Goal: Task Accomplishment & Management: Use online tool/utility

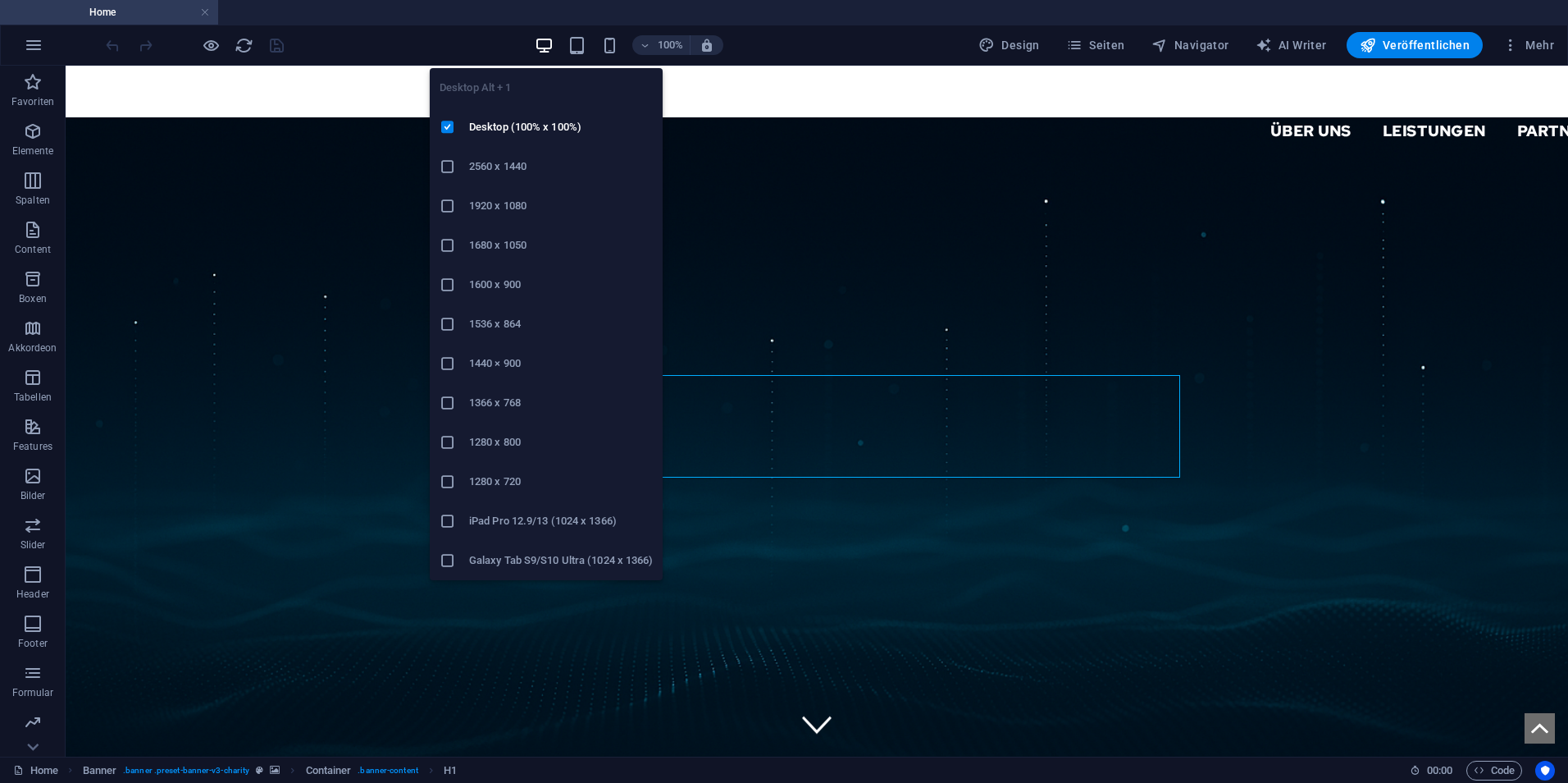
click at [451, 360] on icon at bounding box center [447, 363] width 17 height 17
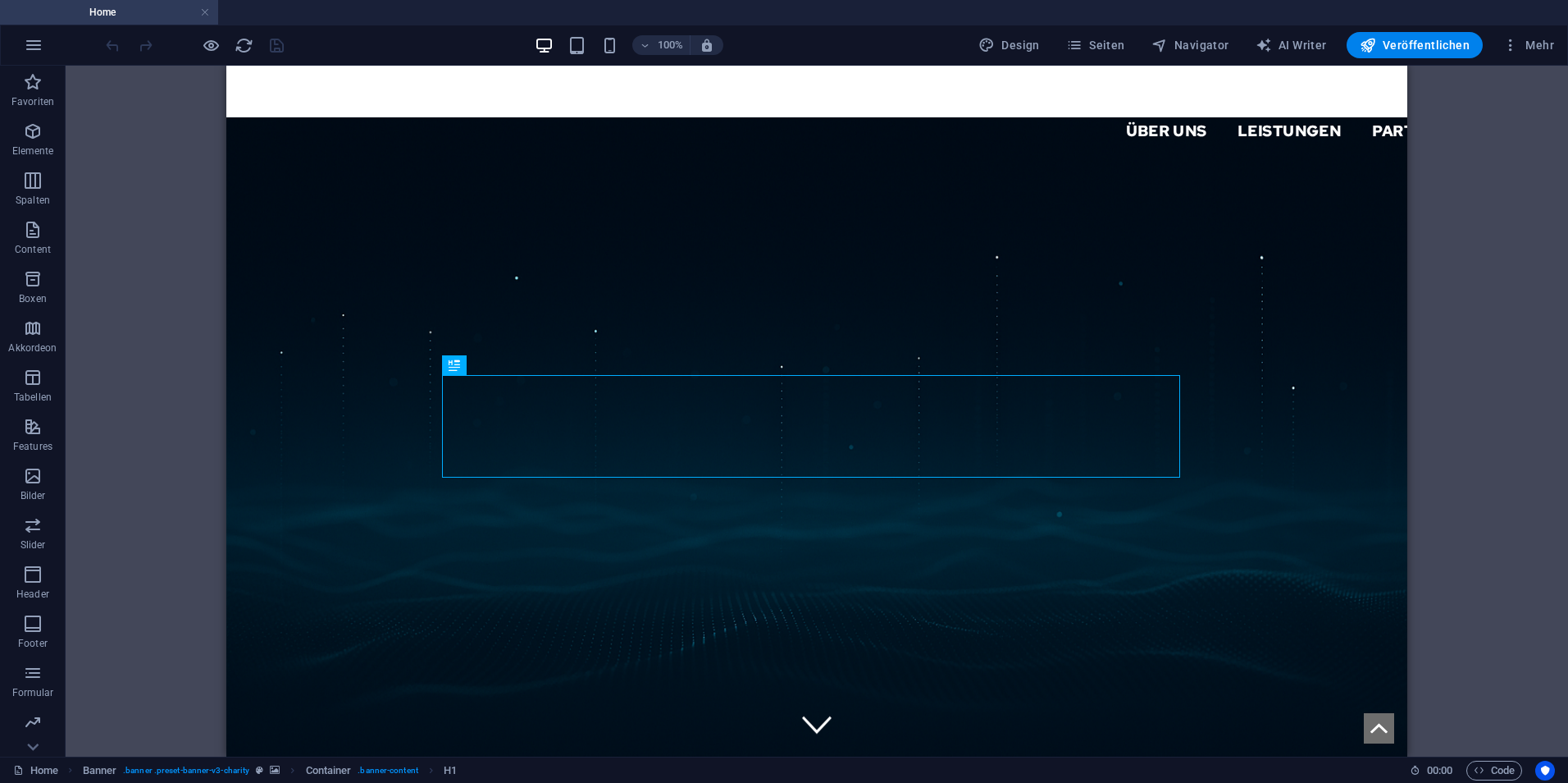
click at [0, 0] on div "100%" at bounding box center [0, 0] width 0 height 0
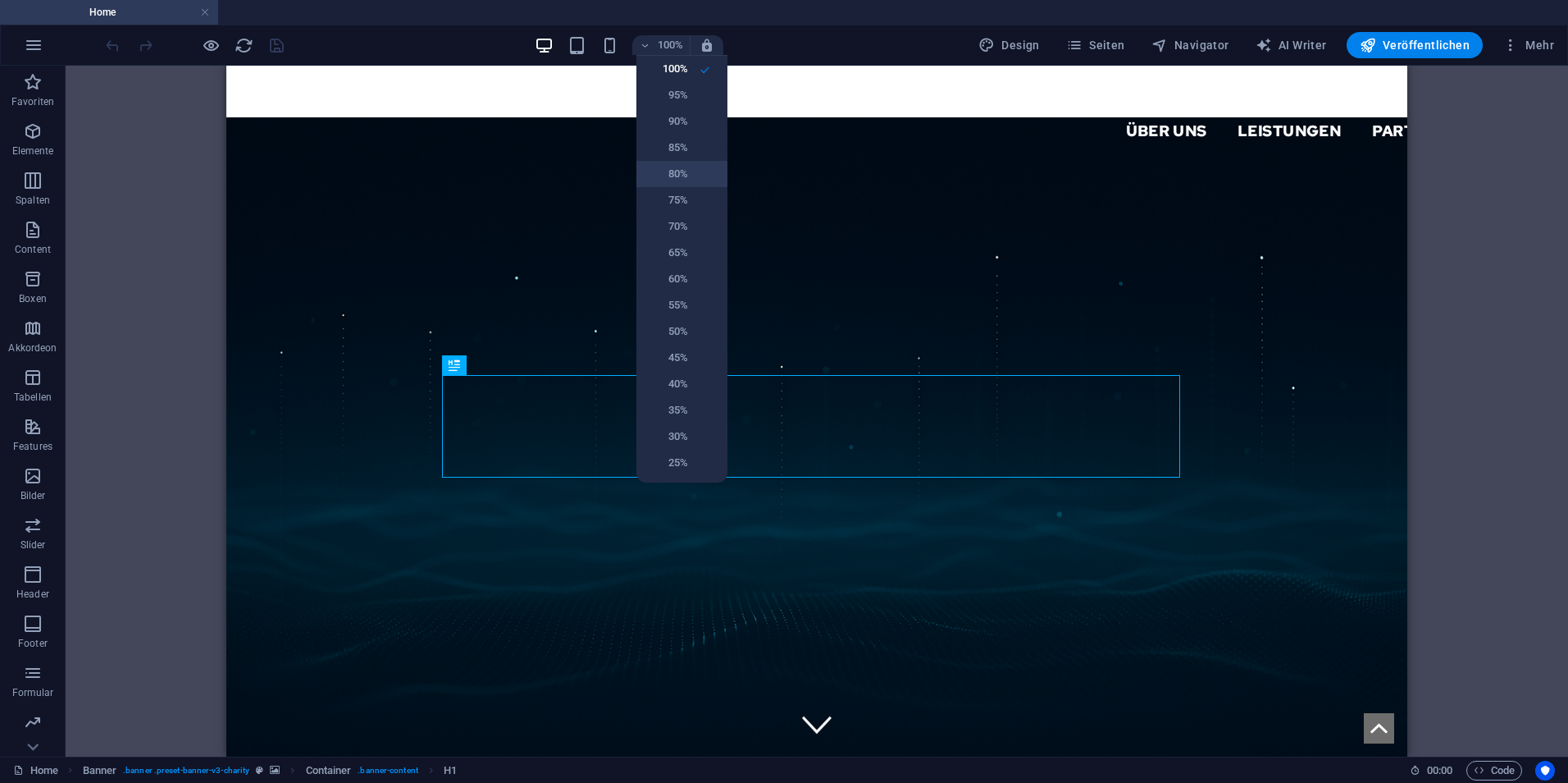
click at [688, 166] on h6 "80%" at bounding box center [667, 174] width 42 height 20
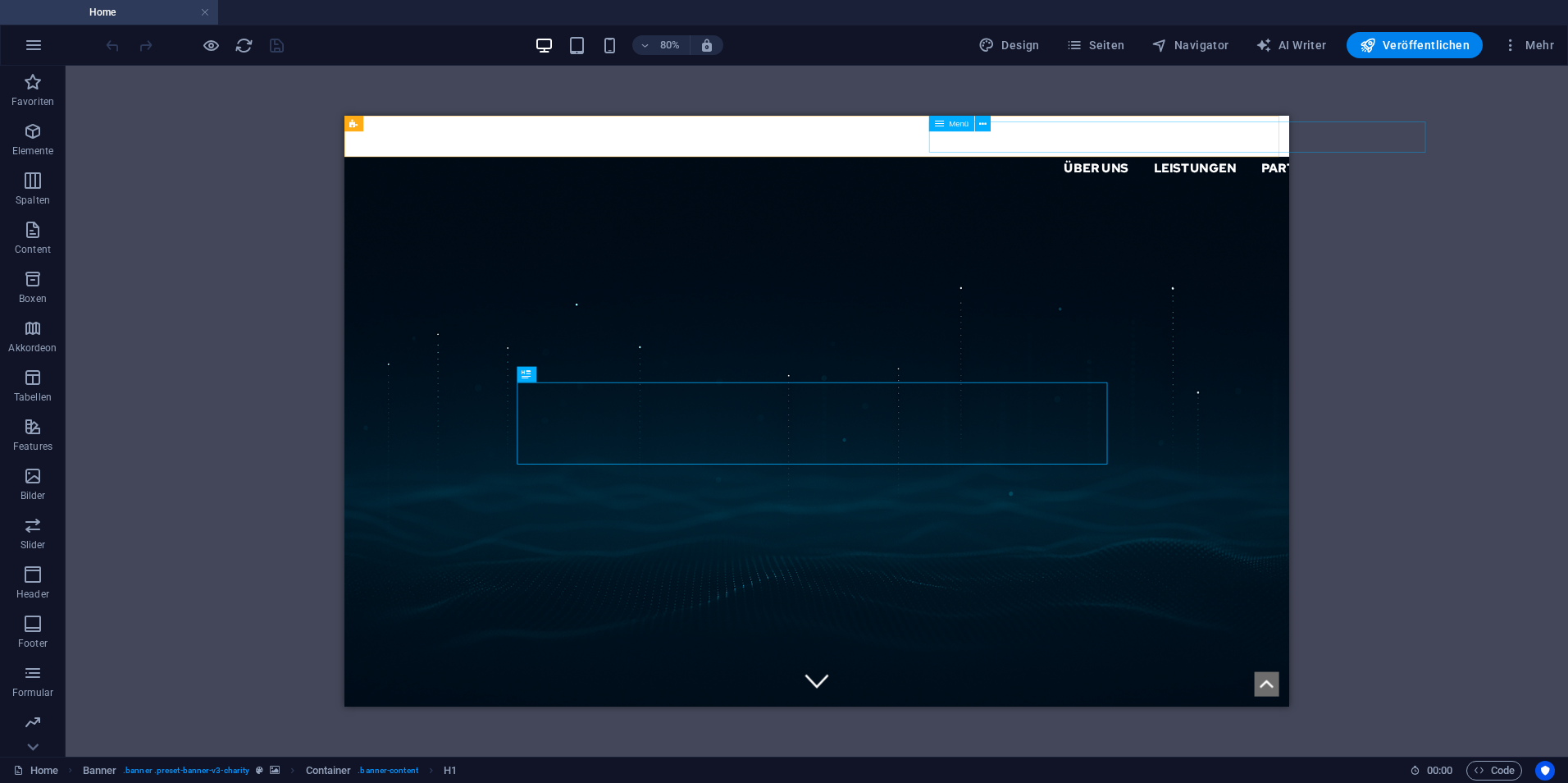
click at [1080, 162] on nav "Über uns Leistungen Partner Kontakt Support IT" at bounding box center [1329, 182] width 1062 height 40
select select "primary"
select select "1"
select select
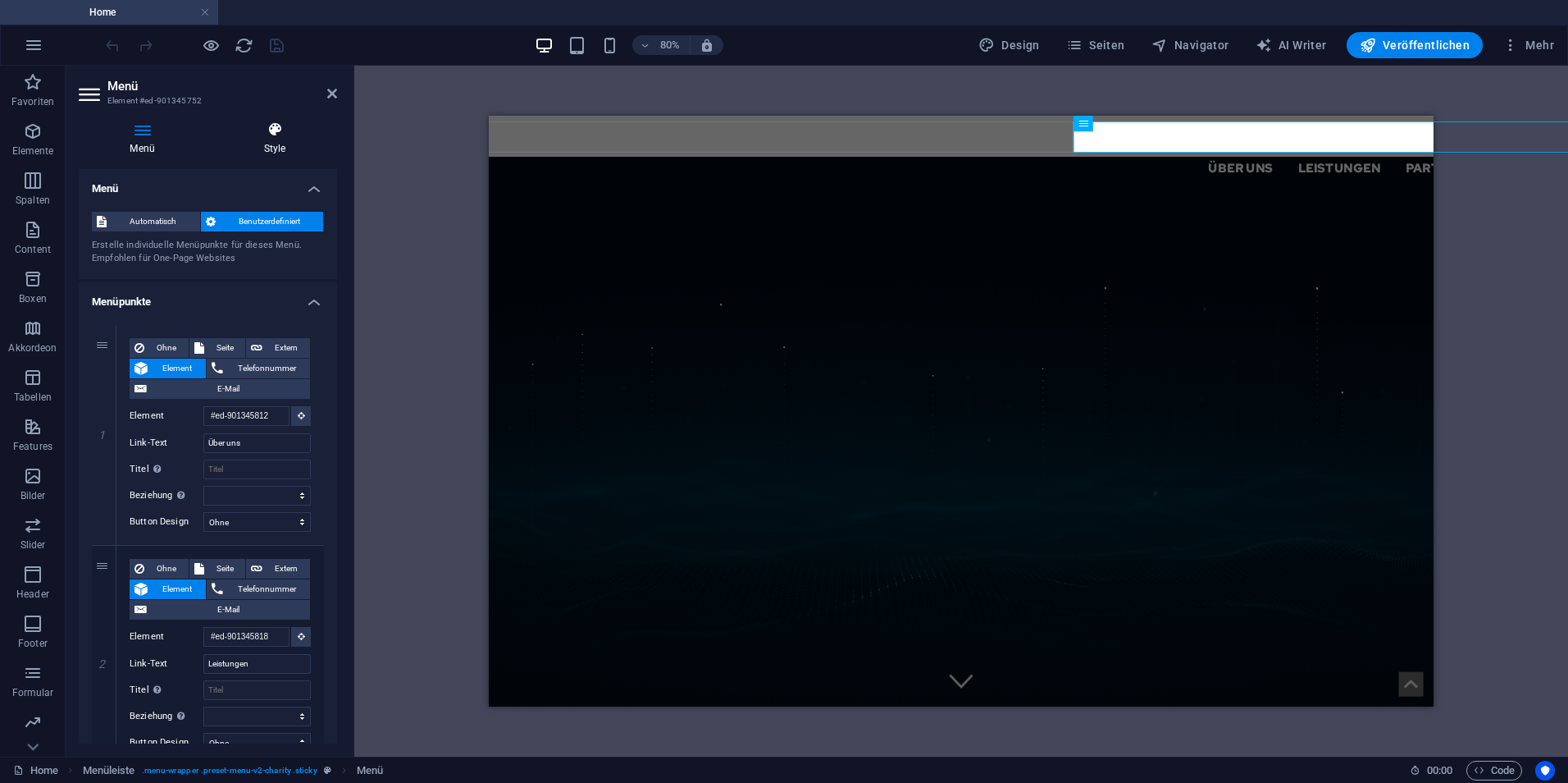
click at [241, 140] on h4 "Style" at bounding box center [275, 139] width 125 height 35
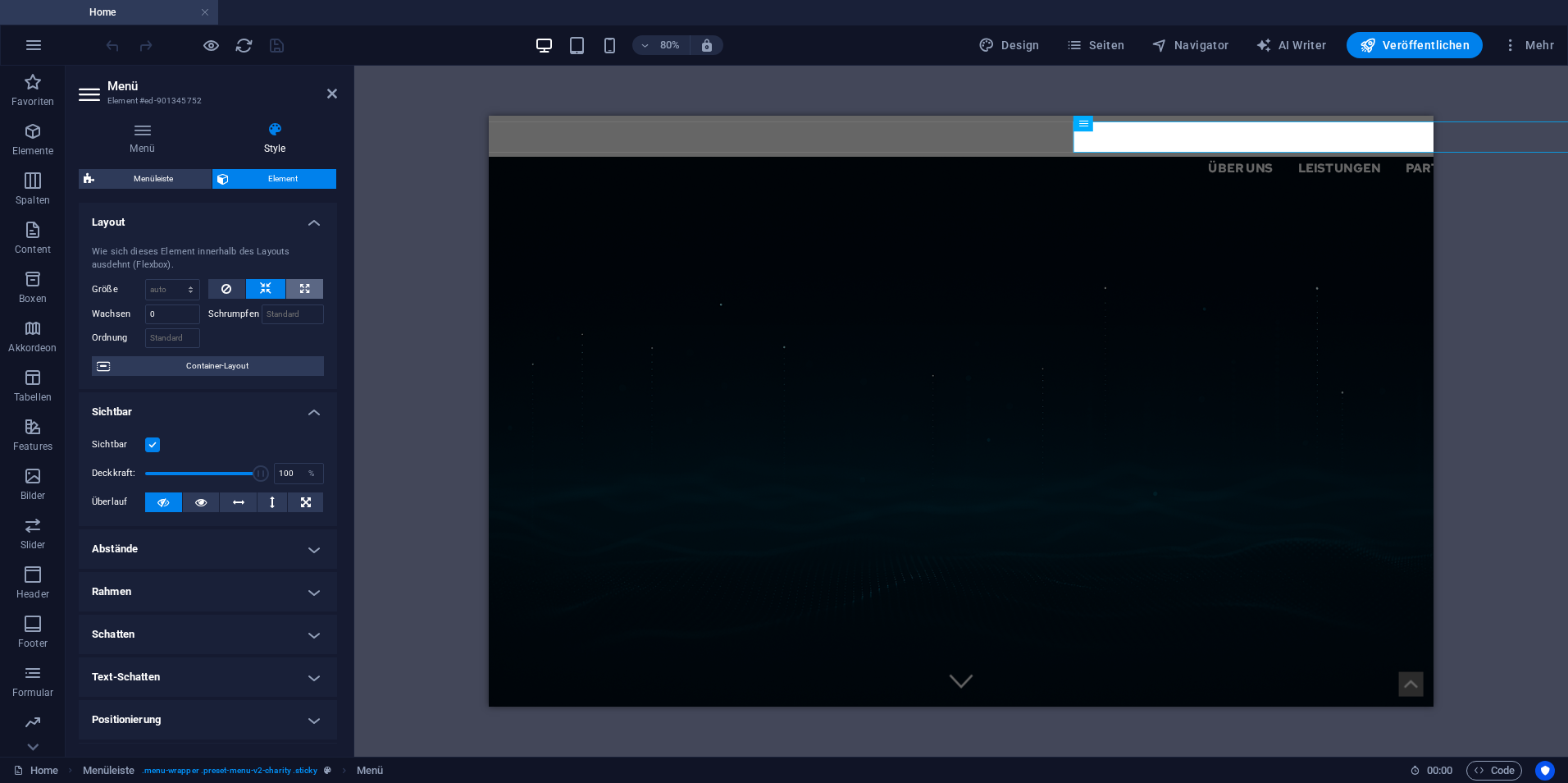
click at [303, 280] on icon at bounding box center [304, 289] width 9 height 20
type input "100"
select select "%"
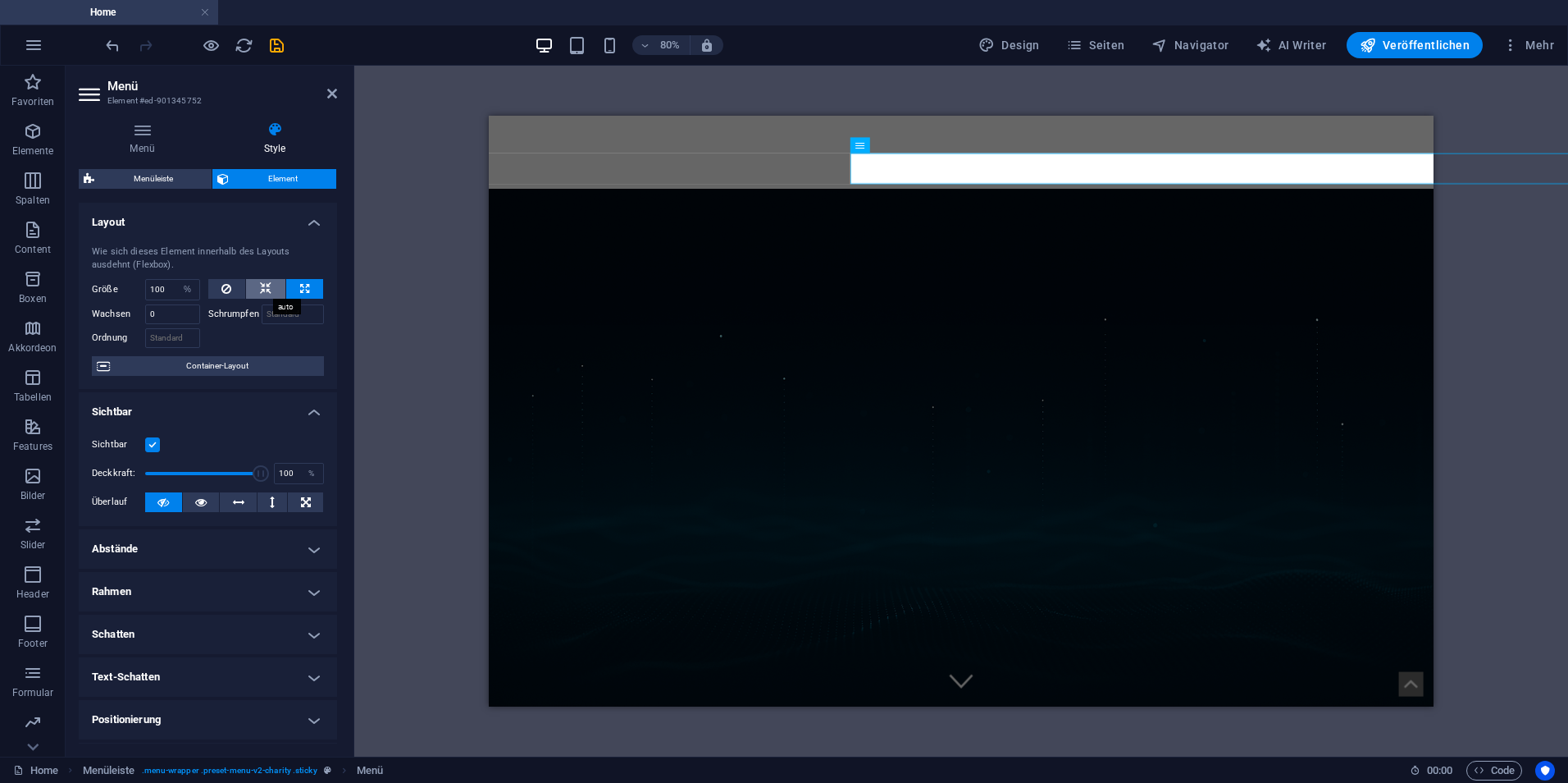
click at [275, 285] on button at bounding box center [266, 289] width 40 height 20
select select "DISABLED_OPTION_VALUE"
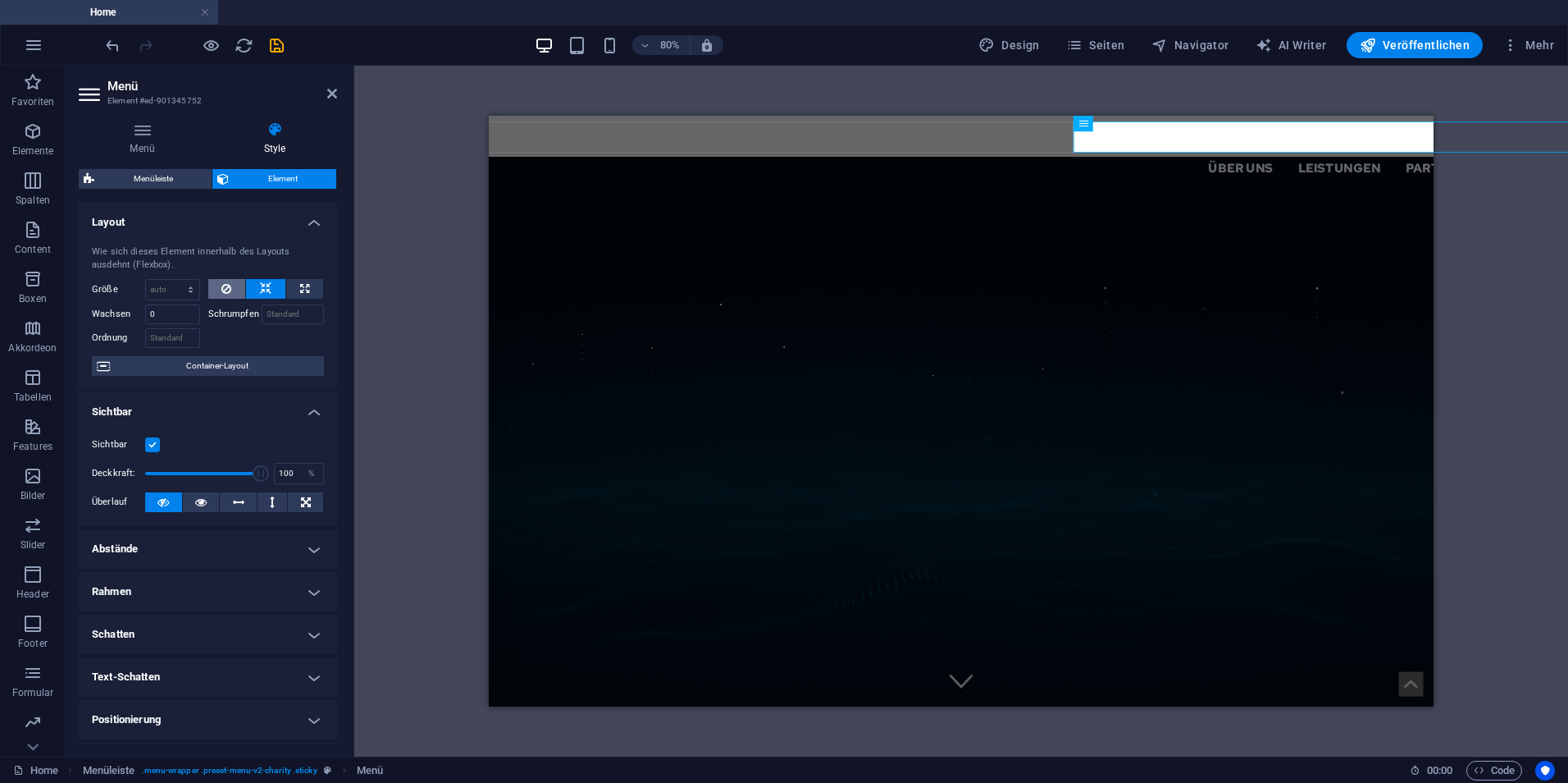
click at [231, 288] on button at bounding box center [228, 289] width 38 height 20
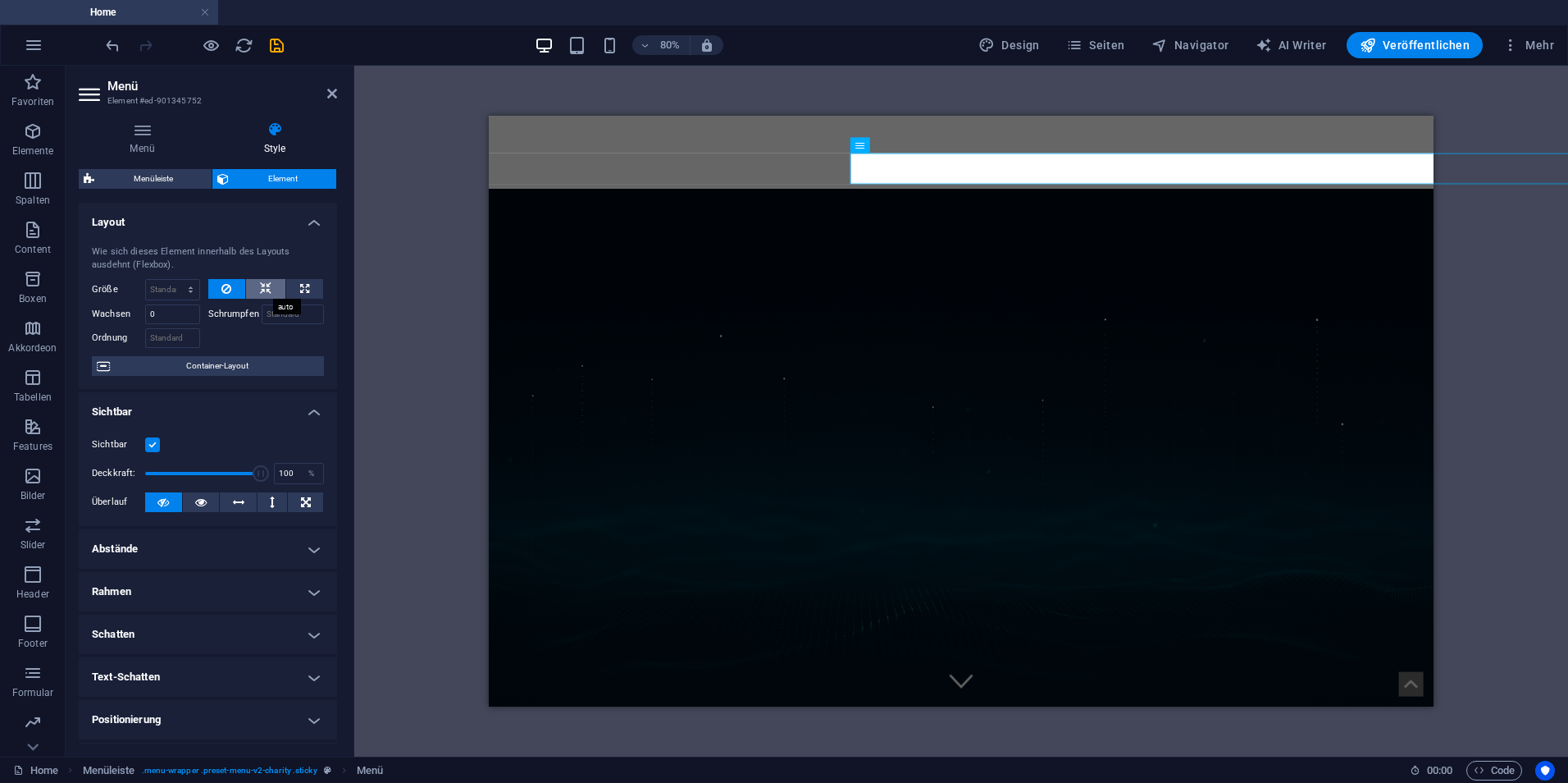
click at [262, 289] on icon at bounding box center [266, 289] width 12 height 20
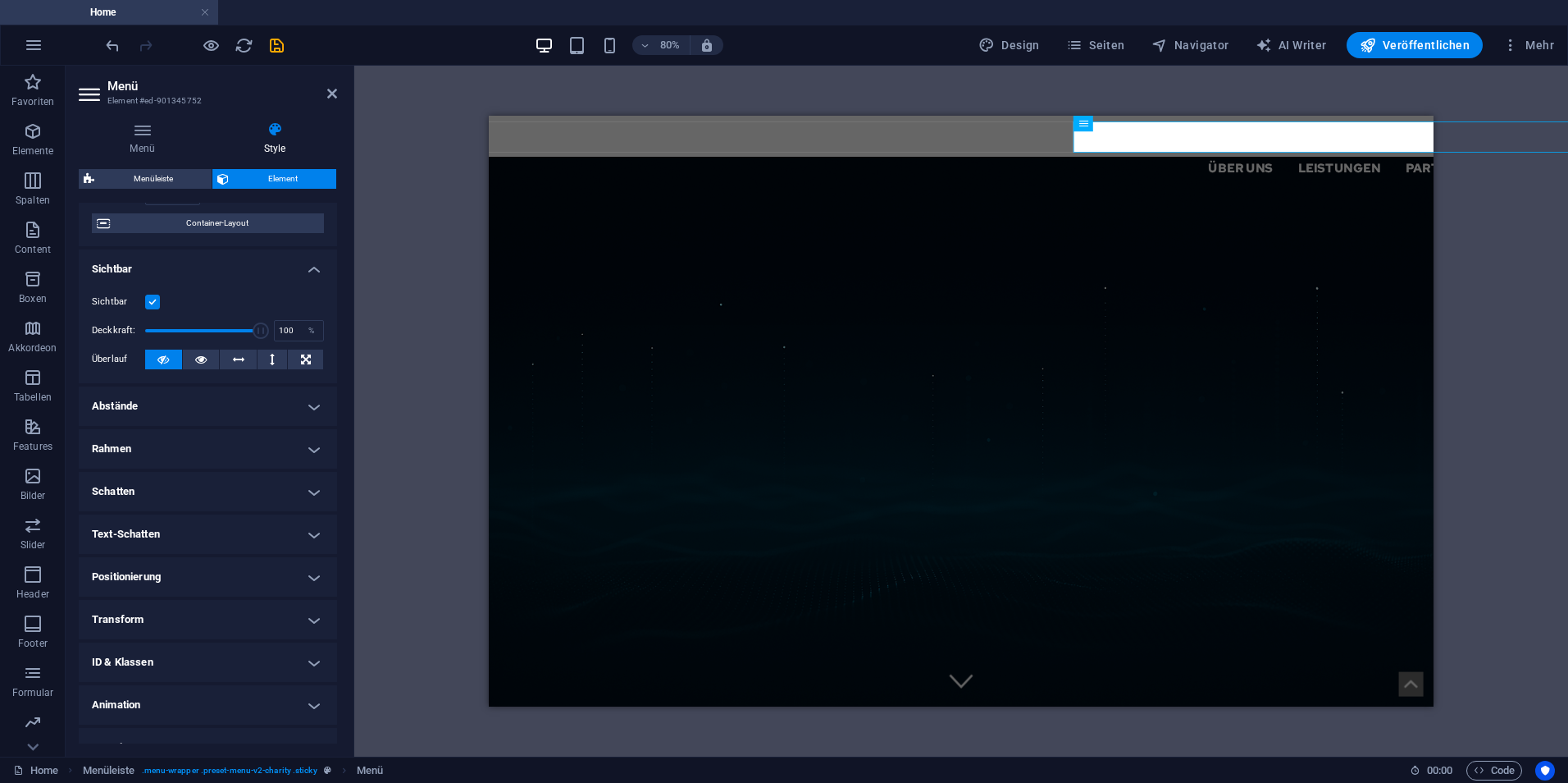
scroll to position [164, 0]
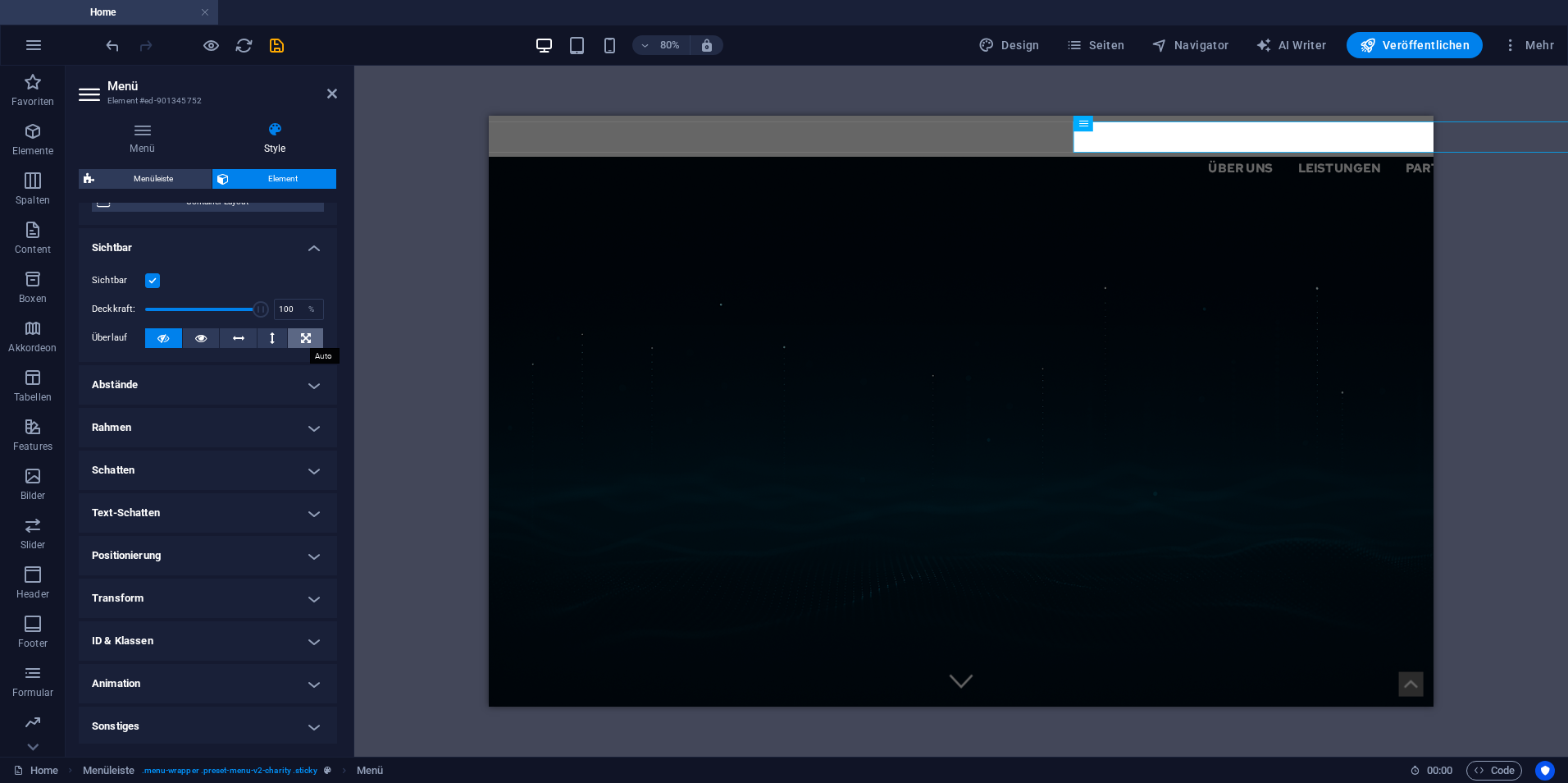
click at [301, 335] on icon at bounding box center [306, 339] width 10 height 20
click at [257, 338] on button at bounding box center [272, 339] width 31 height 20
click at [237, 337] on icon at bounding box center [238, 339] width 12 height 20
click at [204, 337] on icon at bounding box center [201, 339] width 12 height 20
click at [150, 338] on button at bounding box center [163, 339] width 37 height 20
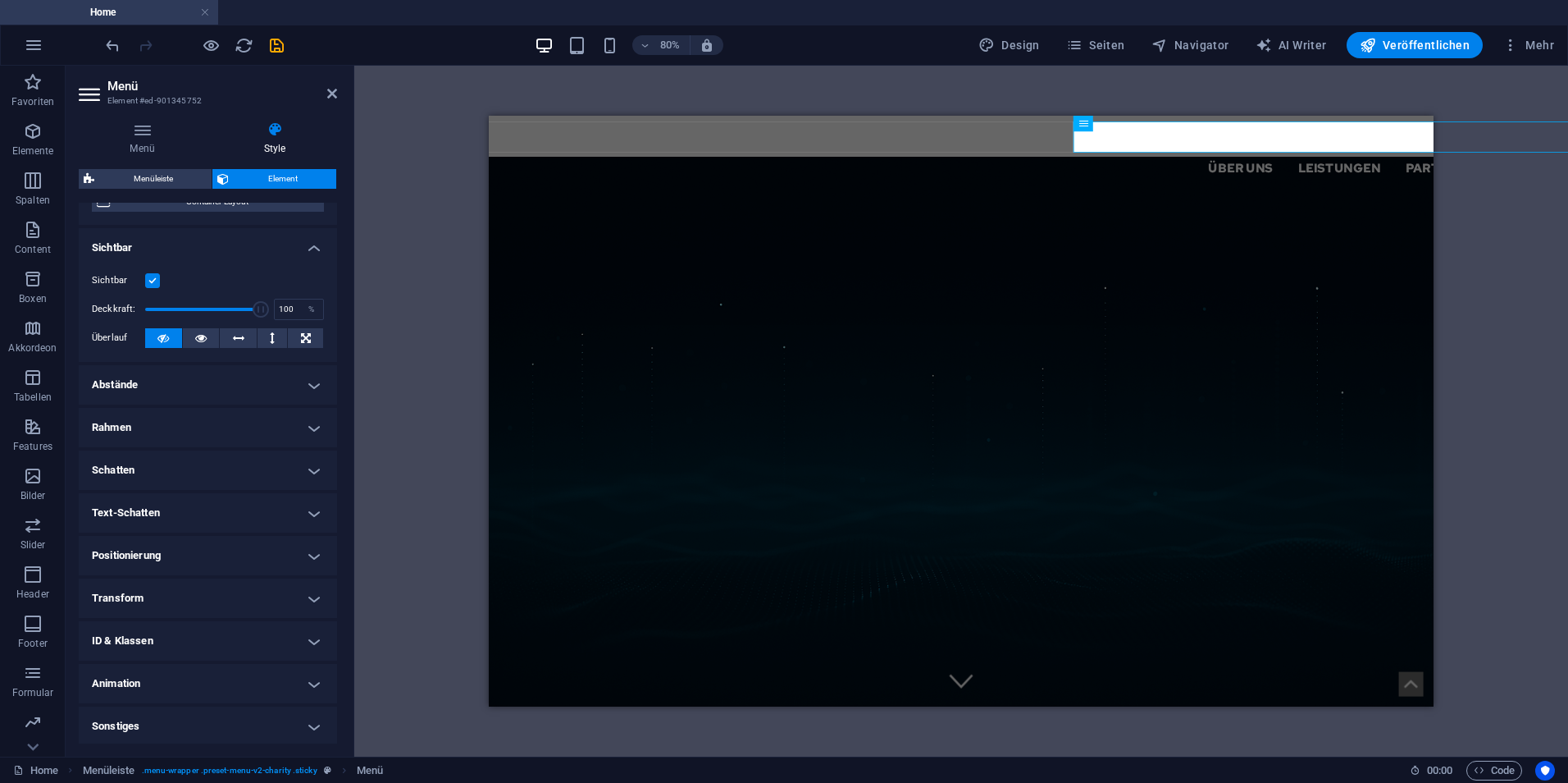
click at [184, 374] on h4 "Abstände" at bounding box center [208, 385] width 258 height 40
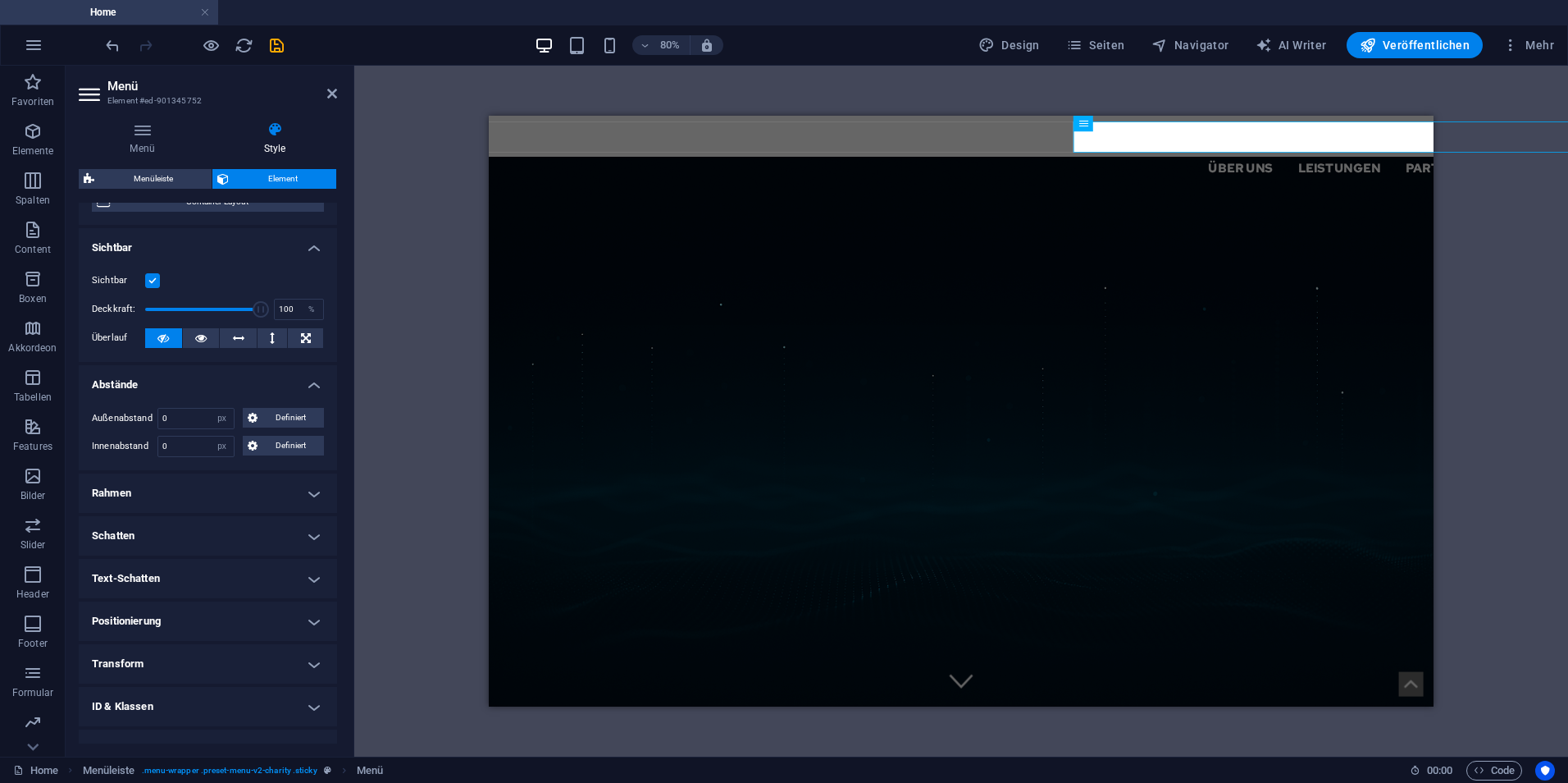
click at [191, 374] on h4 "Abstände" at bounding box center [208, 380] width 258 height 30
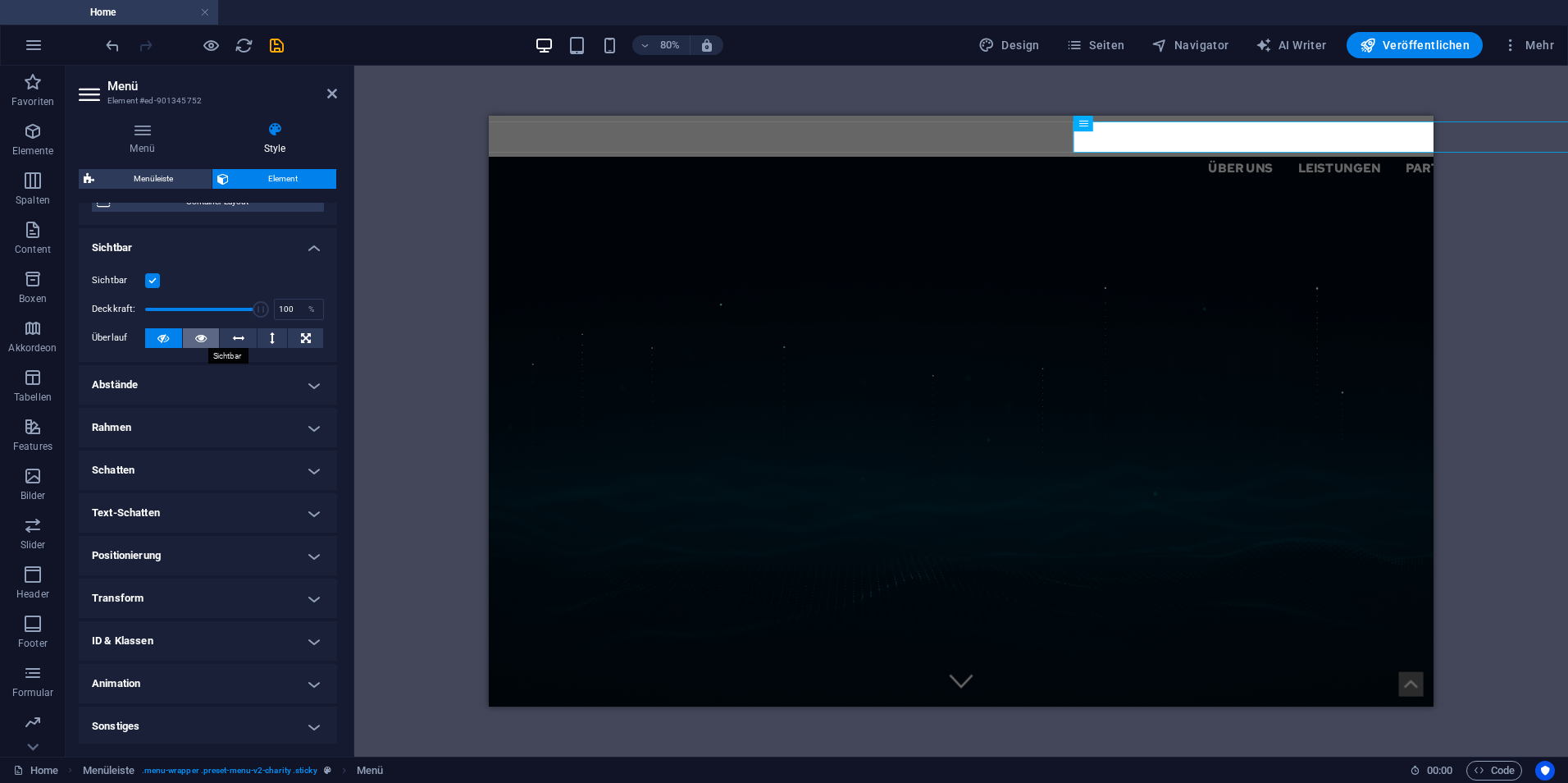
click at [193, 340] on button at bounding box center [201, 339] width 37 height 20
click at [333, 96] on icon at bounding box center [332, 93] width 10 height 13
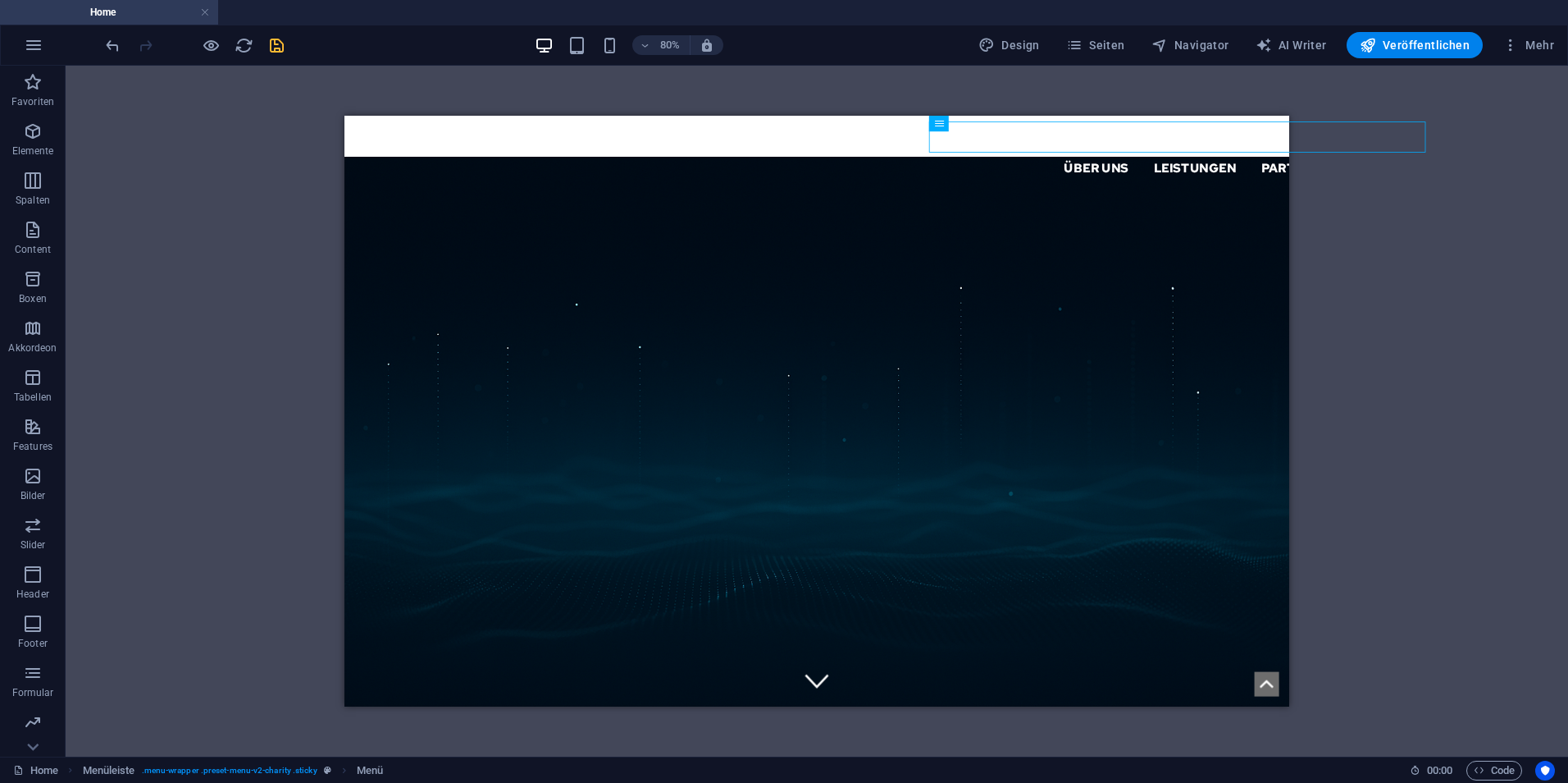
click at [281, 49] on icon "save" at bounding box center [276, 45] width 19 height 19
click at [1104, 162] on nav "Über uns Leistungen Partner Kontakt Support IT" at bounding box center [1329, 182] width 1062 height 40
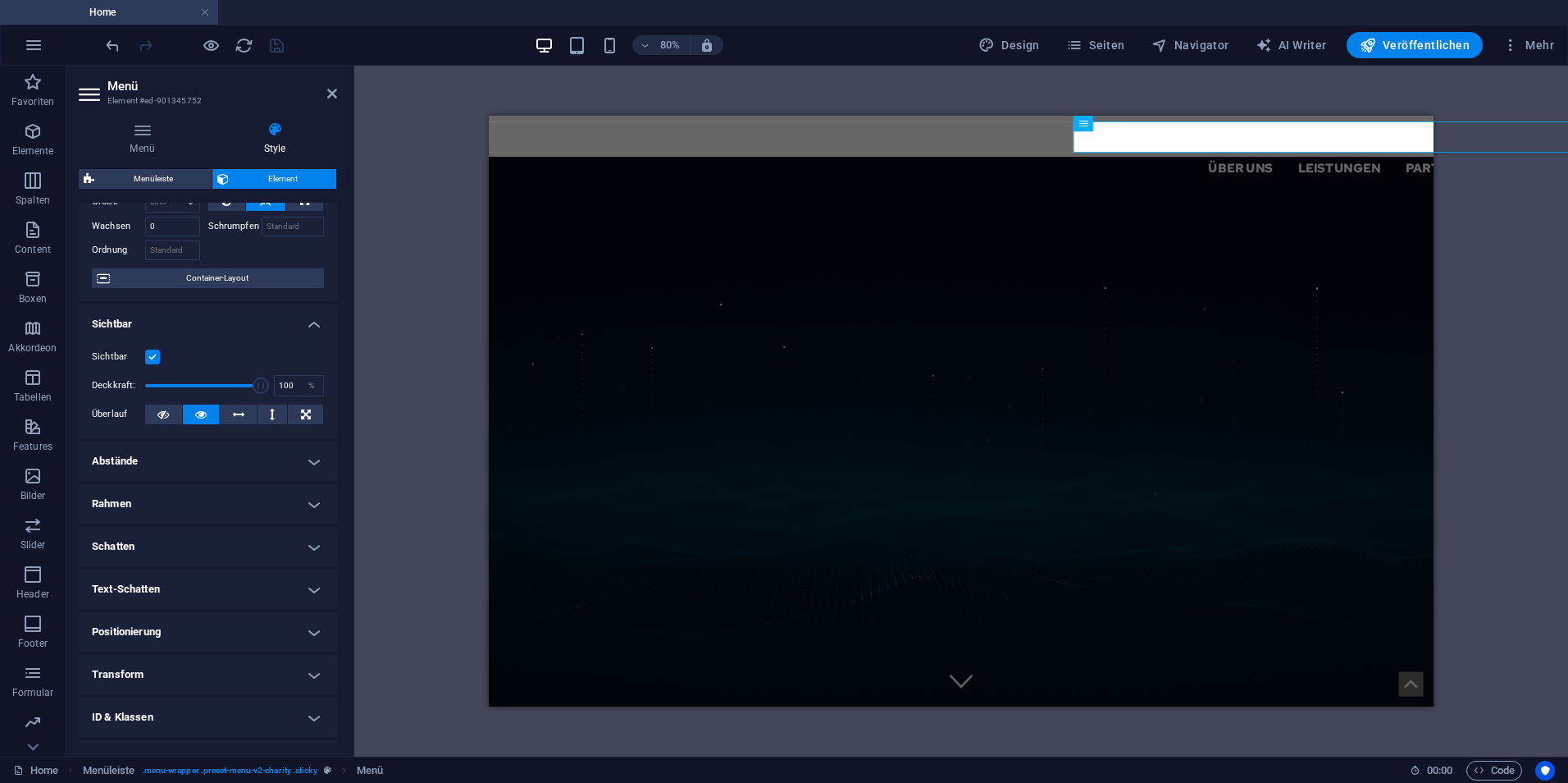
scroll to position [166, 0]
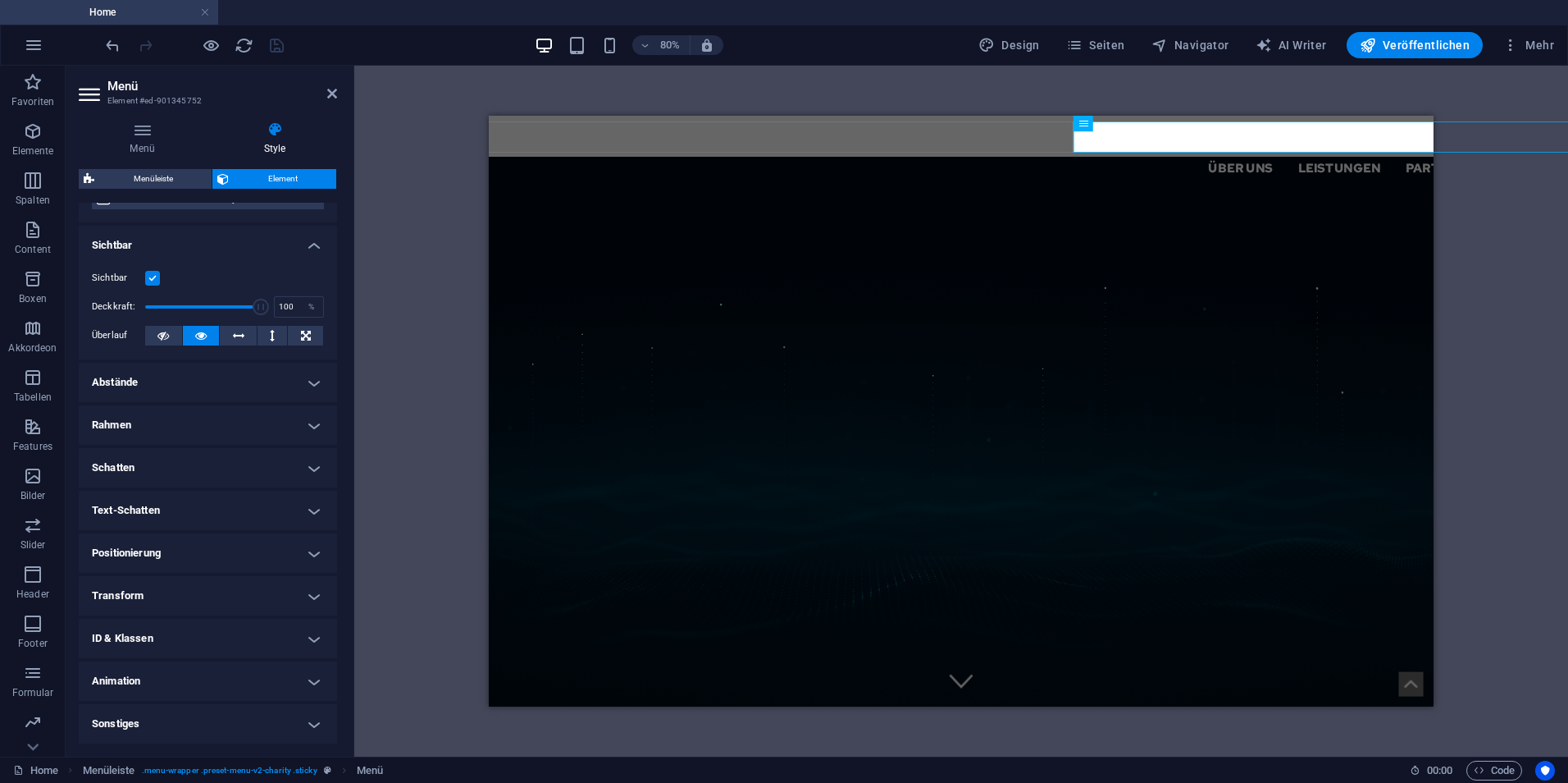
click at [195, 595] on h4 "Transform" at bounding box center [208, 596] width 258 height 40
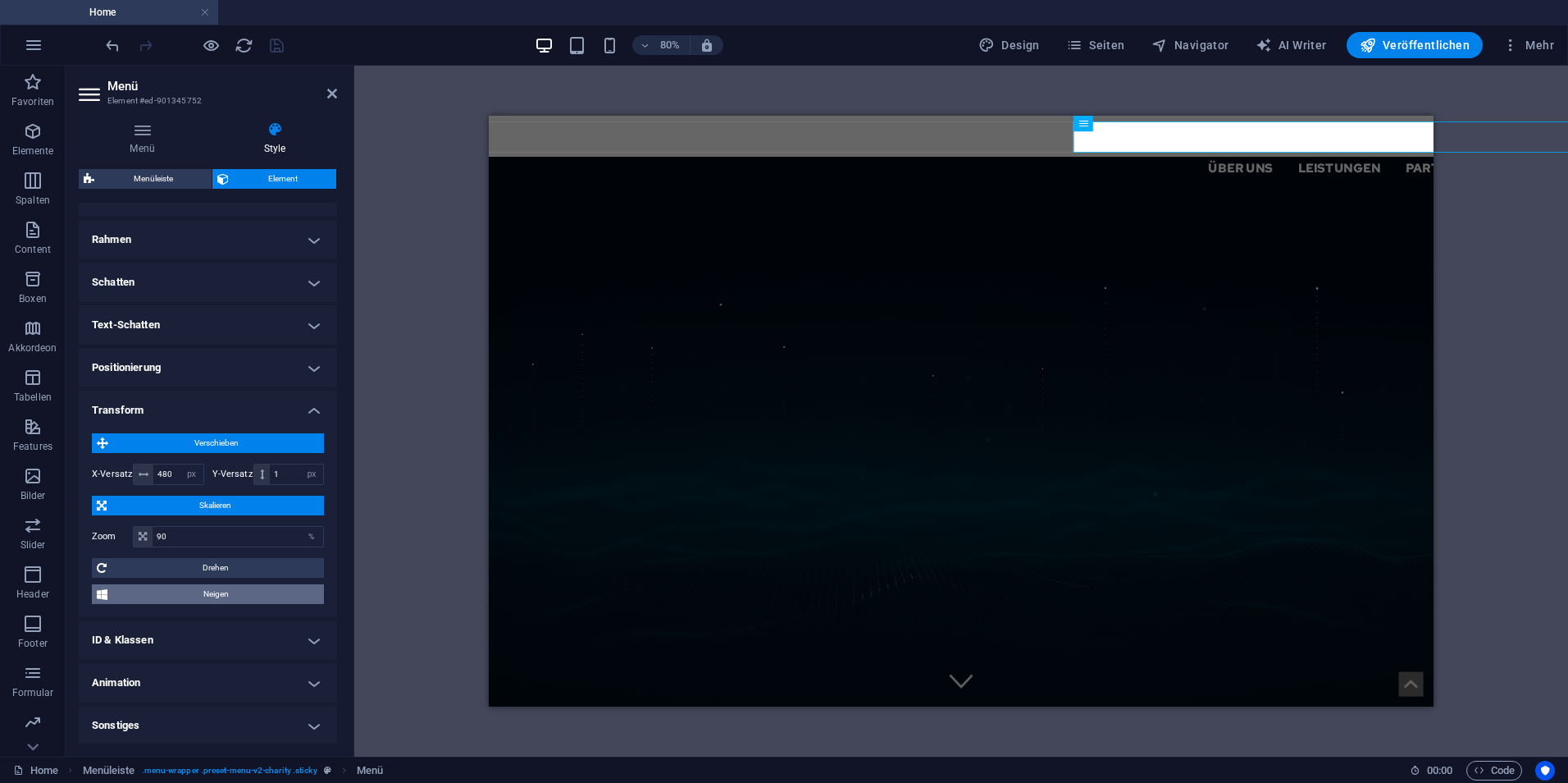
scroll to position [353, 0]
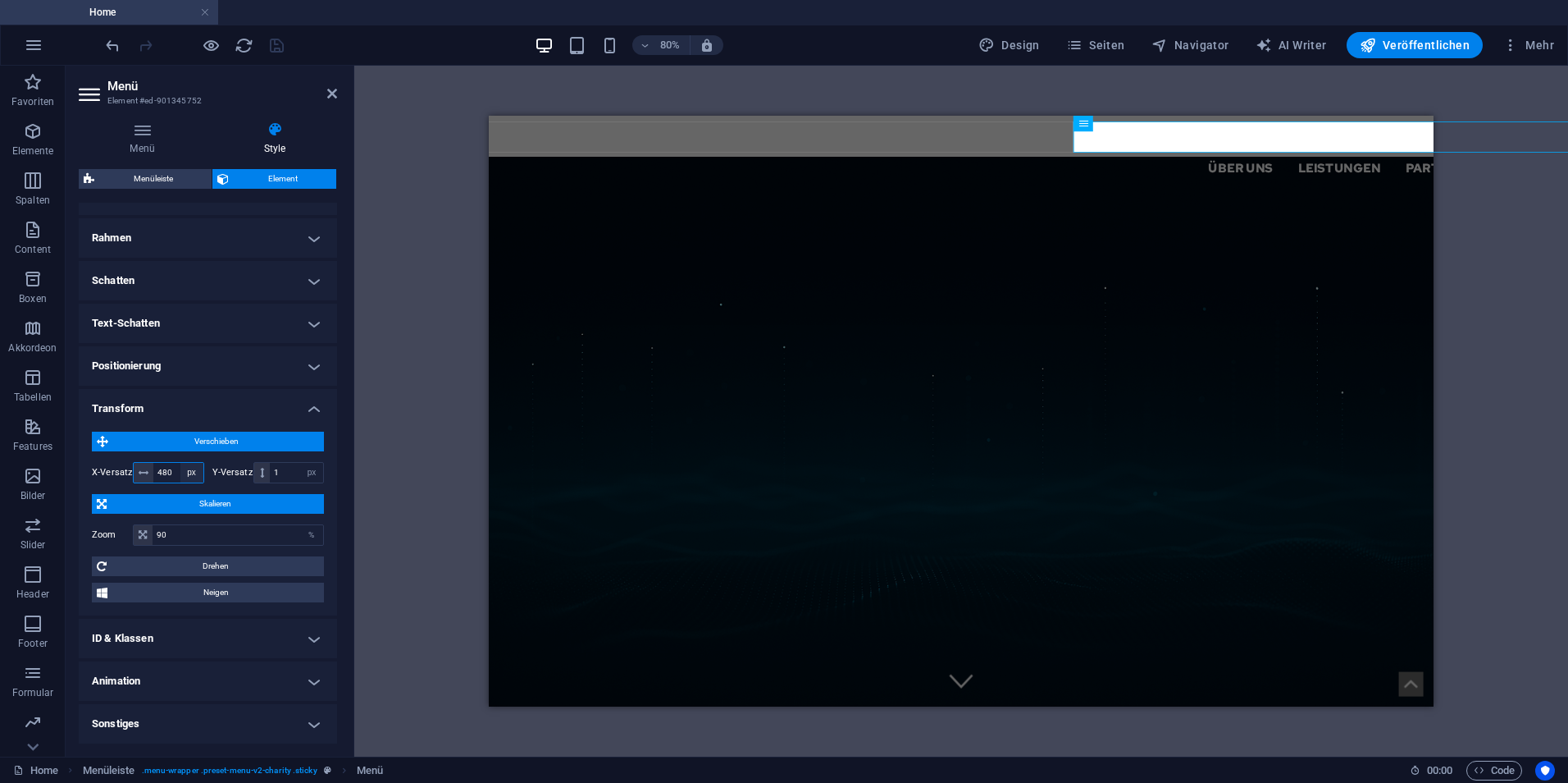
click at [188, 469] on select "px rem % em vh vw" at bounding box center [191, 472] width 23 height 20
select select "%"
click at [180, 462] on select "px rem % em vh vw" at bounding box center [191, 472] width 23 height 20
type input "5"
type input "30"
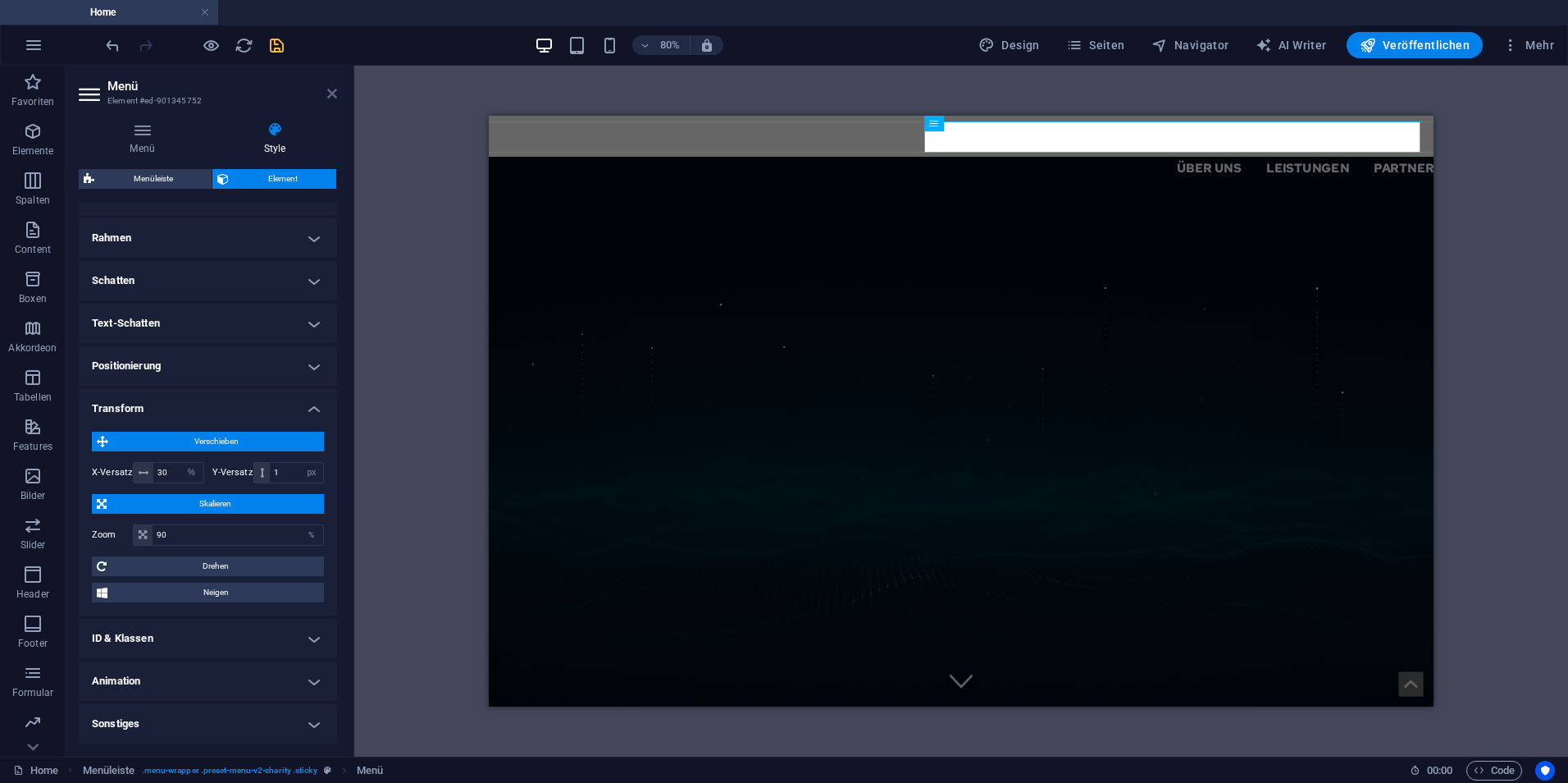
click at [330, 90] on icon at bounding box center [332, 93] width 10 height 13
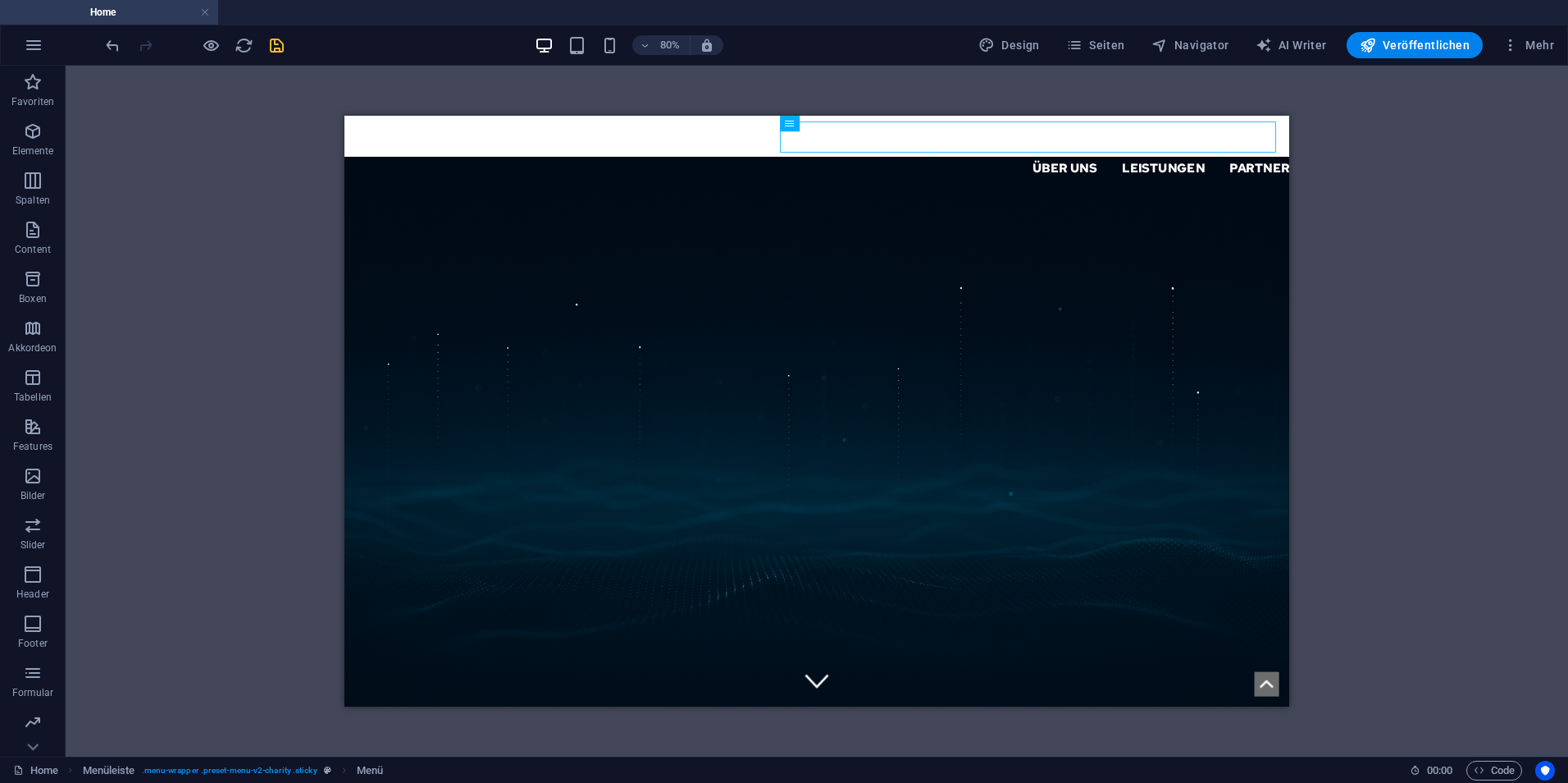
click at [217, 451] on div "H1 Banner Container Menüleiste Container H2 Text Menü" at bounding box center [816, 411] width 1502 height 691
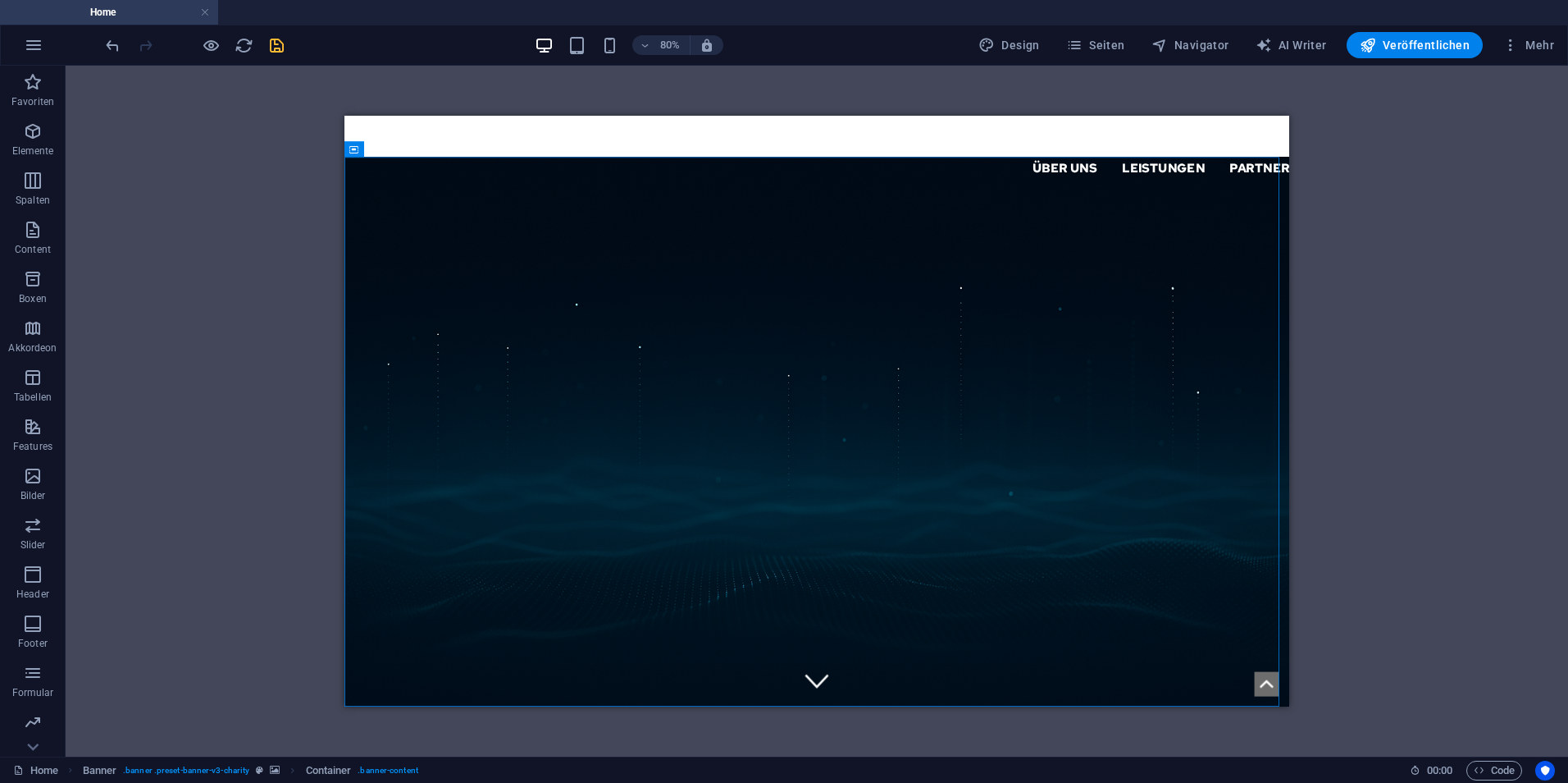
drag, startPoint x: 1506, startPoint y: 521, endPoint x: 1489, endPoint y: 519, distance: 17.1
click at [1506, 520] on div "H1 Banner Container Menüleiste Container H2 Text Menü" at bounding box center [816, 411] width 1502 height 691
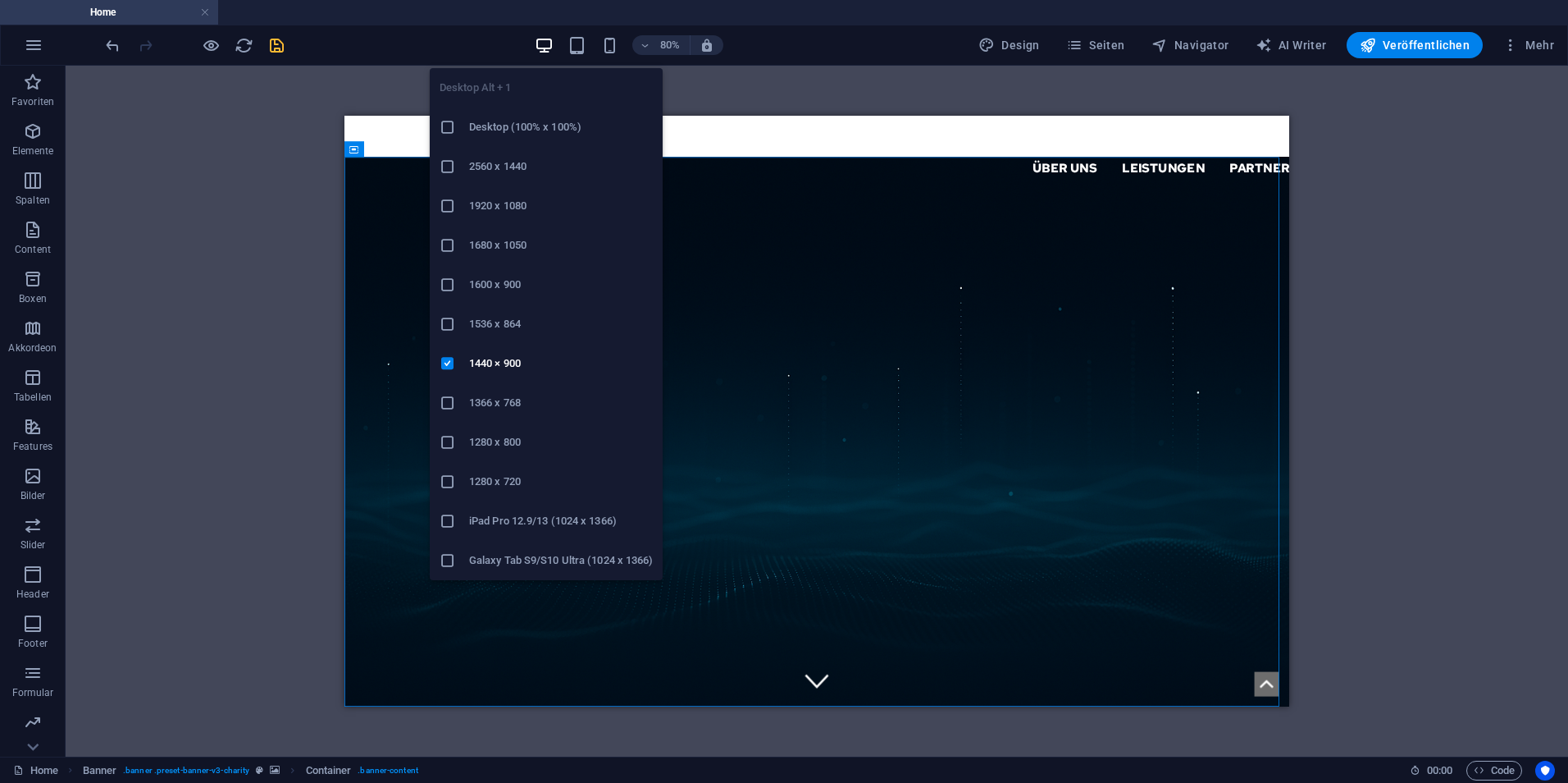
click at [453, 206] on icon at bounding box center [447, 206] width 17 height 17
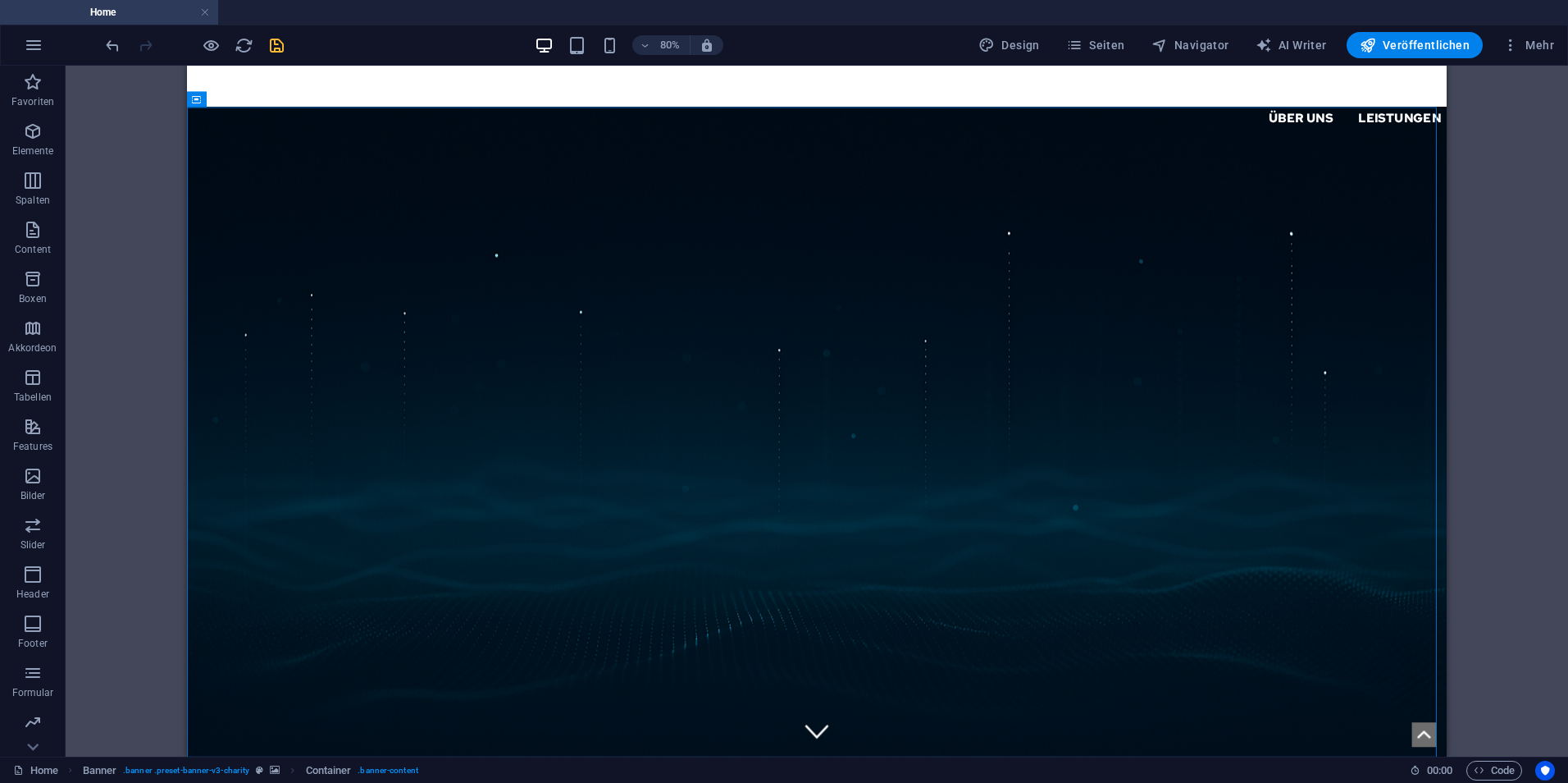
click at [141, 270] on div "H1 Banner Container Menüleiste Container H2 Text Menü" at bounding box center [816, 411] width 1502 height 691
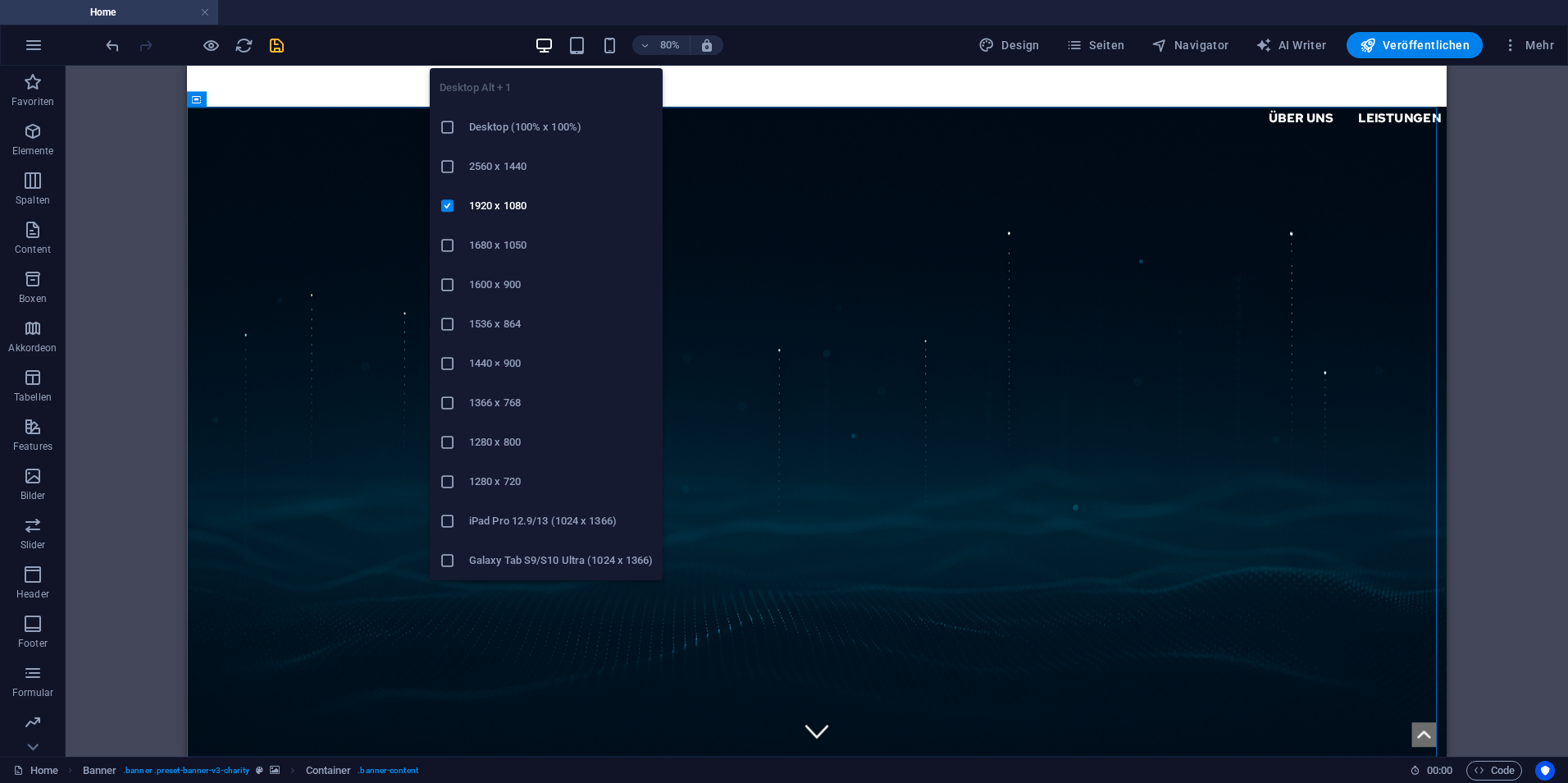
click at [447, 369] on icon at bounding box center [447, 363] width 17 height 17
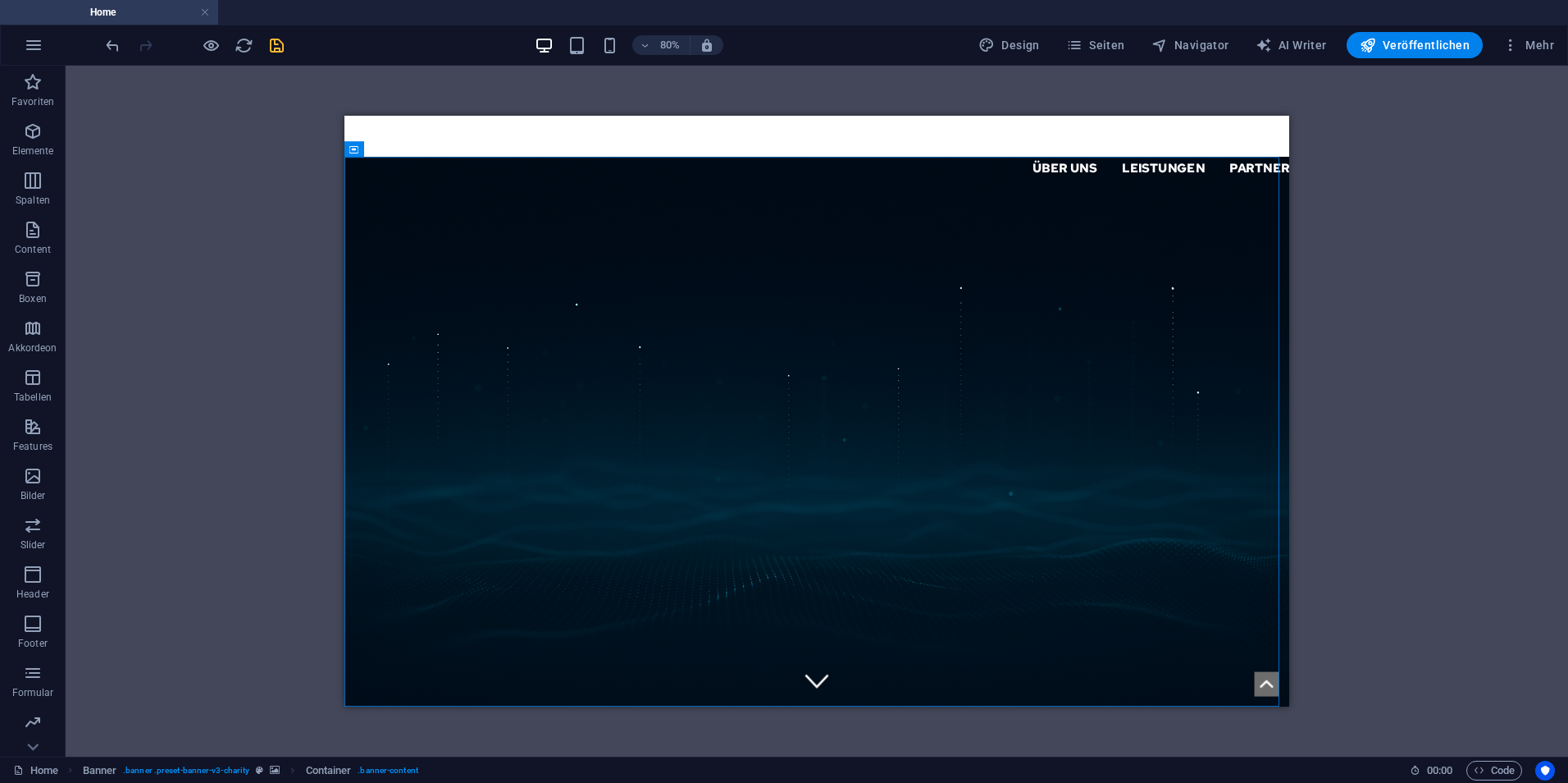
click at [169, 392] on div "H1 Banner Container Menüleiste Container H2 Text Menü" at bounding box center [816, 411] width 1502 height 691
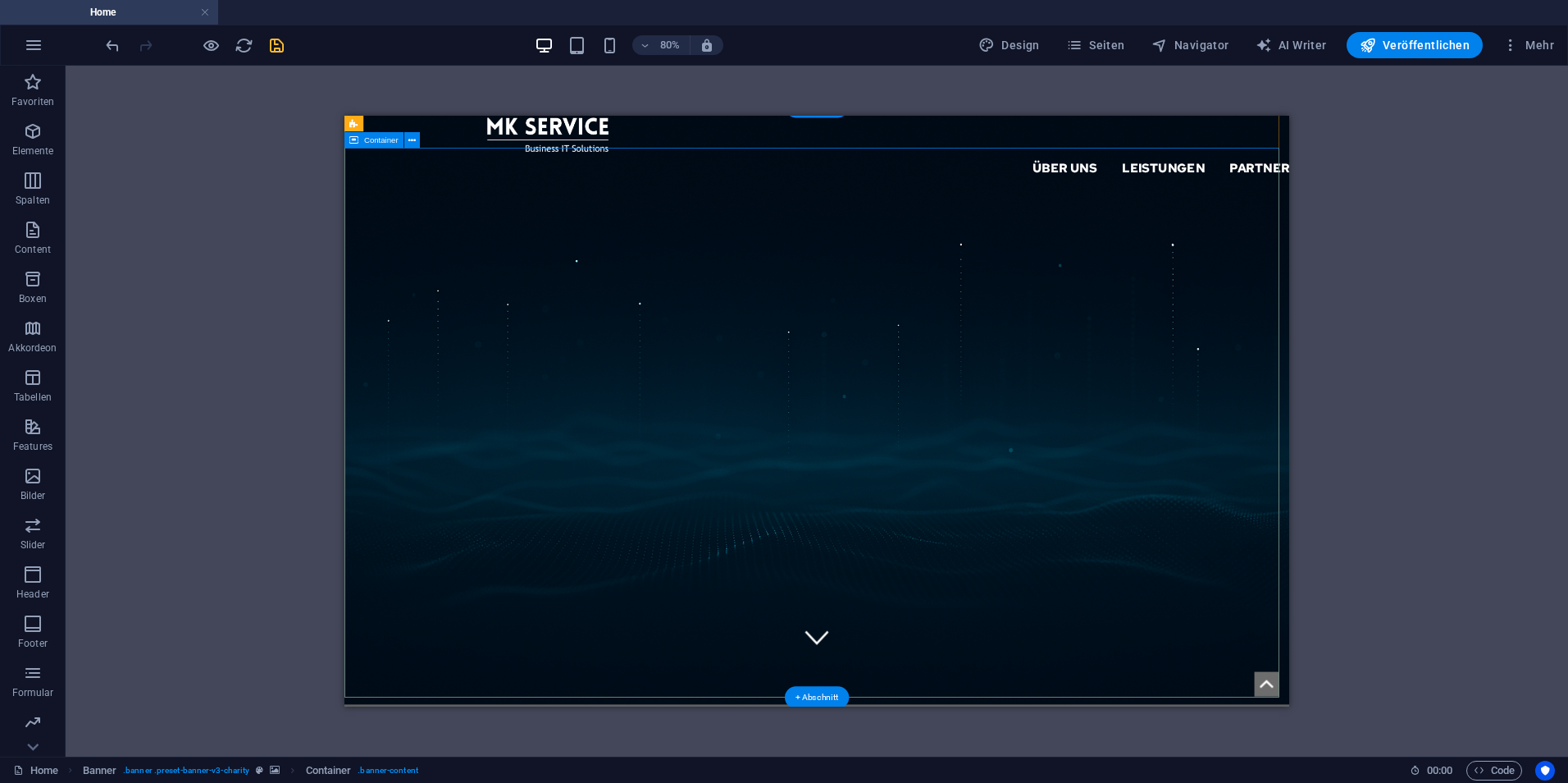
scroll to position [0, 0]
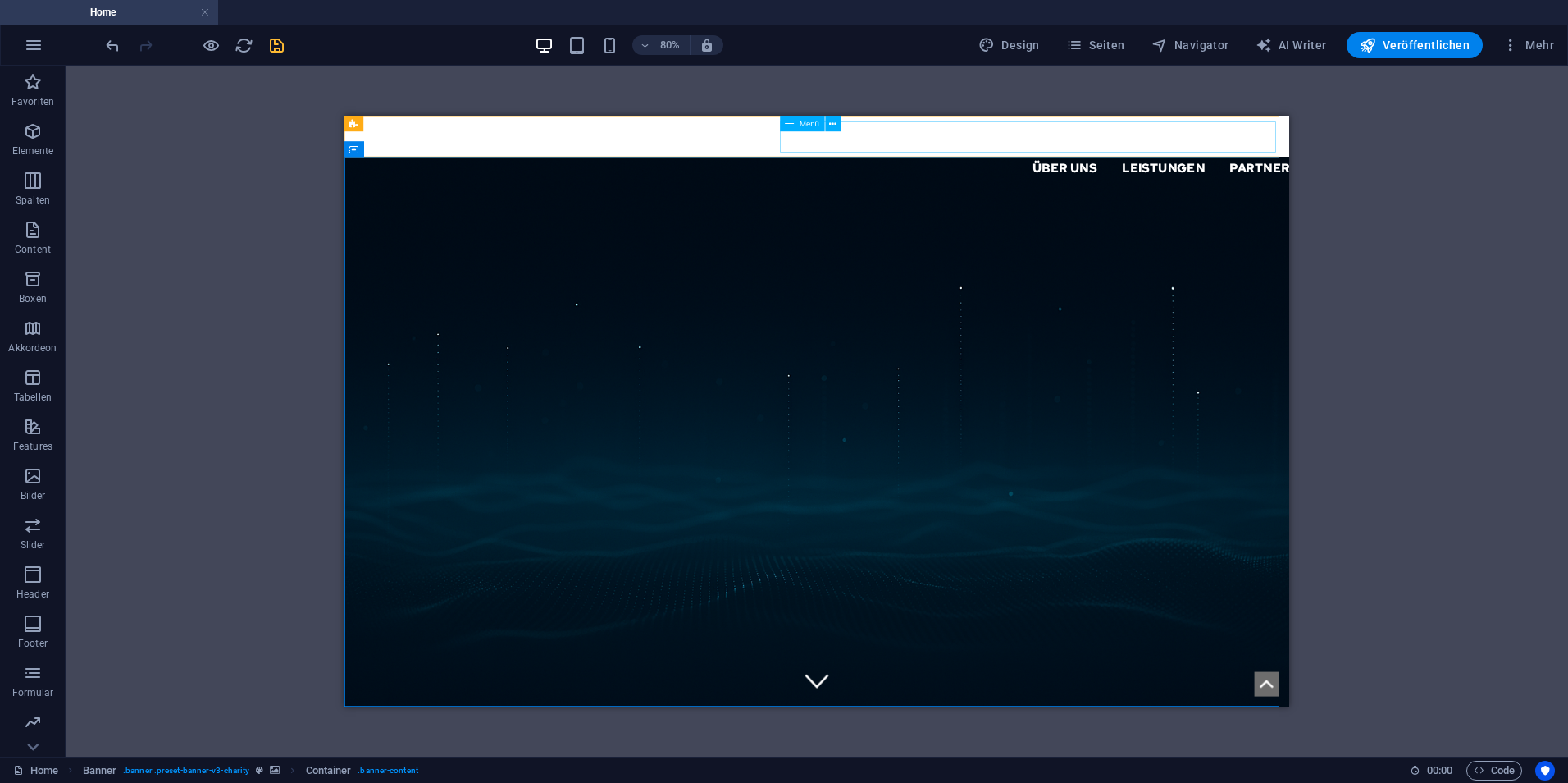
click at [988, 162] on nav "Über uns Leistungen Partner Kontakt Support IT" at bounding box center [1289, 182] width 1062 height 40
select select "%"
select select "px"
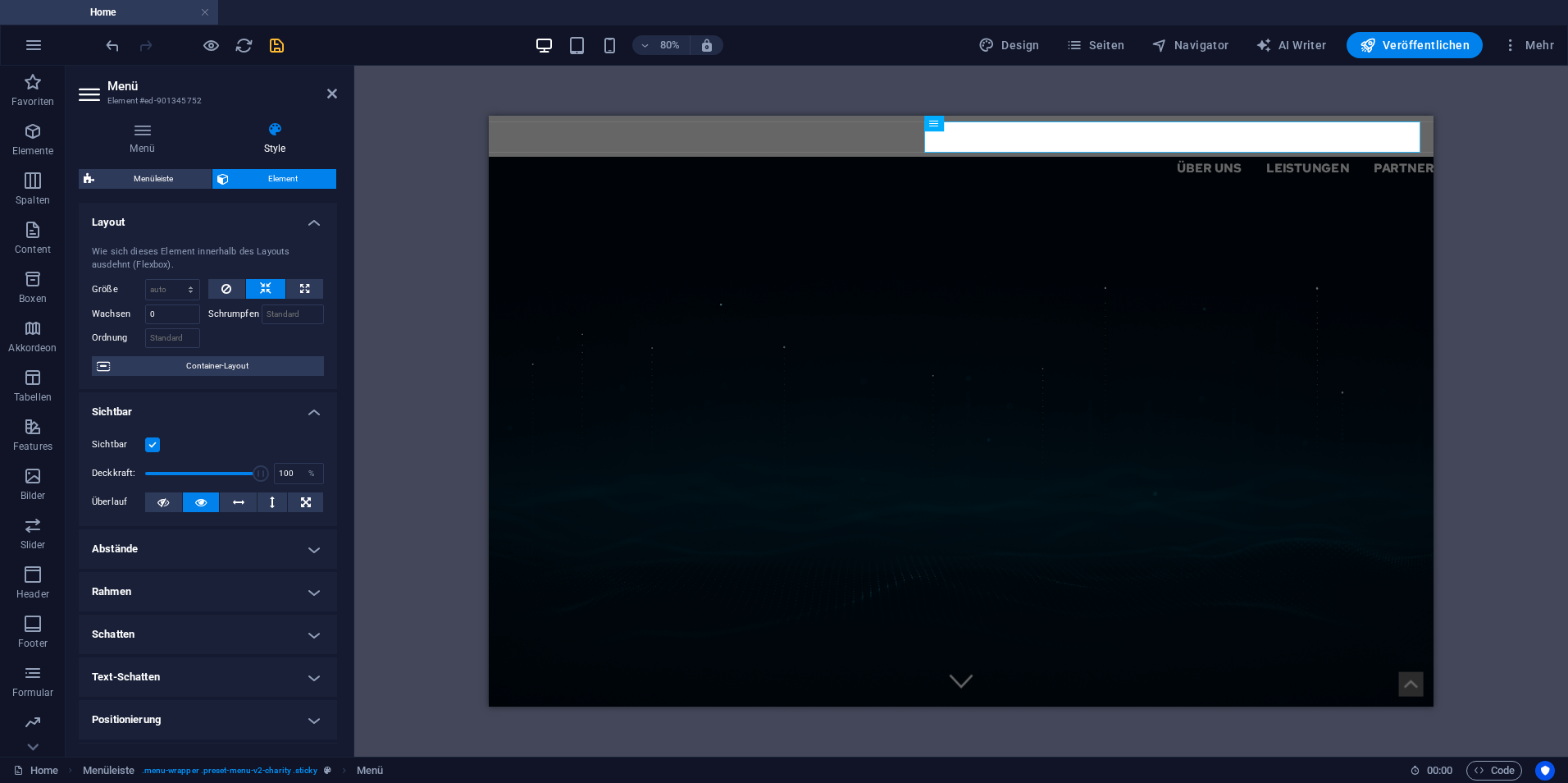
click at [337, 96] on aside "Menü Element #ed-901345752 Menü Style Menü Automatisch Benutzerdefiniert Erstel…" at bounding box center [210, 411] width 289 height 691
click at [337, 92] on aside "Menü Element #ed-901345752 Menü Style Menü Automatisch Benutzerdefiniert Erstel…" at bounding box center [210, 411] width 289 height 691
click at [336, 92] on icon at bounding box center [332, 93] width 10 height 13
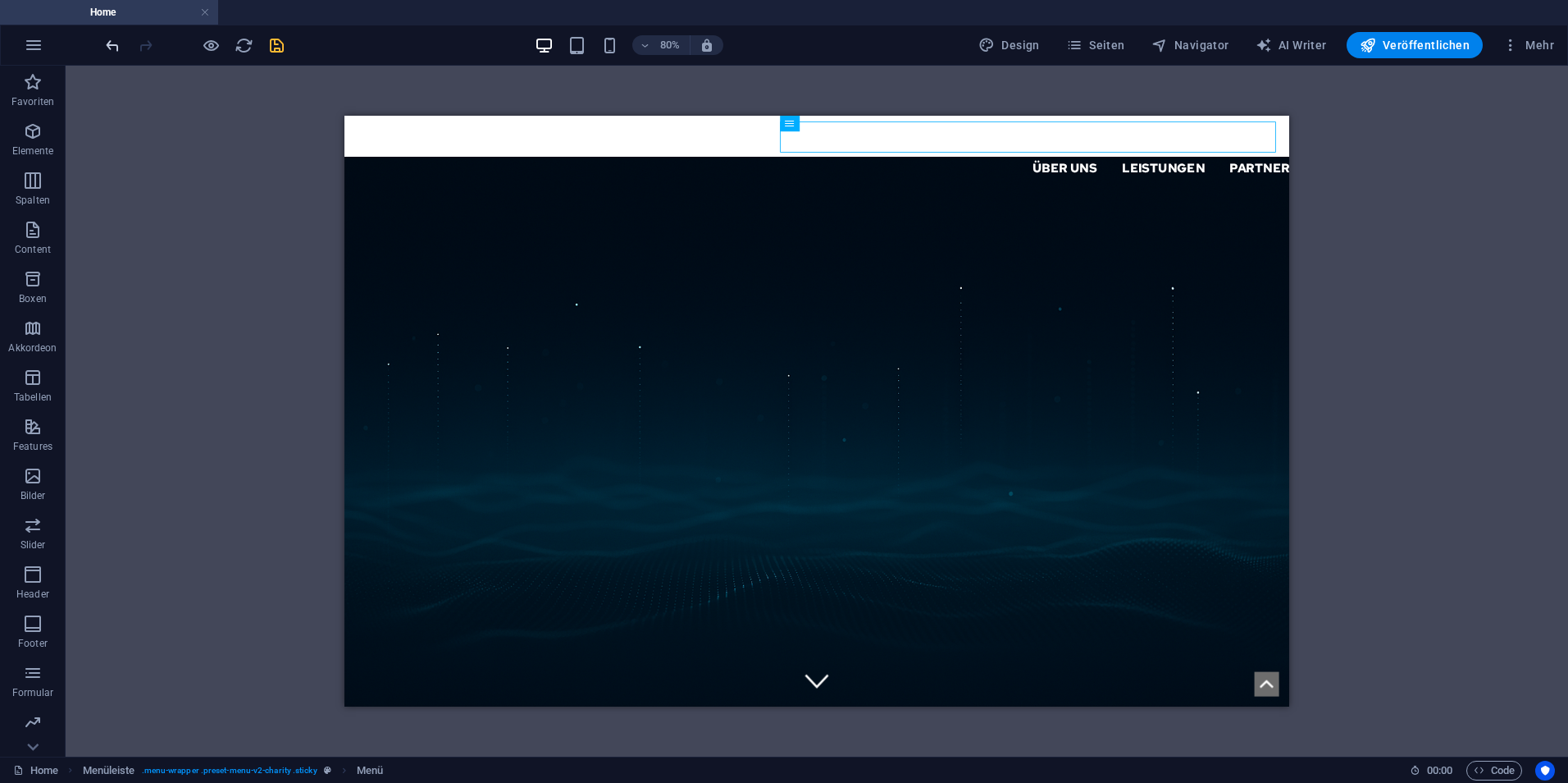
click at [576, 692] on icon "undo" at bounding box center [591, 707] width 30 height 30
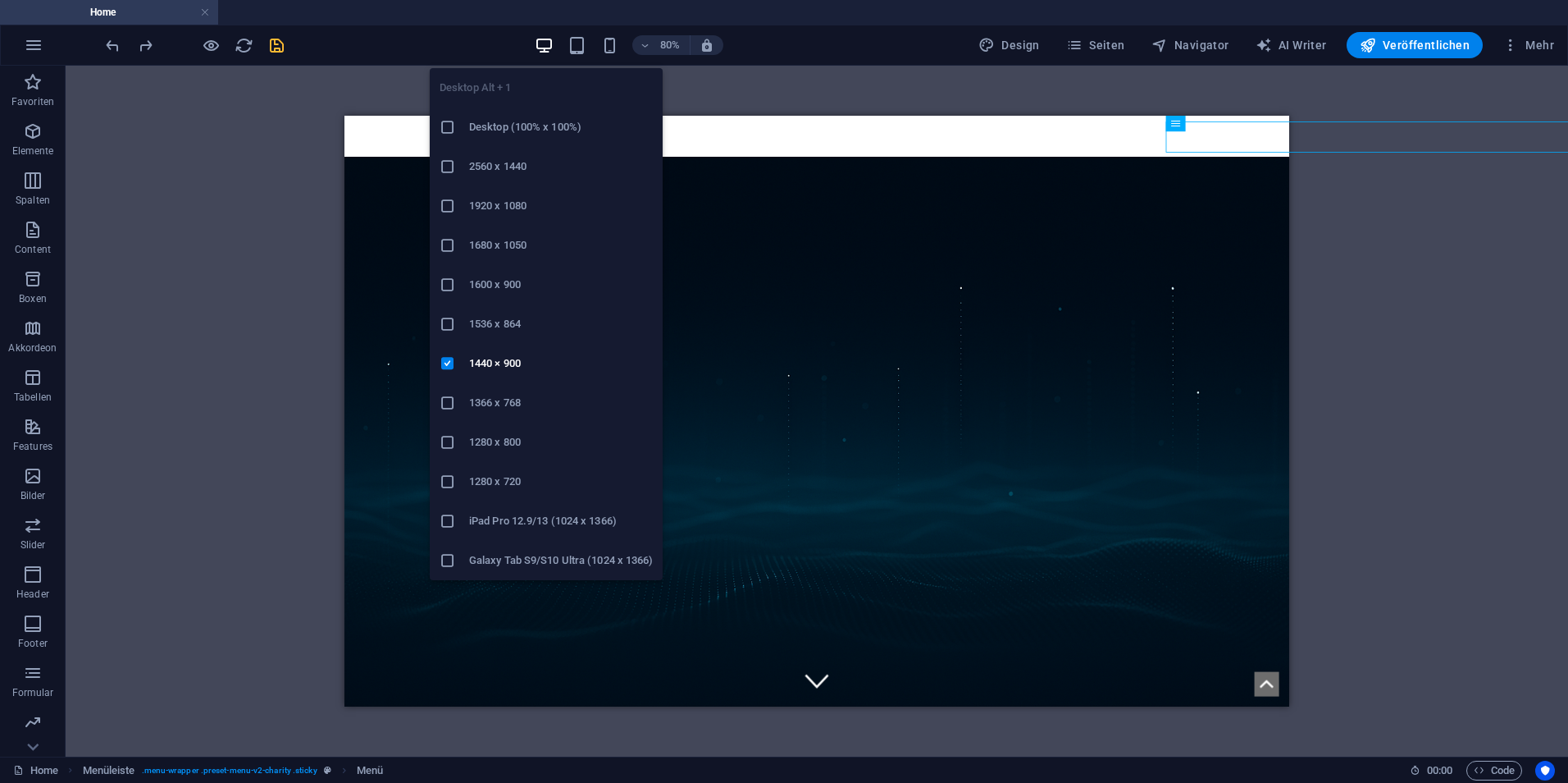
click at [448, 196] on li "1920 x 1080" at bounding box center [545, 206] width 232 height 40
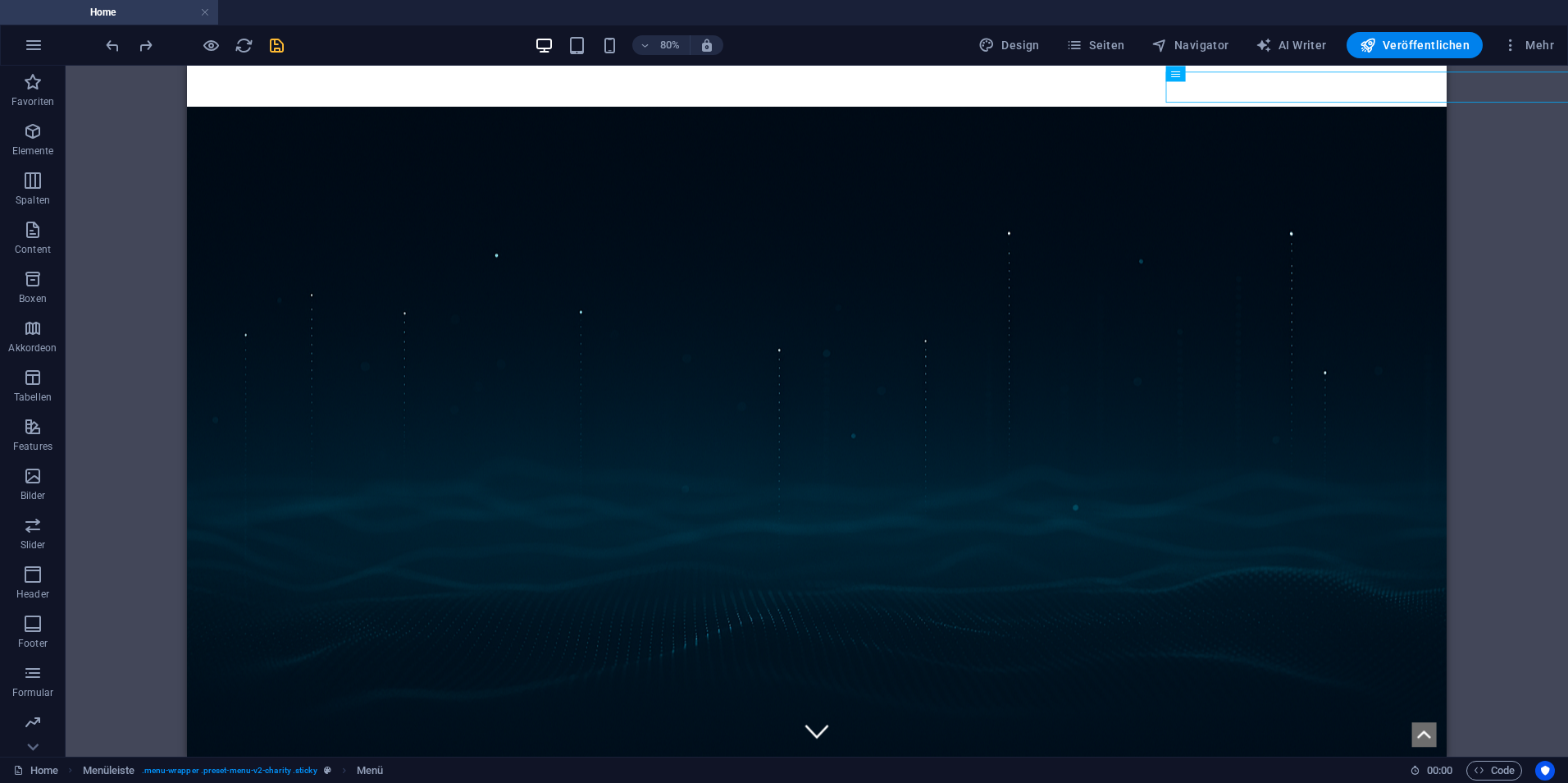
click at [164, 220] on div "H1 Banner Container Menüleiste Container H2 Text Menü" at bounding box center [816, 411] width 1502 height 691
click at [481, 100] on div "Über uns Leistungen Partner Kontakt Support IT" at bounding box center [973, 111] width 1574 height 91
select select "header"
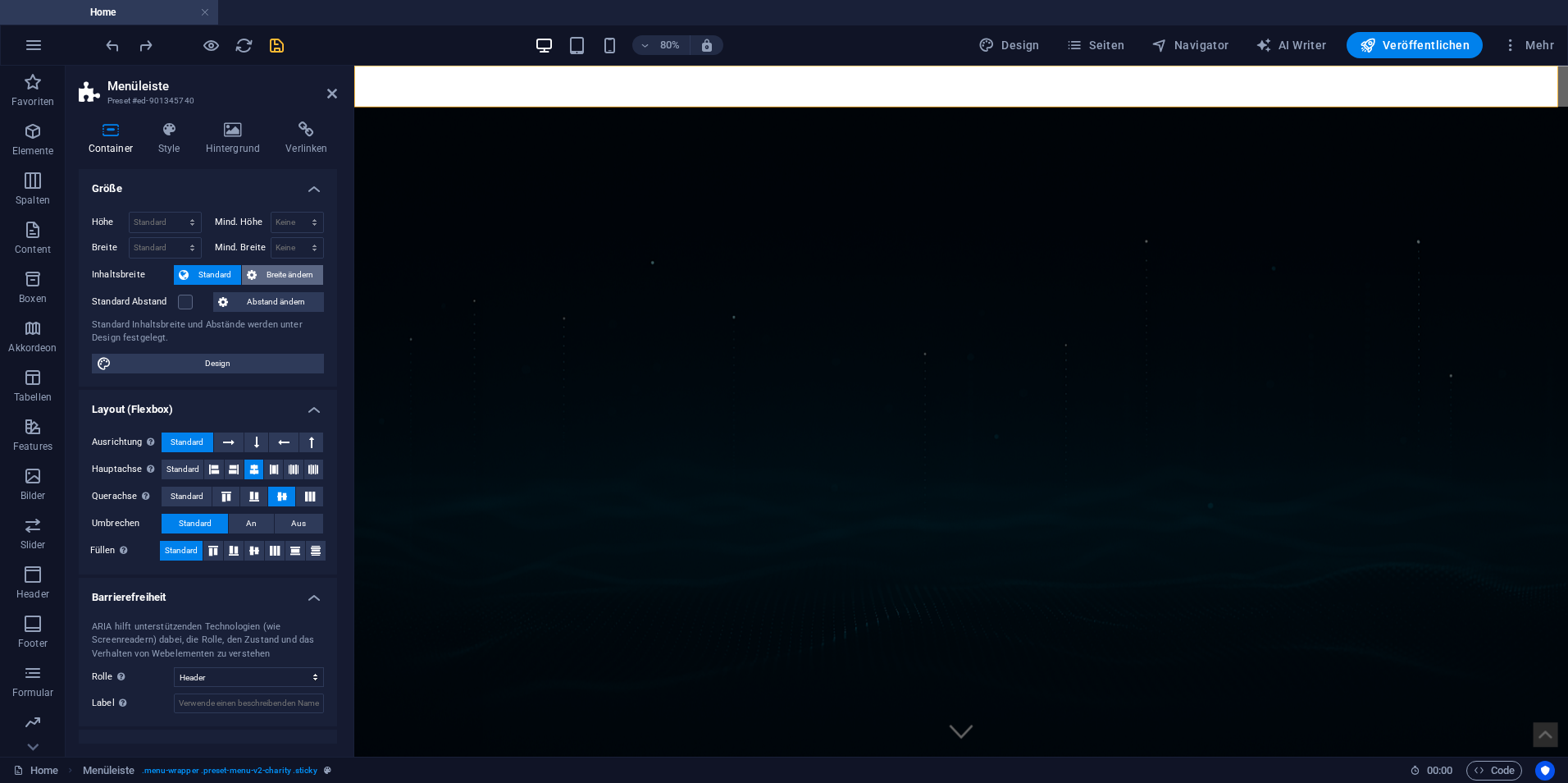
click at [273, 265] on span "Breite ändern" at bounding box center [289, 275] width 56 height 20
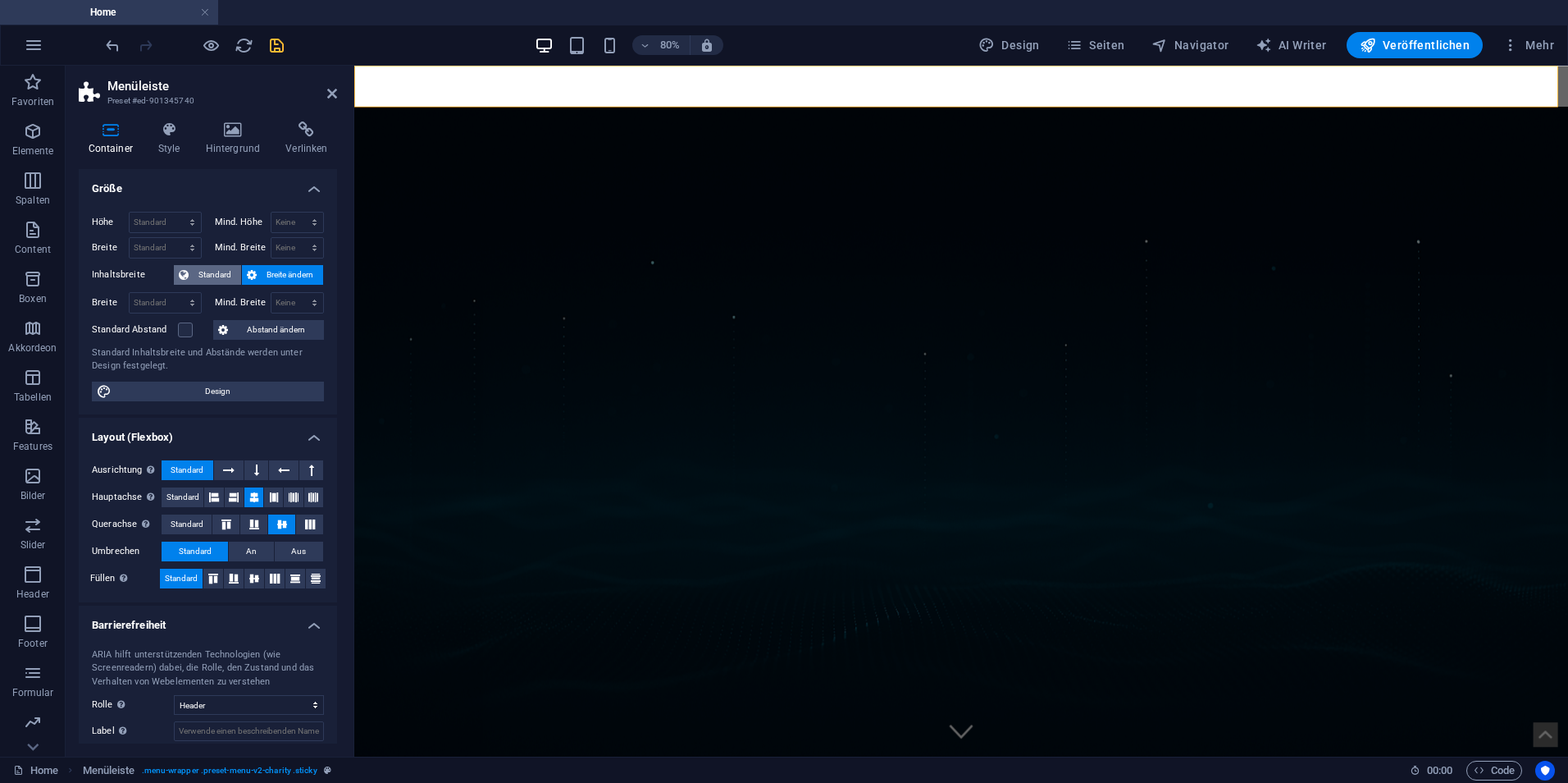
click at [218, 275] on span "Standard" at bounding box center [215, 275] width 43 height 20
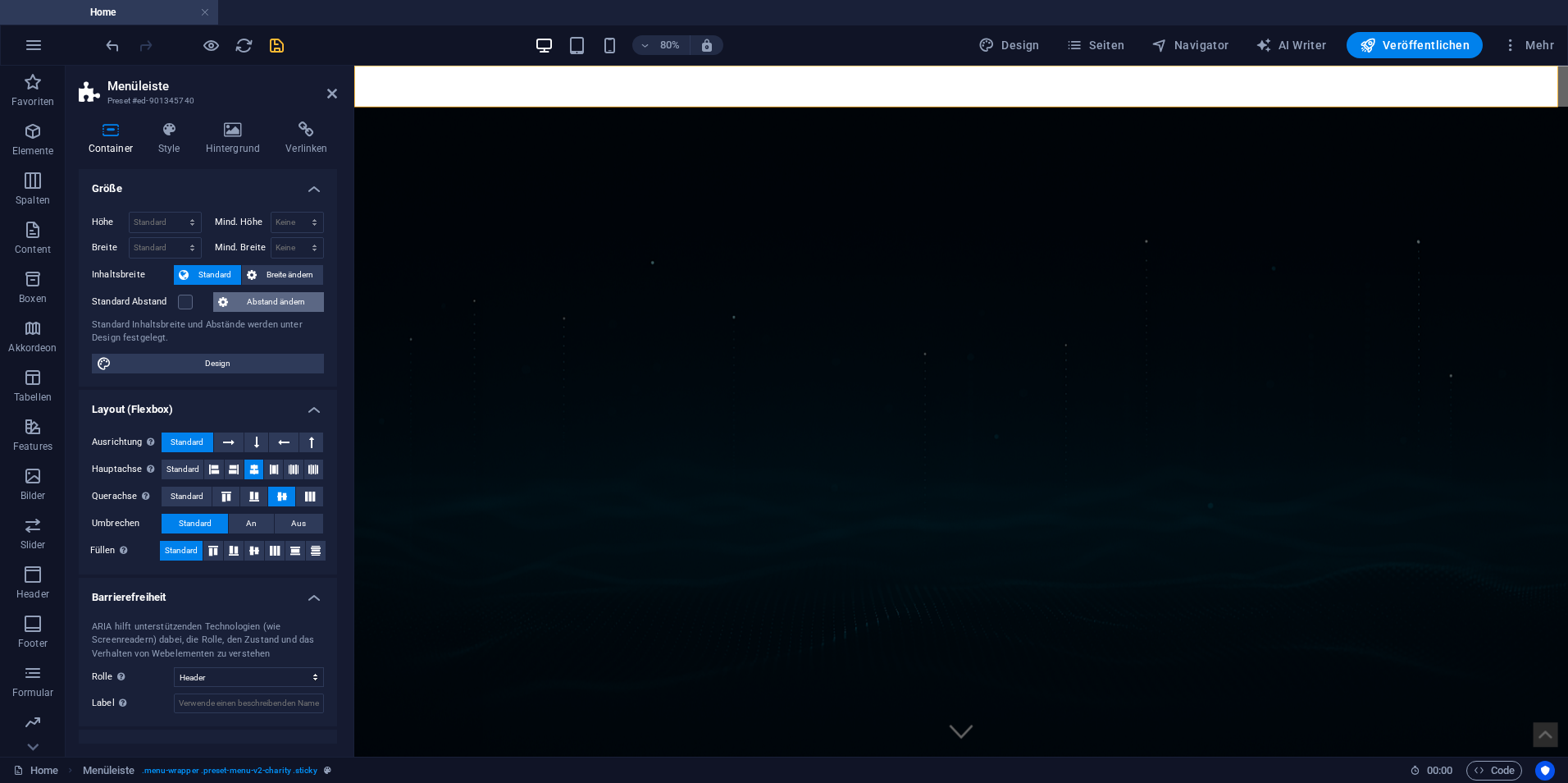
click at [242, 302] on span "Abstand ändern" at bounding box center [275, 302] width 86 height 20
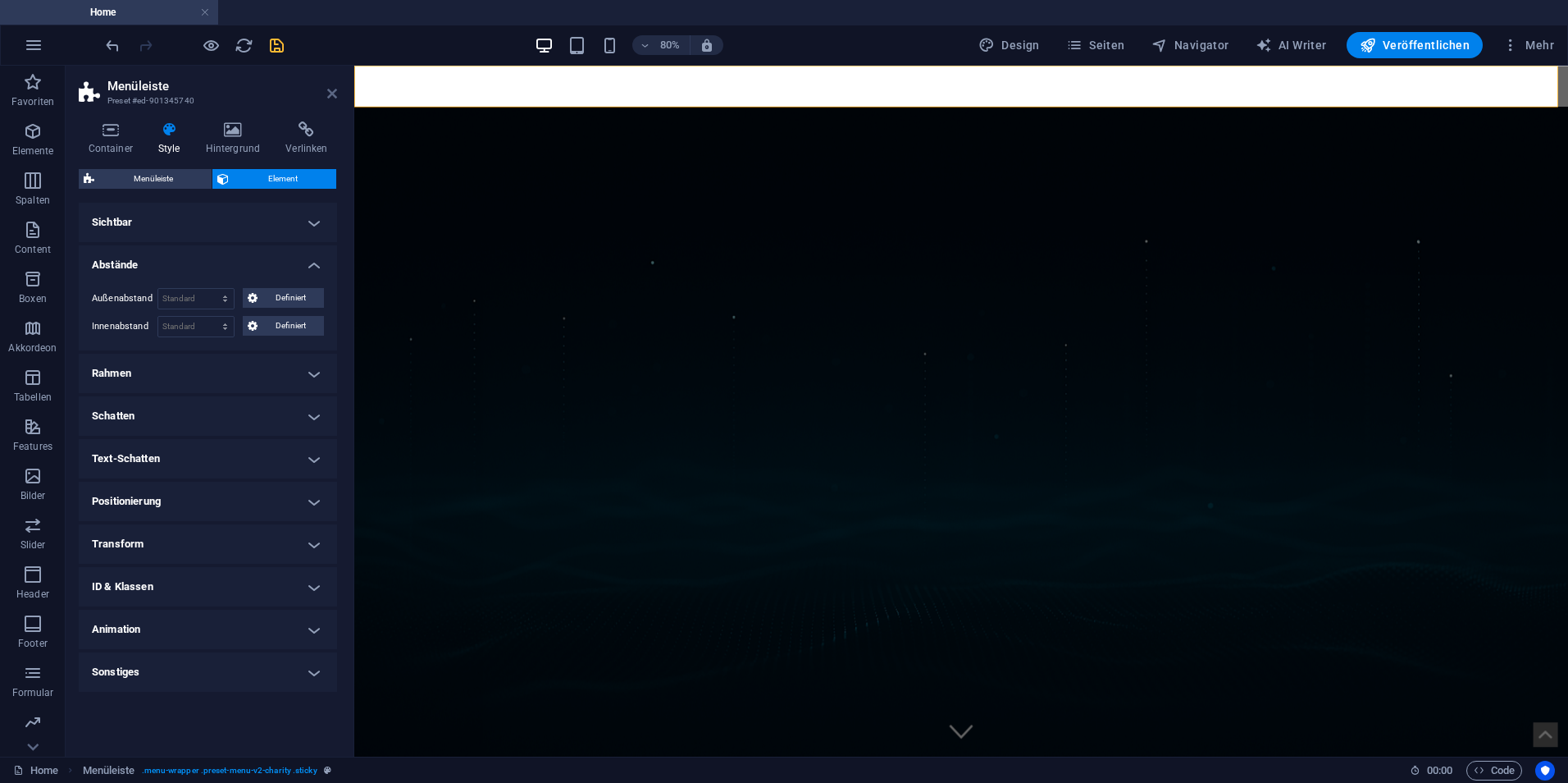
click at [332, 93] on icon at bounding box center [332, 93] width 10 height 13
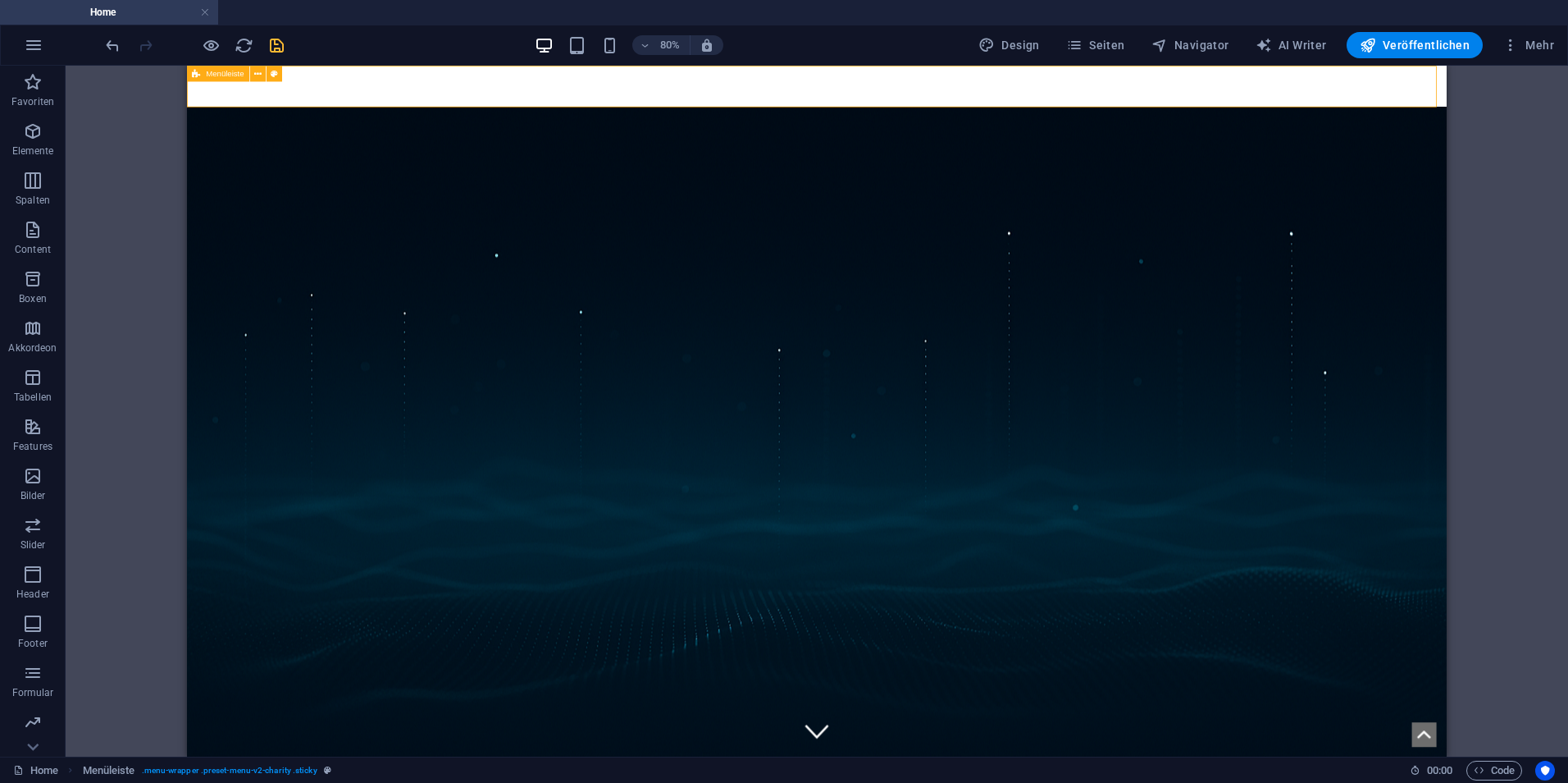
select select "header"
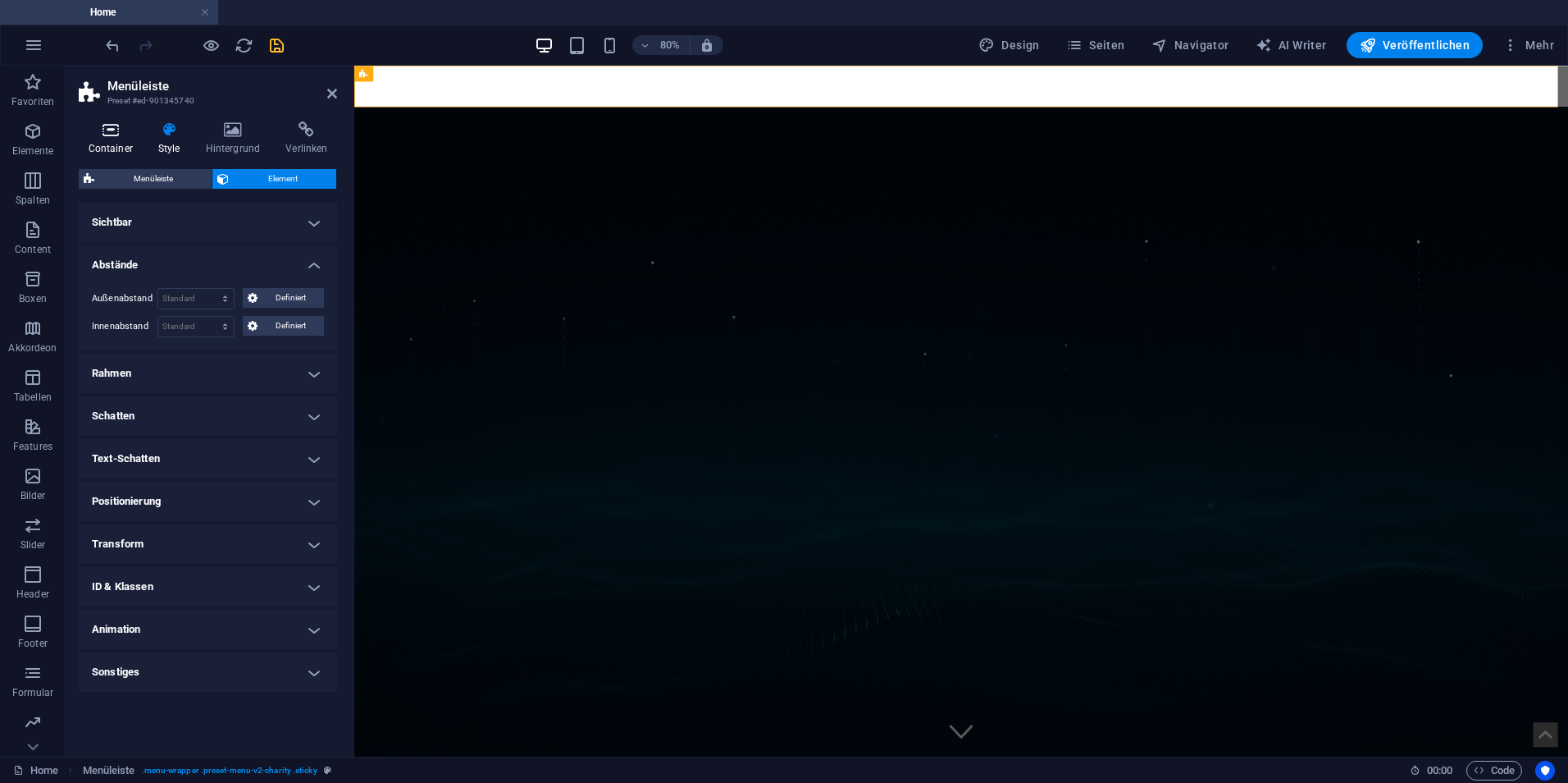
click at [127, 147] on h4 "Container" at bounding box center [114, 139] width 69 height 35
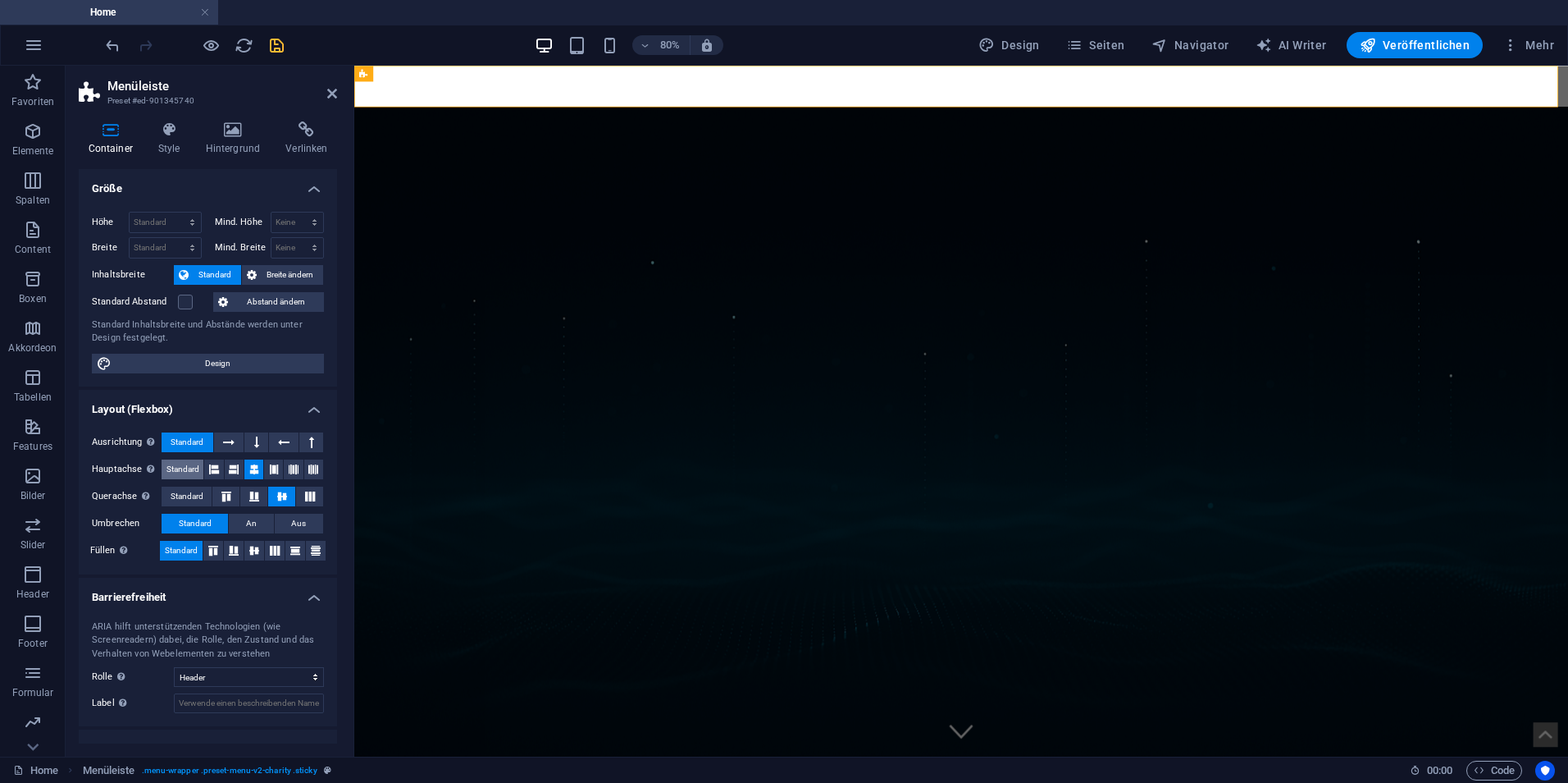
click at [172, 471] on span "Standard" at bounding box center [182, 469] width 33 height 20
click at [186, 496] on span "Standard" at bounding box center [186, 496] width 33 height 20
click at [169, 135] on icon at bounding box center [168, 130] width 41 height 17
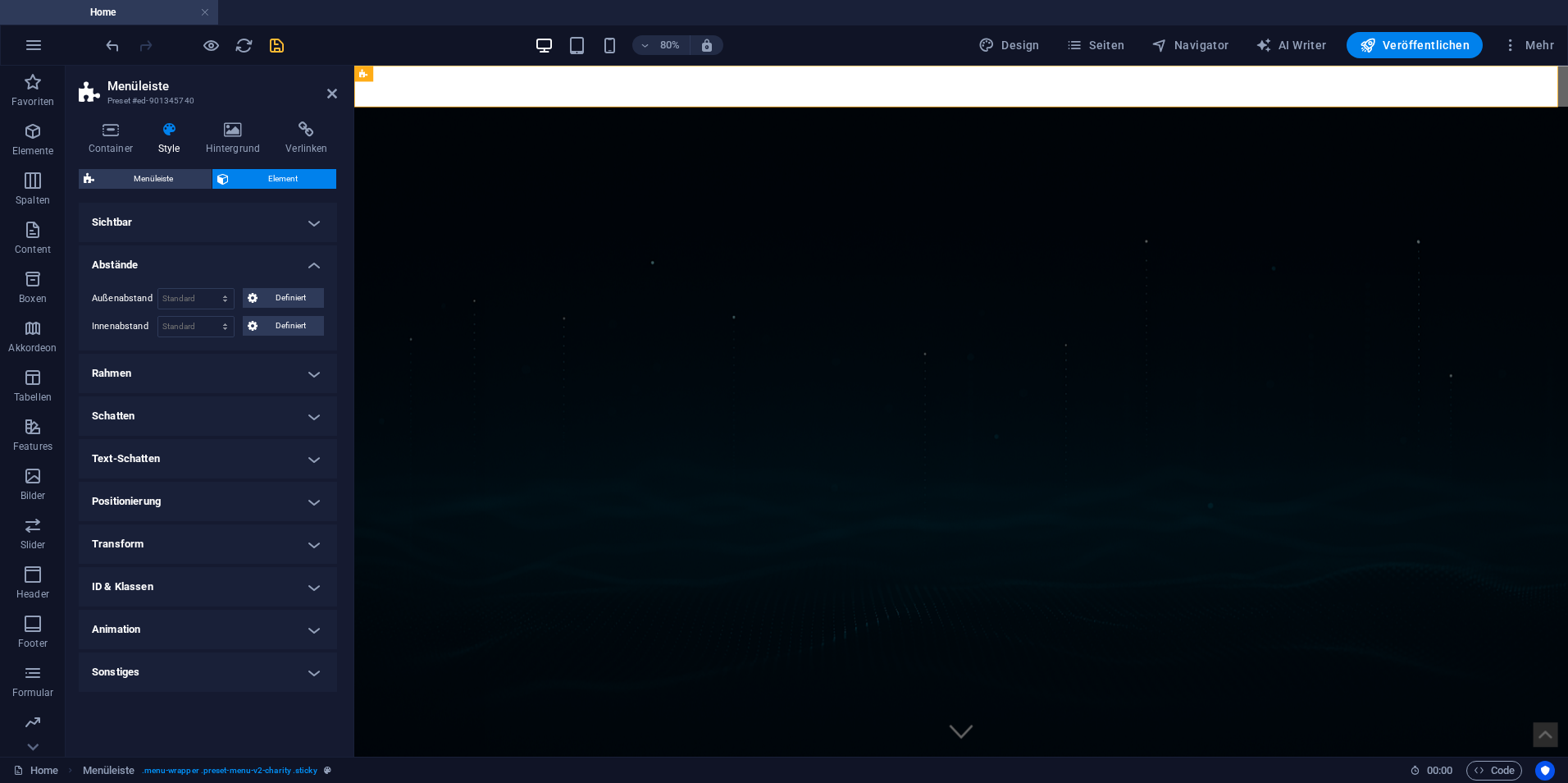
click at [200, 233] on h4 "Sichtbar" at bounding box center [208, 223] width 258 height 40
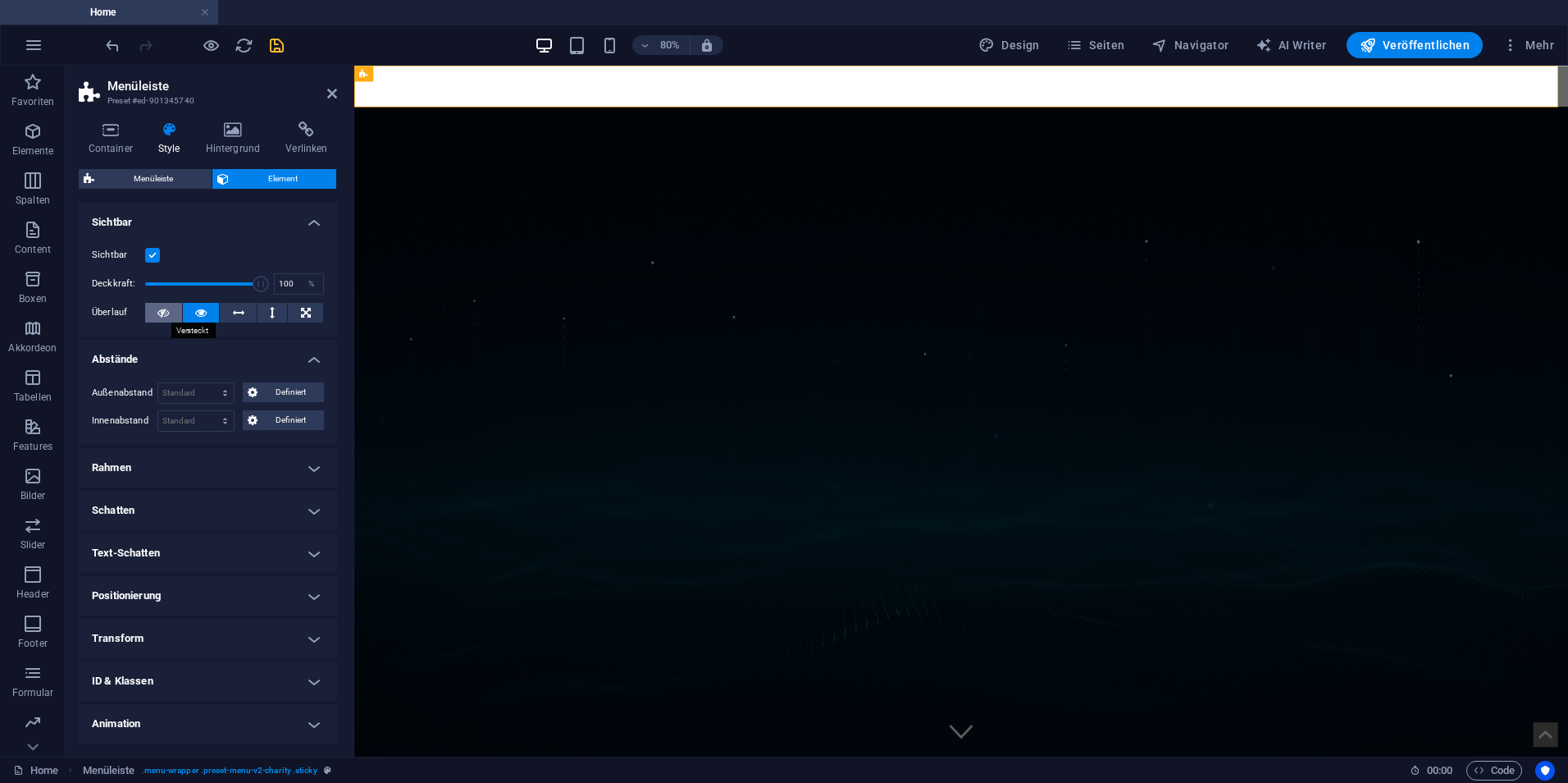
click at [166, 309] on icon at bounding box center [163, 313] width 12 height 20
click at [177, 462] on h4 "Rahmen" at bounding box center [208, 468] width 258 height 40
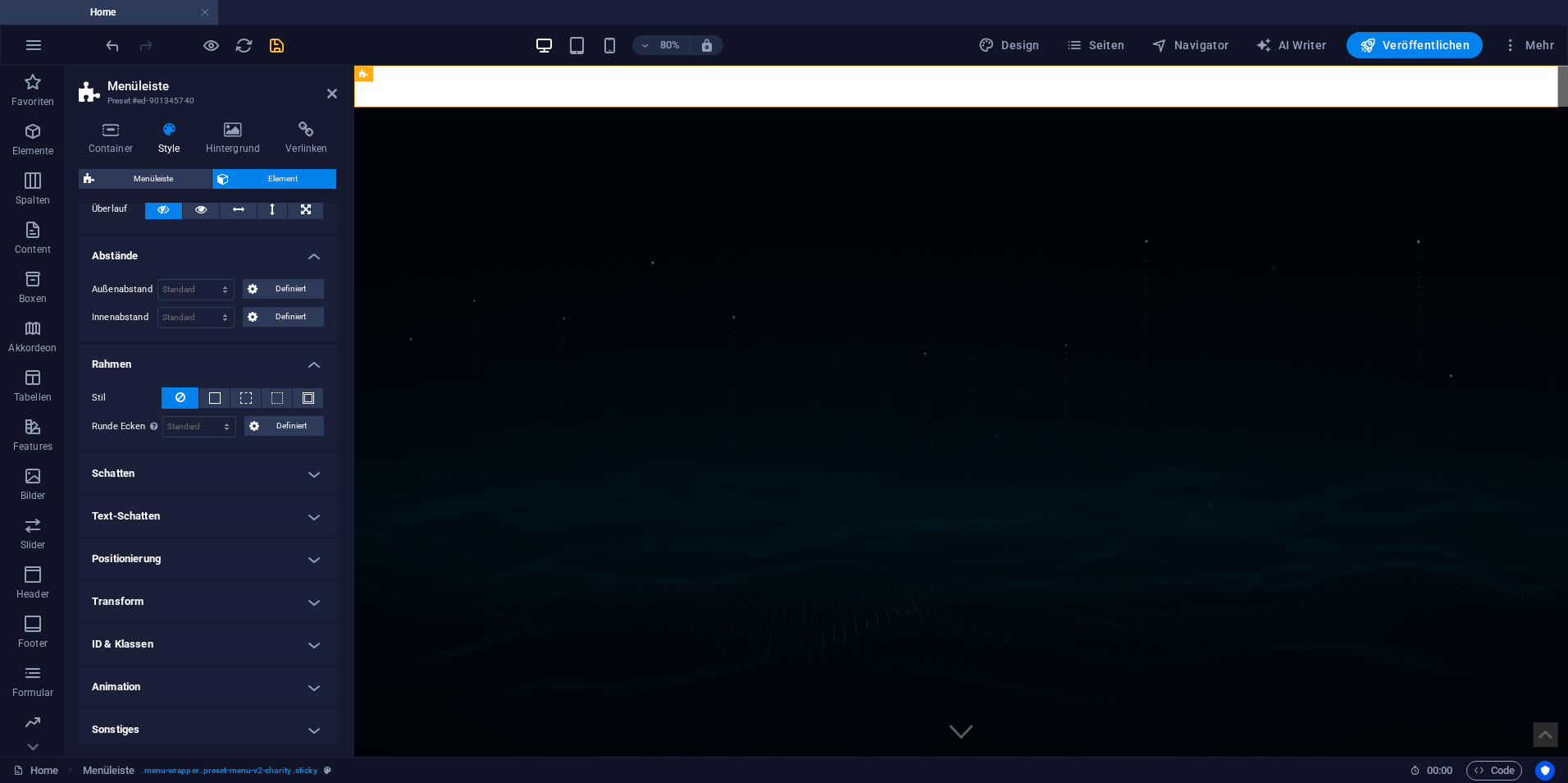
scroll to position [109, 0]
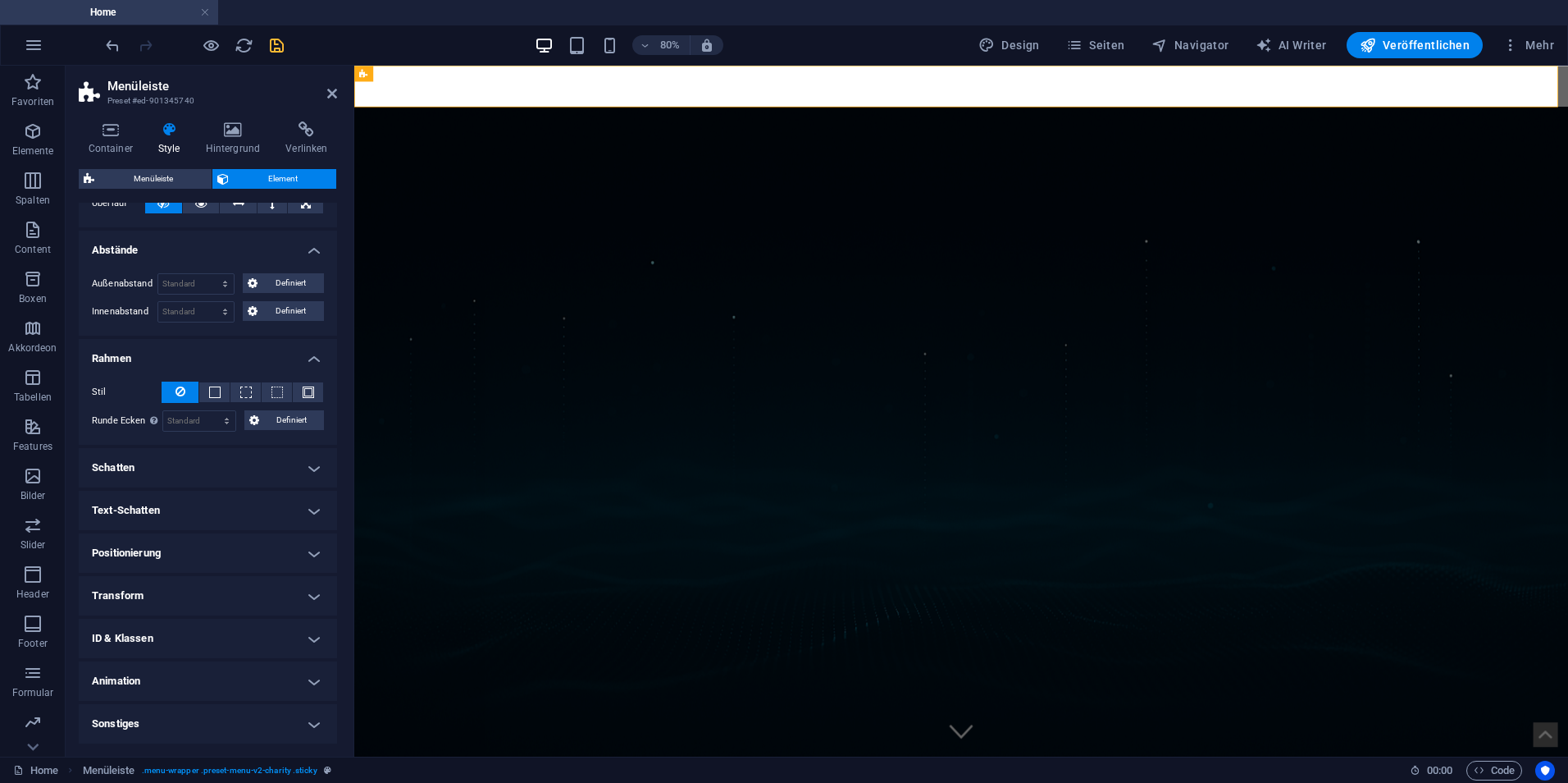
click at [194, 479] on h4 "Schatten" at bounding box center [208, 468] width 258 height 40
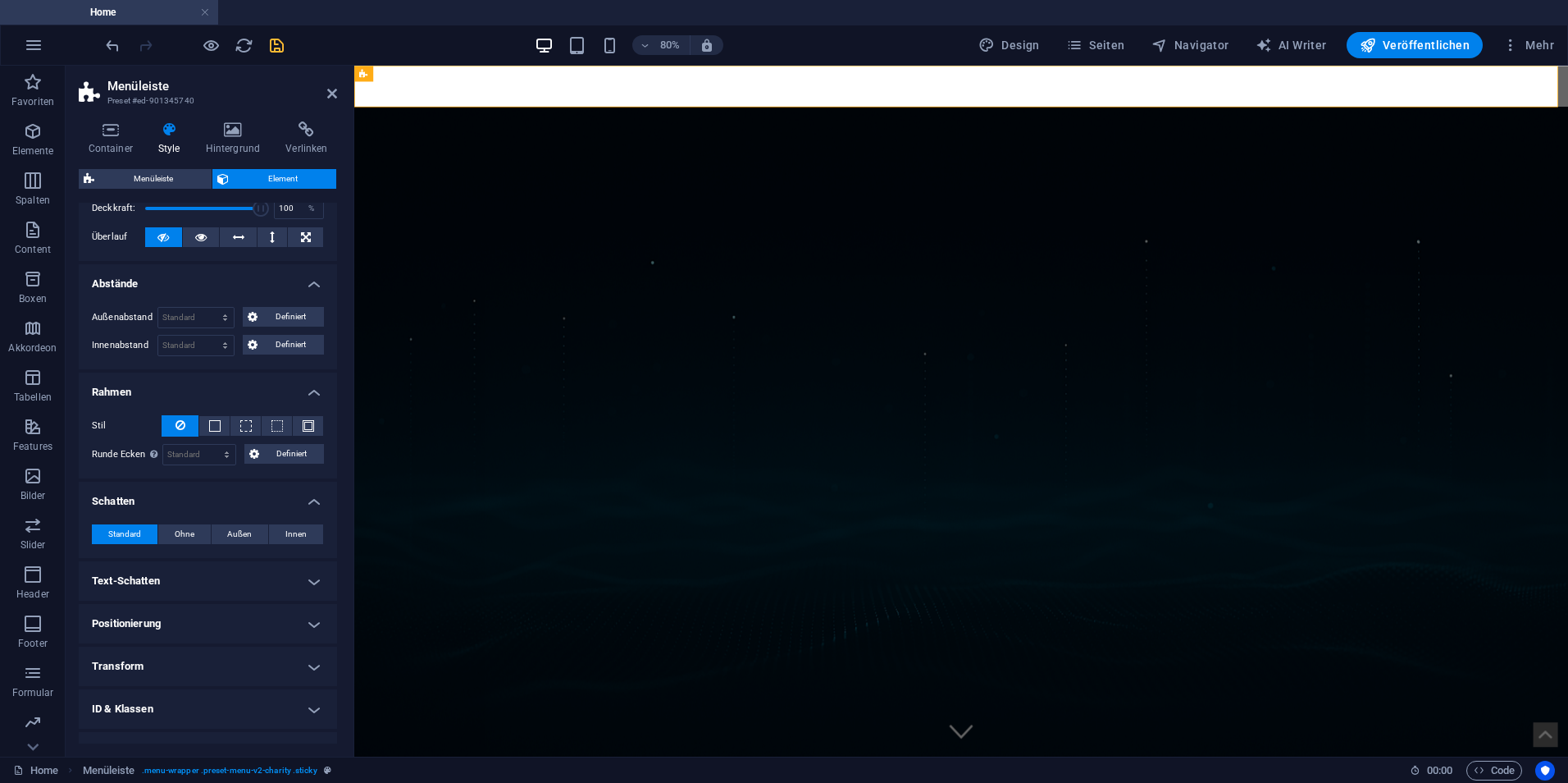
scroll to position [147, 0]
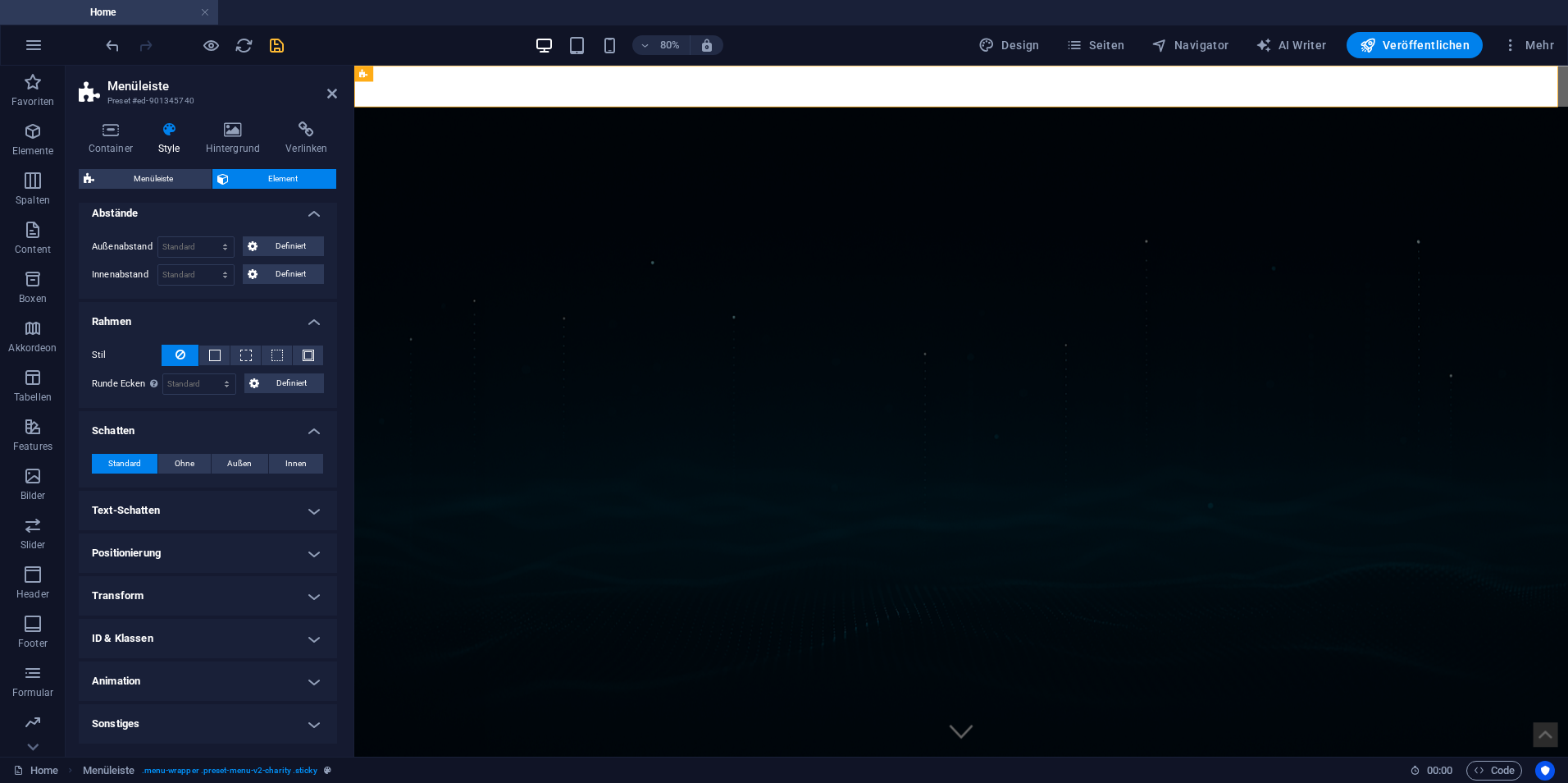
click at [170, 560] on h4 "Positionierung" at bounding box center [208, 553] width 258 height 40
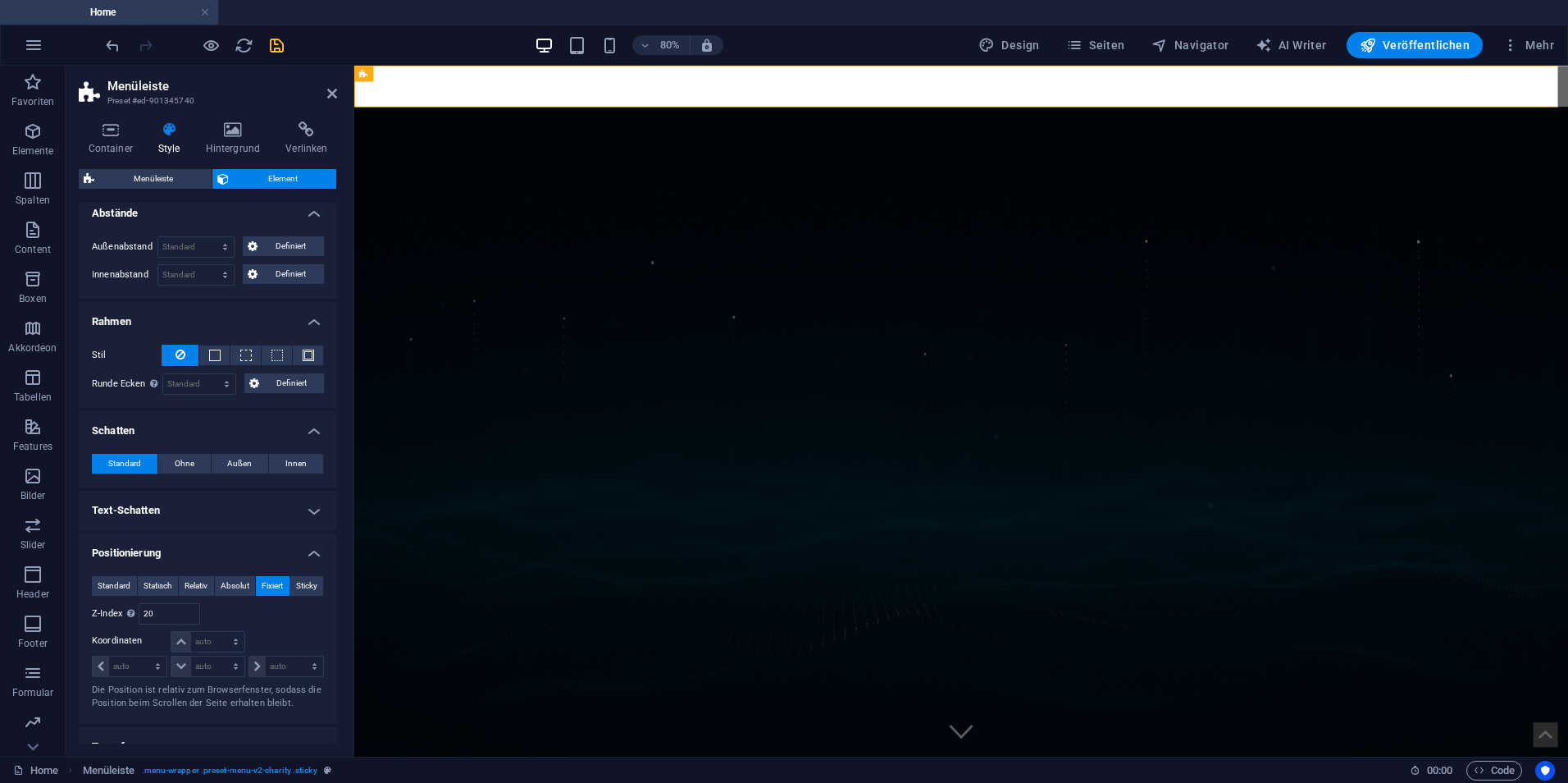
scroll to position [297, 0]
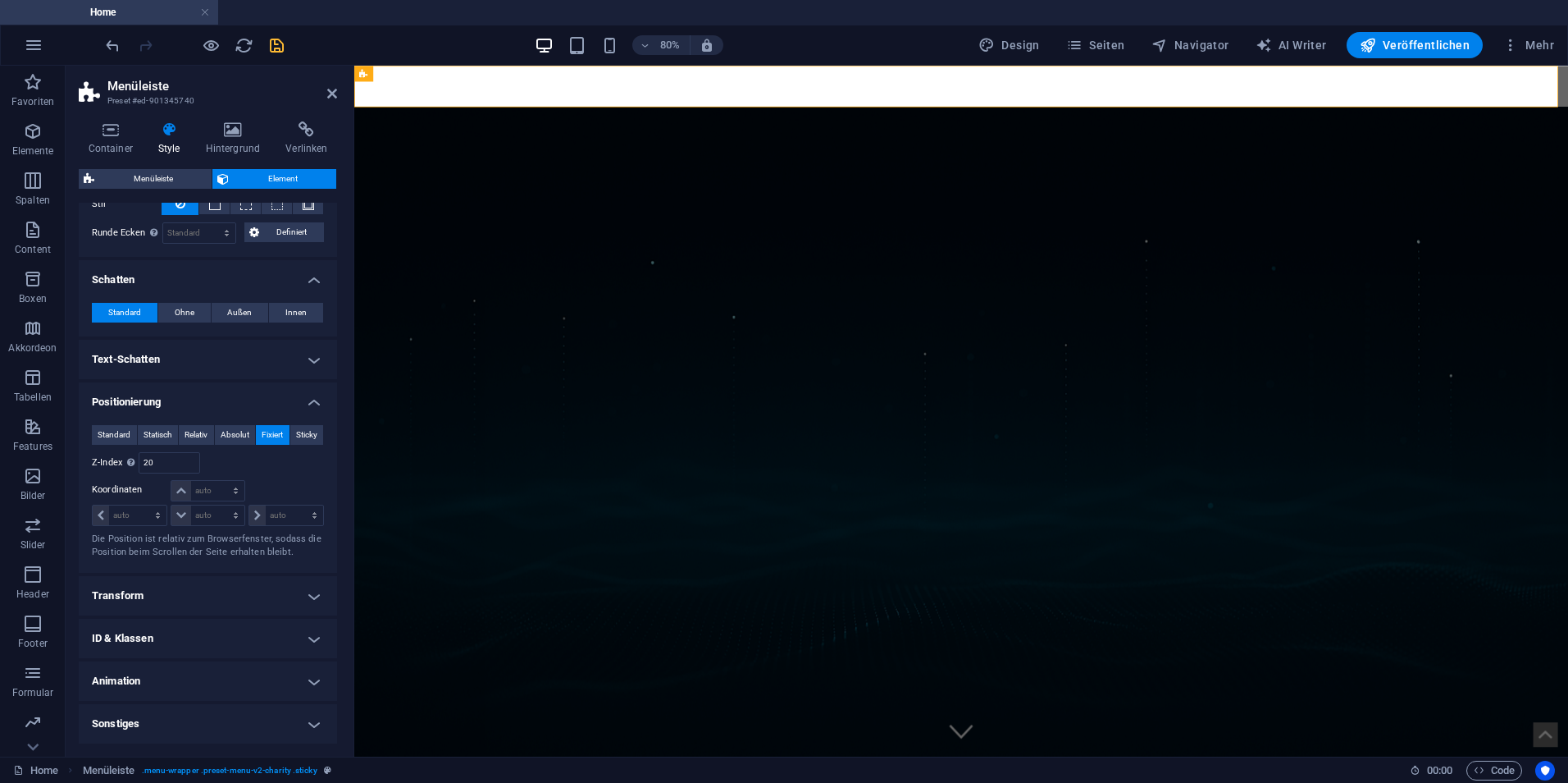
click at [184, 597] on h4 "Transform" at bounding box center [208, 596] width 258 height 40
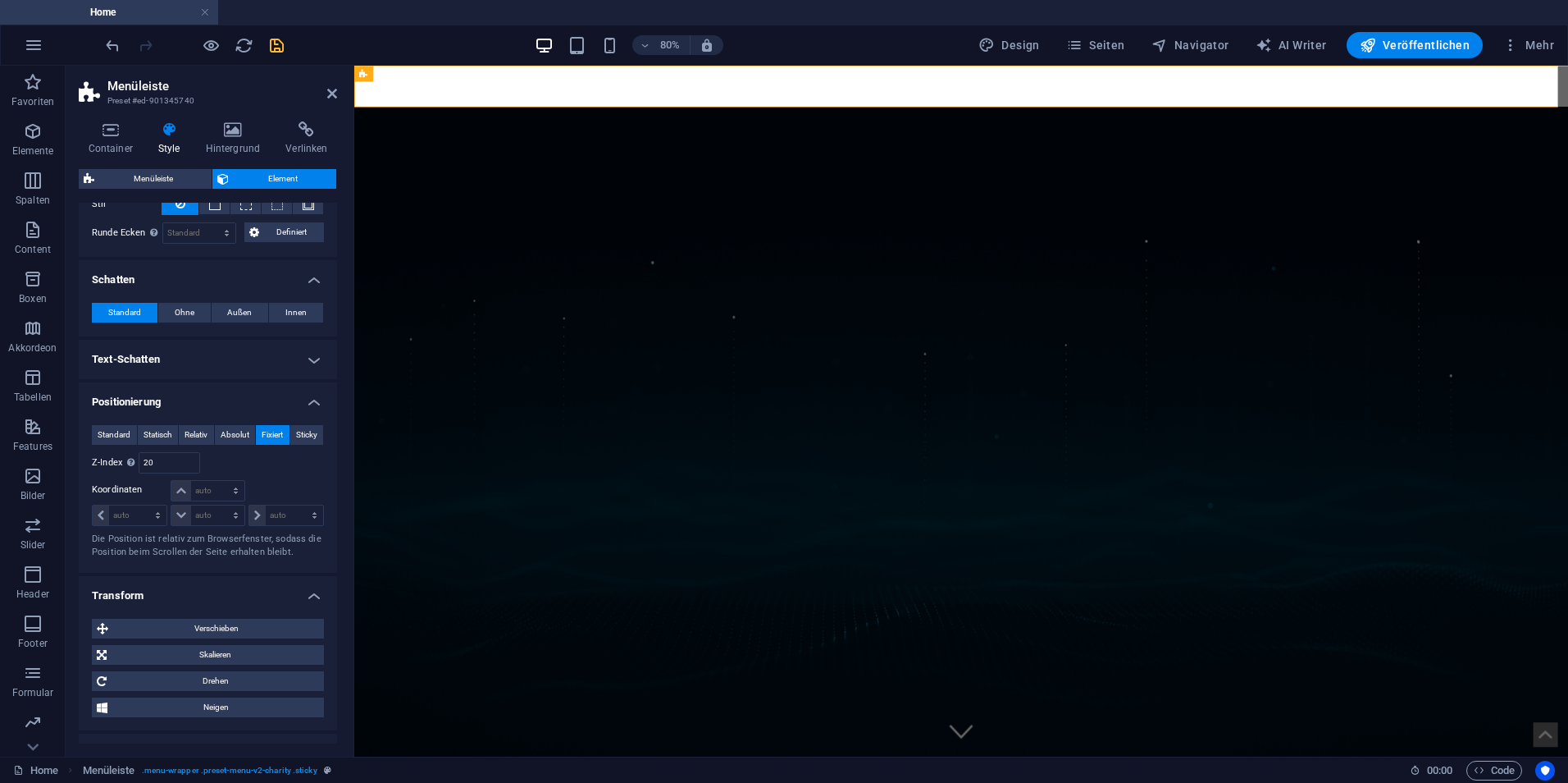
scroll to position [412, 0]
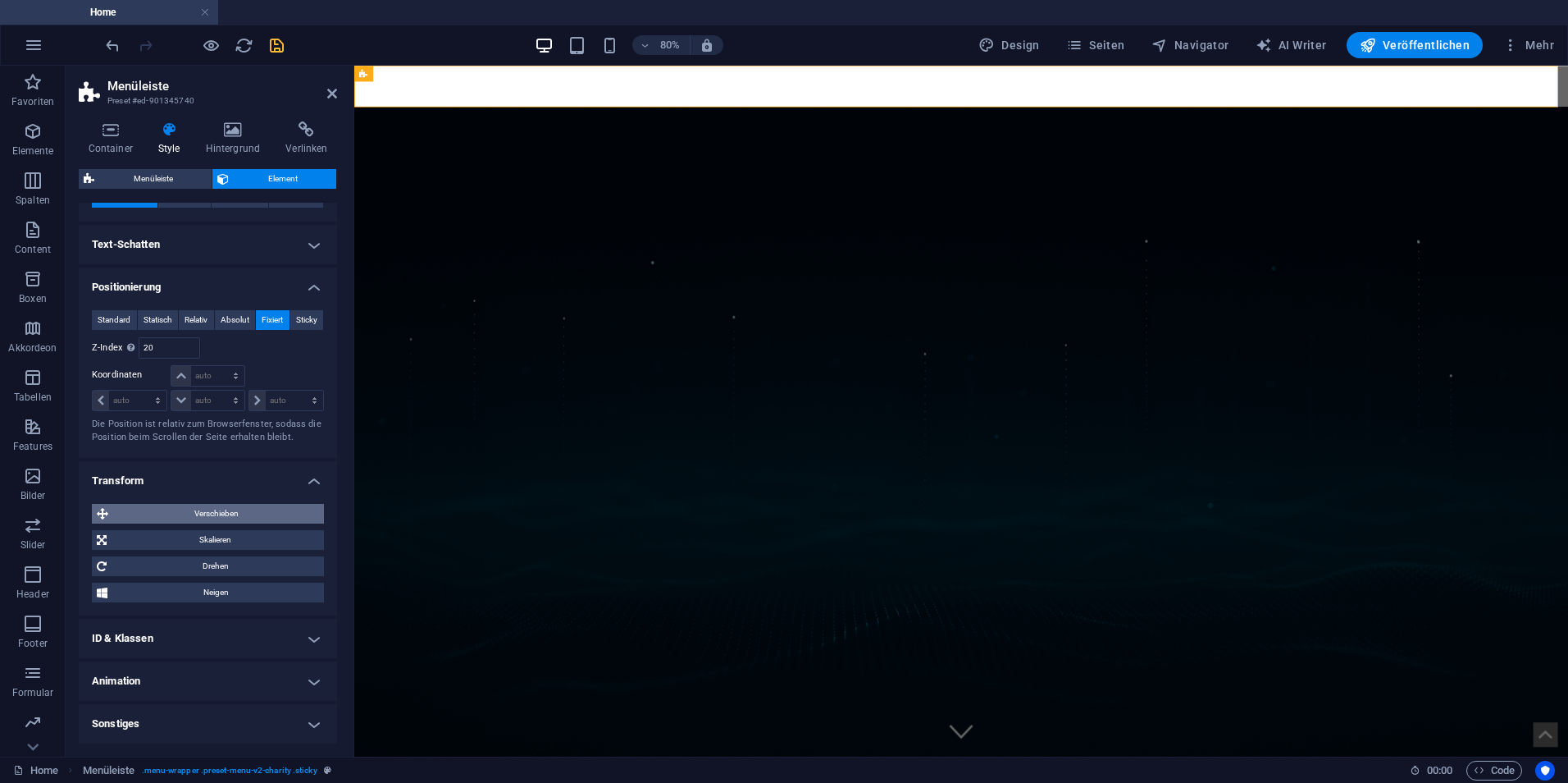
click at [219, 515] on span "Verschieben" at bounding box center [216, 514] width 206 height 20
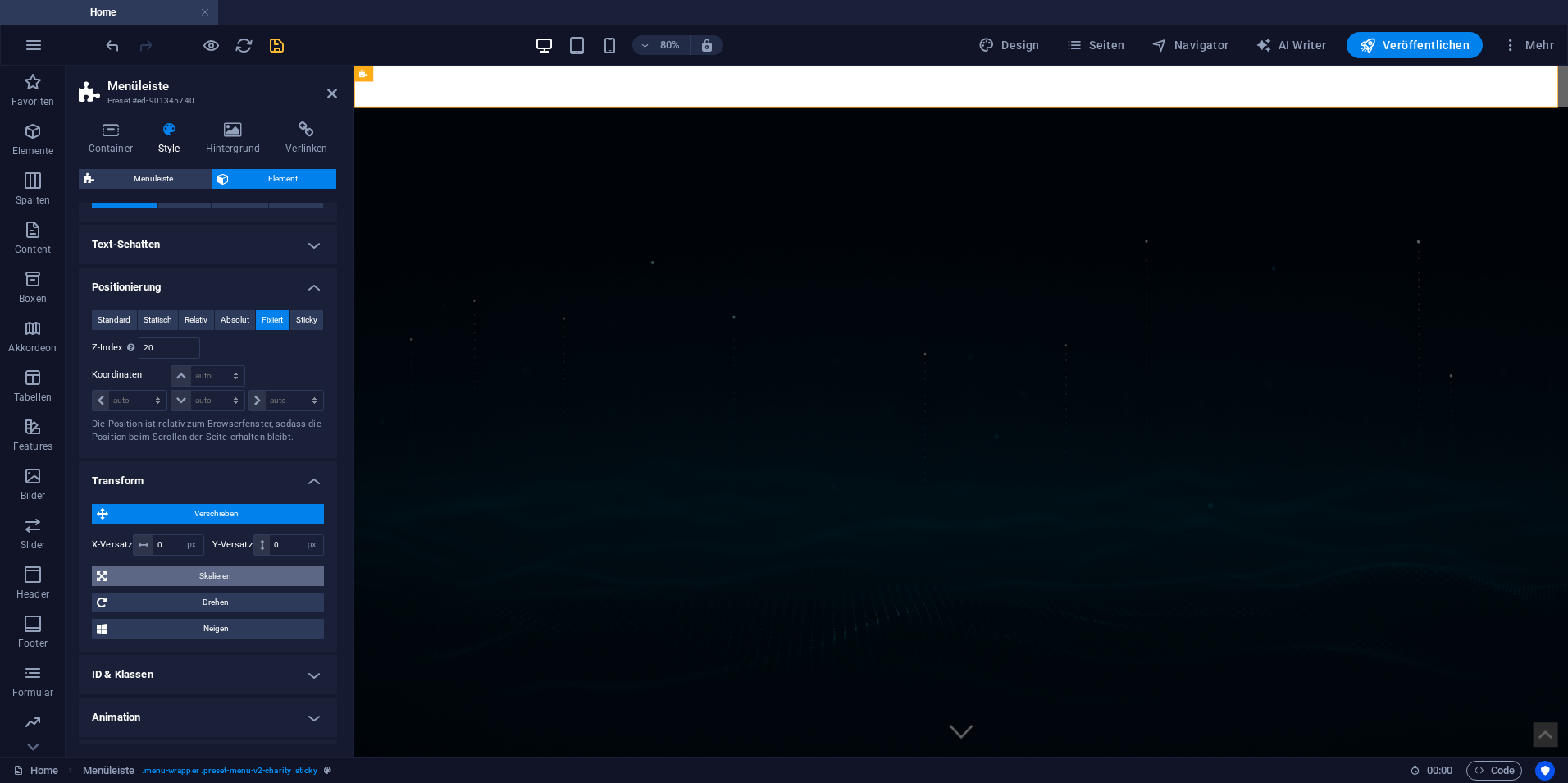
click at [248, 572] on span "Skalieren" at bounding box center [216, 576] width 208 height 20
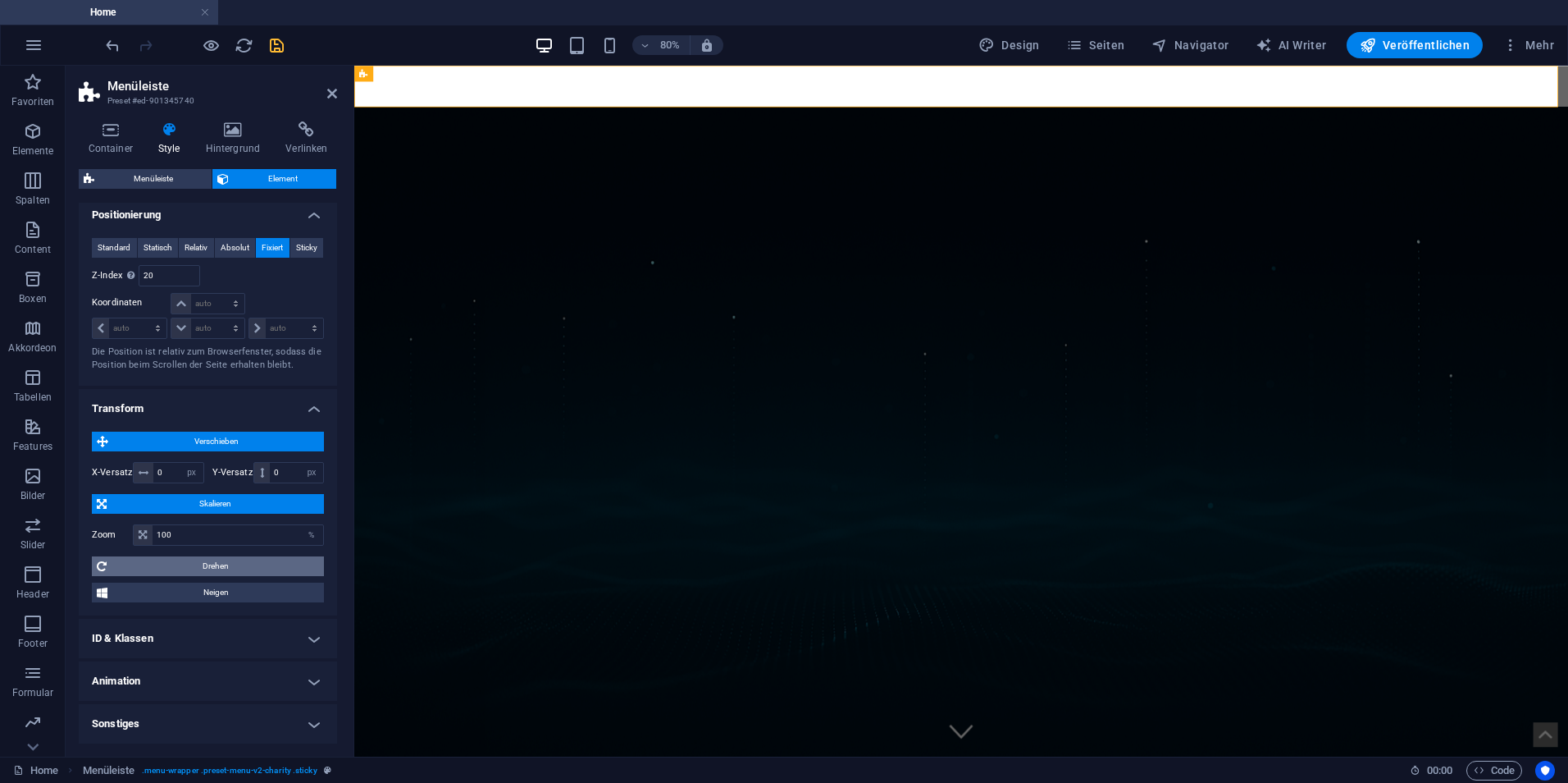
click at [244, 571] on span "Drehen" at bounding box center [216, 566] width 208 height 20
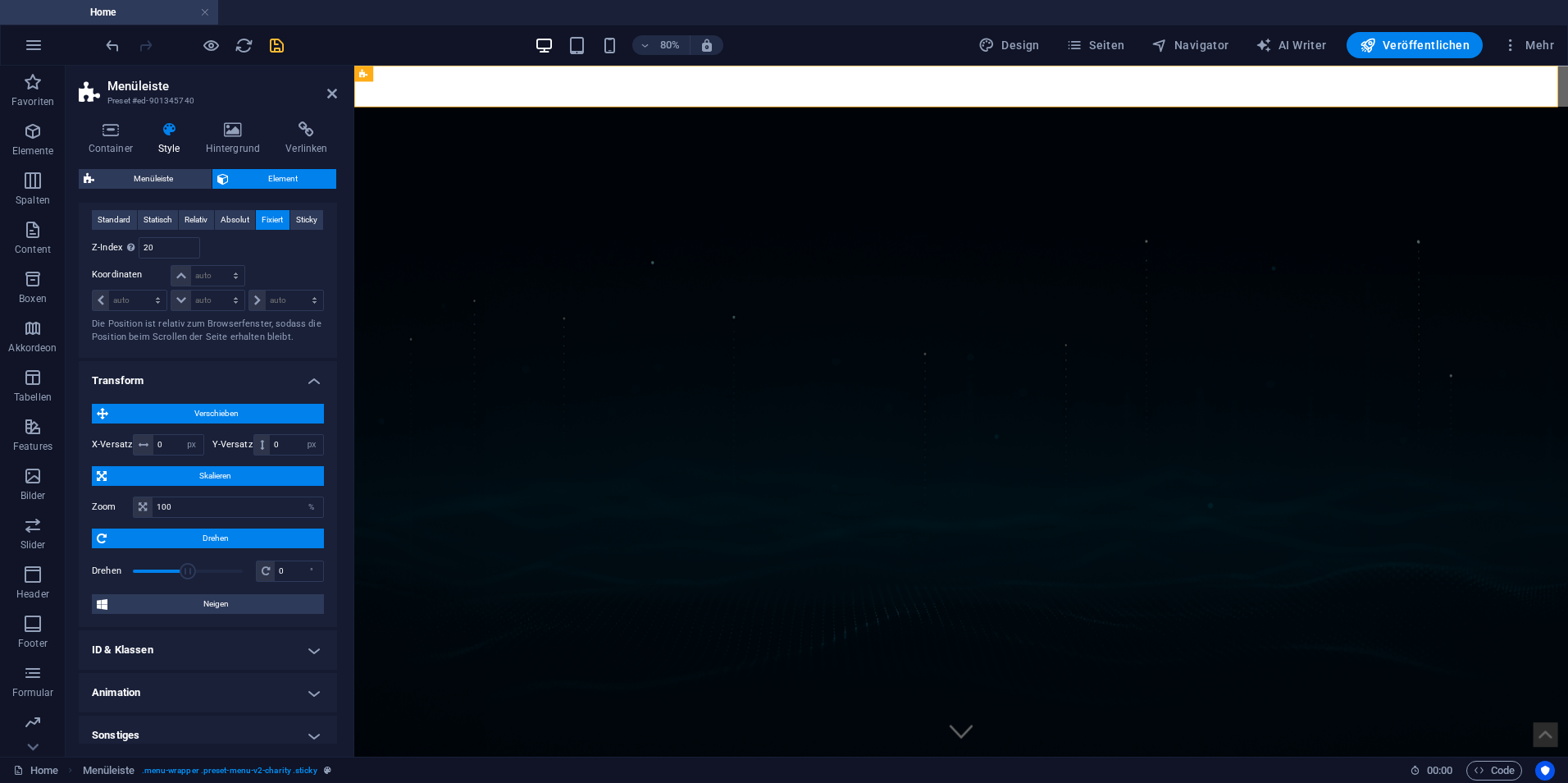
scroll to position [524, 0]
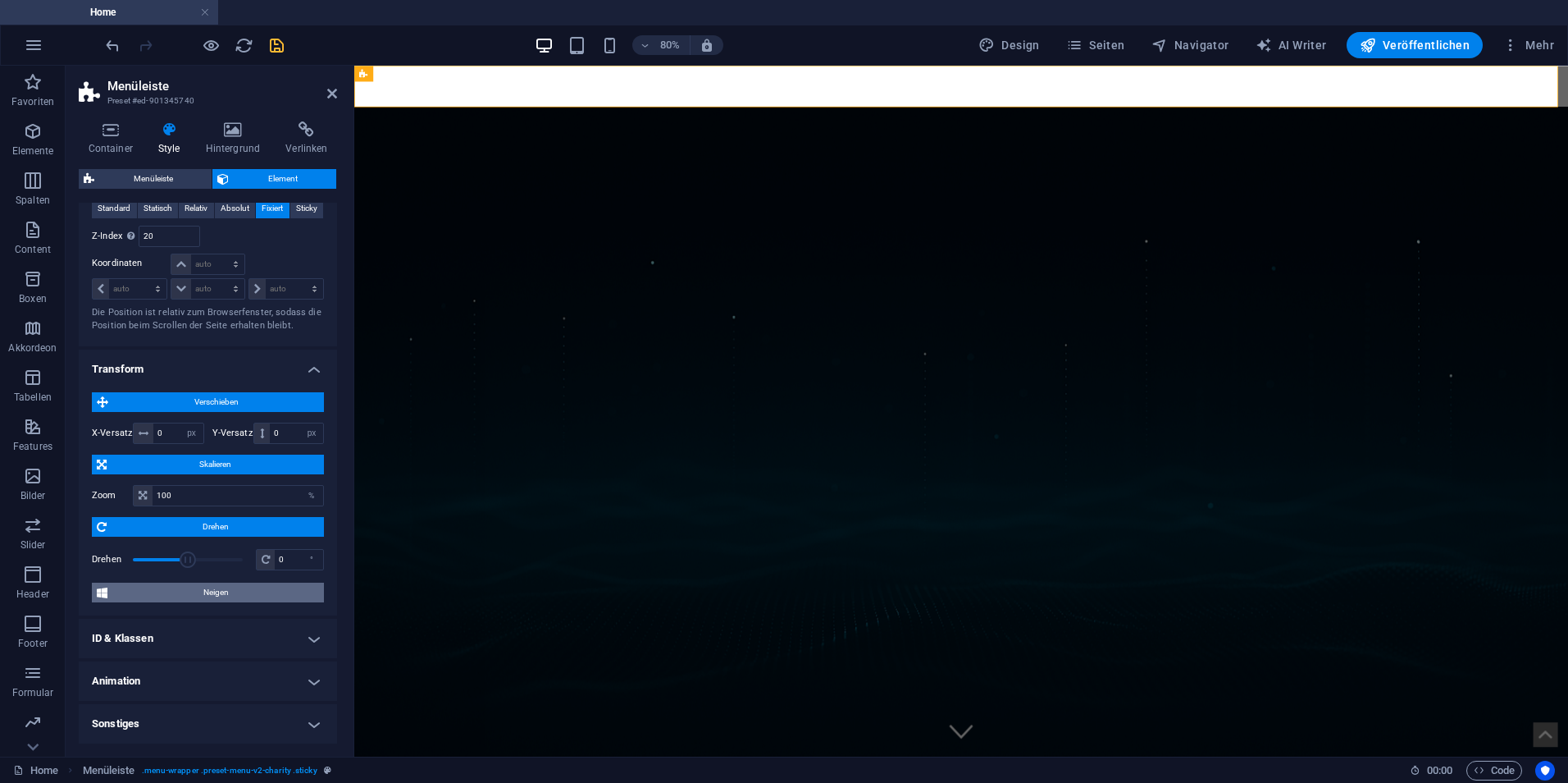
click at [241, 592] on span "Neigen" at bounding box center [216, 592] width 207 height 20
click at [197, 439] on select "px rem % em vh vw" at bounding box center [191, 434] width 23 height 20
select select "%"
click at [180, 424] on select "px rem % em vh vw" at bounding box center [191, 434] width 23 height 20
type input "0"
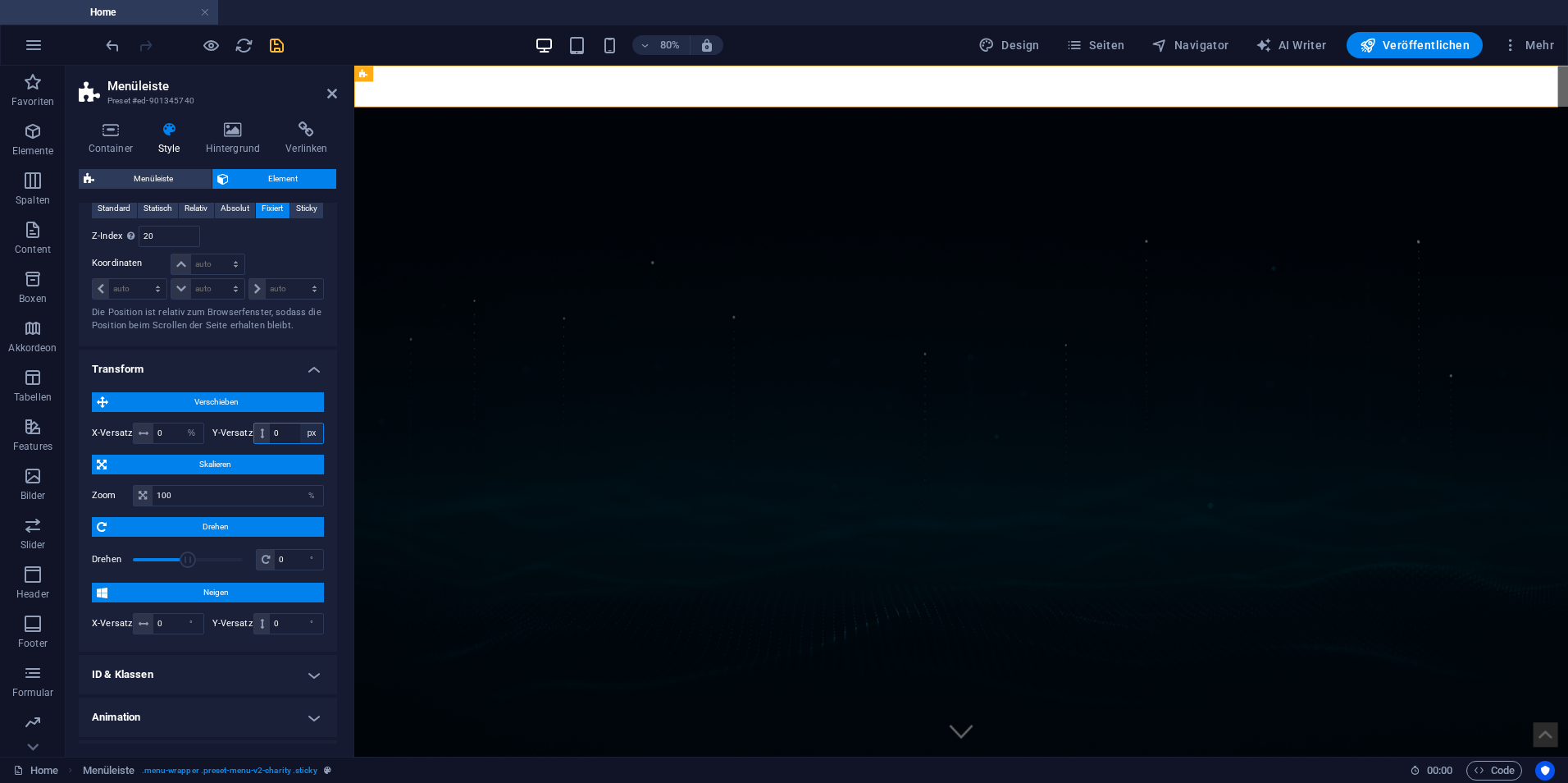
click at [311, 434] on select "px rem % em vh vw" at bounding box center [311, 434] width 23 height 20
select select "%"
click at [300, 424] on select "px rem % em vh vw" at bounding box center [311, 434] width 23 height 20
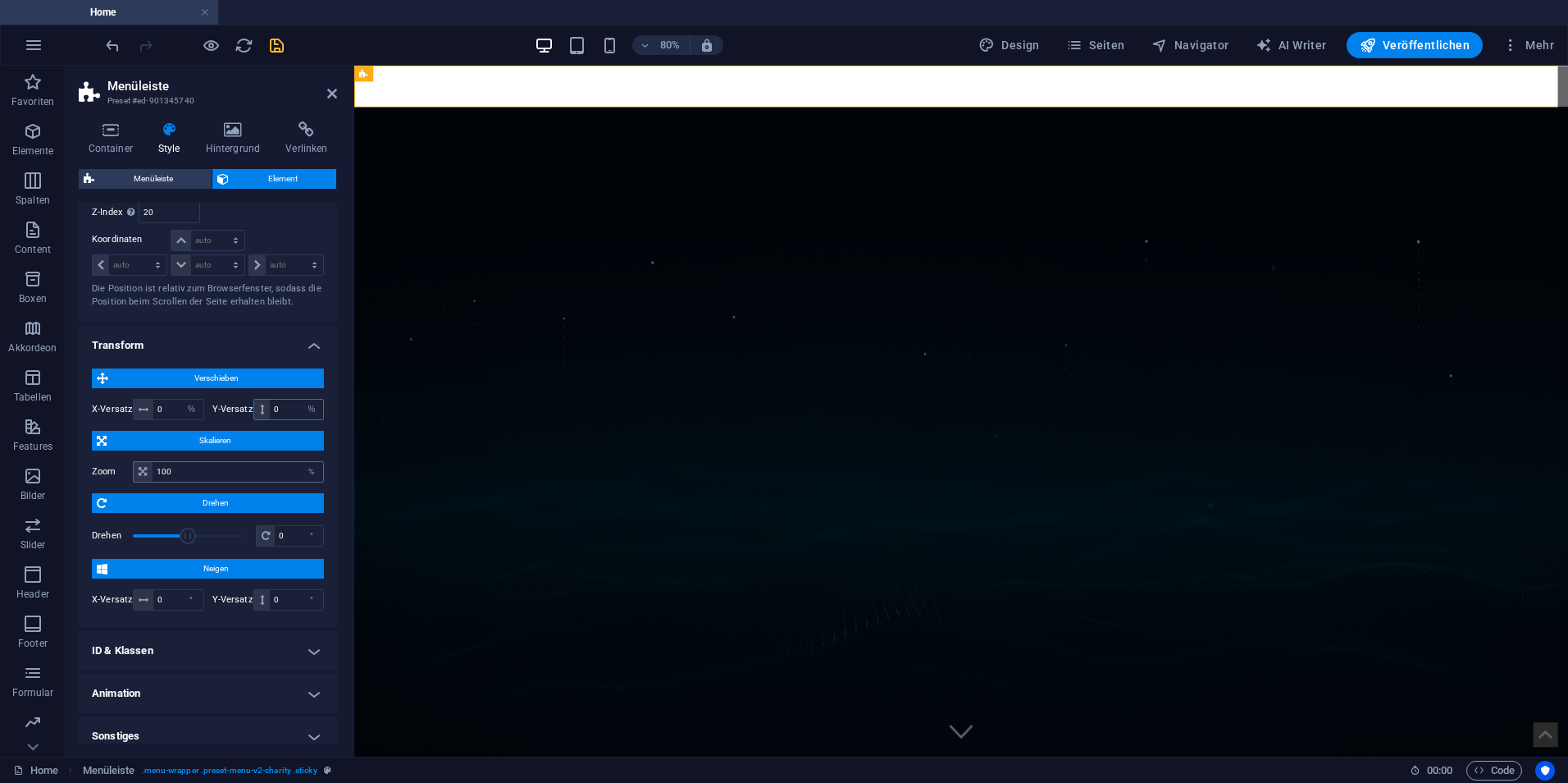
scroll to position [559, 0]
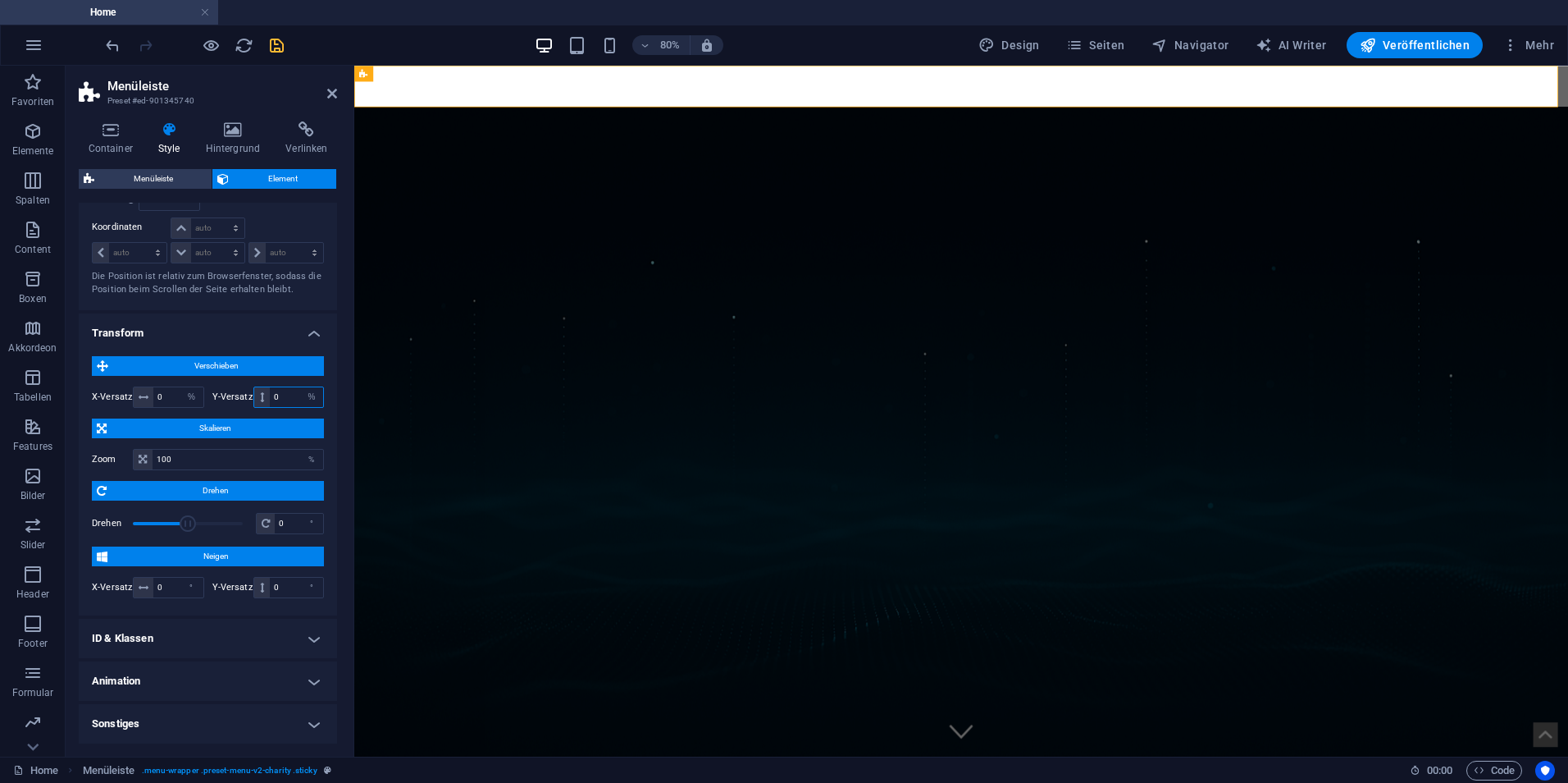
type input "0"
click at [261, 637] on h4 "ID & Klassen" at bounding box center [208, 638] width 258 height 40
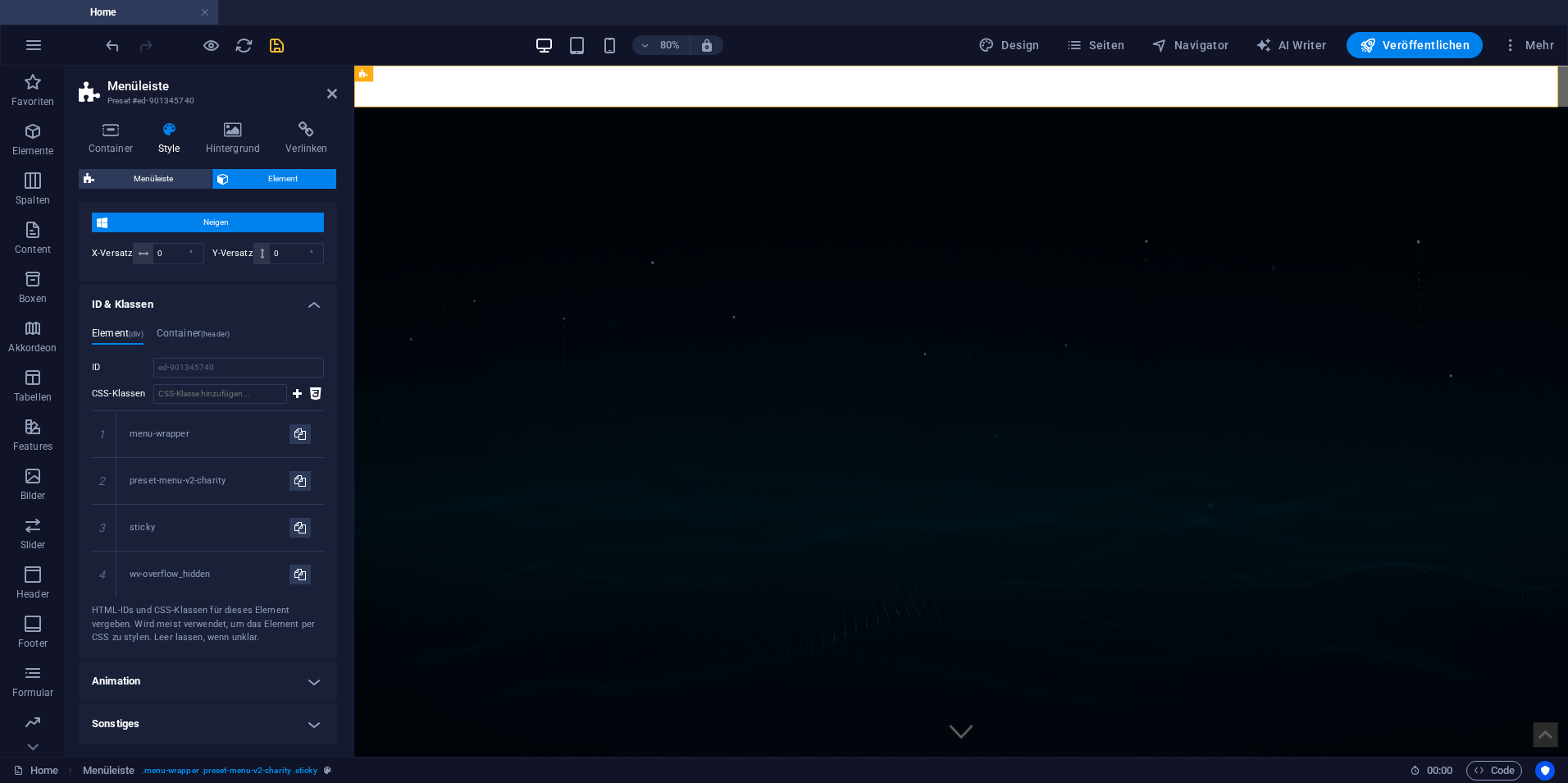
drag, startPoint x: 230, startPoint y: 697, endPoint x: 228, endPoint y: 688, distance: 9.2
click at [229, 695] on h4 "Animation" at bounding box center [208, 681] width 258 height 40
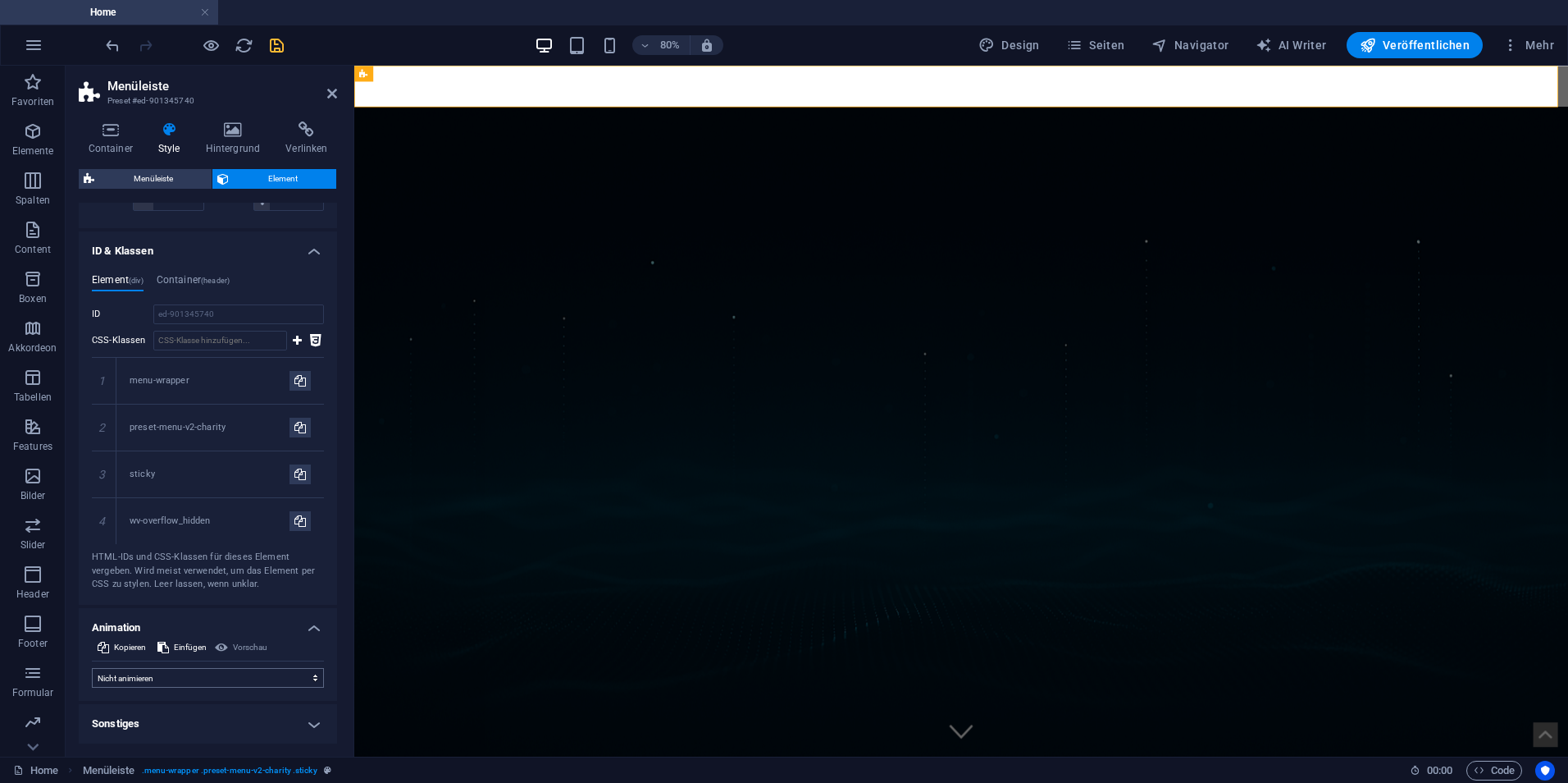
drag, startPoint x: 228, startPoint y: 719, endPoint x: 225, endPoint y: 678, distance: 41.1
click at [227, 717] on h4 "Sonstiges" at bounding box center [208, 724] width 258 height 40
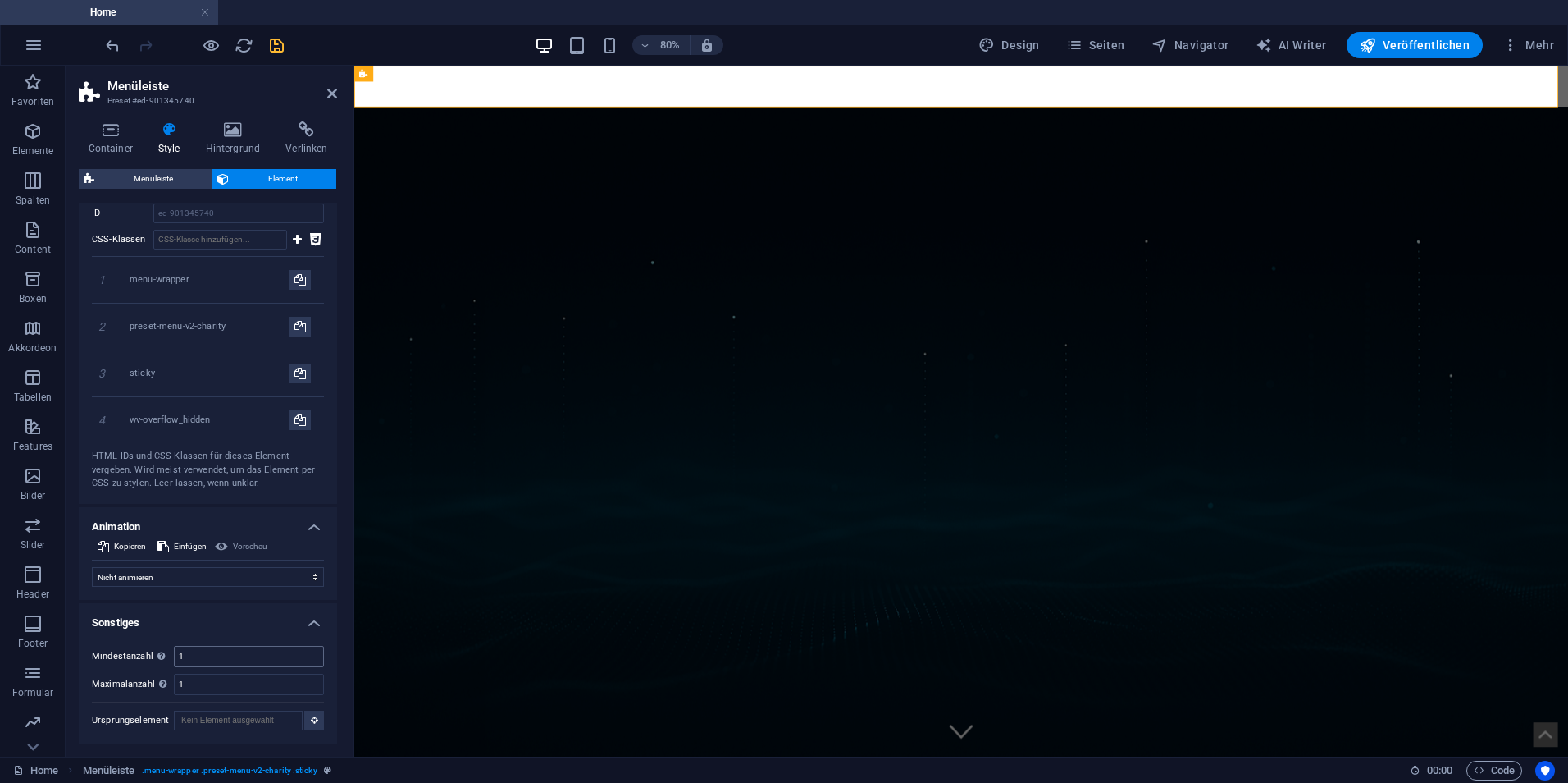
scroll to position [1048, 0]
click at [334, 98] on icon at bounding box center [332, 93] width 10 height 13
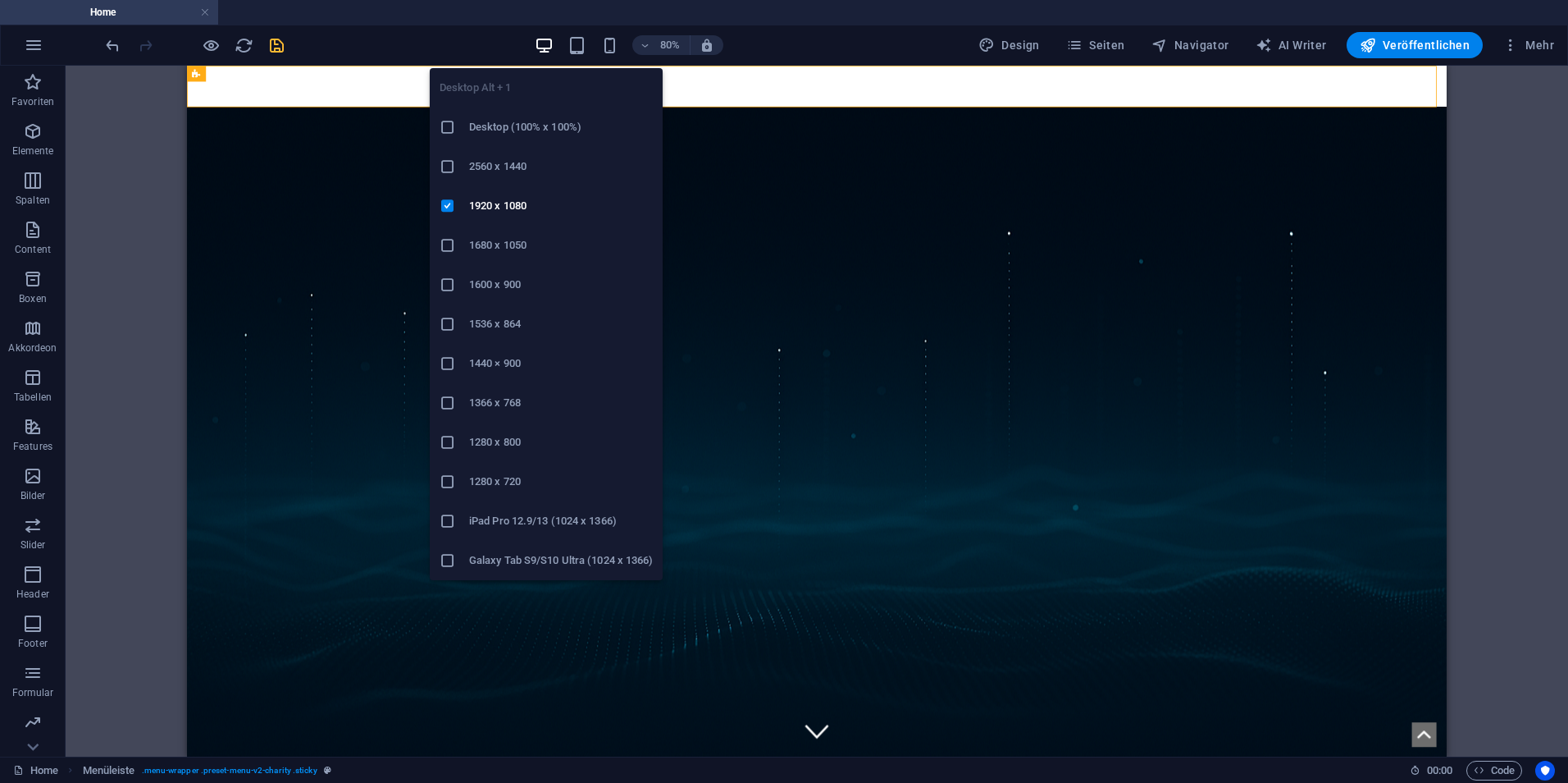
click at [447, 357] on icon at bounding box center [447, 363] width 17 height 17
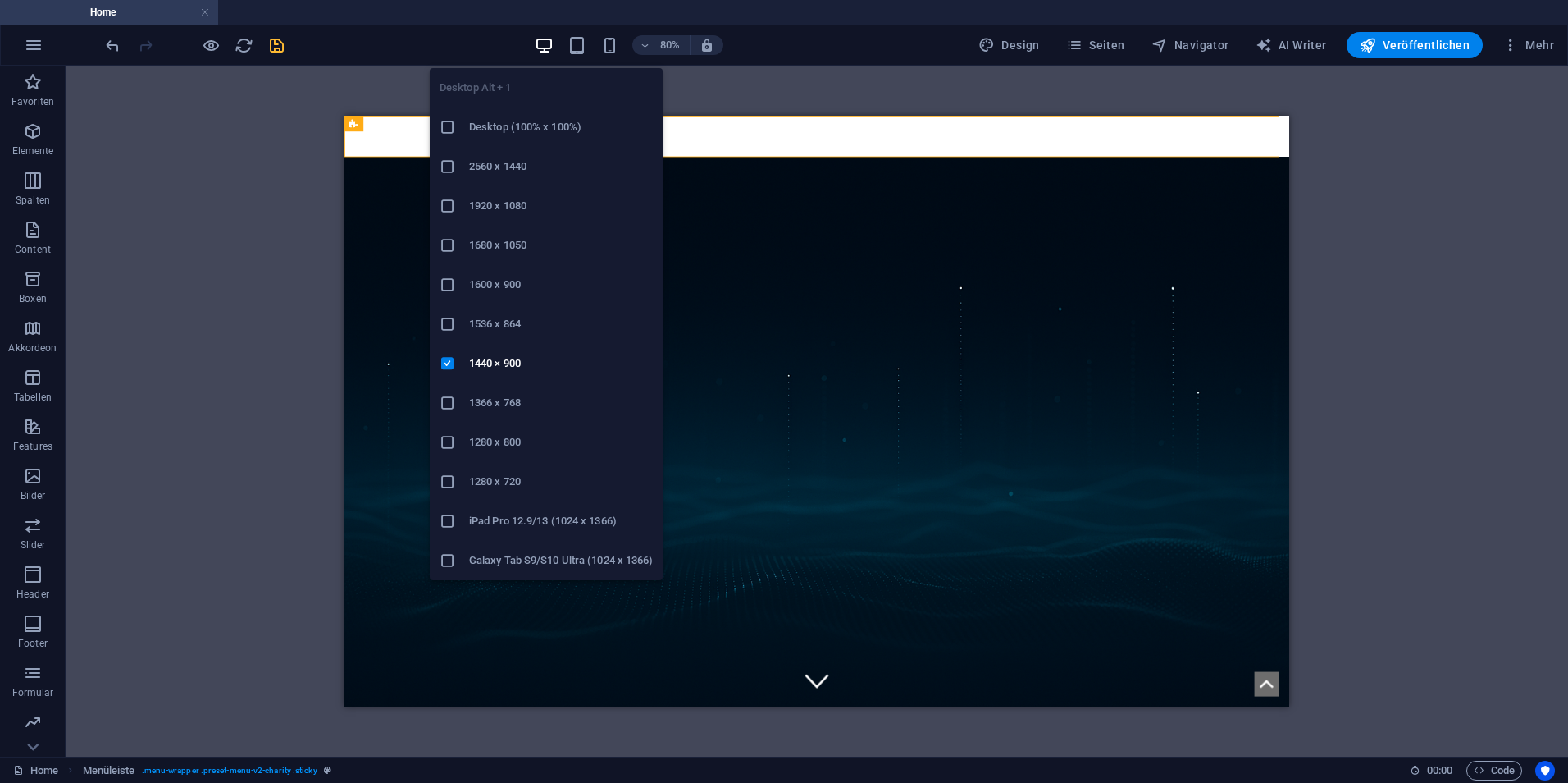
drag, startPoint x: 446, startPoint y: 211, endPoint x: 239, endPoint y: 99, distance: 235.4
click at [446, 211] on icon at bounding box center [447, 206] width 17 height 17
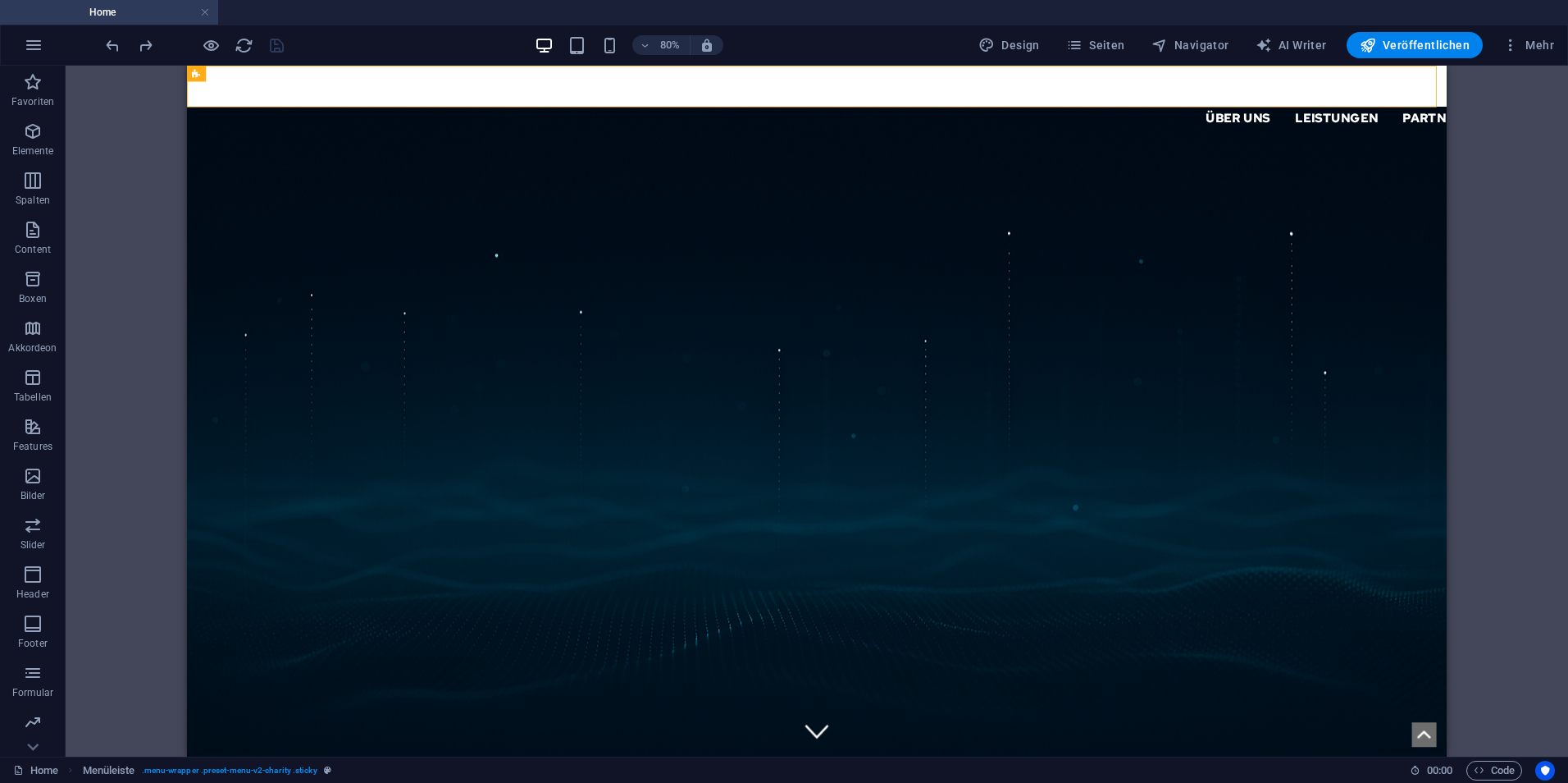
click at [122, 230] on div "H1 Banner Container Menüleiste Container H2 Text Menü Logo" at bounding box center [816, 411] width 1502 height 691
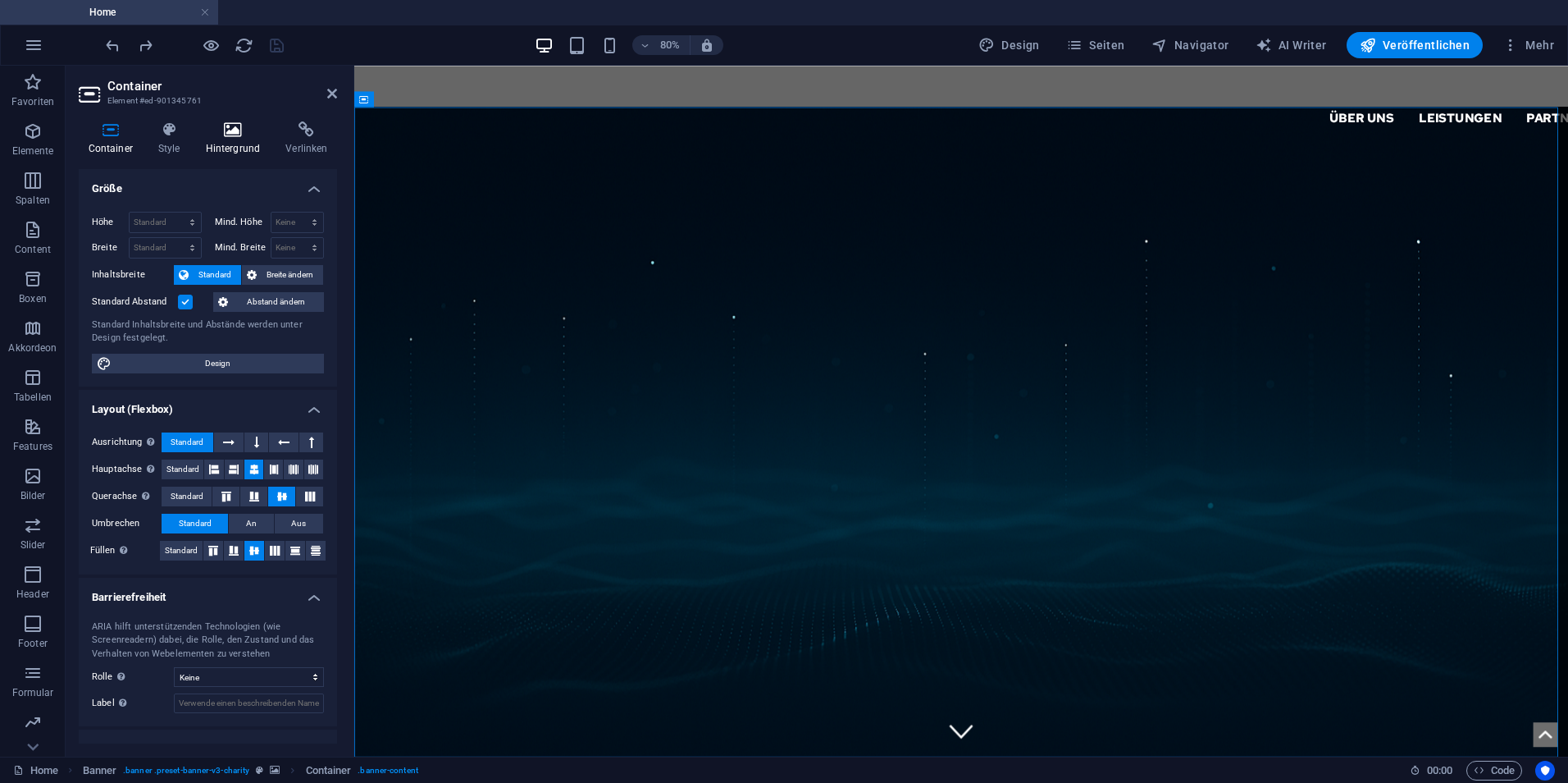
click at [248, 150] on h4 "Hintergrund" at bounding box center [235, 139] width 80 height 35
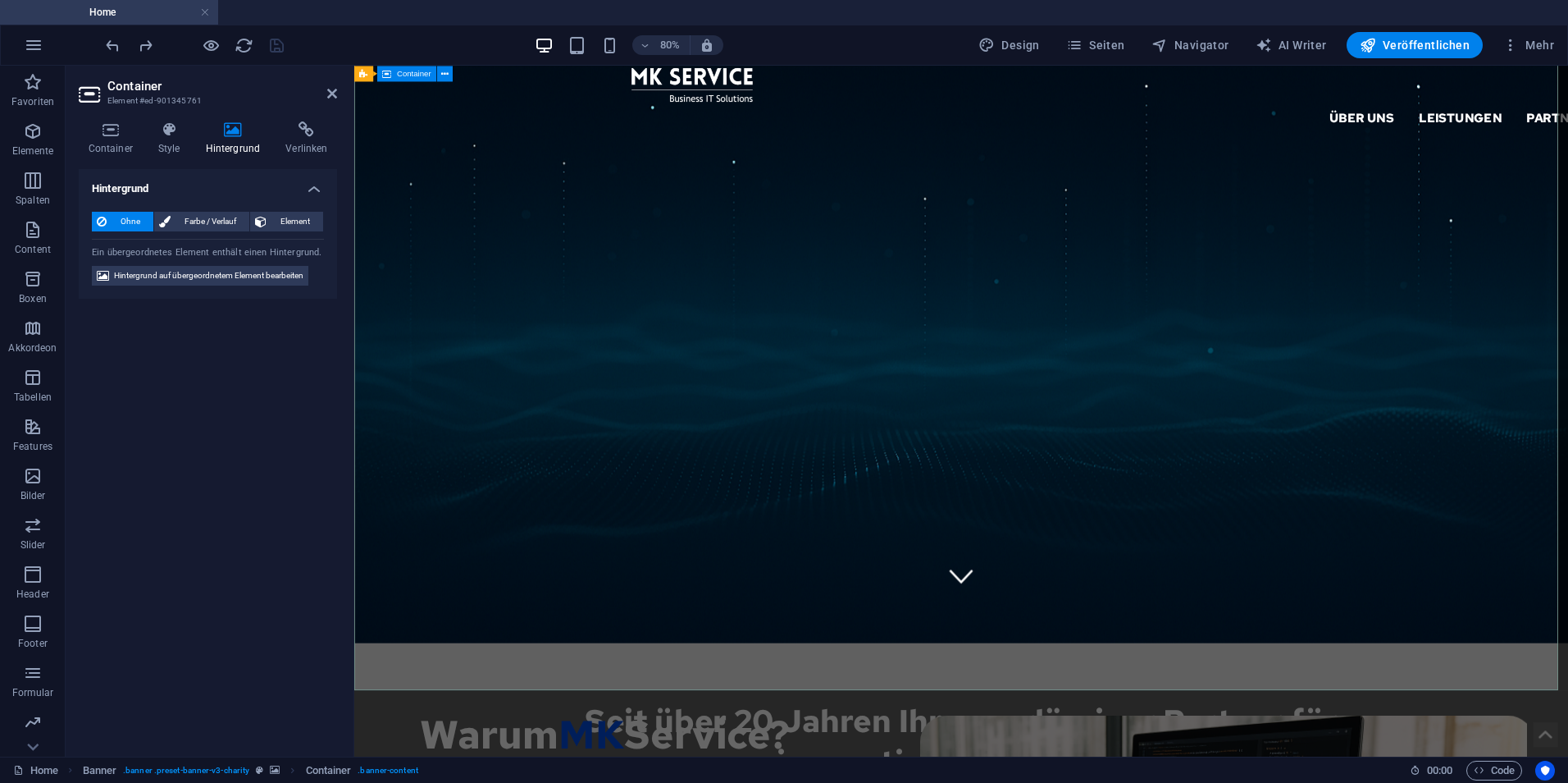
scroll to position [0, 0]
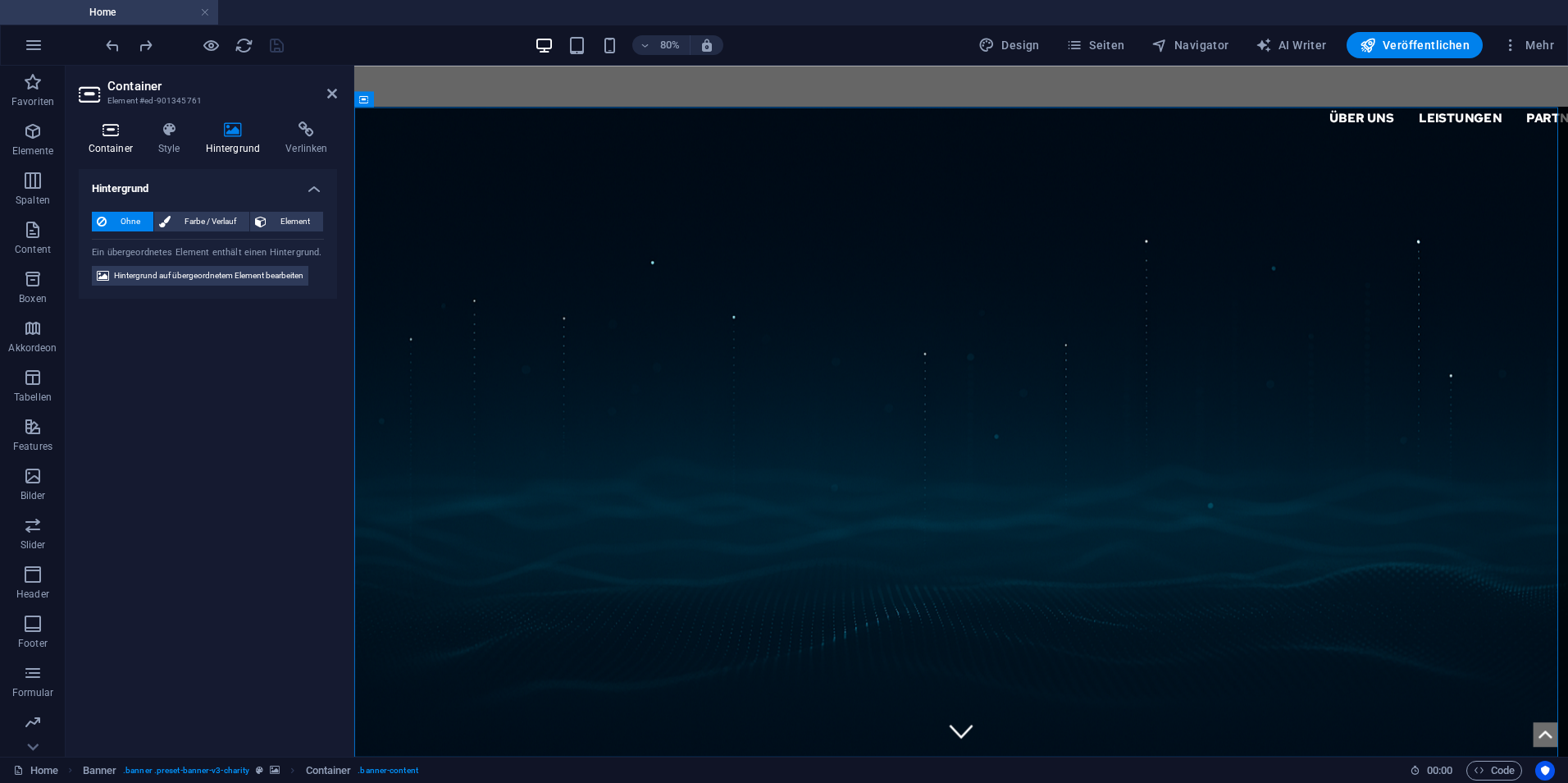
click at [130, 147] on h4 "Container" at bounding box center [114, 139] width 69 height 35
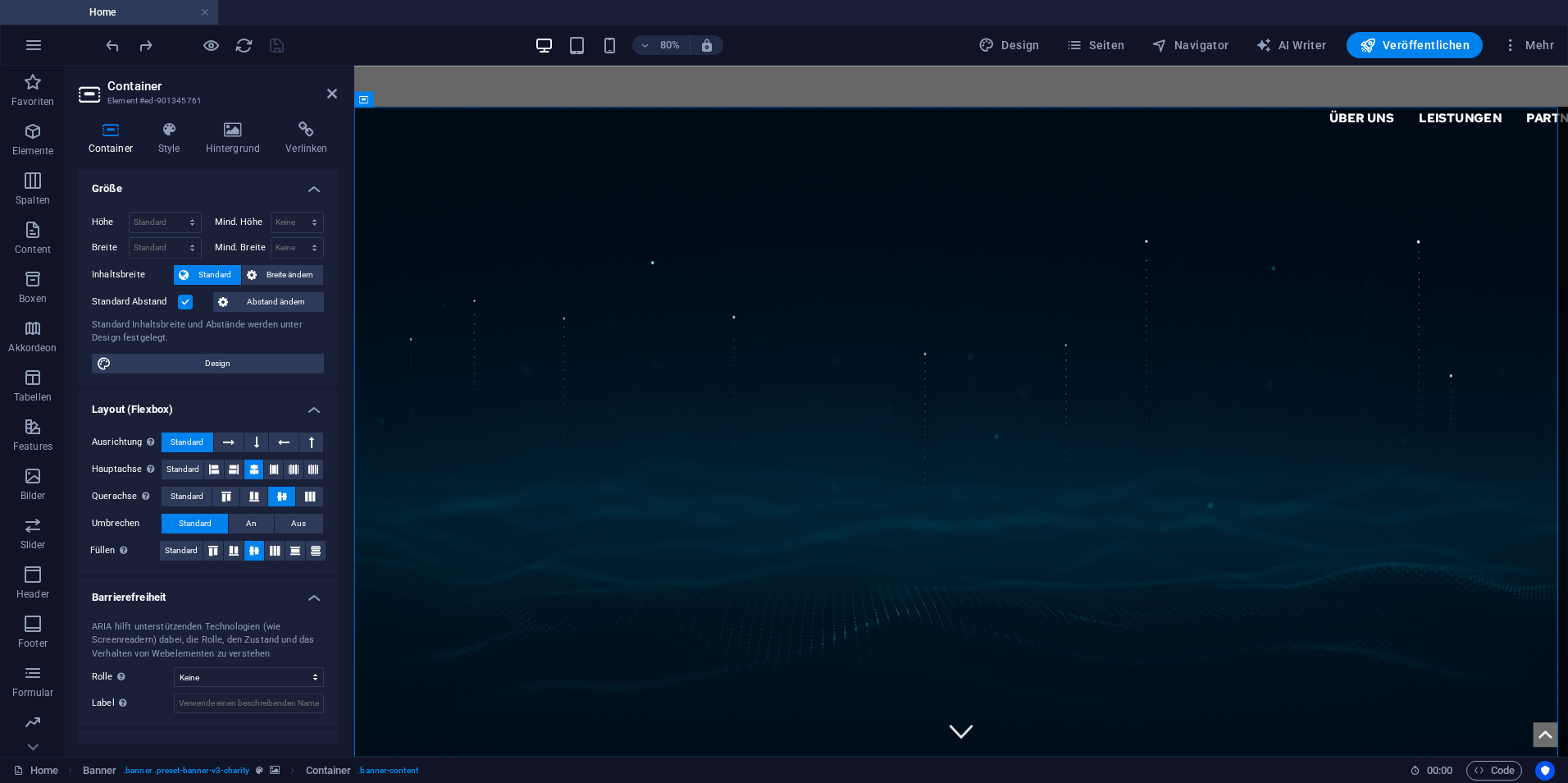
click at [184, 301] on label at bounding box center [185, 302] width 15 height 15
click at [0, 0] on input "Standard Abstand" at bounding box center [0, 0] width 0 height 0
click at [194, 472] on span "Standard" at bounding box center [182, 469] width 33 height 20
click at [194, 488] on span "Standard" at bounding box center [186, 496] width 33 height 20
click at [184, 549] on span "Standard" at bounding box center [181, 550] width 33 height 20
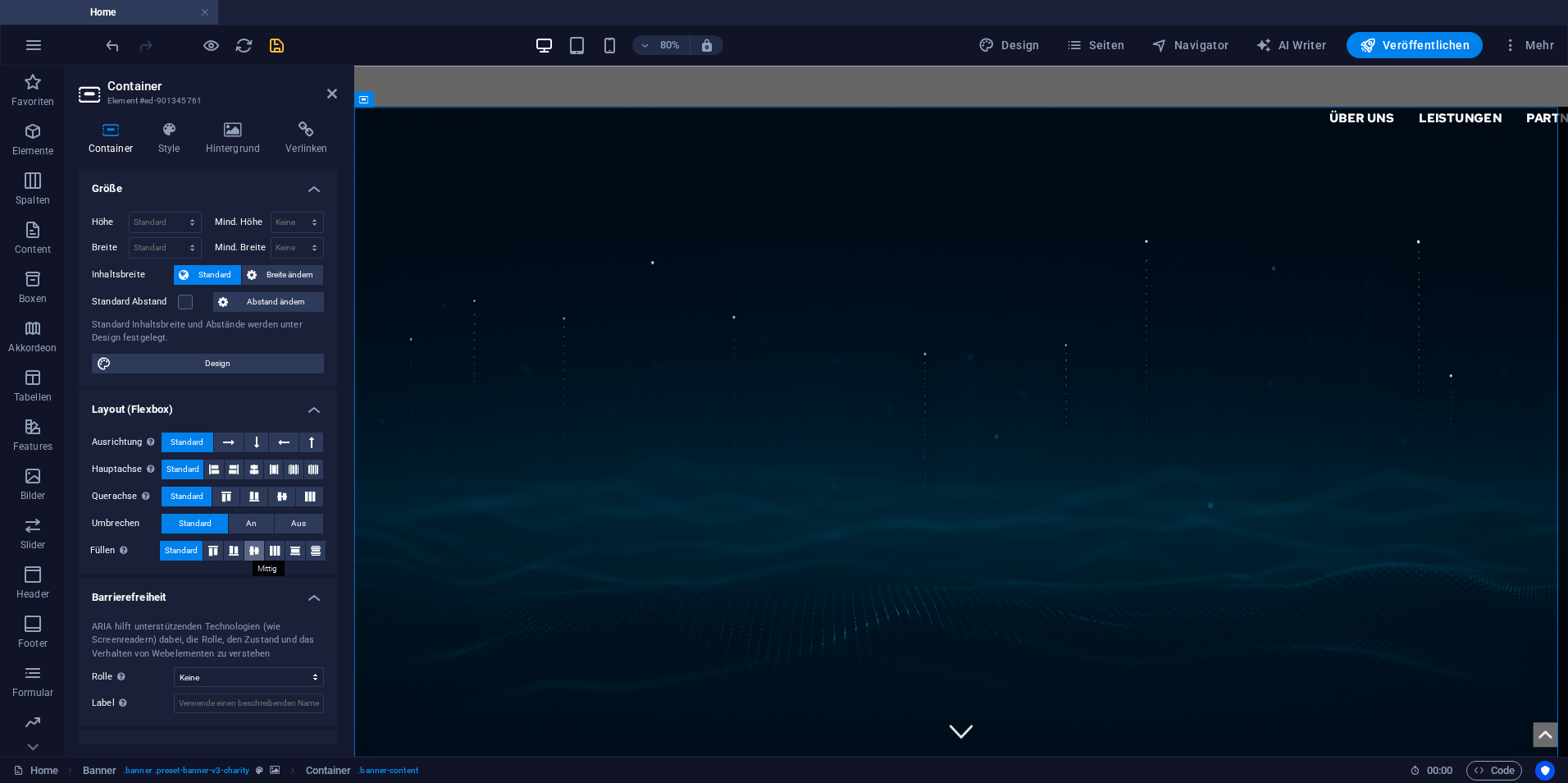
click at [250, 548] on icon at bounding box center [254, 550] width 20 height 10
click at [183, 128] on icon at bounding box center [168, 130] width 41 height 17
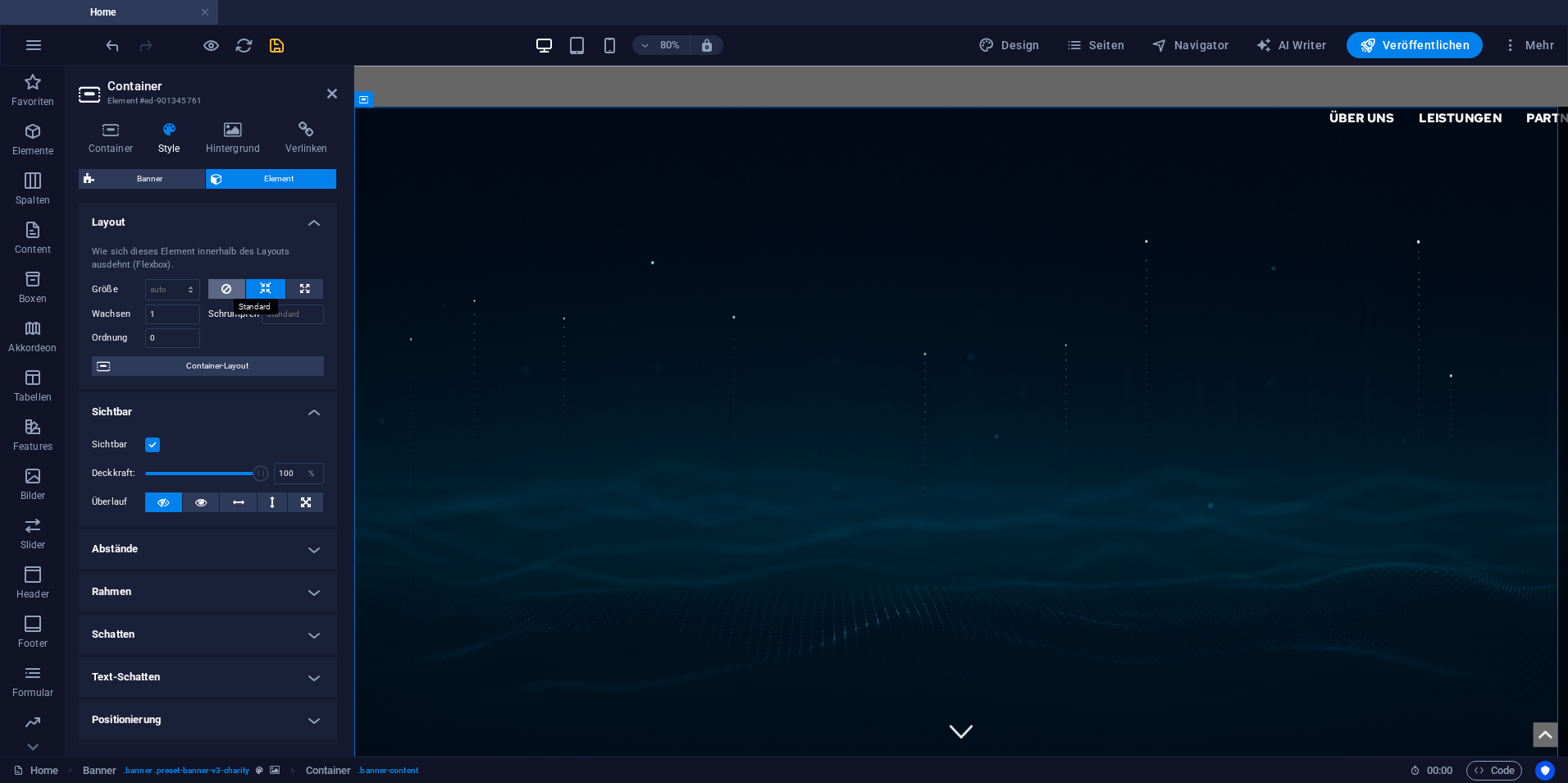
click at [219, 291] on button at bounding box center [228, 289] width 38 height 20
click at [253, 287] on button at bounding box center [266, 289] width 40 height 20
click at [301, 286] on icon at bounding box center [304, 289] width 9 height 20
type input "100"
select select "%"
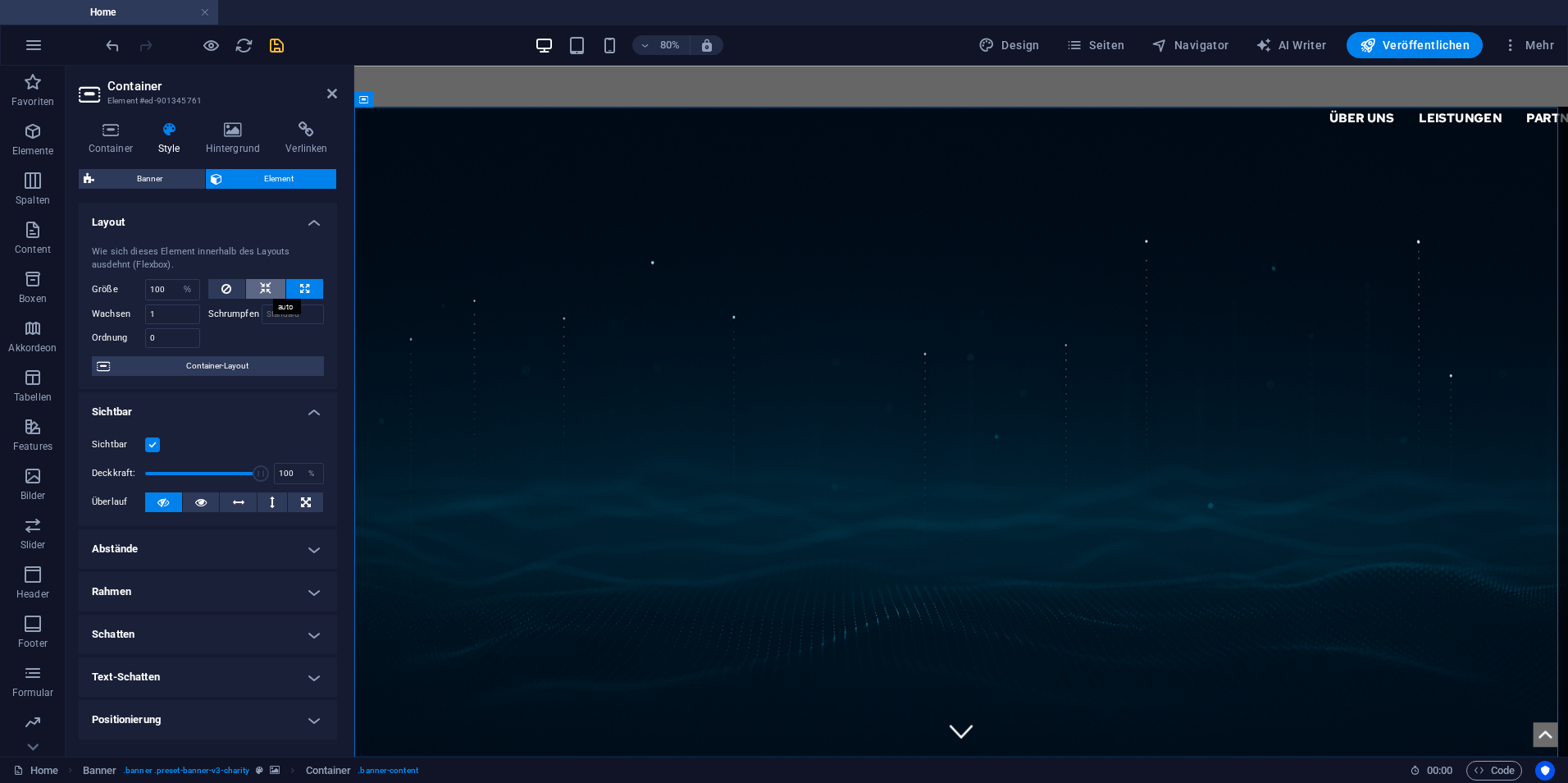
click at [260, 289] on icon at bounding box center [266, 289] width 12 height 20
select select "DISABLED_OPTION_VALUE"
click at [237, 289] on button at bounding box center [228, 289] width 38 height 20
click at [295, 286] on button at bounding box center [304, 289] width 37 height 20
type input "100"
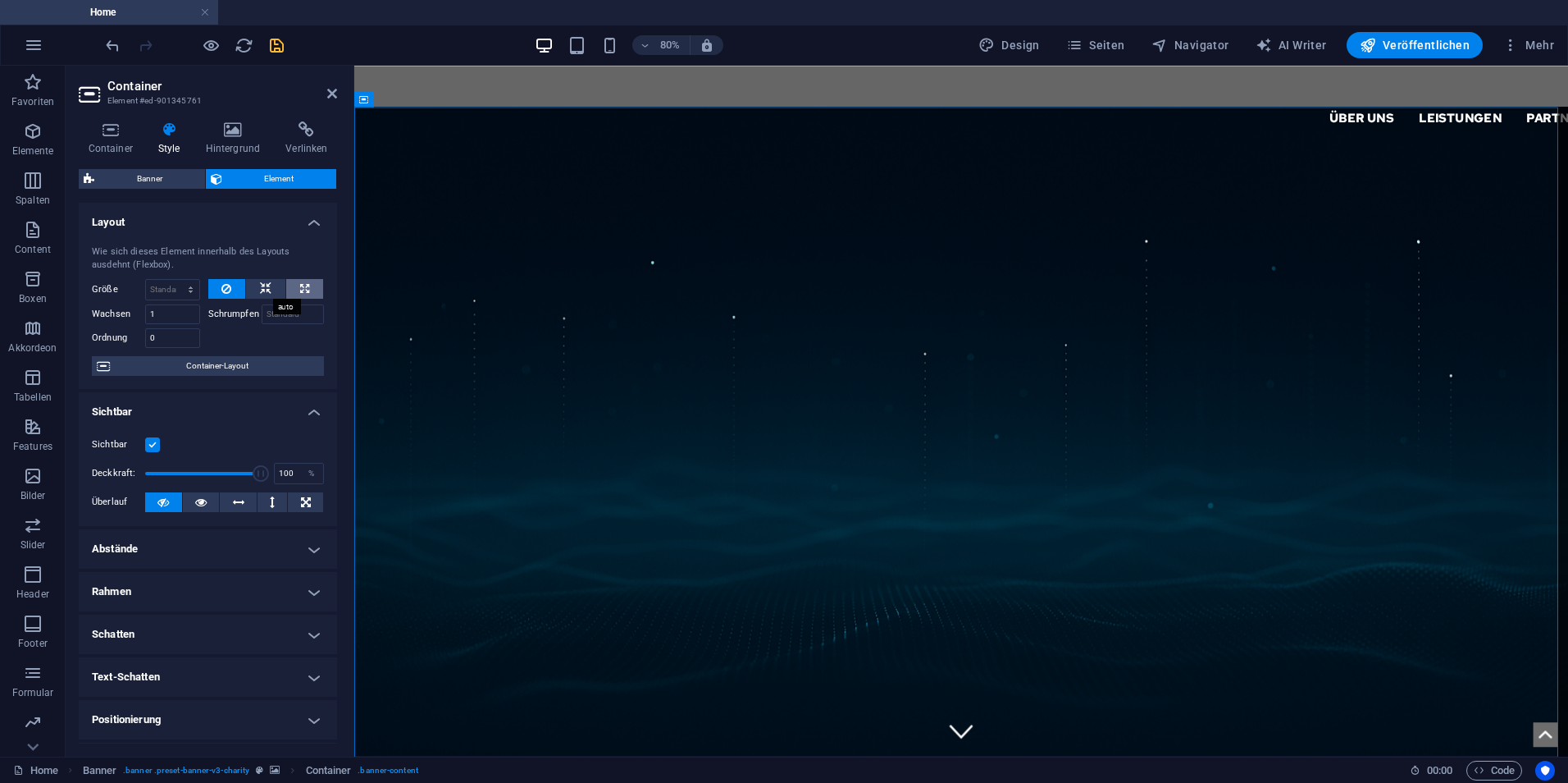
select select "%"
click at [251, 333] on div at bounding box center [267, 336] width 117 height 24
click at [180, 363] on span "Container-Layout" at bounding box center [217, 366] width 204 height 20
select select "banner"
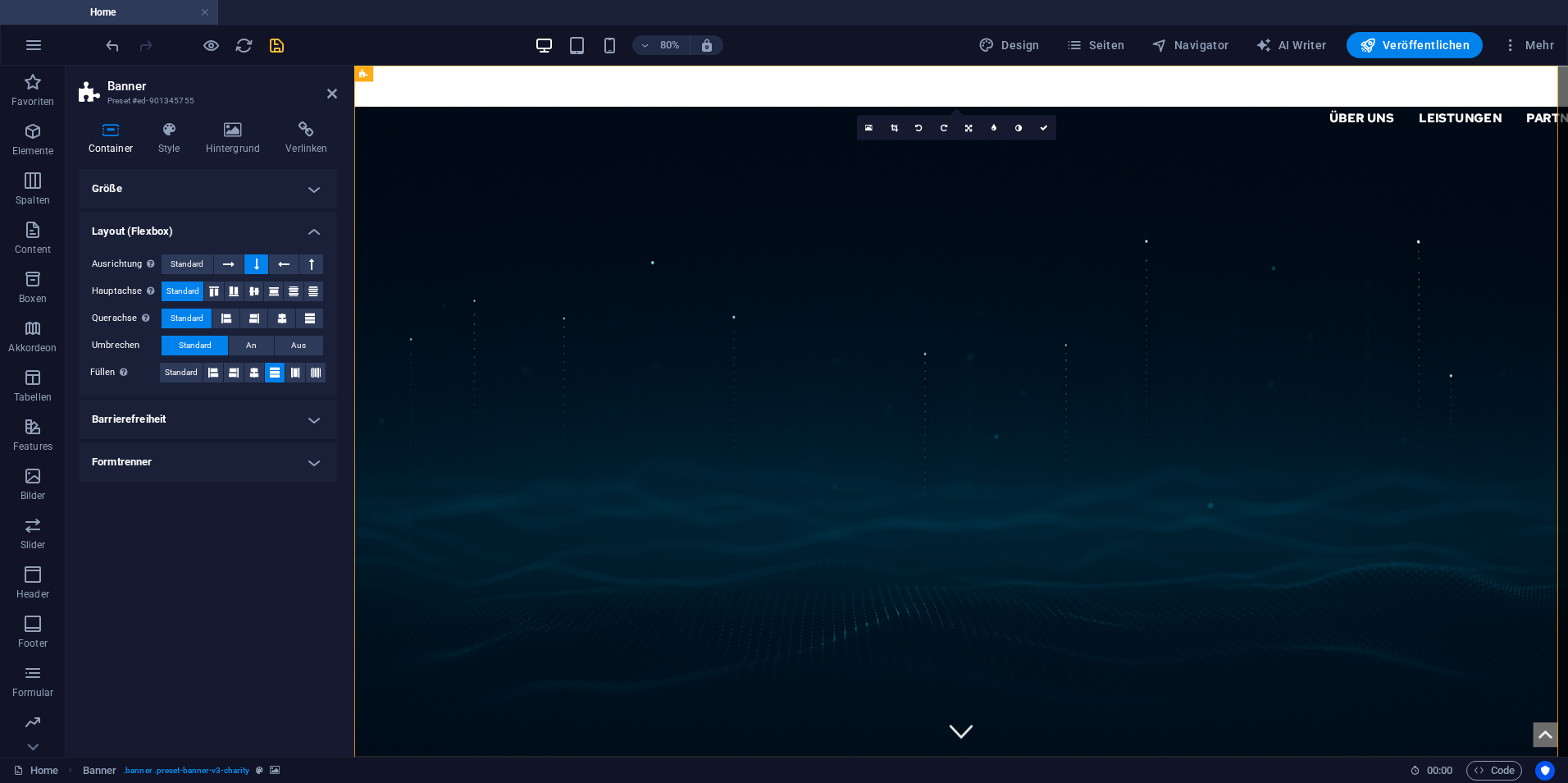
click at [216, 417] on h4 "Barrierefreiheit" at bounding box center [208, 420] width 258 height 40
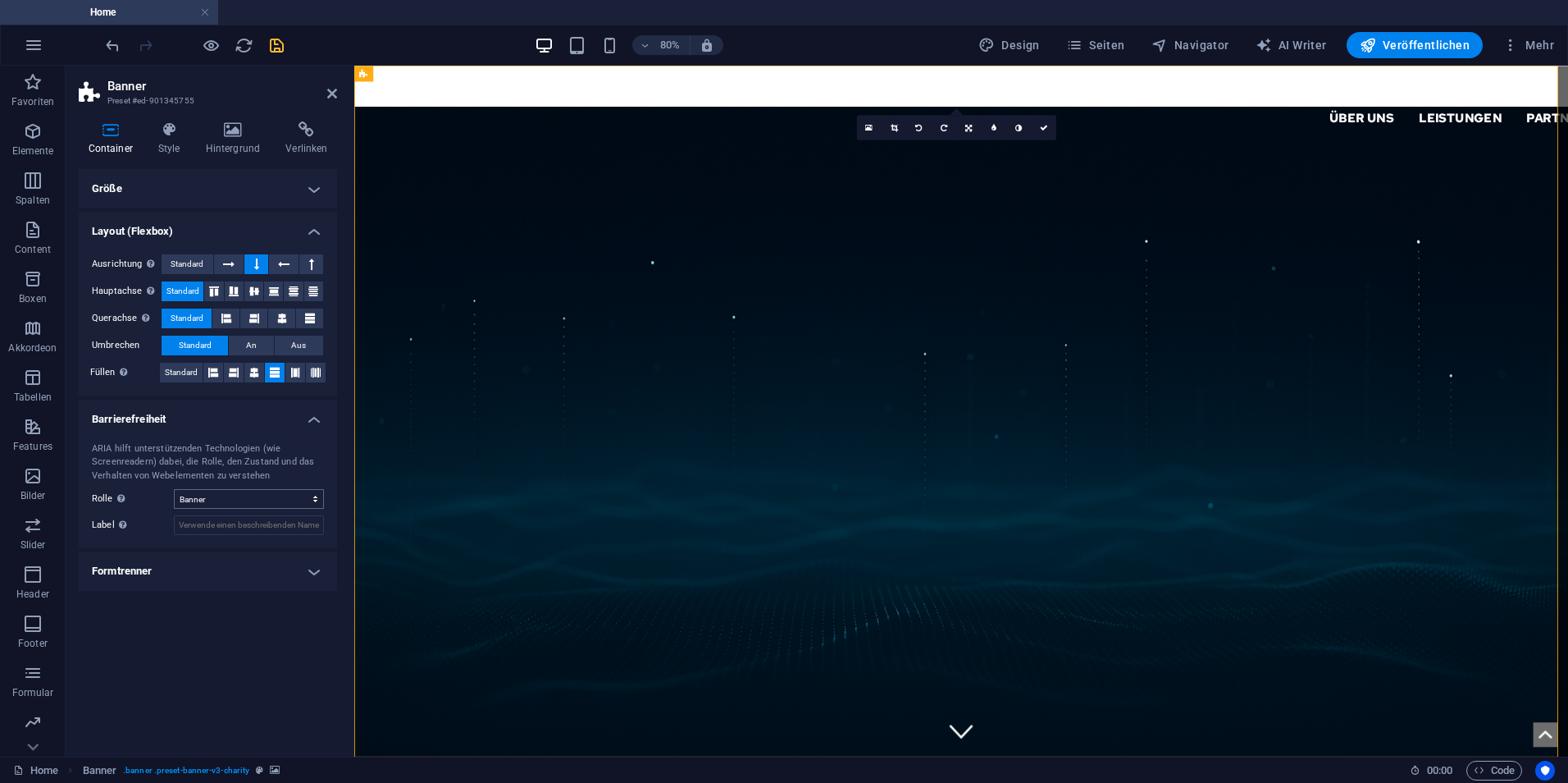
click at [226, 559] on h4 "Formtrenner" at bounding box center [208, 571] width 258 height 40
click at [231, 107] on h3 "Preset #ed-901345755" at bounding box center [206, 100] width 197 height 15
click at [242, 142] on h4 "Hintergrund" at bounding box center [235, 139] width 80 height 35
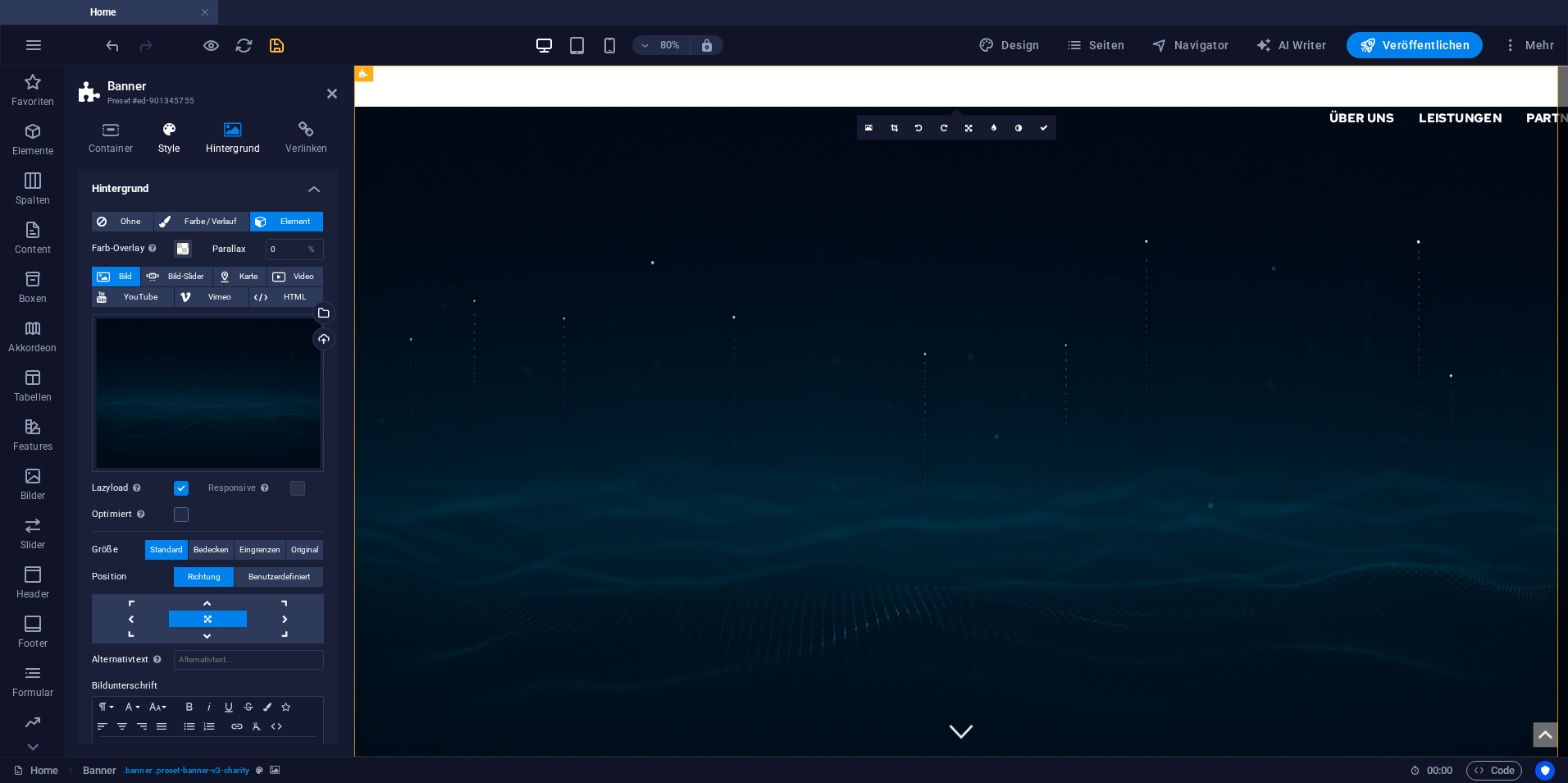
click at [184, 140] on h4 "Style" at bounding box center [172, 139] width 47 height 35
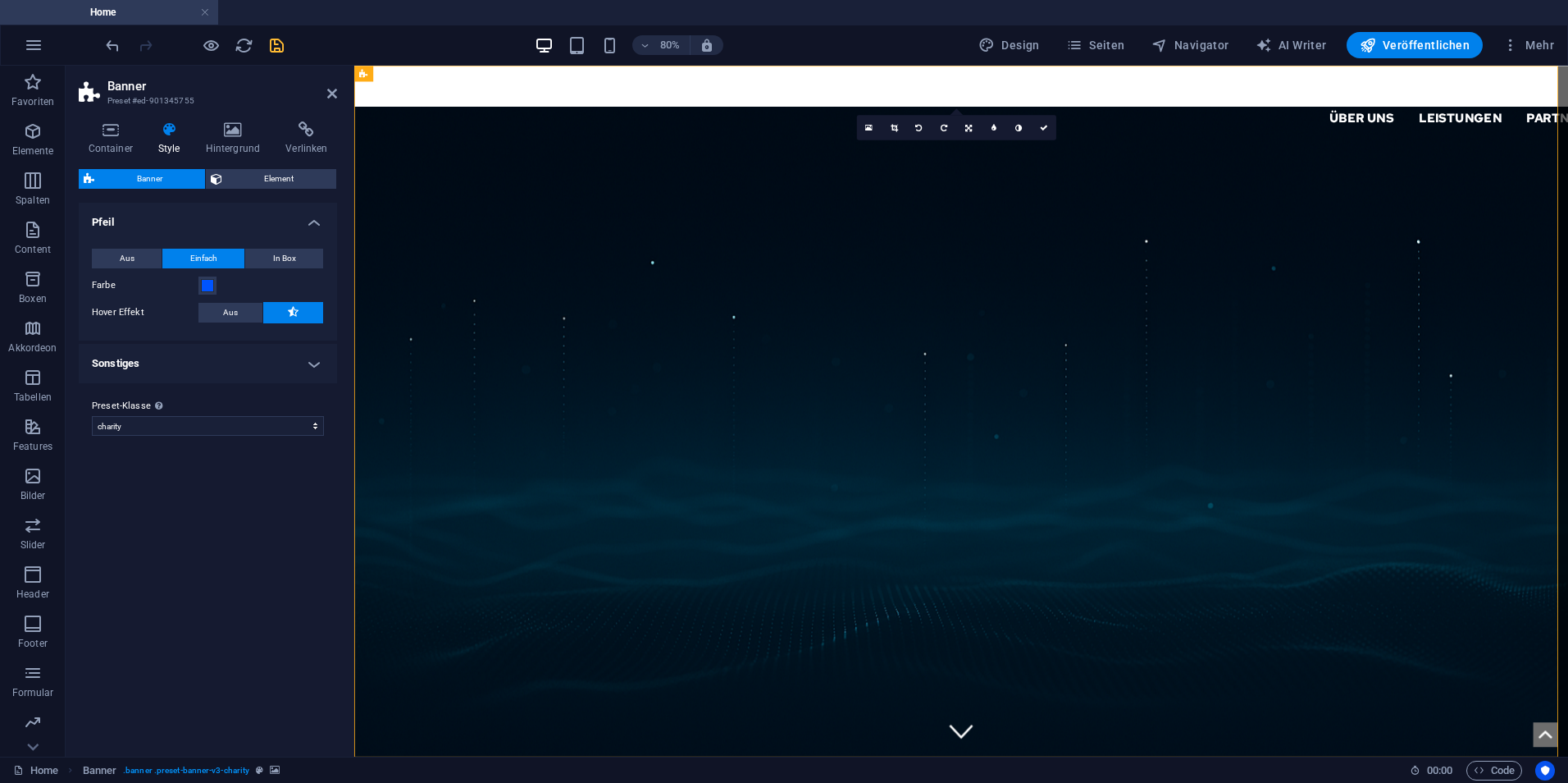
click at [255, 189] on div "Banner Element" at bounding box center [208, 179] width 258 height 21
click at [130, 261] on span "Aus" at bounding box center [127, 258] width 15 height 20
click at [213, 304] on h4 "Sonstiges" at bounding box center [208, 309] width 258 height 40
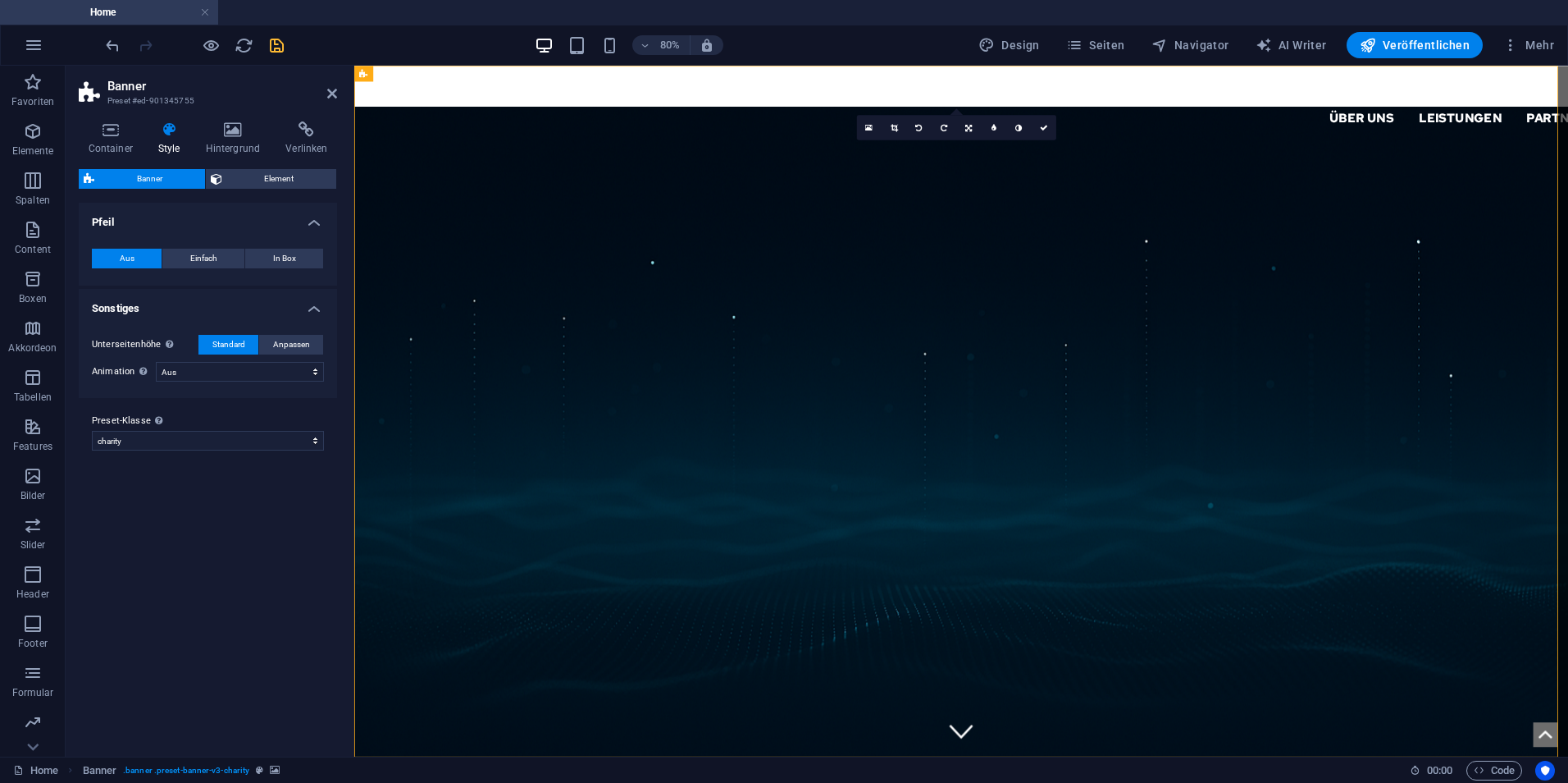
click at [269, 429] on label "Preset-Klasse Oben gesetzte Variante und Einstellungen werden für alle Elemente…" at bounding box center [208, 421] width 232 height 20
click at [269, 431] on select "charity Preset-Klasse hinzufügen" at bounding box center [208, 440] width 232 height 20
click at [271, 439] on select "charity Preset-Klasse hinzufügen" at bounding box center [208, 440] width 232 height 20
click at [92, 431] on select "charity Preset-Klasse hinzufügen" at bounding box center [208, 440] width 232 height 20
select select "preset-banner-v3-charity"
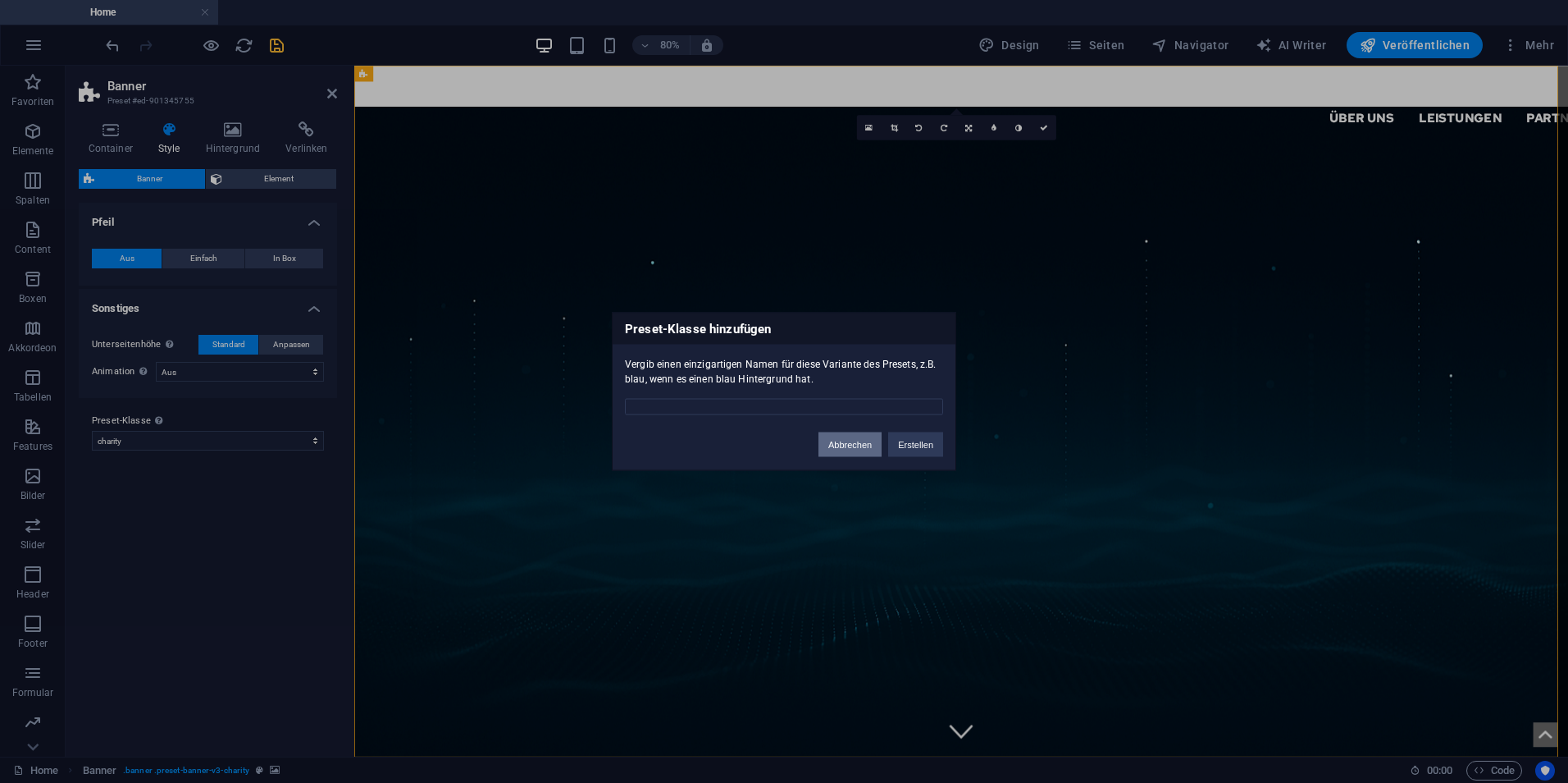
click at [855, 448] on button "Abbrechen" at bounding box center [850, 444] width 63 height 25
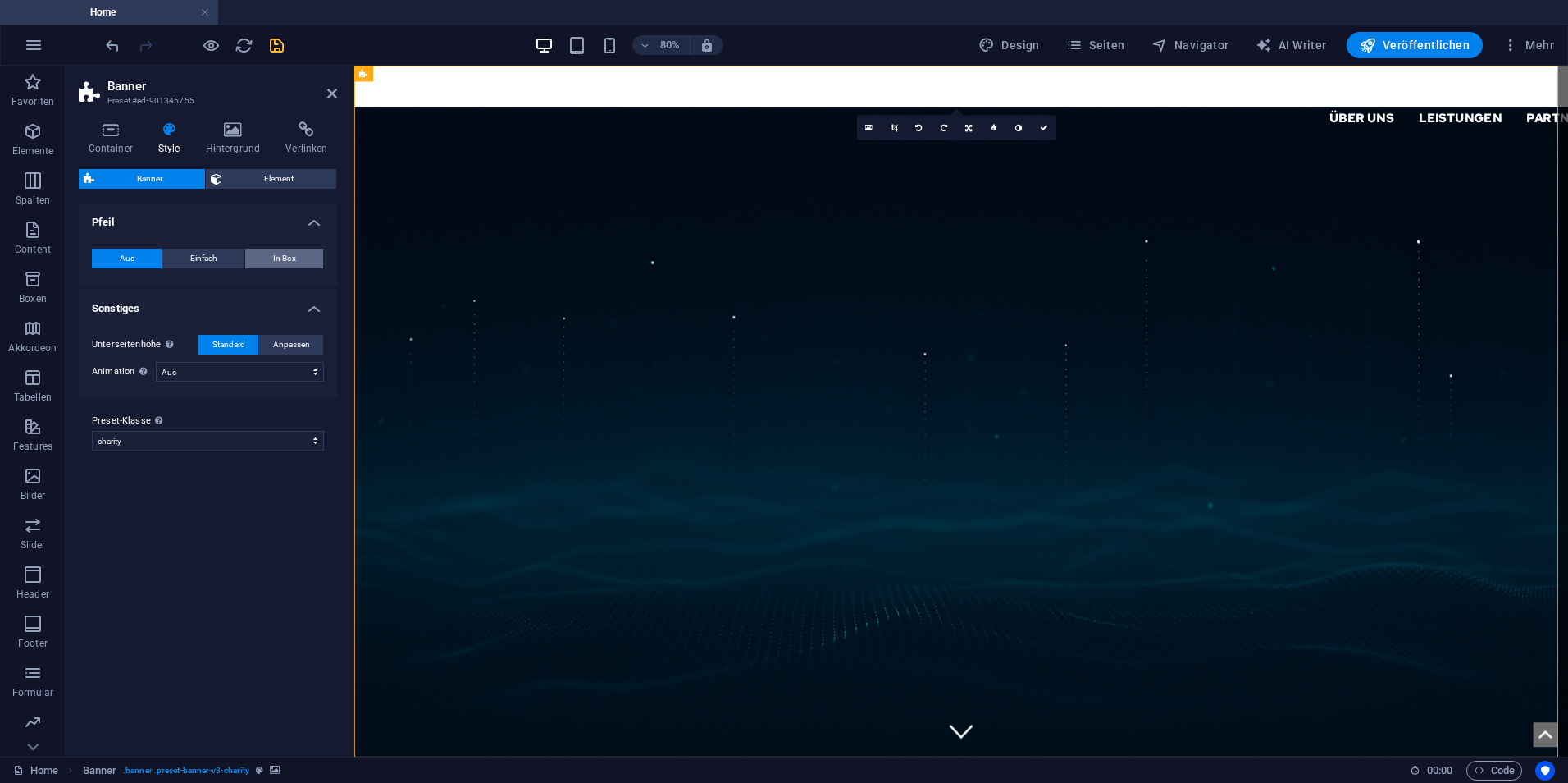
click at [298, 264] on button "In Box" at bounding box center [284, 258] width 78 height 20
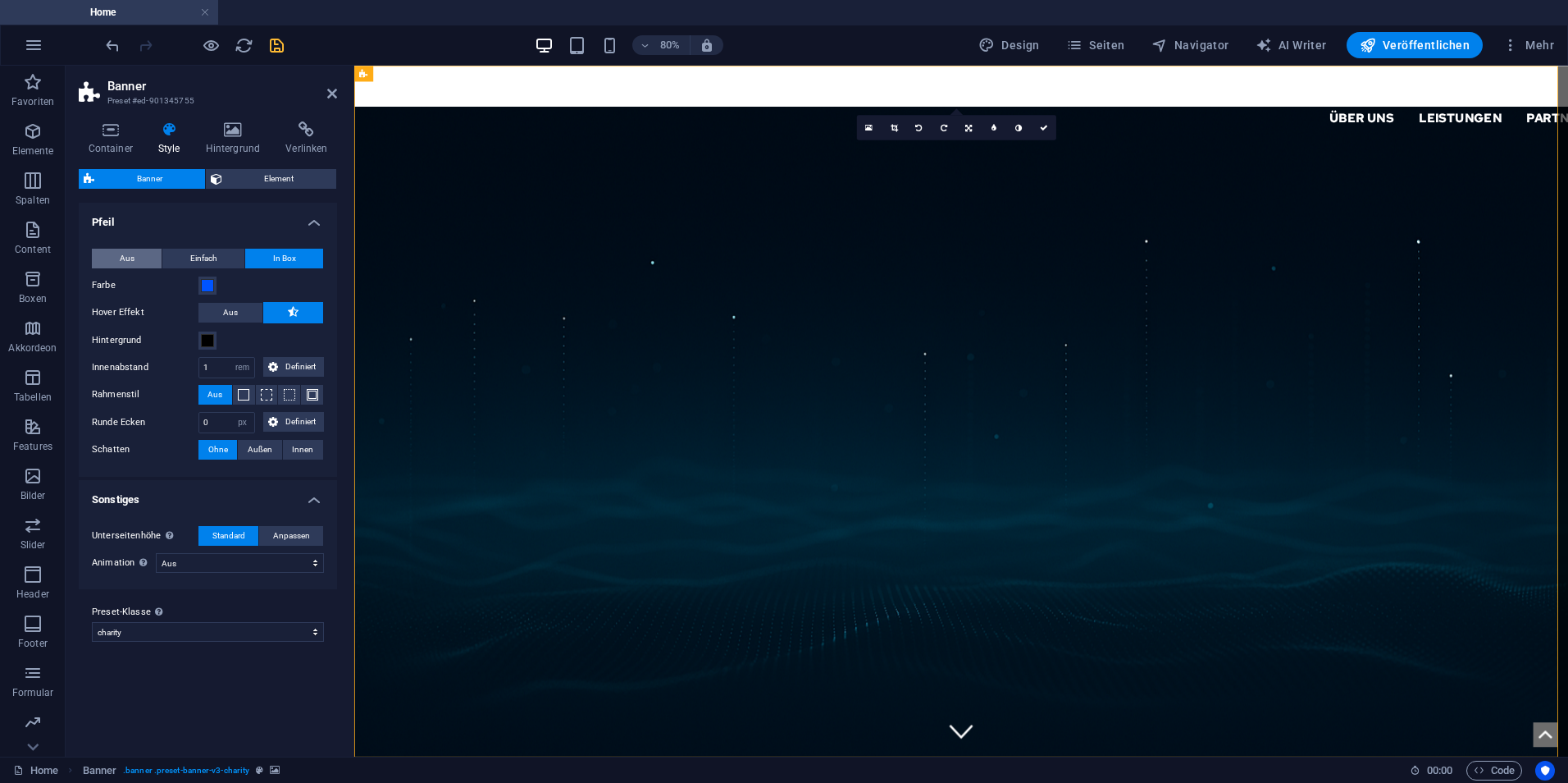
click at [152, 258] on button "Aus" at bounding box center [127, 258] width 69 height 20
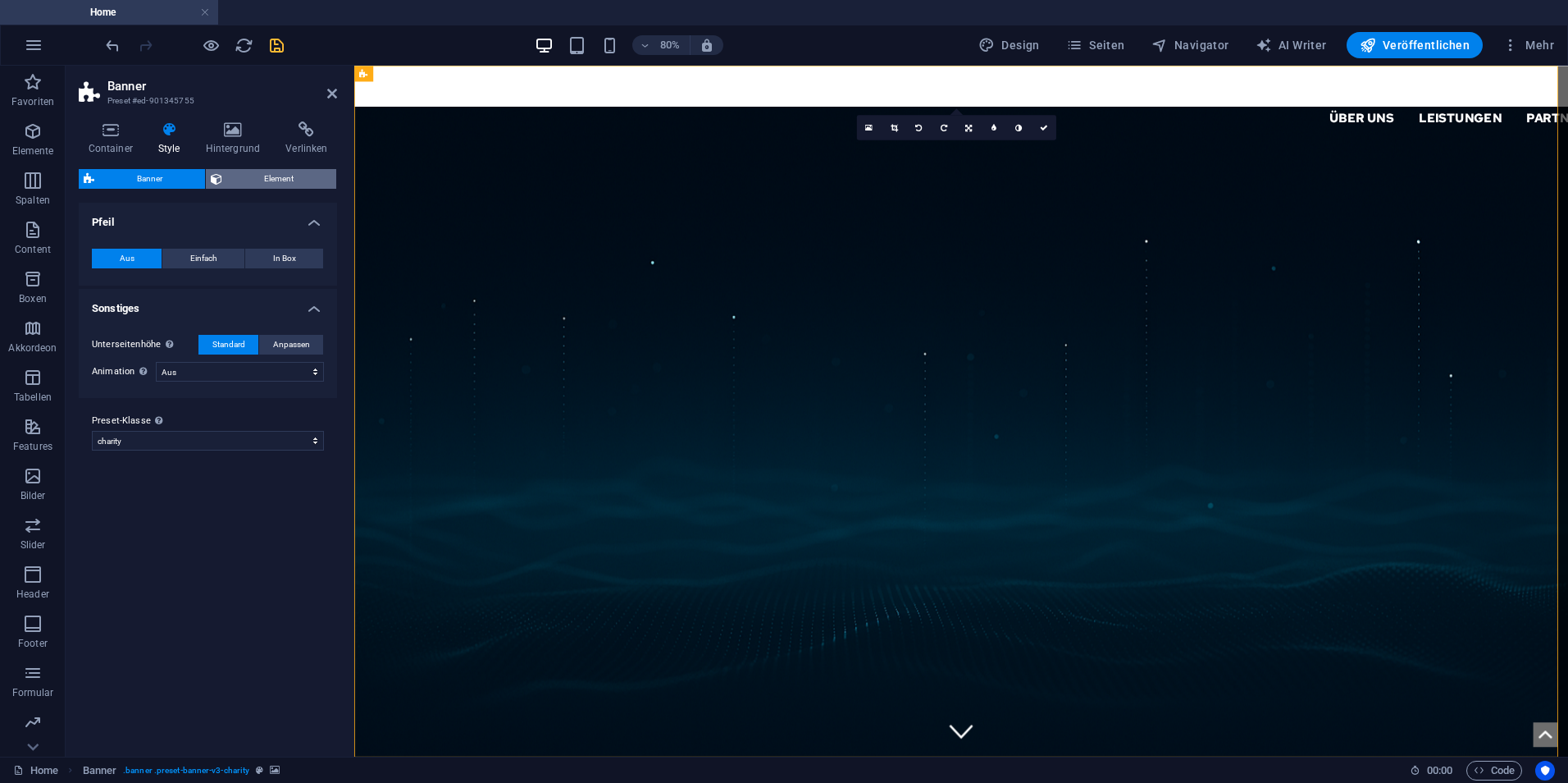
click at [249, 173] on span "Element" at bounding box center [280, 179] width 105 height 20
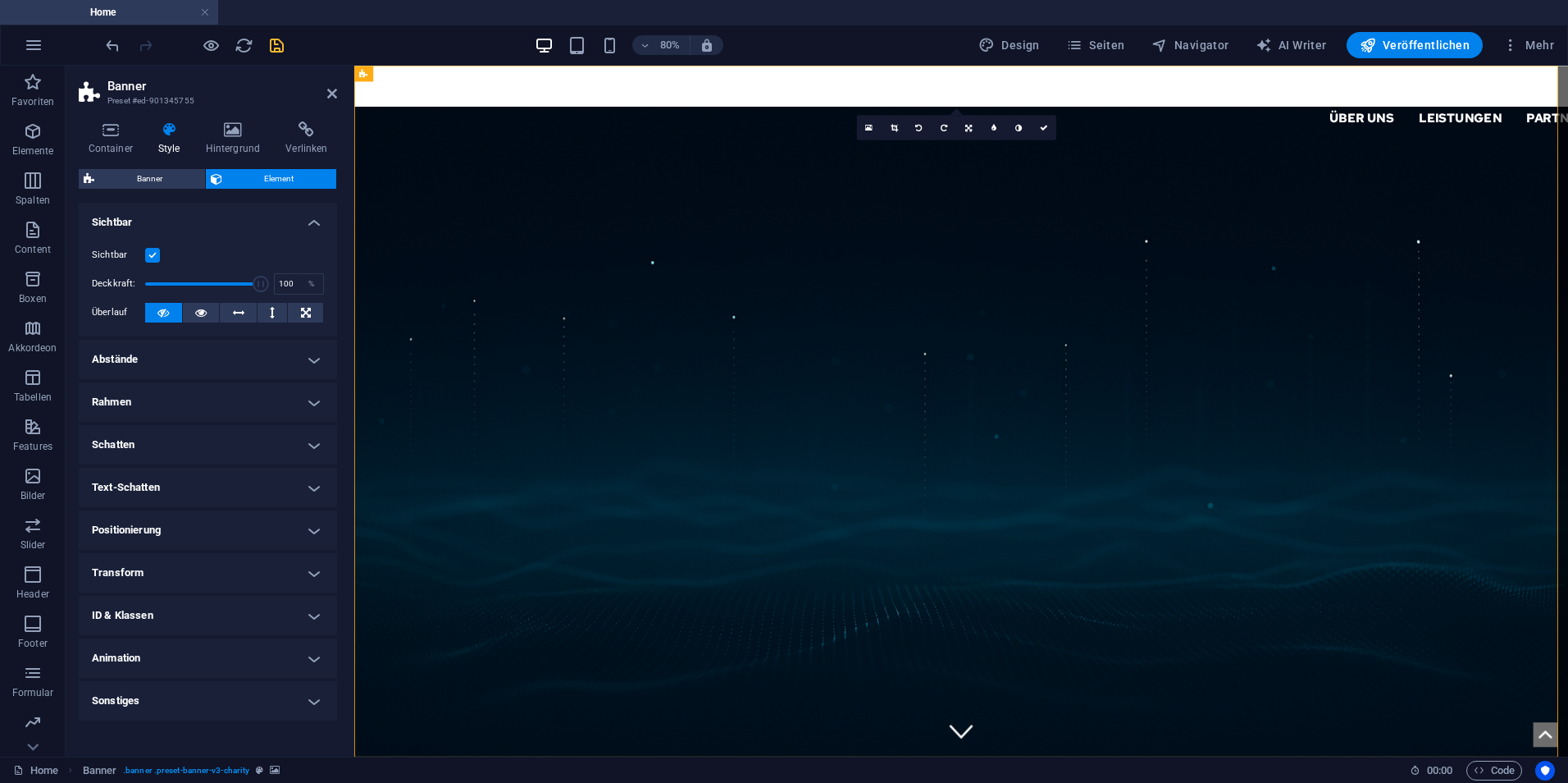
click at [188, 348] on h4 "Abstände" at bounding box center [208, 359] width 258 height 40
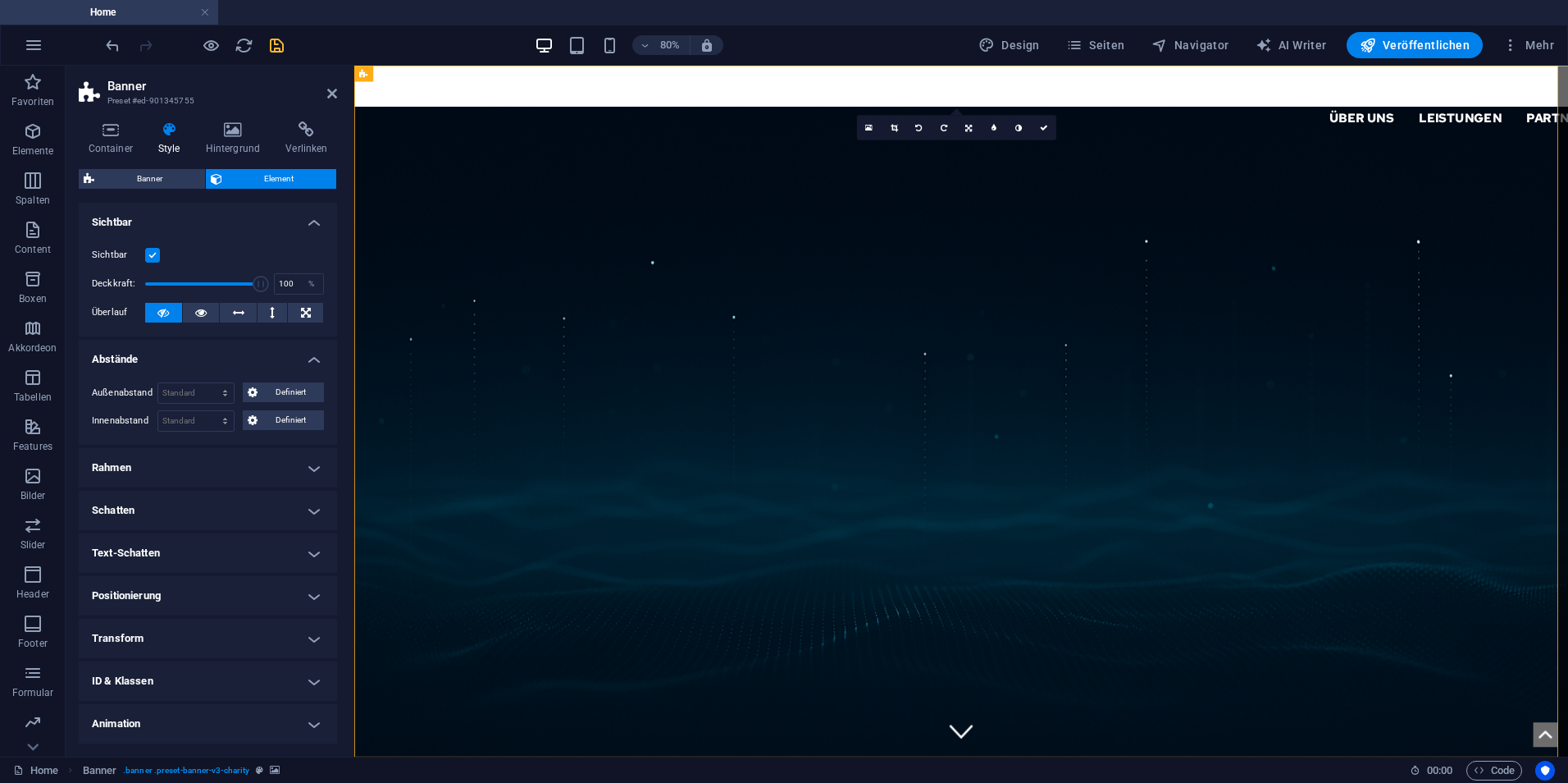
click at [246, 472] on h4 "Rahmen" at bounding box center [208, 468] width 258 height 40
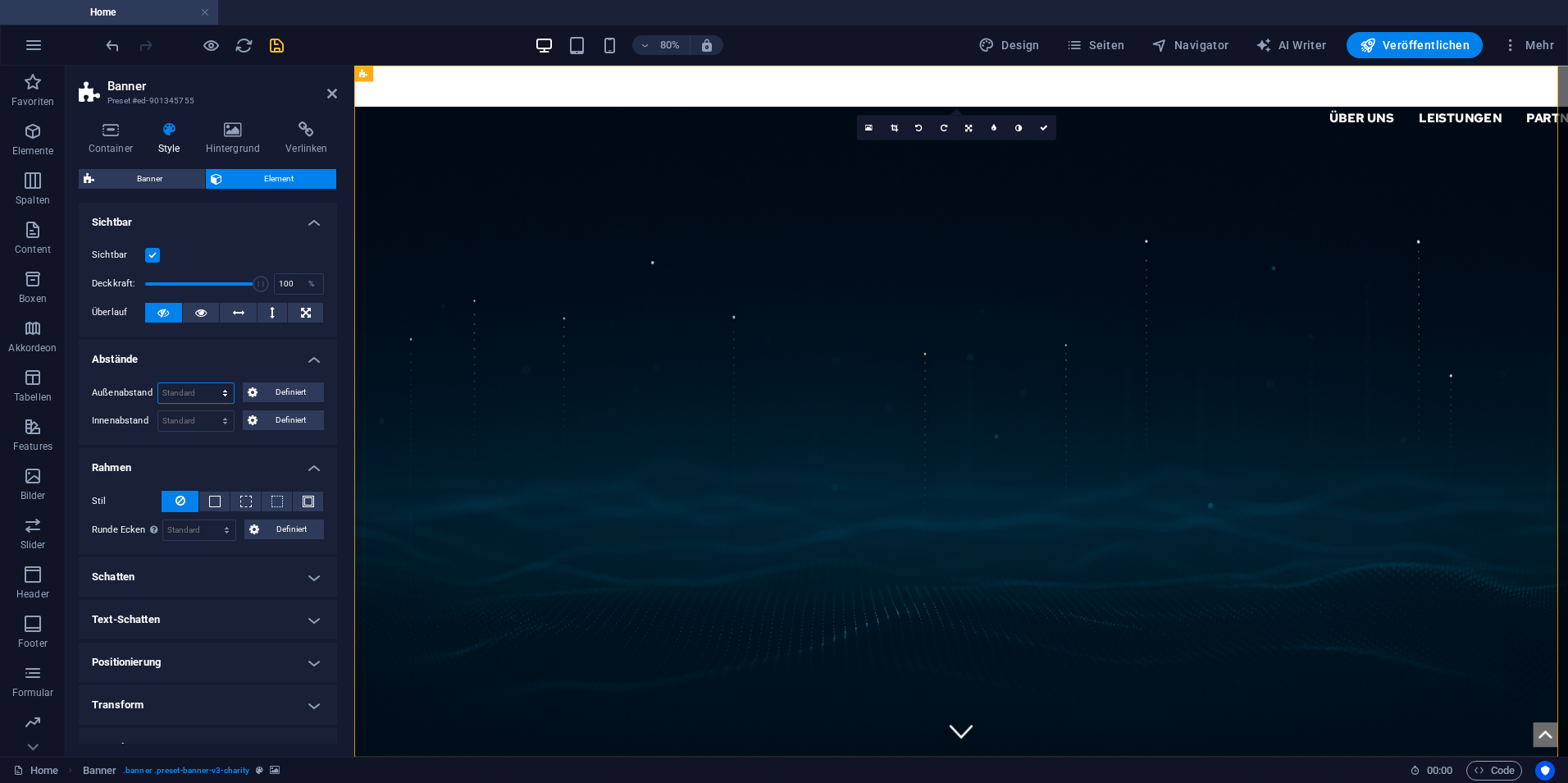
click at [206, 390] on select "Standard auto px % rem vw vh Definiert" at bounding box center [196, 393] width 75 height 20
click at [158, 383] on select "Standard auto px % rem vw vh Definiert" at bounding box center [196, 393] width 75 height 20
select select "DISABLED_OPTION_VALUE"
click at [213, 418] on select "Standard px rem % vh vw Definiert" at bounding box center [196, 421] width 75 height 20
click at [209, 416] on select "Standard px rem % vh vw Definiert" at bounding box center [196, 421] width 75 height 20
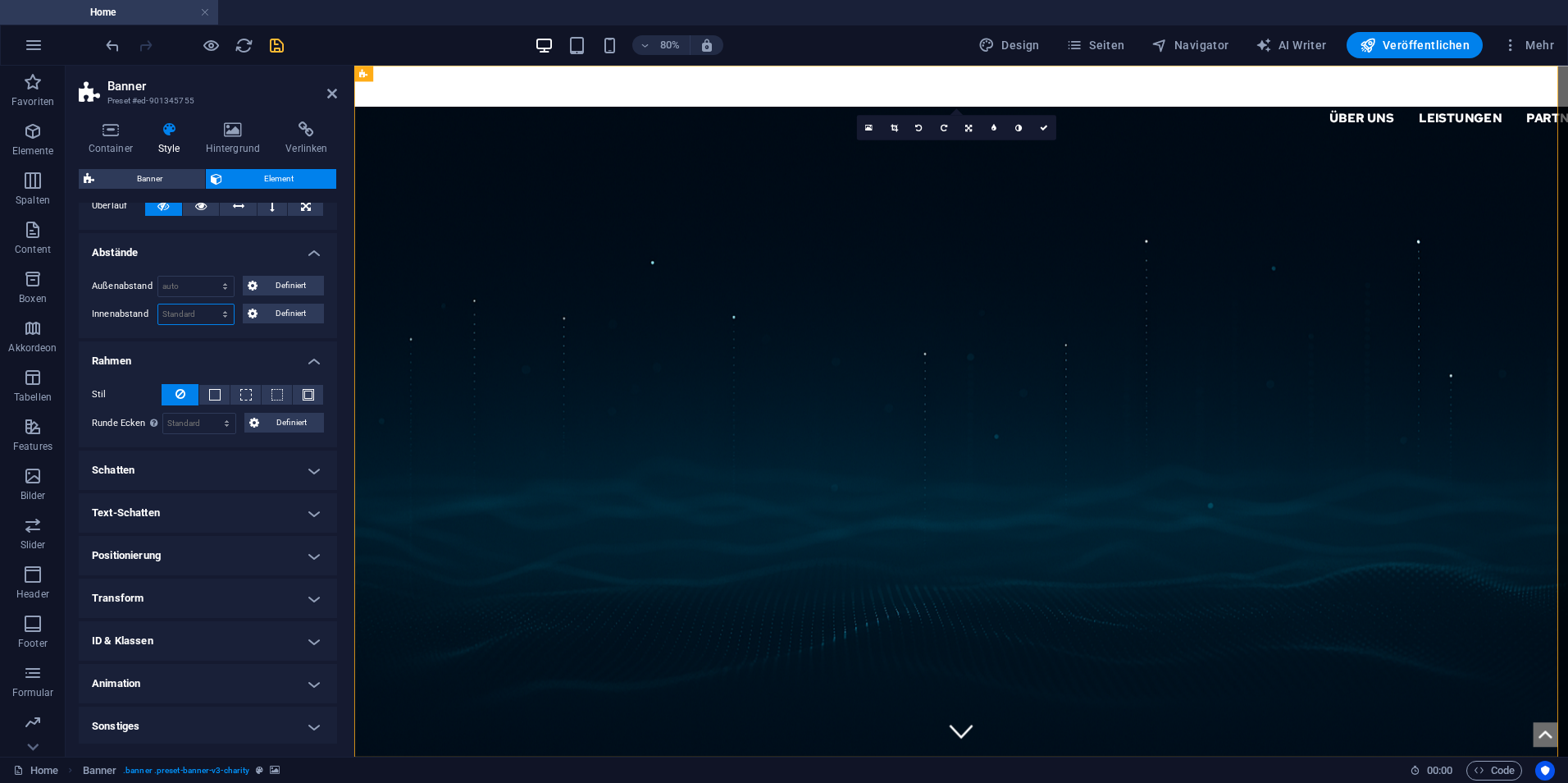
scroll to position [109, 0]
click at [215, 551] on h4 "Positionierung" at bounding box center [208, 553] width 258 height 40
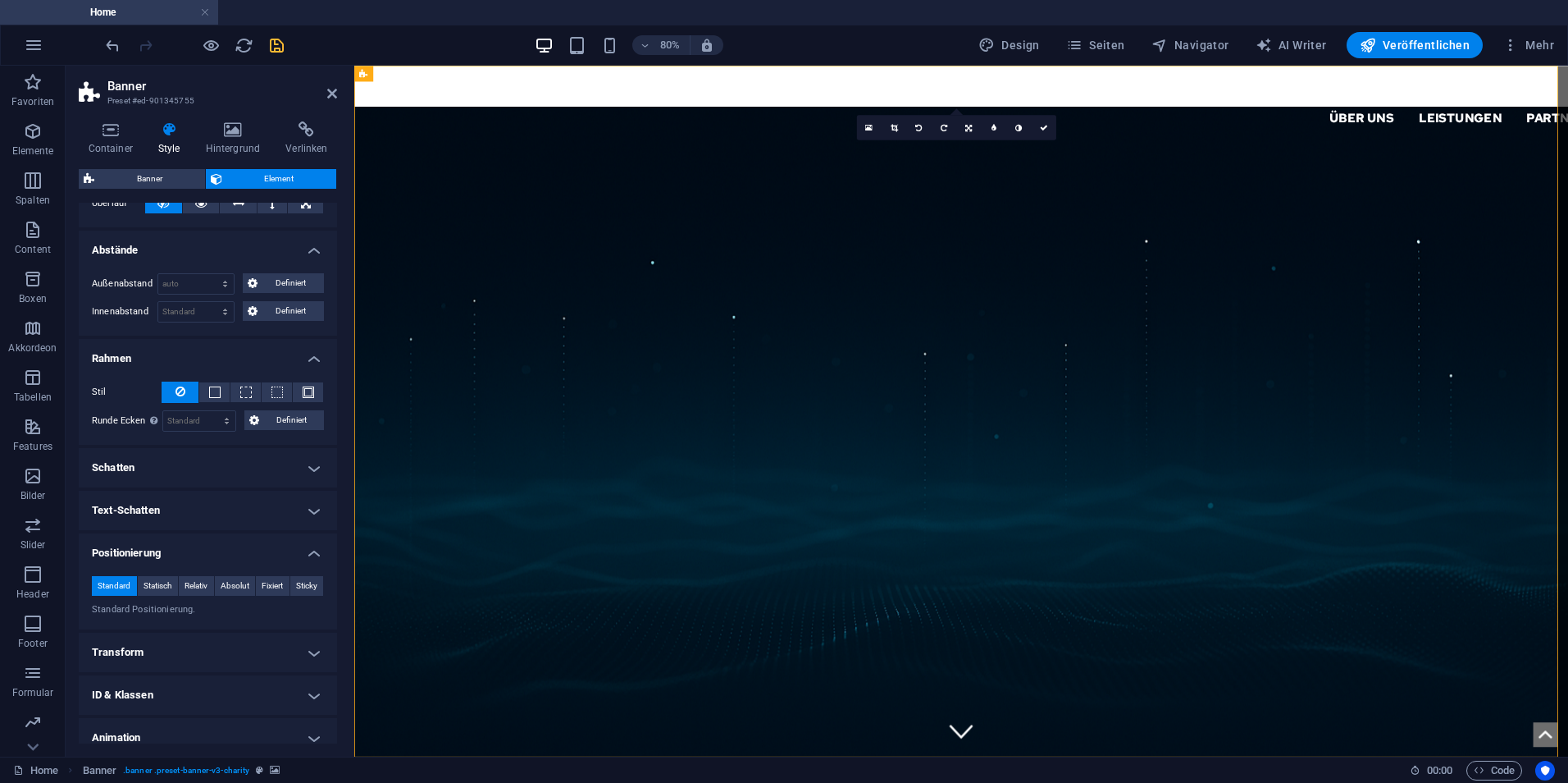
scroll to position [165, 0]
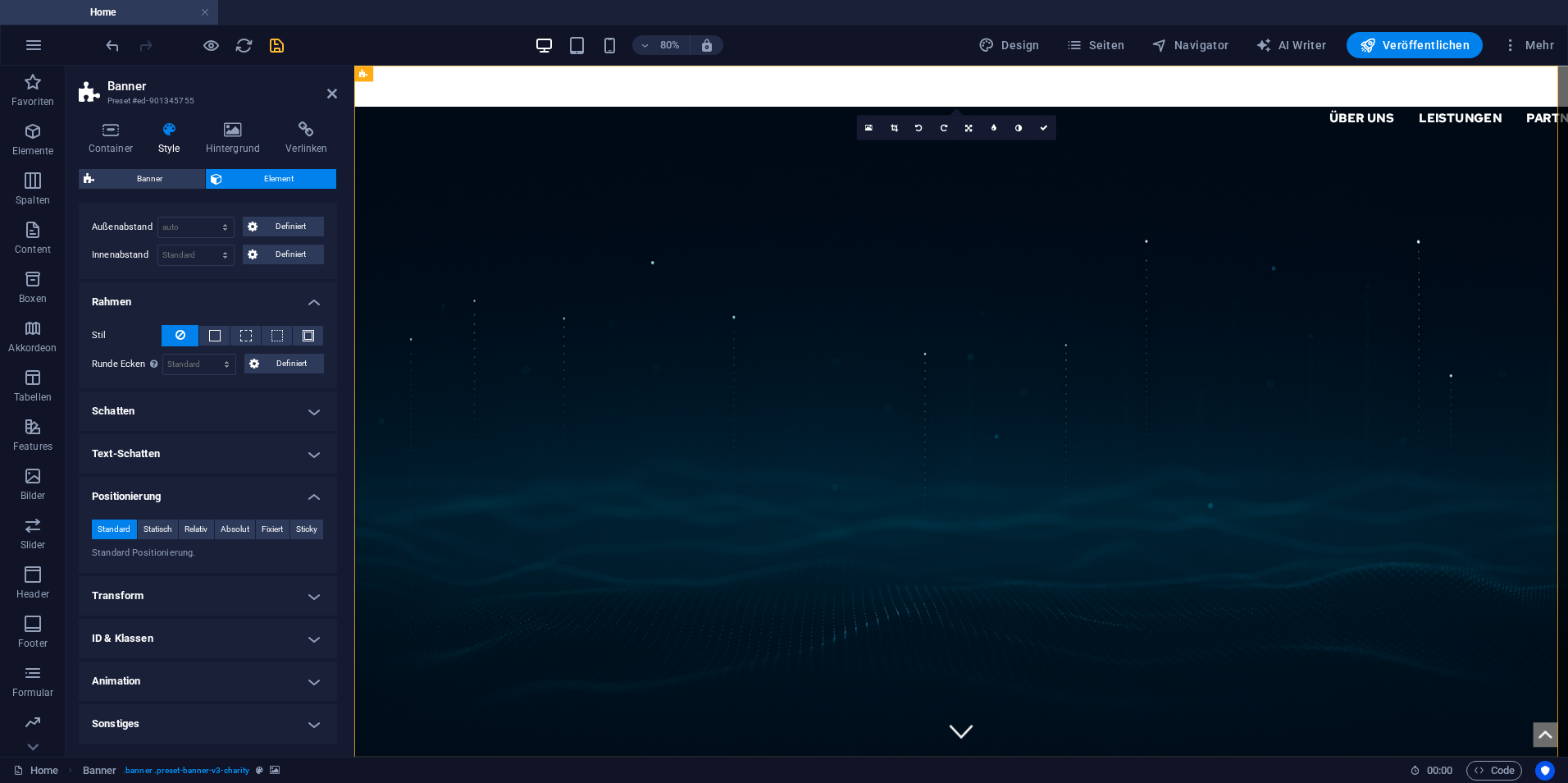
drag, startPoint x: 191, startPoint y: 652, endPoint x: 208, endPoint y: 570, distance: 83.7
click at [191, 651] on h4 "ID & Klassen" at bounding box center [208, 638] width 258 height 40
click at [256, 532] on button "Fixiert" at bounding box center [273, 530] width 34 height 20
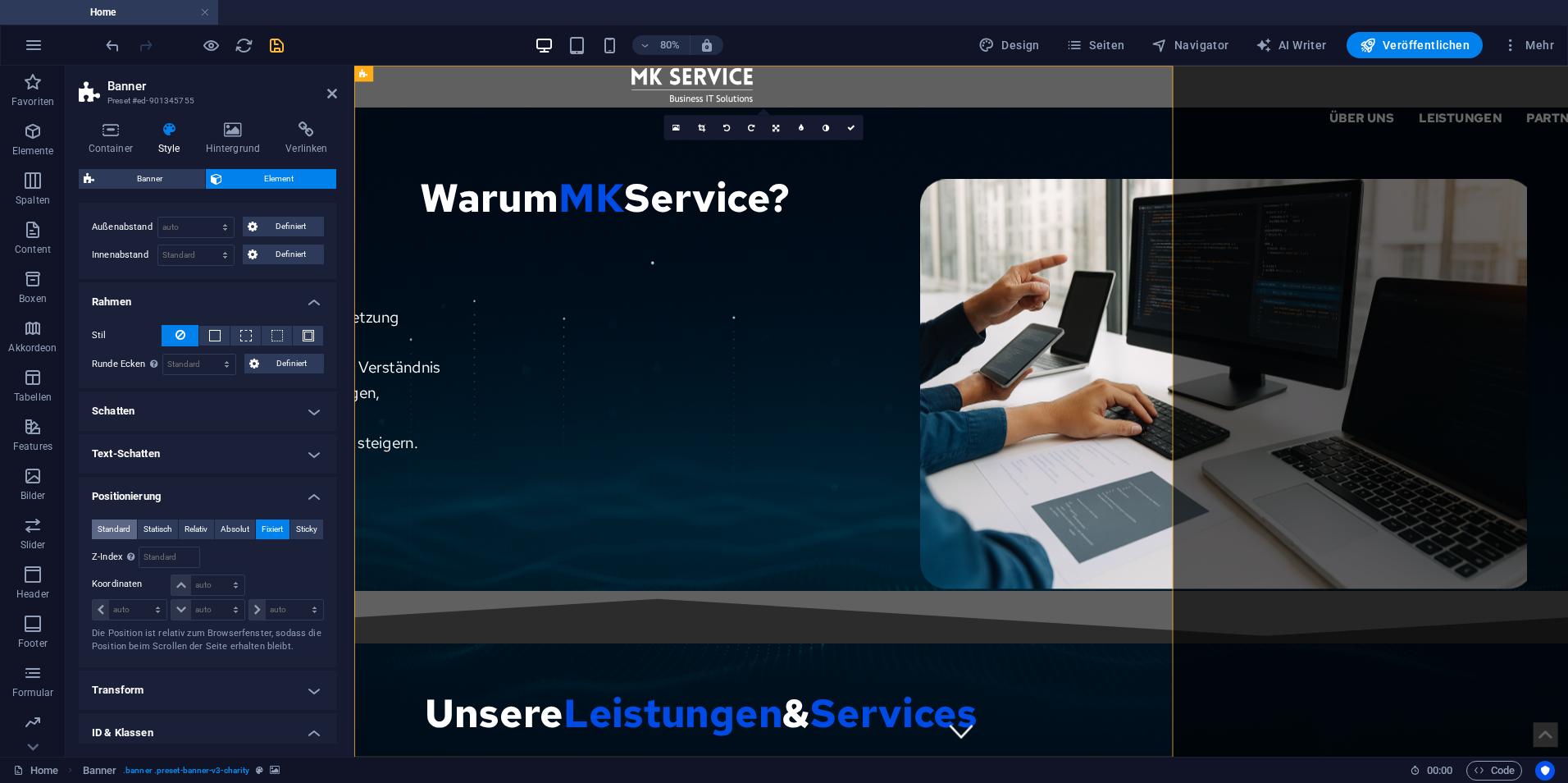
click at [120, 530] on span "Standard" at bounding box center [114, 530] width 33 height 20
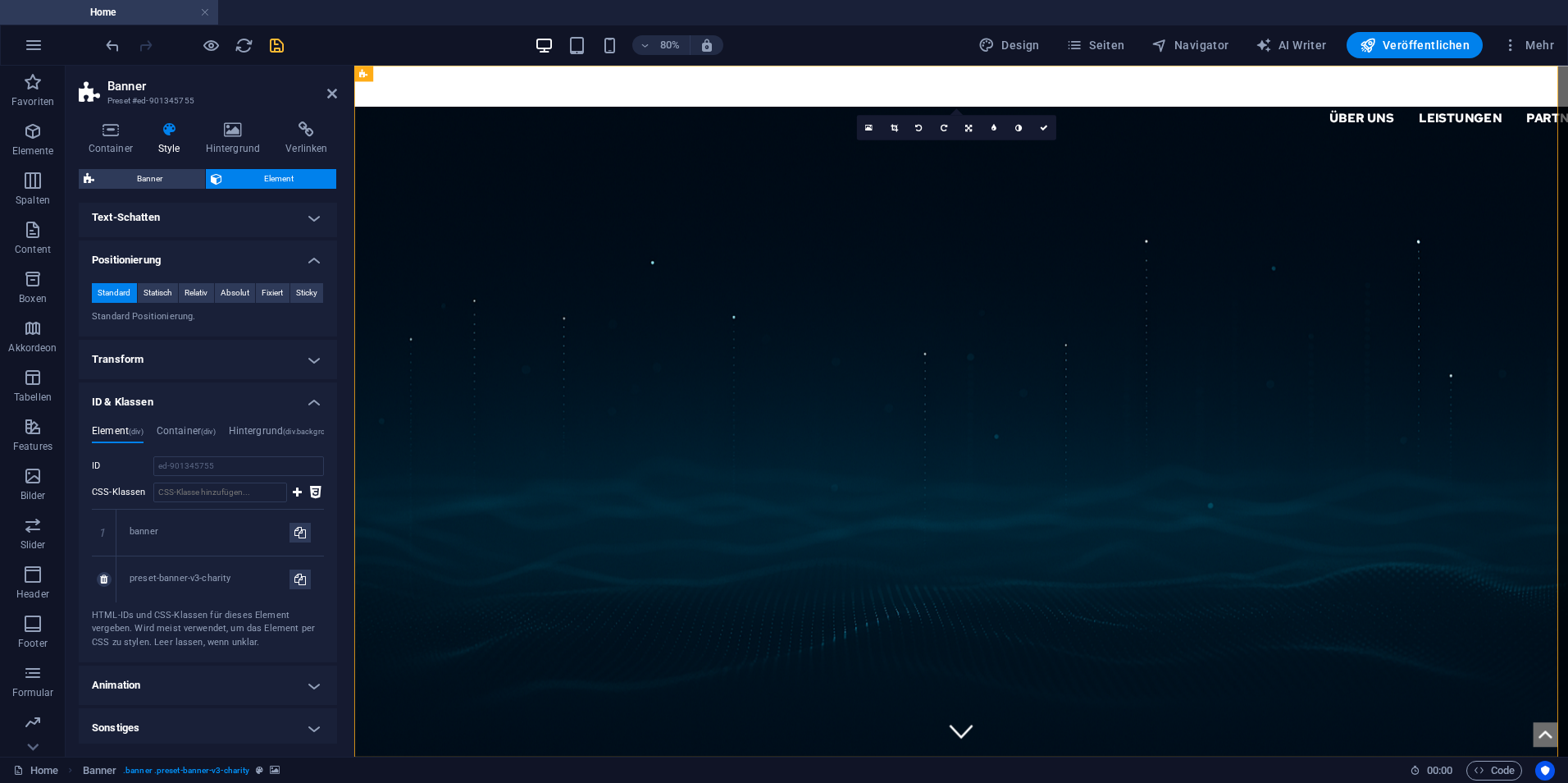
scroll to position [406, 0]
click at [175, 668] on h4 "Animation" at bounding box center [208, 681] width 258 height 40
click at [224, 357] on h4 "Transform" at bounding box center [208, 355] width 258 height 40
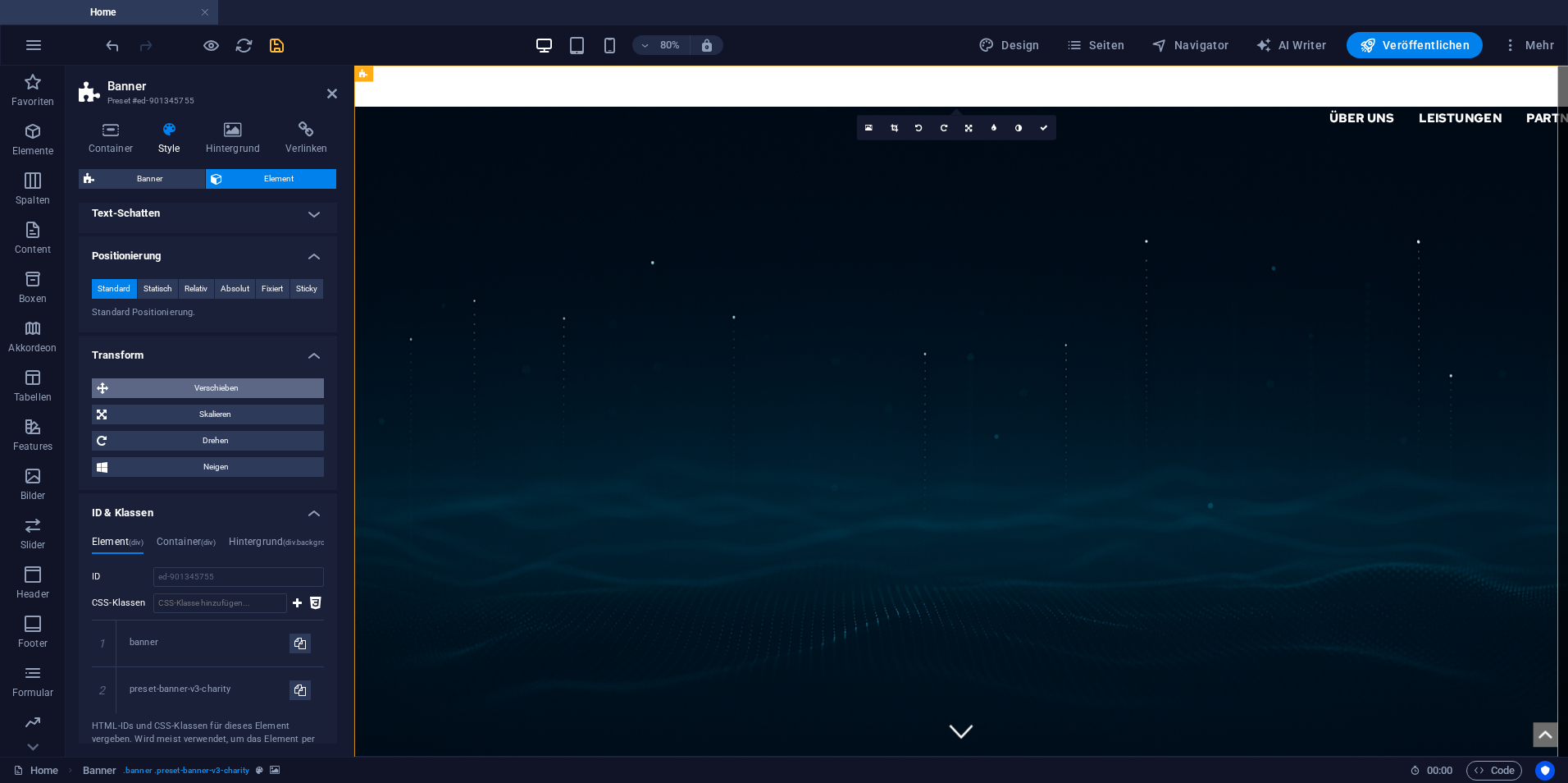
click at [227, 396] on span "Verschieben" at bounding box center [216, 388] width 206 height 20
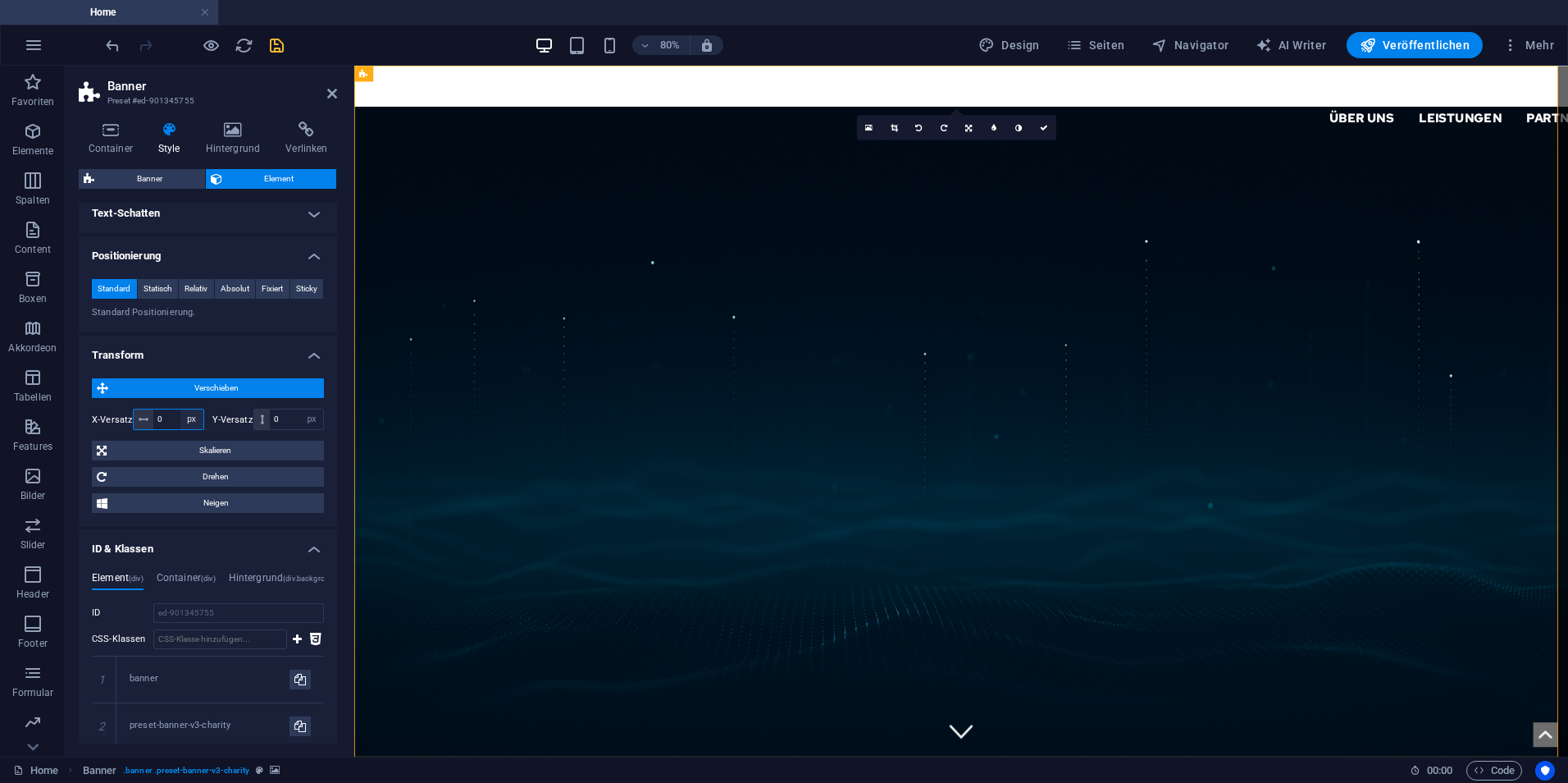
click at [193, 419] on select "px rem % em vh vw" at bounding box center [191, 420] width 23 height 20
select select "%"
click at [180, 410] on select "px rem % em vh vw" at bounding box center [191, 420] width 23 height 20
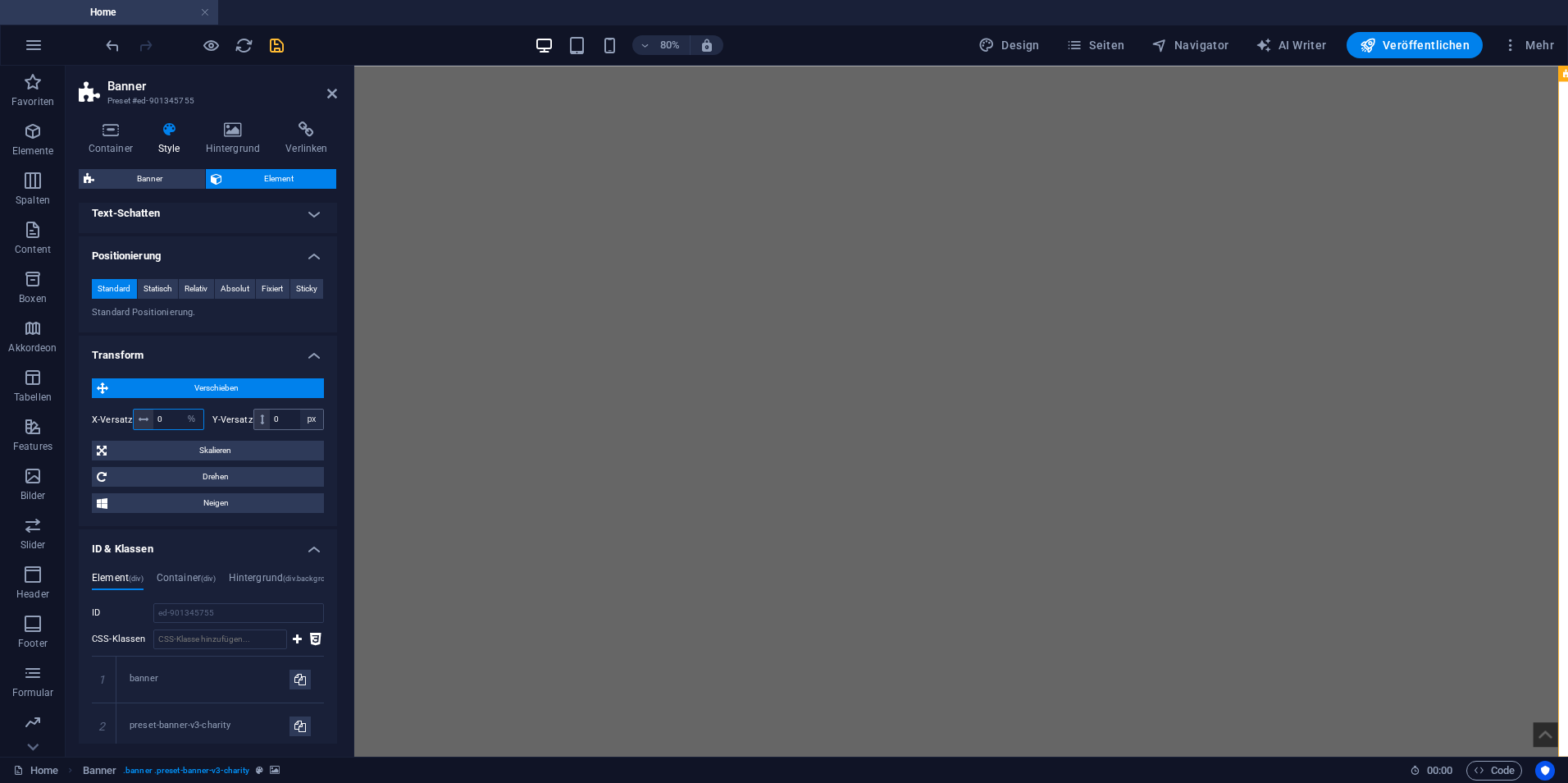
type input "0"
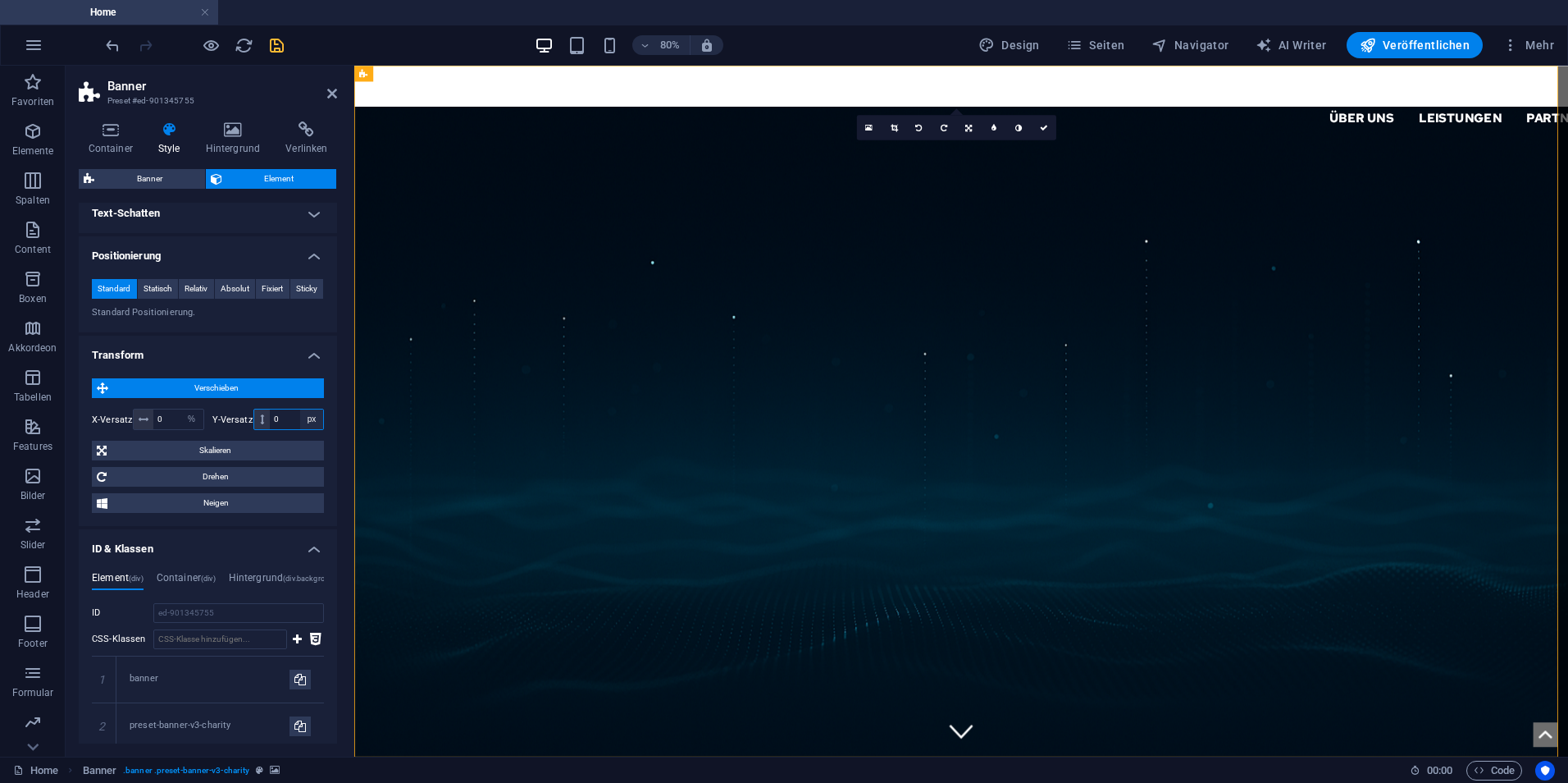
click at [314, 419] on select "px rem % em vh vw" at bounding box center [311, 420] width 23 height 20
select select "%"
click at [300, 410] on select "px rem % em vh vw" at bounding box center [311, 420] width 23 height 20
type input "0"
click at [247, 457] on span "Skalieren" at bounding box center [216, 450] width 208 height 20
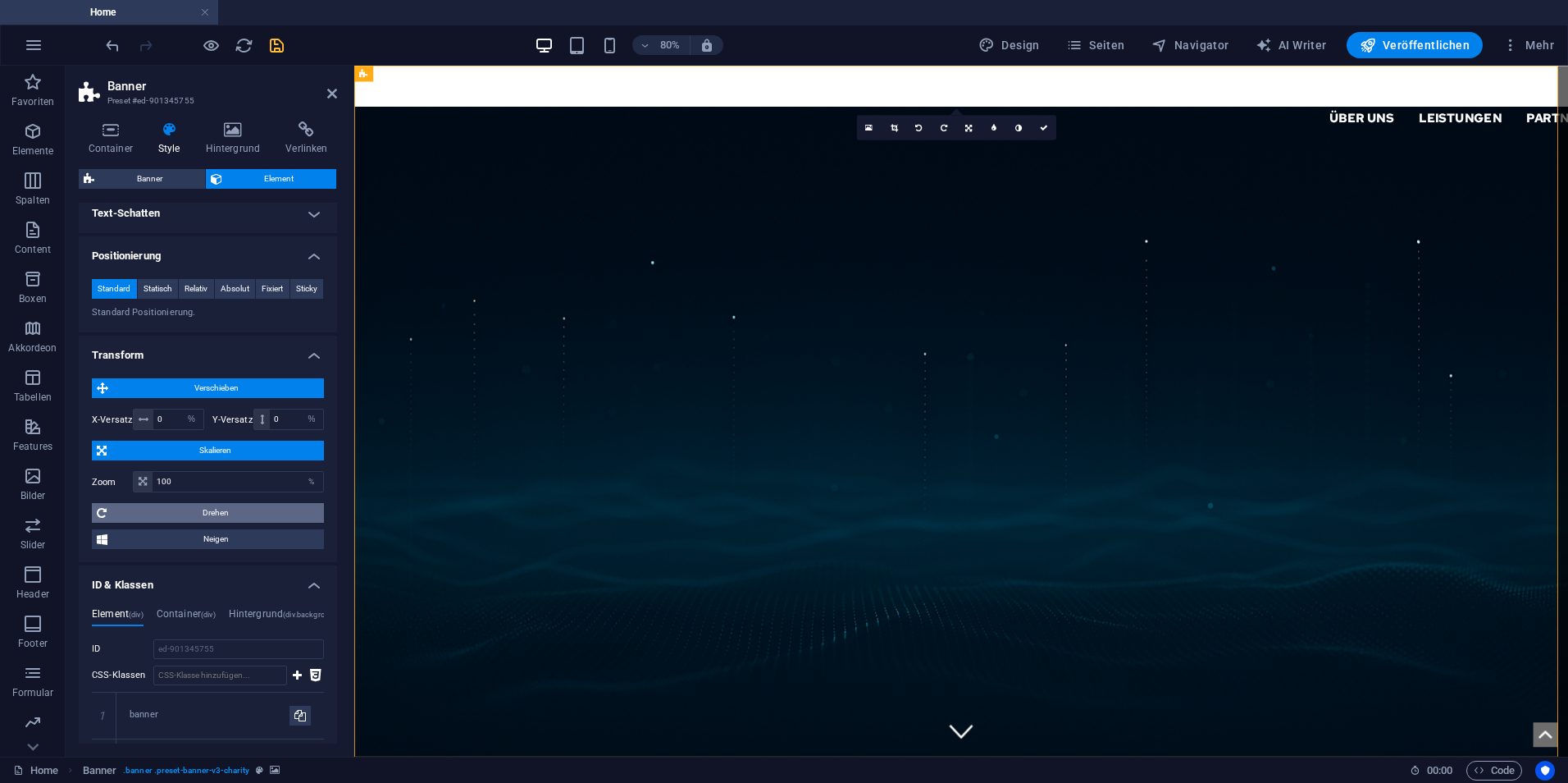
click at [256, 511] on span "Drehen" at bounding box center [216, 513] width 208 height 20
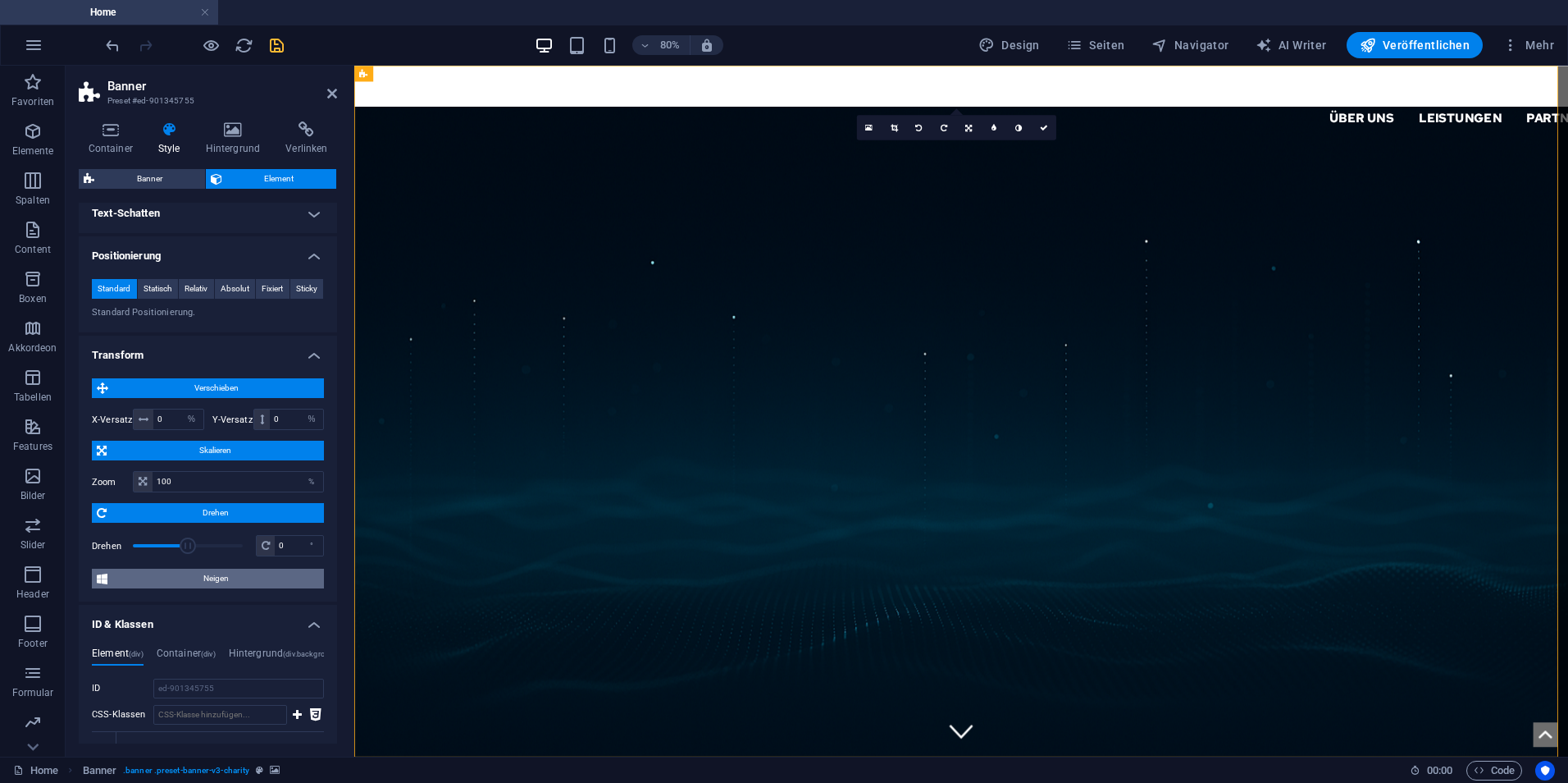
click at [251, 568] on div "Verschieben X-Versatz 0 px rem % em vh vw Y-Versatz 0 px rem % em vh vw Skalier…" at bounding box center [208, 483] width 232 height 210
click at [251, 573] on span "Neigen" at bounding box center [216, 578] width 207 height 20
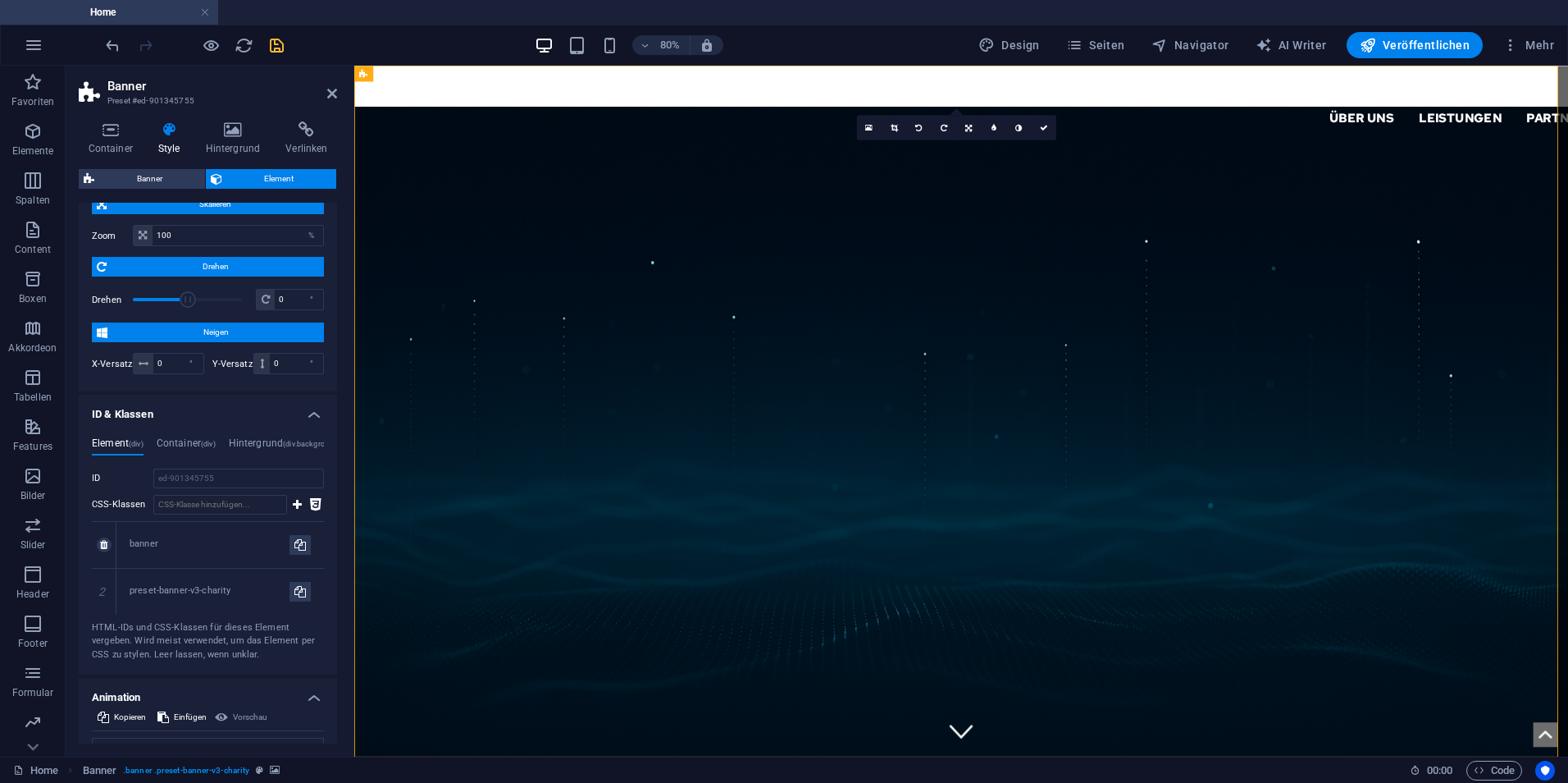
scroll to position [722, 0]
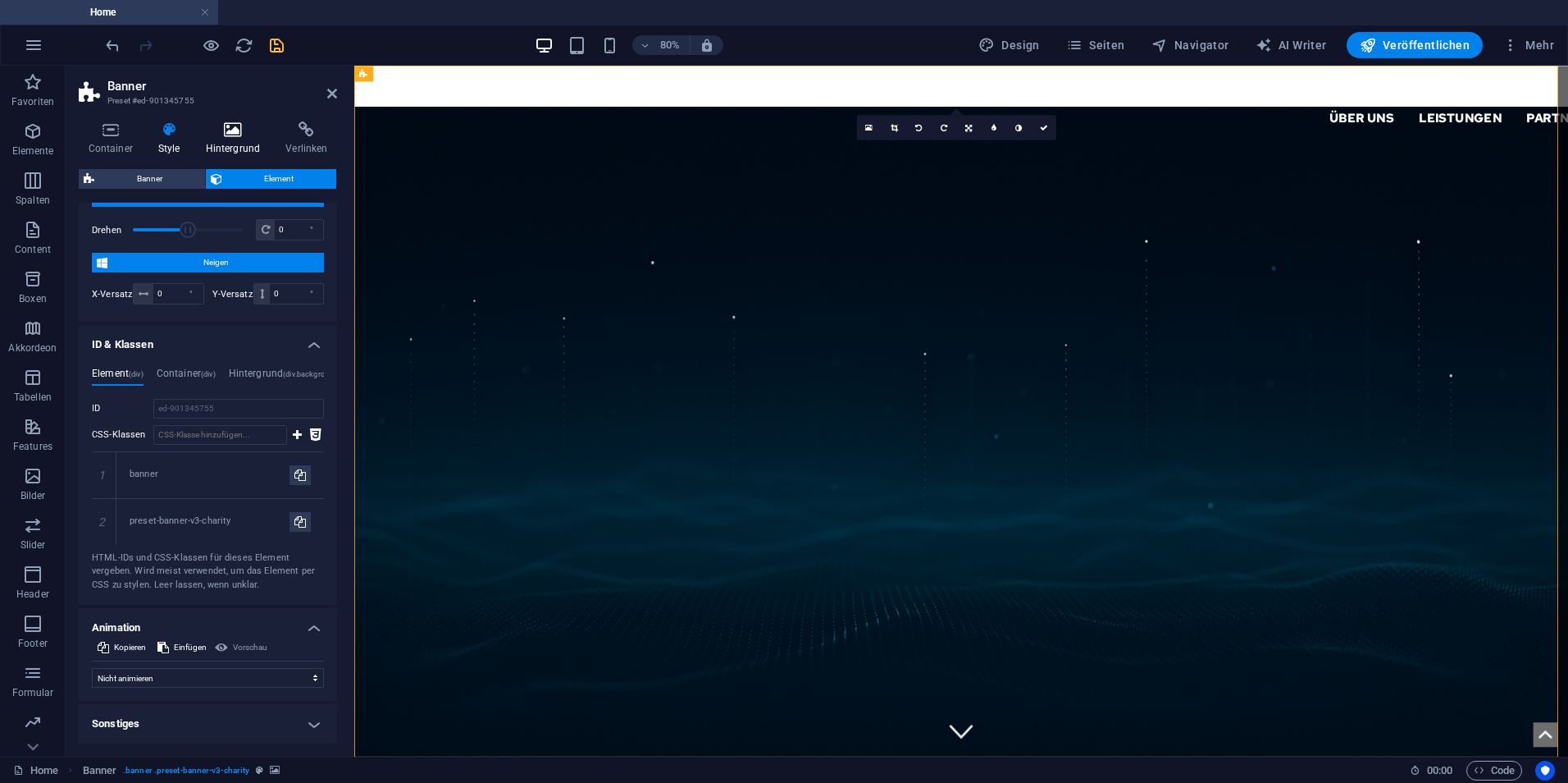
click at [232, 130] on icon at bounding box center [232, 130] width 74 height 17
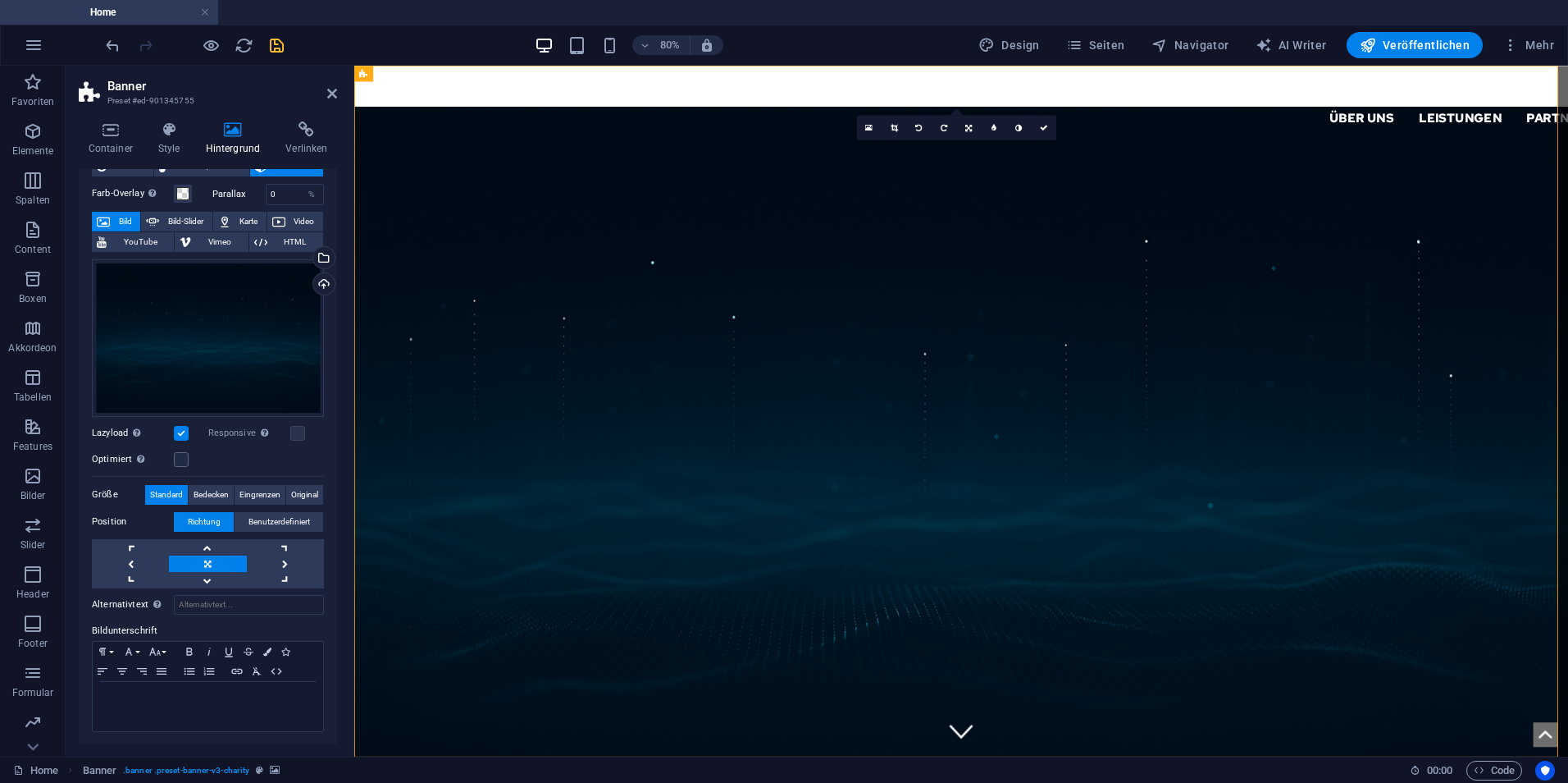
scroll to position [0, 0]
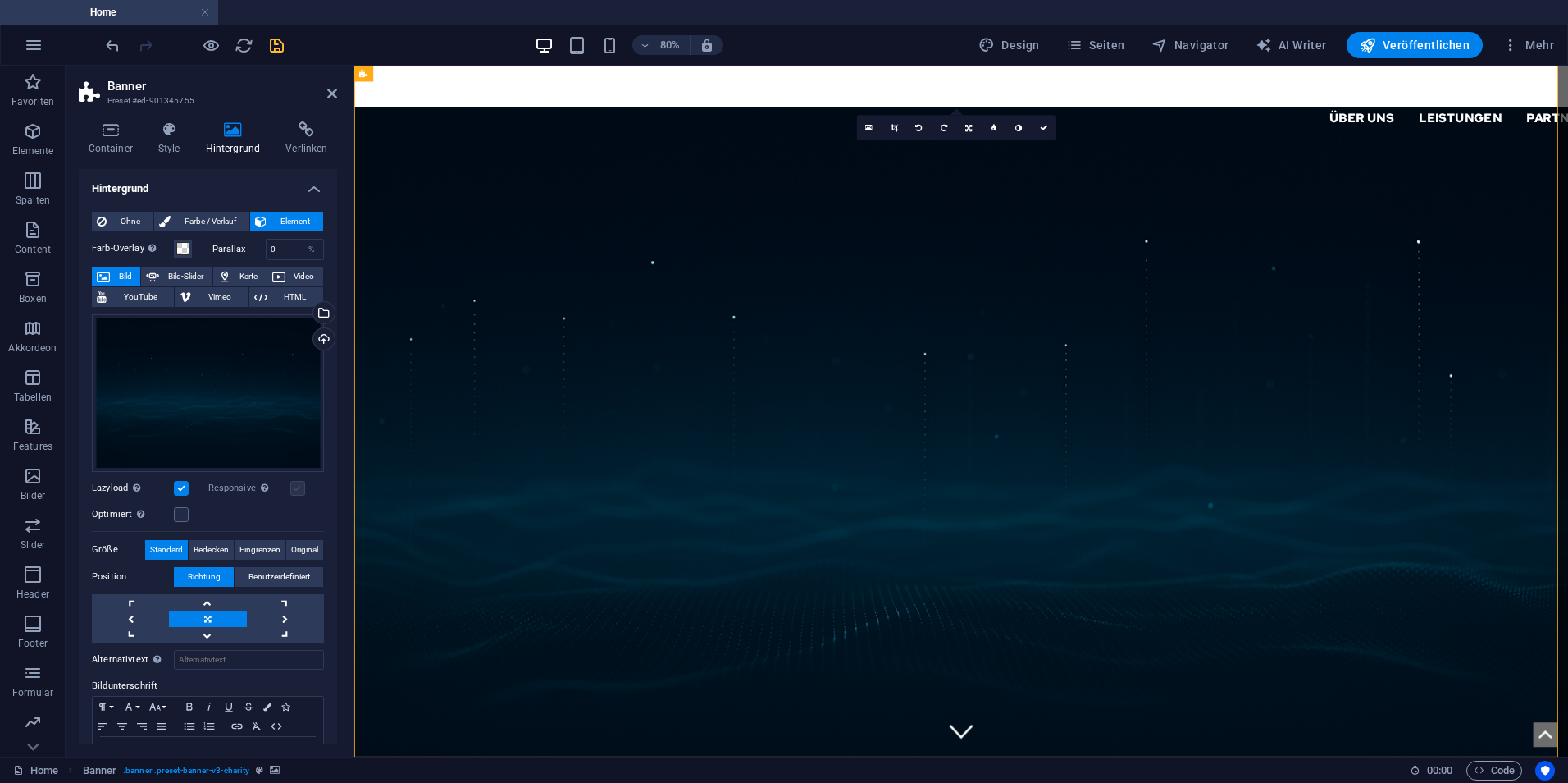
click at [295, 481] on label at bounding box center [297, 488] width 15 height 15
click at [290, 489] on label at bounding box center [297, 488] width 15 height 15
click at [297, 482] on label at bounding box center [297, 488] width 15 height 15
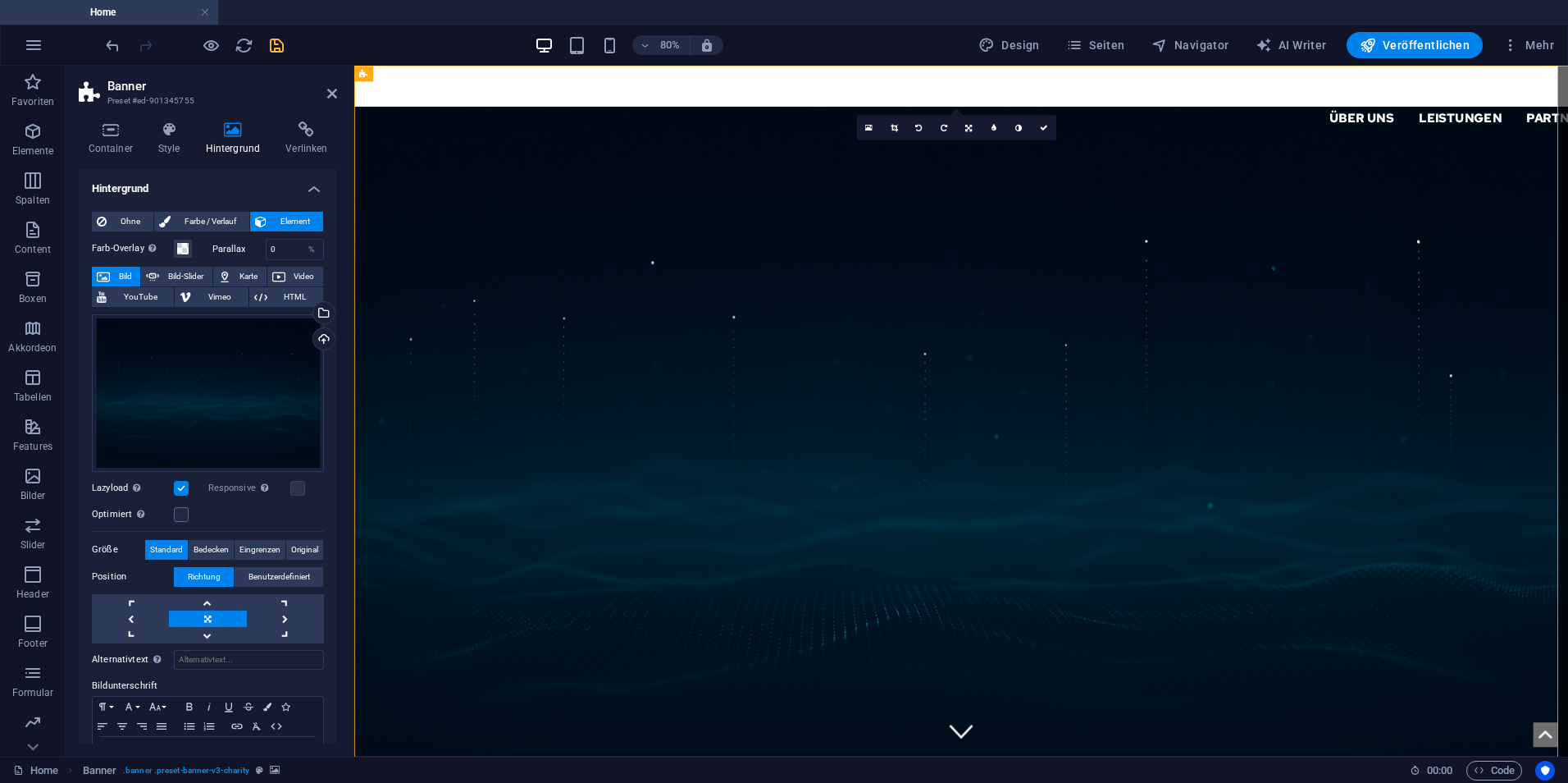
click at [187, 486] on label at bounding box center [181, 488] width 15 height 15
click at [0, 0] on input "Lazyload Bilder auf Seite nachträglich laden. Verbessert Ladezeit (Pagespeed)." at bounding box center [0, 0] width 0 height 0
click at [296, 487] on label at bounding box center [297, 488] width 15 height 15
click at [295, 487] on label at bounding box center [297, 488] width 15 height 15
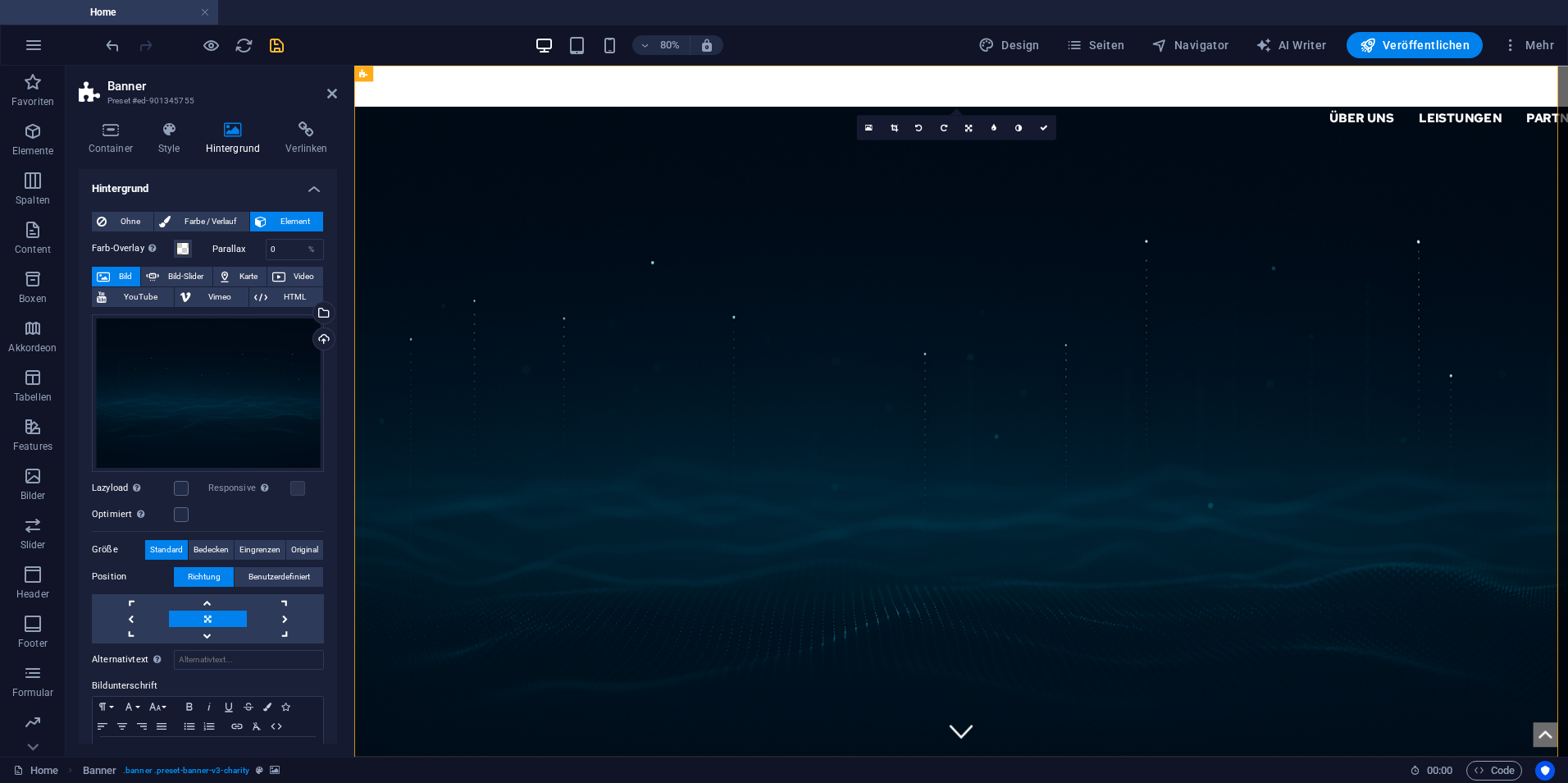
click at [189, 490] on div "Lazyload Bilder auf Seite nachträglich laden. Verbessert Ladezeit (Pagespeed)." at bounding box center [150, 488] width 117 height 20
click at [186, 491] on label at bounding box center [181, 488] width 15 height 15
click at [0, 0] on input "Lazyload Bilder auf Seite nachträglich laden. Verbessert Ladezeit (Pagespeed)." at bounding box center [0, 0] width 0 height 0
click at [190, 512] on div "Optimiert Bilder werden komprimiert für eine bessere Ladegeschwindigkeit der We…" at bounding box center [208, 515] width 232 height 20
click at [188, 512] on label at bounding box center [181, 514] width 15 height 15
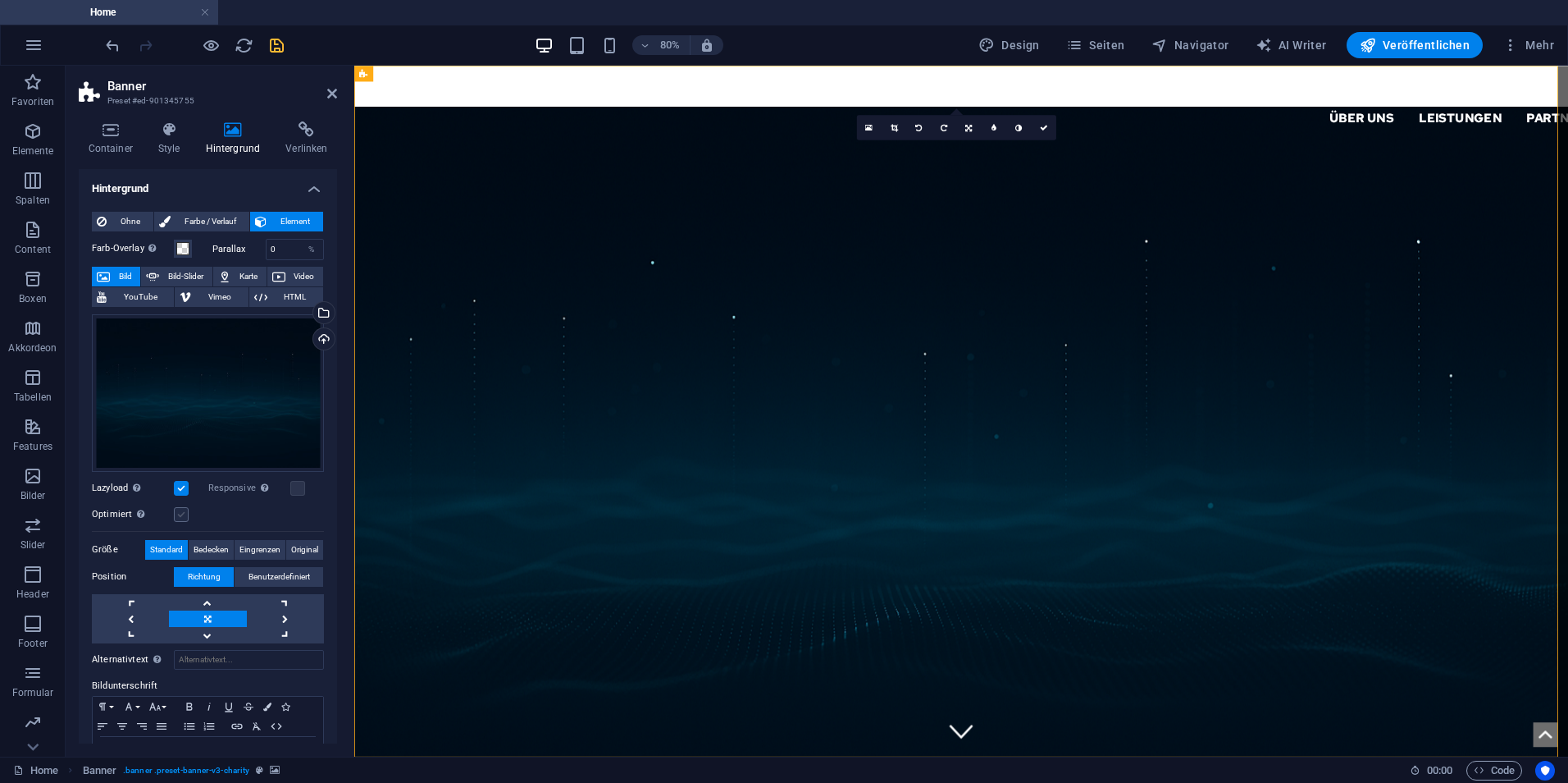
click at [0, 0] on input "Optimiert Bilder werden komprimiert für eine bessere Ladegeschwindigkeit der We…" at bounding box center [0, 0] width 0 height 0
click at [186, 511] on label at bounding box center [181, 514] width 15 height 15
click at [0, 0] on input "Optimiert Bilder werden komprimiert für eine bessere Ladegeschwindigkeit der We…" at bounding box center [0, 0] width 0 height 0
click at [330, 91] on icon at bounding box center [332, 93] width 10 height 13
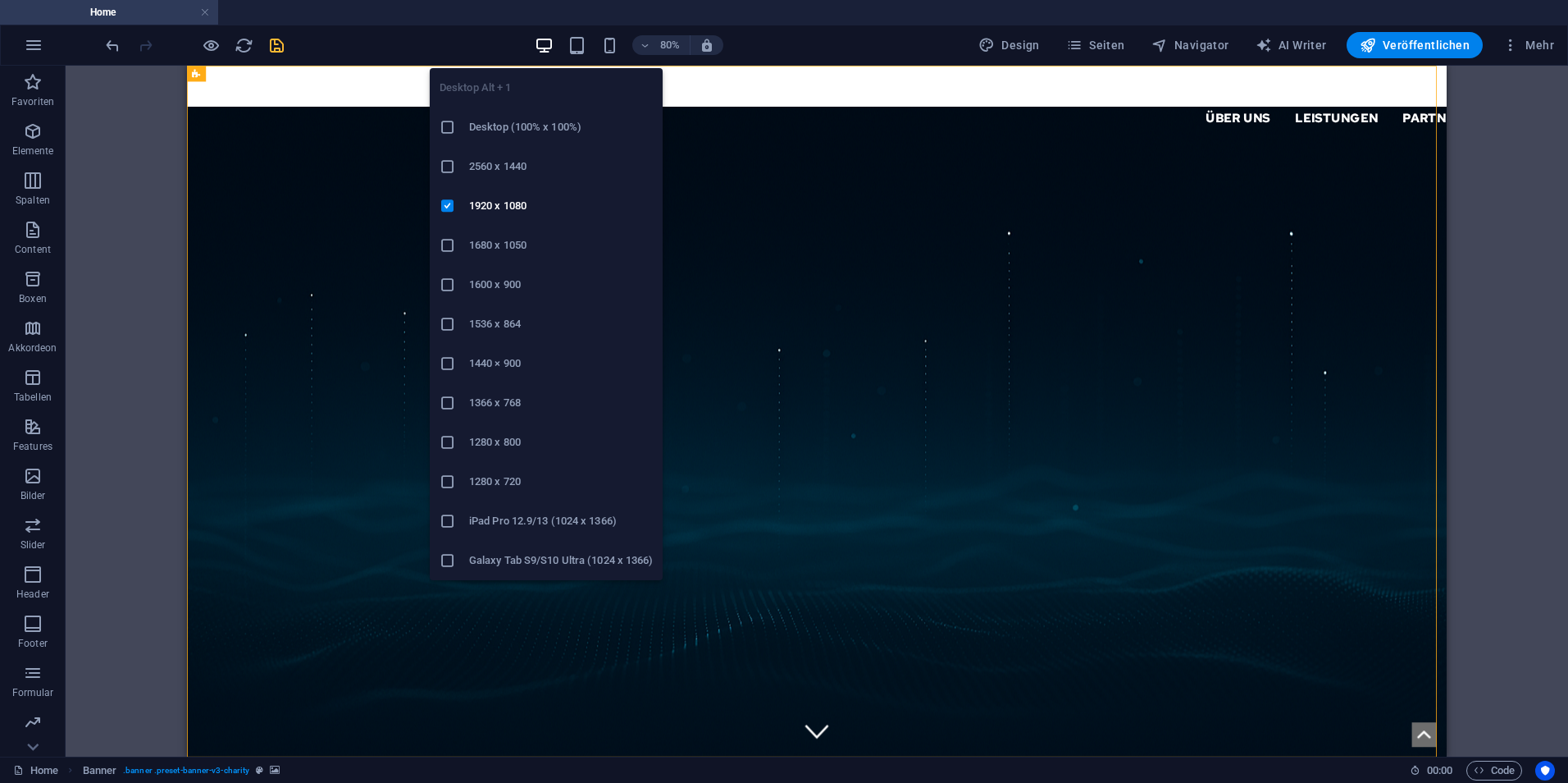
click at [450, 357] on icon at bounding box center [447, 363] width 17 height 17
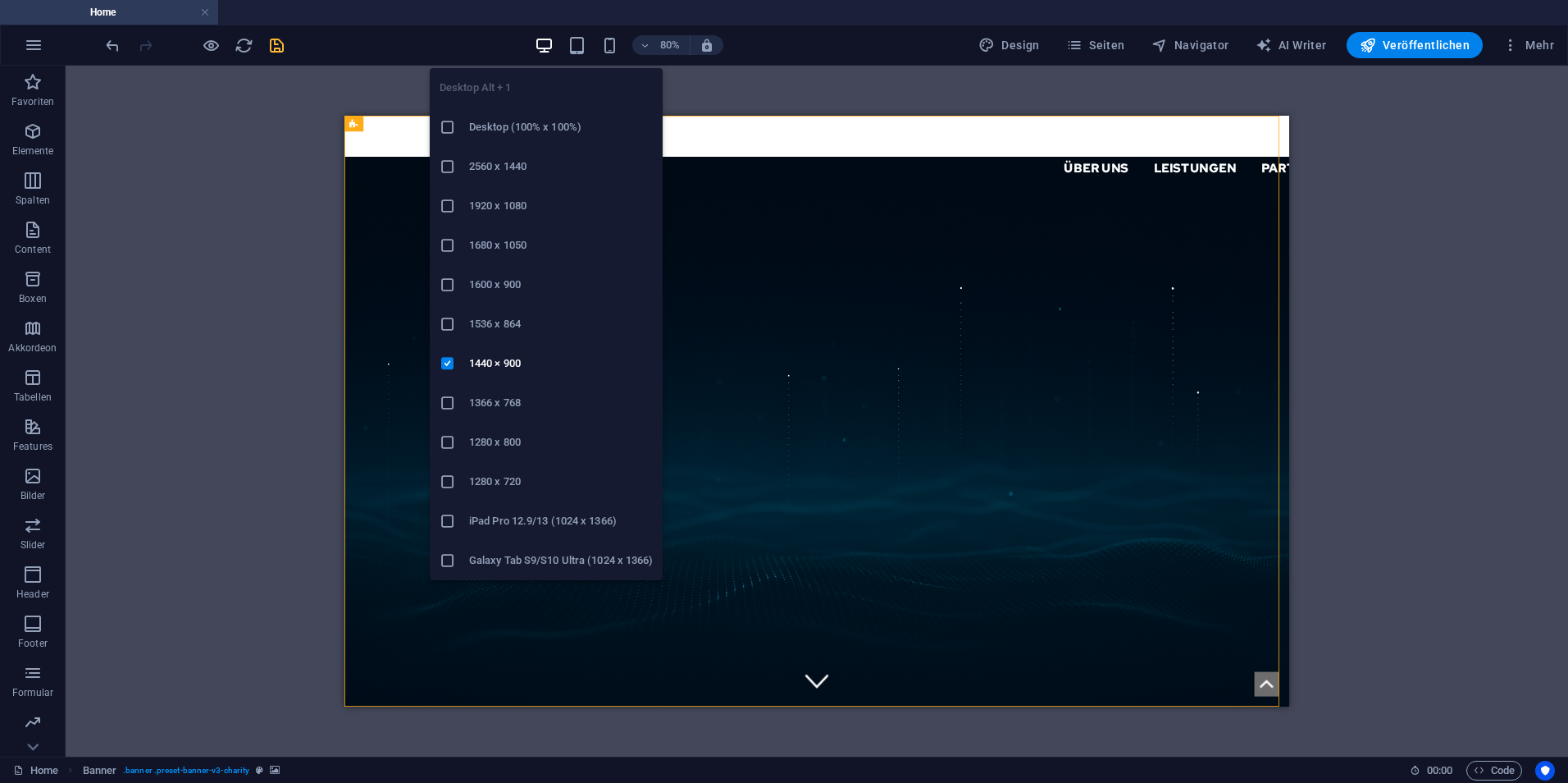
click at [447, 205] on icon at bounding box center [447, 206] width 17 height 17
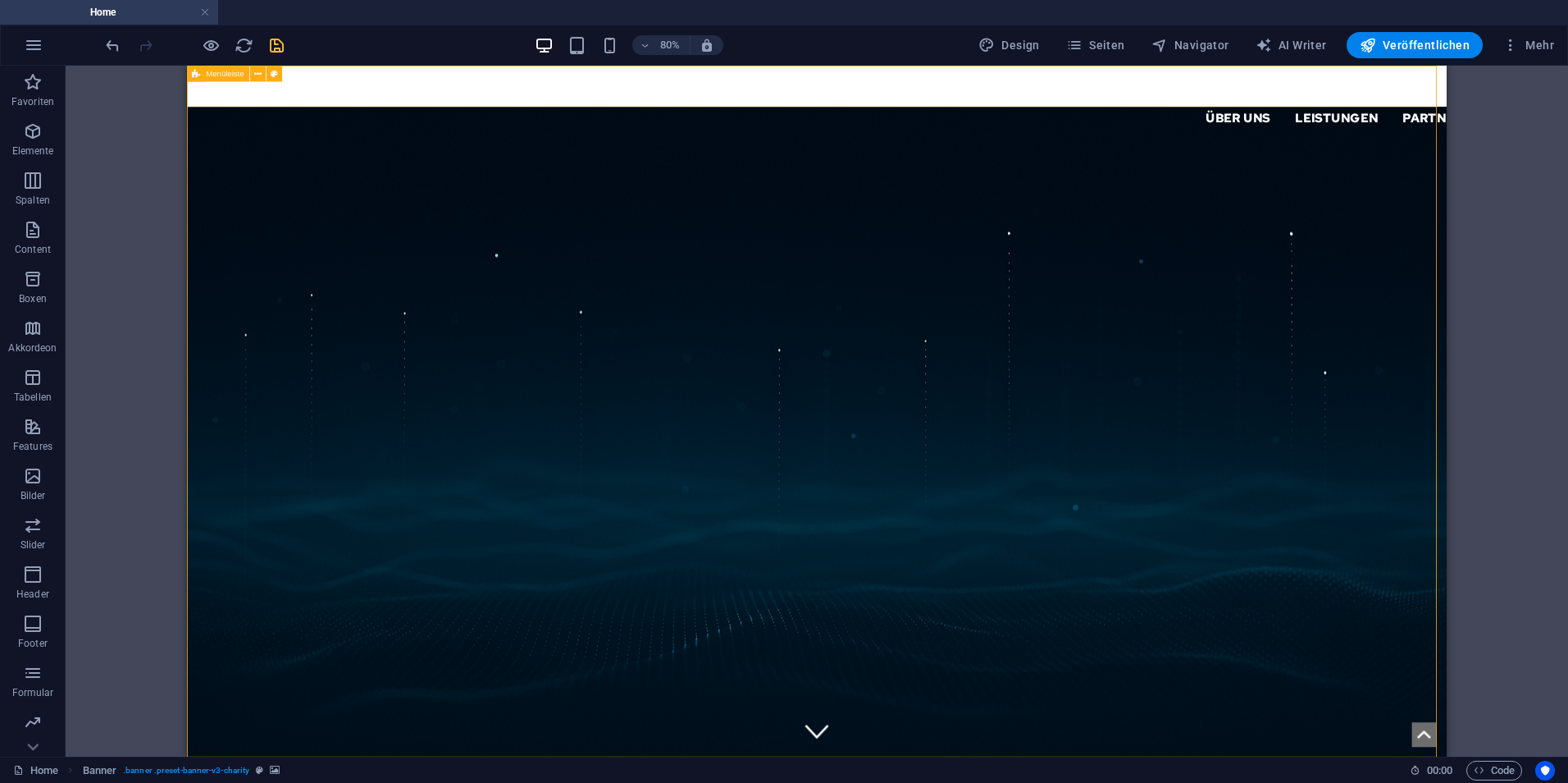
click at [1022, 72] on div "Über uns Leistungen Partner Kontakt Support IT" at bounding box center [973, 111] width 1574 height 91
select select "px"
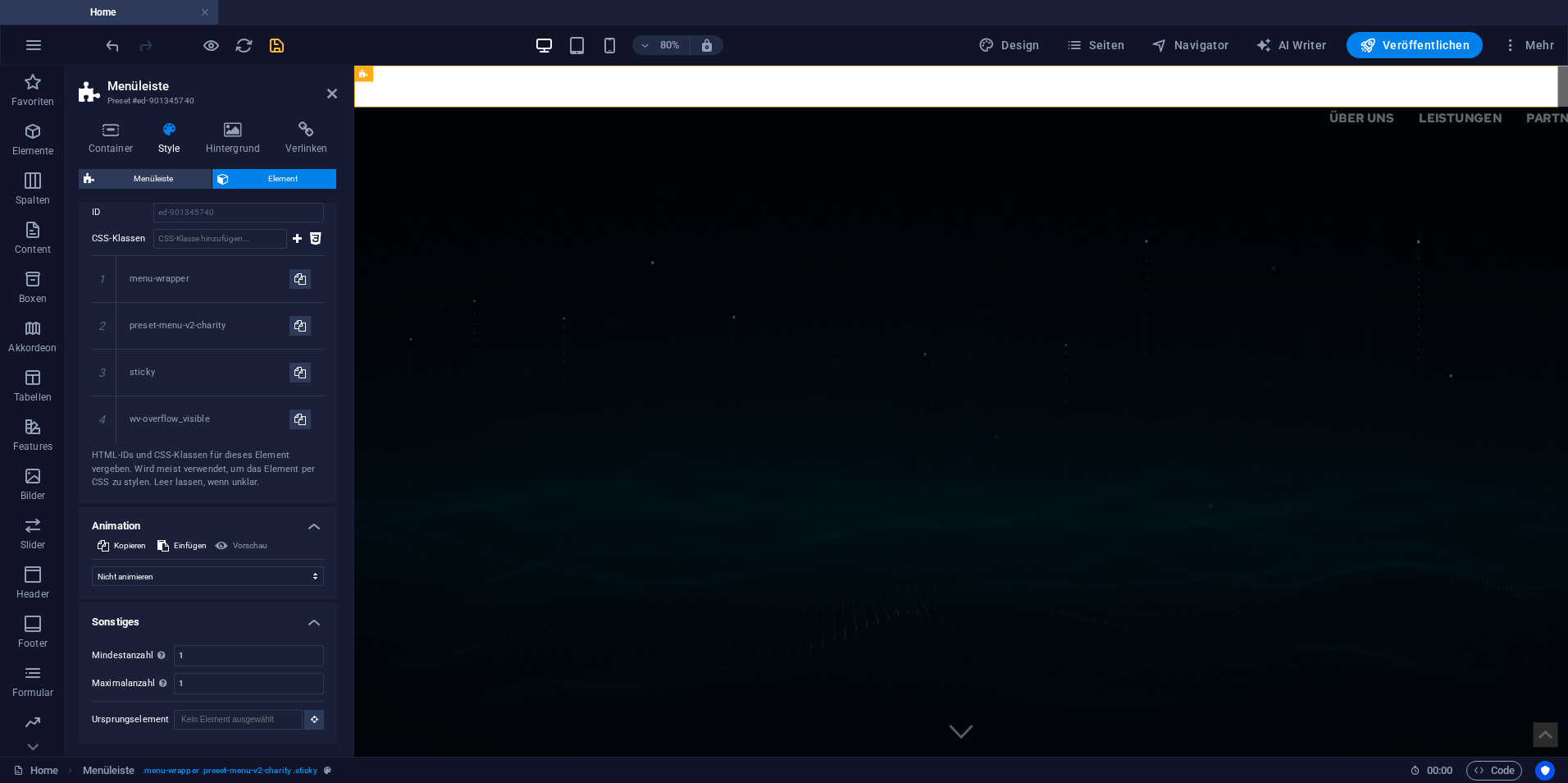
scroll to position [638, 0]
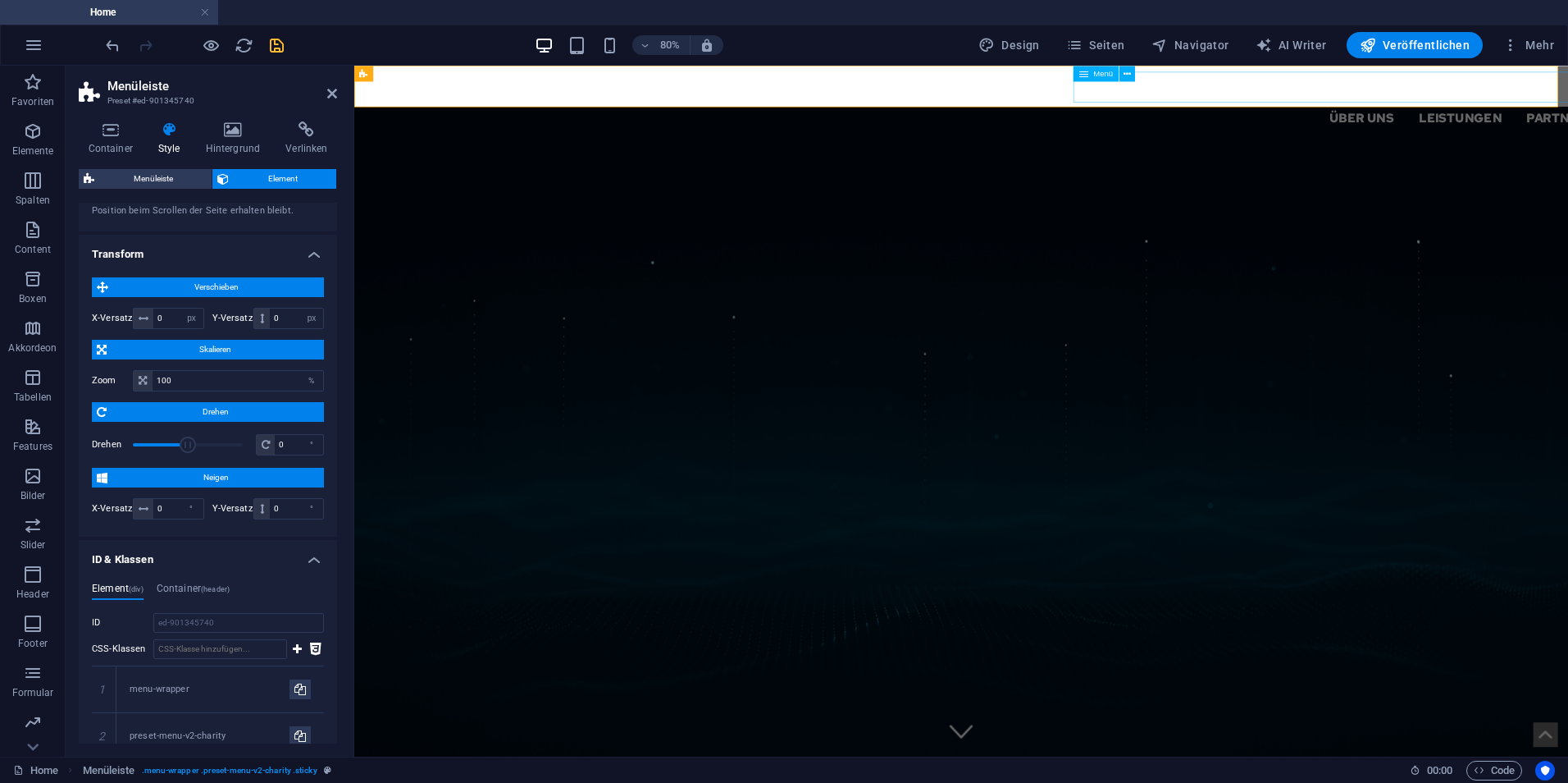
click at [1294, 113] on nav "Über uns Leistungen Partner Kontakt Support IT" at bounding box center [1507, 133] width 1365 height 40
select select "px"
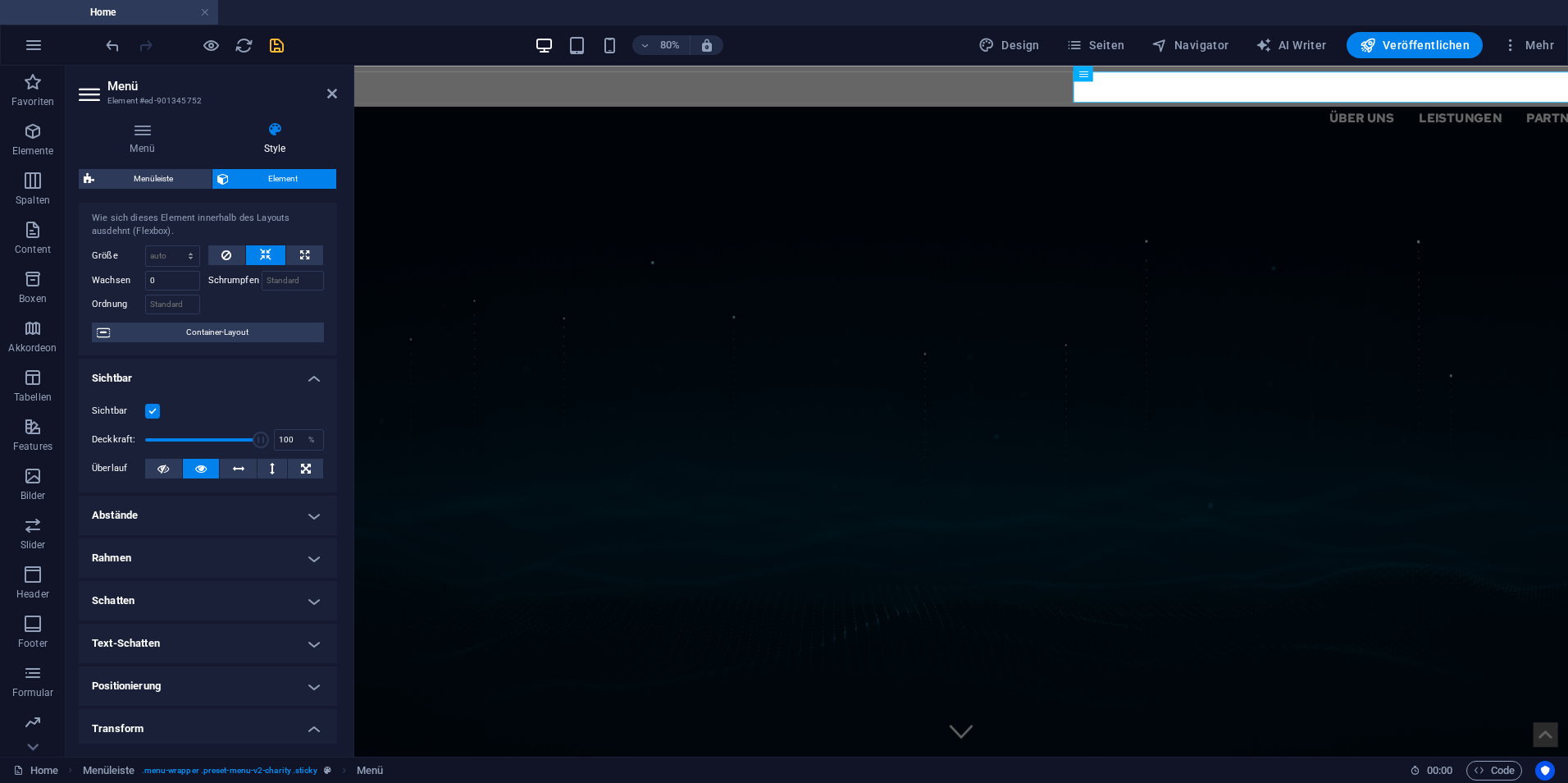
scroll to position [0, 0]
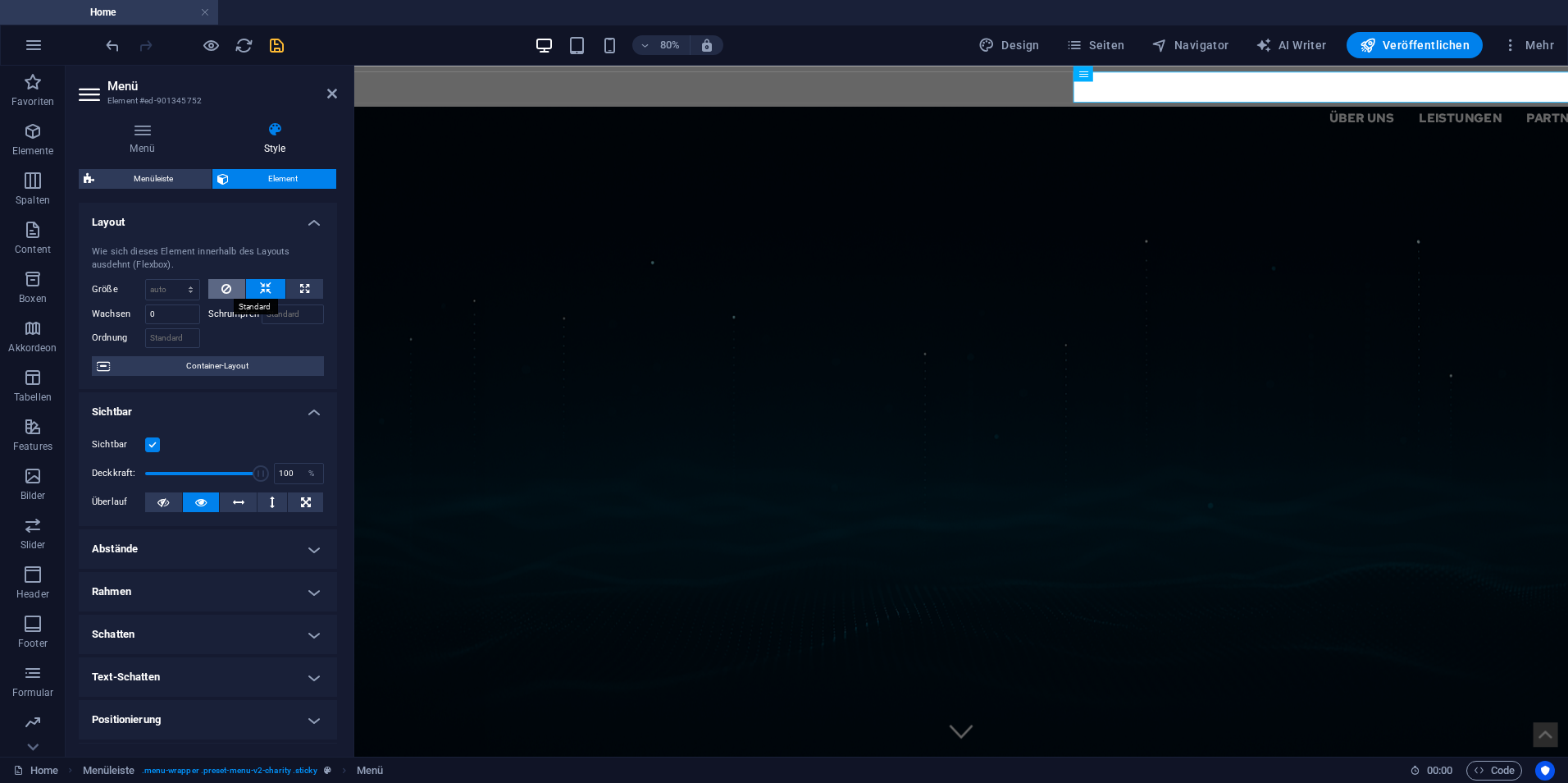
click at [229, 291] on icon at bounding box center [227, 289] width 10 height 20
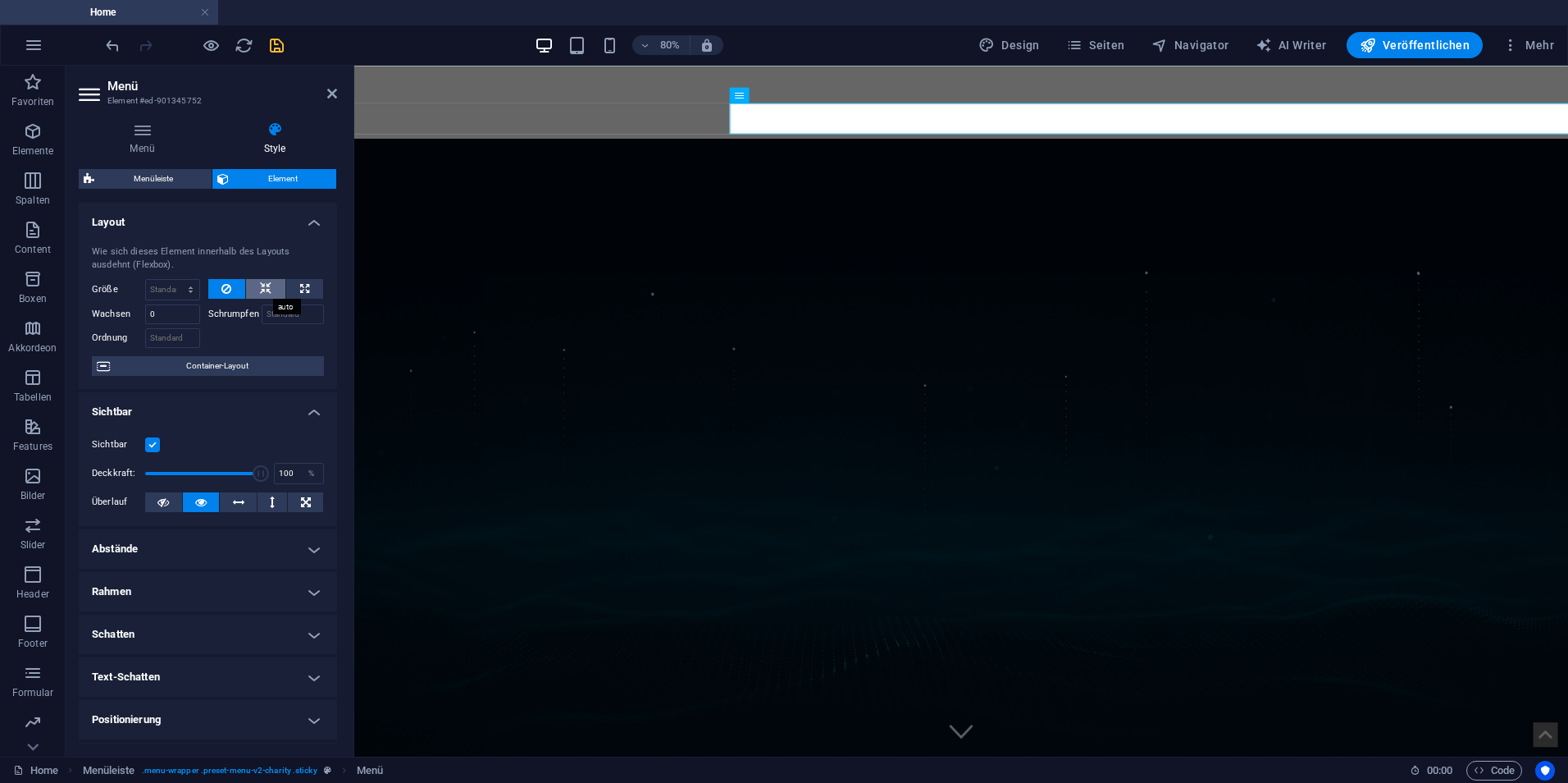
click at [277, 285] on button at bounding box center [266, 289] width 40 height 20
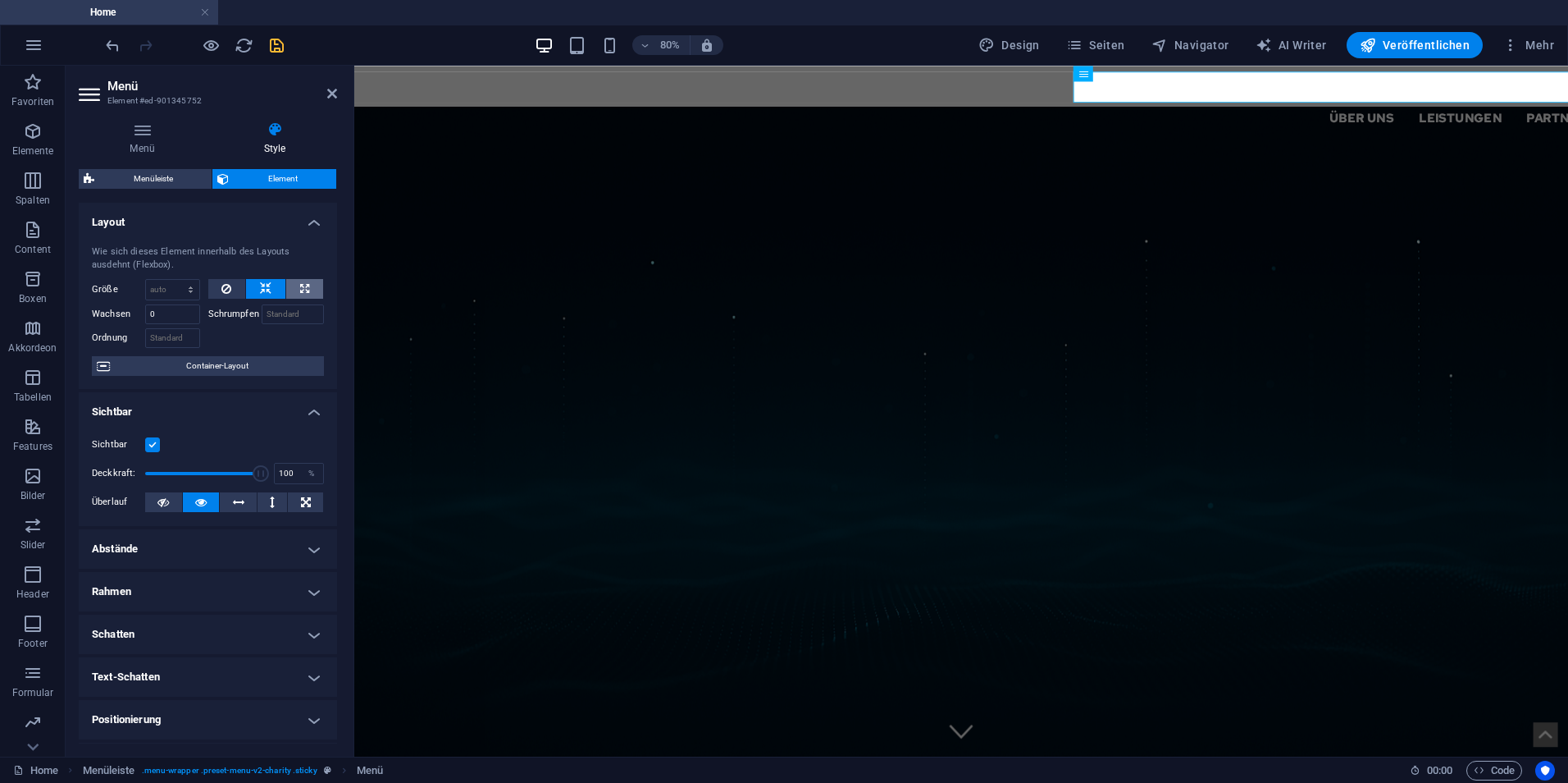
click at [319, 285] on button at bounding box center [304, 289] width 37 height 20
type input "100"
select select "%"
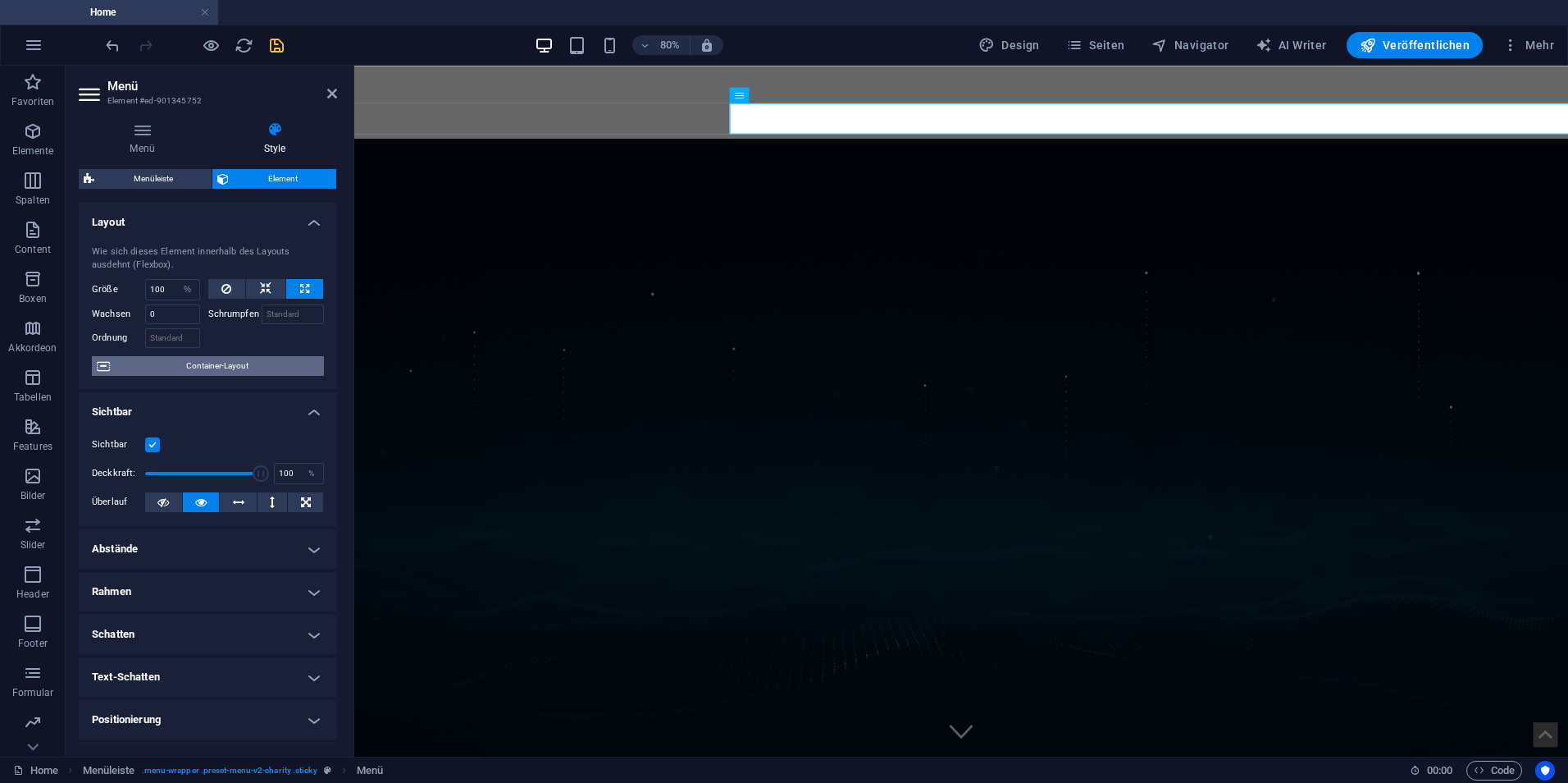
click at [258, 361] on span "Container-Layout" at bounding box center [217, 366] width 204 height 20
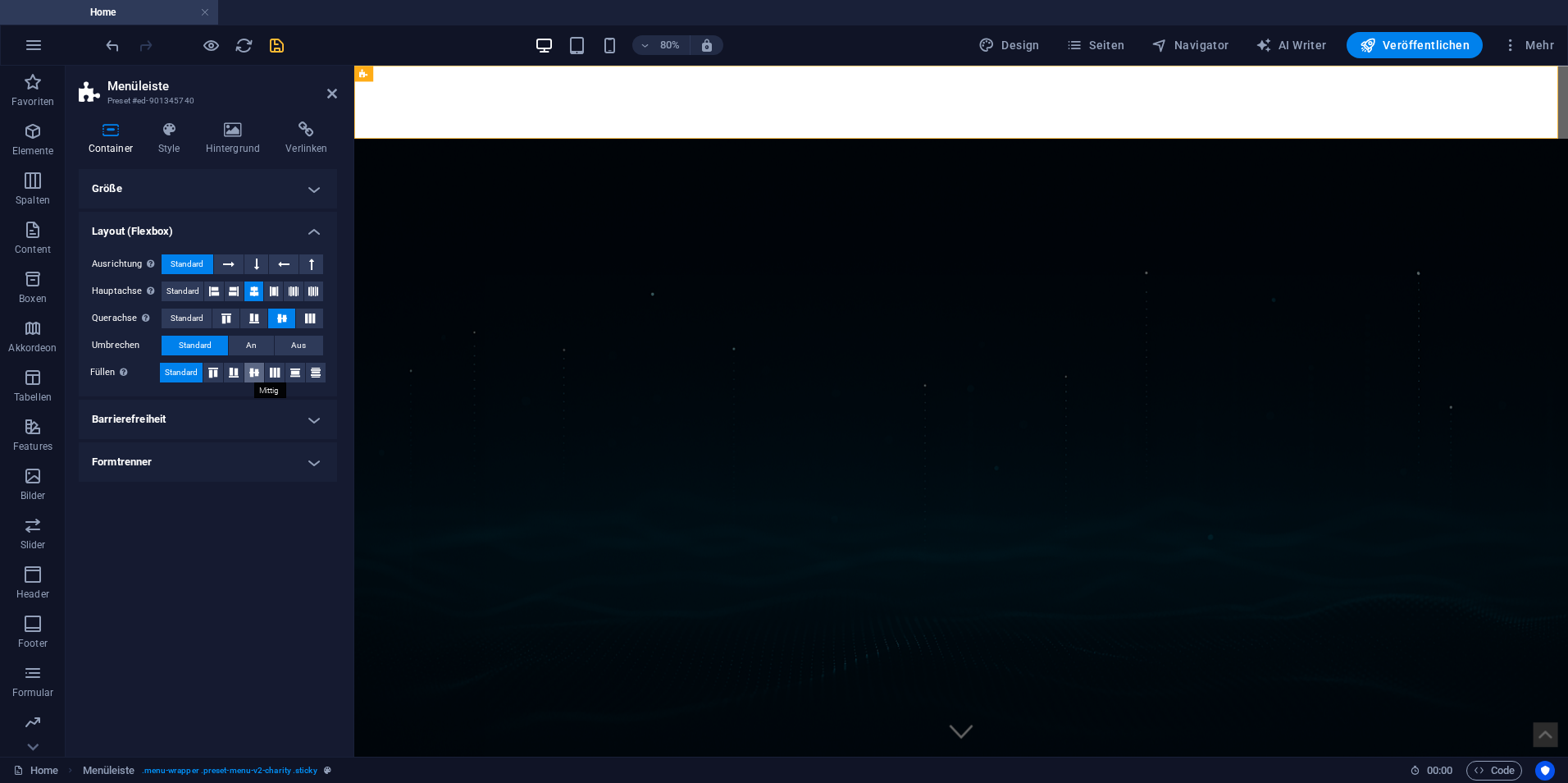
click at [254, 374] on icon at bounding box center [254, 372] width 20 height 10
click at [232, 372] on icon at bounding box center [233, 372] width 20 height 10
click at [207, 371] on icon at bounding box center [214, 372] width 20 height 10
click at [193, 372] on span "Standard" at bounding box center [181, 372] width 33 height 20
drag, startPoint x: 255, startPoint y: 350, endPoint x: 304, endPoint y: 347, distance: 49.1
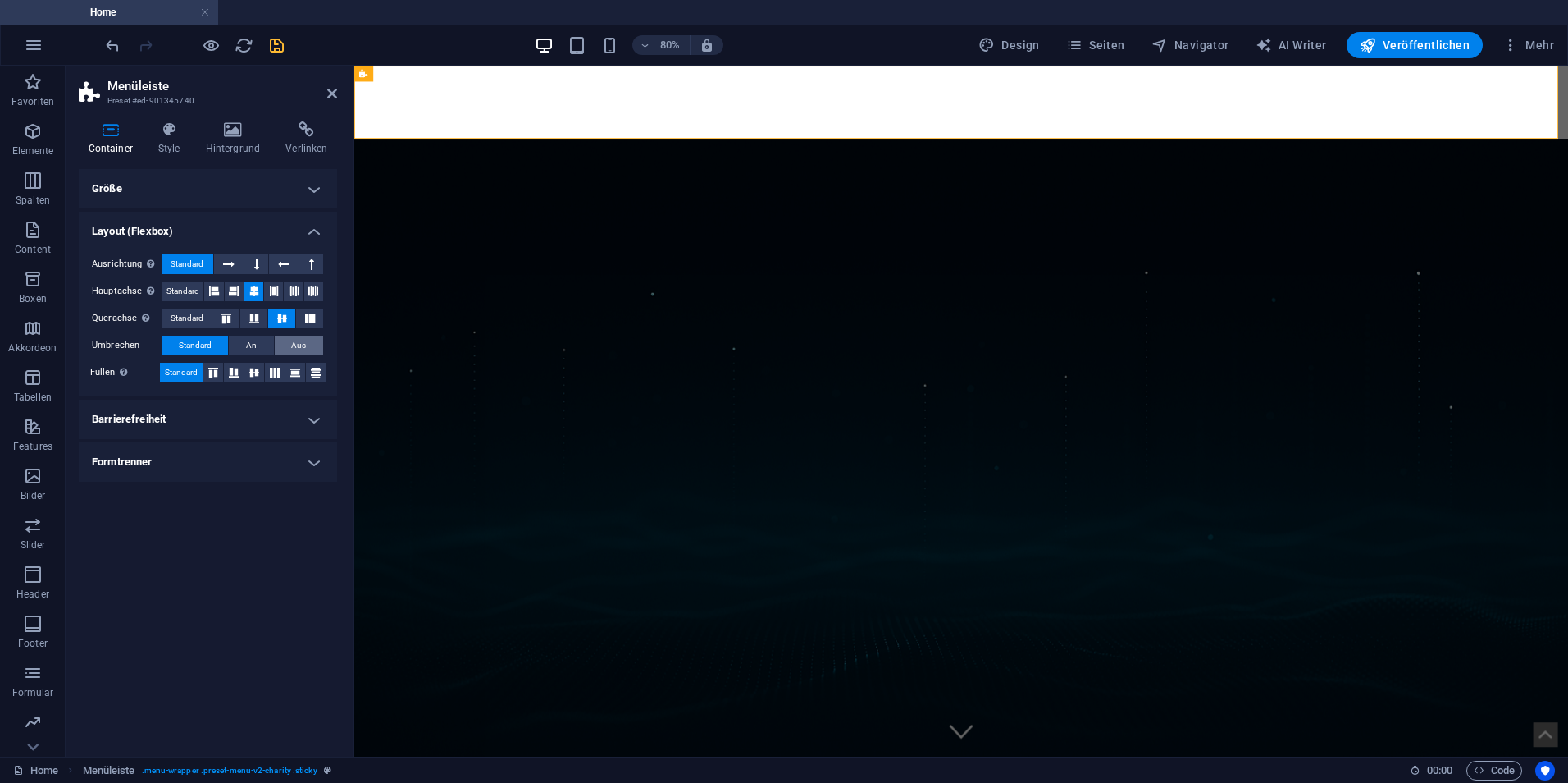
click at [256, 350] on span "An" at bounding box center [251, 345] width 11 height 20
click at [309, 347] on button "Aus" at bounding box center [299, 345] width 48 height 20
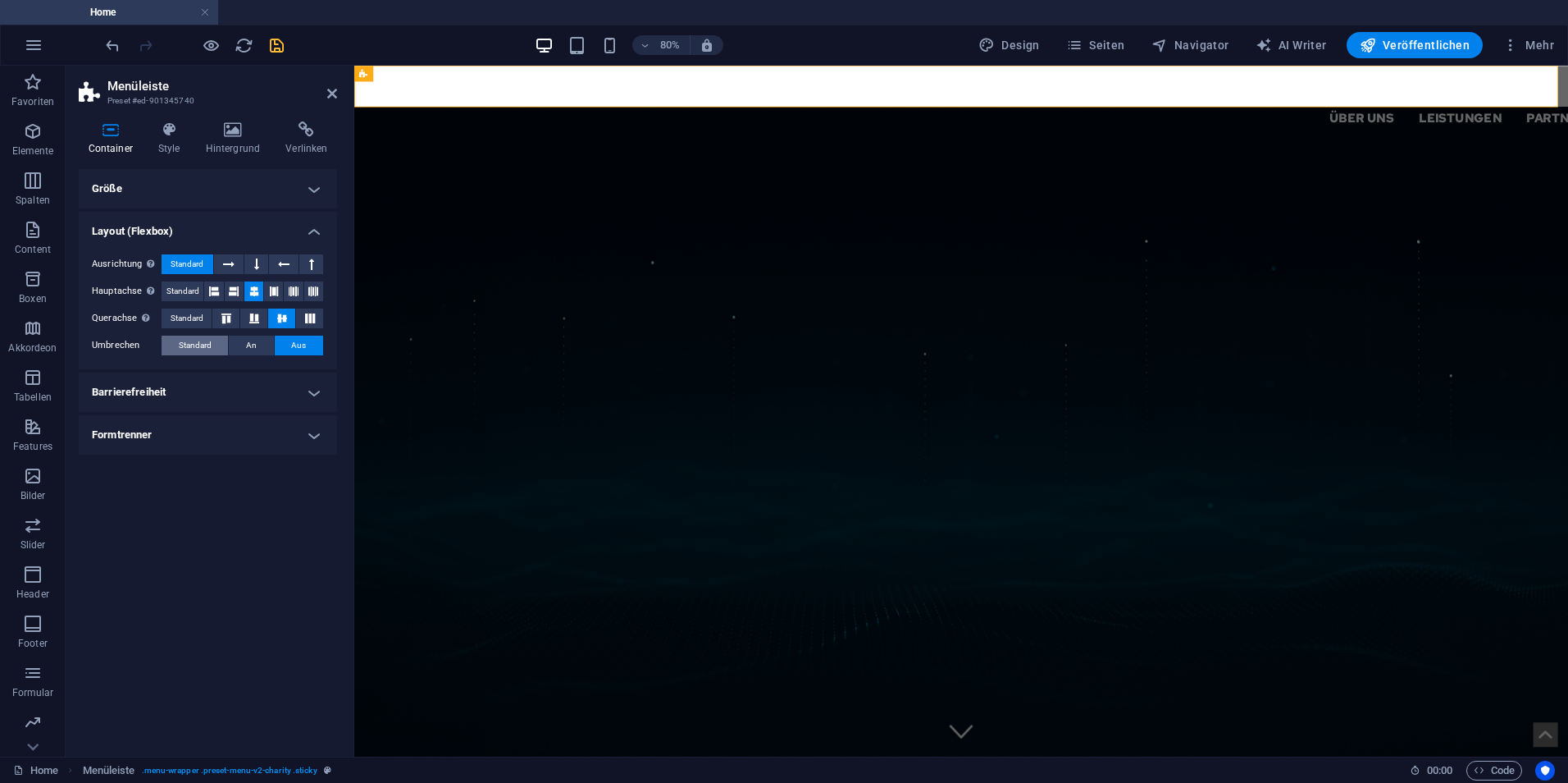
click at [206, 347] on span "Standard" at bounding box center [195, 345] width 33 height 20
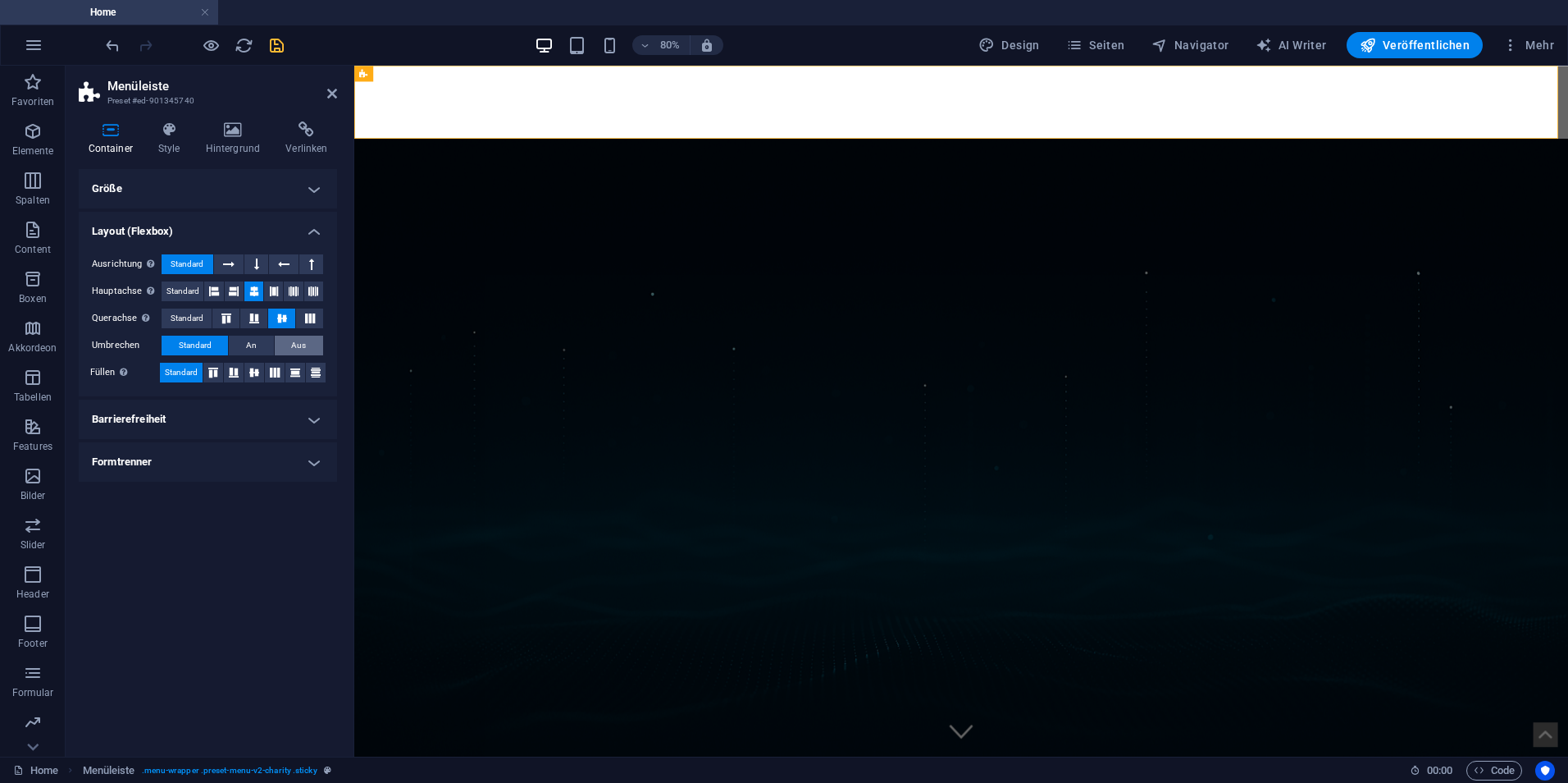
click at [285, 347] on button "Aus" at bounding box center [299, 345] width 48 height 20
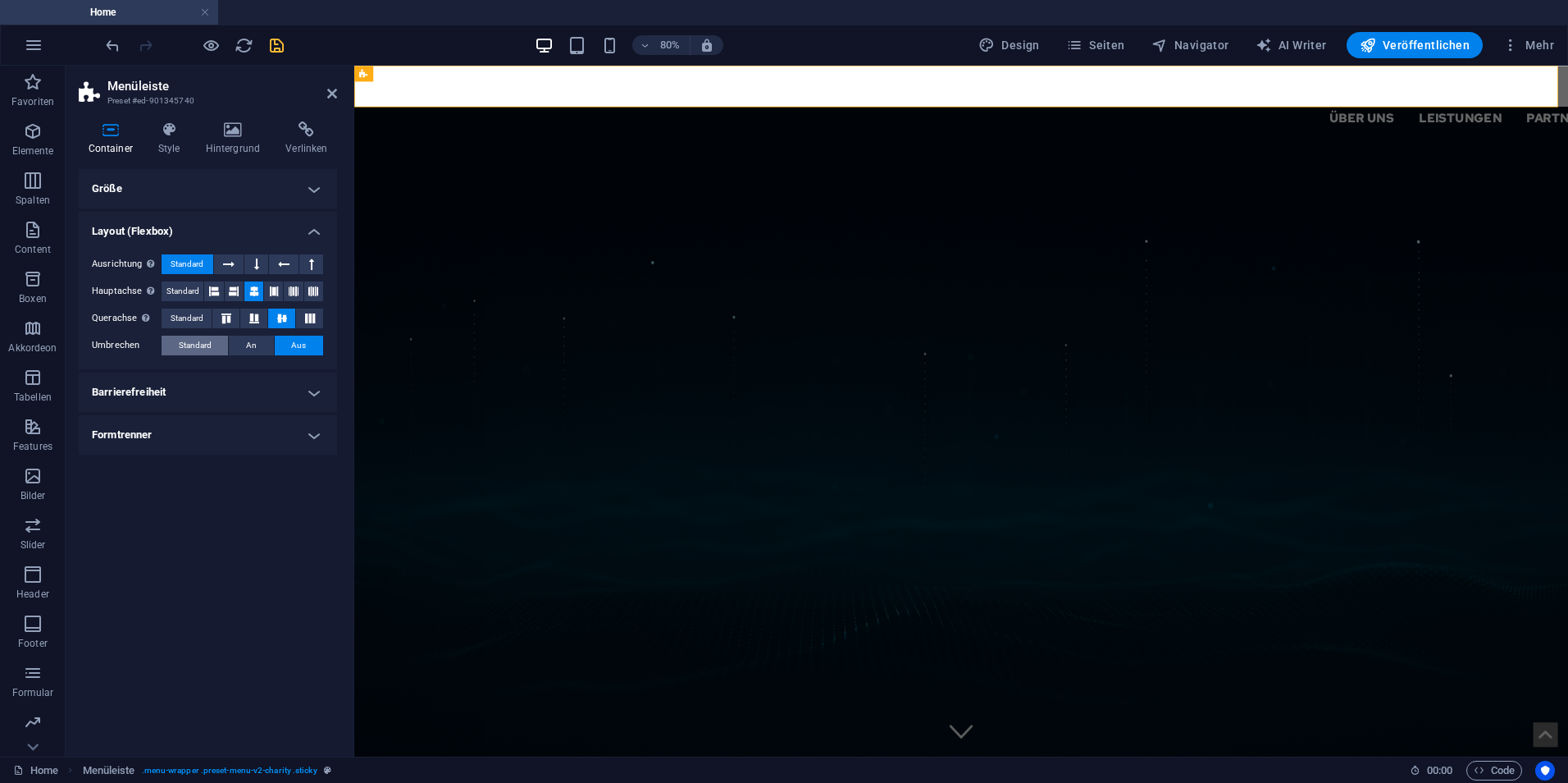
click at [210, 348] on span "Standard" at bounding box center [195, 345] width 33 height 20
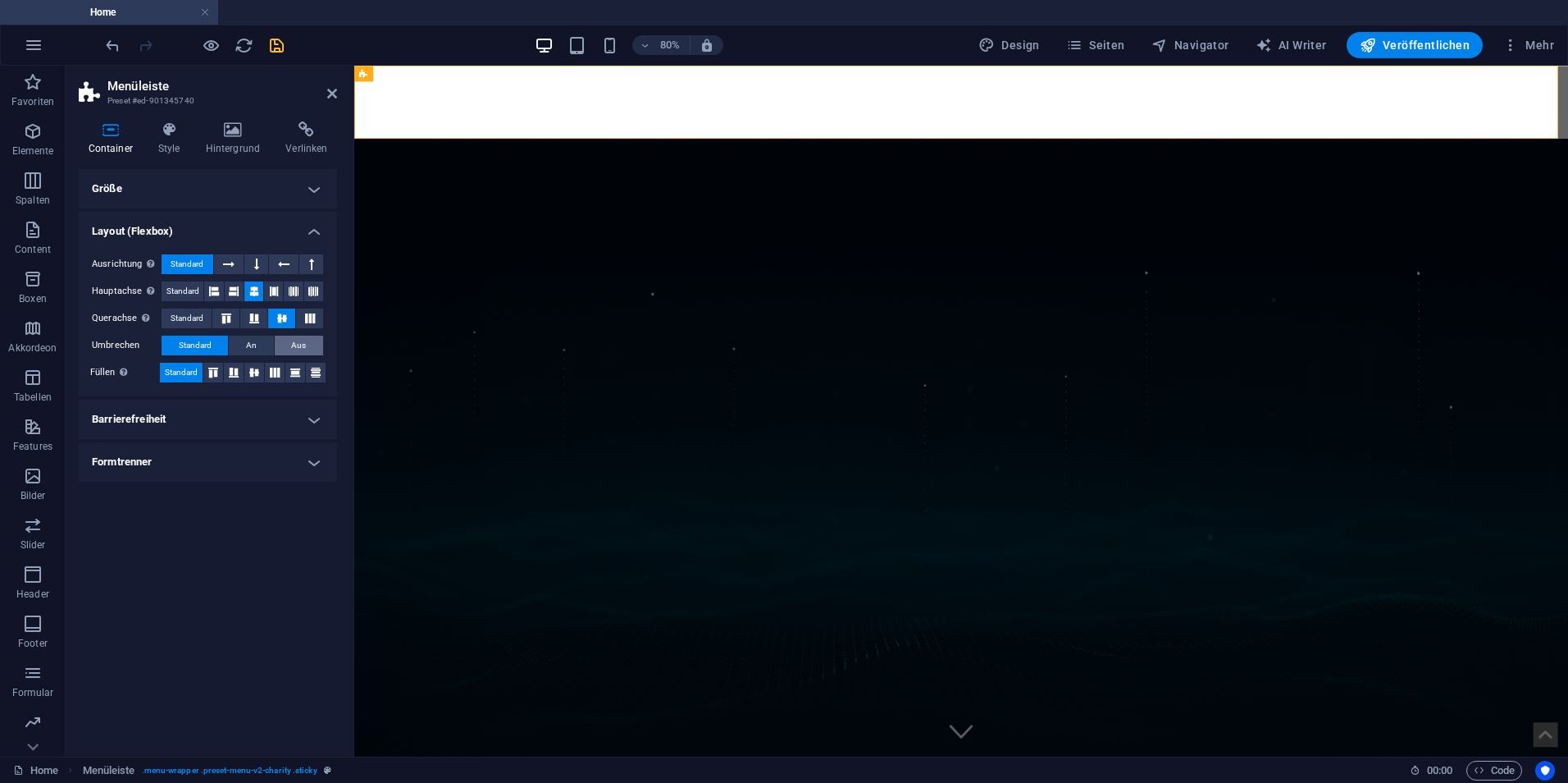
click at [291, 344] on span "Aus" at bounding box center [298, 345] width 15 height 20
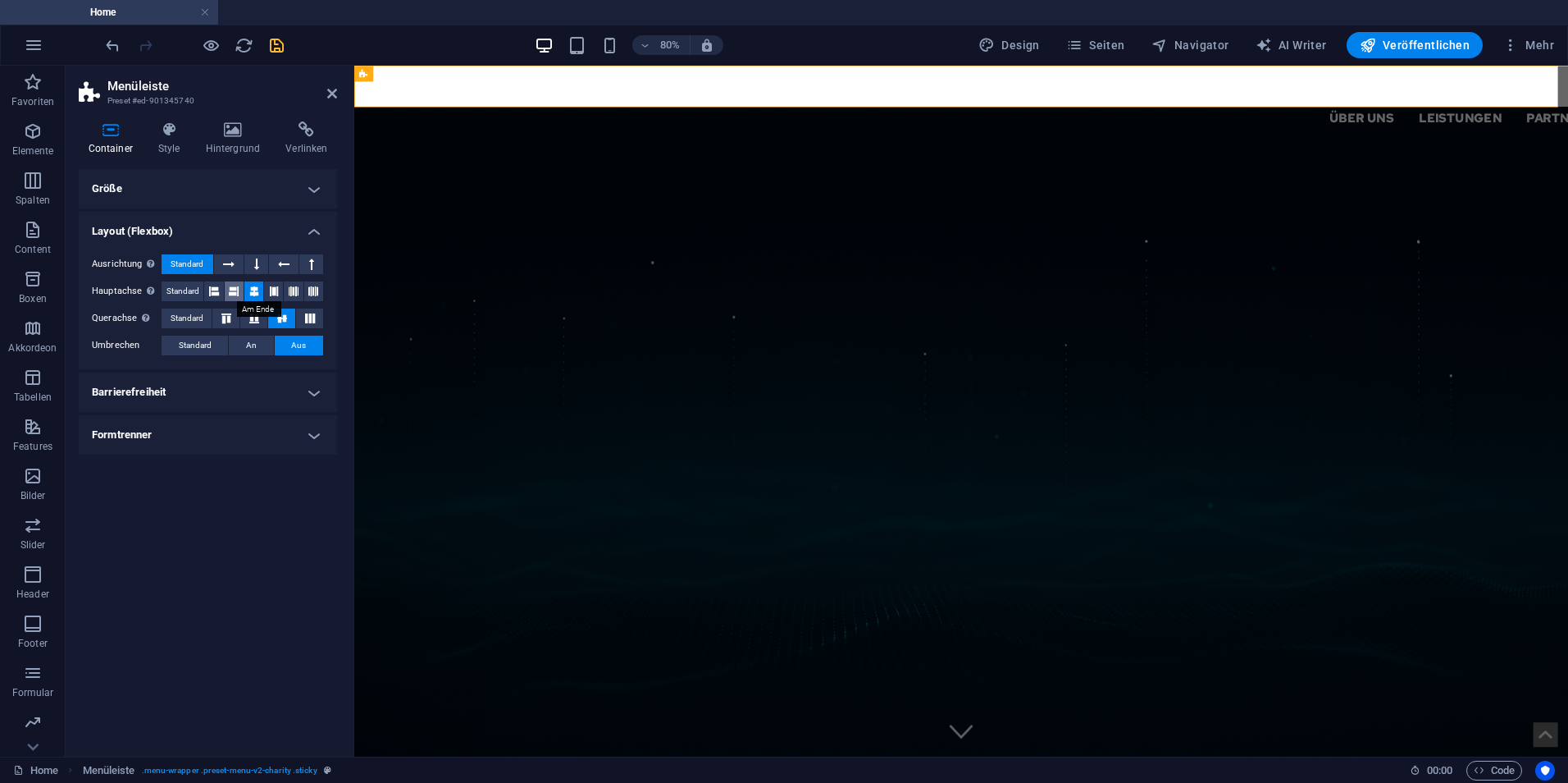
click at [230, 297] on icon at bounding box center [233, 291] width 10 height 20
click at [341, 95] on aside "Menüleiste Preset #ed-901345740 Container Style Hintergrund Verlinken Größe Höh…" at bounding box center [210, 411] width 289 height 691
click at [338, 96] on aside "Menüleiste Preset #ed-901345740 Container Style Hintergrund Verlinken Größe Höh…" at bounding box center [210, 411] width 289 height 691
click at [328, 89] on icon at bounding box center [332, 93] width 10 height 13
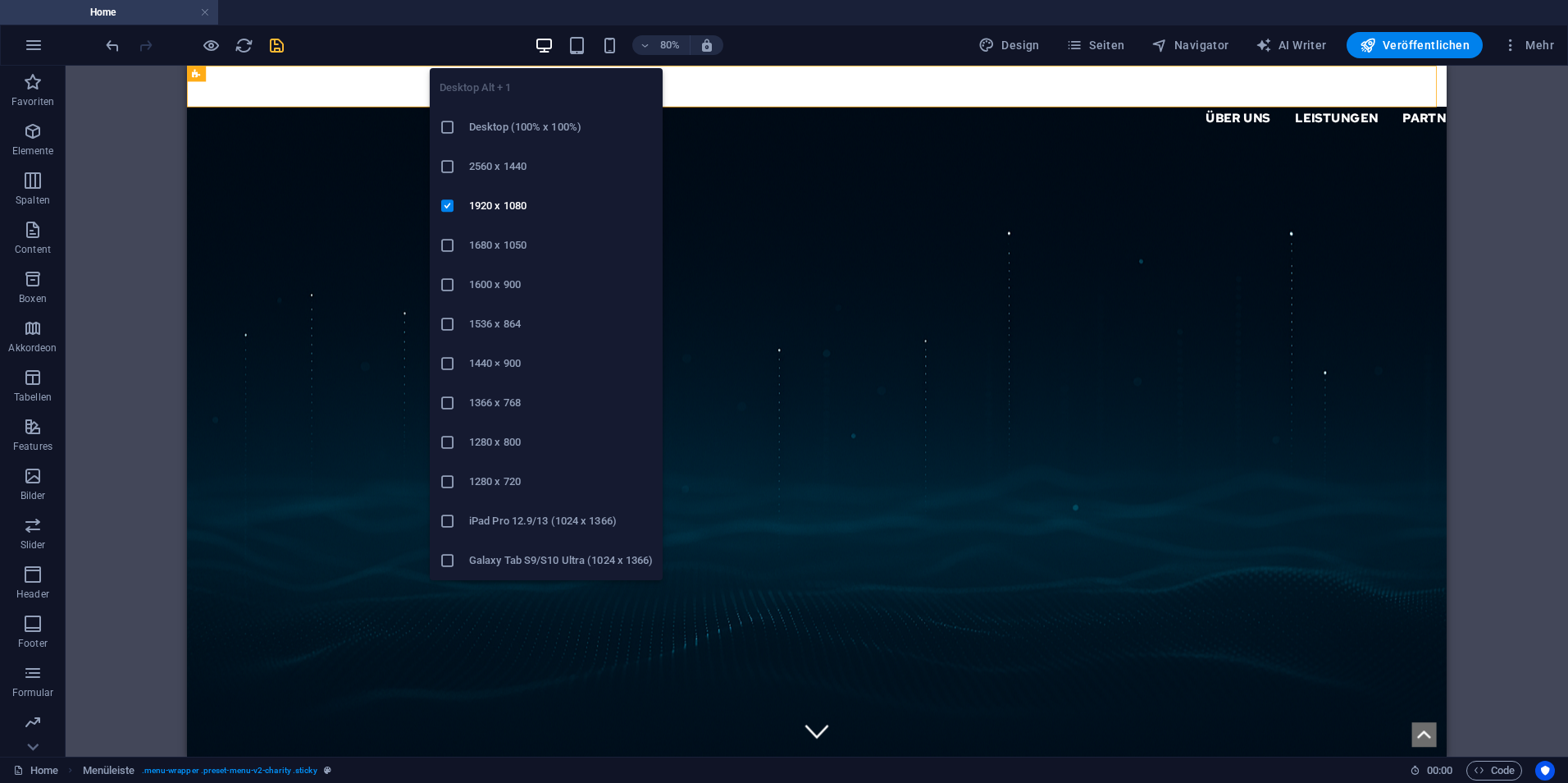
click at [452, 295] on li "1600 x 900" at bounding box center [545, 285] width 232 height 40
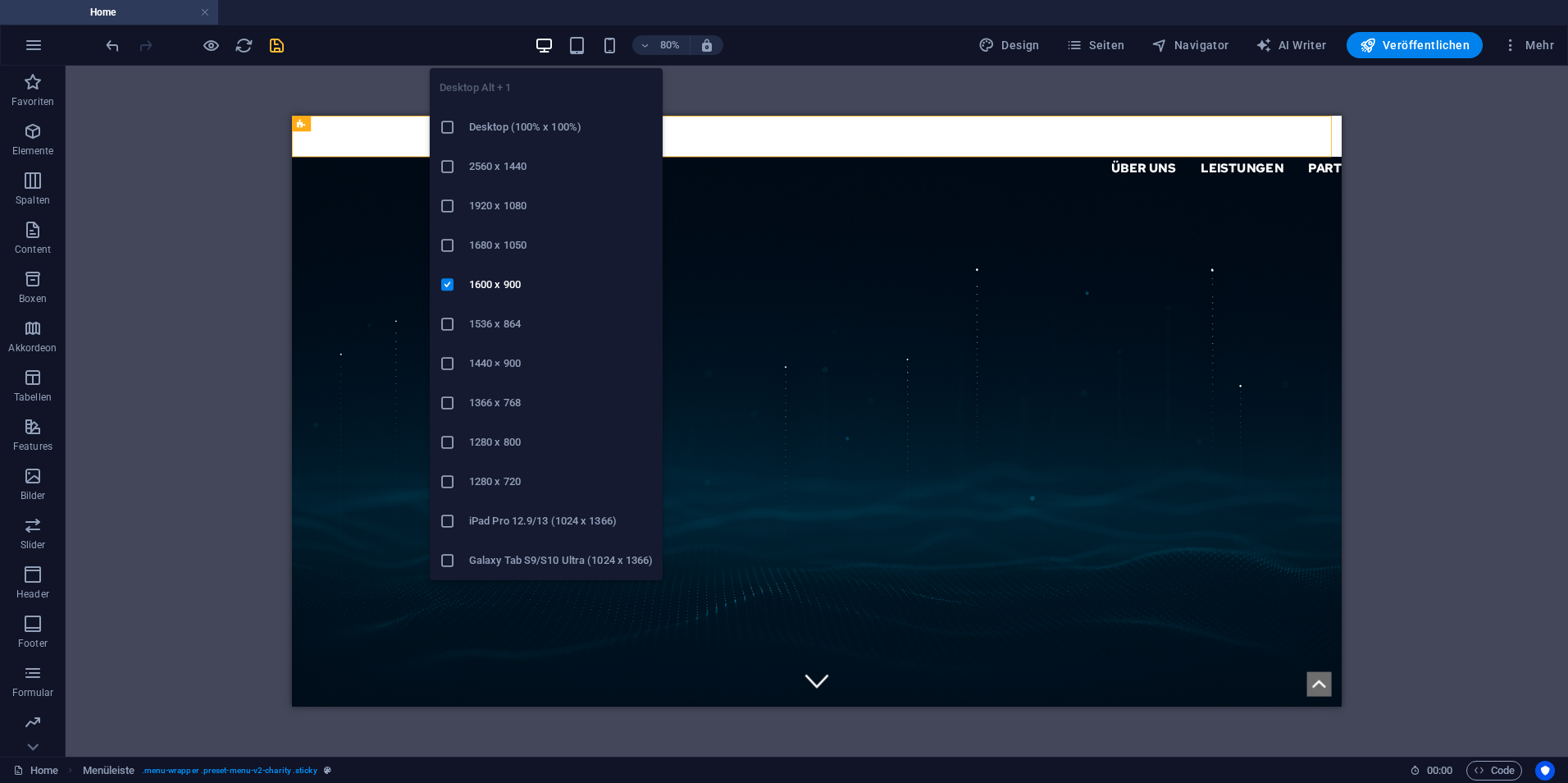
click at [454, 210] on icon at bounding box center [447, 206] width 17 height 17
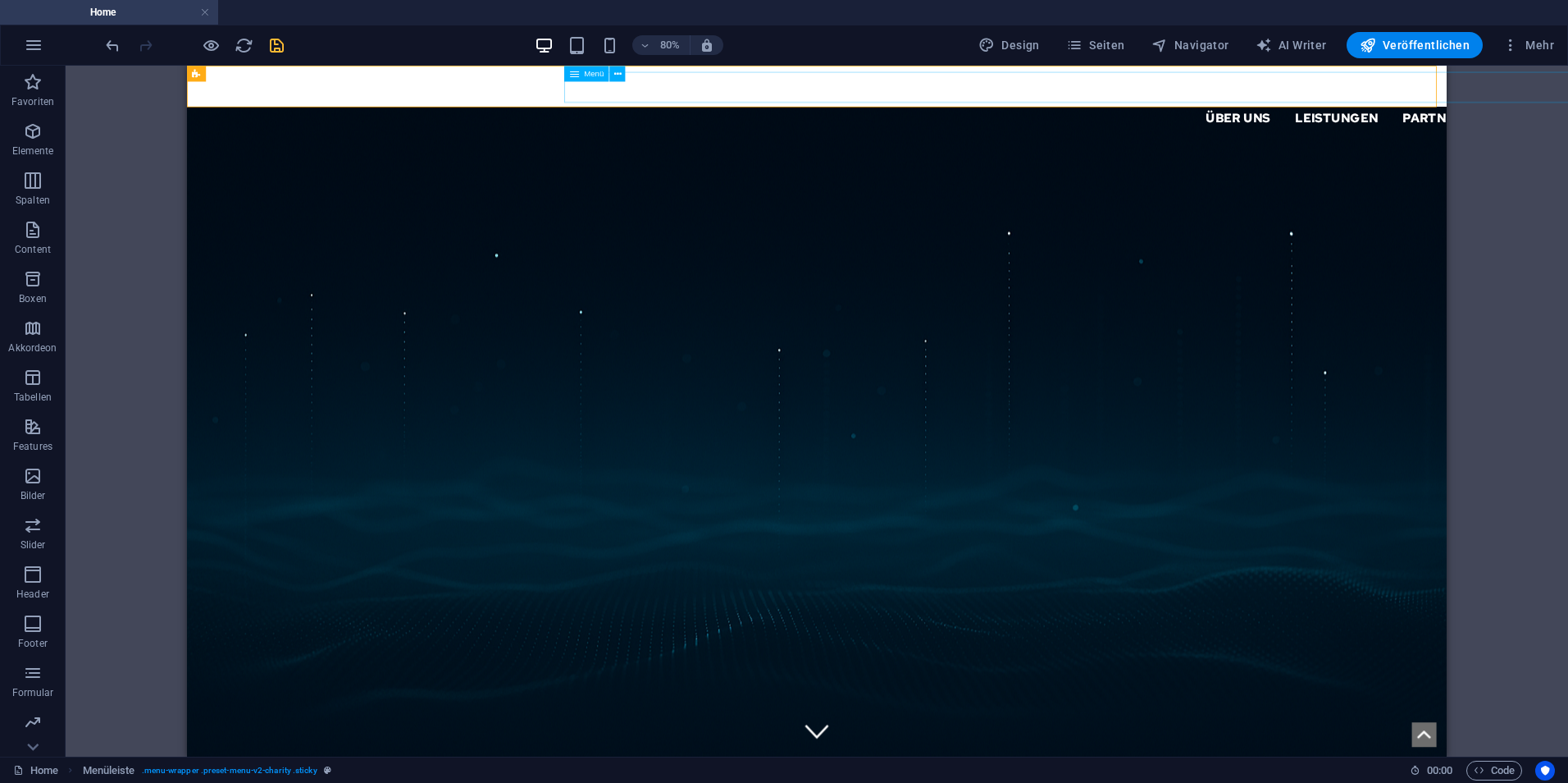
click at [1449, 113] on nav "Über uns Leistungen Partner Kontakt Support IT" at bounding box center [1367, 133] width 1417 height 40
select select "%"
select select "px"
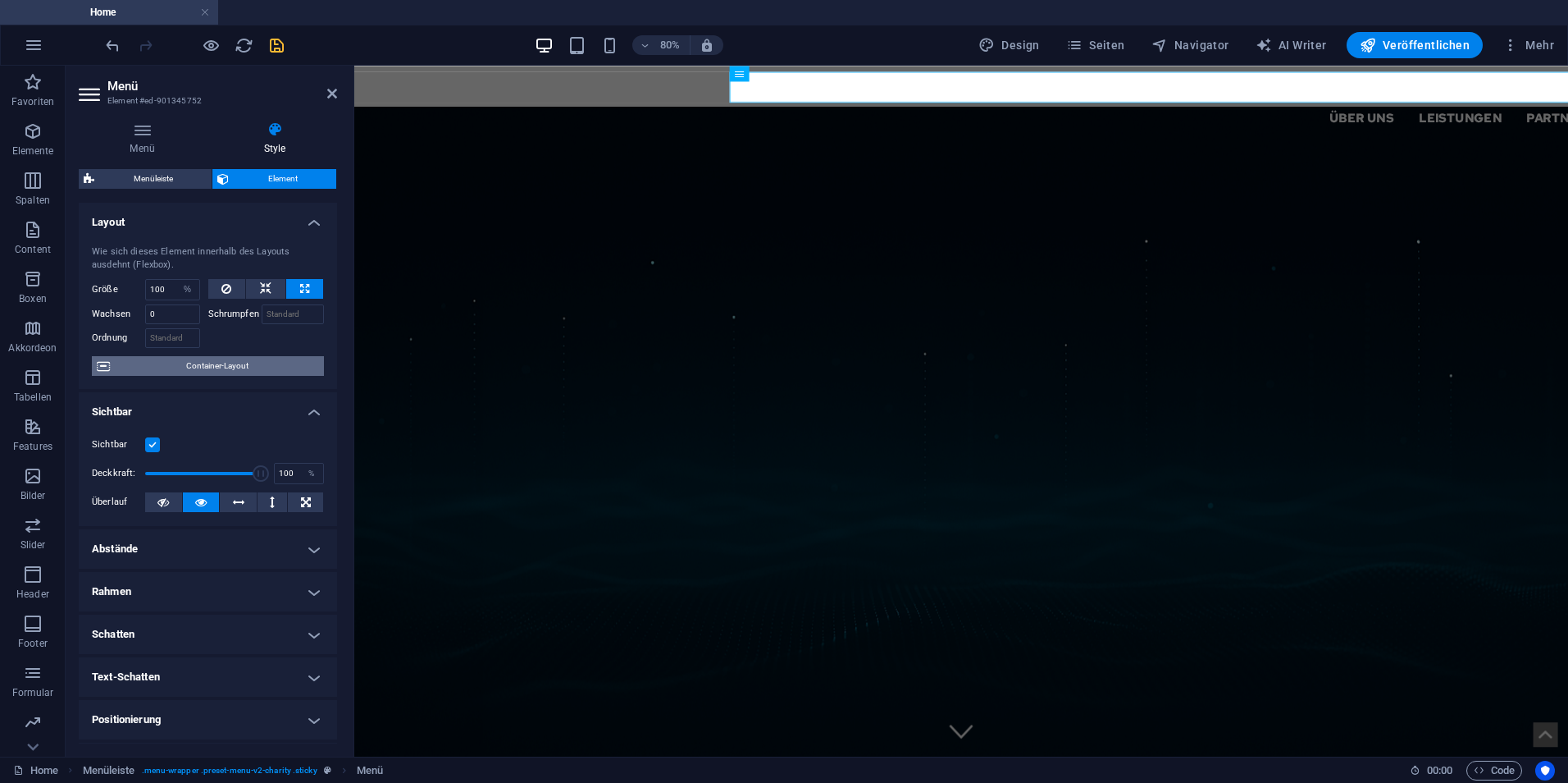
click at [213, 370] on span "Container-Layout" at bounding box center [217, 366] width 204 height 20
select select "header"
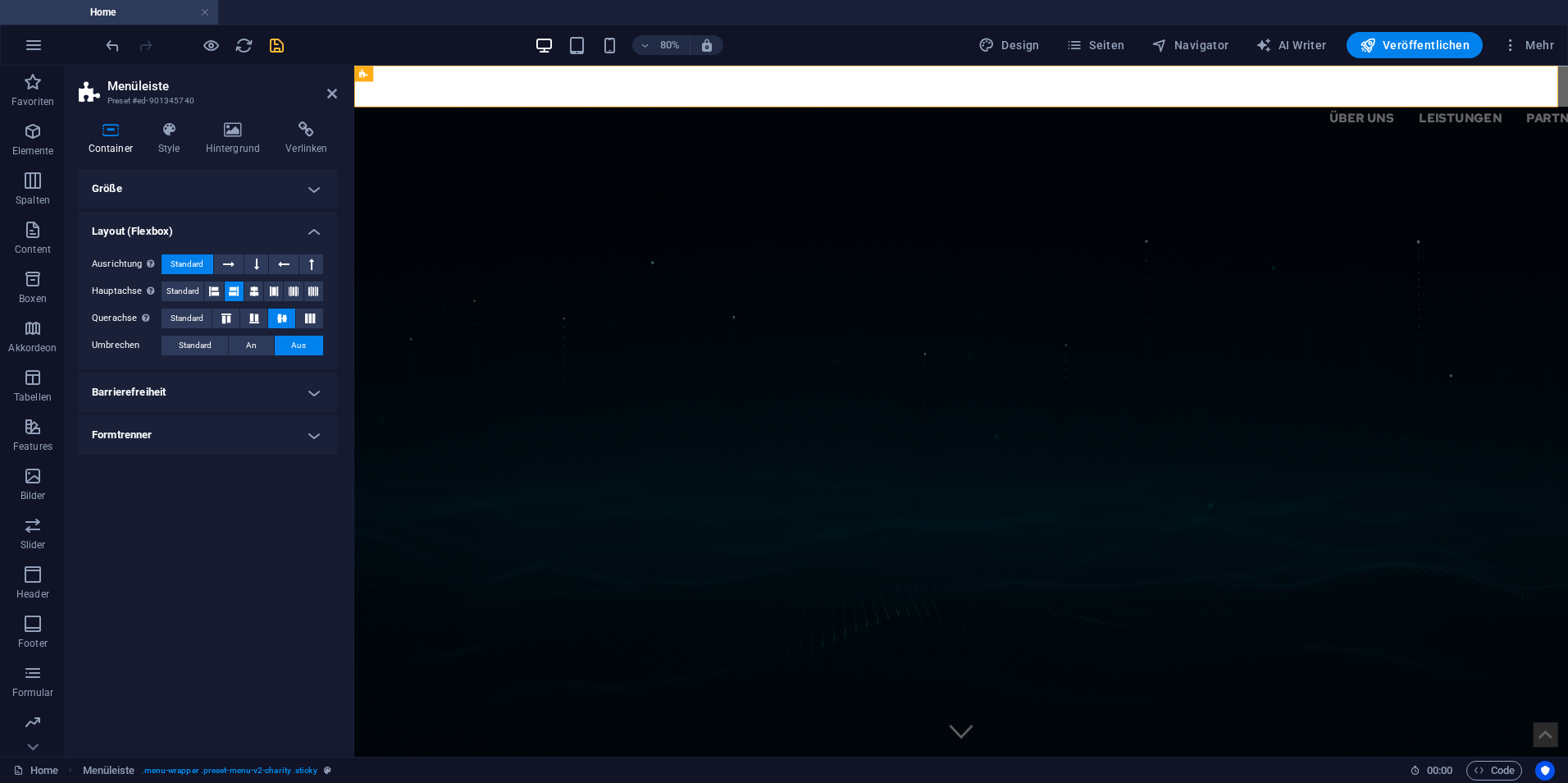
click at [214, 416] on h4 "Formtrenner" at bounding box center [208, 435] width 258 height 40
click at [215, 398] on h4 "Barrierefreiheit" at bounding box center [208, 392] width 258 height 40
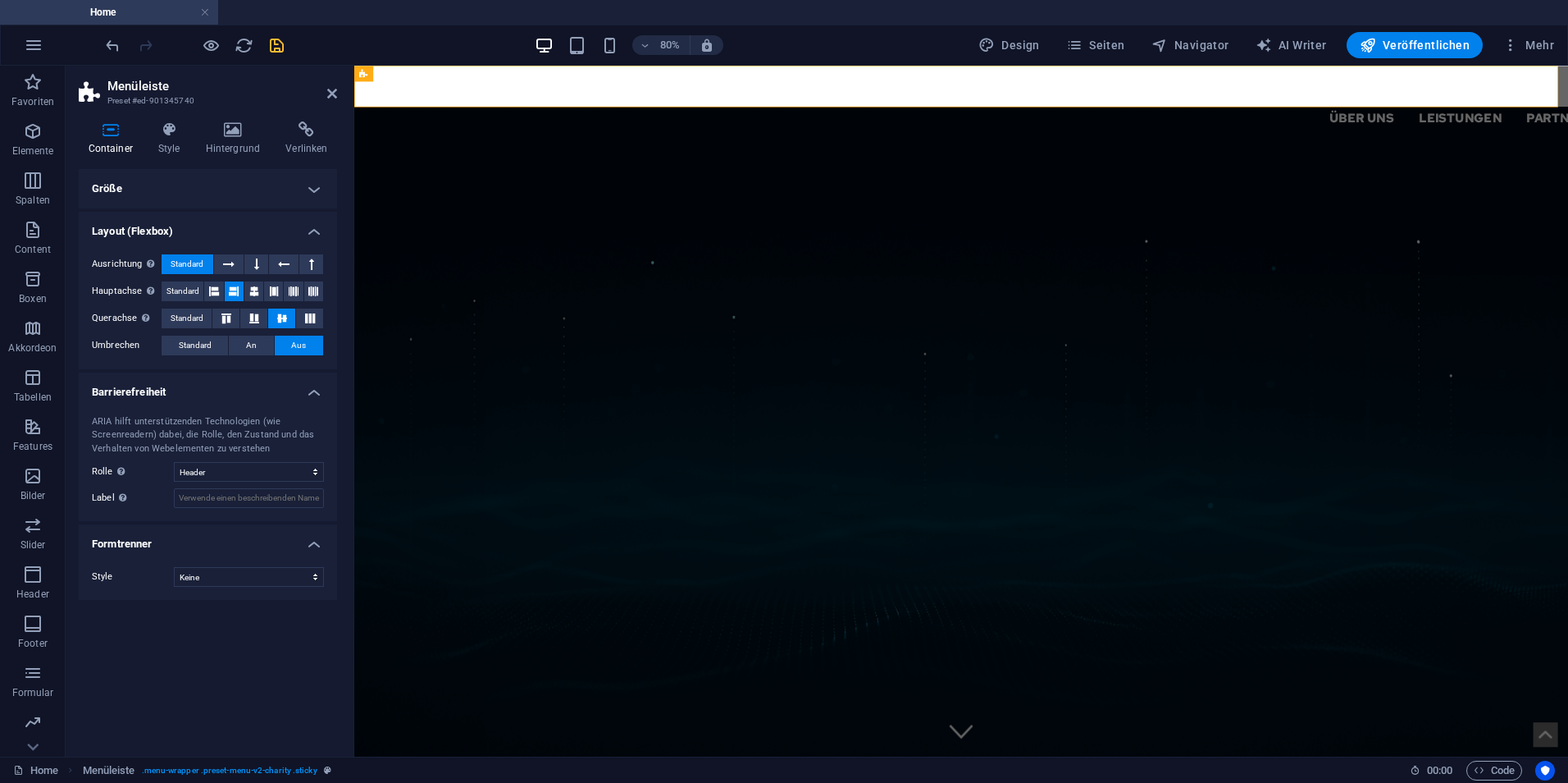
click at [228, 189] on h4 "Größe" at bounding box center [208, 189] width 258 height 40
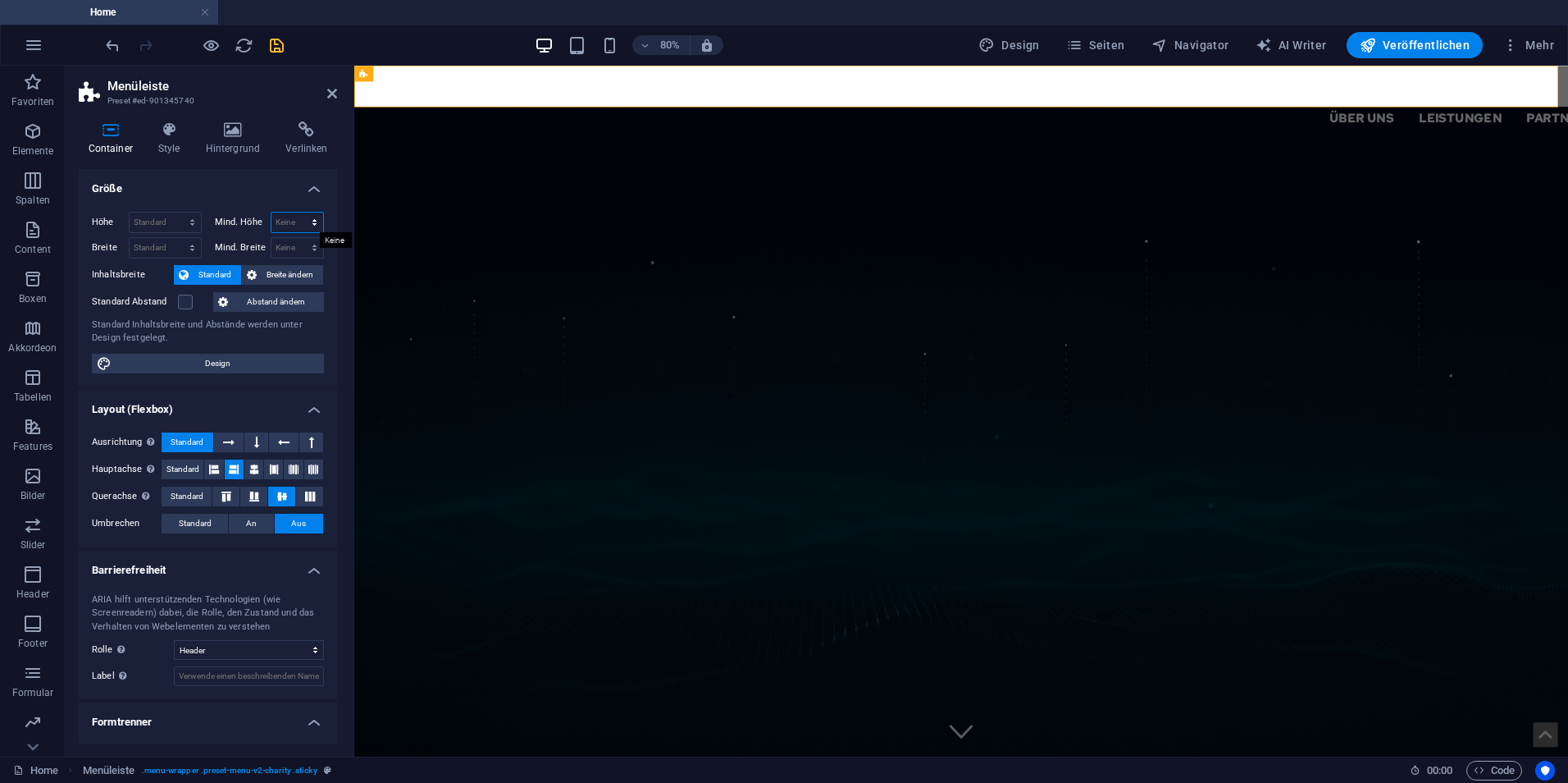
click at [287, 225] on select "Keine px rem % vh vw" at bounding box center [297, 223] width 52 height 20
click at [289, 219] on select "Keine px rem % vh vw" at bounding box center [297, 223] width 52 height 20
click at [254, 301] on span "Abstand ändern" at bounding box center [275, 302] width 86 height 20
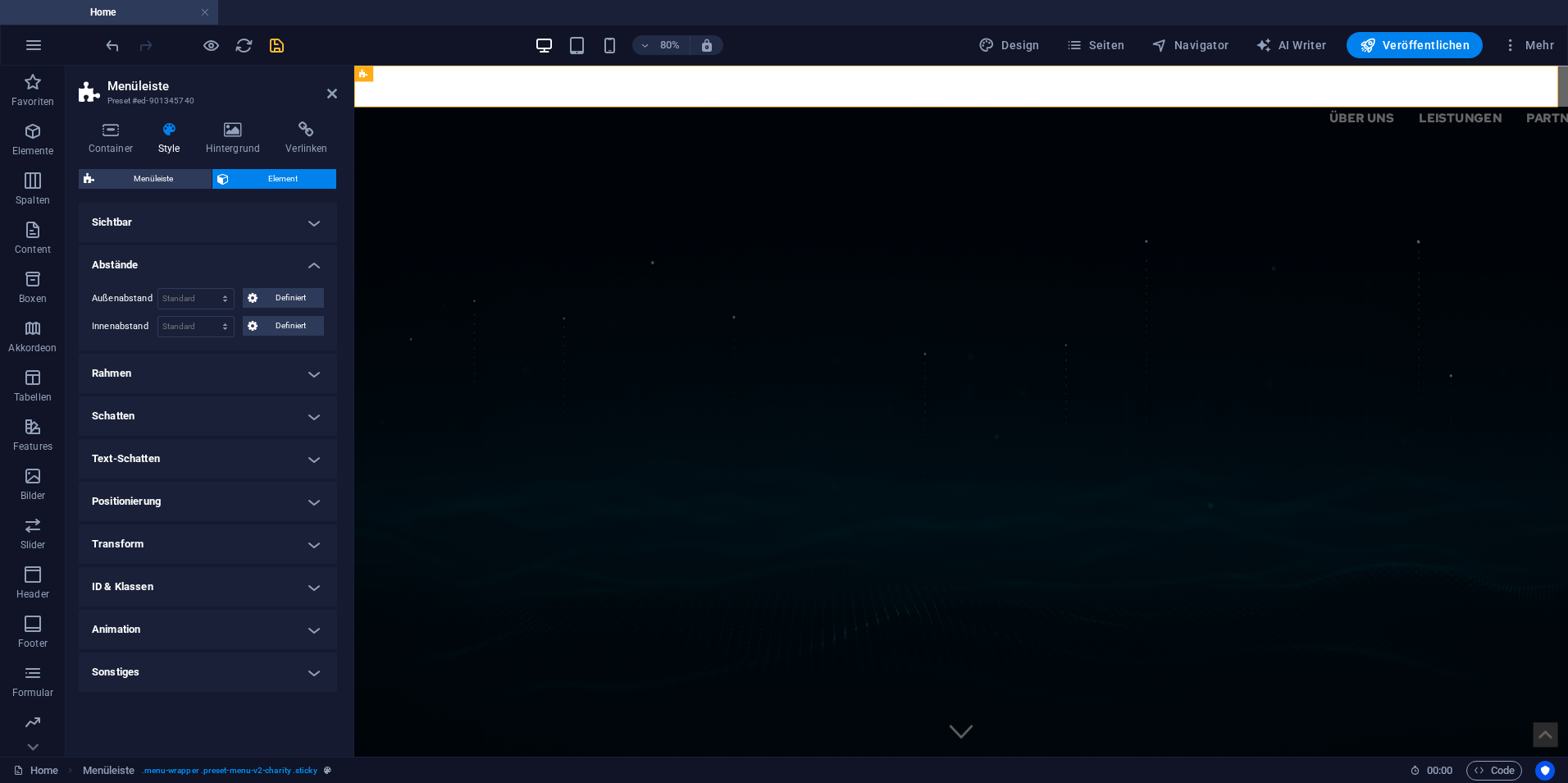
click at [225, 366] on h4 "Rahmen" at bounding box center [208, 373] width 258 height 40
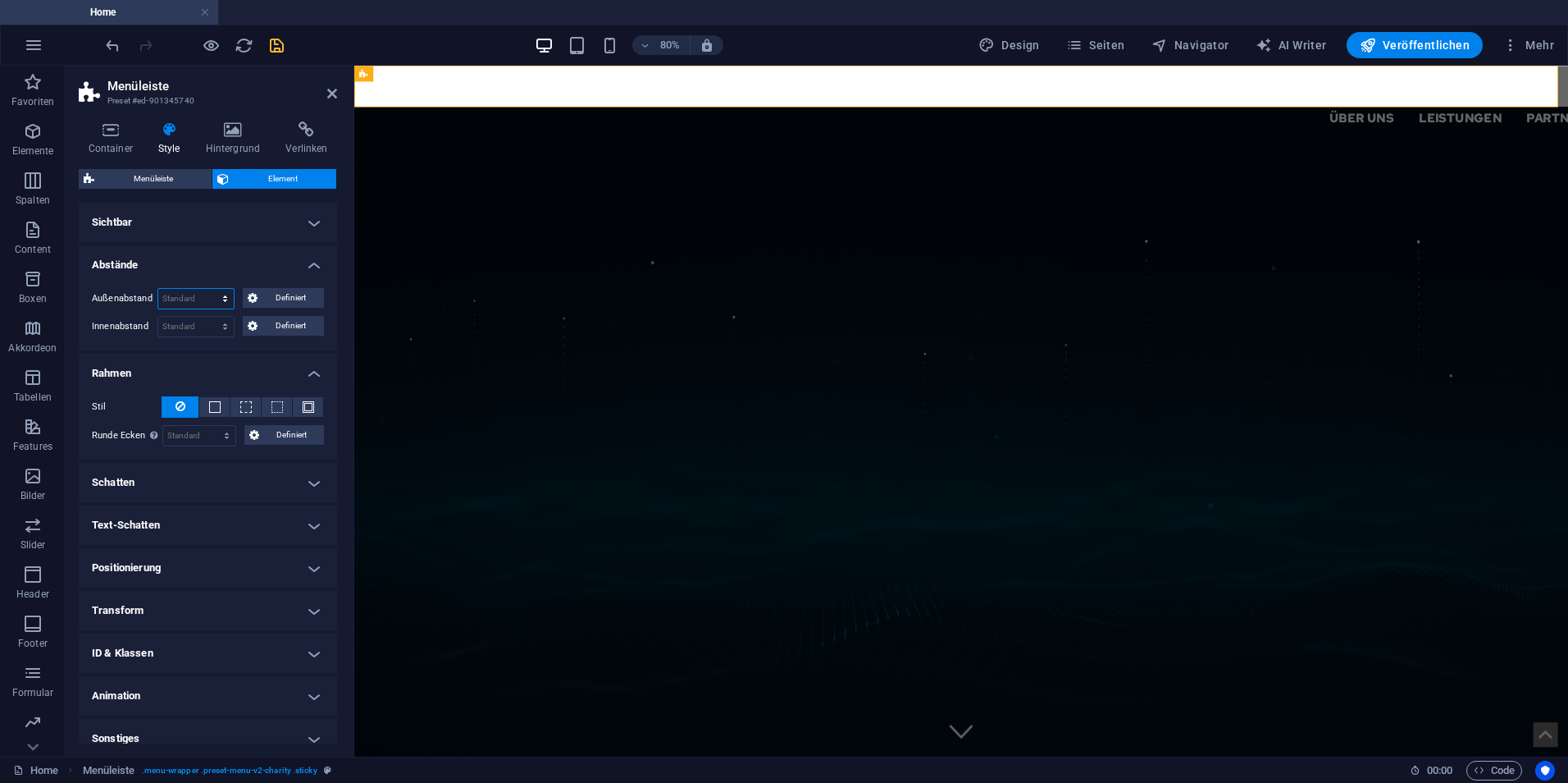
click at [227, 298] on select "Standard auto px % rem vw vh Definiert" at bounding box center [196, 299] width 75 height 20
click at [158, 289] on select "Standard auto px % rem vw vh Definiert" at bounding box center [196, 299] width 75 height 20
select select "DISABLED_OPTION_VALUE"
click at [215, 243] on ul "Layout Wie sich dieses Element innerhalb des Layouts ausdehnt (Flexbox). Größe …" at bounding box center [208, 480] width 258 height 555
click at [215, 226] on h4 "Sichtbar" at bounding box center [208, 223] width 258 height 40
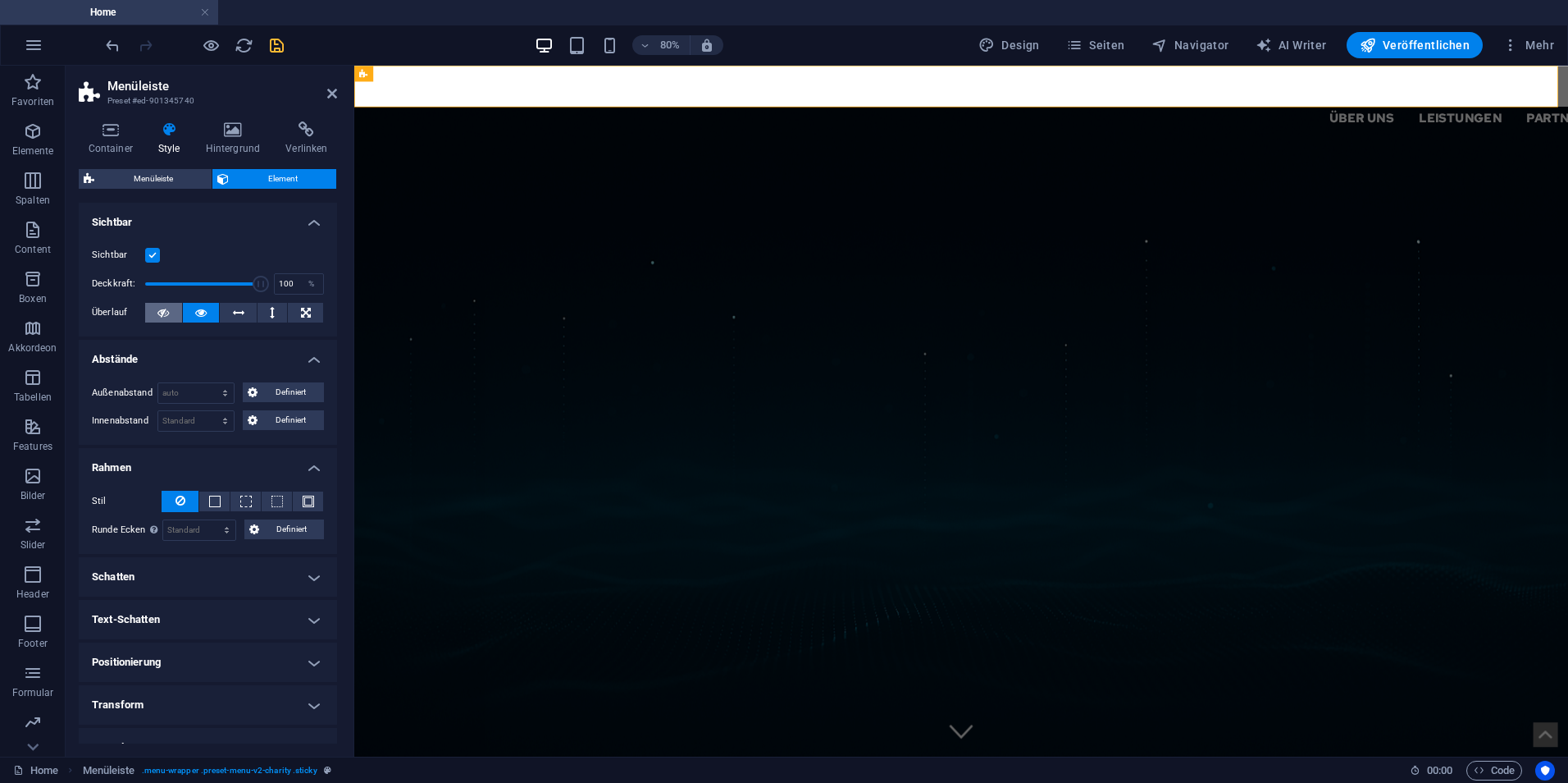
click at [170, 310] on button at bounding box center [163, 313] width 37 height 20
click at [202, 312] on icon at bounding box center [201, 313] width 12 height 20
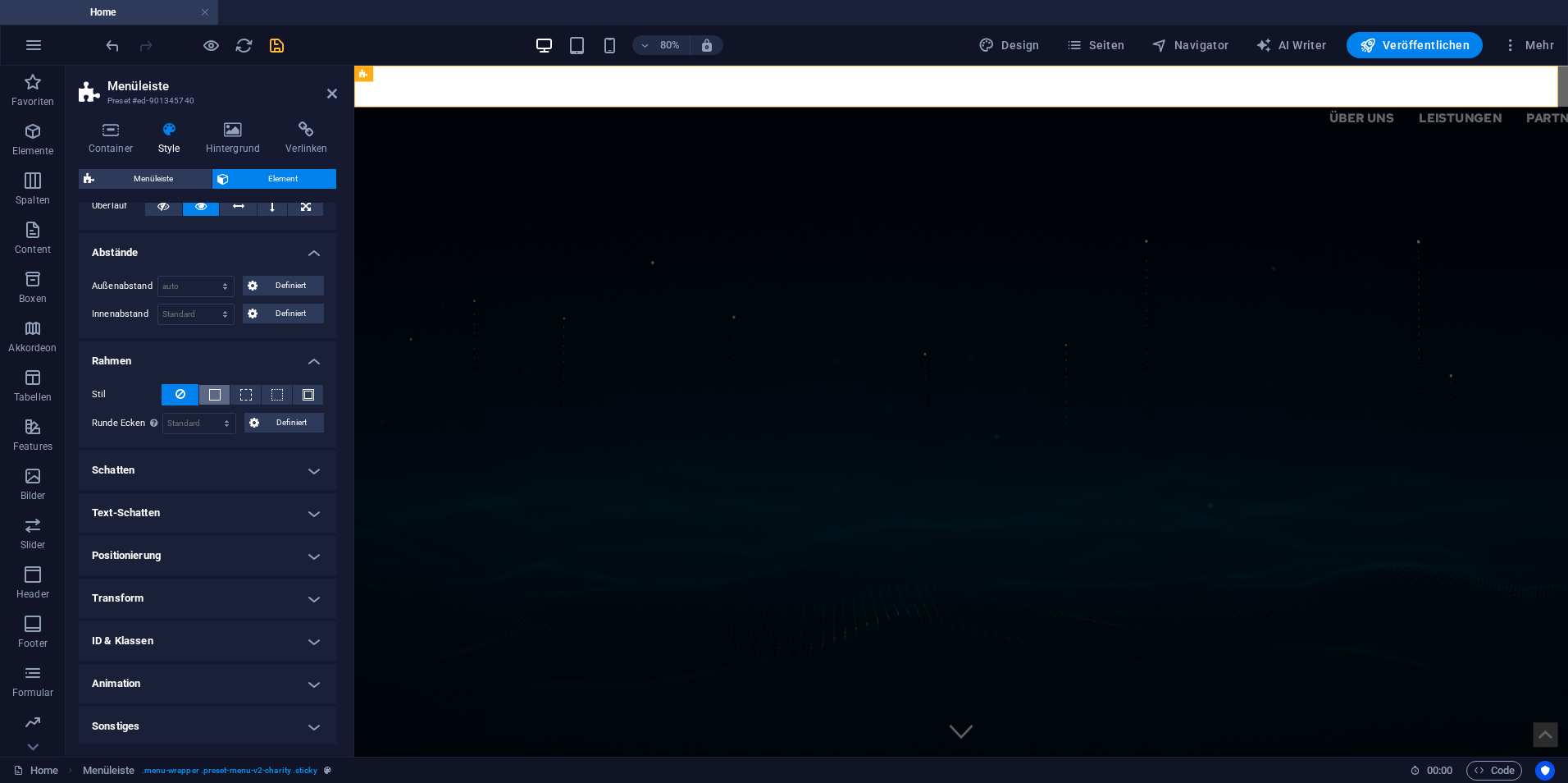
scroll to position [109, 0]
click at [209, 449] on h4 "Schatten" at bounding box center [208, 468] width 258 height 40
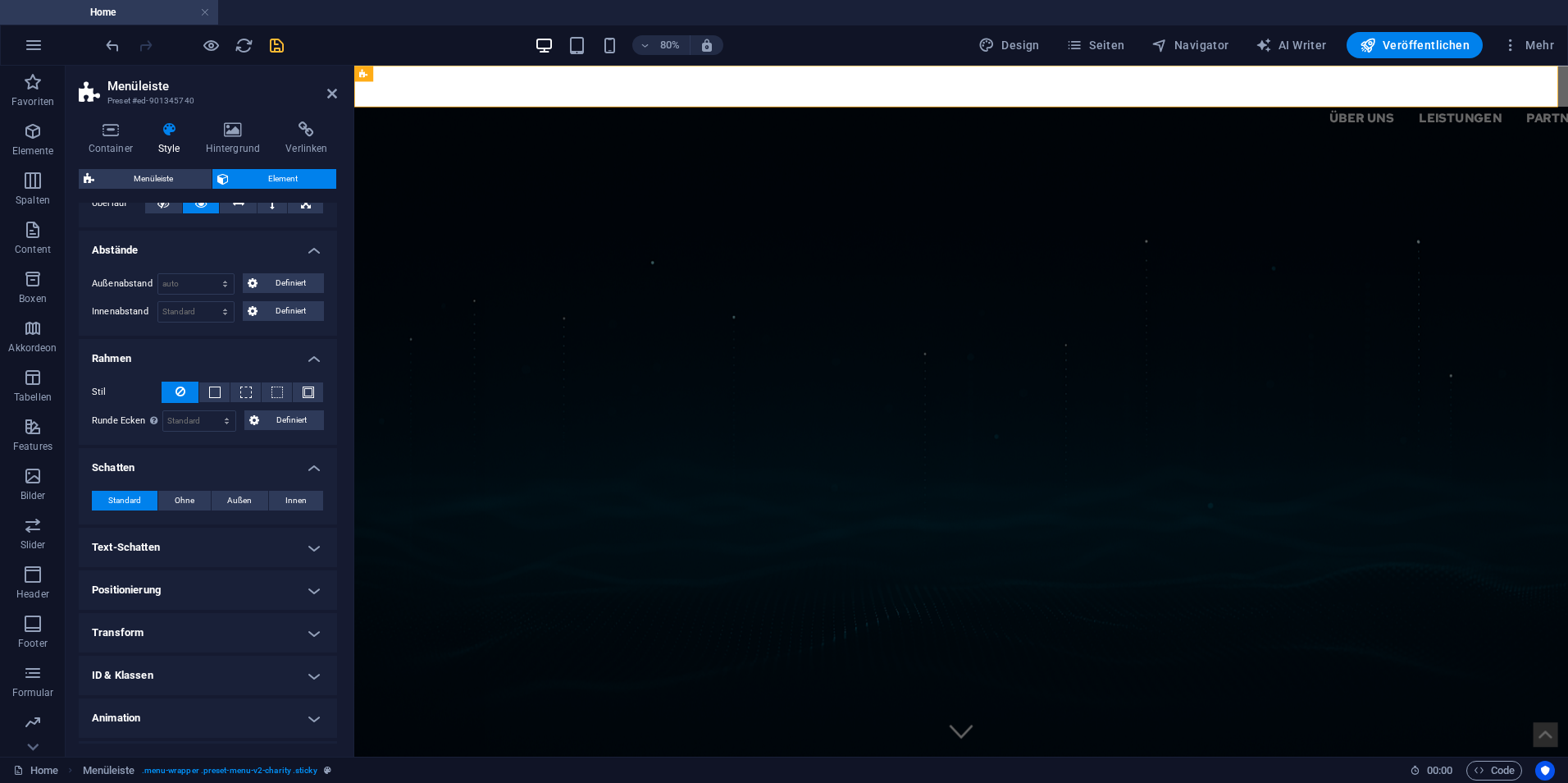
click at [206, 531] on h4 "Text-Schatten" at bounding box center [208, 547] width 258 height 40
click at [179, 635] on h4 "Positionierung" at bounding box center [208, 627] width 258 height 40
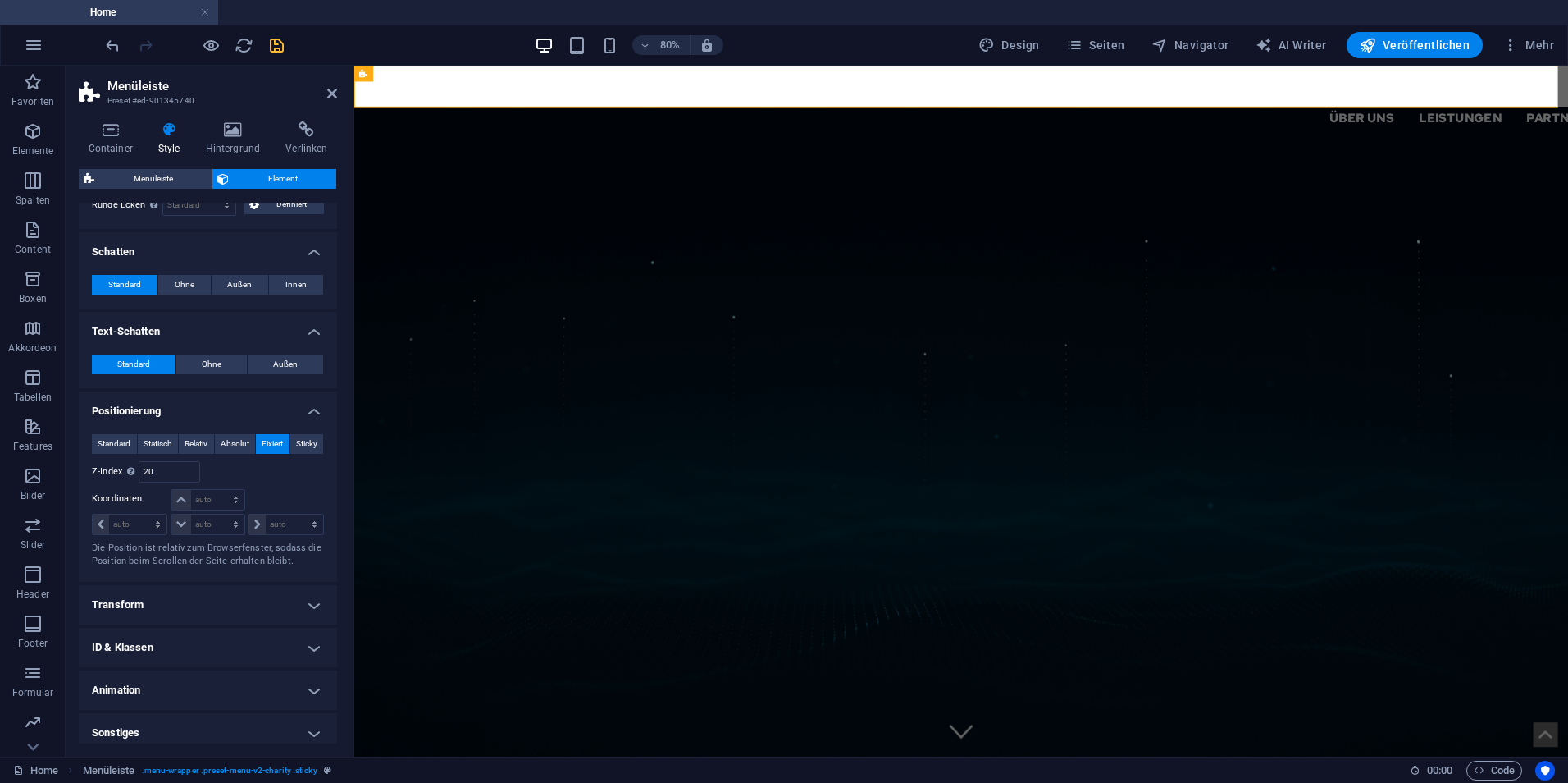
scroll to position [334, 0]
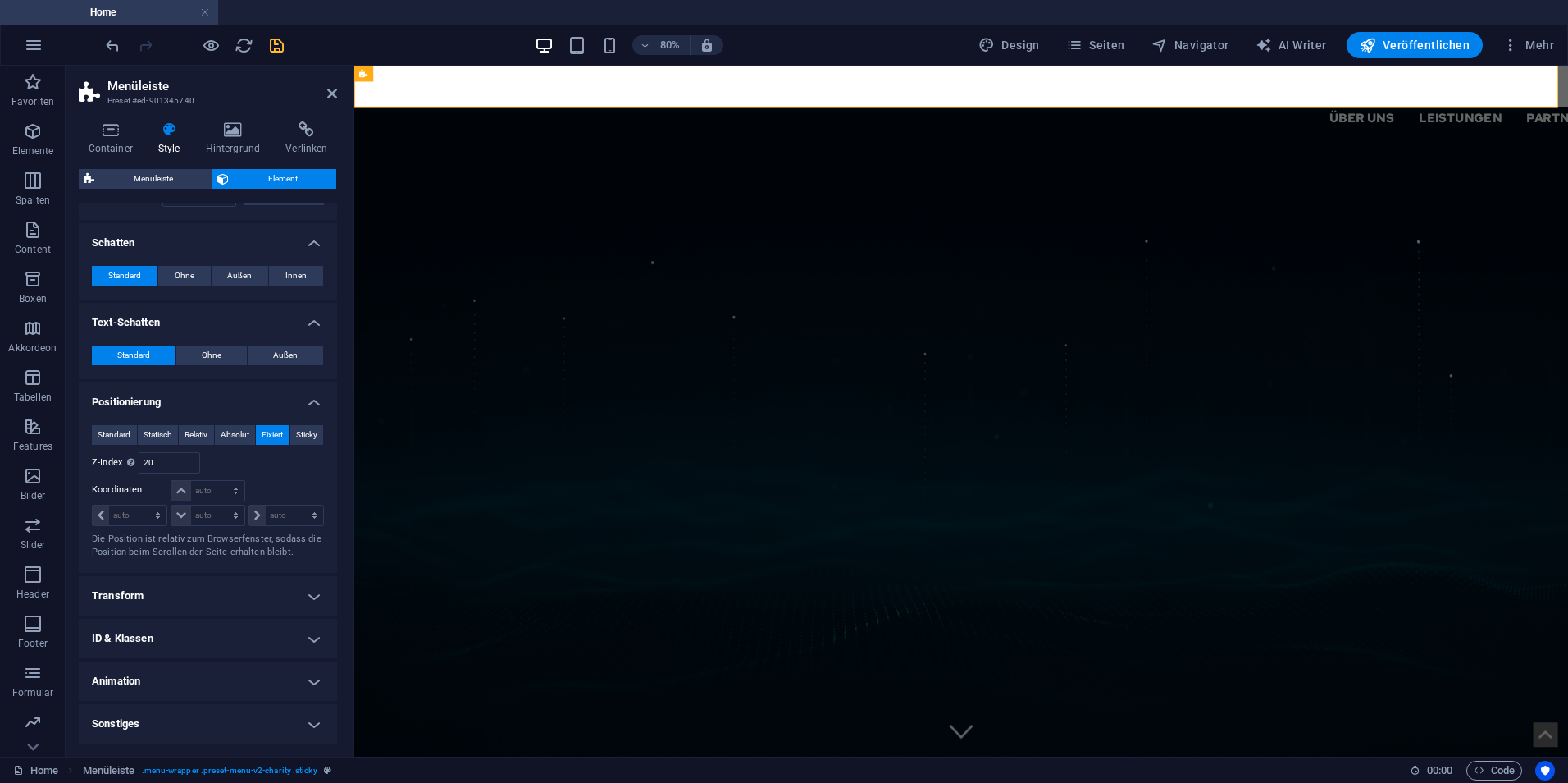
click at [184, 597] on h4 "Transform" at bounding box center [208, 596] width 258 height 40
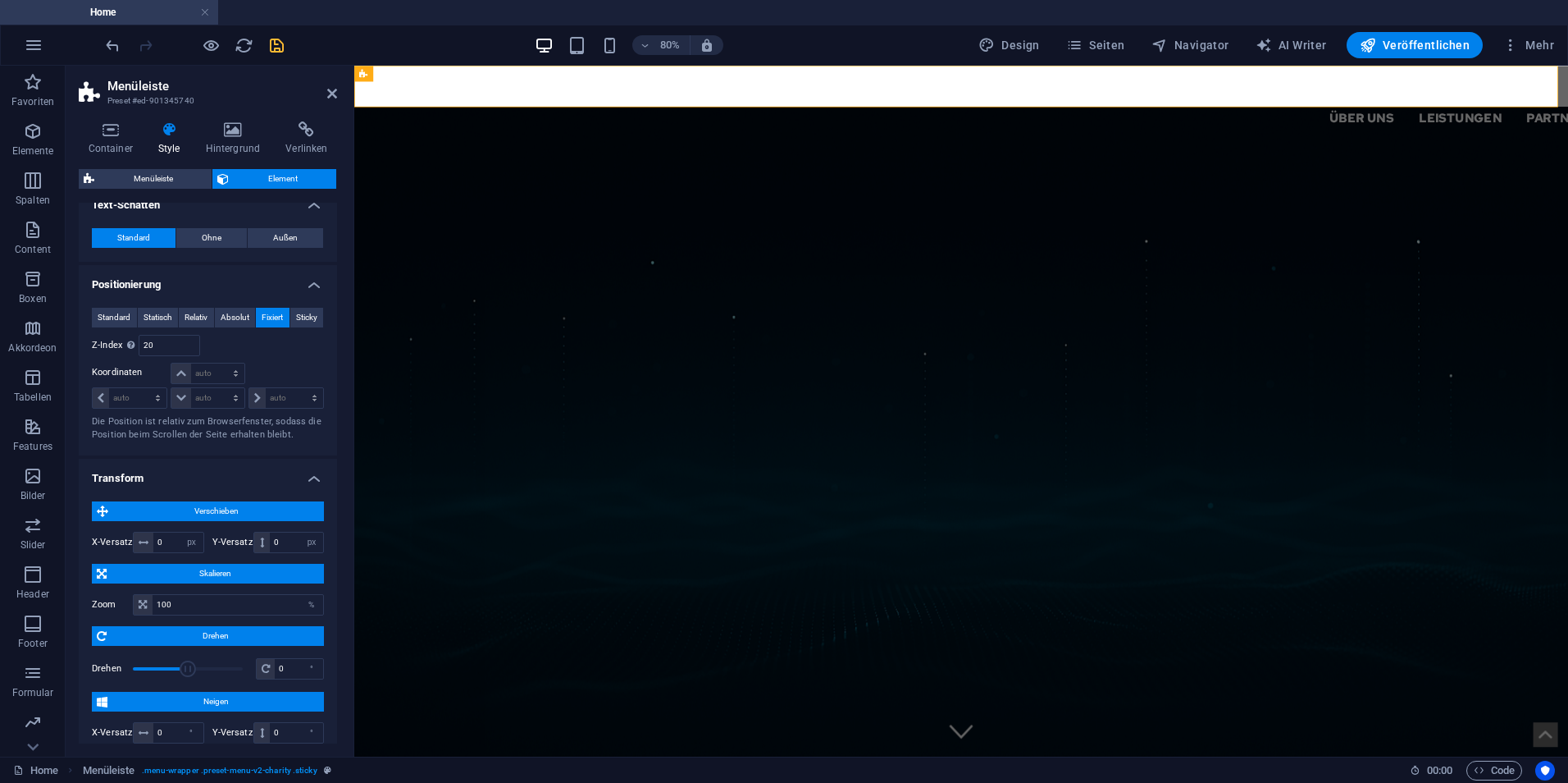
scroll to position [498, 0]
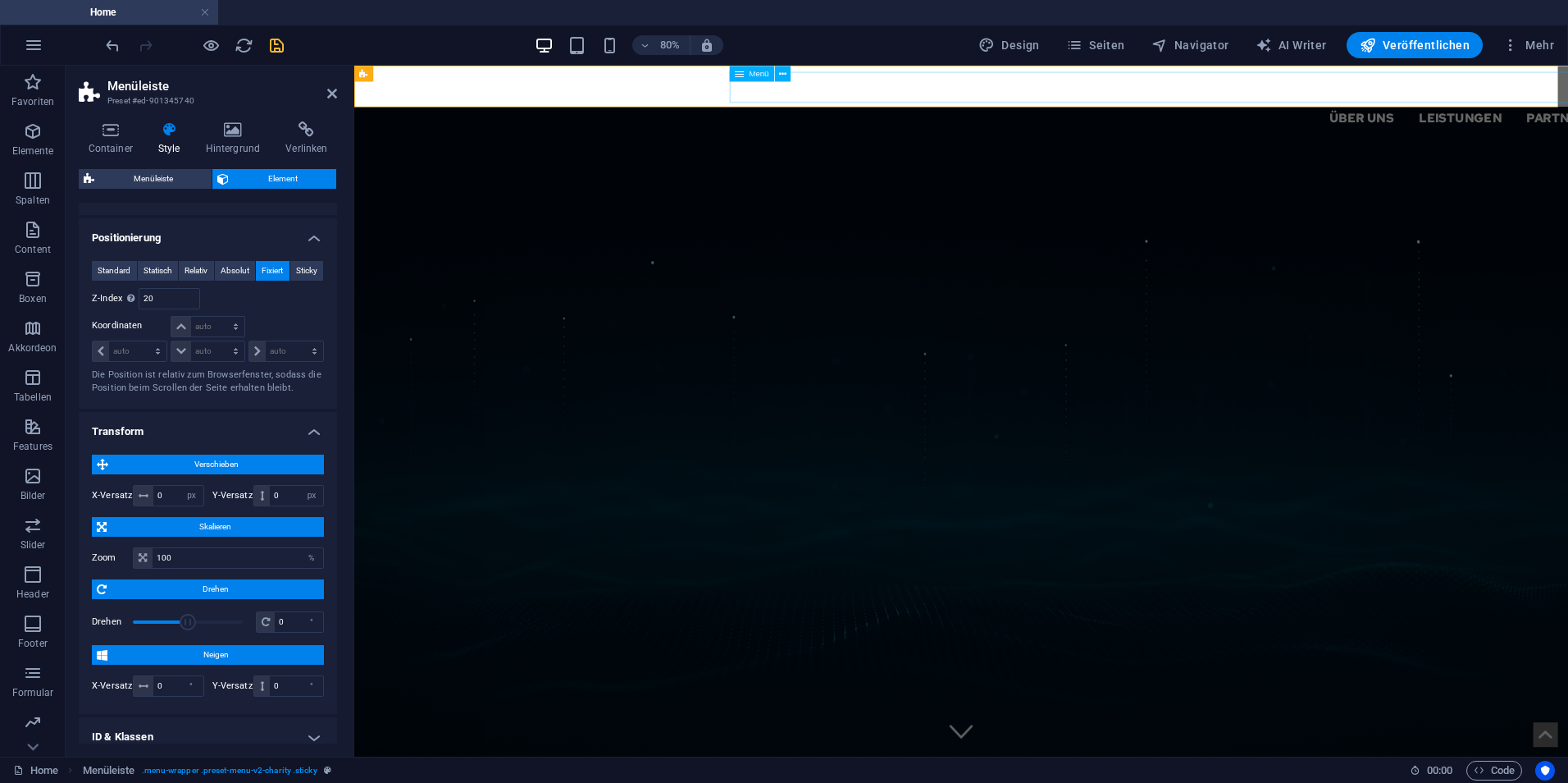
click at [1322, 113] on nav "Über uns Leistungen Partner Kontakt Support IT" at bounding box center [1507, 133] width 1365 height 40
select select "%"
select select "px"
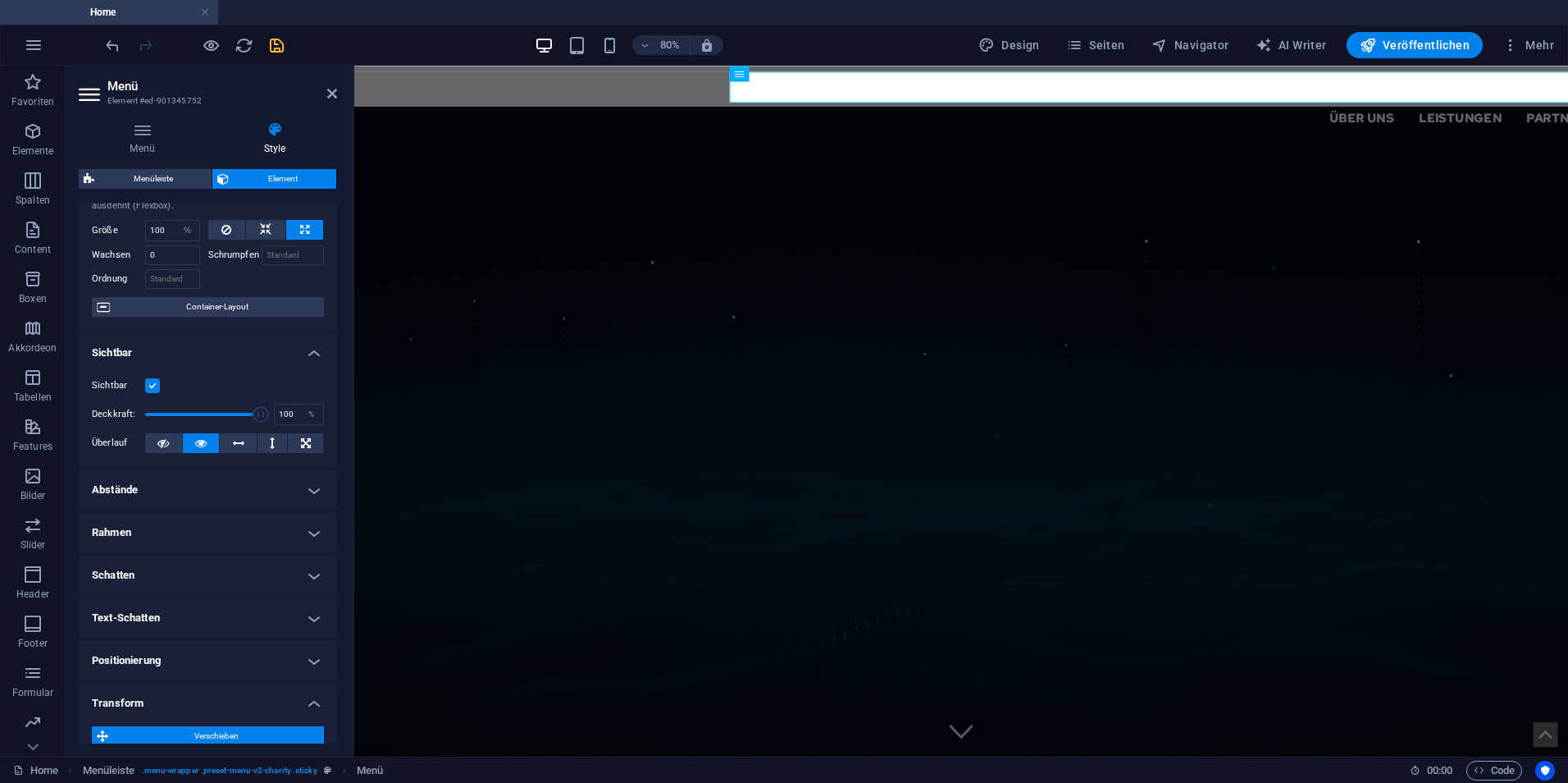
scroll to position [82, 0]
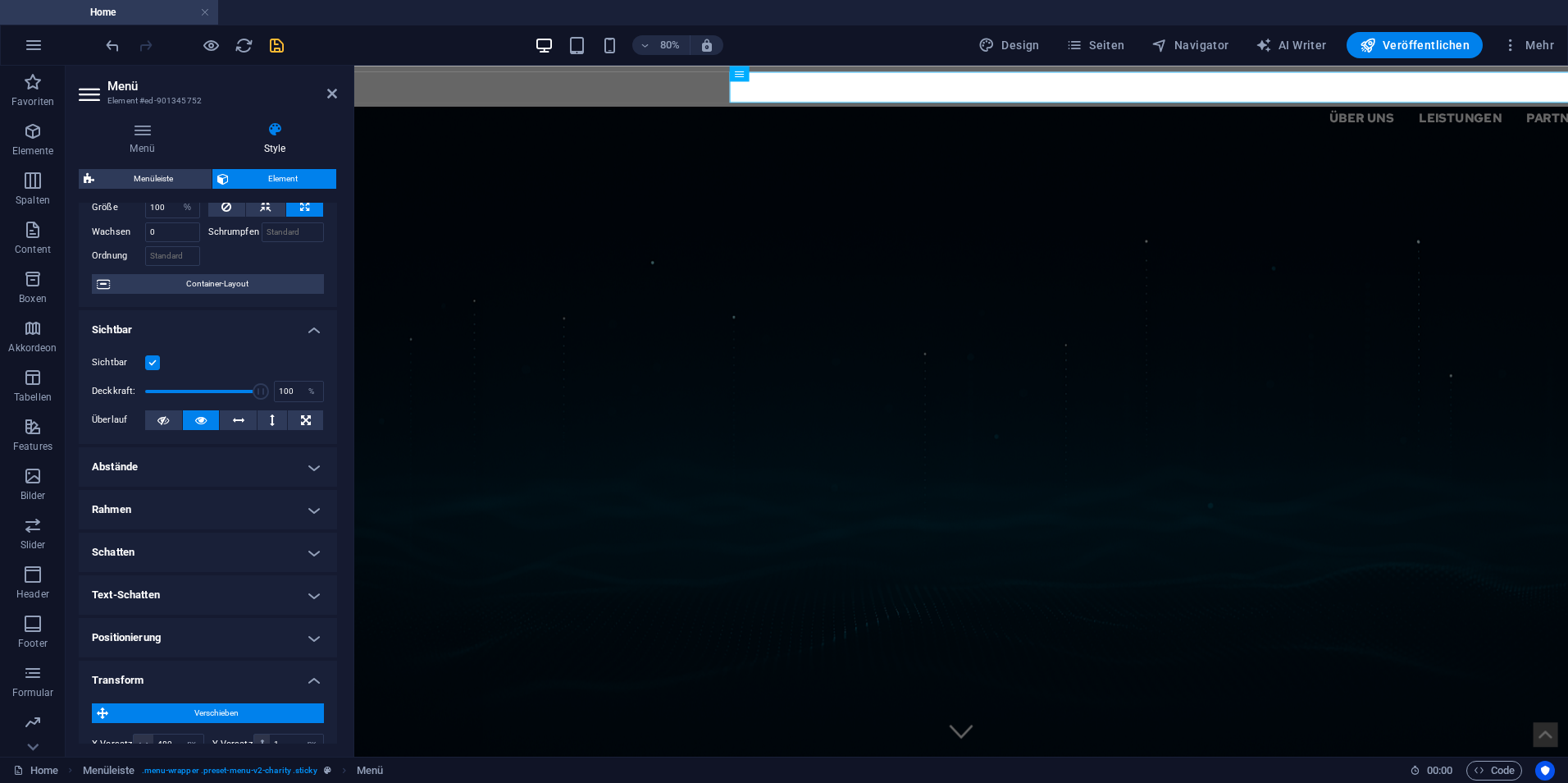
click at [226, 455] on h4 "Abstände" at bounding box center [208, 467] width 258 height 40
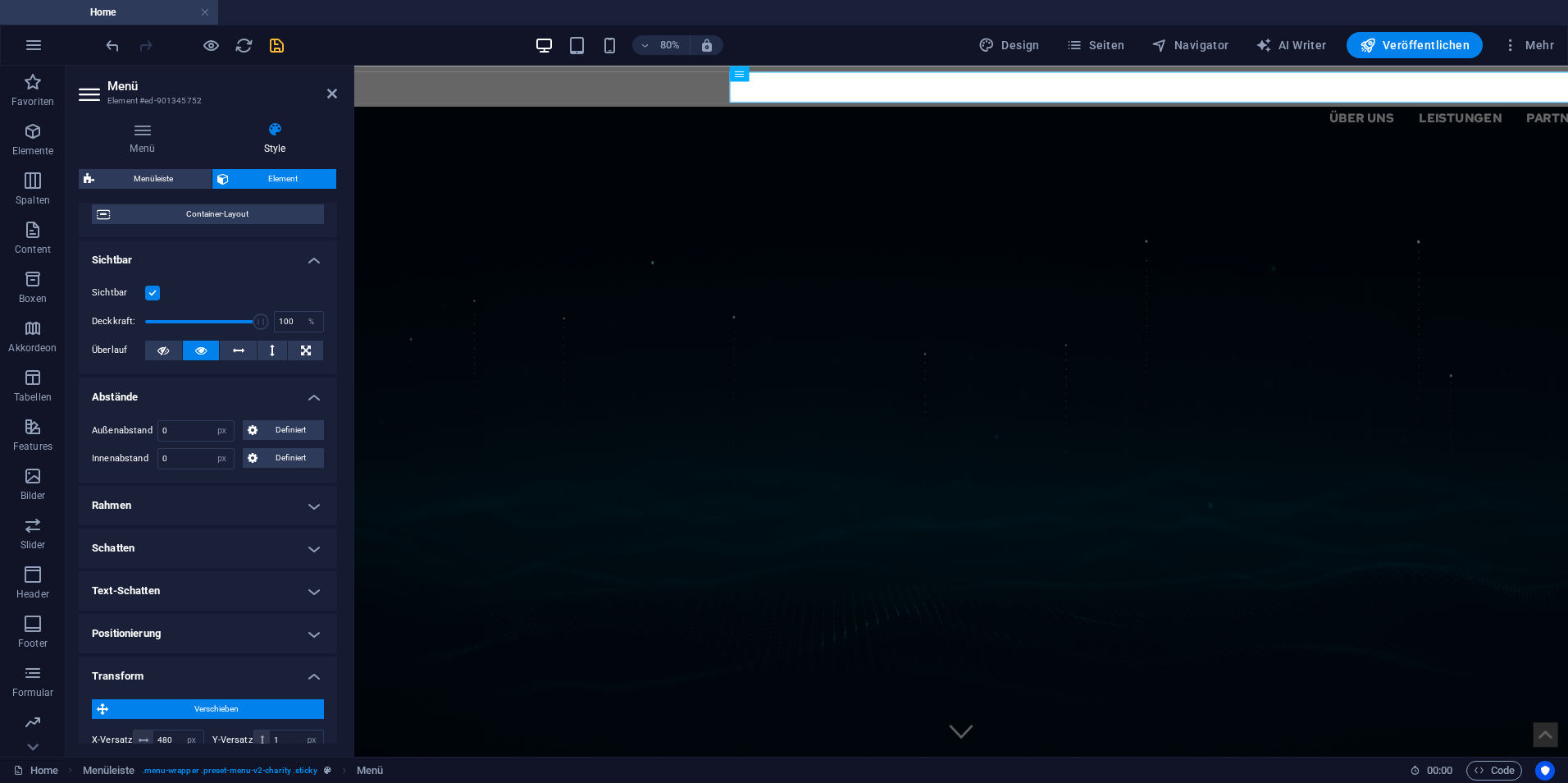
scroll to position [246, 0]
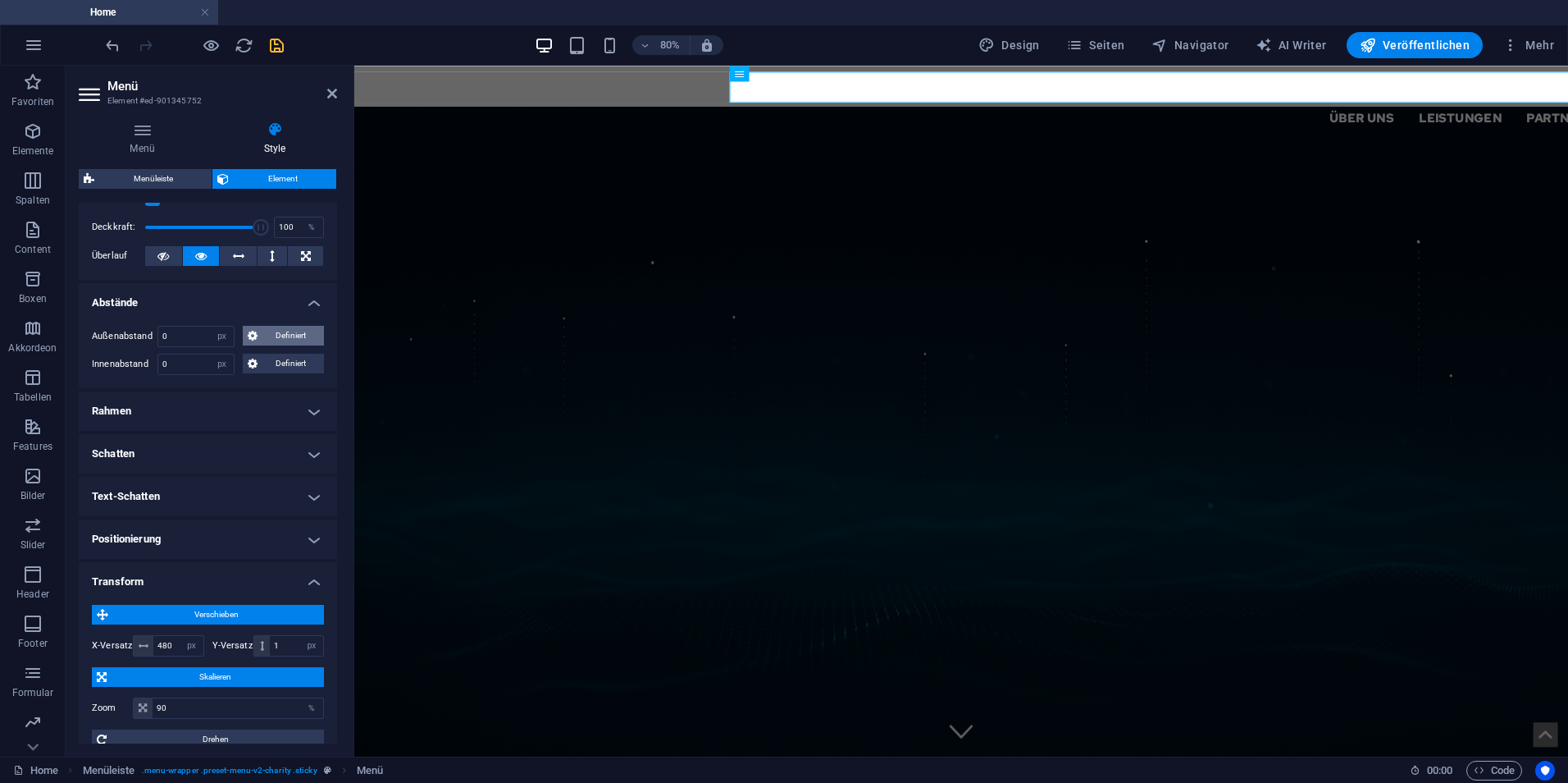
click at [278, 336] on span "Definiert" at bounding box center [291, 336] width 57 height 20
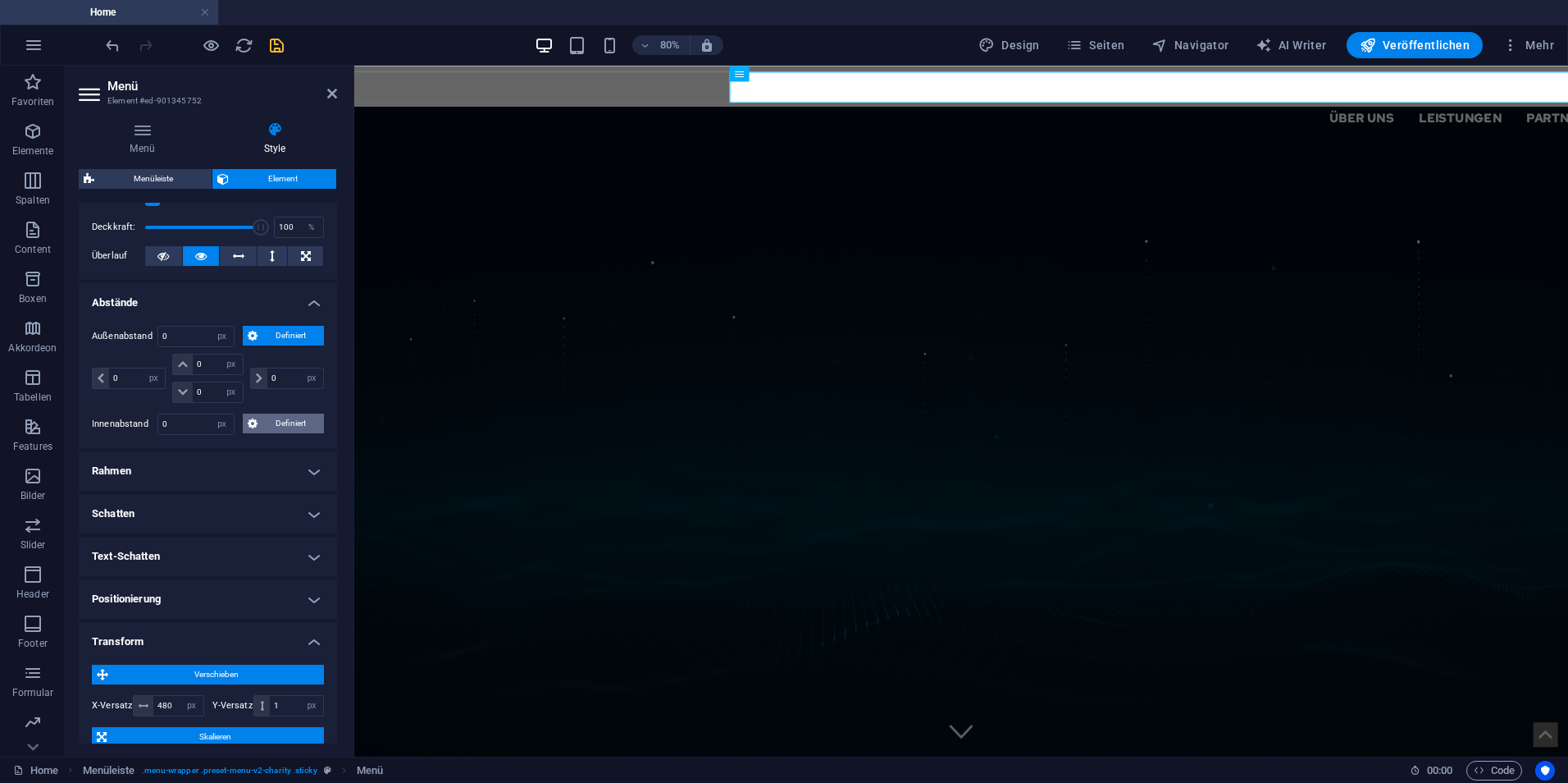
click at [272, 417] on span "Definiert" at bounding box center [291, 424] width 57 height 20
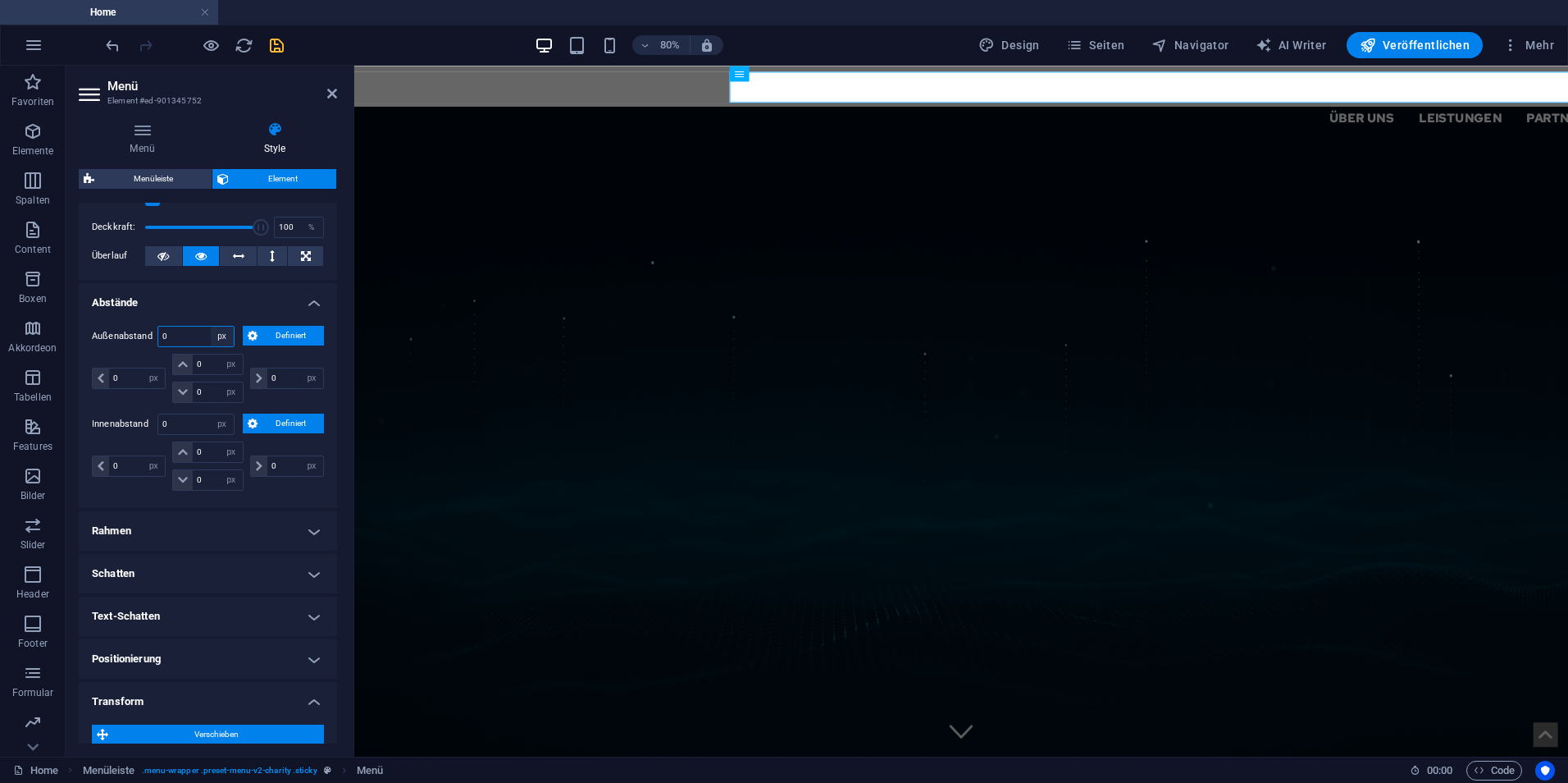
click at [216, 344] on select "Standard auto px % rem vw vh Definiert" at bounding box center [222, 337] width 23 height 20
select select "auto"
click at [211, 327] on select "Standard auto px % rem vw vh Definiert" at bounding box center [222, 337] width 23 height 20
select select "DISABLED_OPTION_VALUE"
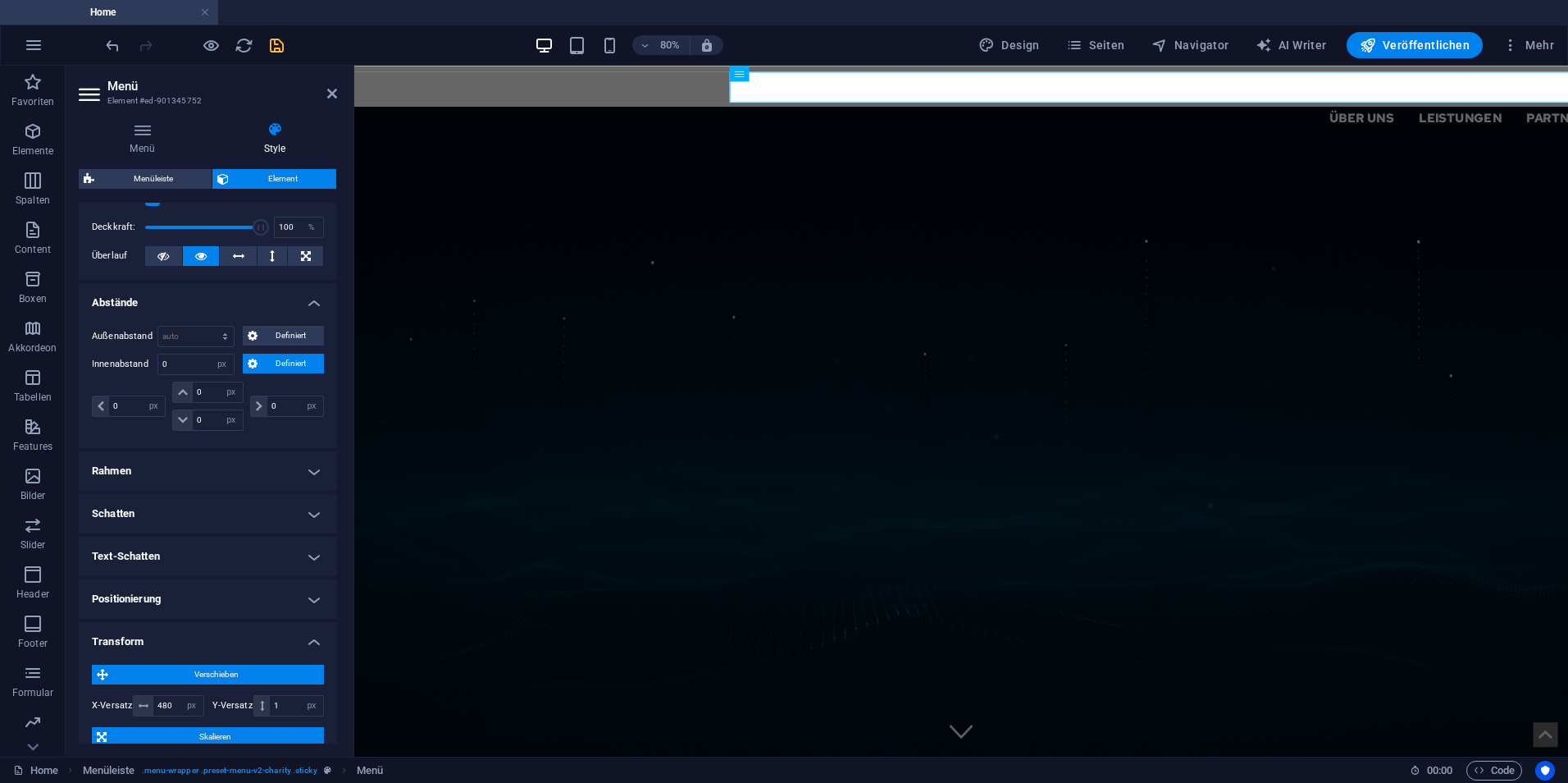
click at [288, 368] on span "Definiert" at bounding box center [291, 363] width 57 height 20
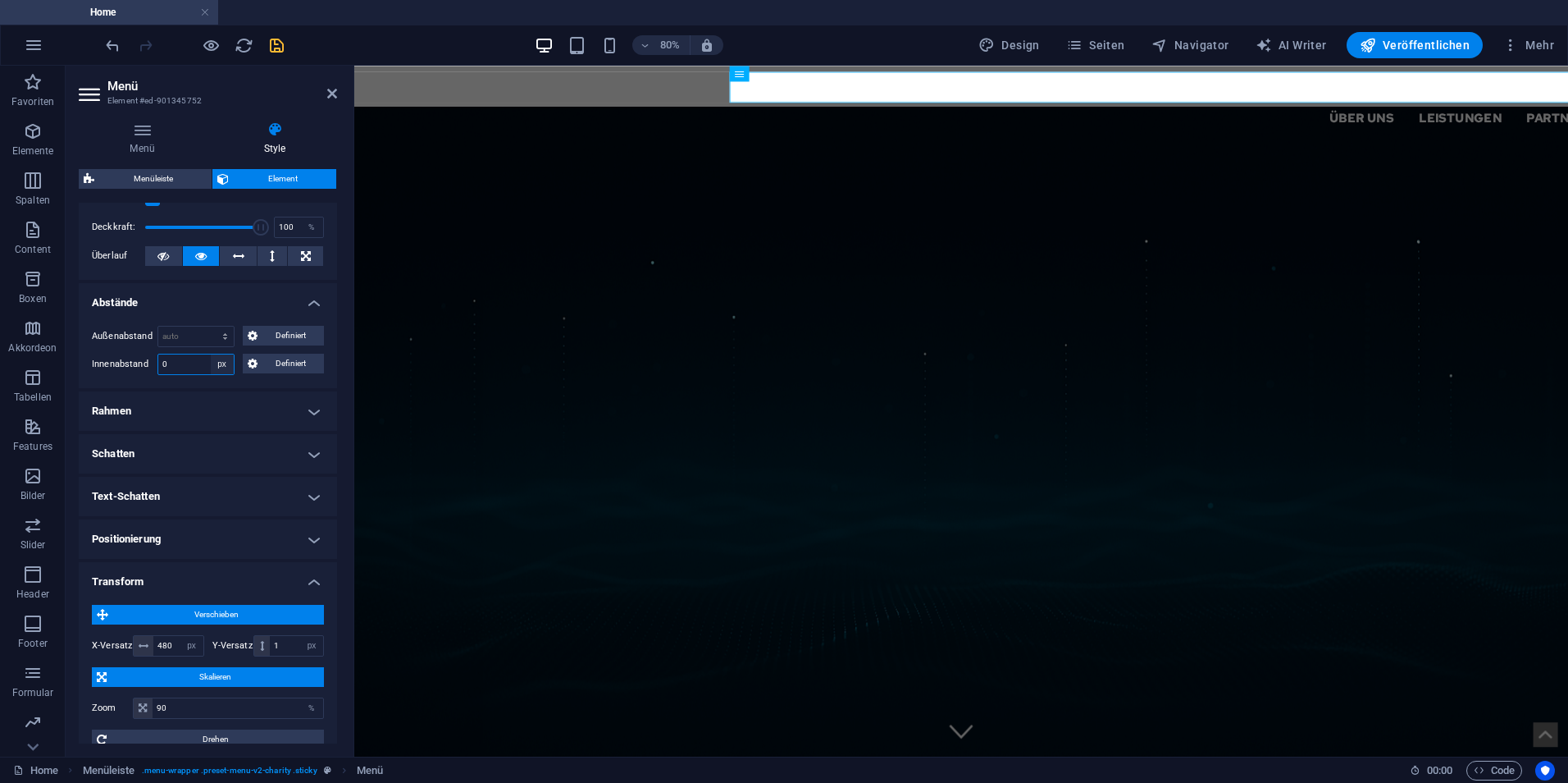
click at [224, 358] on select "Standard px rem % vh vw Definiert" at bounding box center [222, 364] width 23 height 20
select select "%"
click at [211, 354] on select "Standard px rem % vh vw Definiert" at bounding box center [222, 364] width 23 height 20
type input "0"
click at [211, 422] on h4 "Rahmen" at bounding box center [208, 411] width 258 height 40
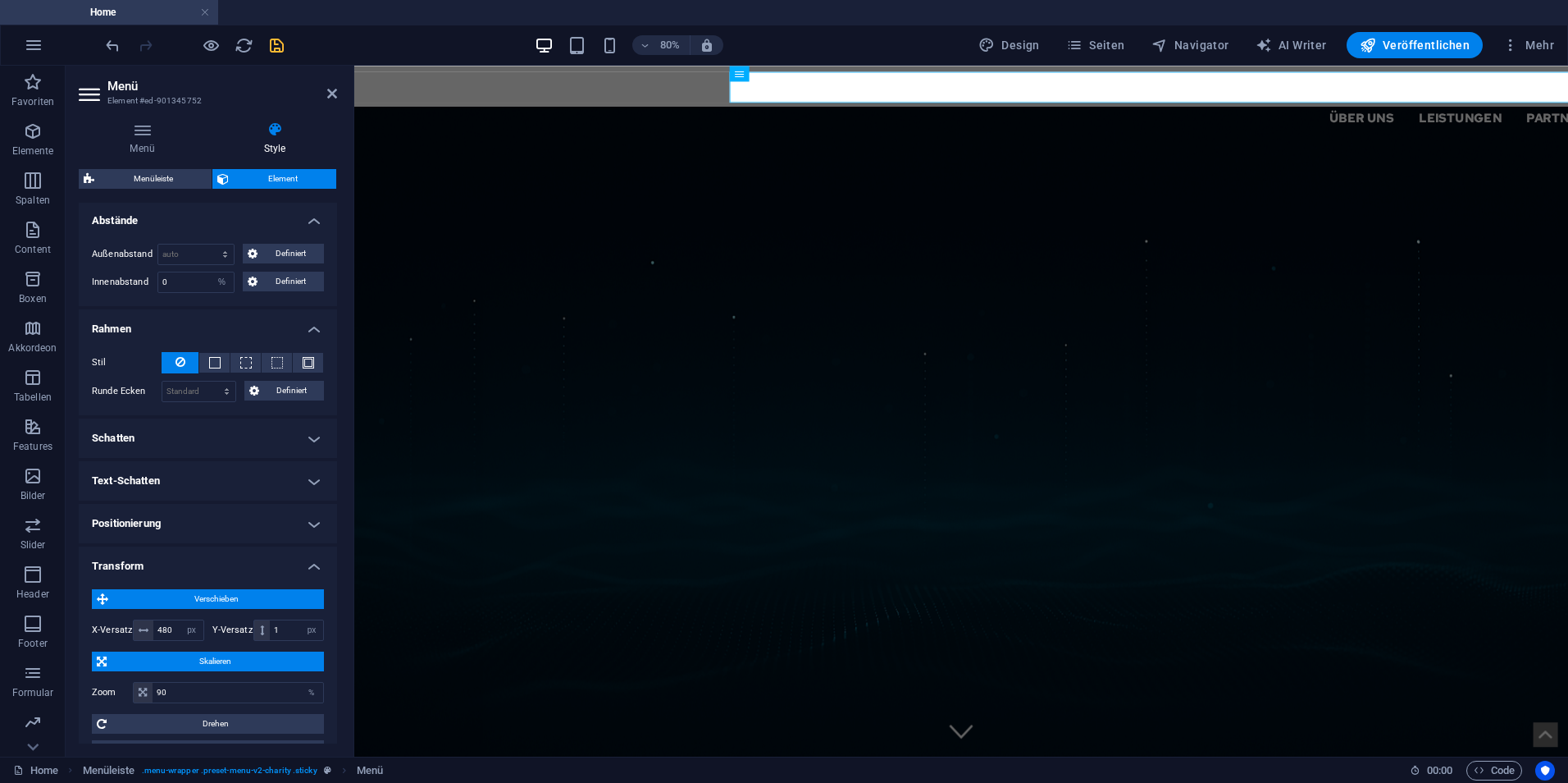
click at [221, 448] on h4 "Schatten" at bounding box center [208, 439] width 258 height 40
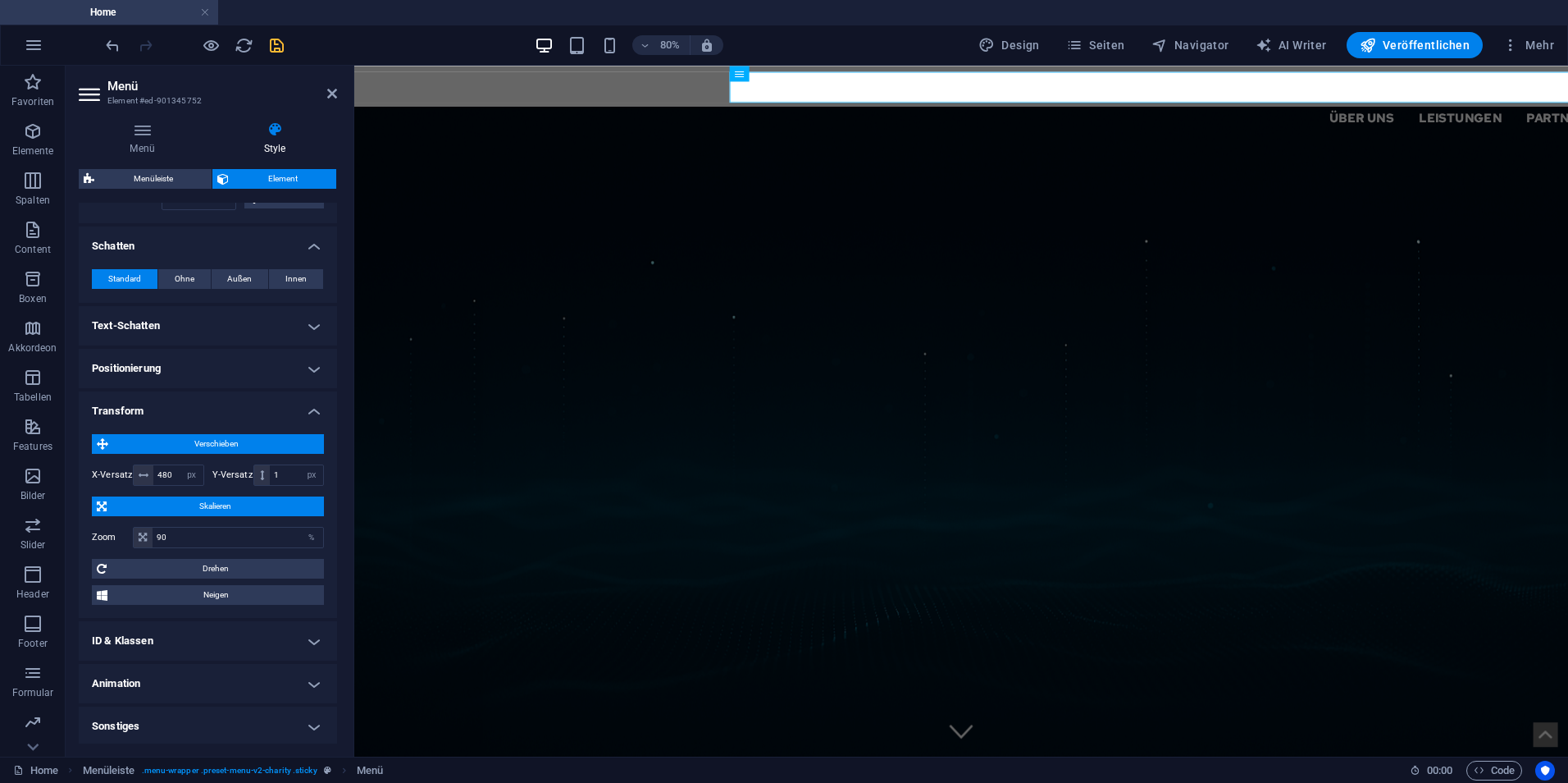
scroll to position [523, 0]
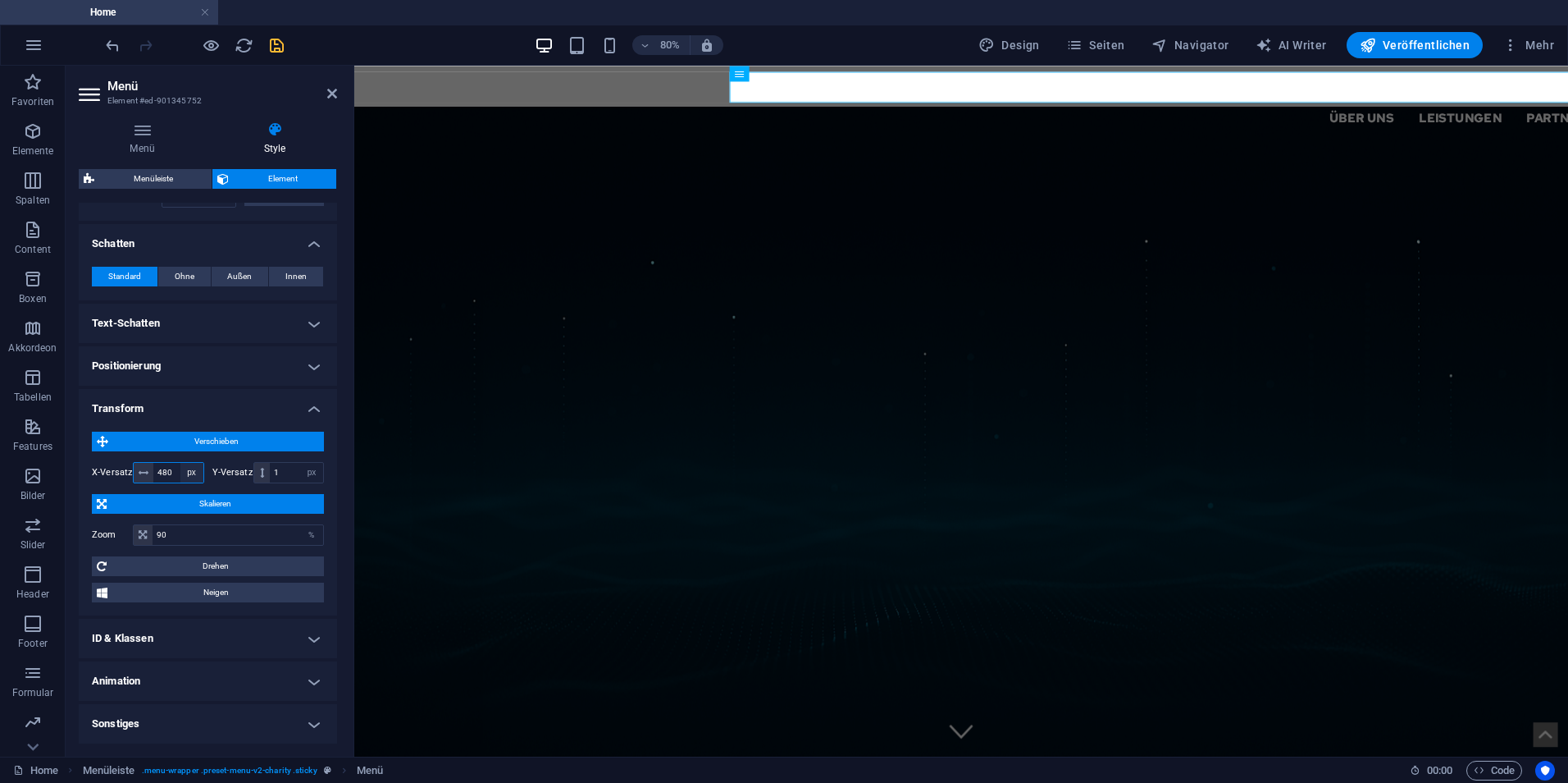
click at [191, 472] on select "px rem % em vh vw" at bounding box center [191, 472] width 23 height 20
select select "%"
click at [180, 462] on select "px rem % em vh vw" at bounding box center [191, 472] width 23 height 20
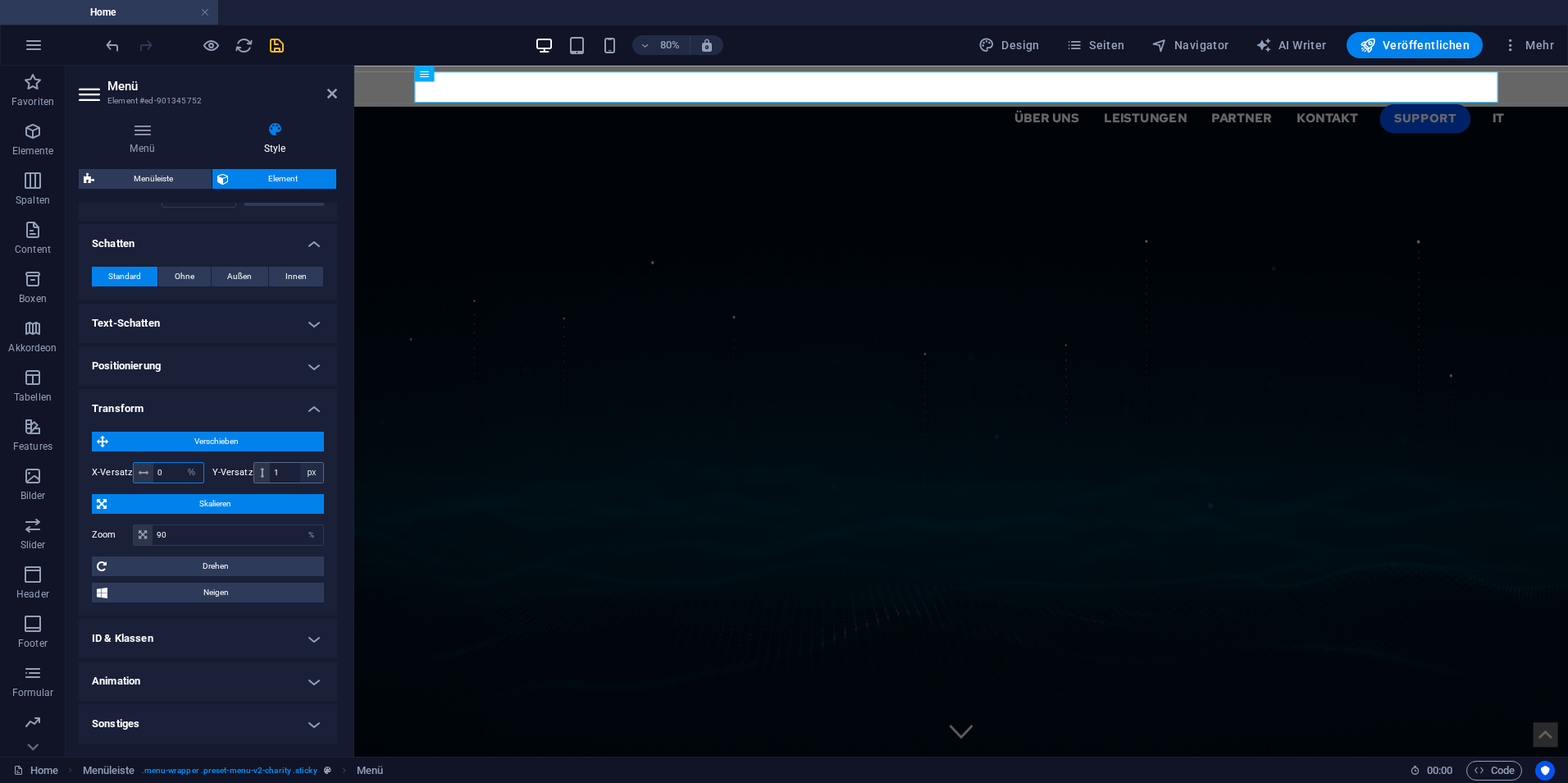
type input "0"
click at [303, 477] on select "px rem % em vh vw" at bounding box center [311, 472] width 23 height 20
select select "%"
click at [300, 462] on select "px rem % em vh vw" at bounding box center [311, 472] width 23 height 20
type input "0"
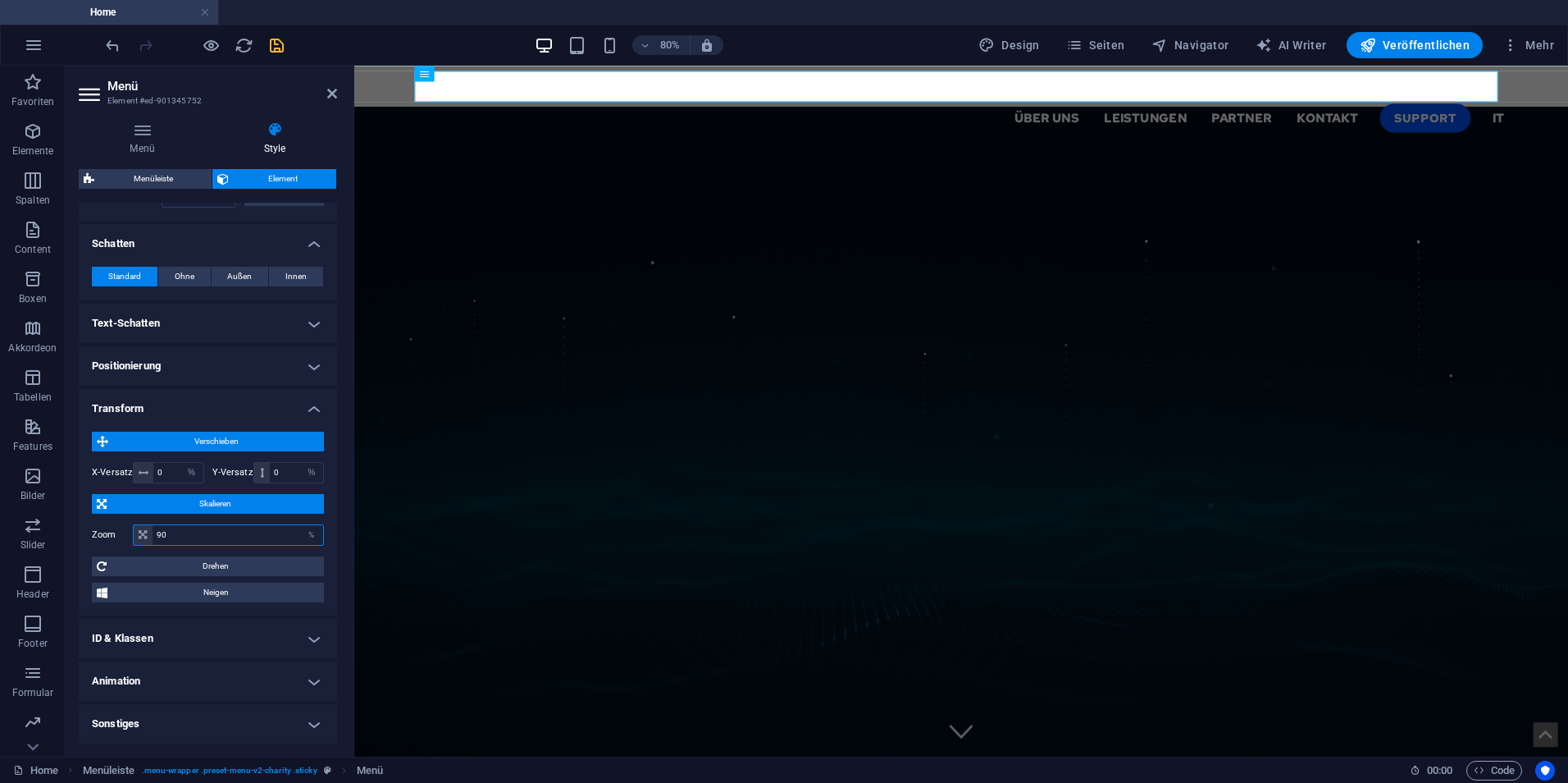
drag, startPoint x: 158, startPoint y: 531, endPoint x: 146, endPoint y: 531, distance: 12.0
click at [146, 531] on div "90 %" at bounding box center [228, 536] width 191 height 22
click at [336, 96] on icon at bounding box center [332, 93] width 10 height 13
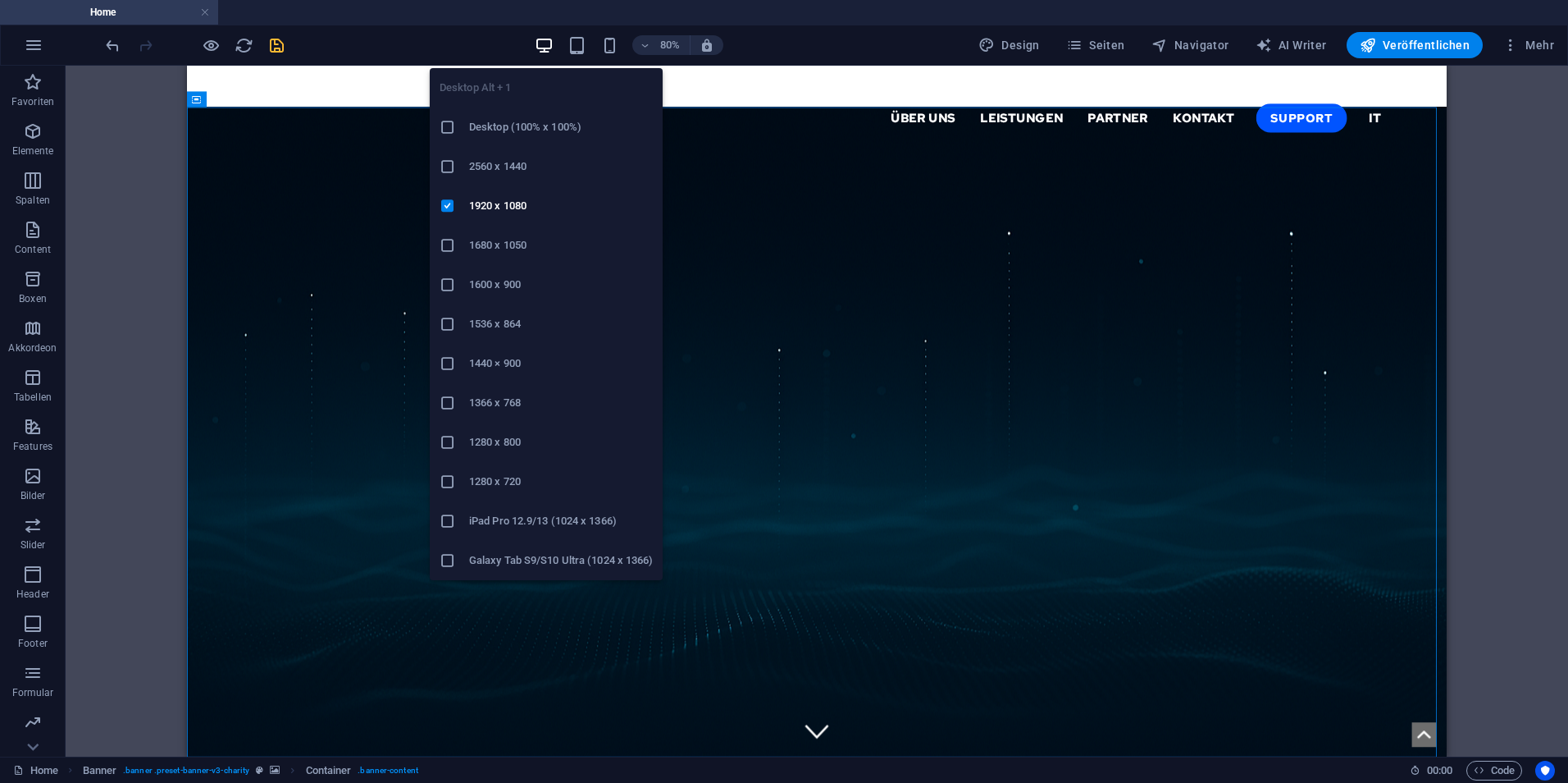
click at [448, 360] on icon at bounding box center [447, 363] width 17 height 17
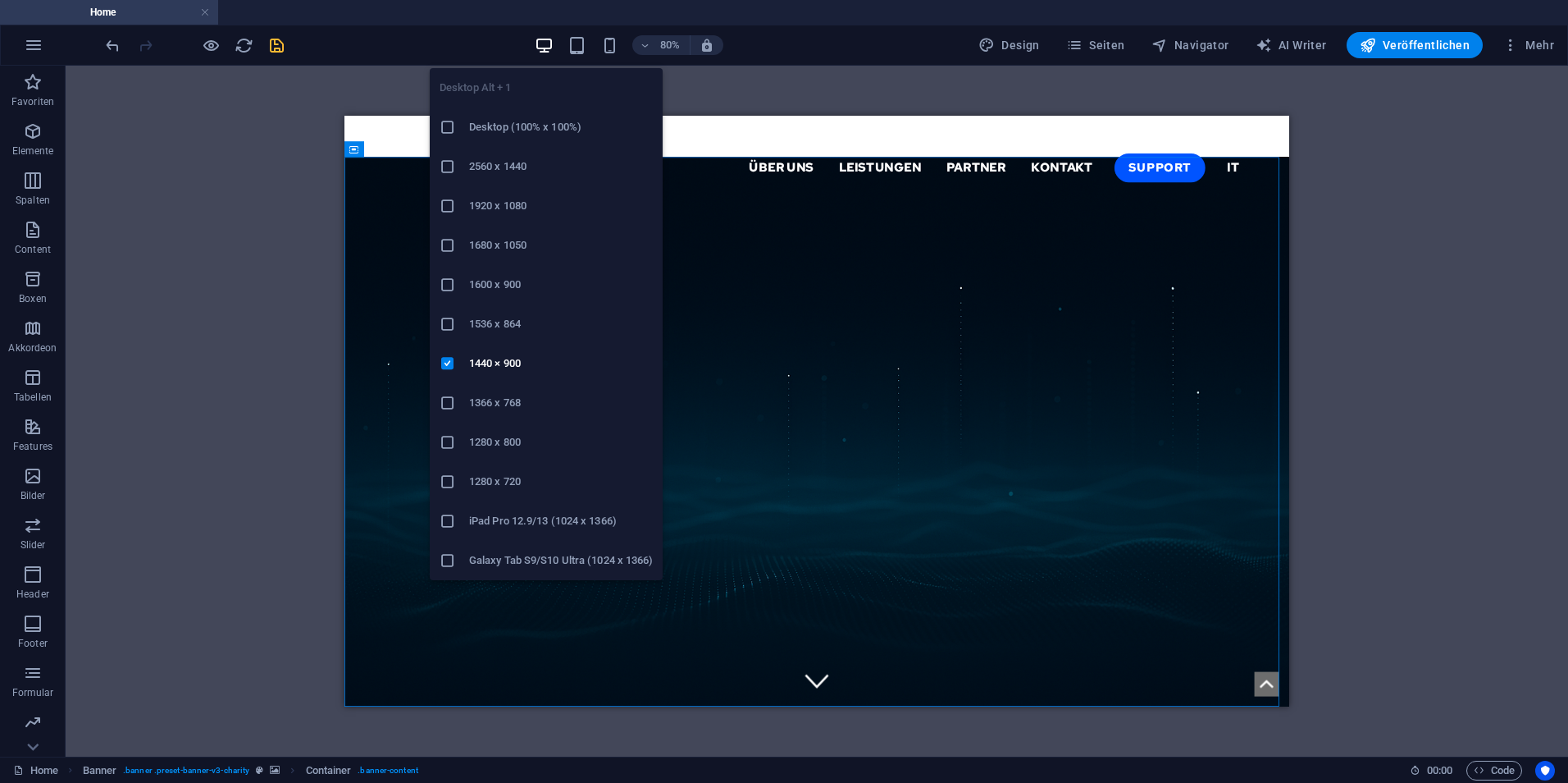
click at [453, 209] on icon at bounding box center [447, 206] width 17 height 17
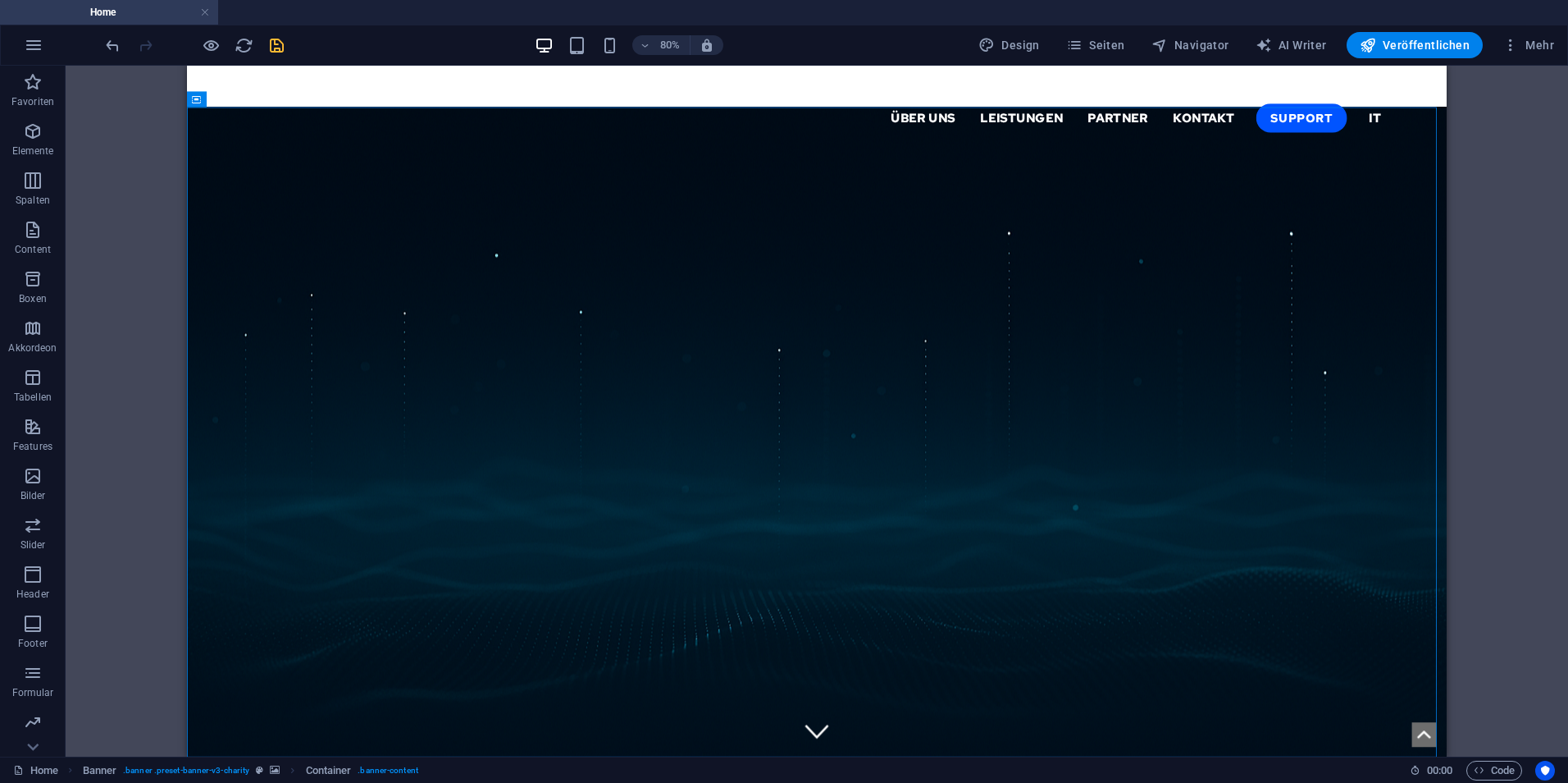
click at [125, 271] on div "H1 Banner Container Menüleiste Container H2 Text Menü Logo" at bounding box center [816, 411] width 1502 height 691
drag, startPoint x: 72, startPoint y: 203, endPoint x: 99, endPoint y: 154, distance: 55.9
click at [72, 202] on div "H1 Banner Container Menüleiste Container H2 Text Menü Logo" at bounding box center [816, 411] width 1502 height 691
drag, startPoint x: 1511, startPoint y: 176, endPoint x: 1455, endPoint y: 165, distance: 57.1
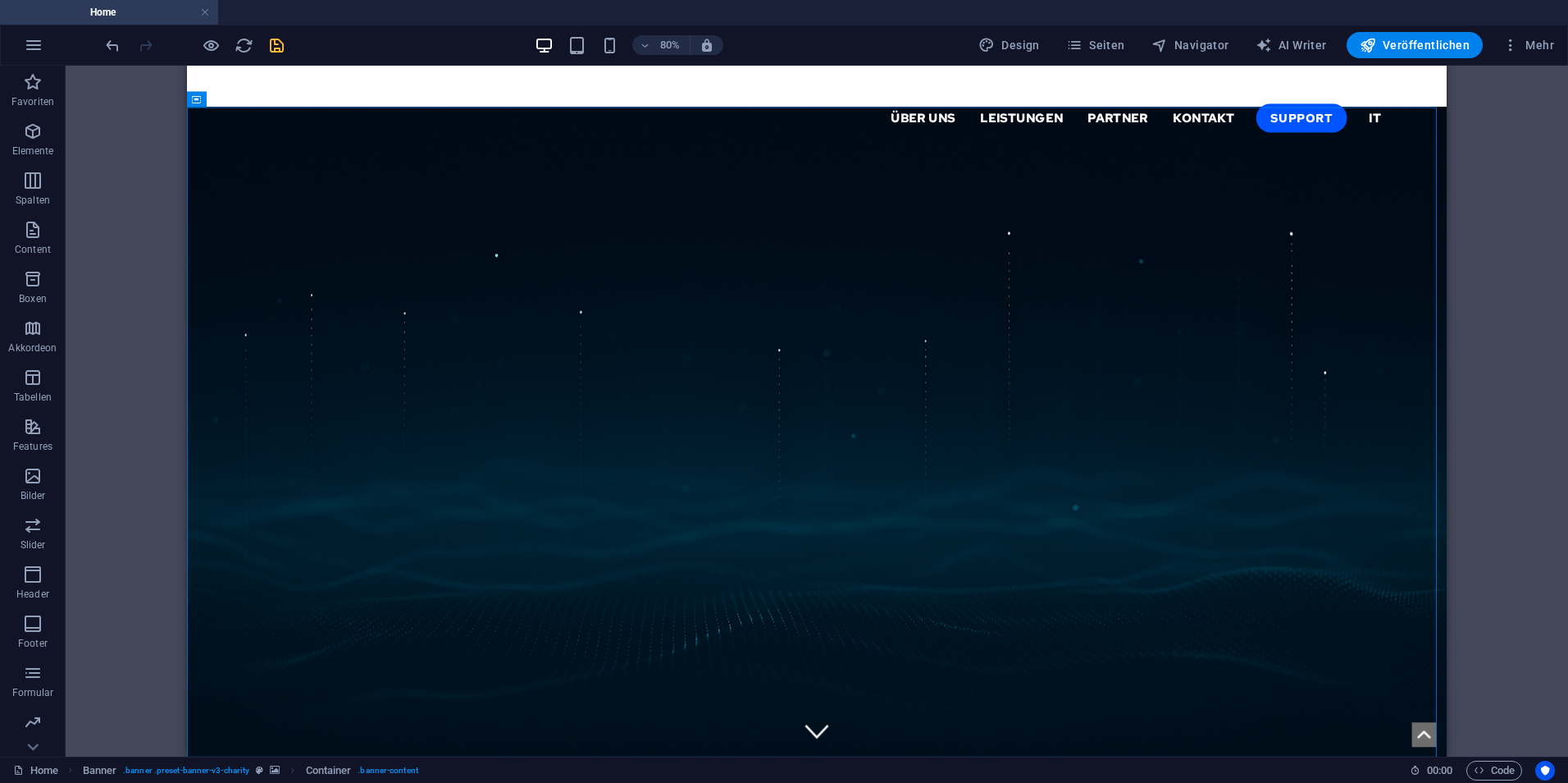
click at [1496, 173] on div "H1 Banner Container Menüleiste Container H2 Text Menü Logo" at bounding box center [816, 411] width 1502 height 691
click at [639, 112] on nav "Über uns Leistungen Partner Kontakt Support IT" at bounding box center [974, 132] width 1417 height 40
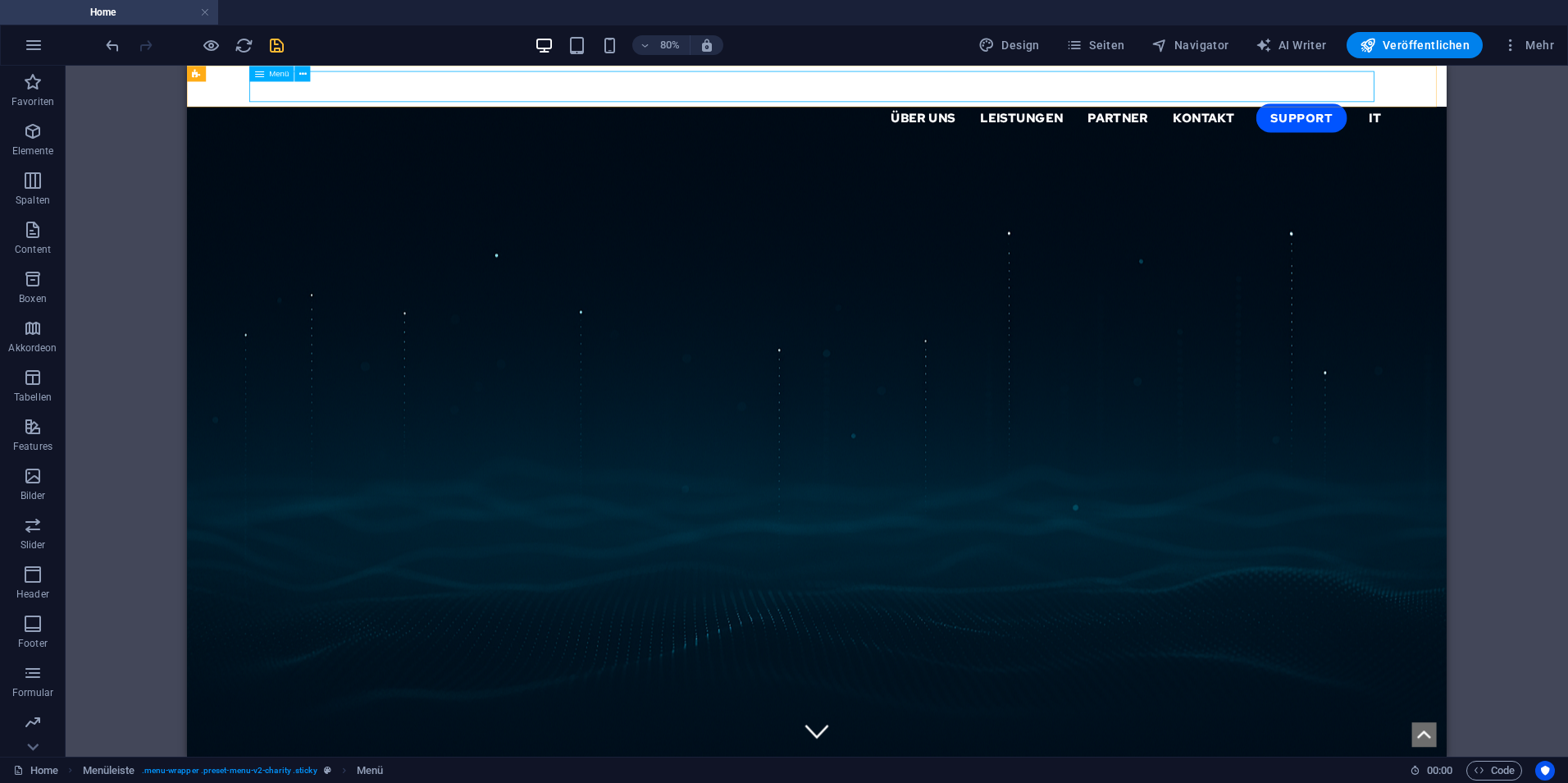
click at [345, 112] on nav "Über uns Leistungen Partner Kontakt Support IT" at bounding box center [974, 132] width 1417 height 40
select select "%"
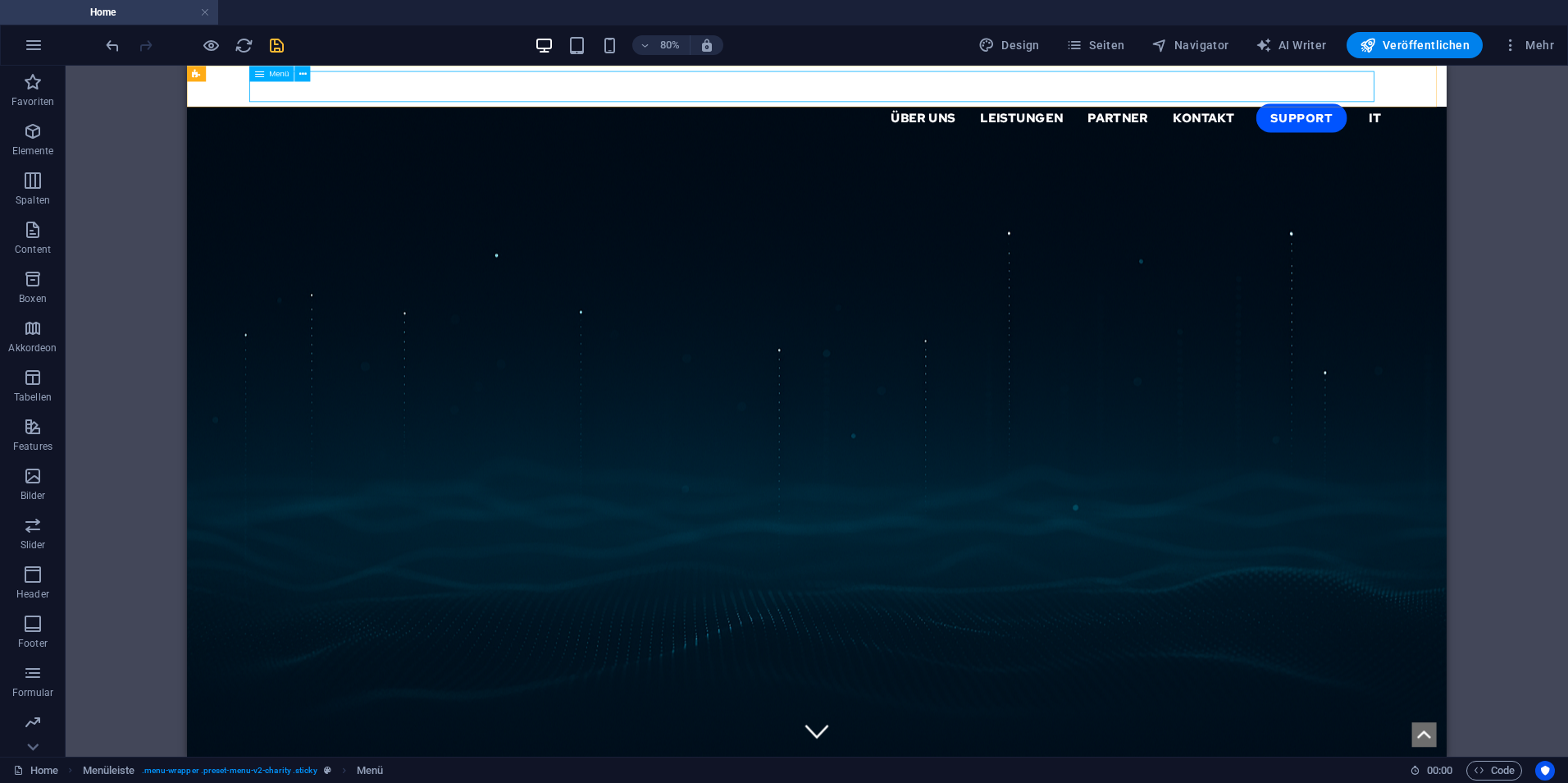
select select "%"
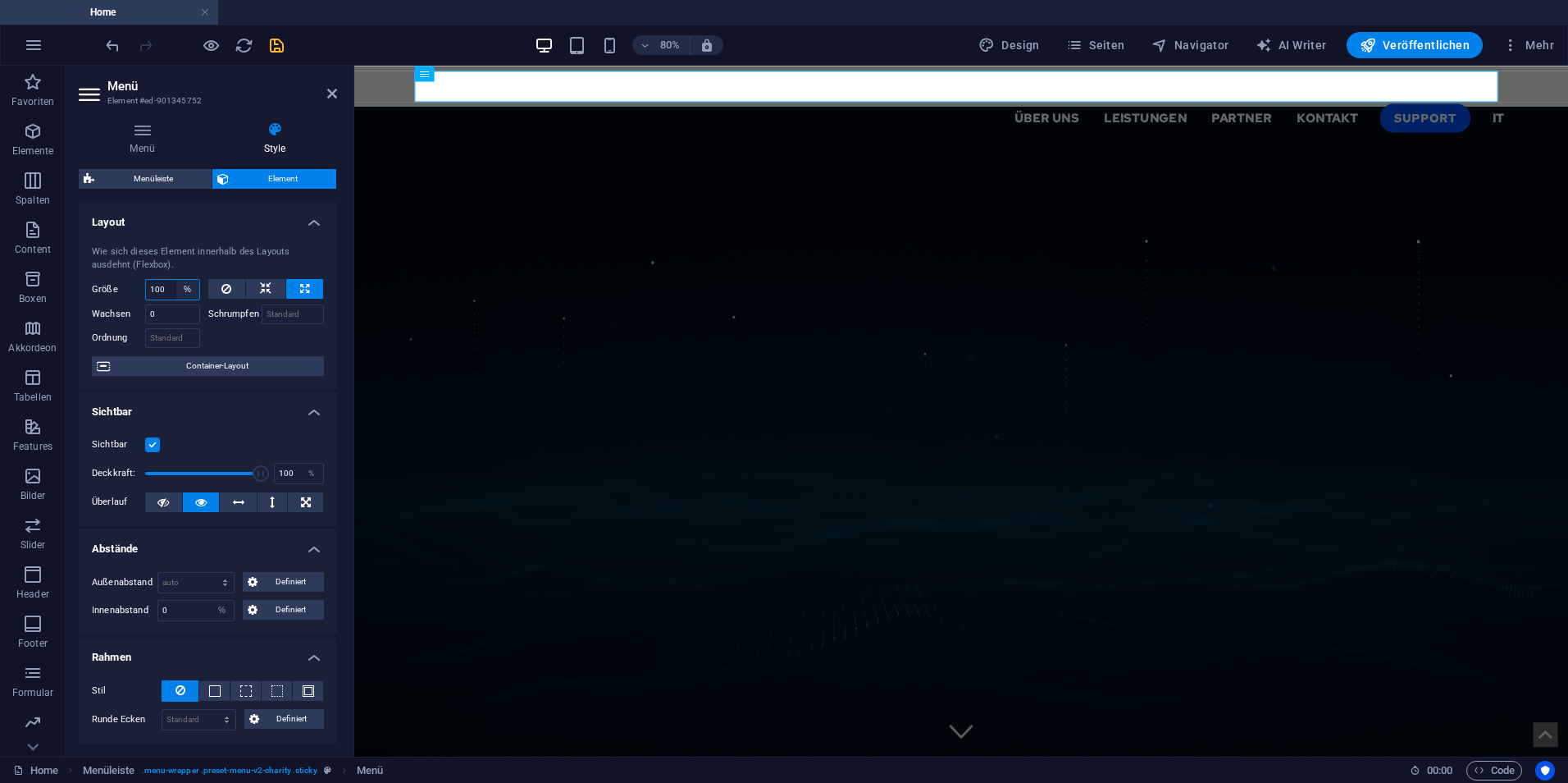
click at [189, 295] on select "Standard auto px % 1/1 1/2 1/3 1/4 1/5 1/6 1/7 1/8 1/9 1/10" at bounding box center [187, 290] width 23 height 20
select select "auto"
click at [176, 280] on select "Standard auto px % 1/1 1/2 1/3 1/4 1/5 1/6 1/7 1/8 1/9 1/10" at bounding box center [187, 290] width 23 height 20
select select "DISABLED_OPTION_VALUE"
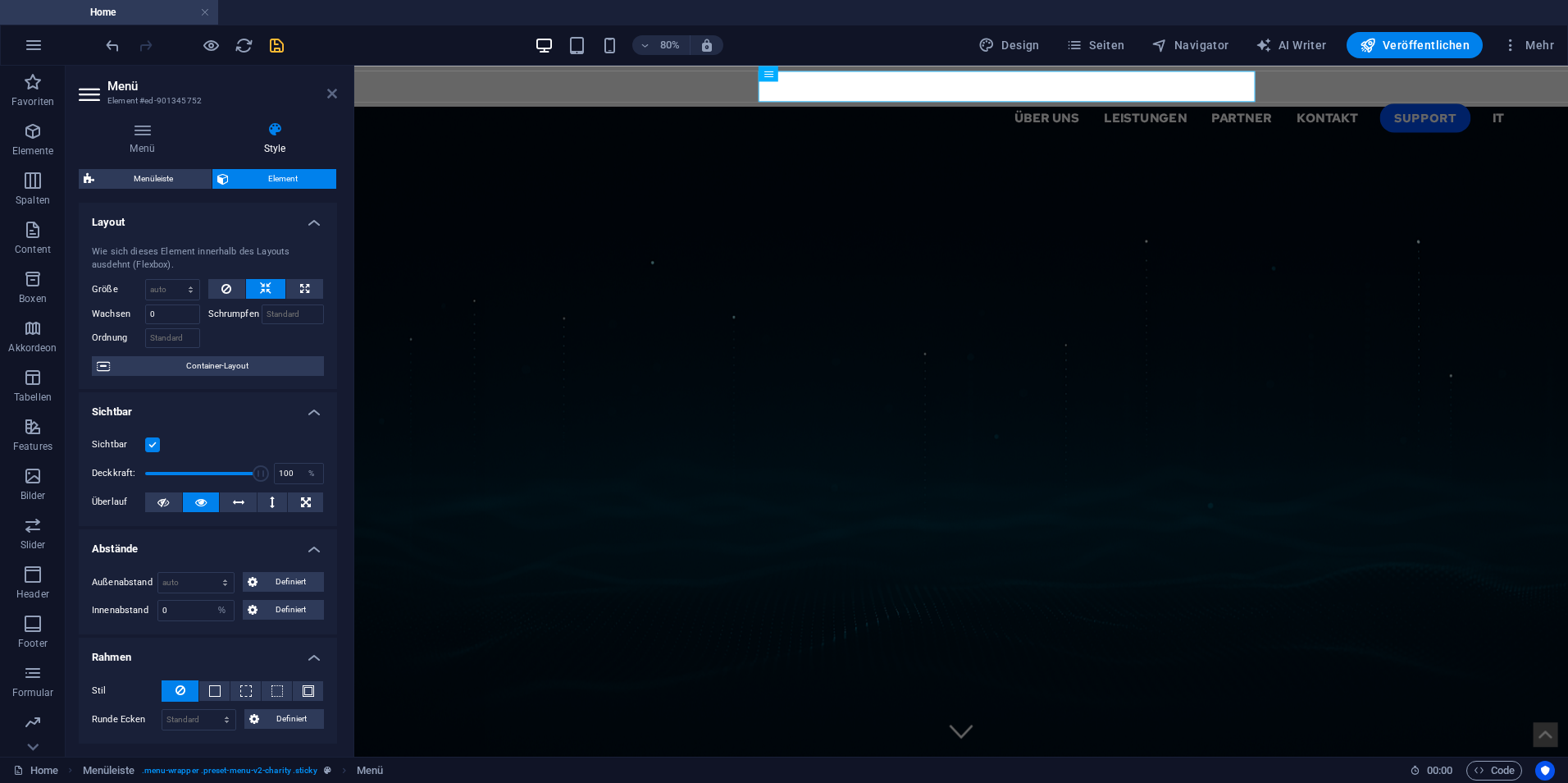
click at [332, 94] on icon at bounding box center [332, 93] width 10 height 13
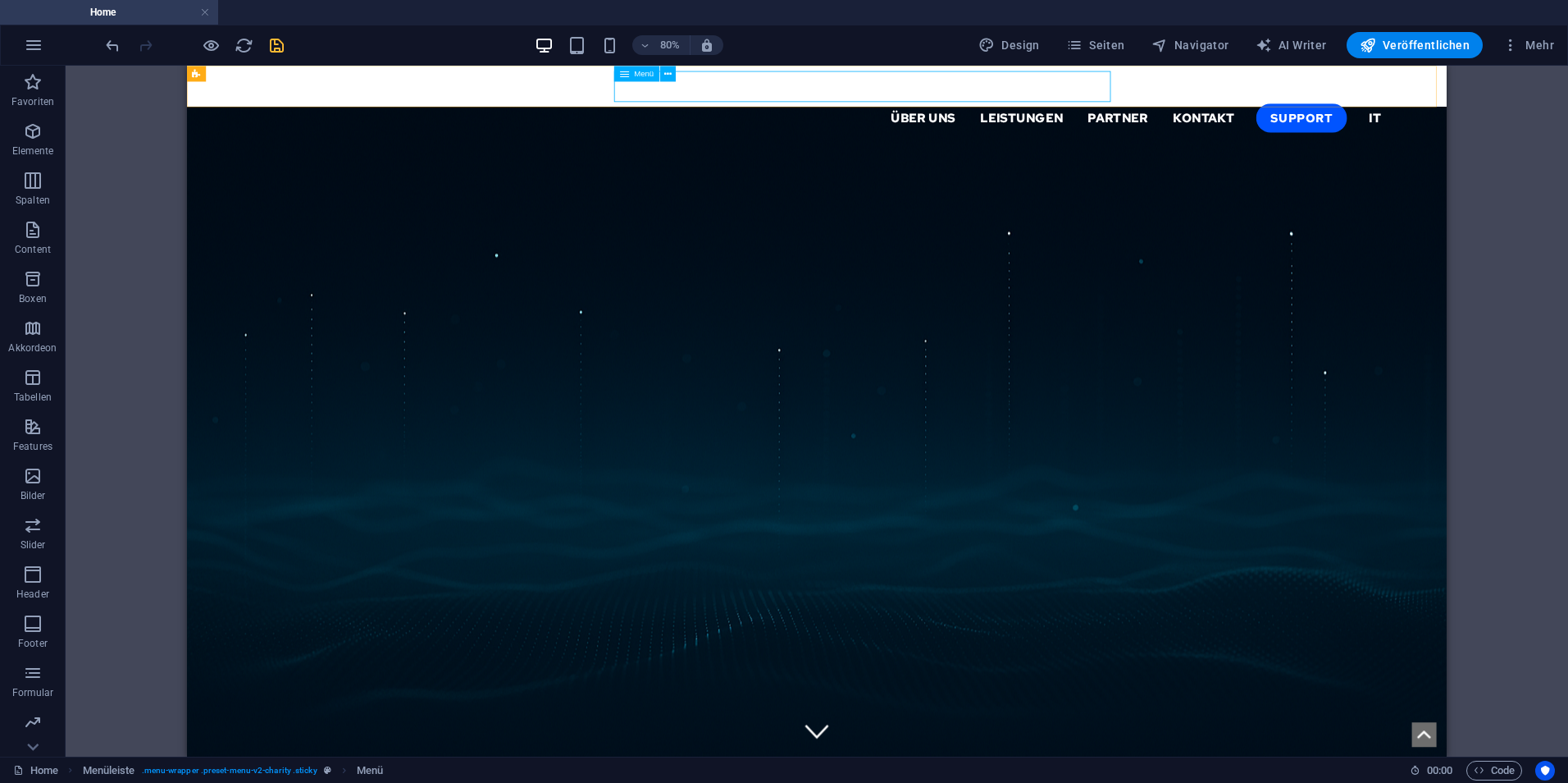
click at [775, 112] on nav "Über uns Leistungen Partner Kontakt Support IT" at bounding box center [974, 132] width 1417 height 40
select select "%"
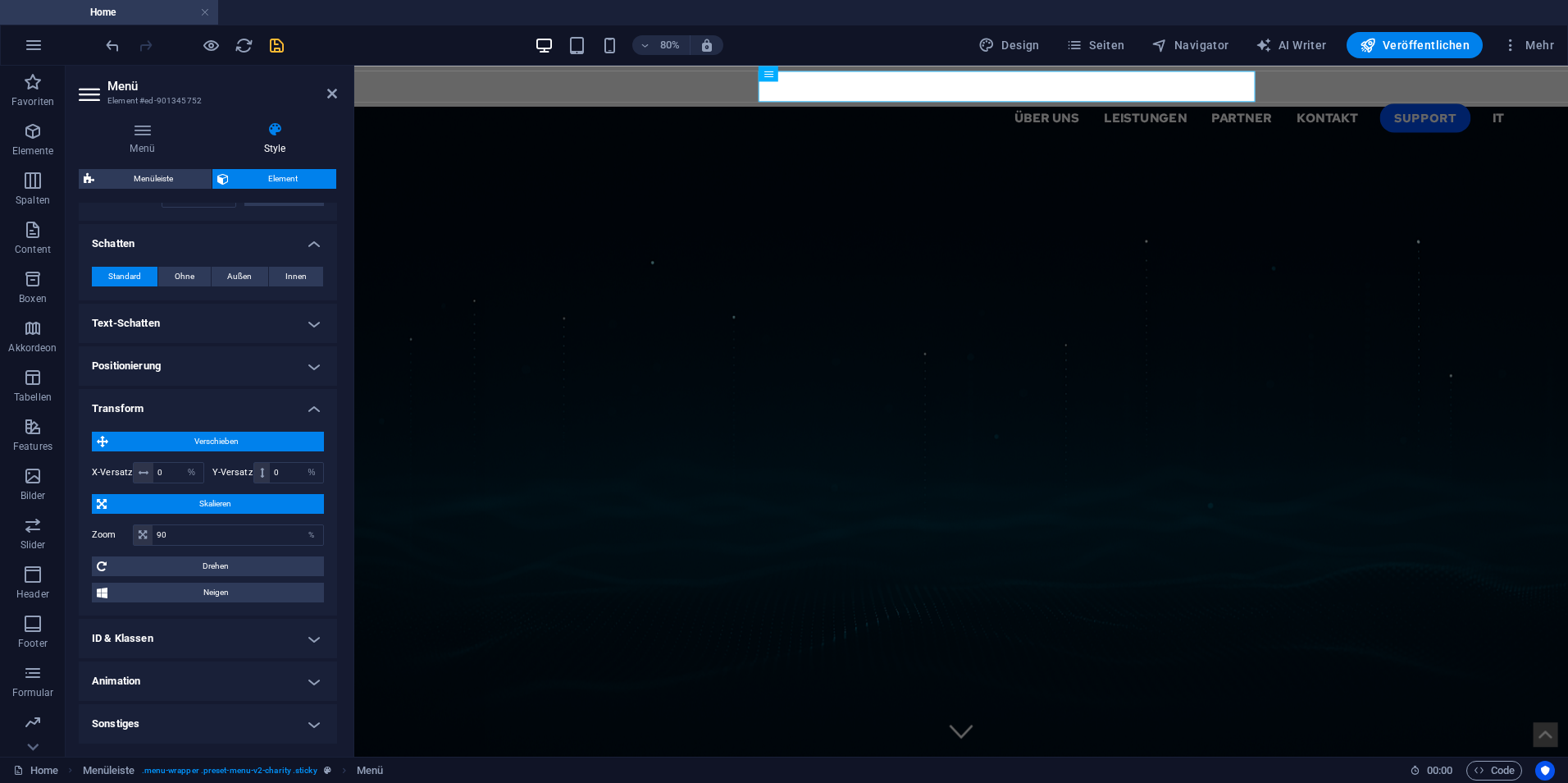
click at [248, 643] on h4 "ID & Klassen" at bounding box center [208, 638] width 258 height 40
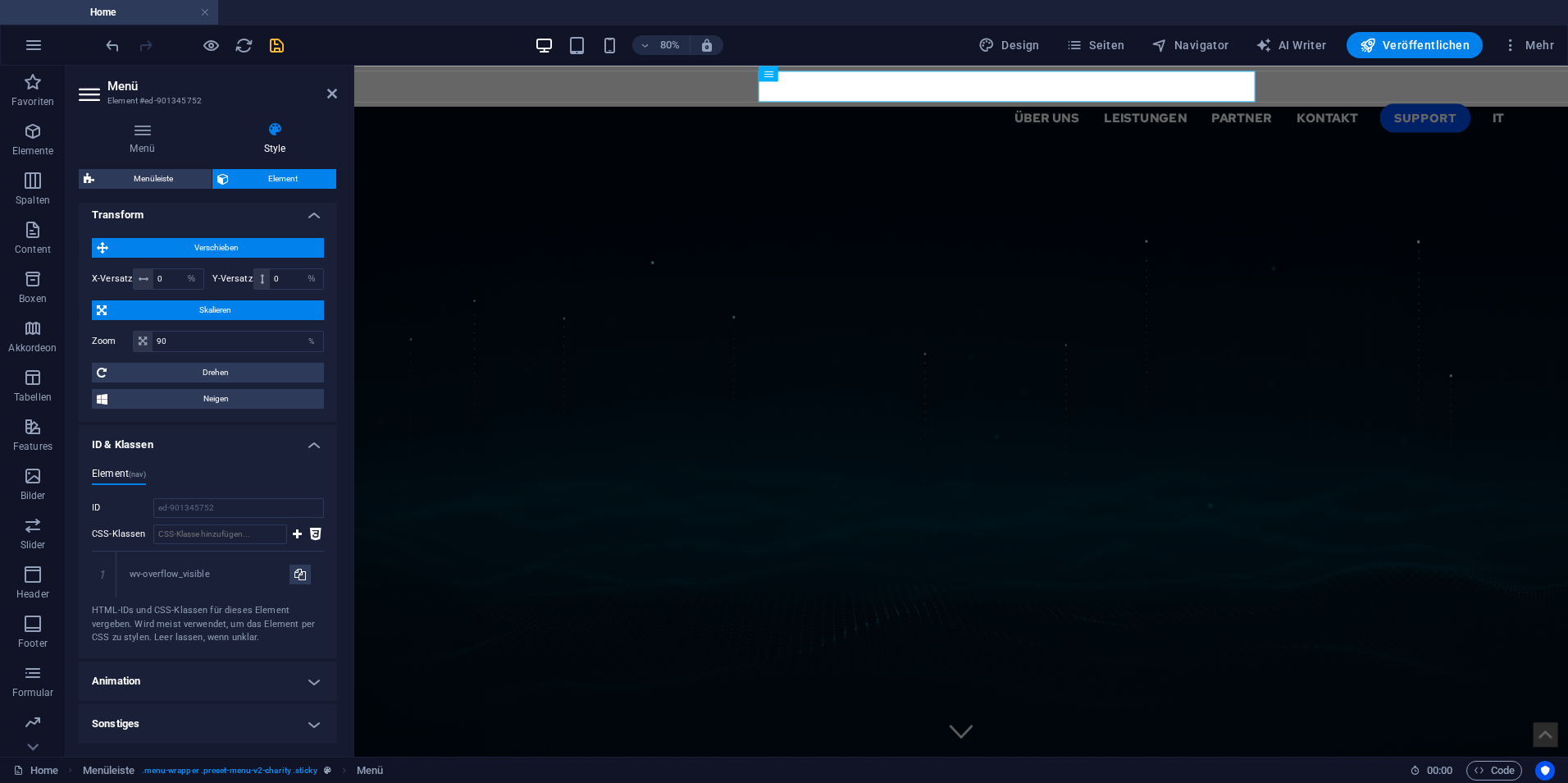
click at [232, 684] on h4 "Animation" at bounding box center [208, 681] width 258 height 40
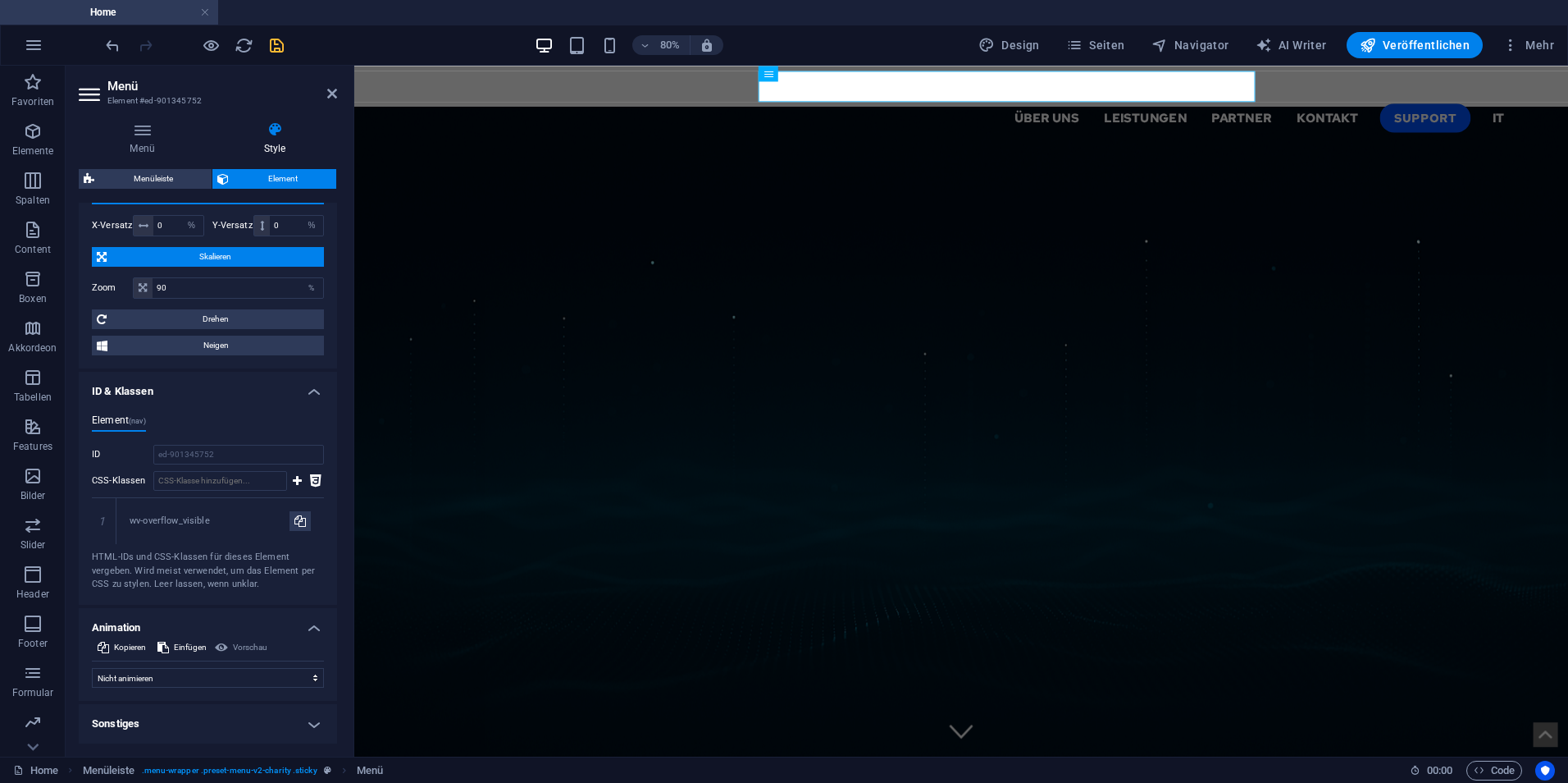
click at [246, 718] on h4 "Sonstiges" at bounding box center [208, 724] width 258 height 40
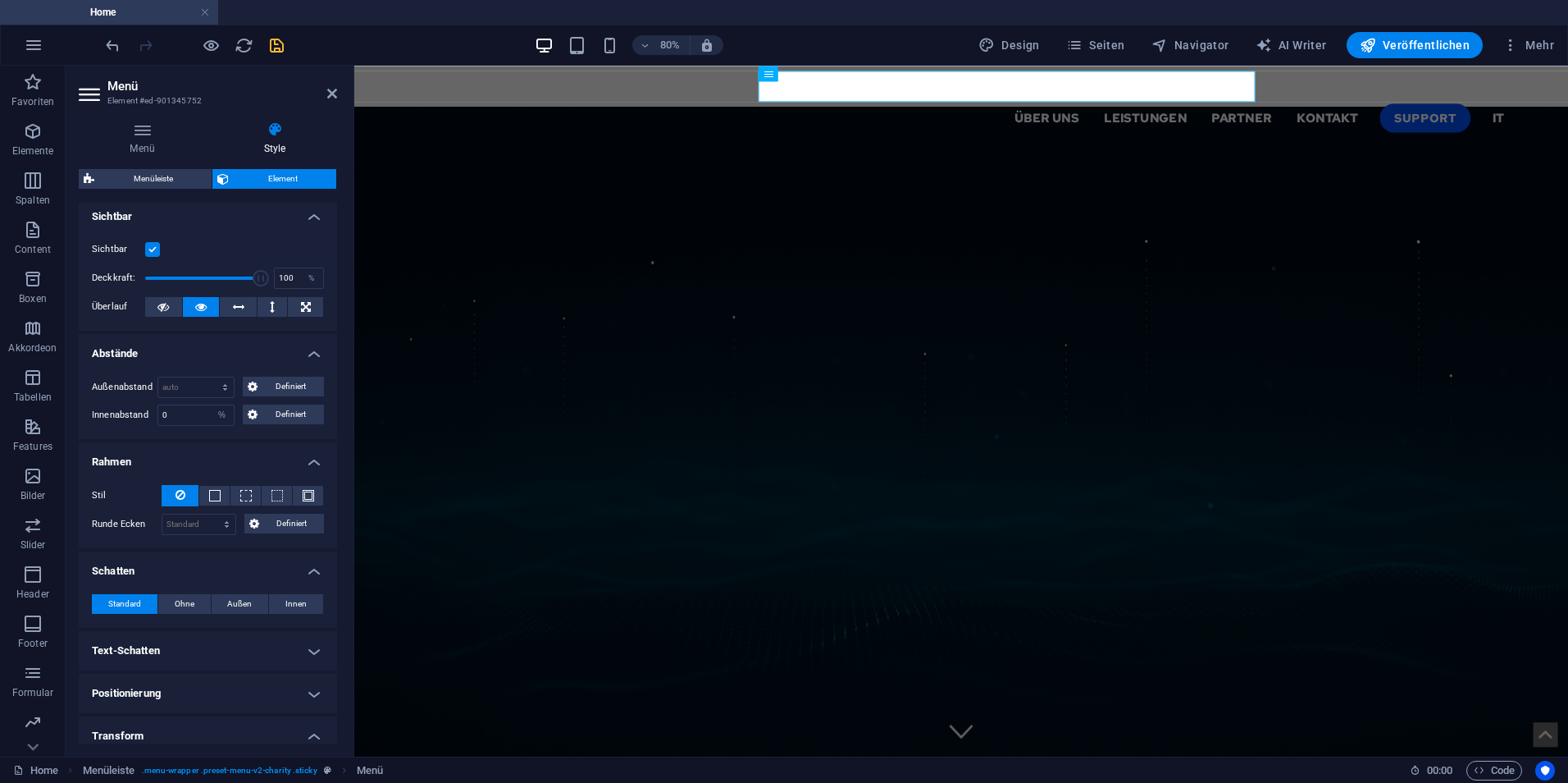
scroll to position [0, 0]
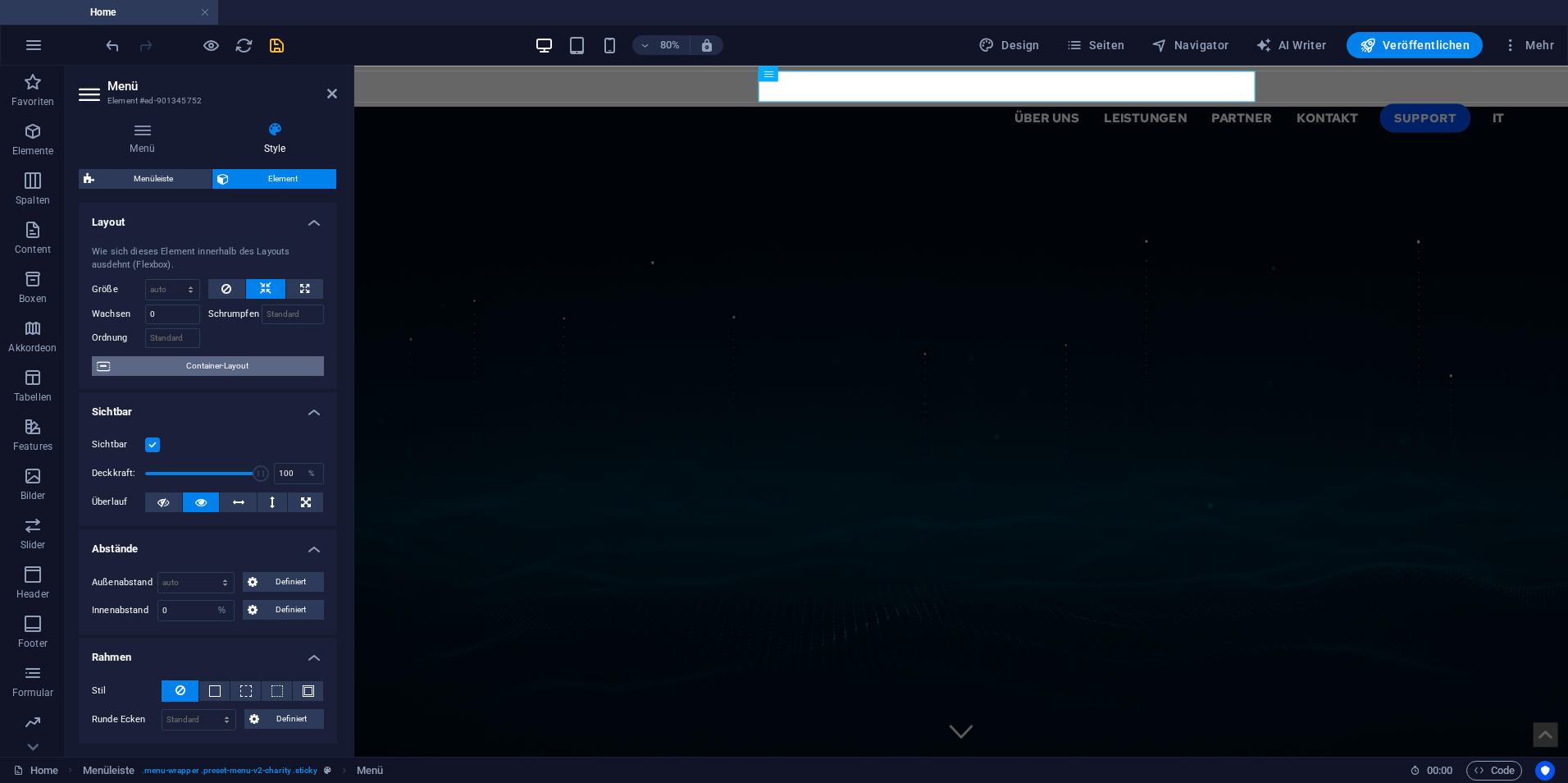
click at [194, 375] on span "Container-Layout" at bounding box center [217, 366] width 204 height 20
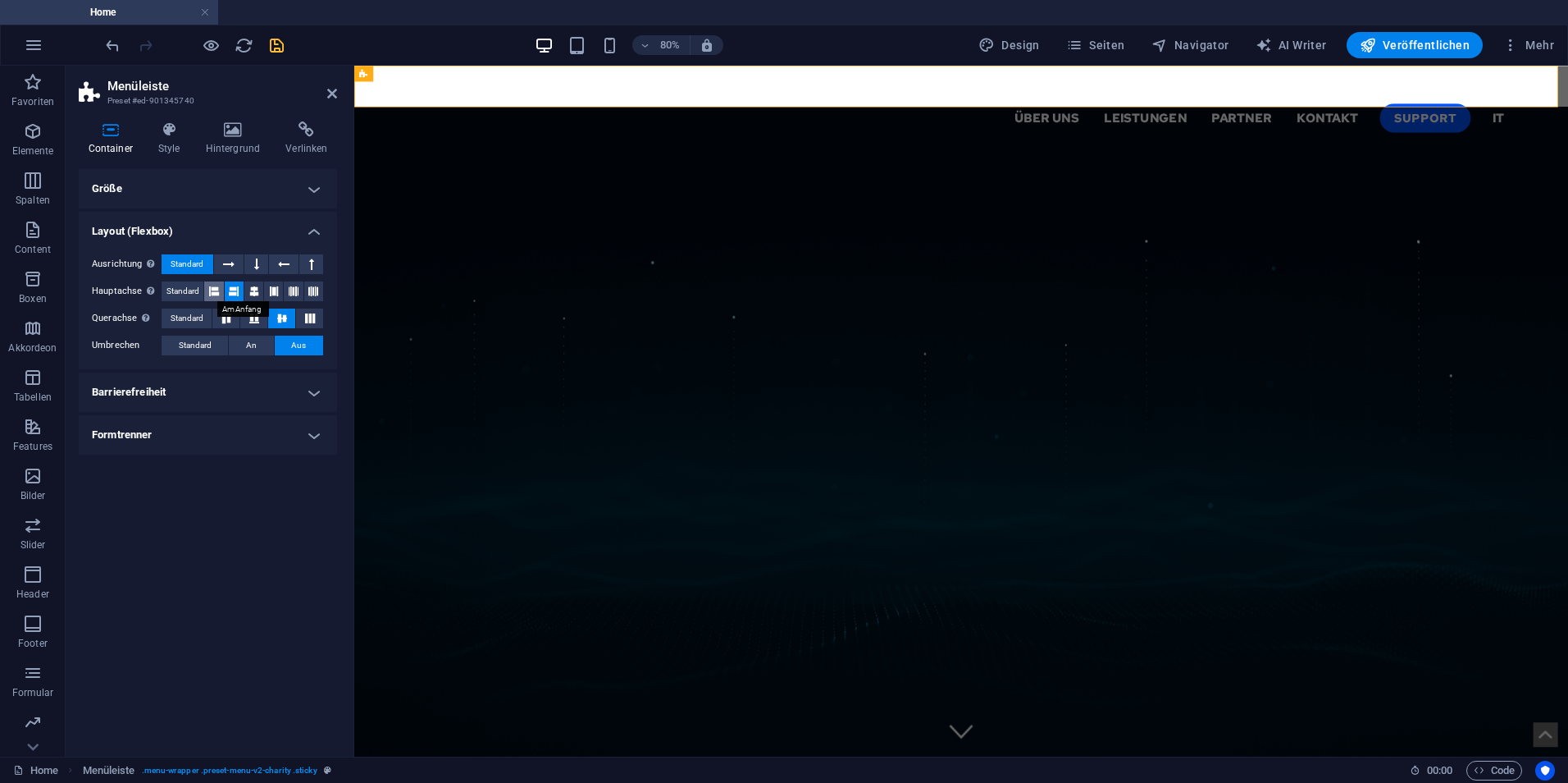
click at [219, 288] on icon at bounding box center [214, 291] width 10 height 20
click at [229, 285] on icon at bounding box center [233, 291] width 10 height 20
click at [252, 291] on icon at bounding box center [254, 291] width 10 height 20
click at [232, 295] on icon at bounding box center [233, 291] width 10 height 20
drag, startPoint x: 288, startPoint y: 261, endPoint x: 234, endPoint y: 266, distance: 54.2
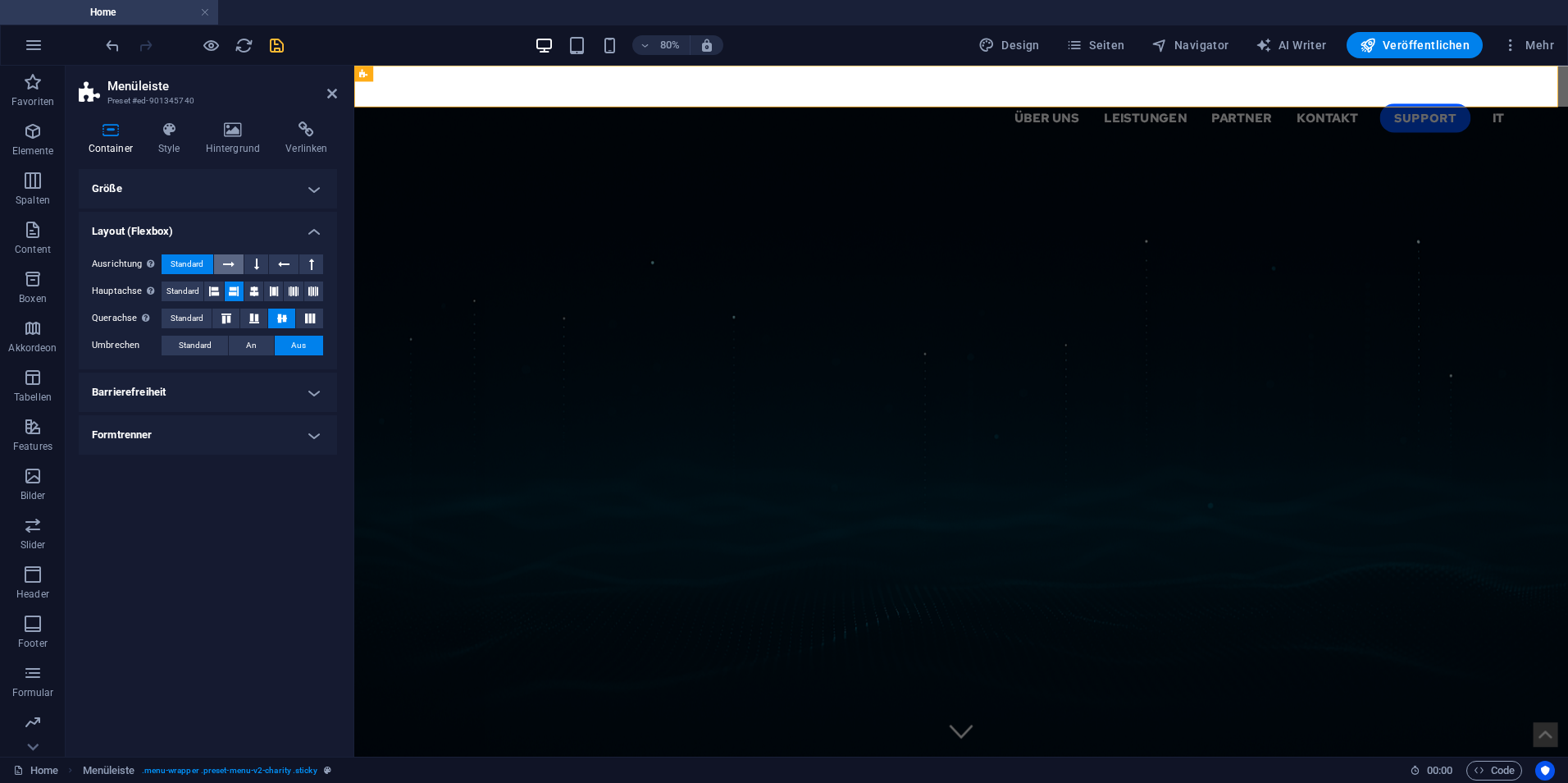
click at [286, 262] on icon at bounding box center [284, 264] width 12 height 20
click at [237, 266] on button at bounding box center [229, 264] width 31 height 20
click at [260, 265] on button at bounding box center [256, 264] width 24 height 20
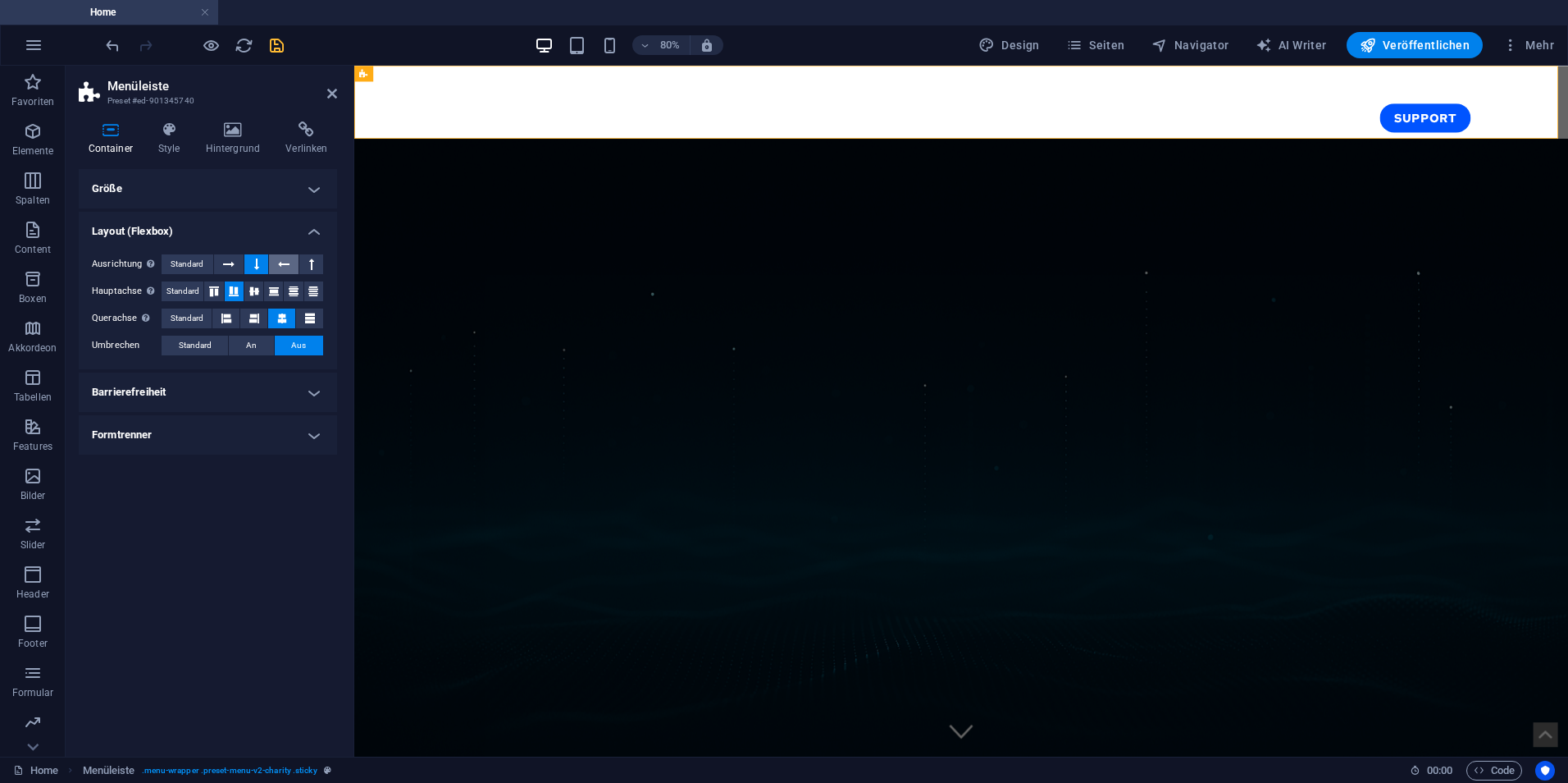
drag, startPoint x: 279, startPoint y: 269, endPoint x: 314, endPoint y: 265, distance: 35.2
click at [280, 268] on icon at bounding box center [284, 264] width 12 height 20
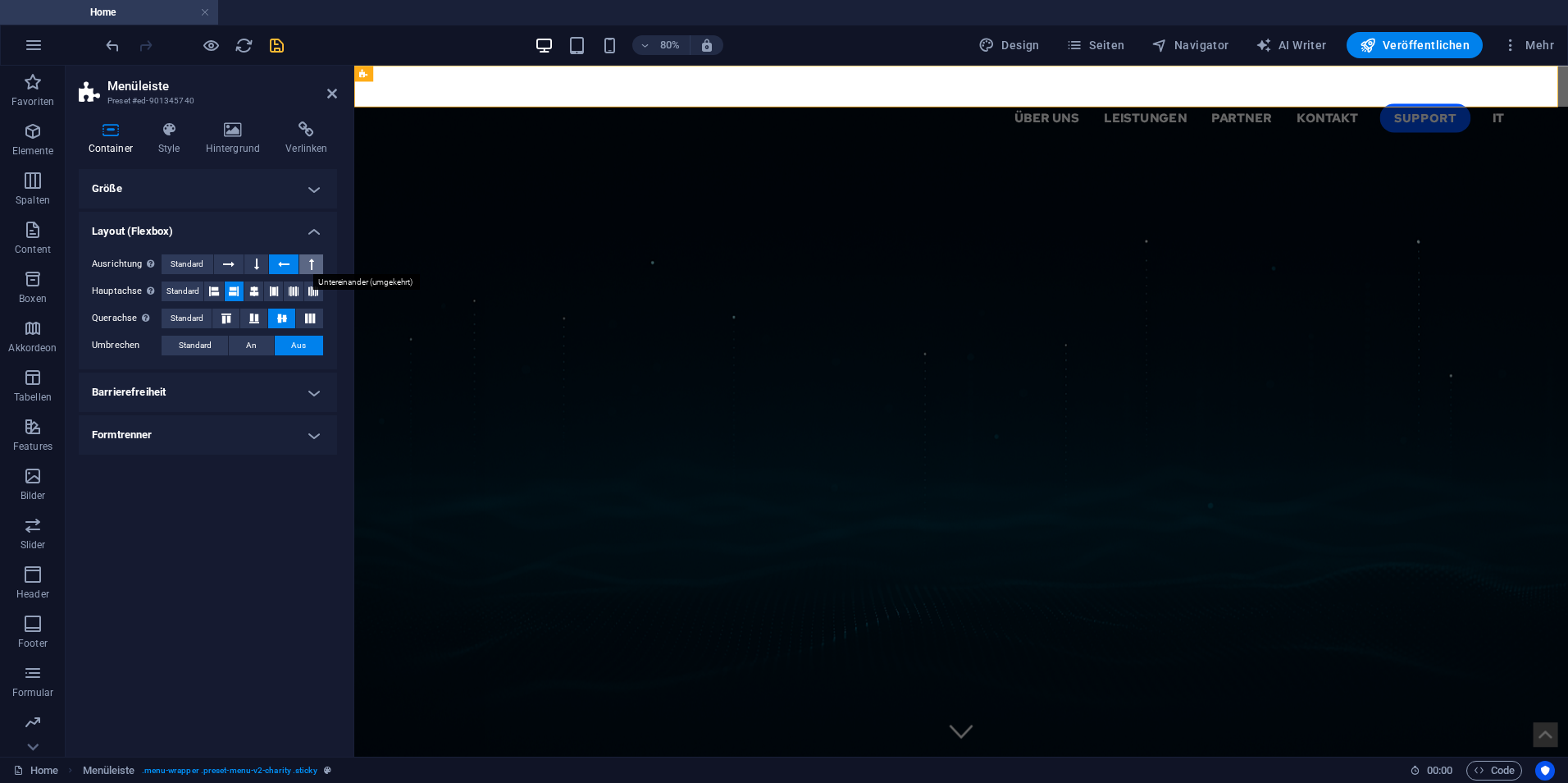
click at [317, 263] on button at bounding box center [312, 264] width 24 height 20
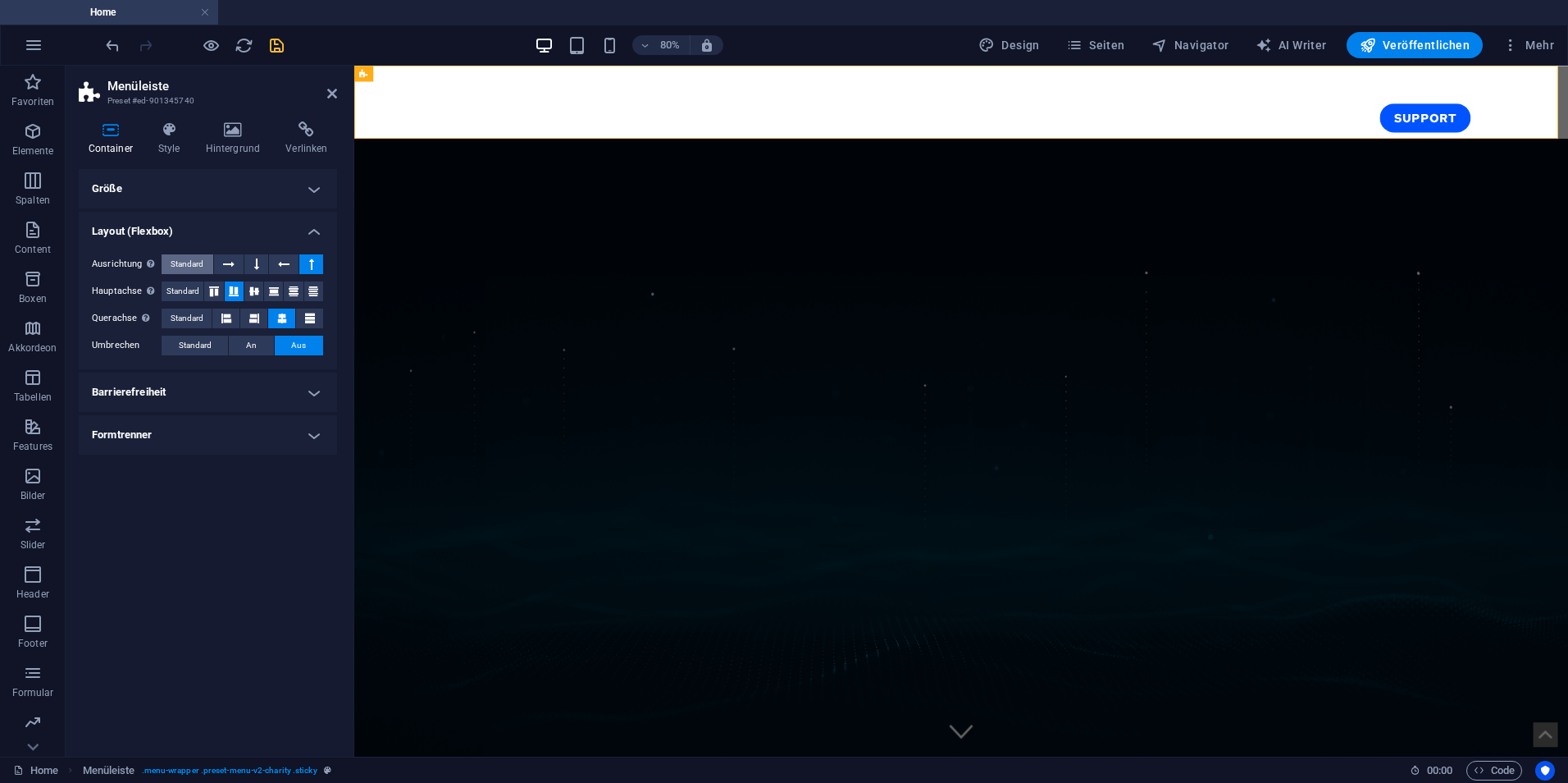
click at [205, 271] on button "Standard" at bounding box center [187, 264] width 51 height 20
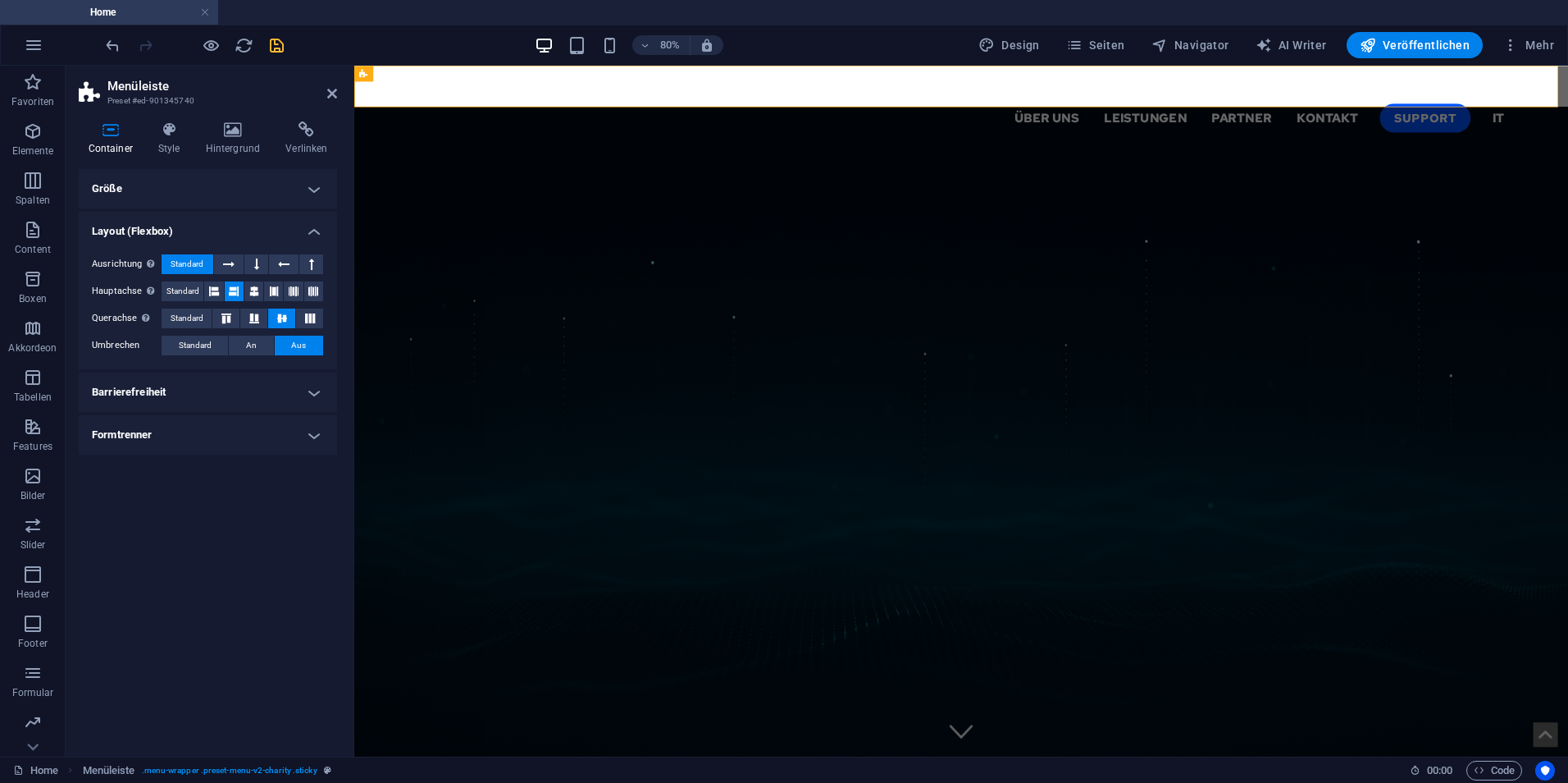
click at [213, 414] on ul "Größe Höhe Standard px rem % vh vw Mind. Höhe Keine px rem % vh vw Breite Stand…" at bounding box center [208, 312] width 258 height 285
click at [206, 426] on h4 "Formtrenner" at bounding box center [208, 435] width 258 height 40
click at [211, 381] on h4 "Barrierefreiheit" at bounding box center [208, 392] width 258 height 40
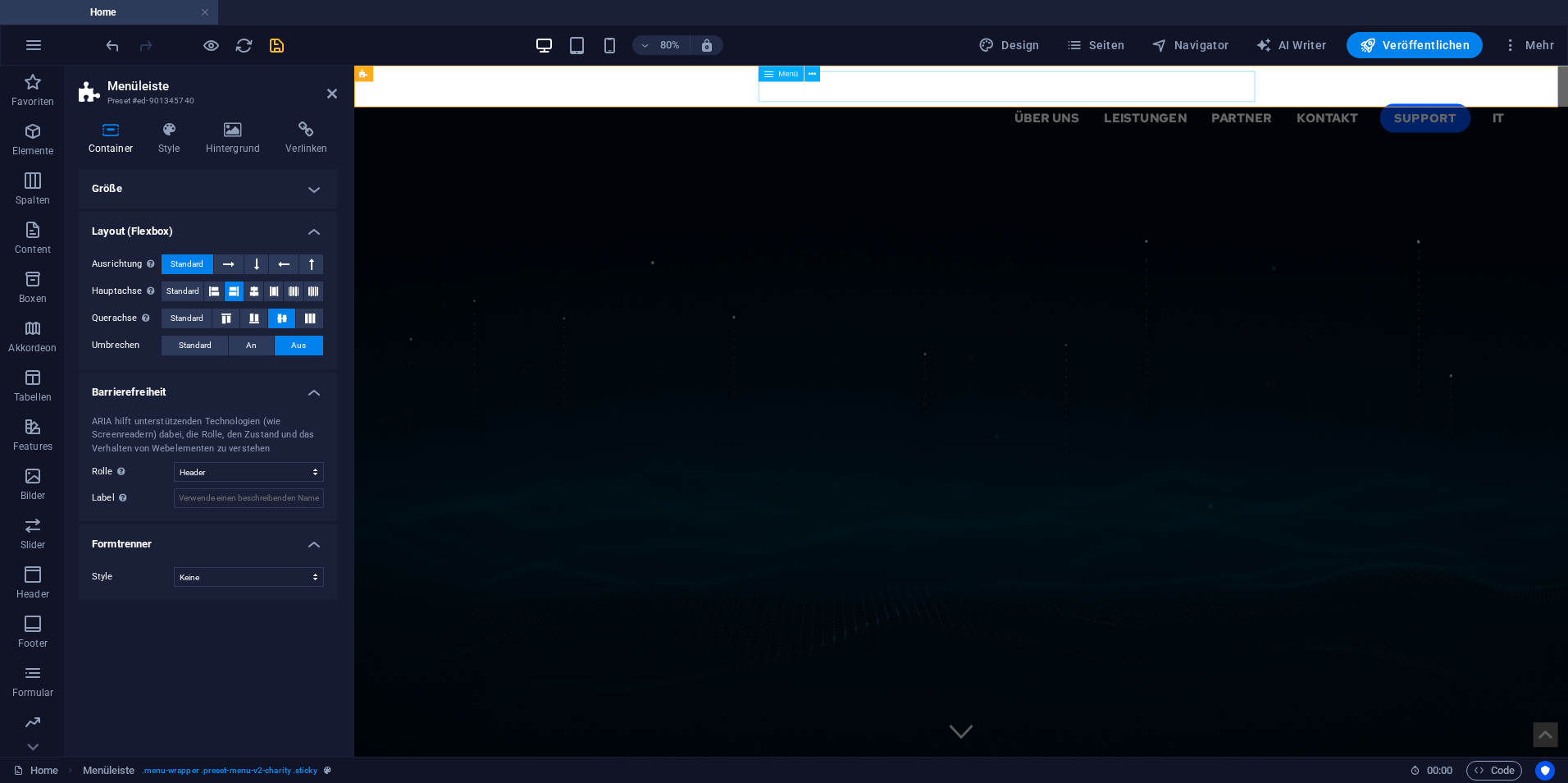
click at [892, 112] on nav "Über uns Leistungen Partner Kontakt Support IT" at bounding box center [1113, 132] width 1365 height 40
click at [210, 154] on h4 "Hintergrund" at bounding box center [235, 139] width 80 height 35
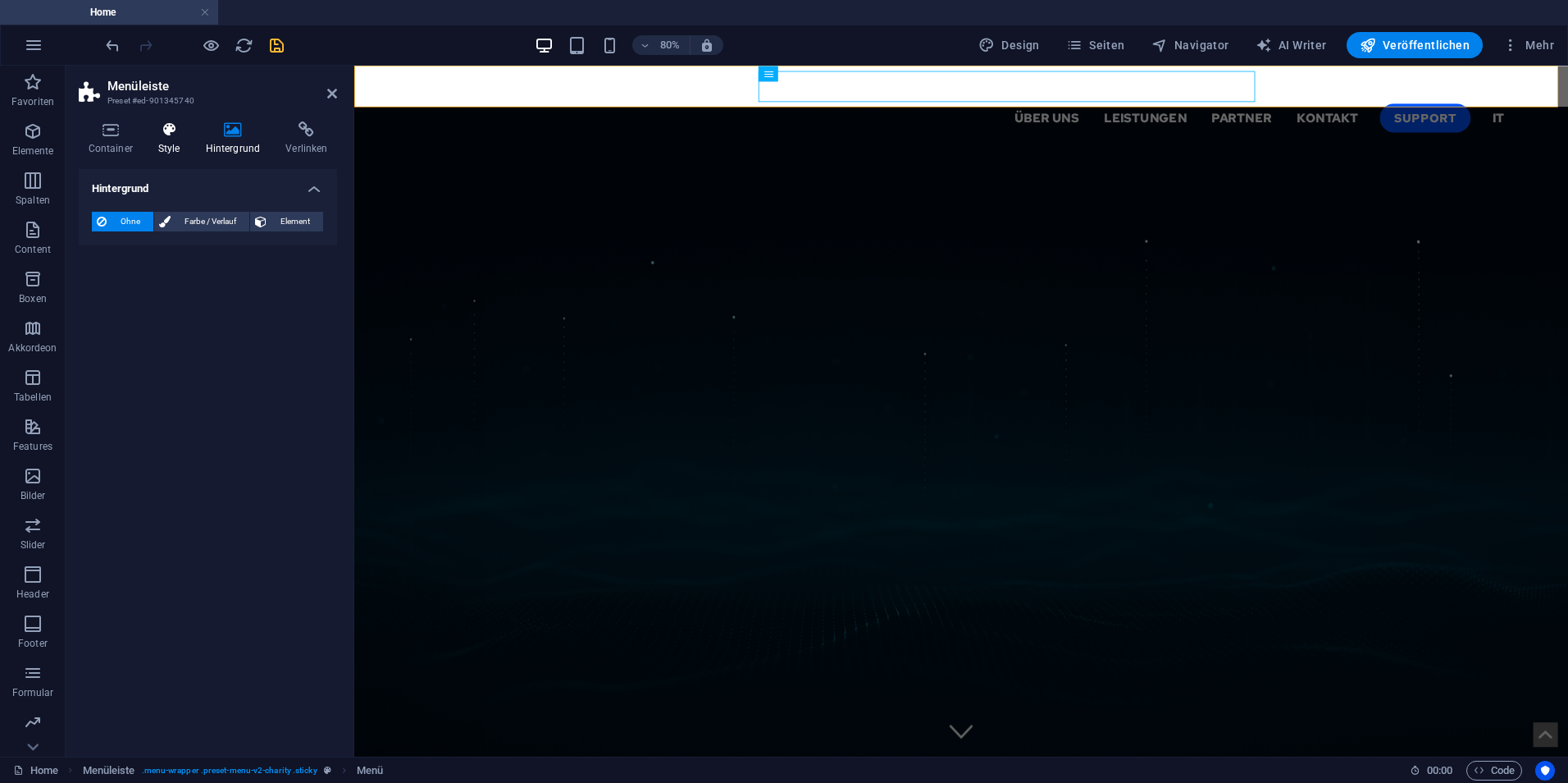
click at [185, 142] on h4 "Style" at bounding box center [172, 139] width 47 height 35
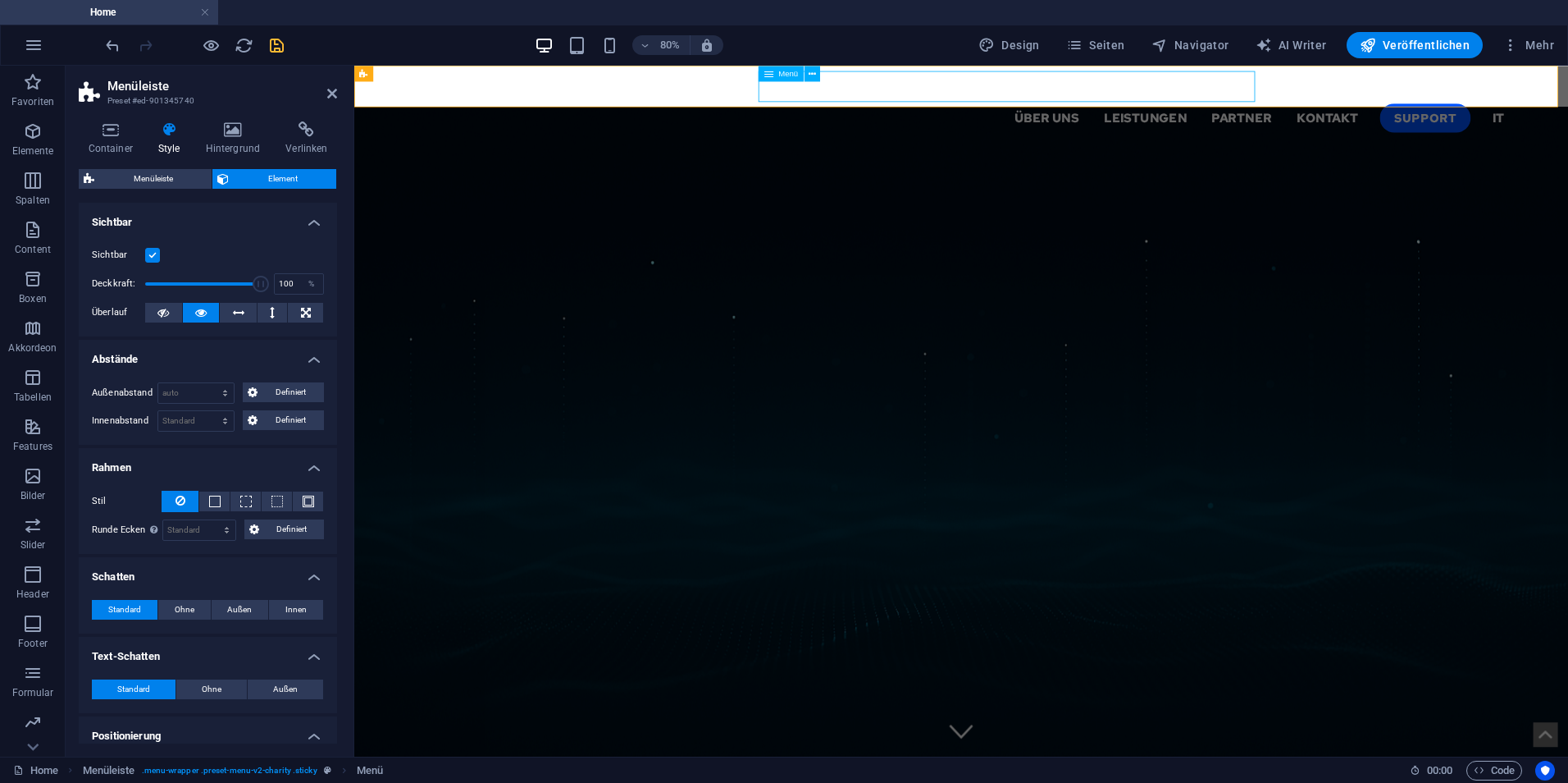
click at [918, 112] on nav "Über uns Leistungen Partner Kontakt Support IT" at bounding box center [1113, 132] width 1365 height 40
select select "%"
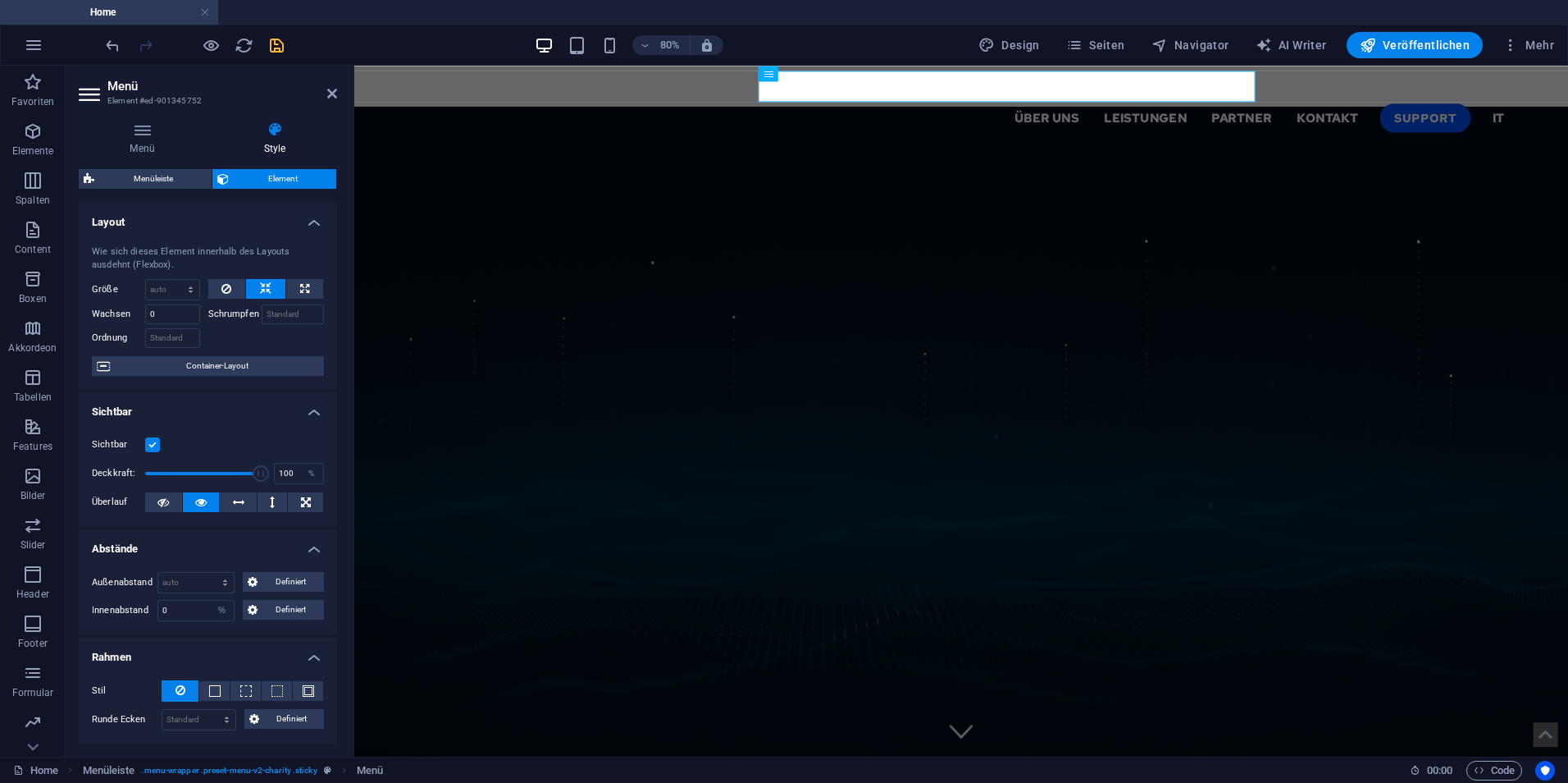
click at [175, 512] on div "Überlauf" at bounding box center [208, 502] width 232 height 21
click at [175, 508] on button at bounding box center [163, 502] width 37 height 20
click at [209, 506] on button at bounding box center [201, 502] width 37 height 20
click at [223, 358] on span "Container-Layout" at bounding box center [217, 366] width 204 height 20
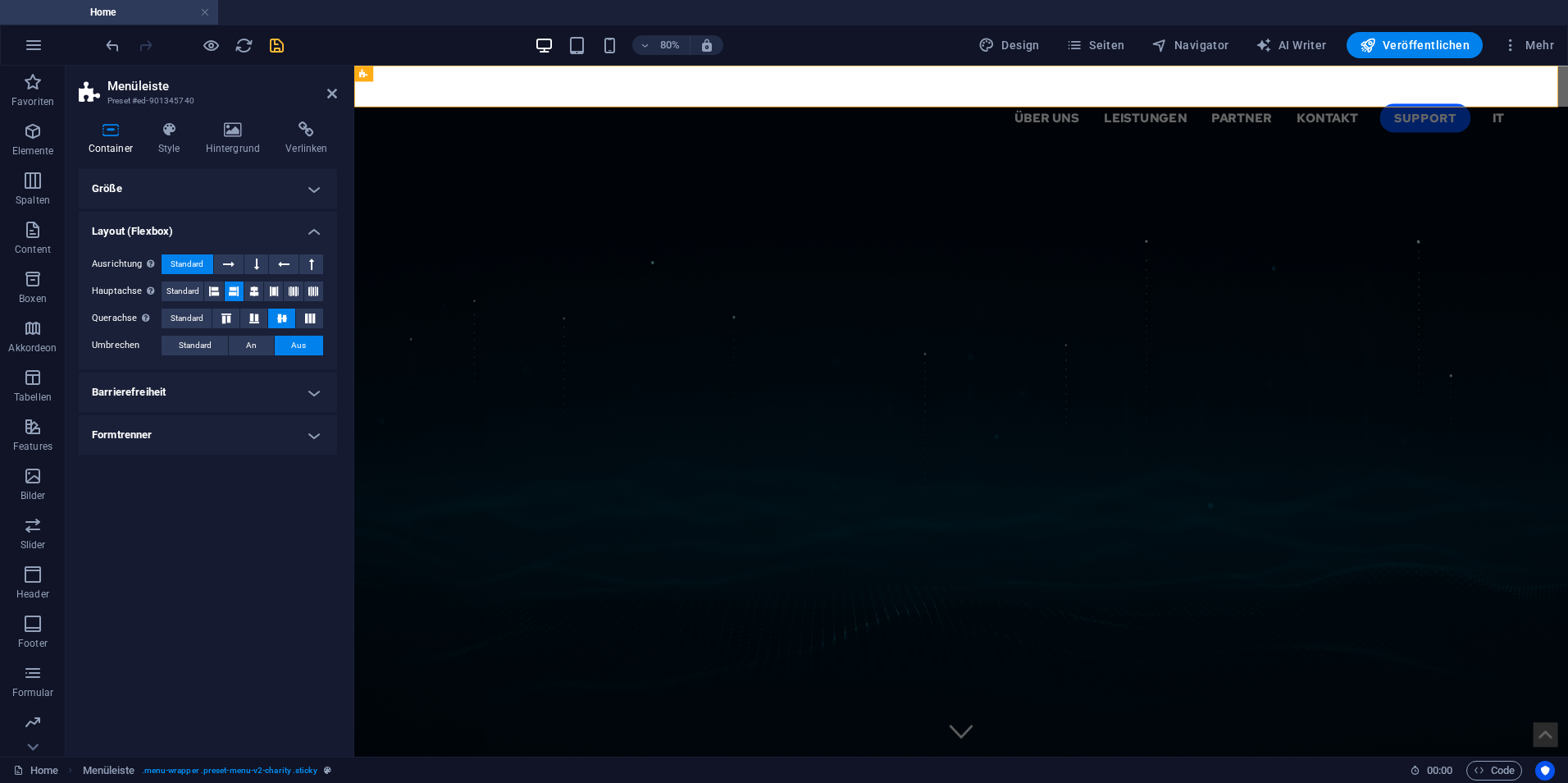
click at [937, 65] on iframe at bounding box center [961, 411] width 1214 height 691
click at [1070, 112] on nav "Über uns Leistungen Partner Kontakt Support IT" at bounding box center [1113, 132] width 1365 height 40
select select "%"
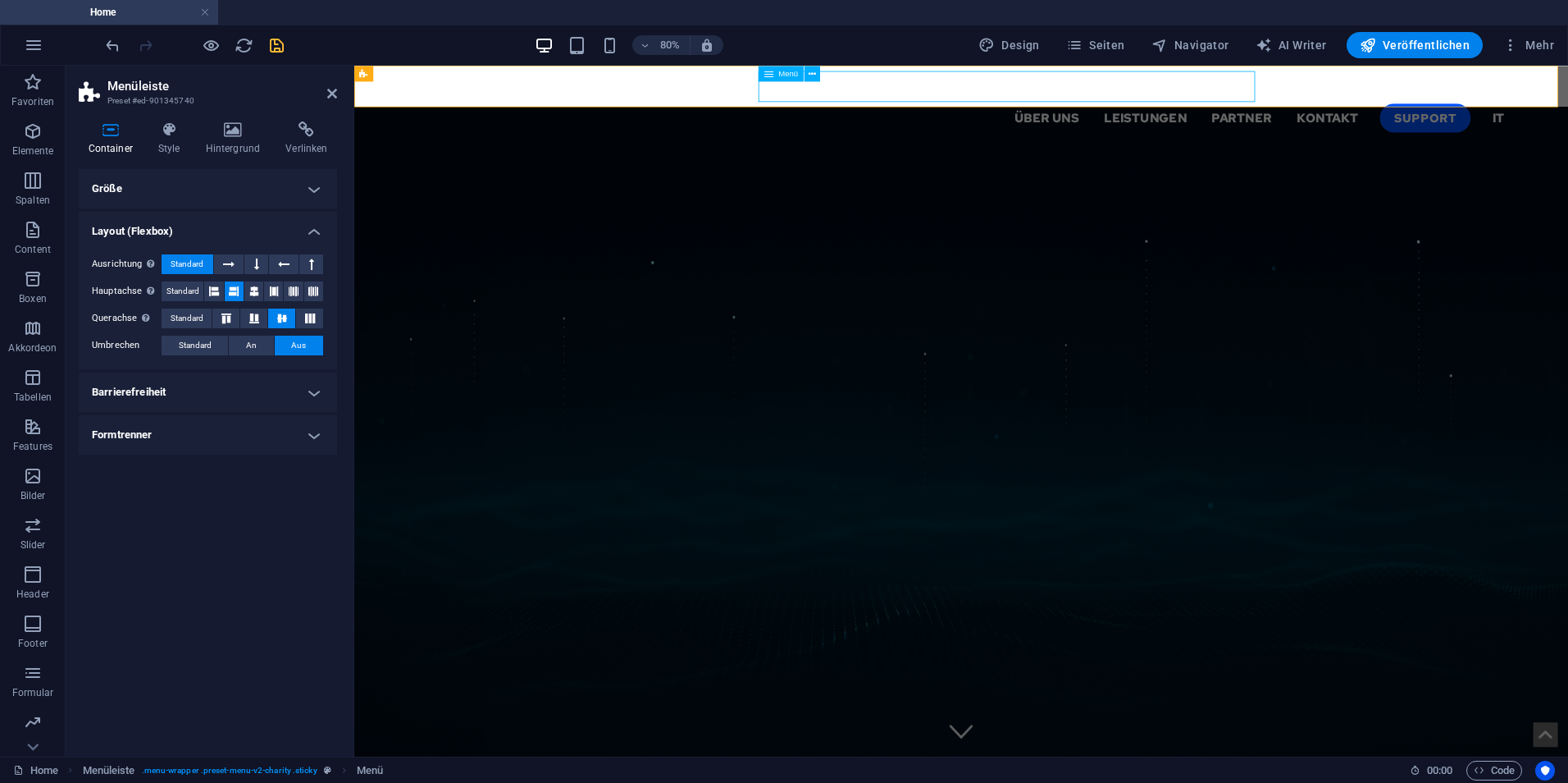
select select "%"
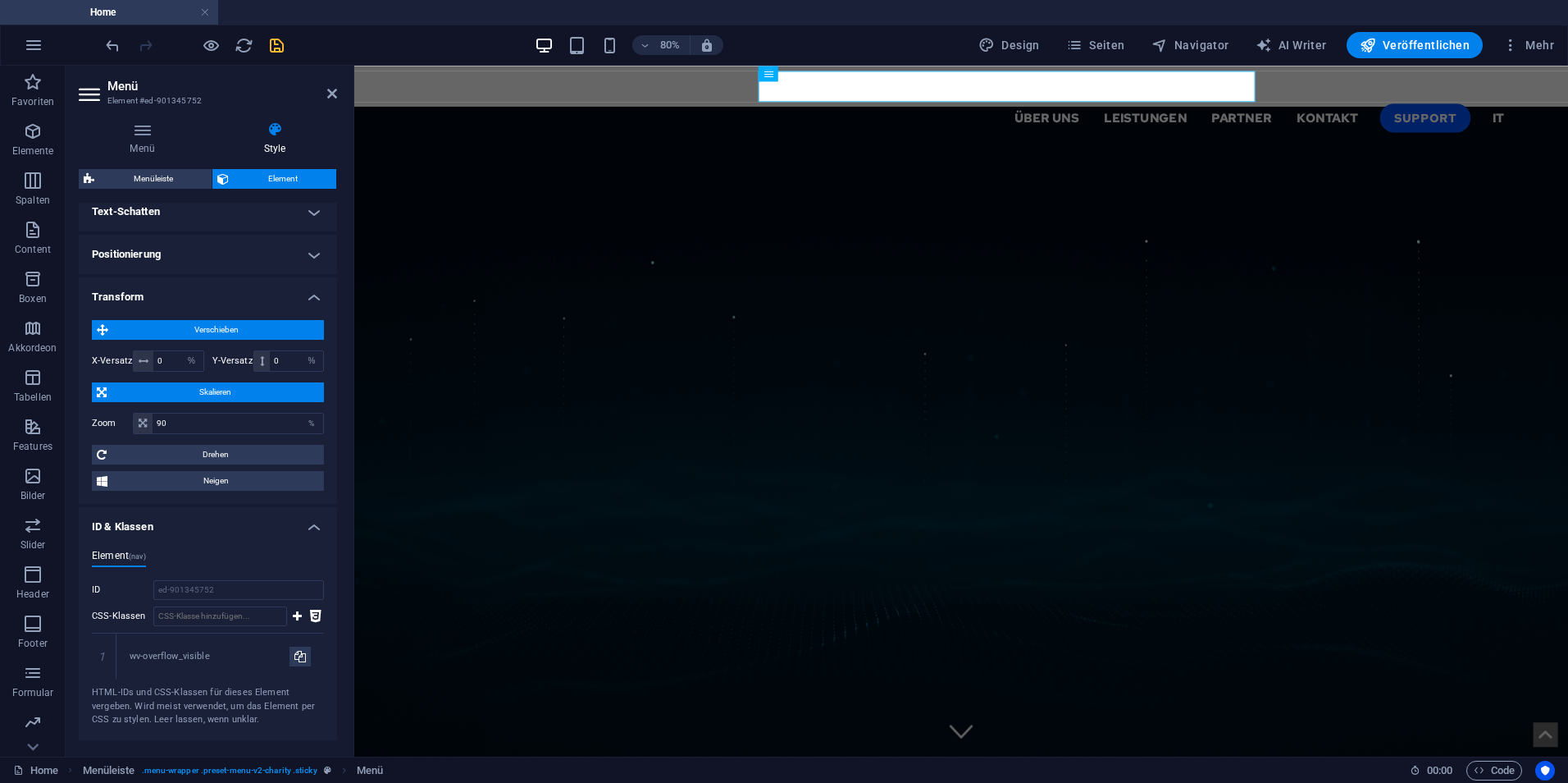
scroll to position [626, 0]
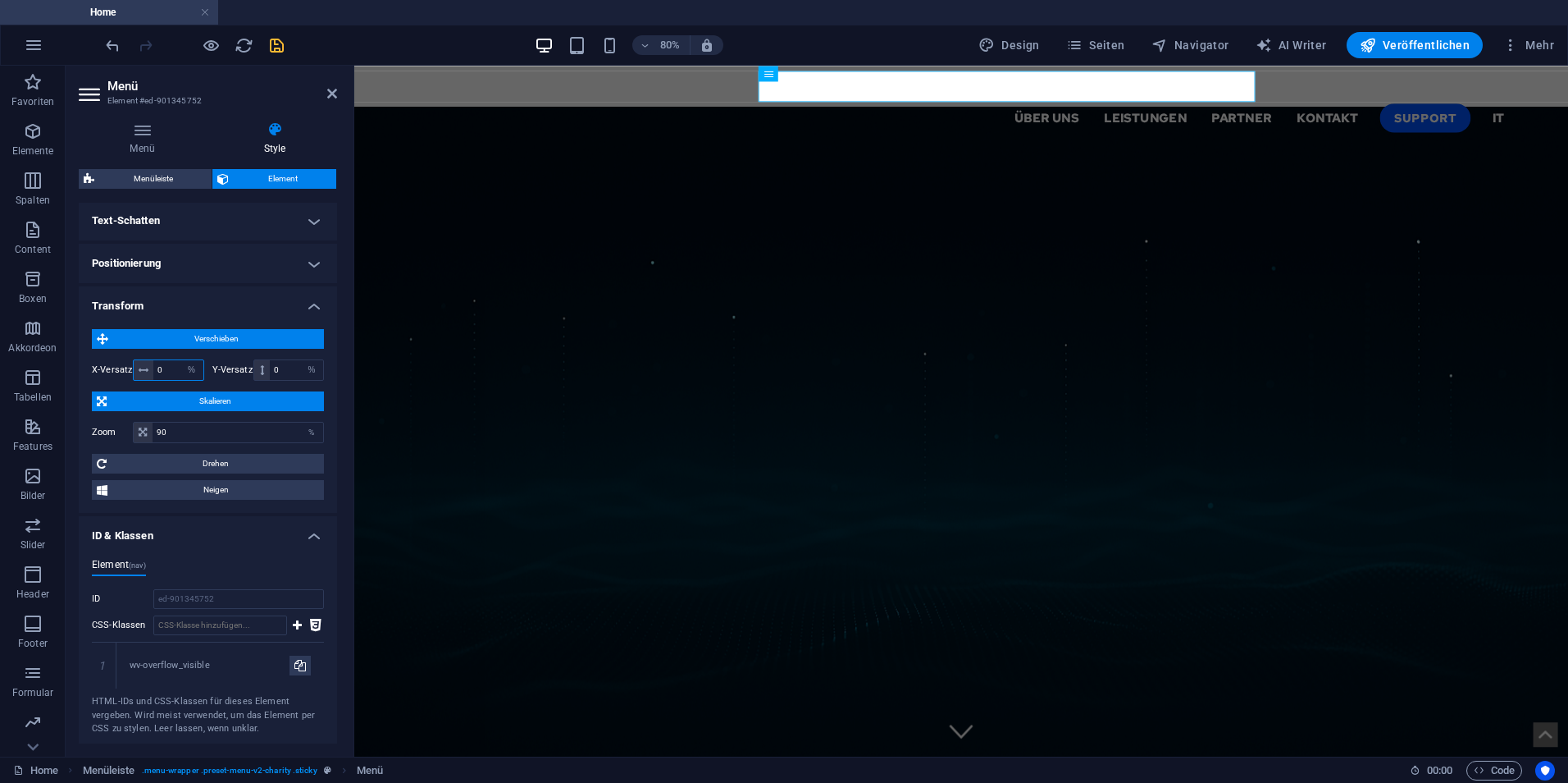
drag, startPoint x: 170, startPoint y: 367, endPoint x: 153, endPoint y: 367, distance: 17.0
click at [153, 367] on input "0" at bounding box center [178, 370] width 50 height 20
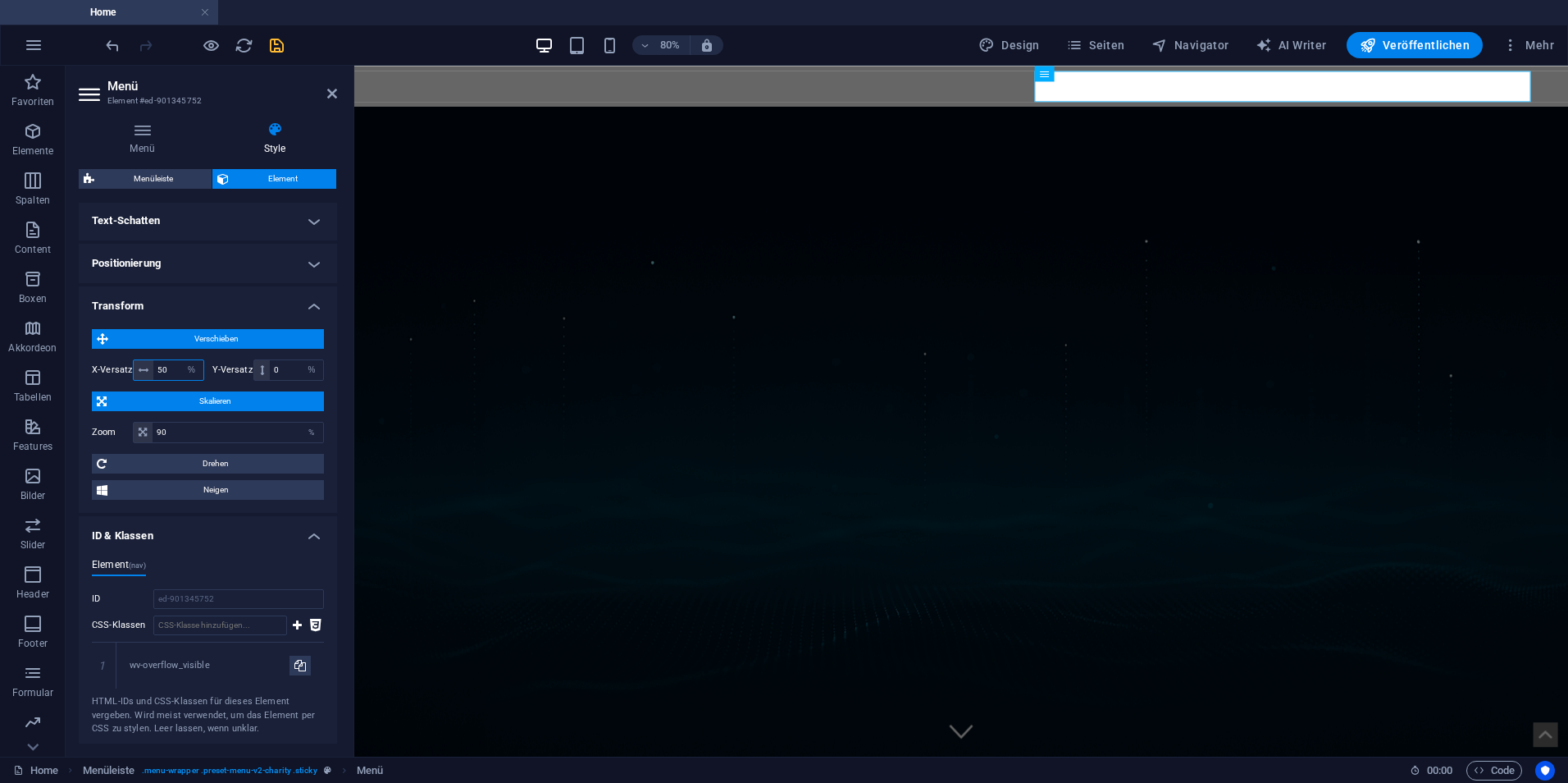
type input "5"
type input "9"
type input "65"
click at [335, 96] on icon at bounding box center [332, 93] width 10 height 13
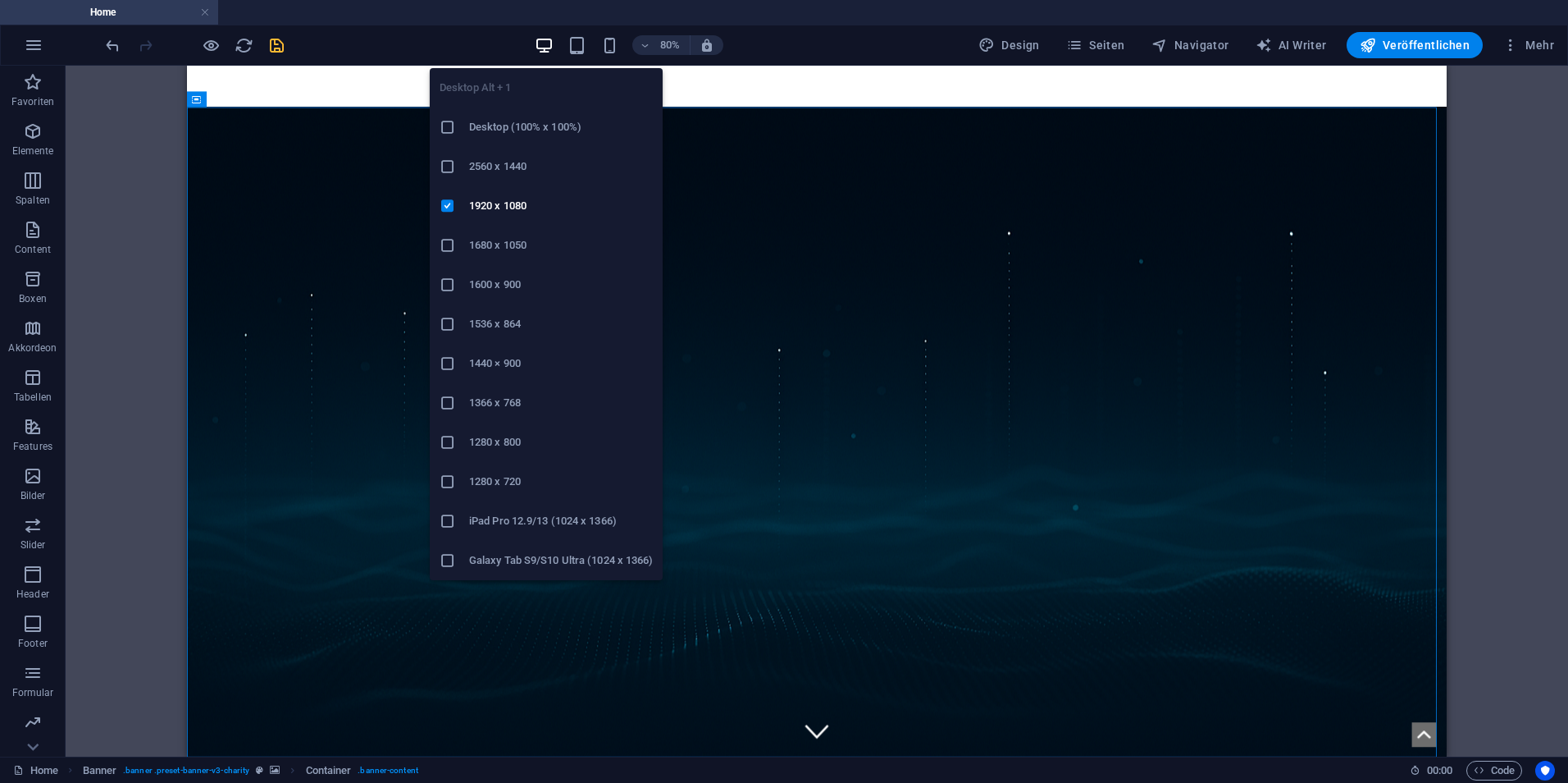
click at [449, 362] on icon at bounding box center [447, 363] width 17 height 17
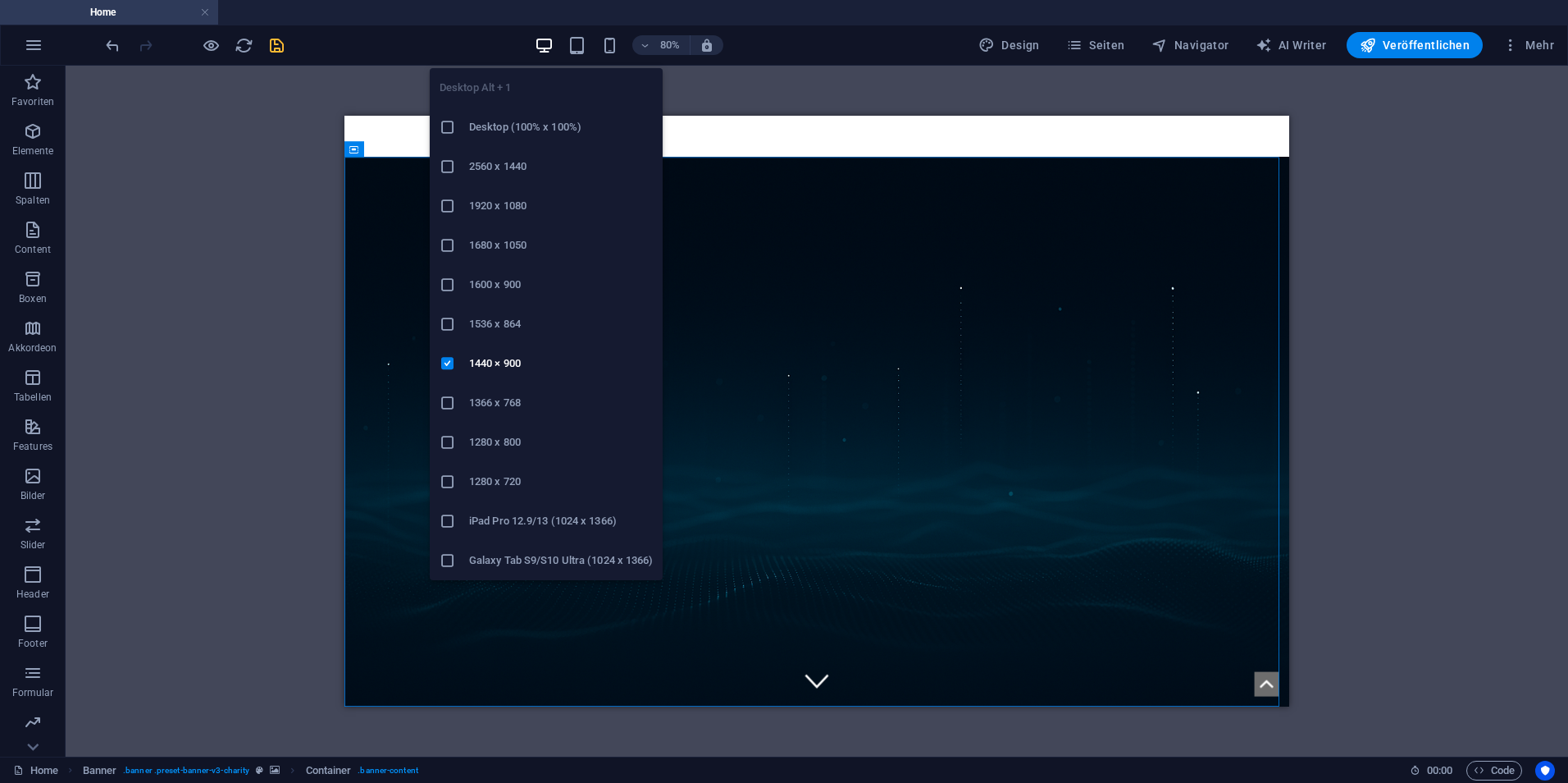
click at [448, 207] on icon at bounding box center [447, 206] width 17 height 17
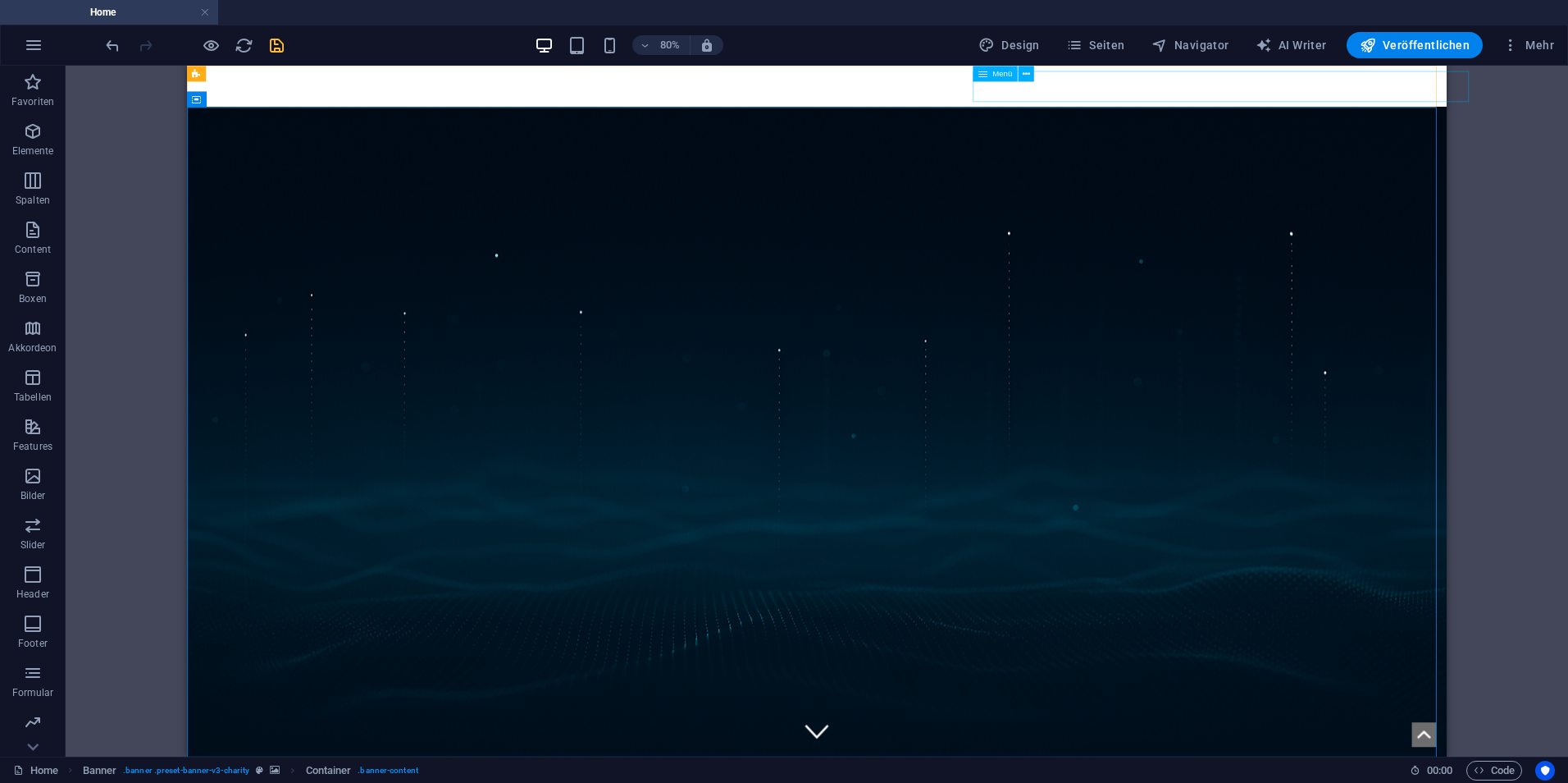
select select "%"
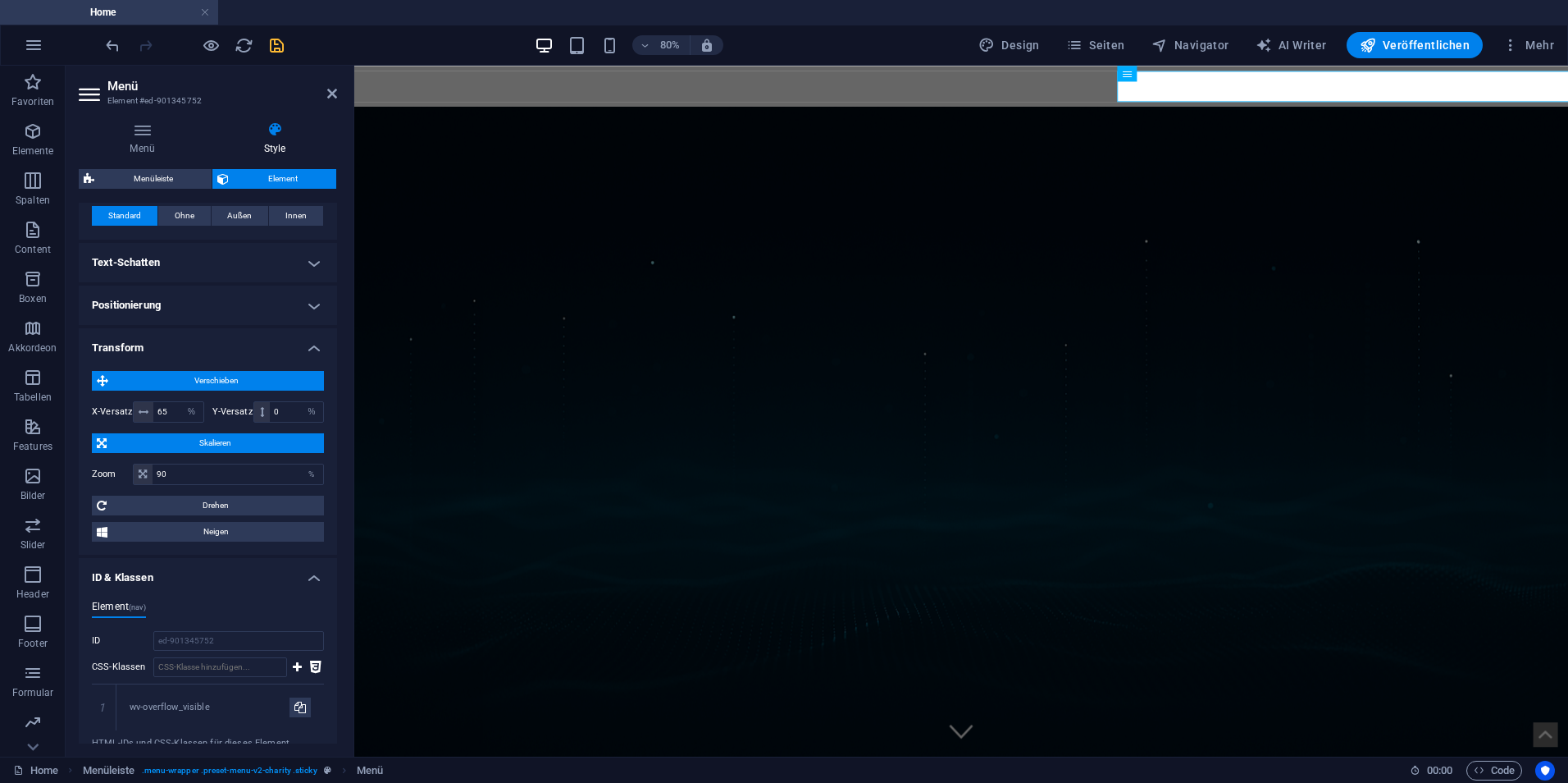
scroll to position [543, 0]
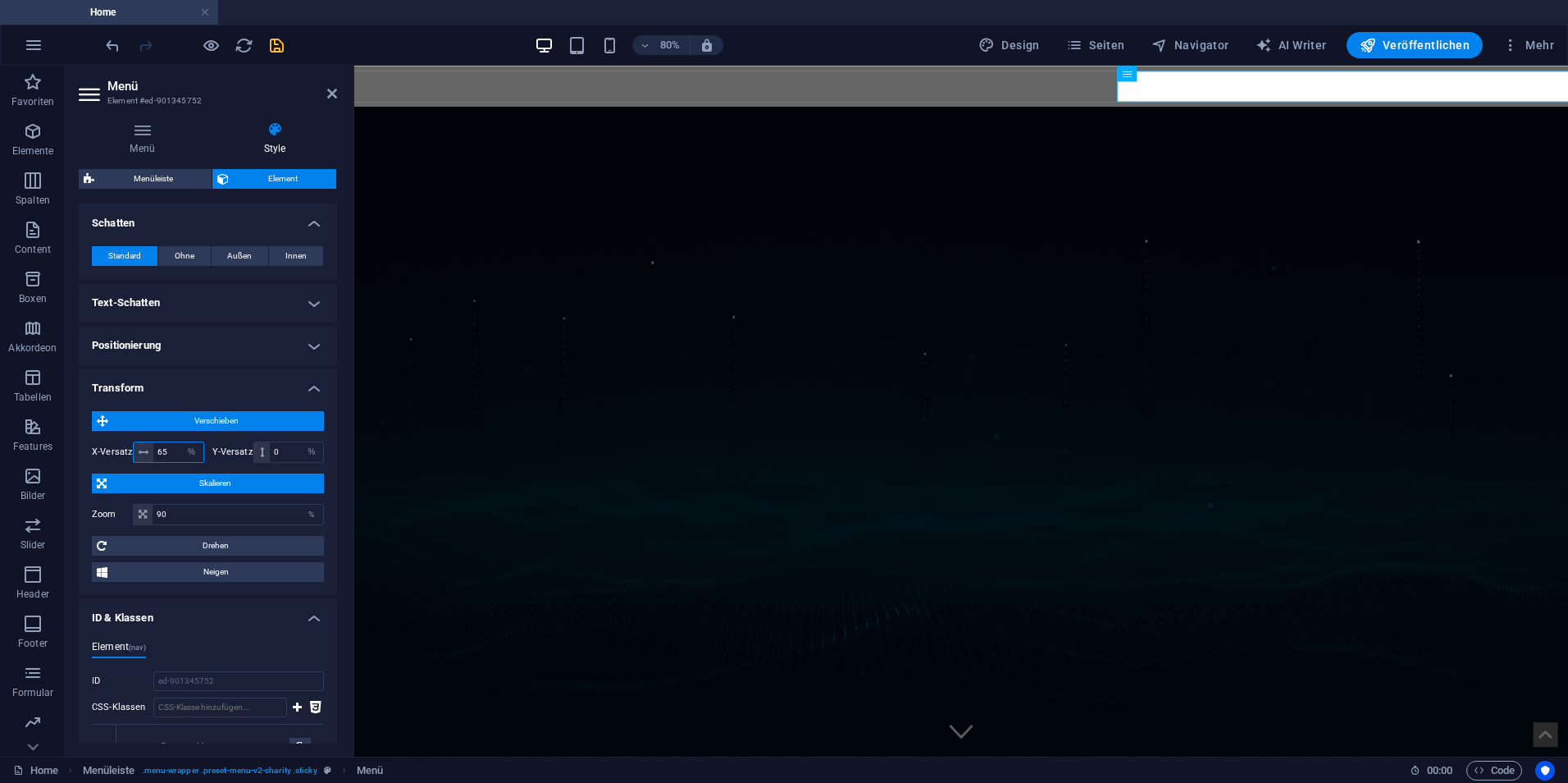
drag, startPoint x: 150, startPoint y: 453, endPoint x: 140, endPoint y: 452, distance: 10.0
click at [141, 453] on div "65 px rem % em vh vw" at bounding box center [168, 452] width 71 height 22
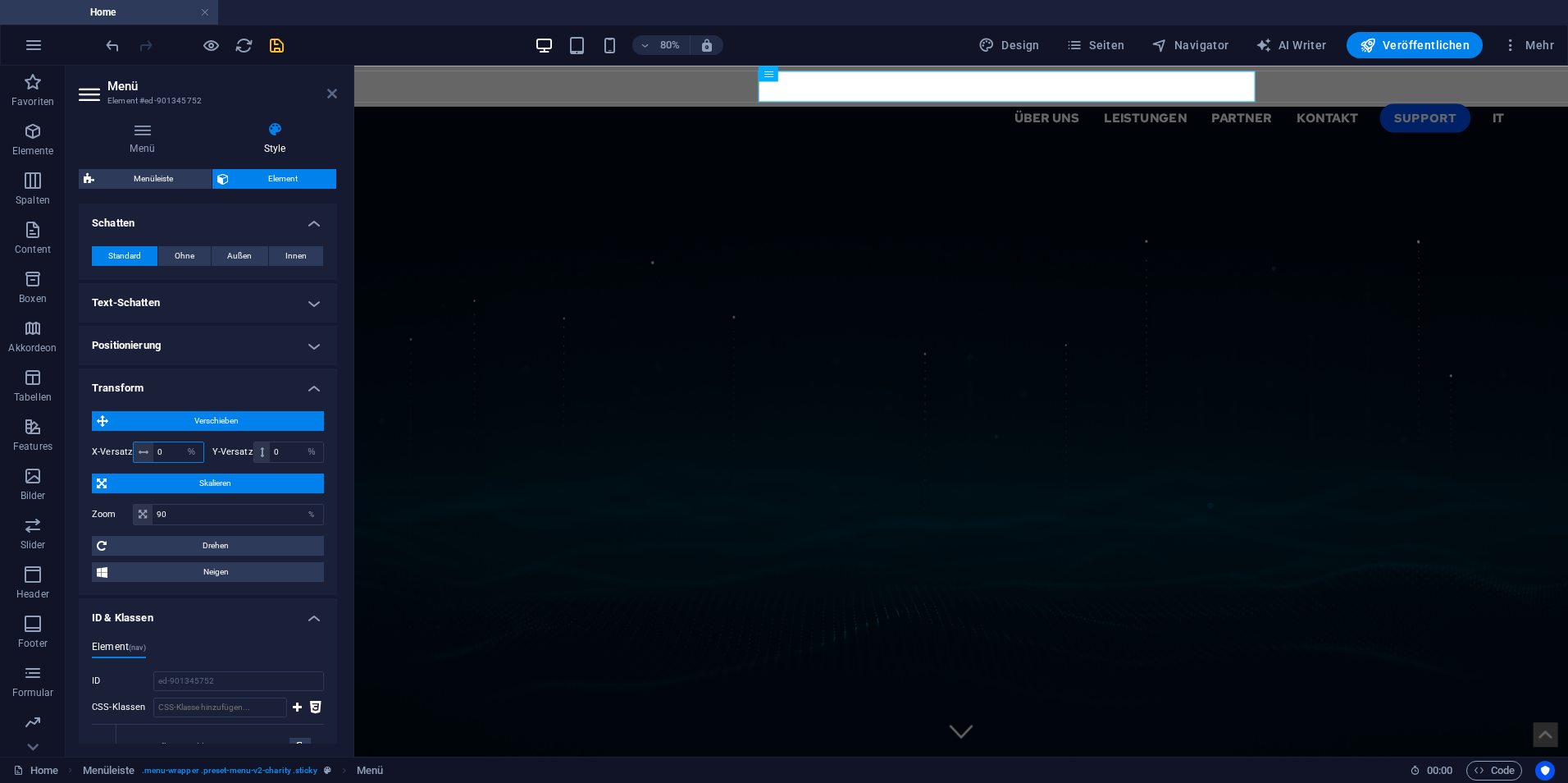
type input "0"
click at [332, 94] on icon at bounding box center [332, 93] width 10 height 13
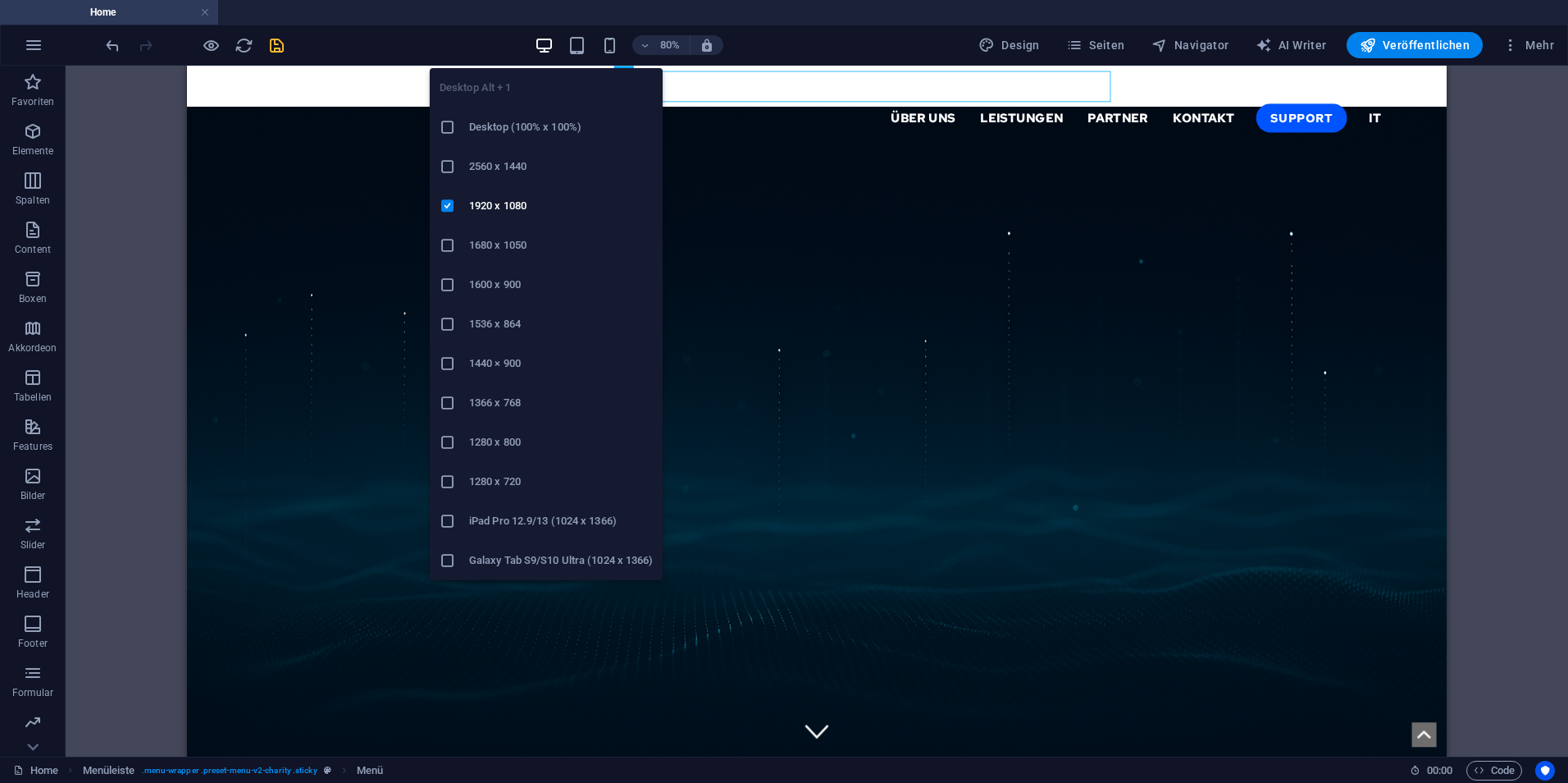
click at [452, 364] on icon at bounding box center [447, 363] width 17 height 17
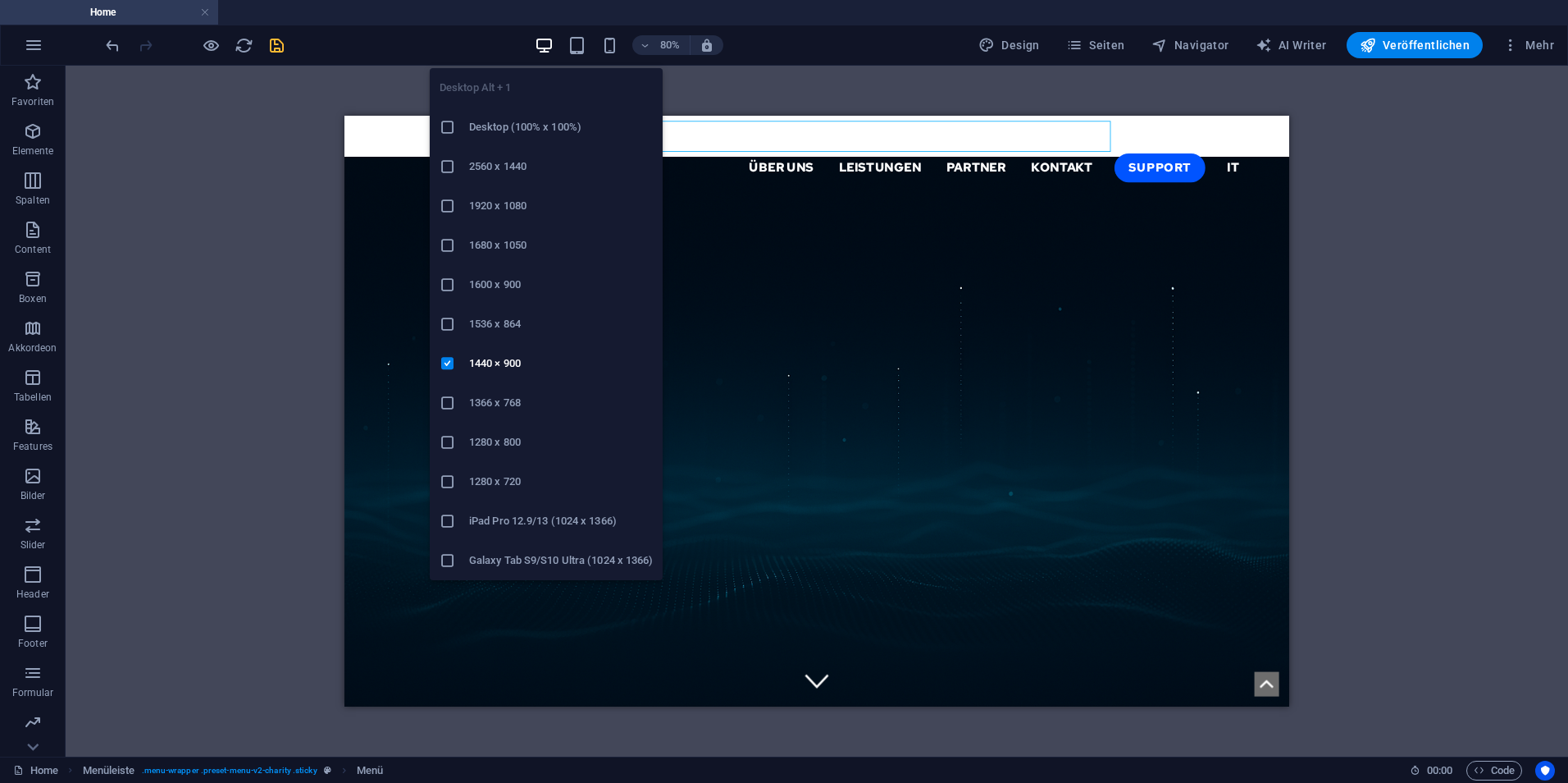
click at [452, 198] on icon at bounding box center [447, 206] width 17 height 17
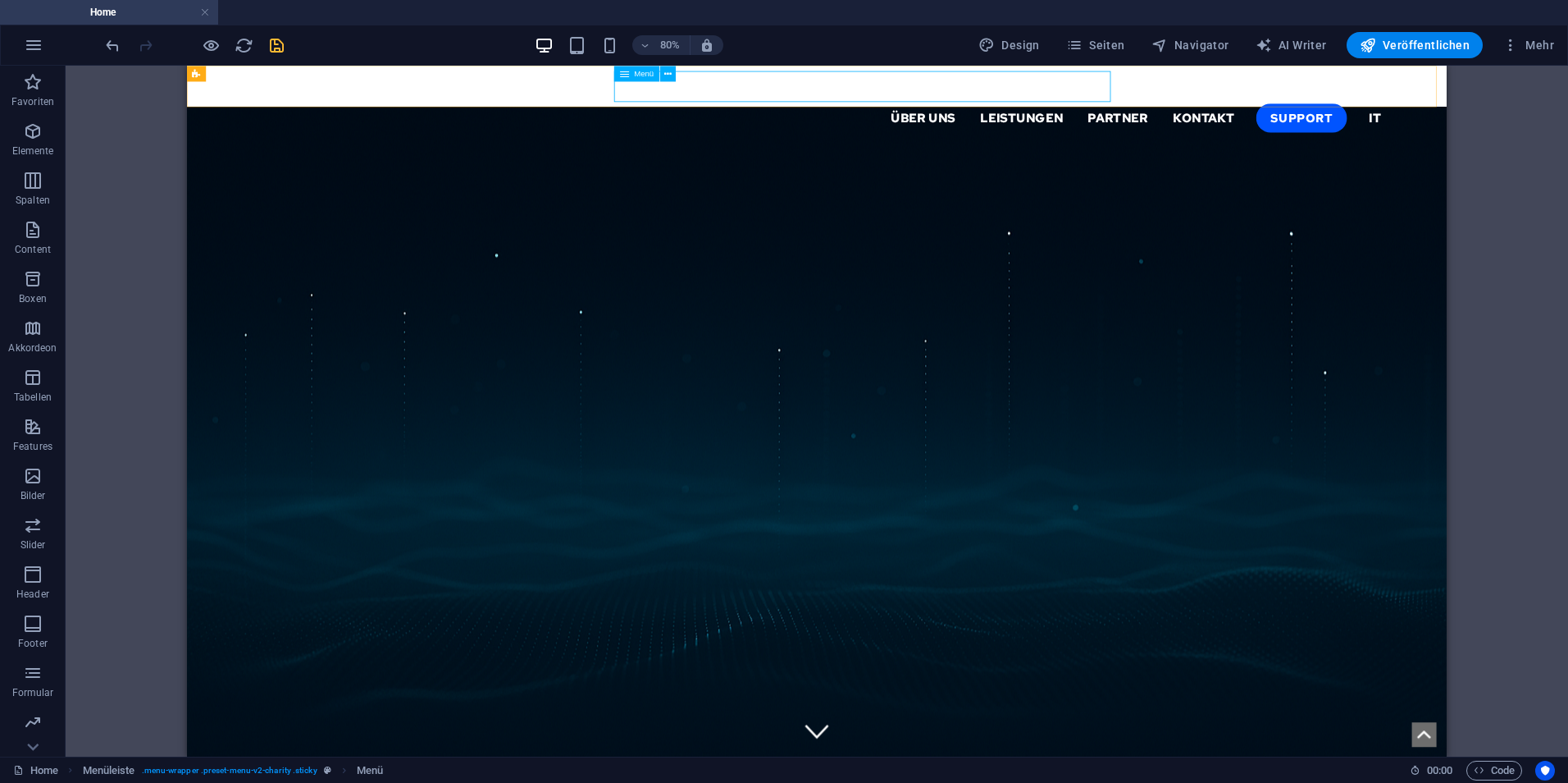
click at [743, 112] on nav "Über uns Leistungen Partner Kontakt Support IT" at bounding box center [974, 132] width 1417 height 40
select select "%"
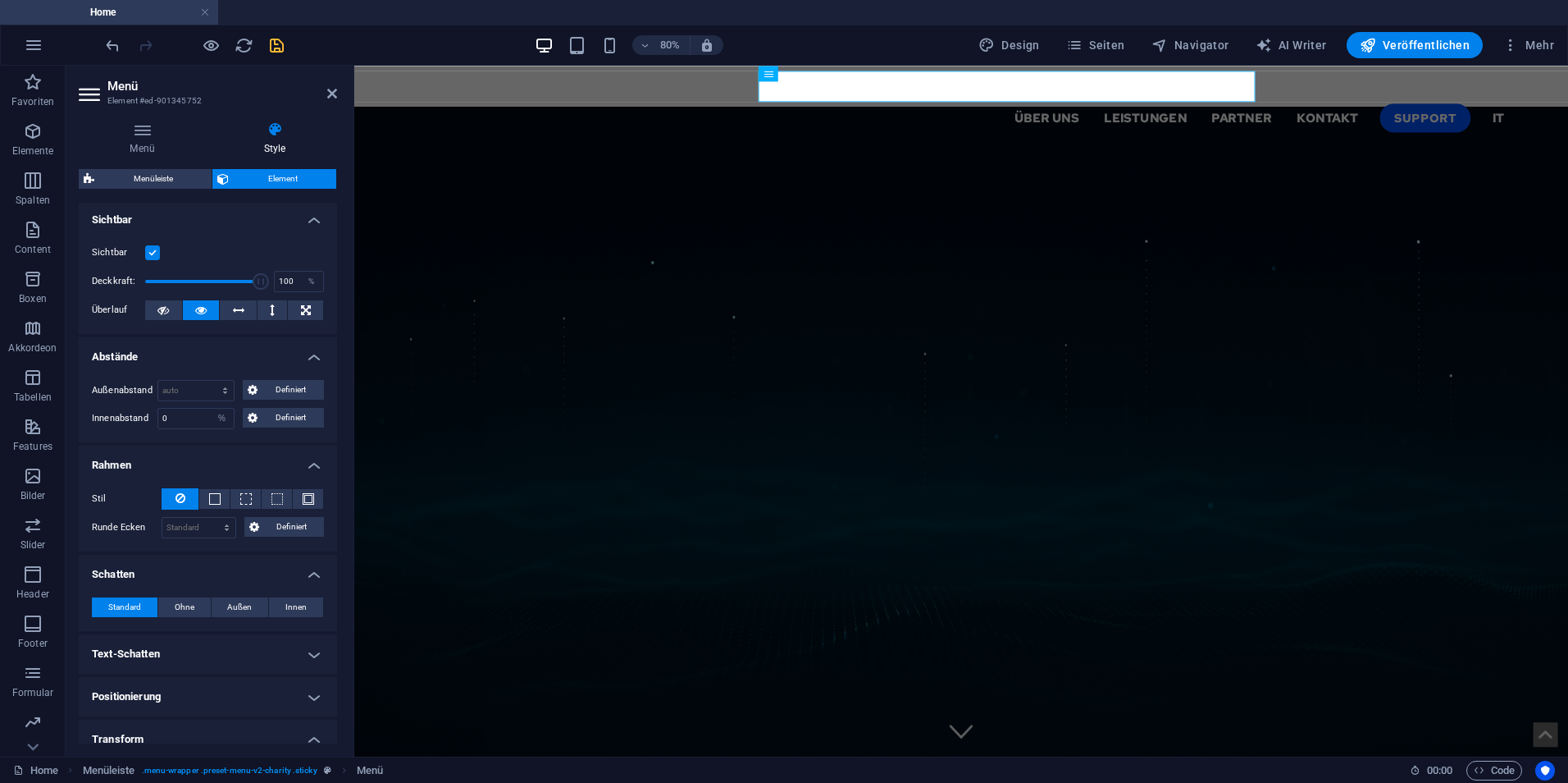
scroll to position [0, 0]
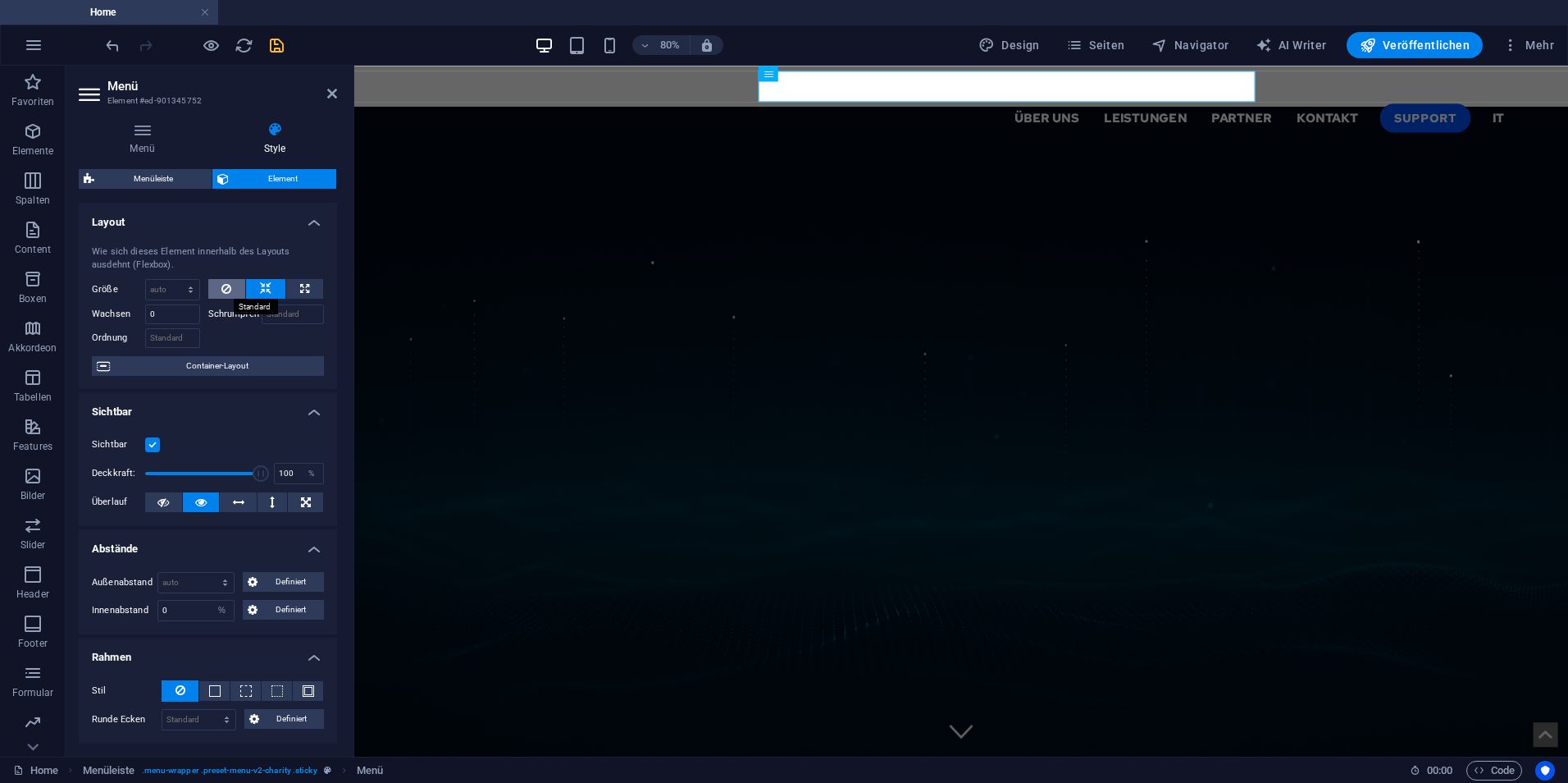
click at [226, 287] on icon at bounding box center [227, 289] width 10 height 20
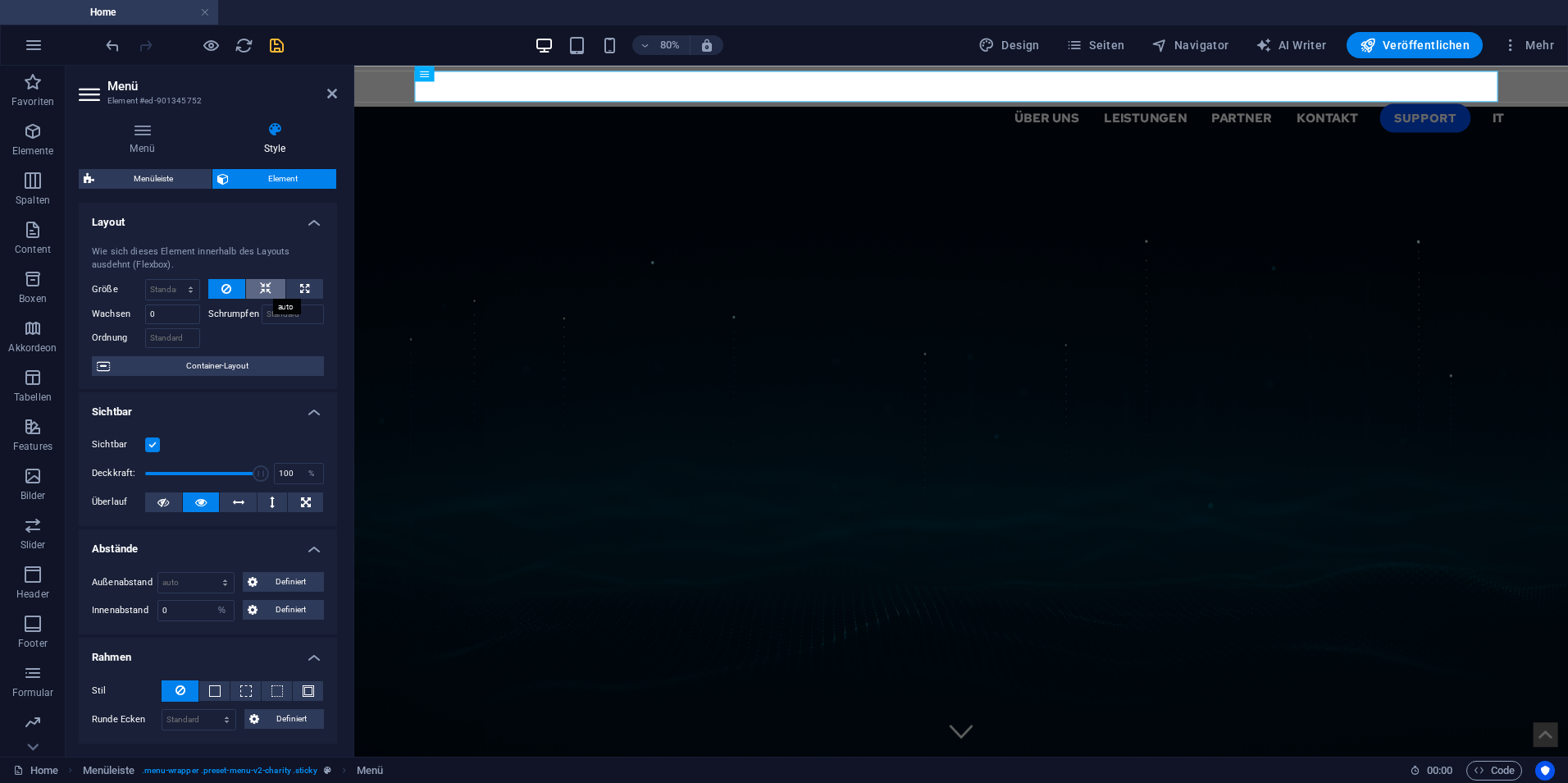
click at [261, 285] on icon at bounding box center [266, 289] width 12 height 20
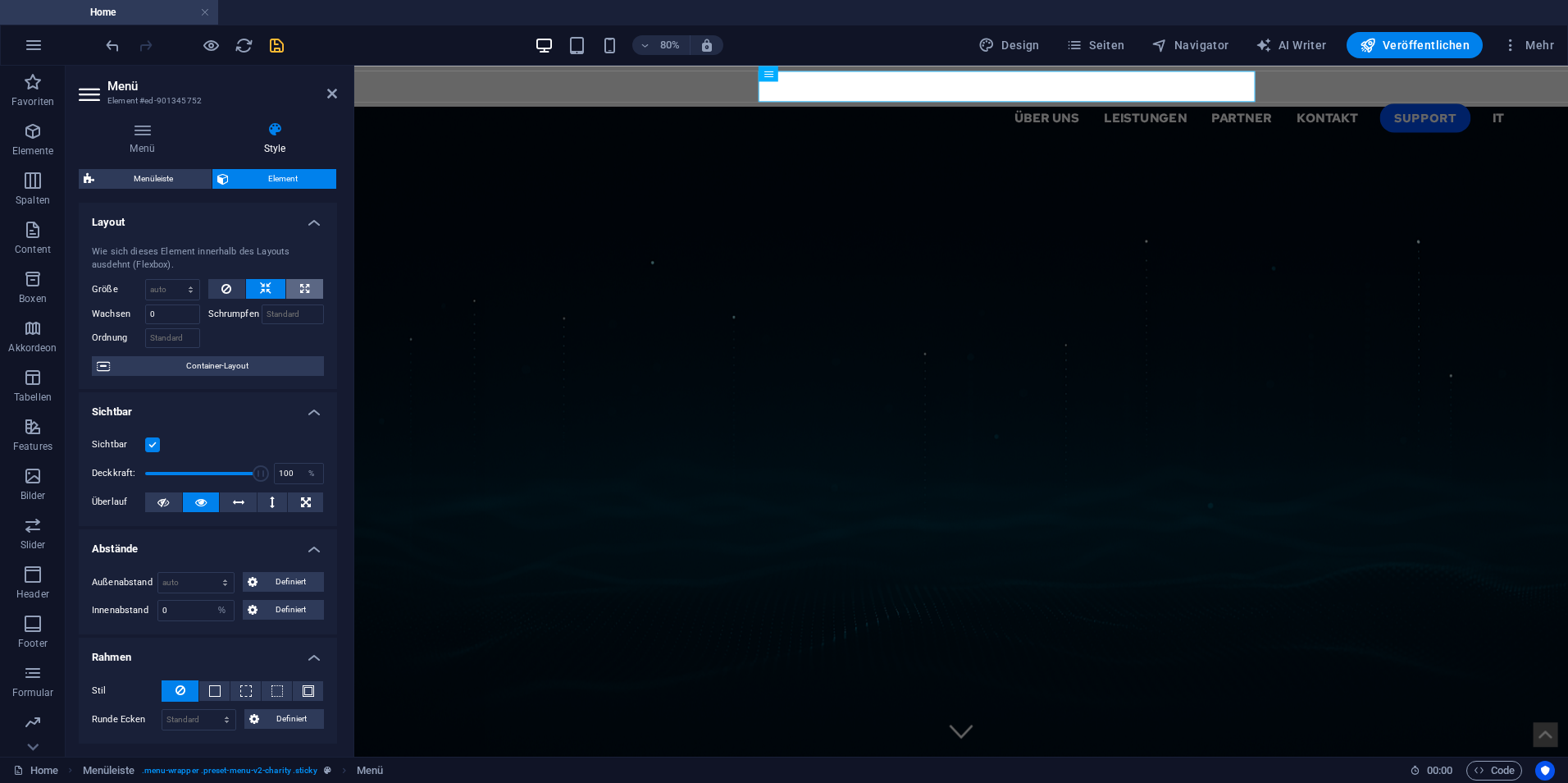
click at [290, 286] on button at bounding box center [304, 289] width 37 height 20
type input "100"
select select "%"
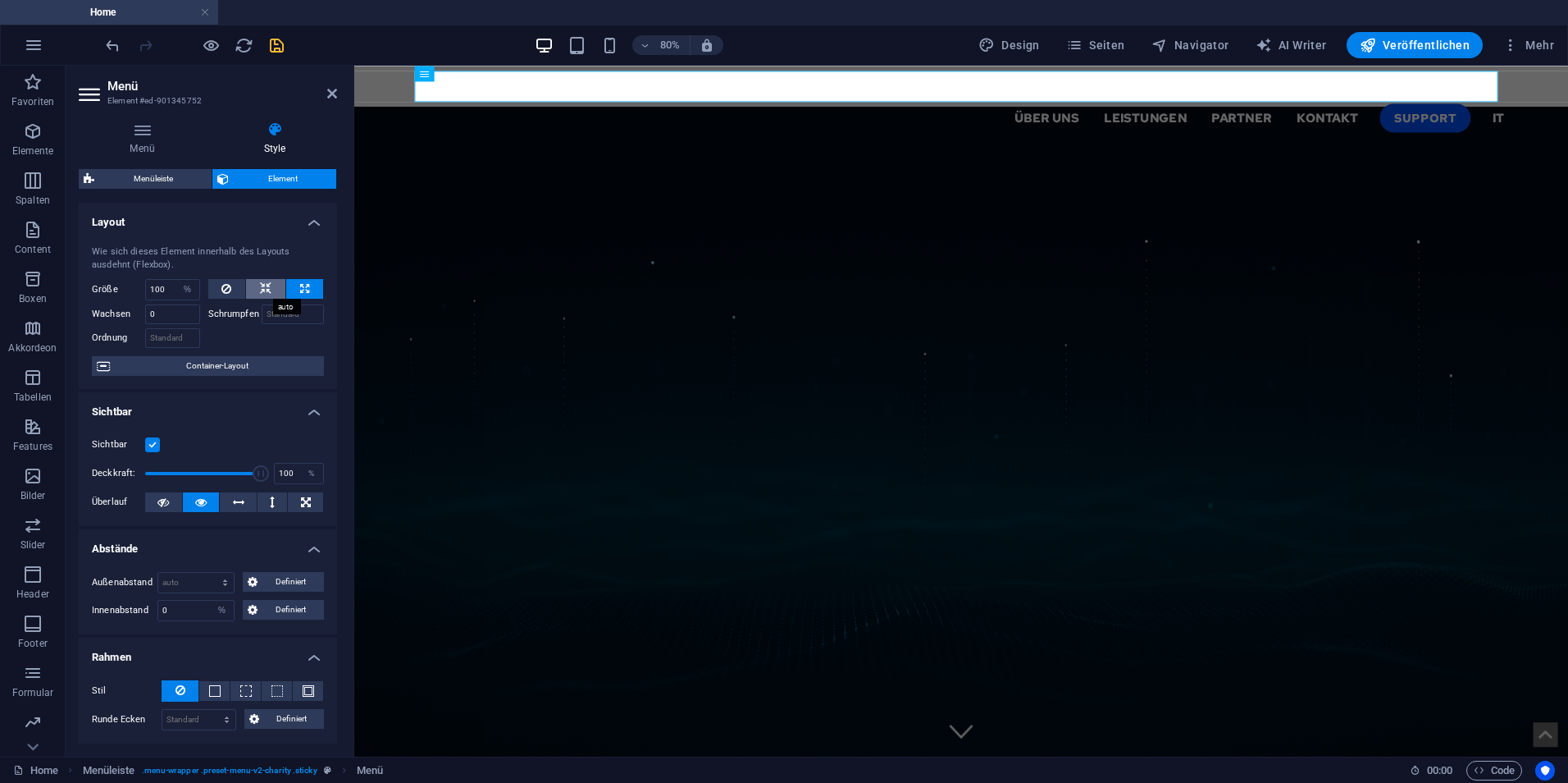
click at [270, 289] on button at bounding box center [266, 289] width 40 height 20
select select "DISABLED_OPTION_VALUE"
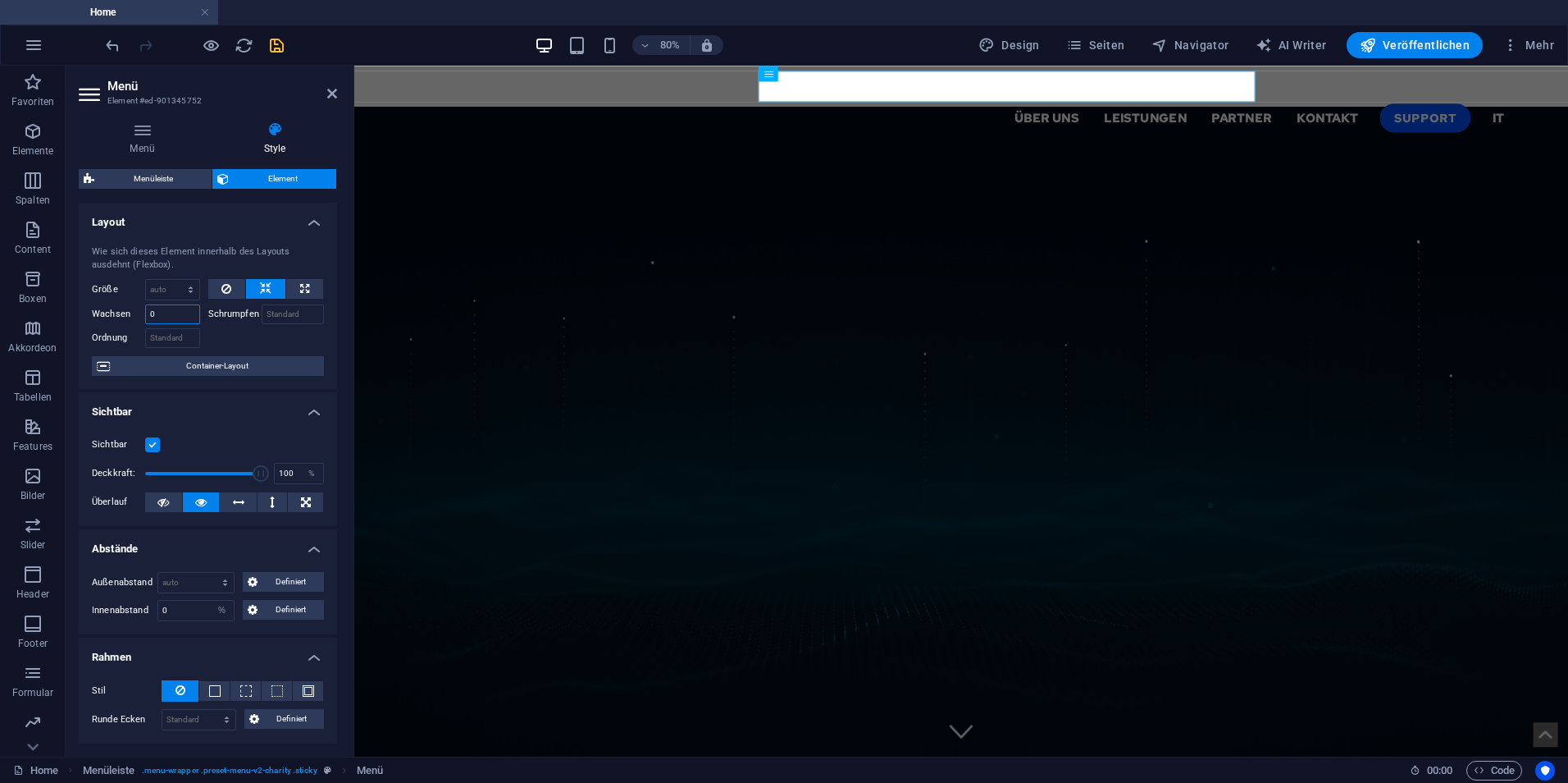
click at [165, 316] on input "0" at bounding box center [173, 314] width 55 height 20
click at [284, 310] on input "Schrumpfen" at bounding box center [293, 314] width 63 height 20
type input "5"
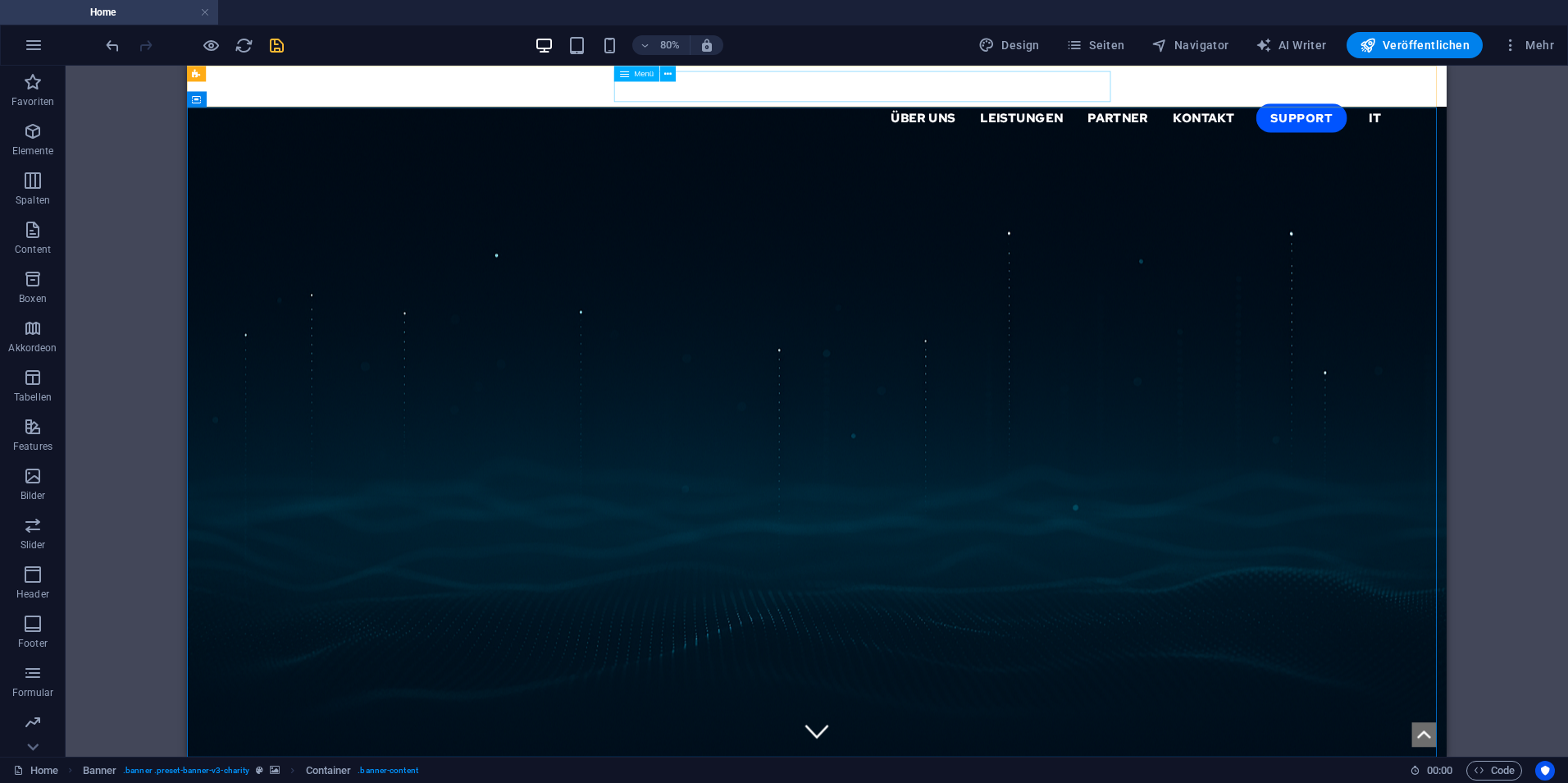
click at [864, 112] on nav "Über uns Leistungen Partner Kontakt Support IT" at bounding box center [974, 132] width 1417 height 40
click at [862, 112] on nav "Über uns Leistungen Partner Kontakt Support IT" at bounding box center [974, 132] width 1417 height 40
select select "%"
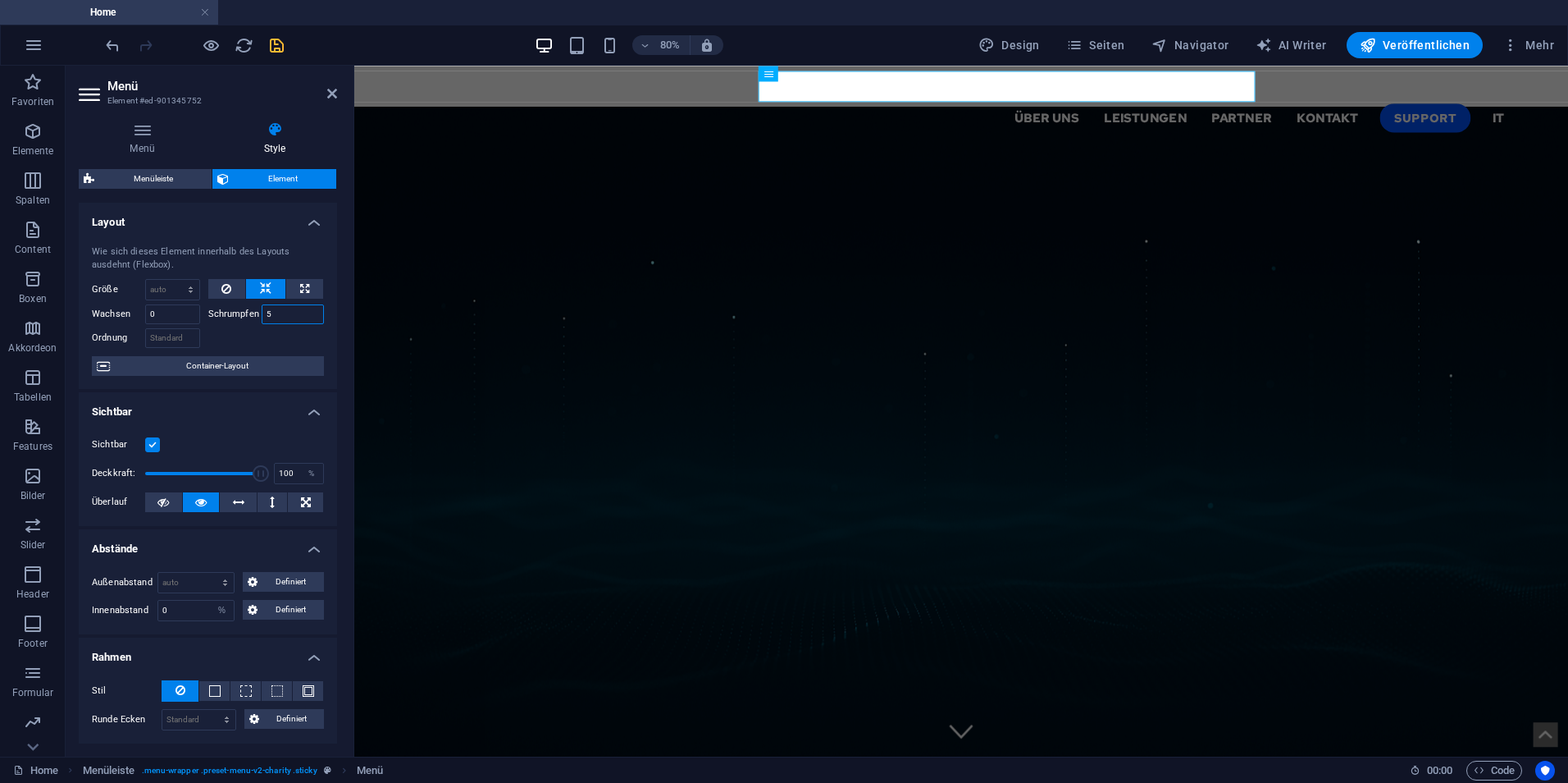
drag, startPoint x: 259, startPoint y: 319, endPoint x: 244, endPoint y: 321, distance: 15.1
click at [245, 320] on div "Schrumpfen 5" at bounding box center [267, 314] width 117 height 20
type input "0"
click at [240, 360] on span "Container-Layout" at bounding box center [217, 366] width 204 height 20
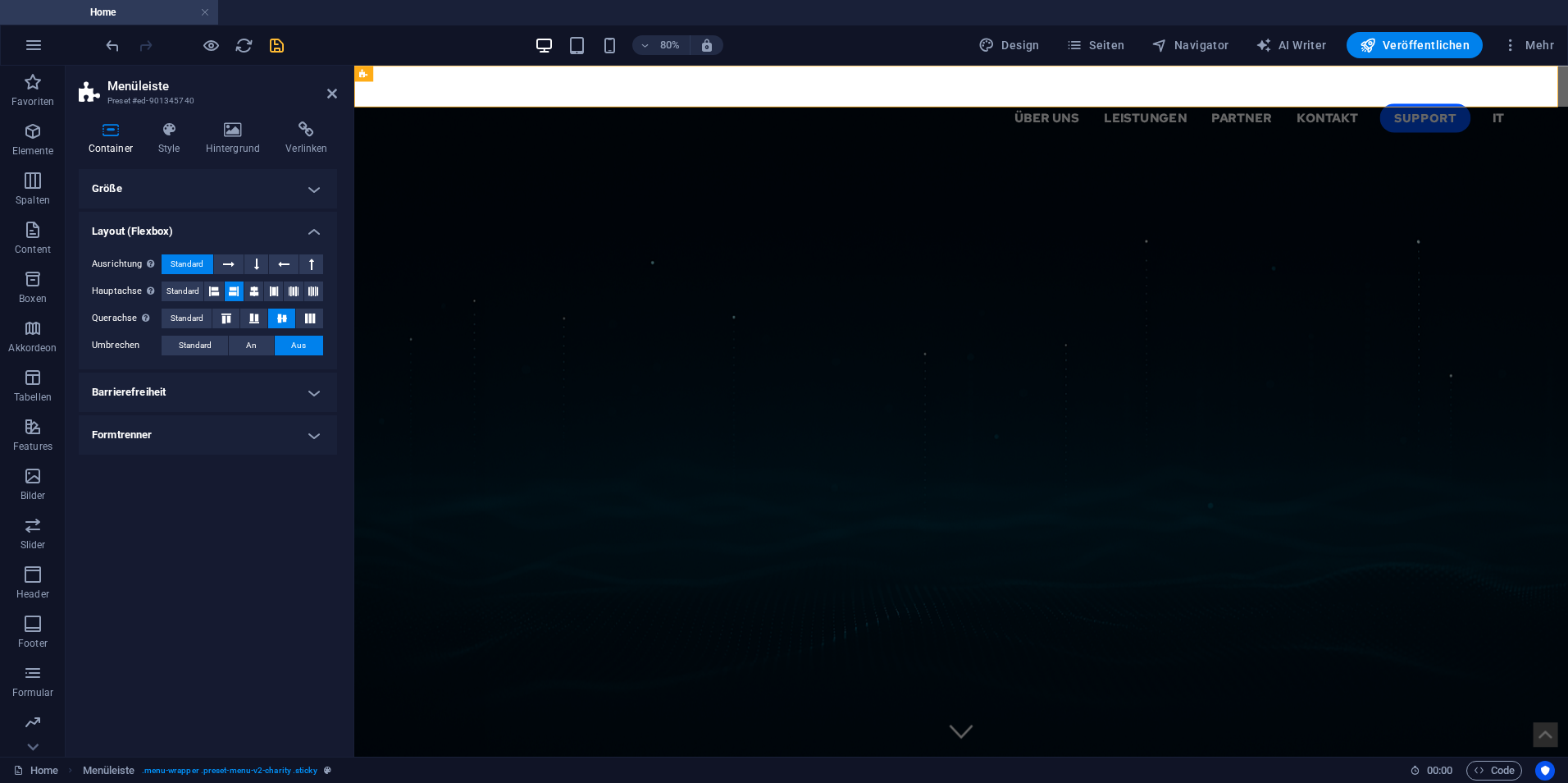
click at [320, 117] on div "Container Style Hintergrund Verlinken Größe Höhe Standard px rem % vh vw Mind. …" at bounding box center [208, 432] width 285 height 648
click at [318, 119] on div "Container Style Hintergrund Verlinken Größe Höhe Standard px rem % vh vw Mind. …" at bounding box center [208, 432] width 285 height 648
click at [300, 129] on icon at bounding box center [306, 130] width 60 height 17
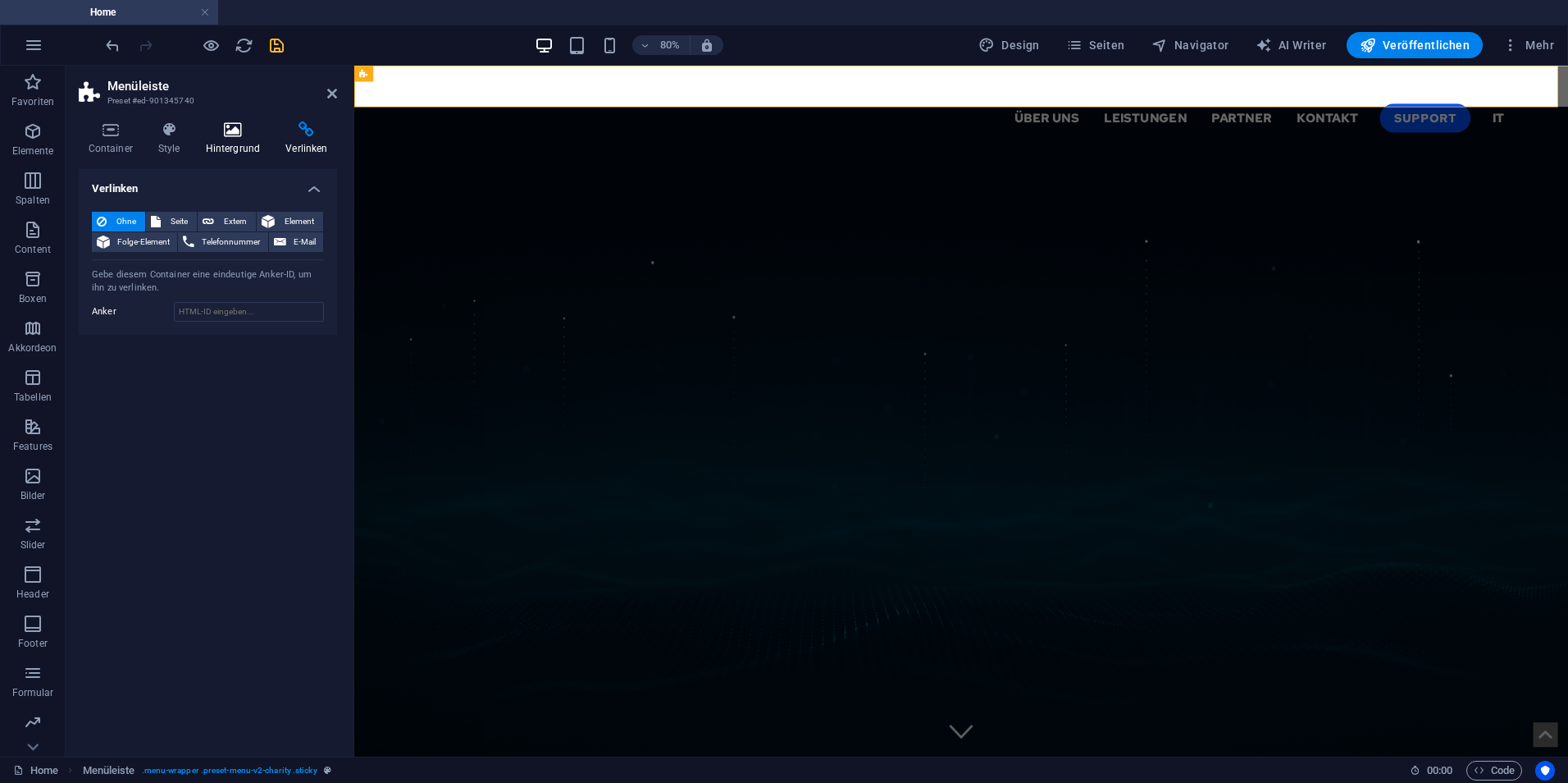
click at [233, 134] on icon at bounding box center [232, 130] width 74 height 17
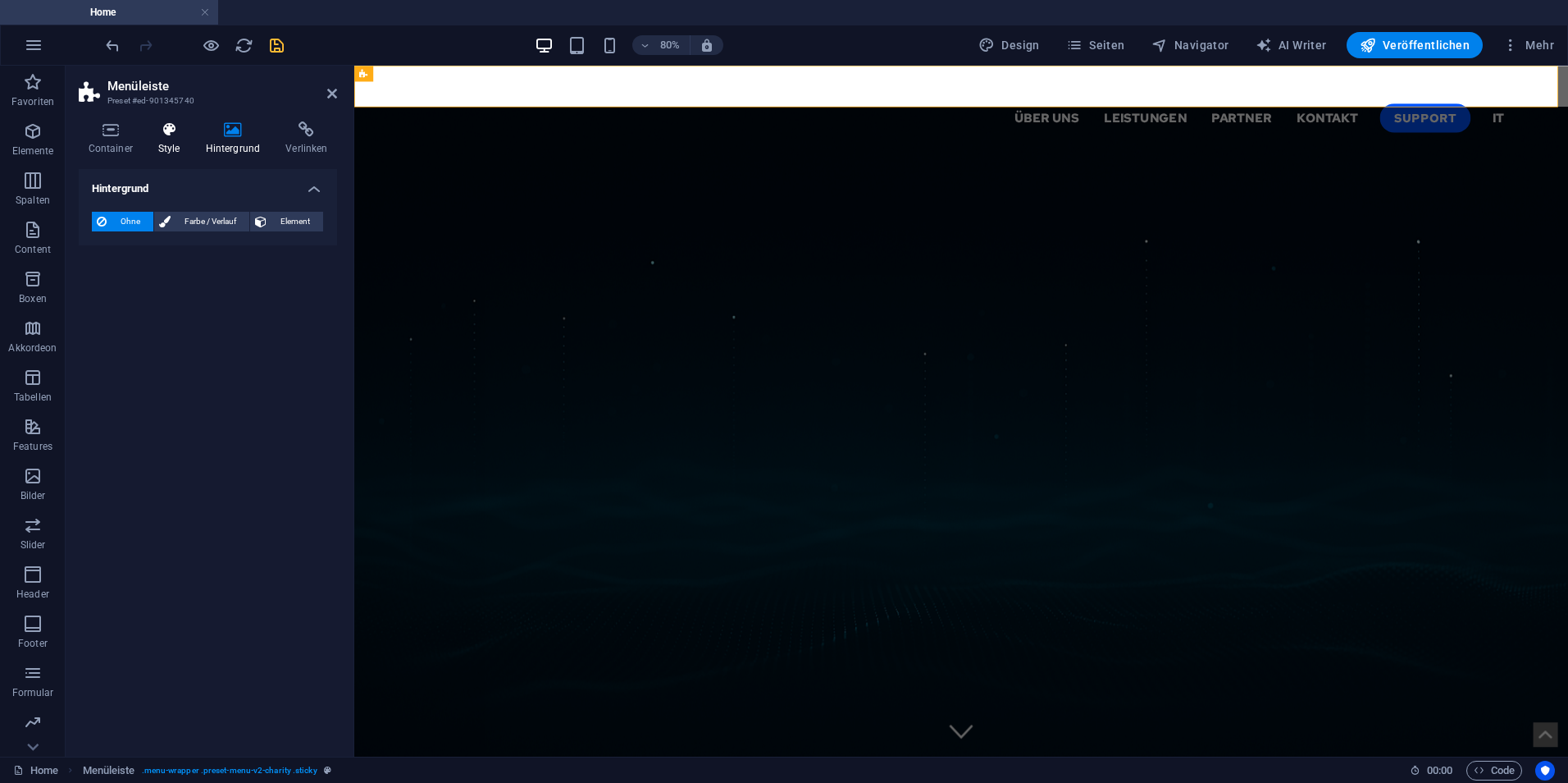
click at [189, 139] on h4 "Style" at bounding box center [172, 139] width 47 height 35
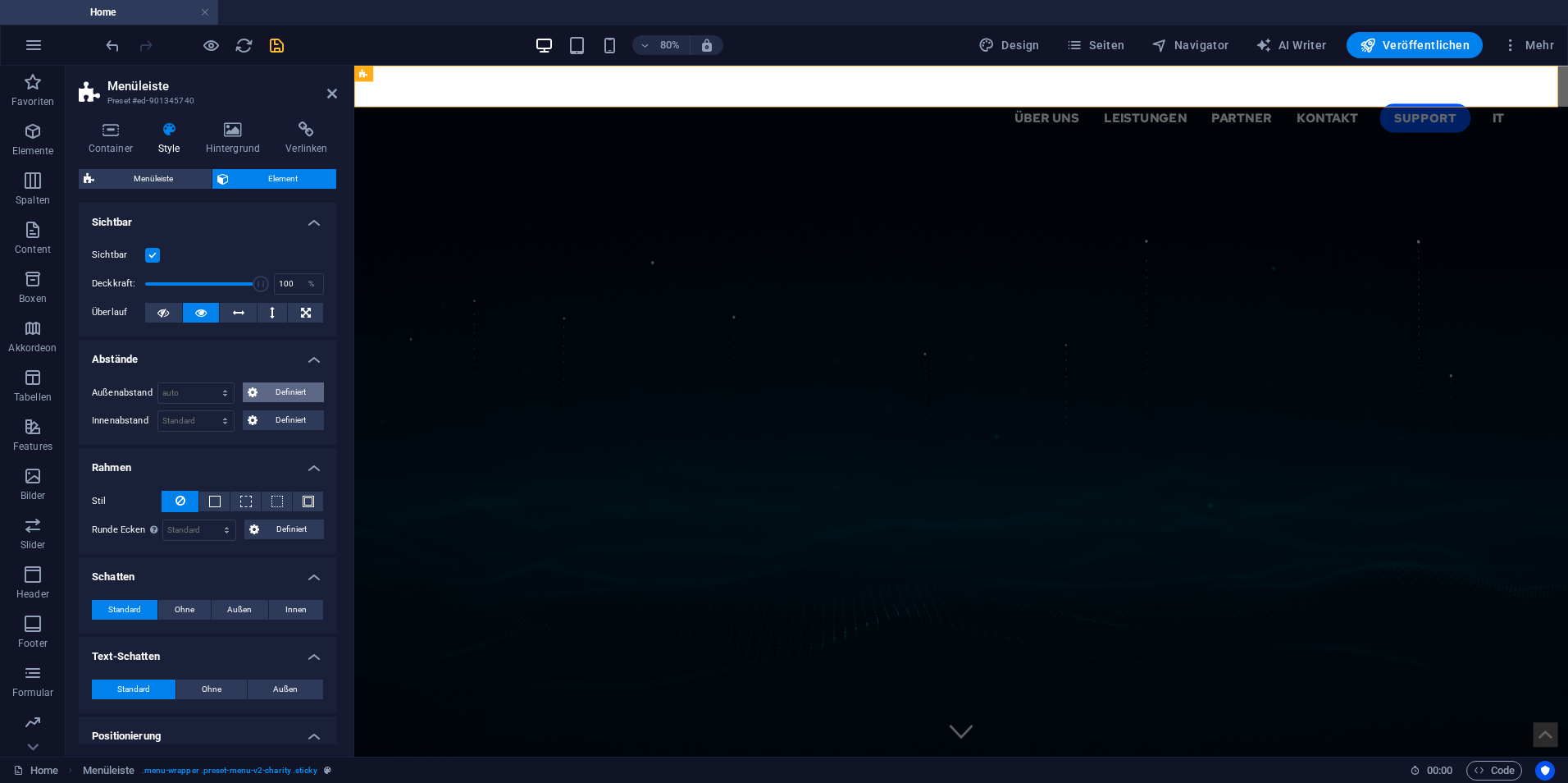
click at [294, 391] on span "Definiert" at bounding box center [291, 392] width 57 height 20
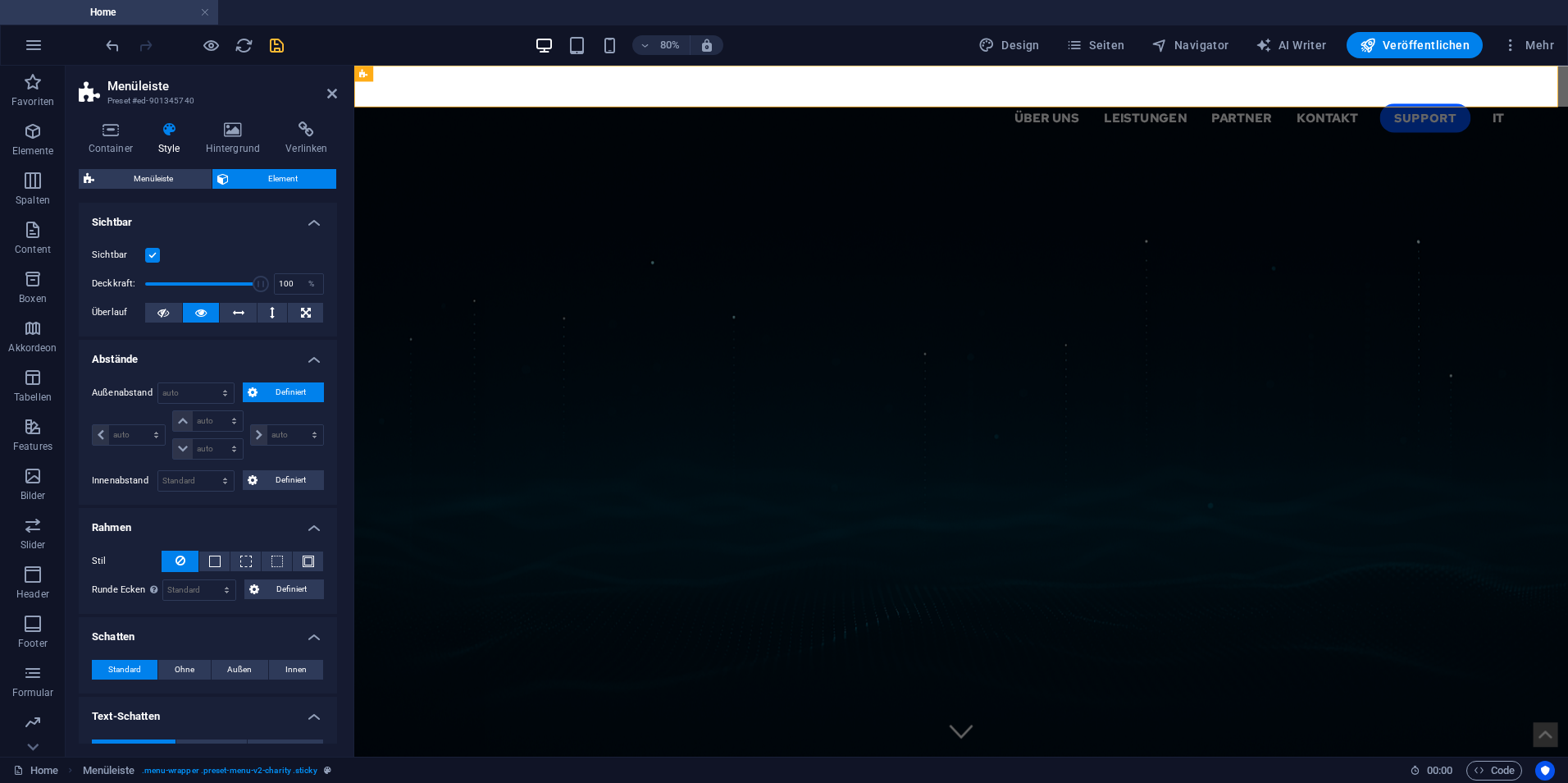
click at [294, 391] on span "Definiert" at bounding box center [291, 392] width 57 height 20
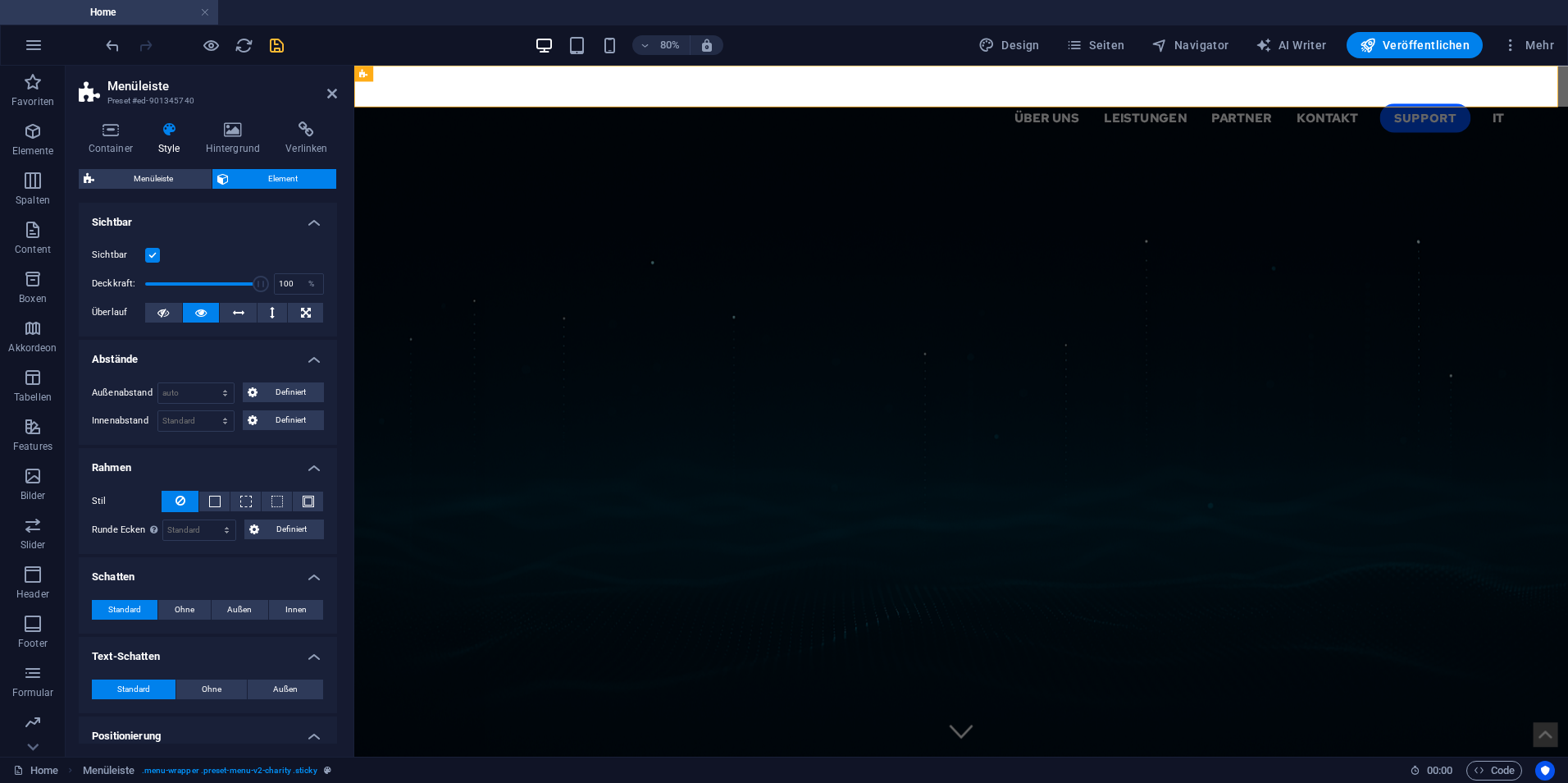
click at [334, 85] on h2 "Menüleiste" at bounding box center [223, 86] width 230 height 15
click at [329, 94] on icon at bounding box center [332, 93] width 10 height 13
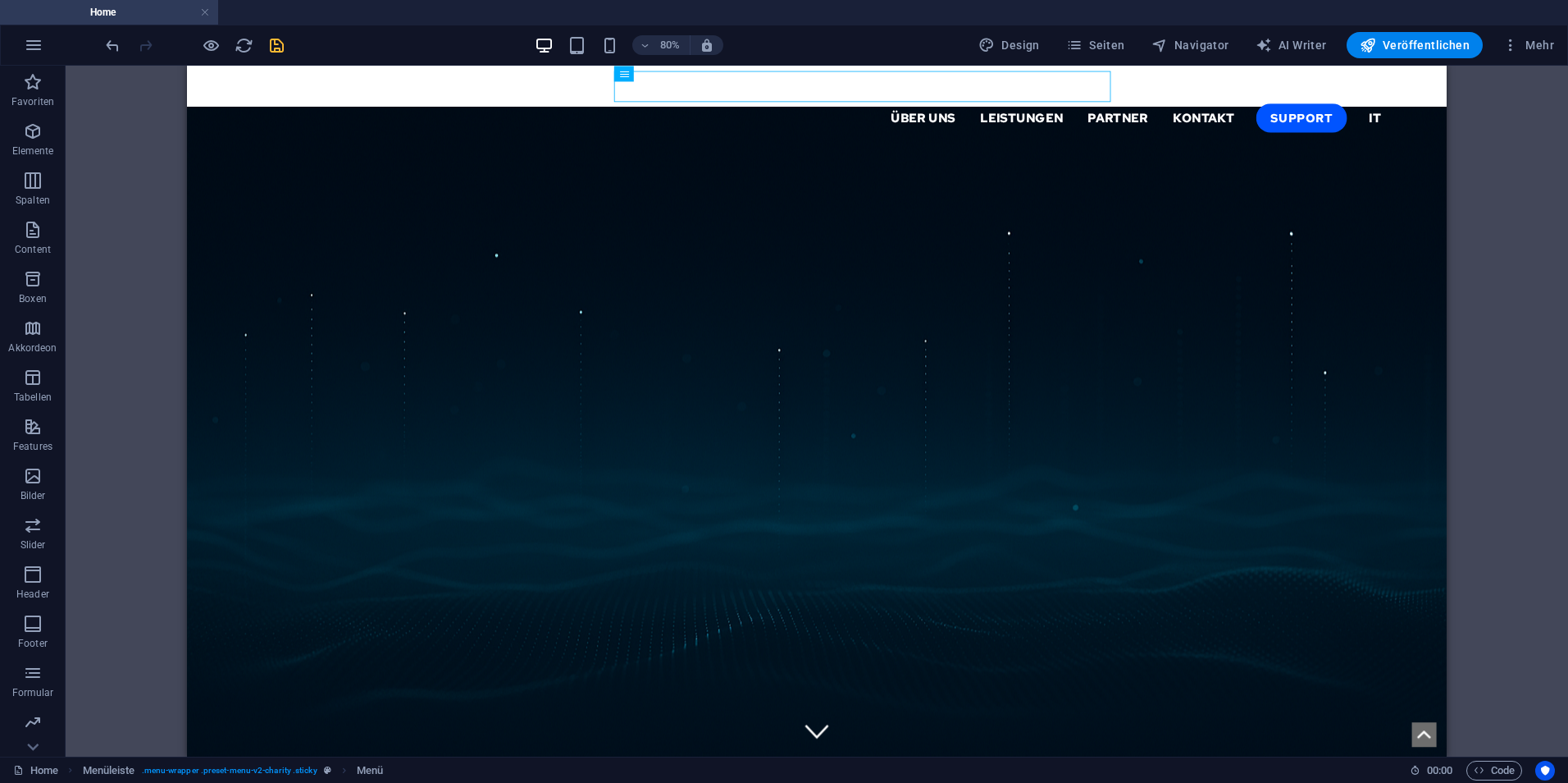
drag, startPoint x: 821, startPoint y: 137, endPoint x: 965, endPoint y: 91, distance: 151.2
click at [397, 103] on div "Über uns Leistungen Partner Kontakt Support IT" at bounding box center [973, 111] width 1574 height 91
select select "px"
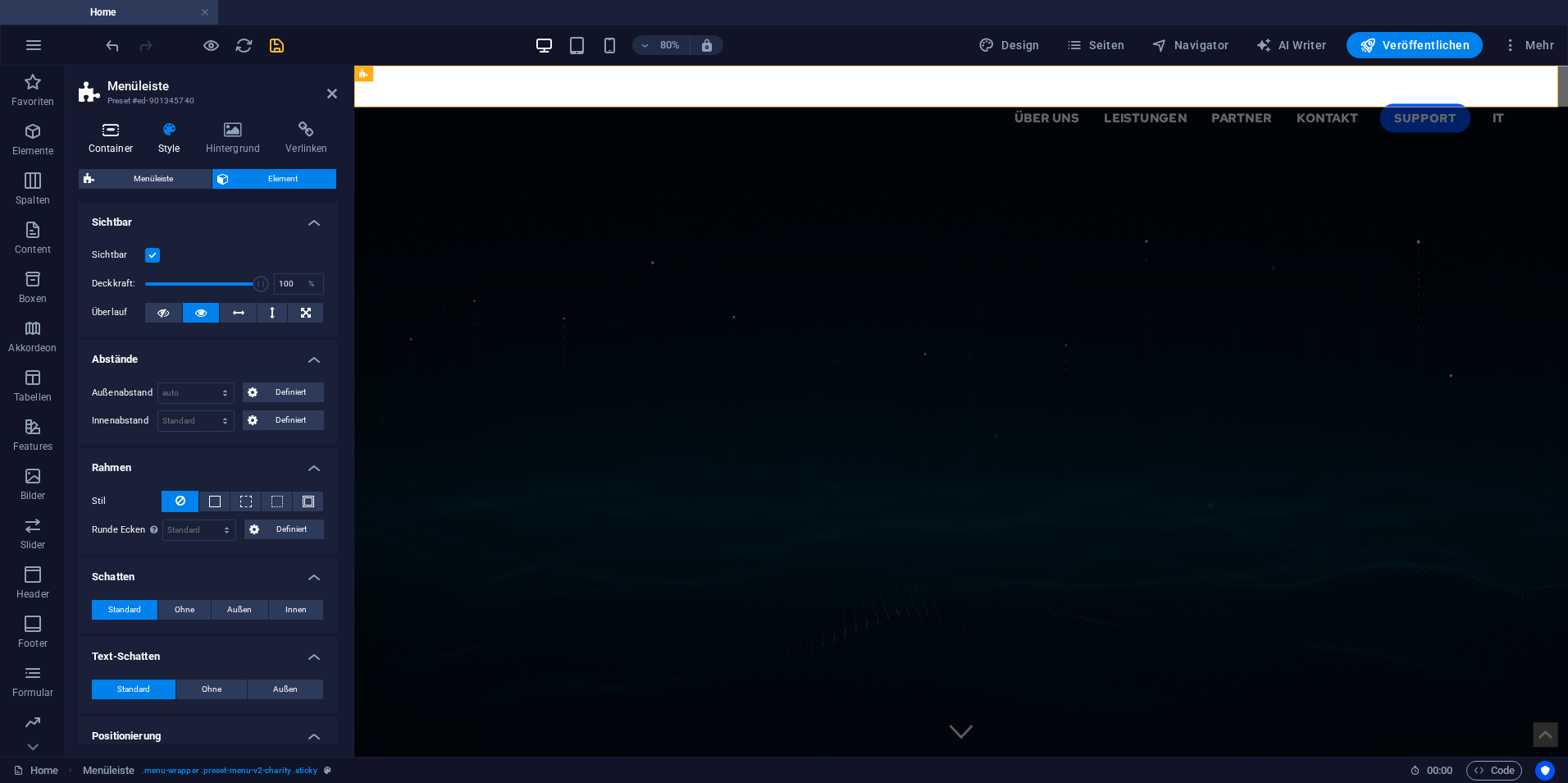
click at [130, 142] on h4 "Container" at bounding box center [114, 139] width 69 height 35
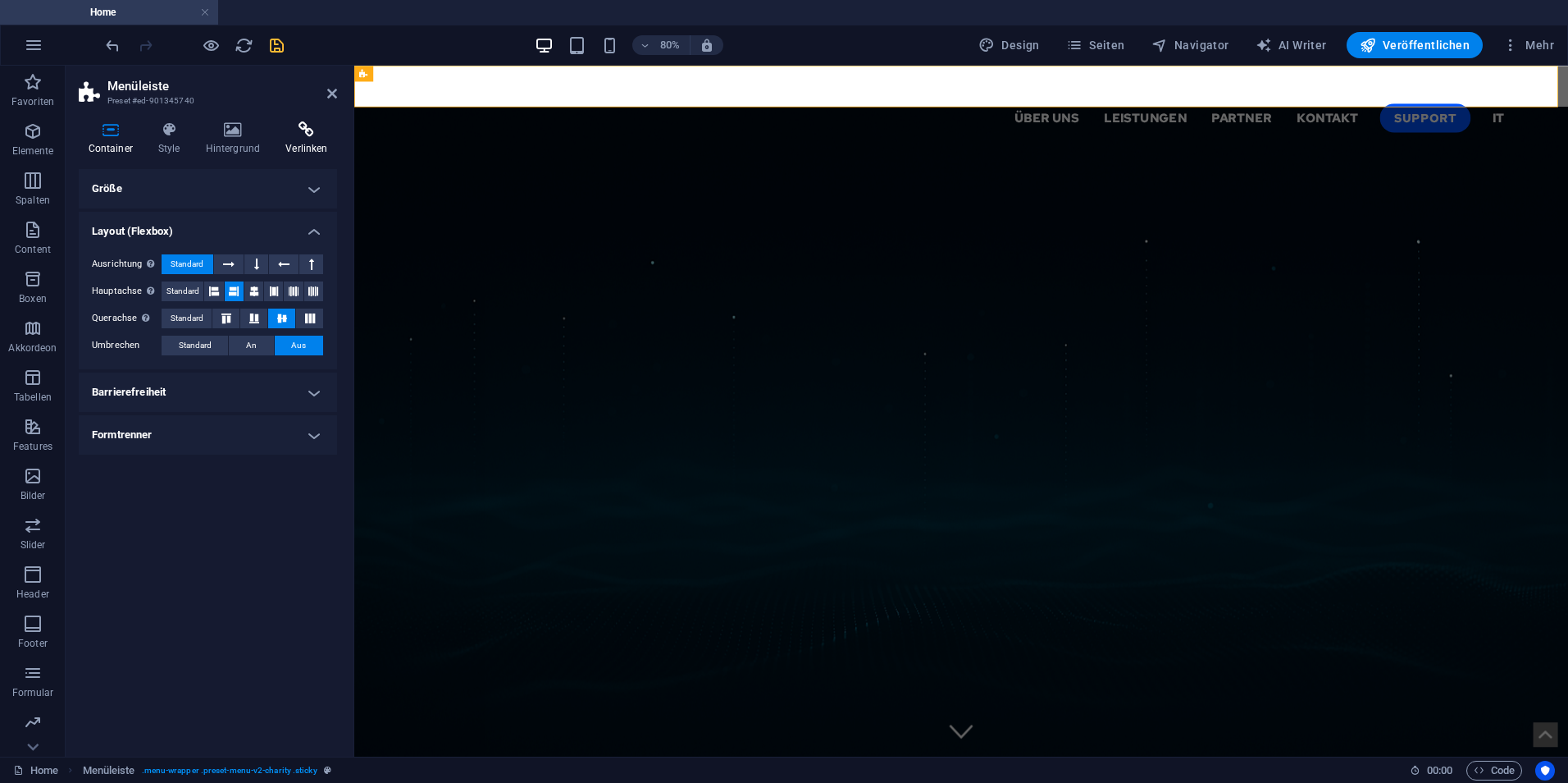
click at [281, 132] on icon at bounding box center [306, 130] width 60 height 17
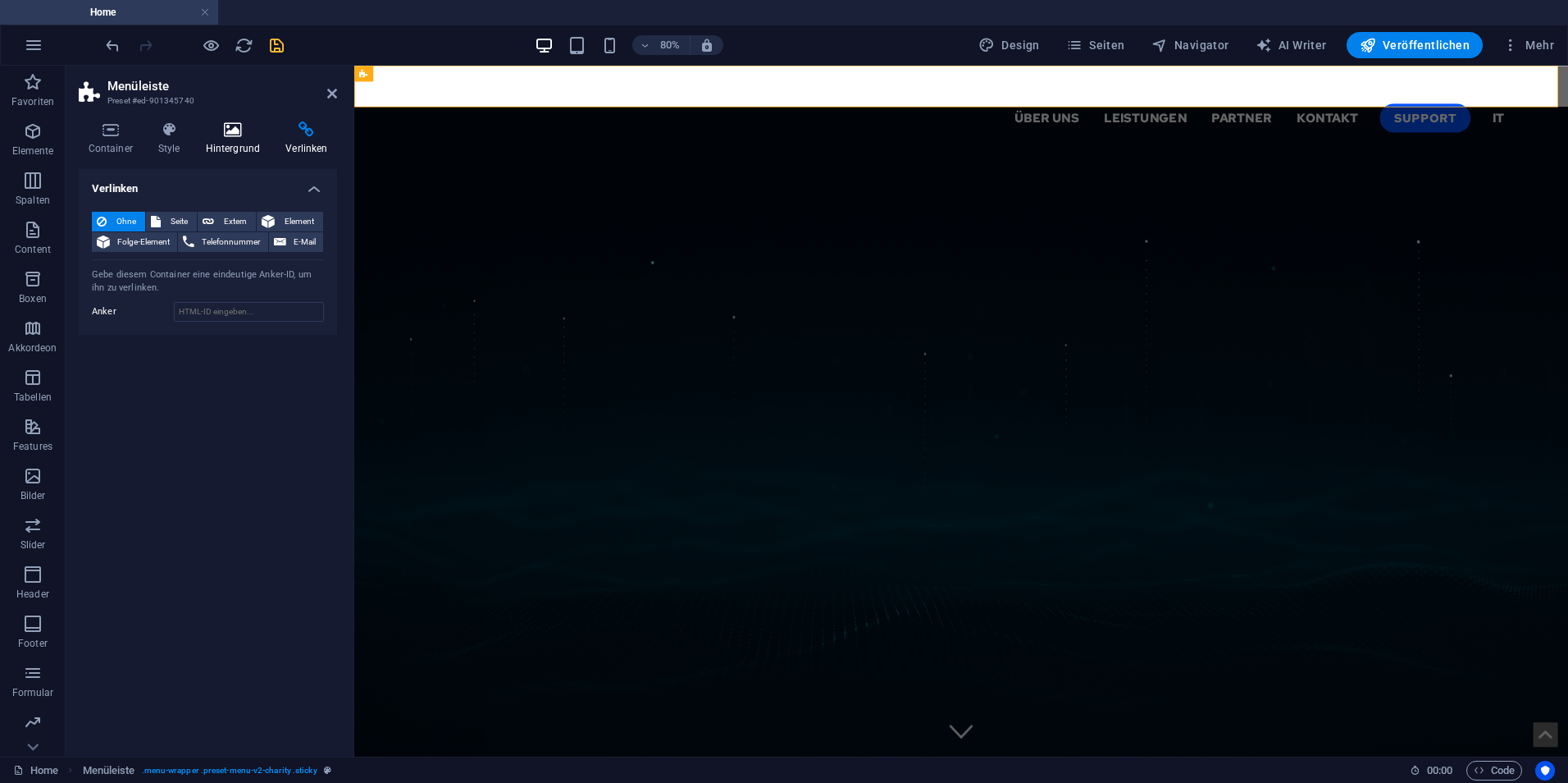
click at [238, 137] on icon at bounding box center [232, 130] width 74 height 17
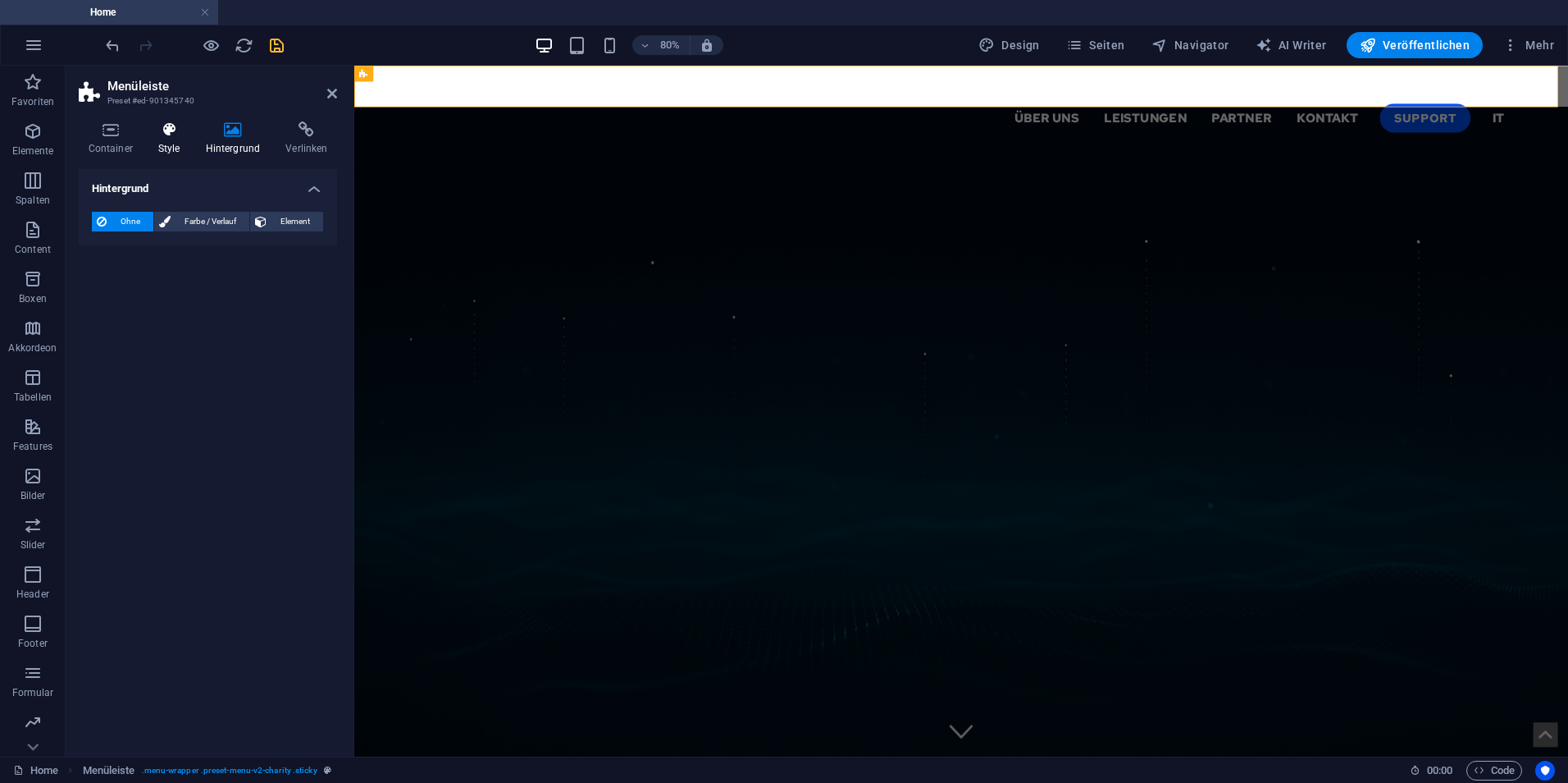
click at [169, 141] on h4 "Style" at bounding box center [172, 139] width 47 height 35
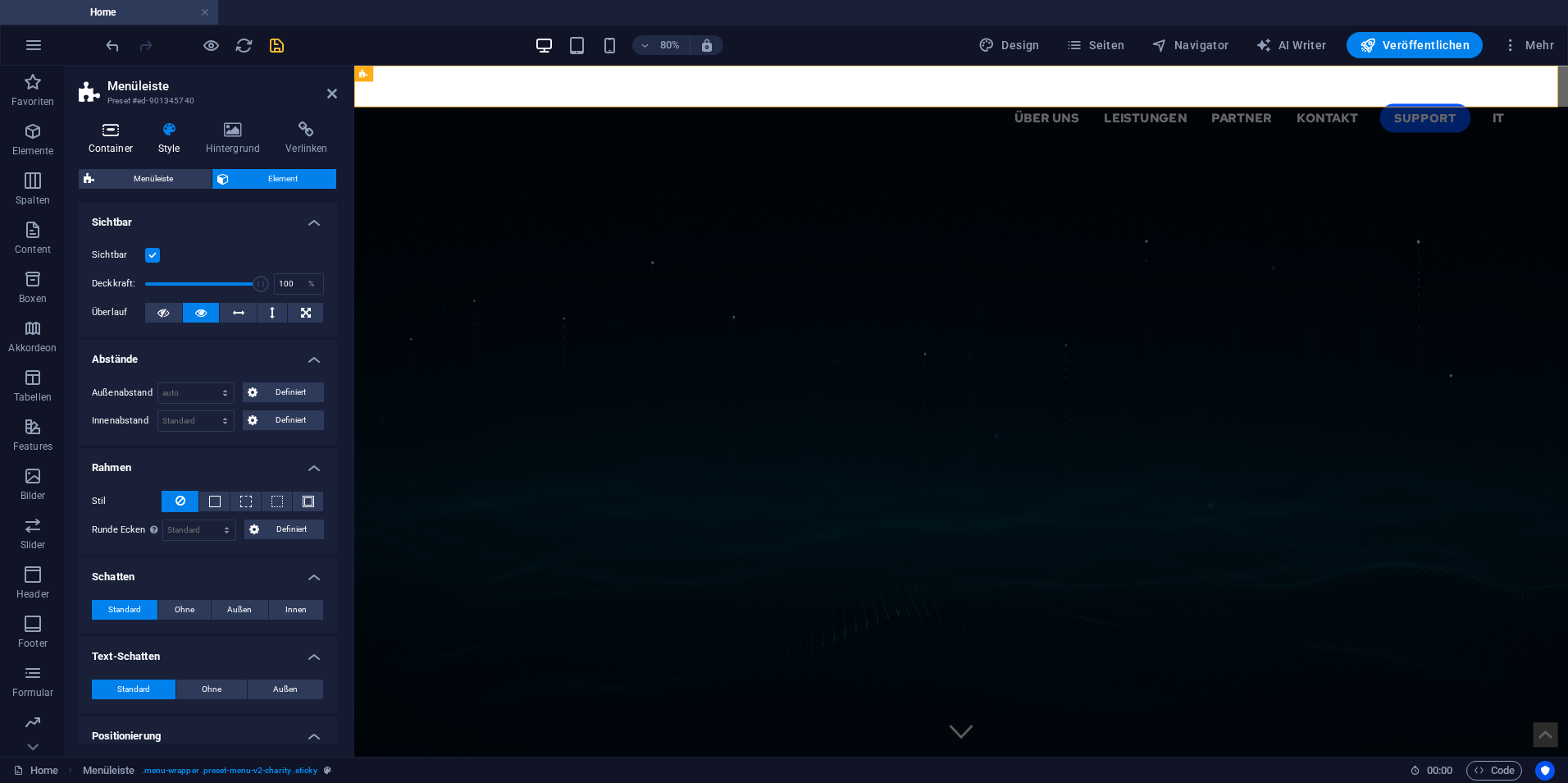
click at [101, 142] on h4 "Container" at bounding box center [114, 139] width 69 height 35
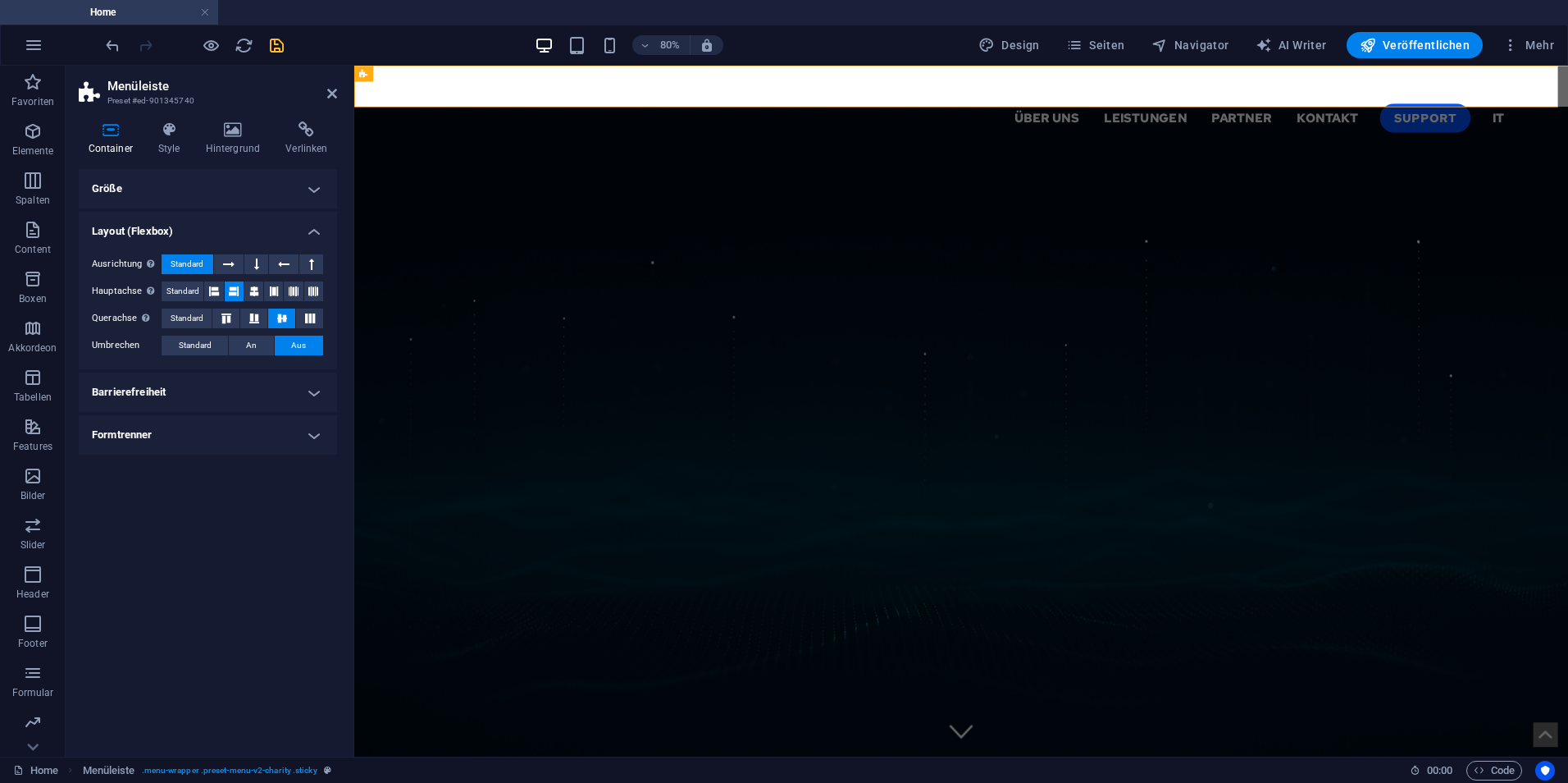
click at [233, 182] on h4 "Größe" at bounding box center [208, 189] width 258 height 40
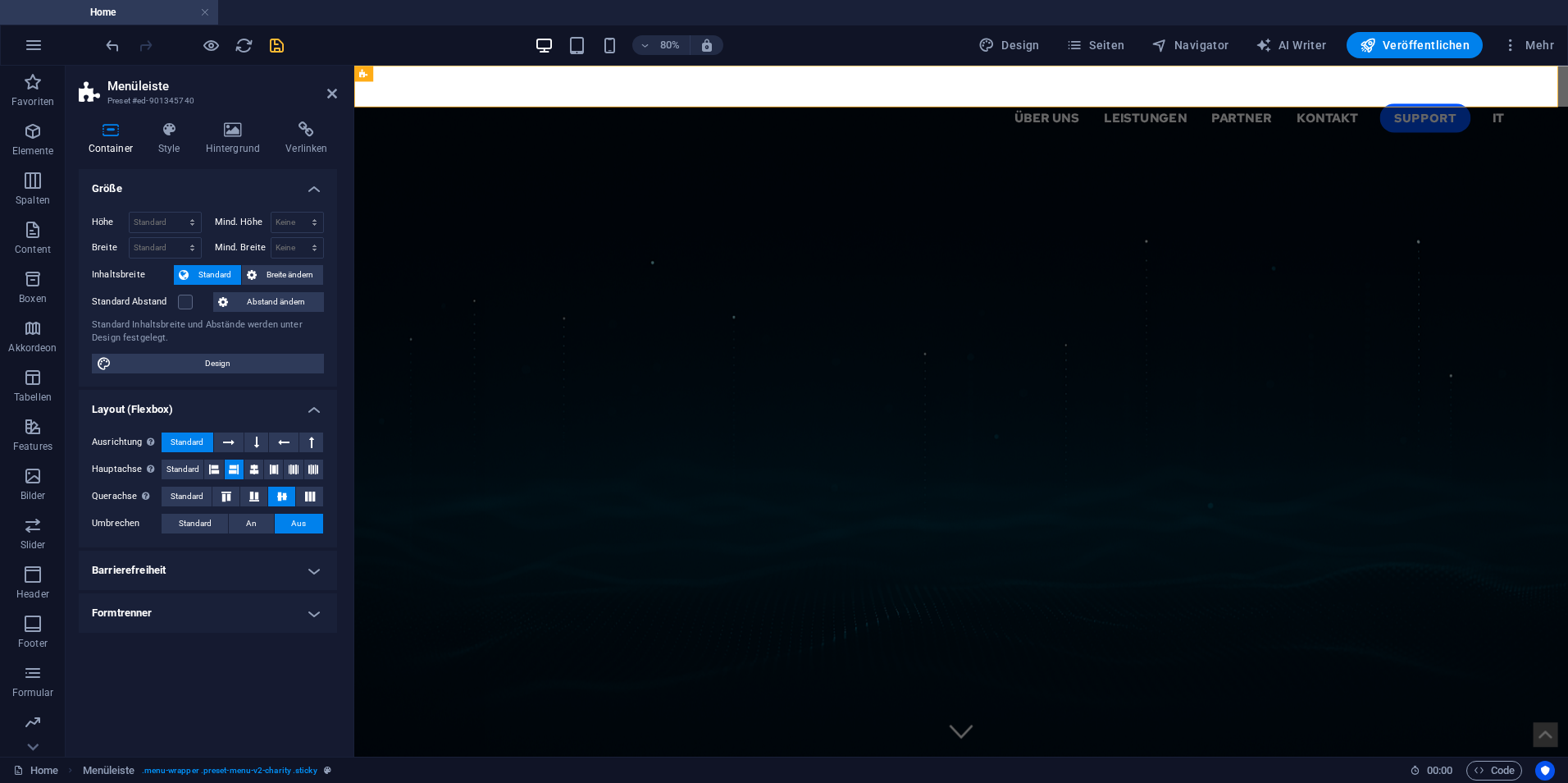
click at [240, 594] on h4 "Formtrenner" at bounding box center [208, 613] width 258 height 40
click at [241, 586] on h4 "Barrierefreiheit" at bounding box center [208, 570] width 258 height 40
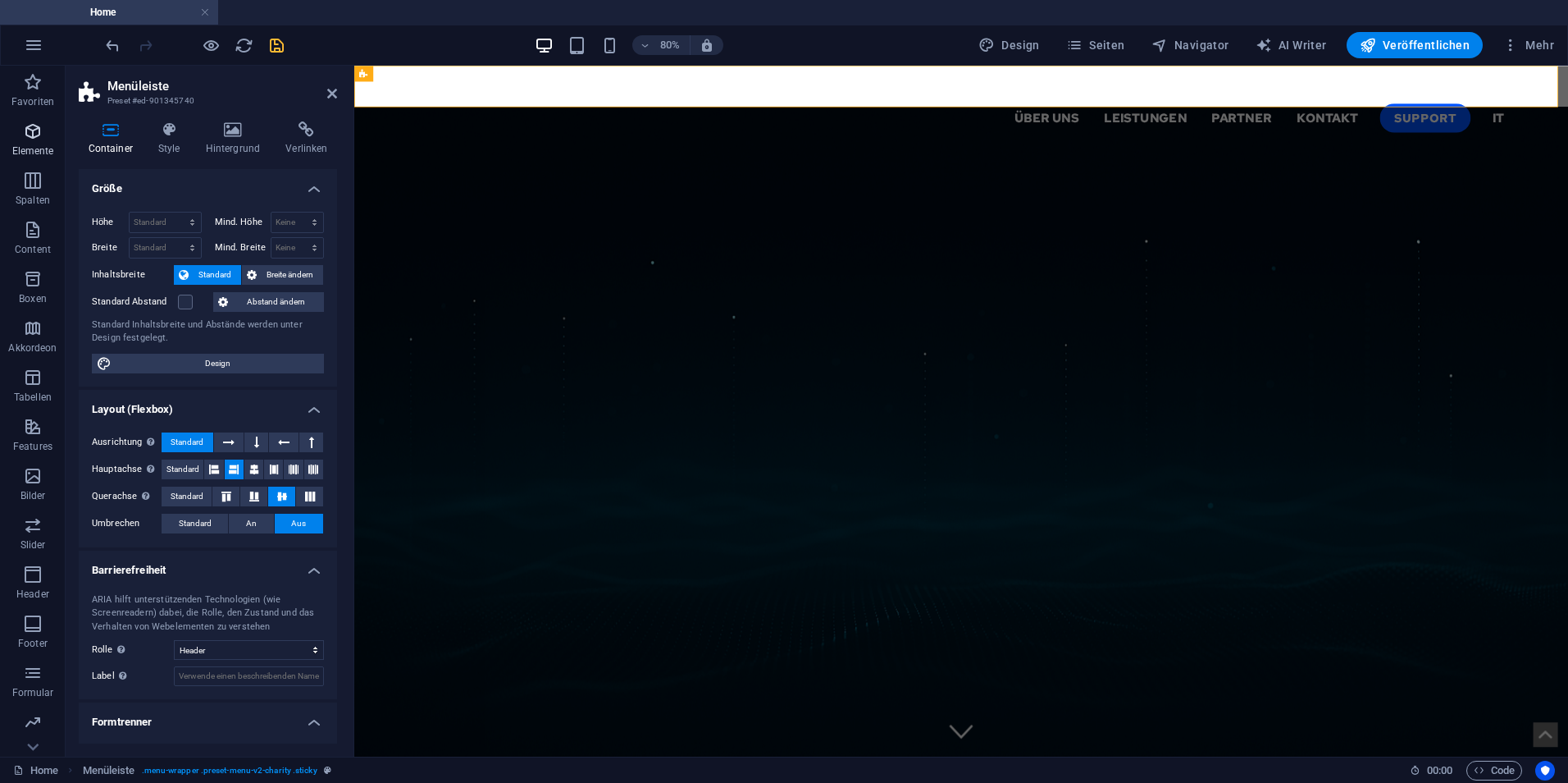
click at [22, 132] on span "Elemente" at bounding box center [33, 142] width 65 height 40
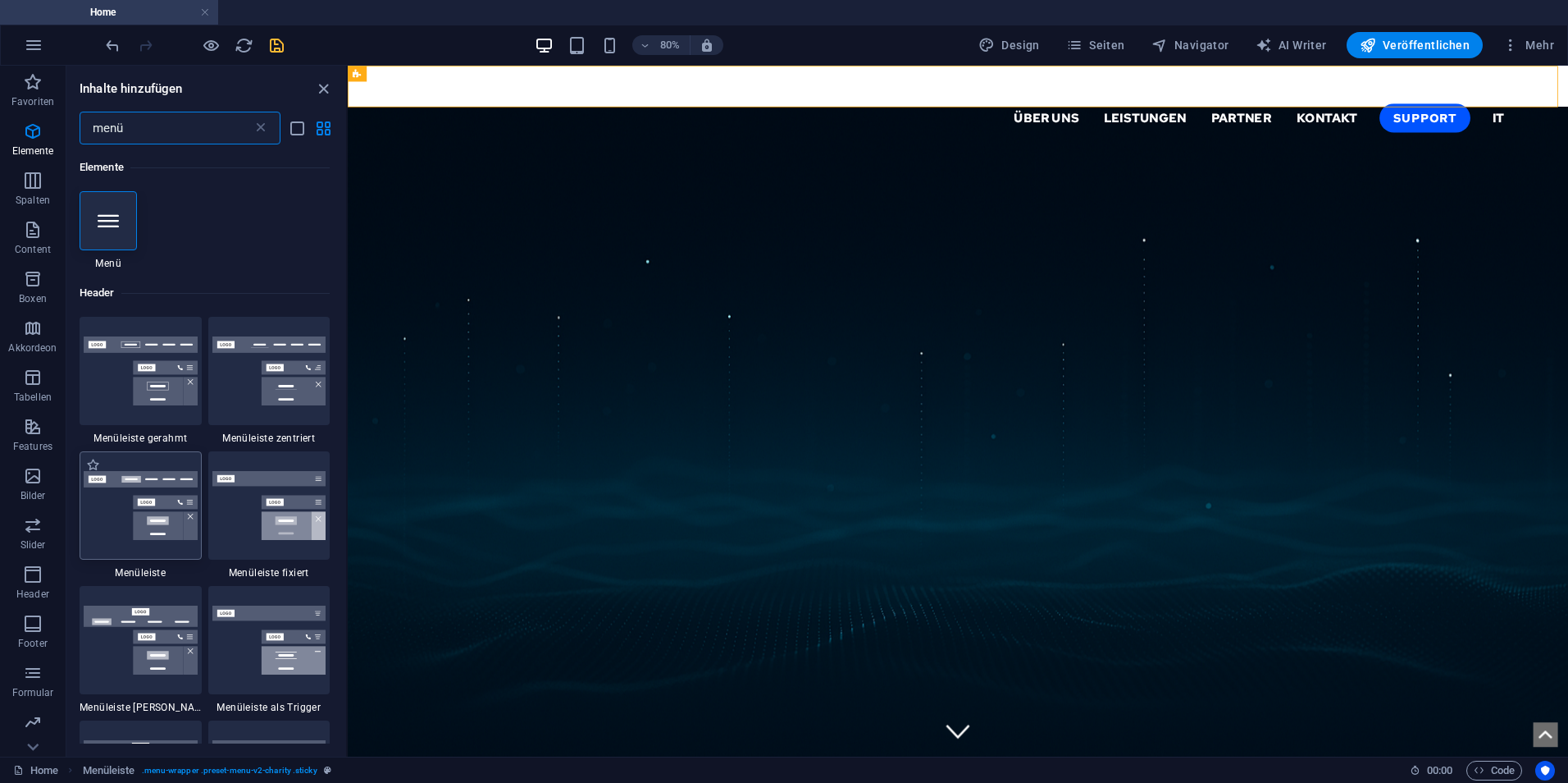
type input "menü"
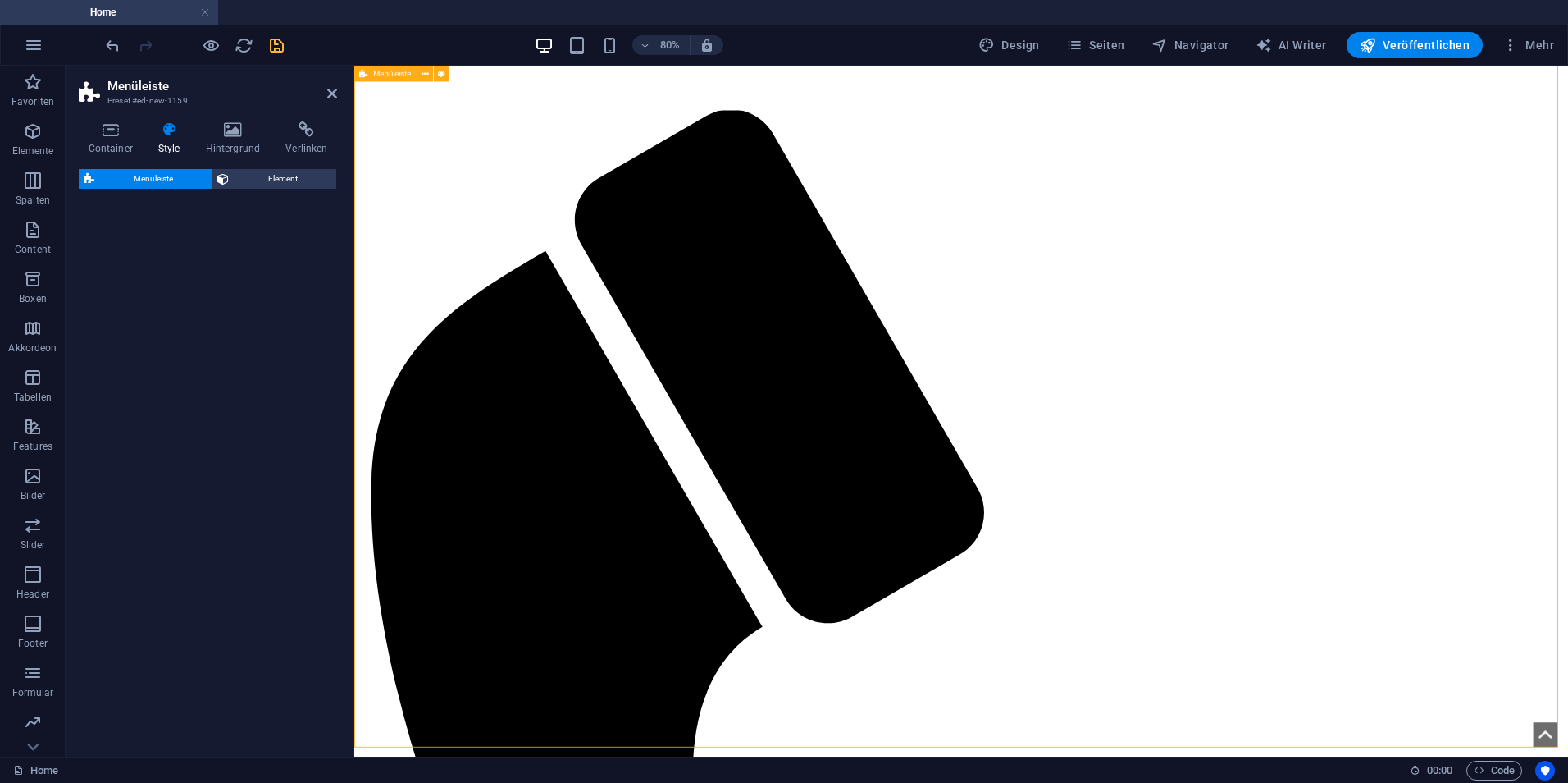
select select "rem"
select select "preset-menu-v2-default"
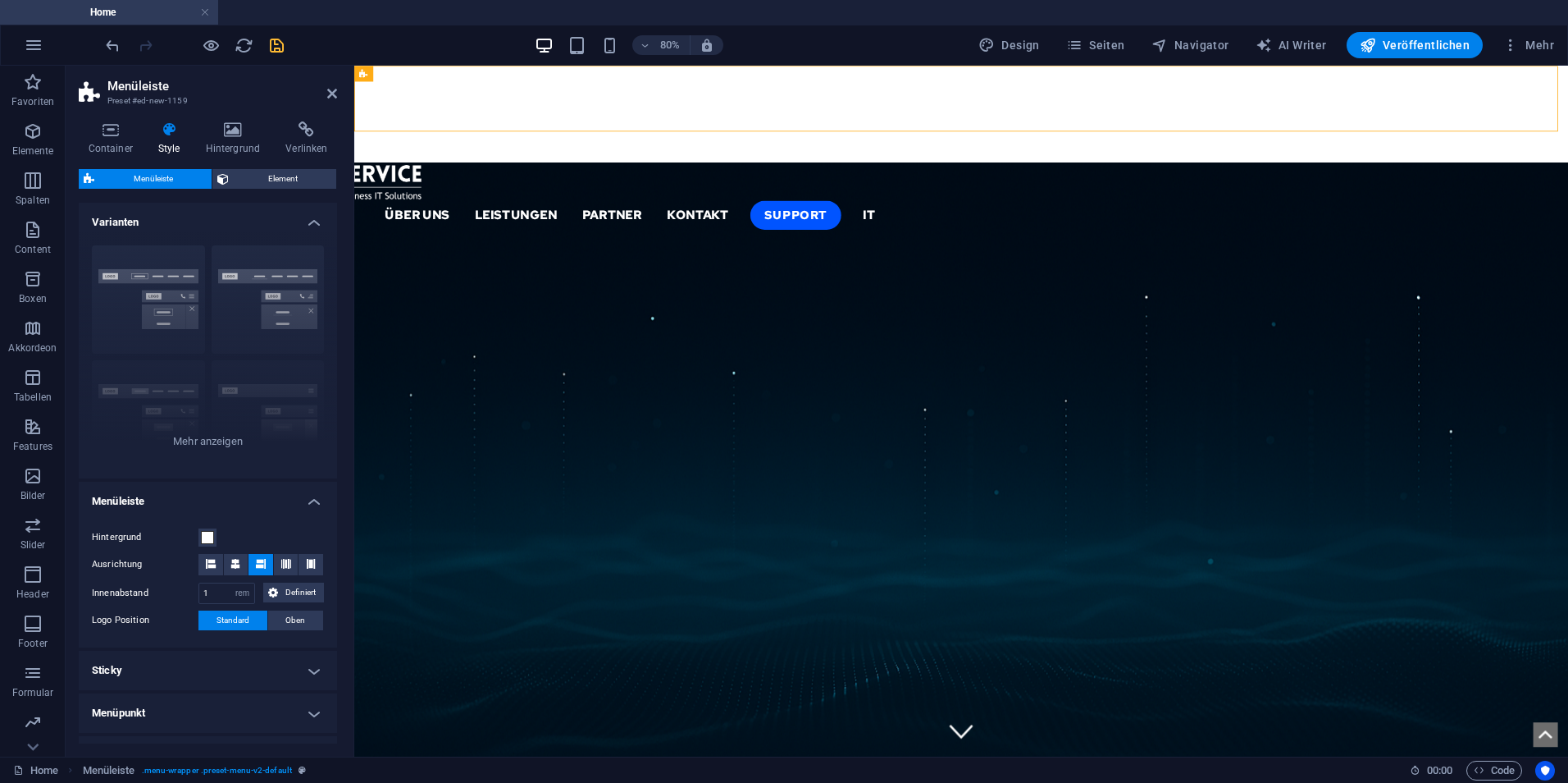
click at [336, 85] on h2 "Menüleiste" at bounding box center [223, 86] width 230 height 15
click at [335, 92] on icon at bounding box center [332, 93] width 10 height 13
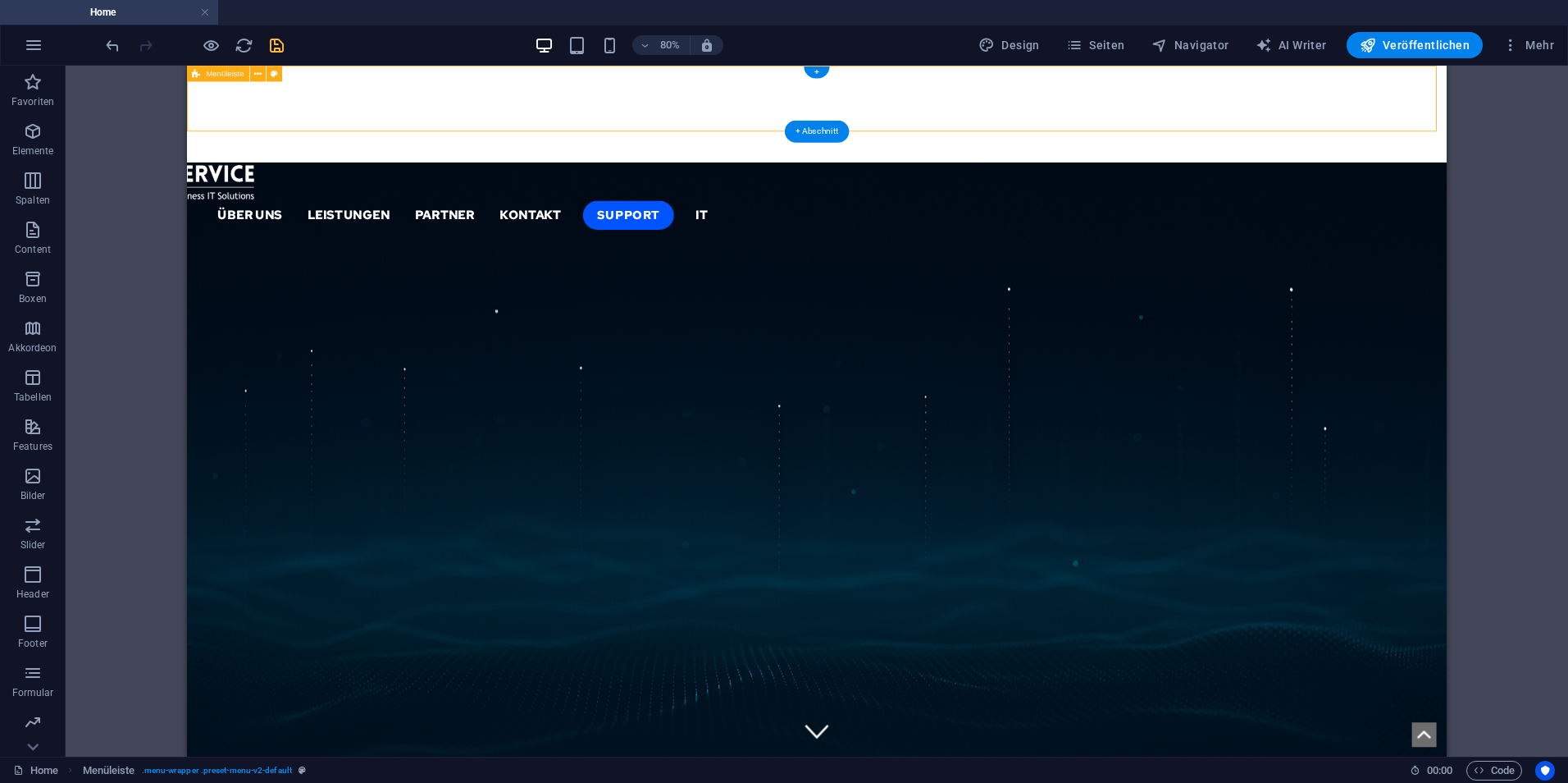
click at [385, 132] on div "Menu Home About Service Contact" at bounding box center [973, 126] width 1574 height 122
select select "rem"
select select "preset-menu-v2-default"
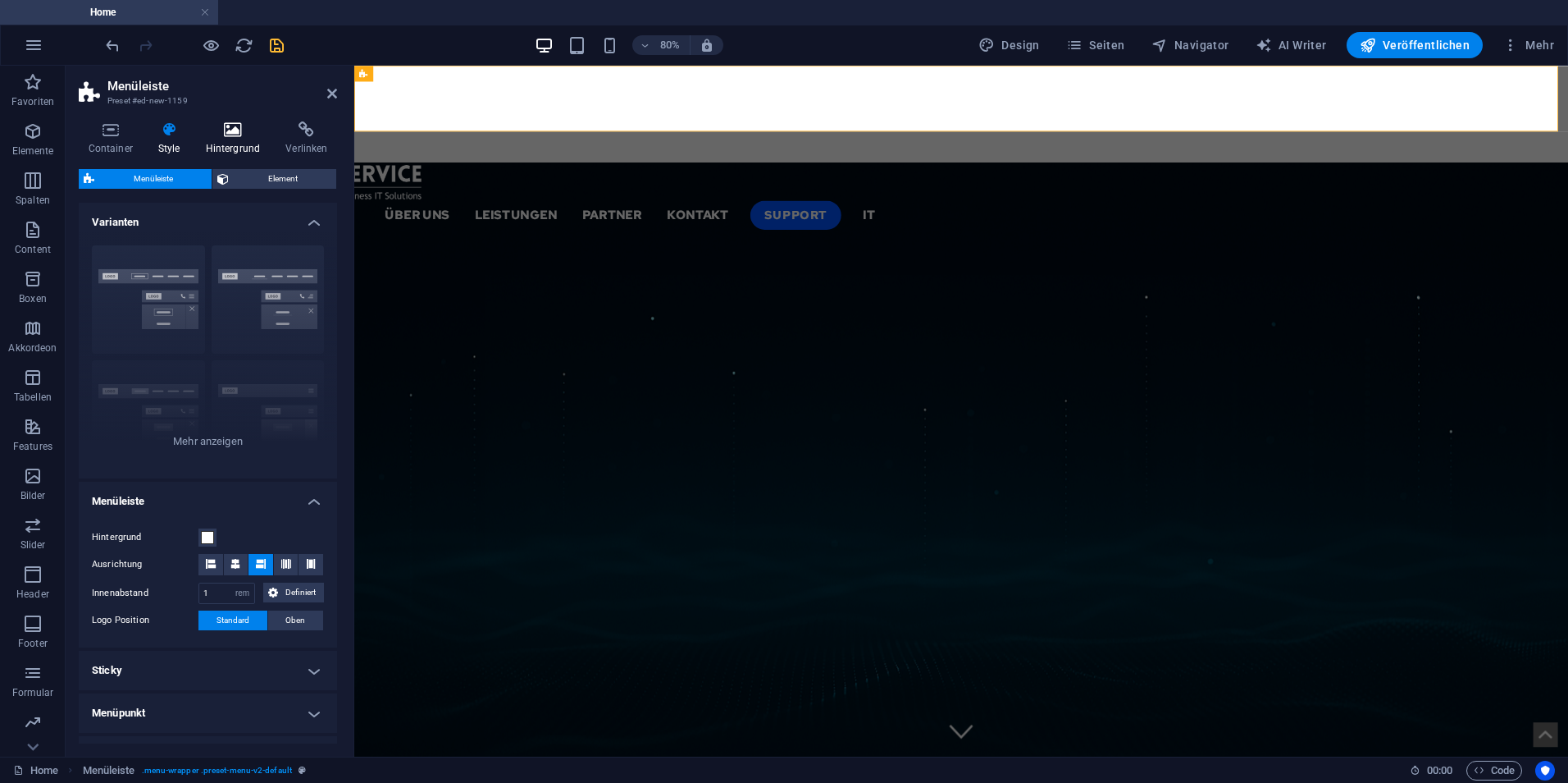
click at [240, 144] on h4 "Hintergrund" at bounding box center [235, 139] width 80 height 35
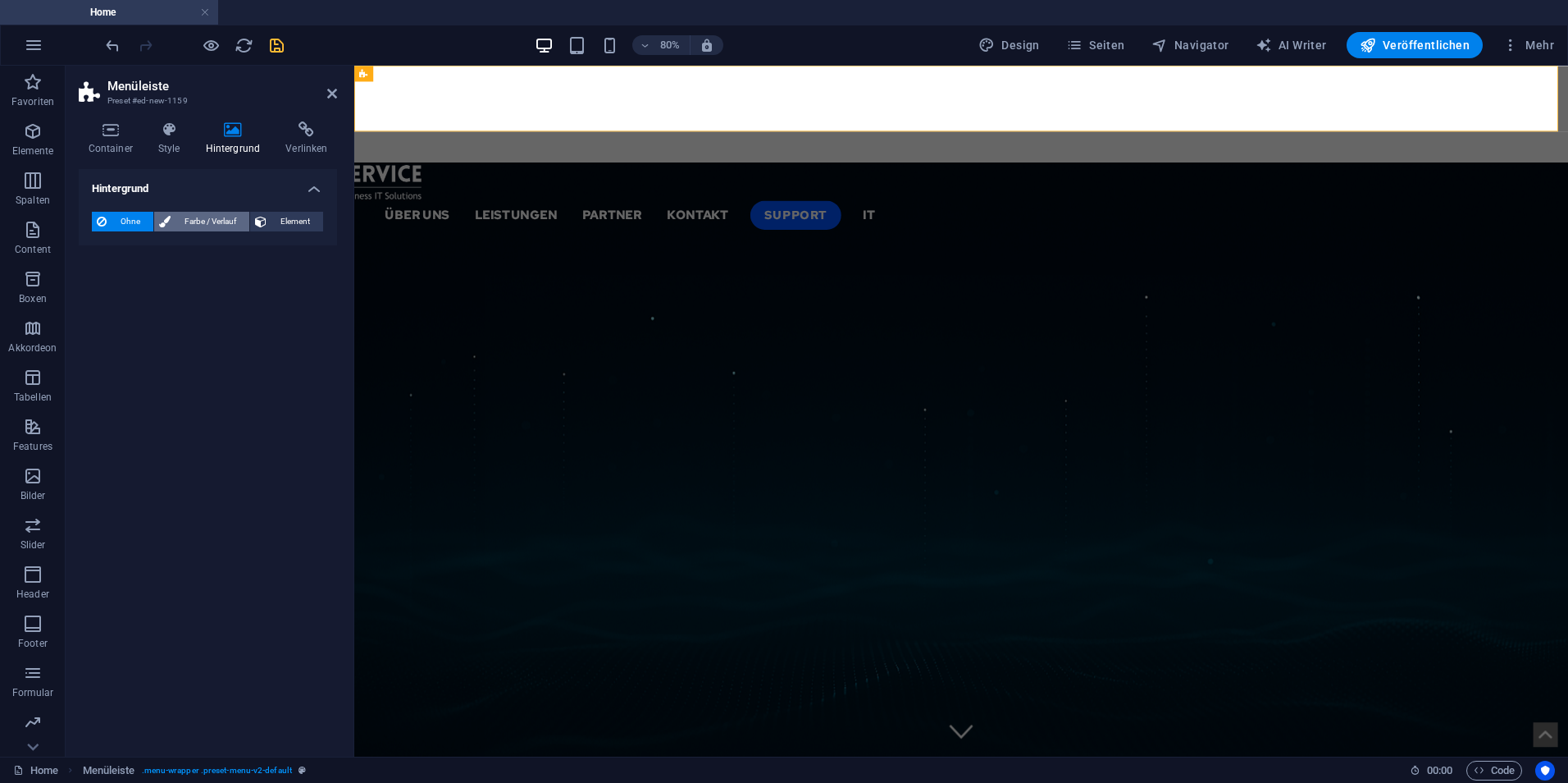
click at [240, 218] on span "Farbe / Verlauf" at bounding box center [210, 222] width 69 height 20
click at [116, 297] on div "Farbe" at bounding box center [208, 287] width 232 height 22
click at [108, 289] on span at bounding box center [102, 287] width 18 height 18
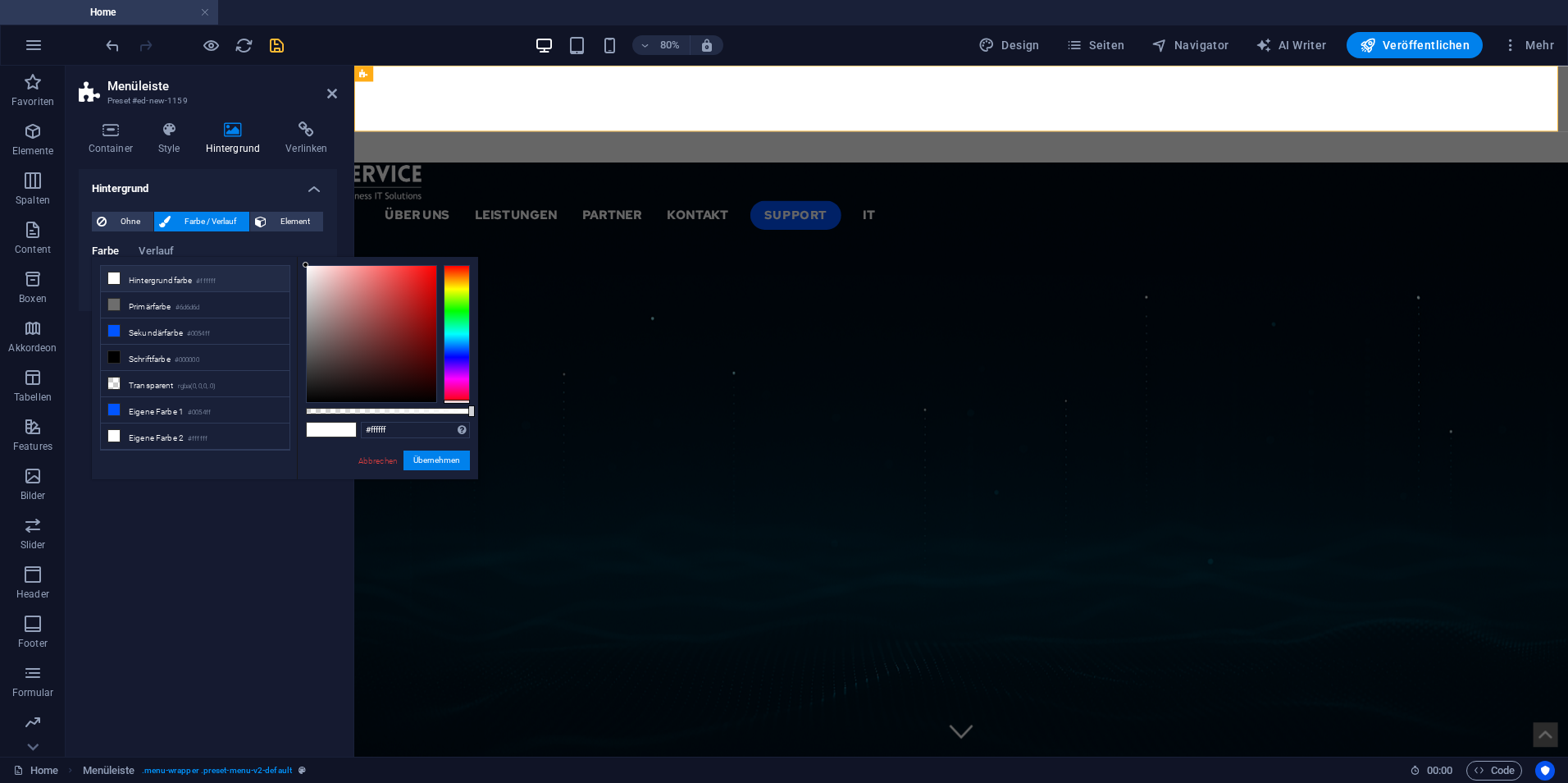
drag, startPoint x: 457, startPoint y: 373, endPoint x: 462, endPoint y: 408, distance: 35.4
click at [462, 403] on div at bounding box center [388, 334] width 164 height 138
drag, startPoint x: 460, startPoint y: 408, endPoint x: 277, endPoint y: 417, distance: 183.2
click at [283, 417] on div "less Hintergrundfarbe #ffffff Primärfarbe #6d6d6d [GEOGRAPHIC_DATA] #0054ff Sch…" at bounding box center [285, 367] width 386 height 223
click at [199, 386] on small "rgba(0,0,0,.0)" at bounding box center [197, 387] width 39 height 12
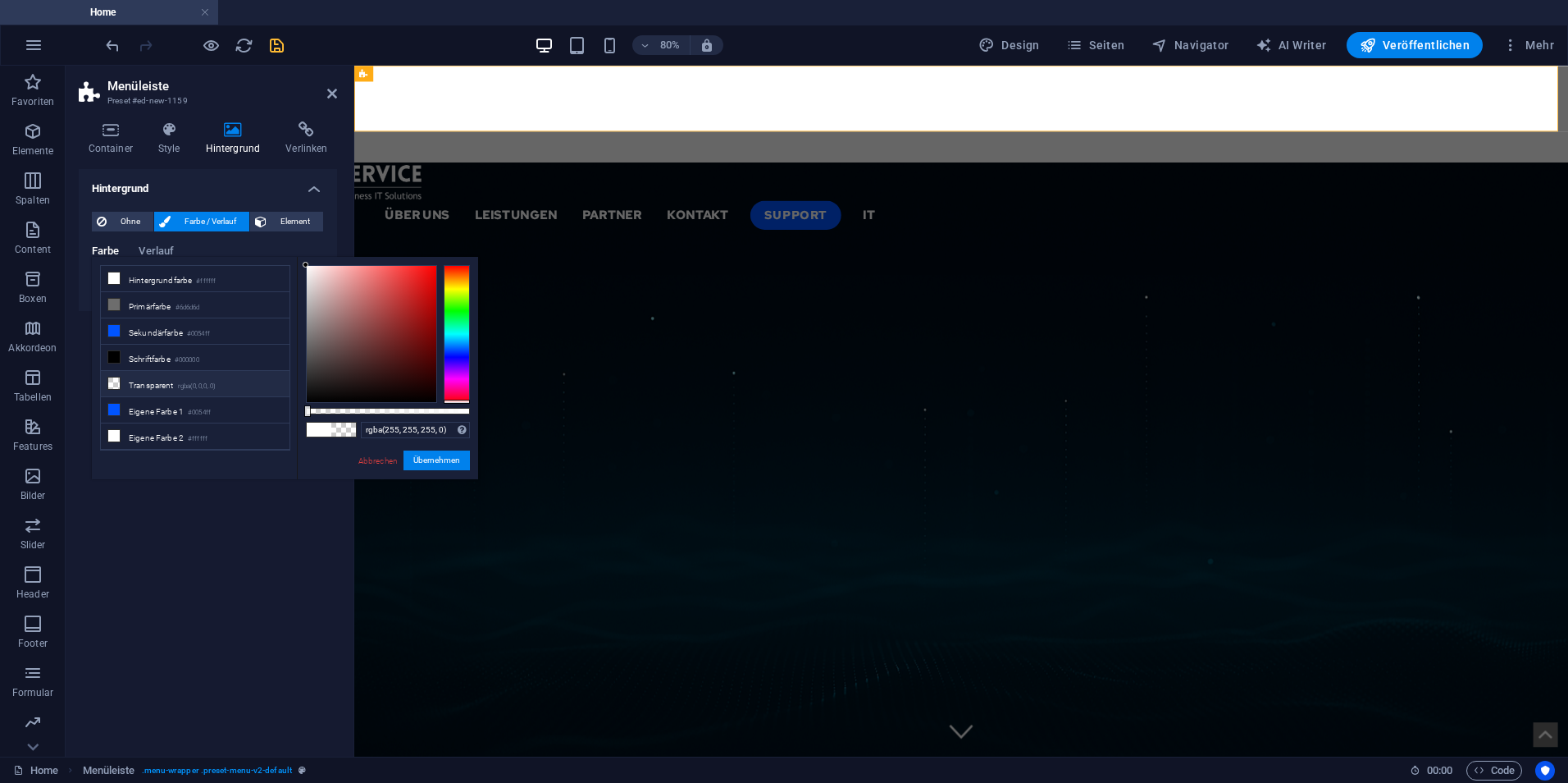
type input "rgba(0, 0, 0, 0)"
click at [441, 457] on button "Übernehmen" at bounding box center [436, 460] width 66 height 20
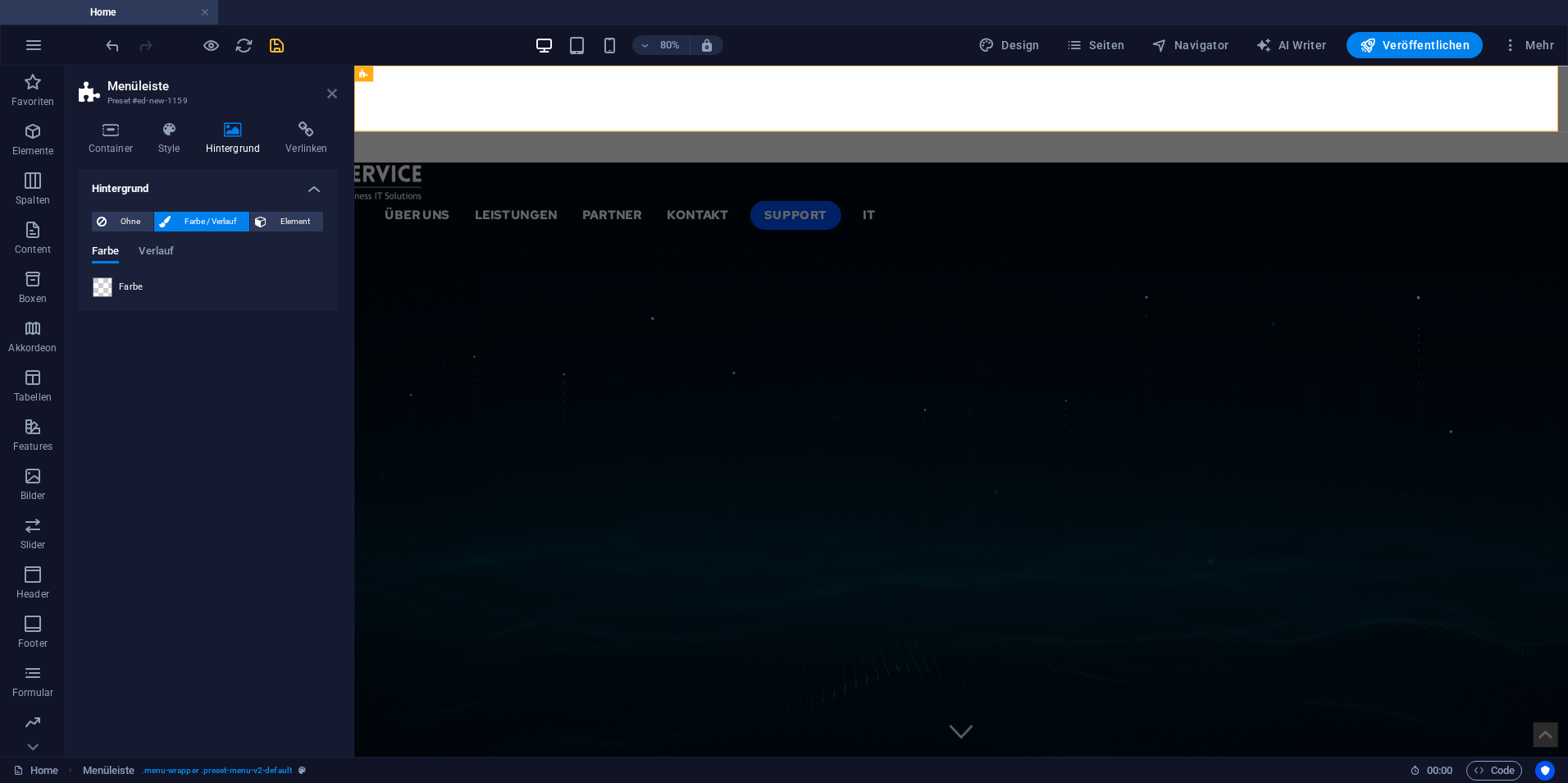
click at [334, 94] on icon at bounding box center [332, 93] width 10 height 13
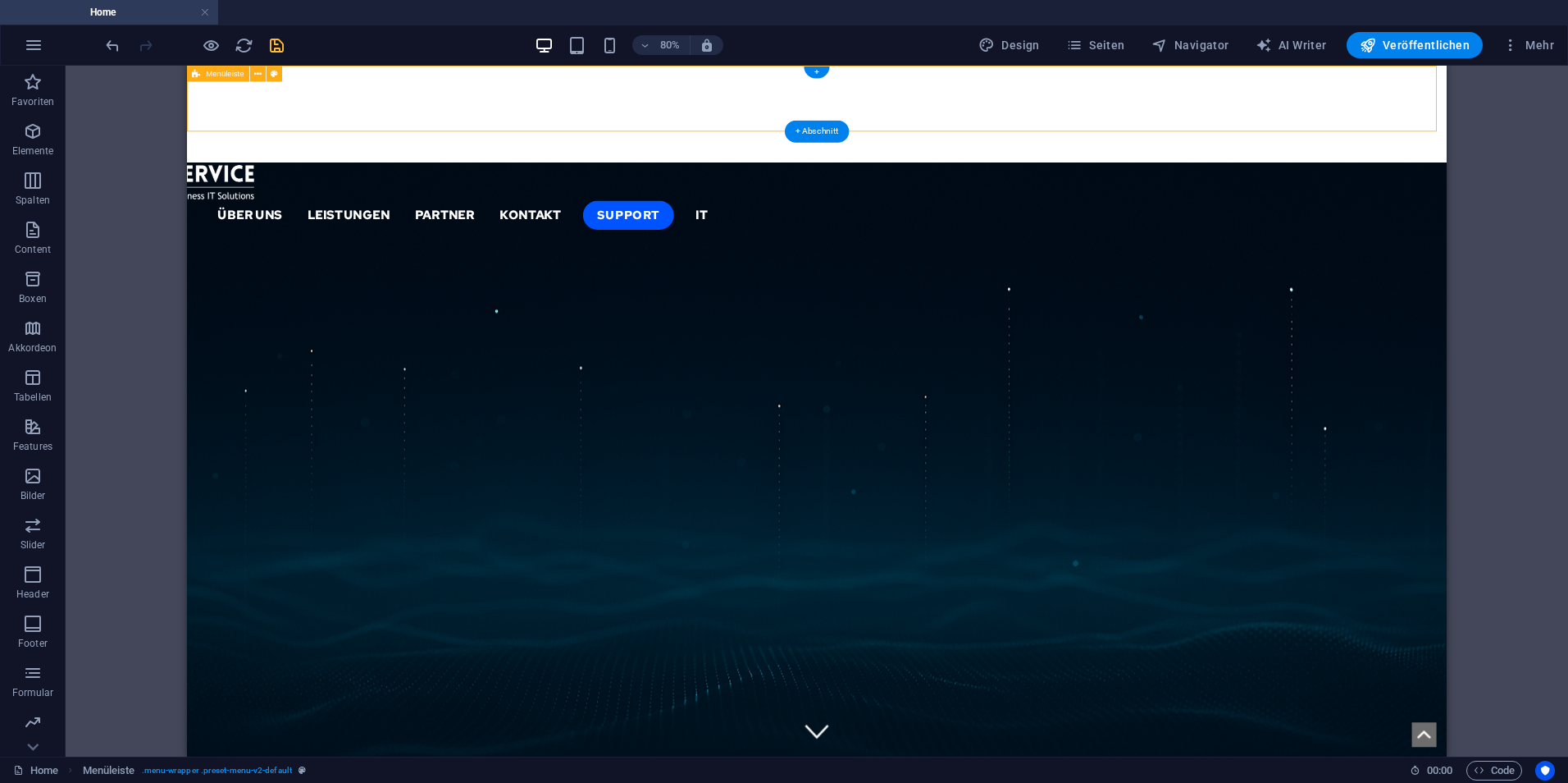
click at [477, 141] on div "Menu Home About Service Contact" at bounding box center [973, 126] width 1574 height 122
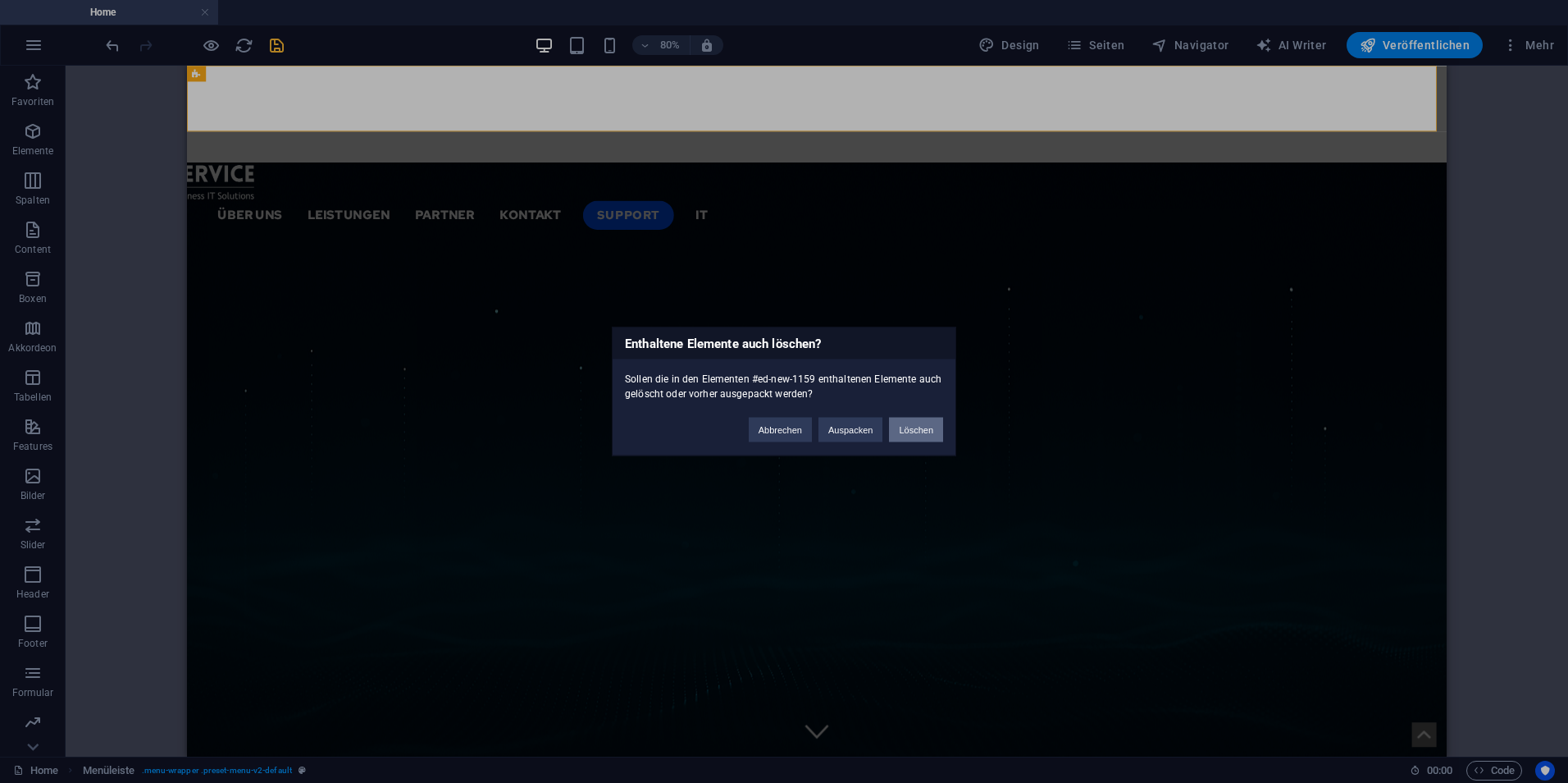
click at [903, 428] on button "Löschen" at bounding box center [915, 430] width 54 height 25
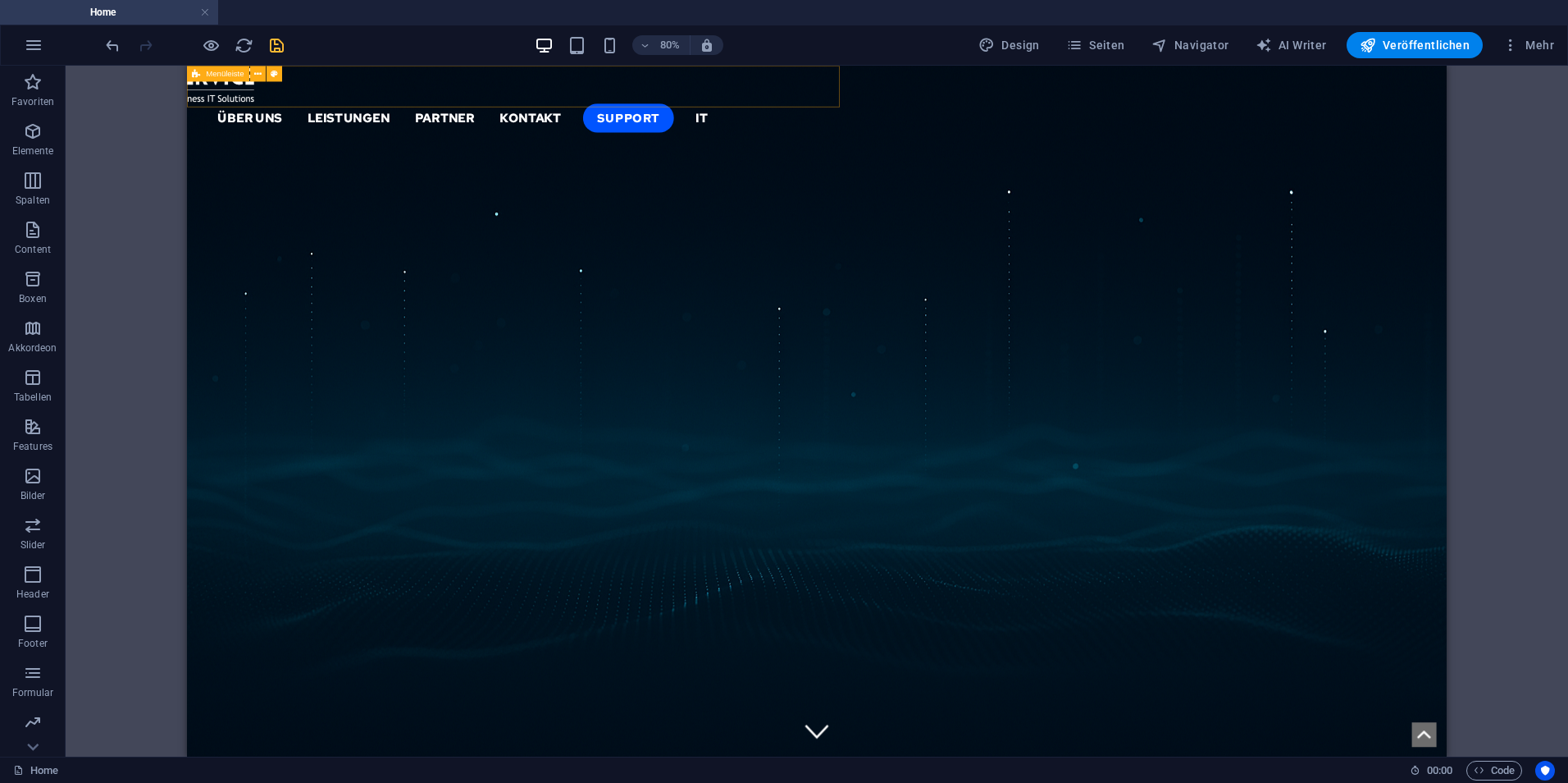
click at [876, 100] on div "Über uns Leistungen Partner Kontakt Support IT" at bounding box center [531, 111] width 689 height 91
select select "header"
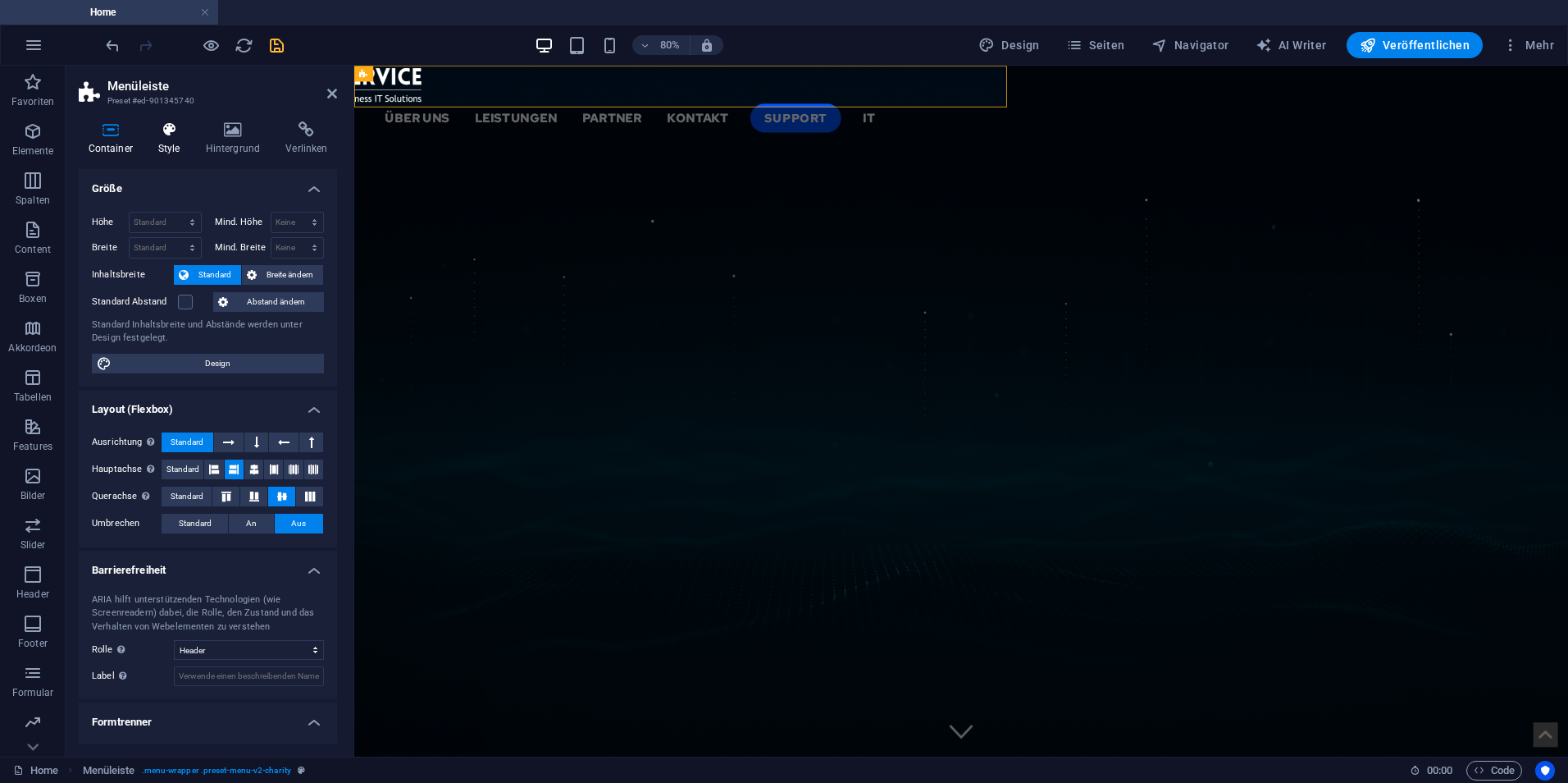
click at [169, 147] on h4 "Style" at bounding box center [172, 139] width 47 height 35
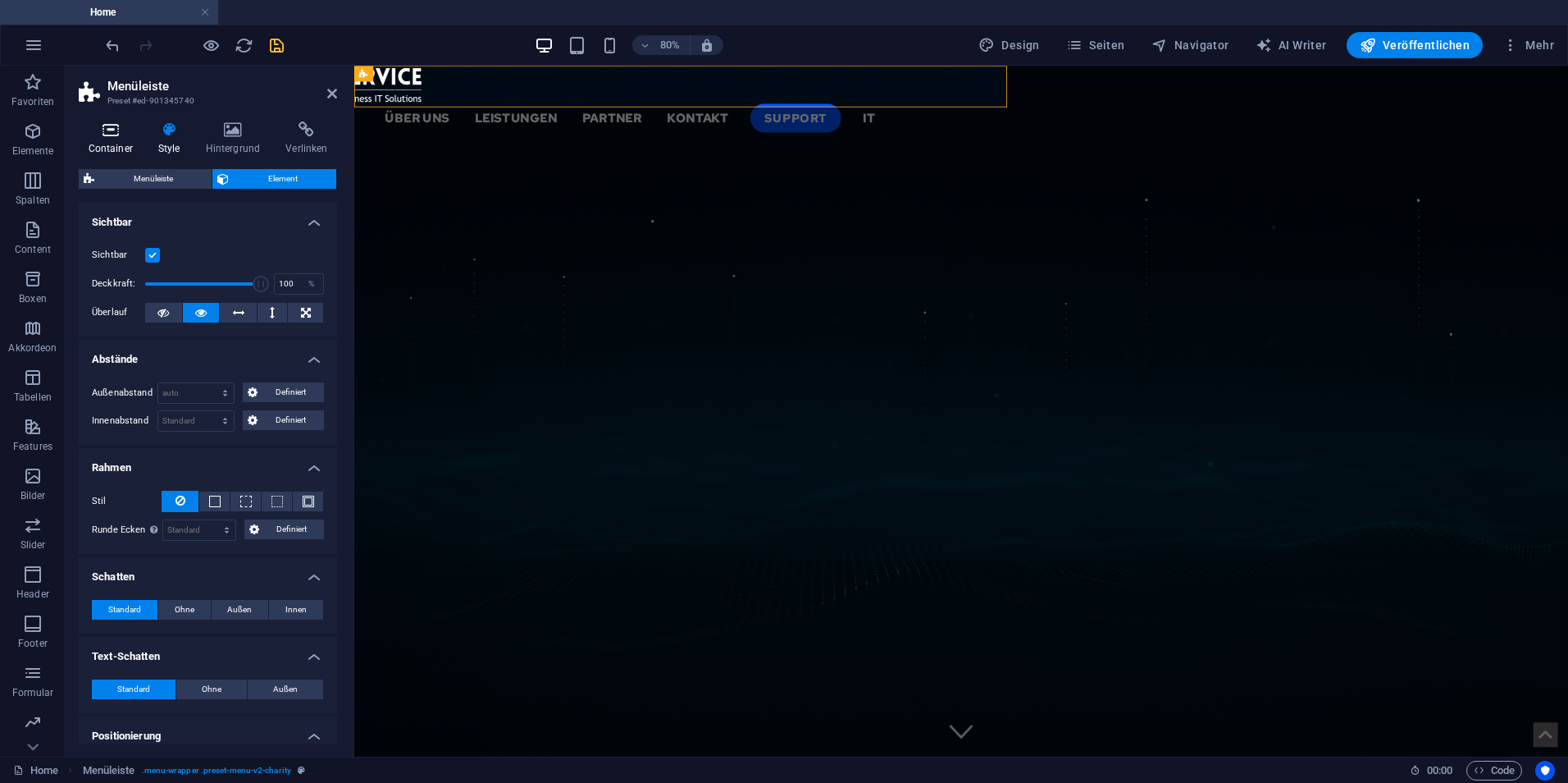
click at [125, 142] on h4 "Container" at bounding box center [114, 139] width 69 height 35
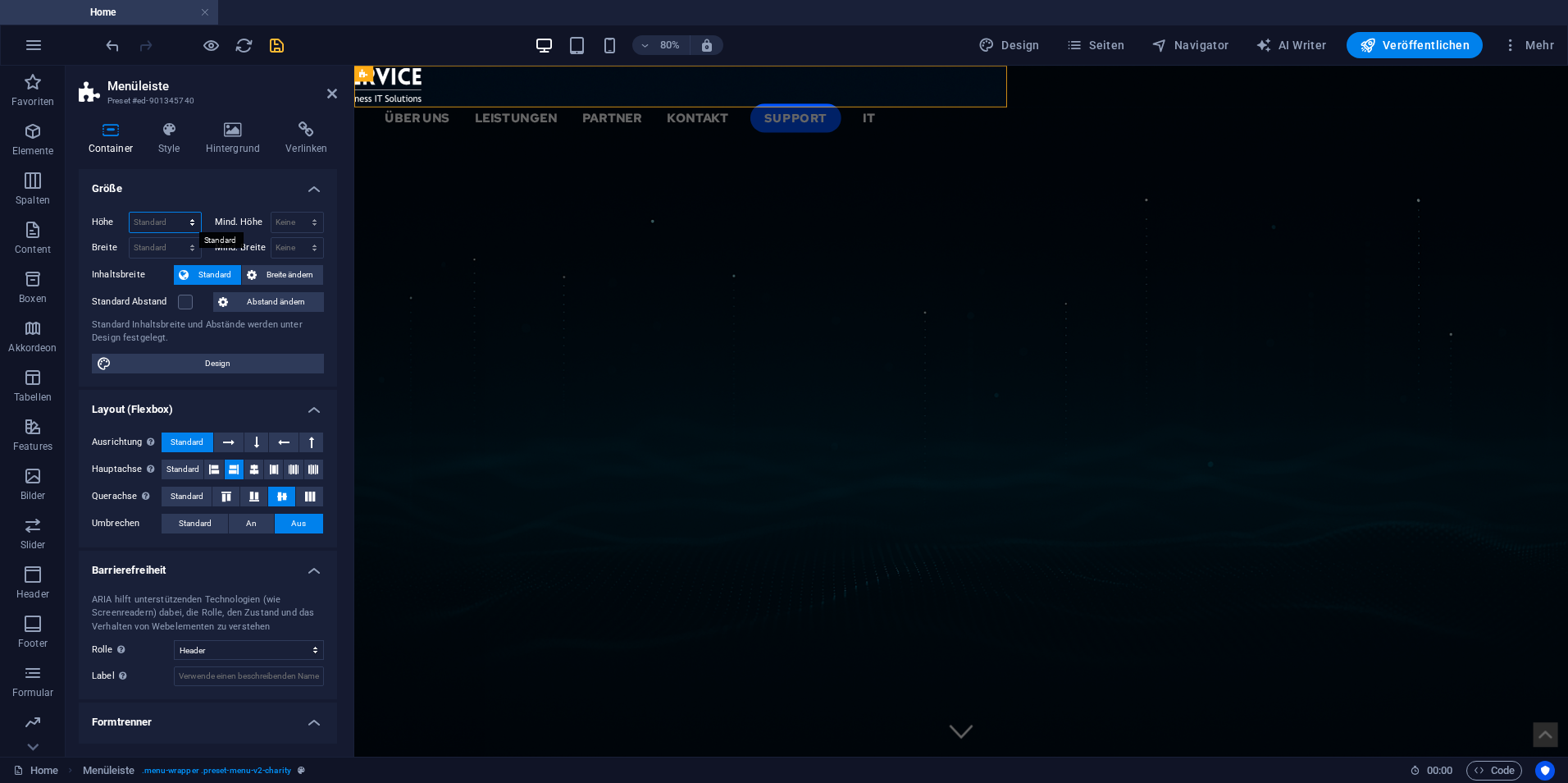
click at [186, 216] on select "Standard px rem % vh vw" at bounding box center [165, 223] width 71 height 20
click at [186, 217] on select "Standard px rem % vh vw" at bounding box center [165, 223] width 71 height 20
click at [182, 244] on select "Standard px rem % em vh vw" at bounding box center [165, 247] width 71 height 20
click at [295, 244] on select "Keine px rem % vh vw" at bounding box center [297, 247] width 52 height 20
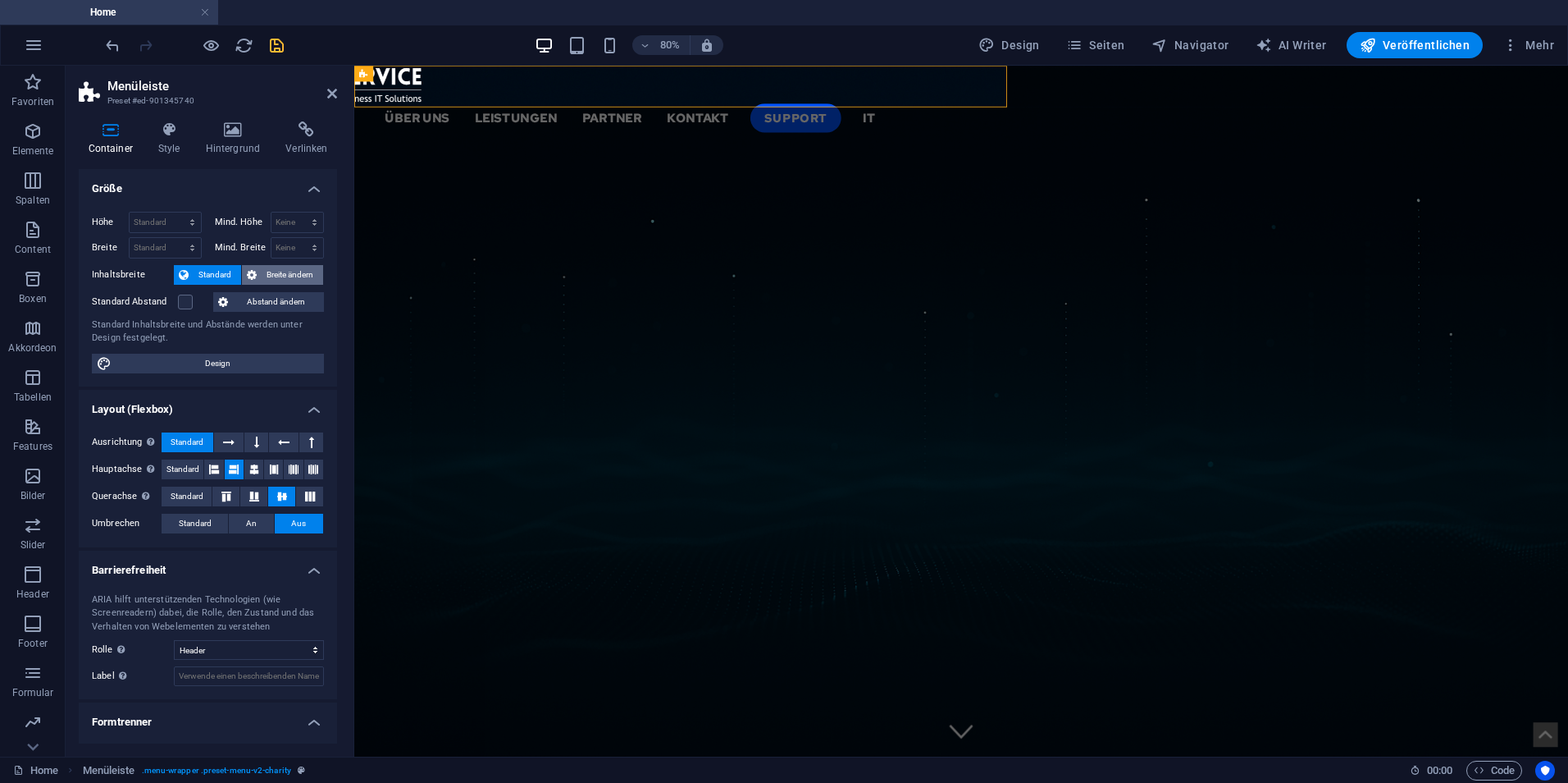
click at [286, 266] on span "Breite ändern" at bounding box center [289, 275] width 56 height 20
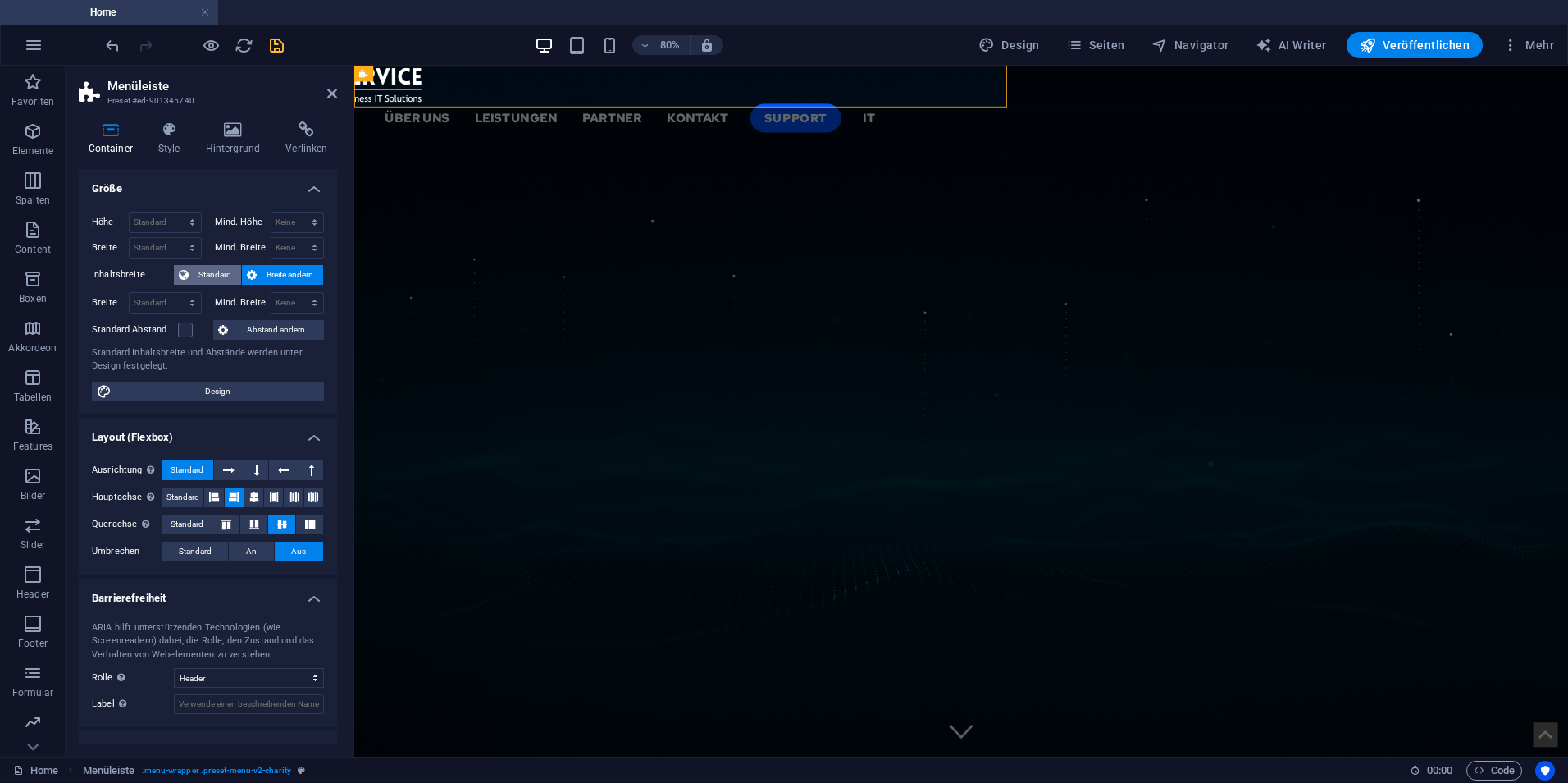
click at [204, 271] on span "Standard" at bounding box center [215, 275] width 43 height 20
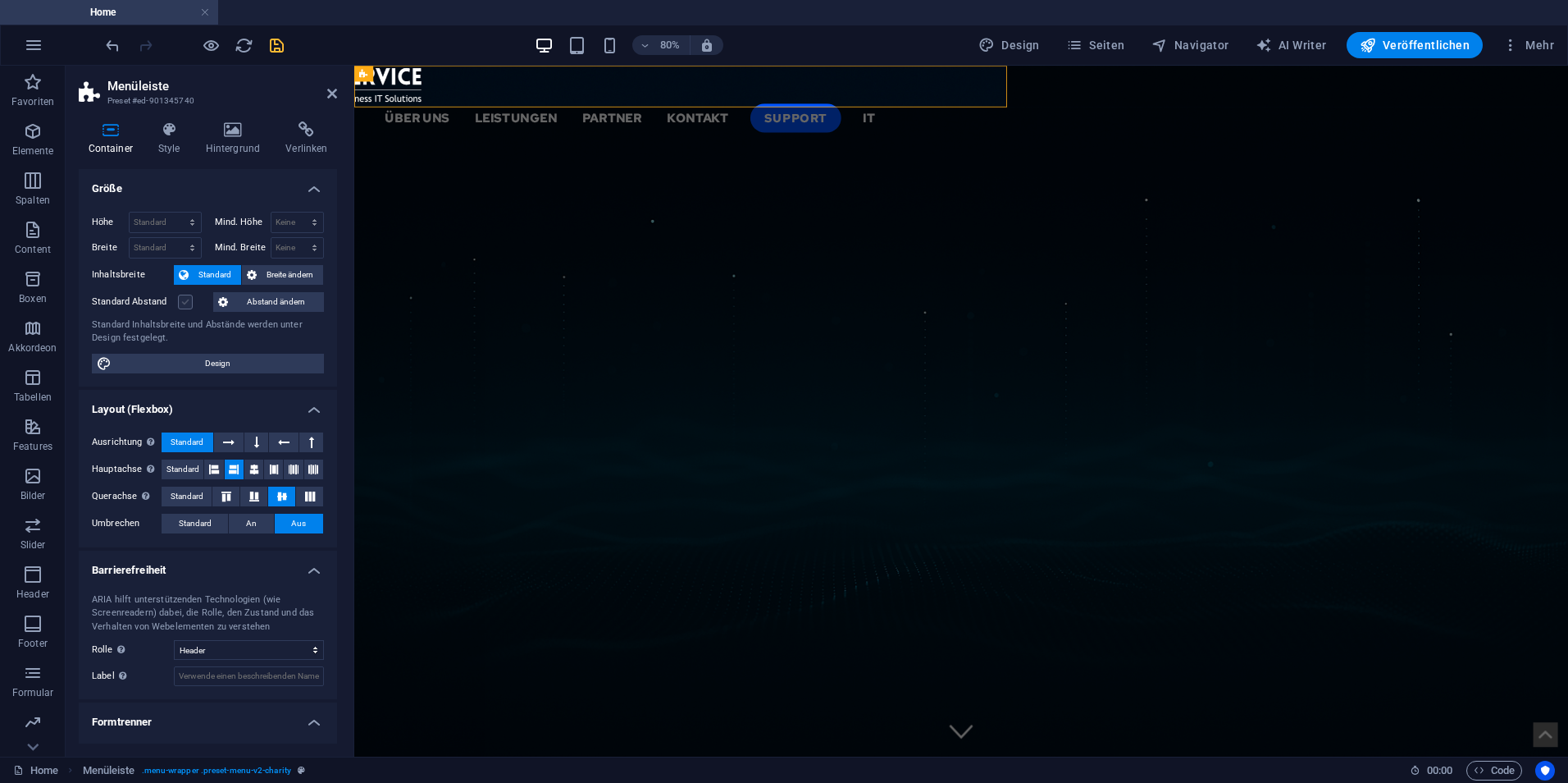
click at [191, 295] on label at bounding box center [185, 302] width 15 height 15
click at [0, 0] on input "Standard Abstand" at bounding box center [0, 0] width 0 height 0
click at [190, 300] on label at bounding box center [185, 302] width 15 height 15
click at [0, 0] on input "Standard Abstand" at bounding box center [0, 0] width 0 height 0
click at [324, 90] on h2 "Menüleiste" at bounding box center [223, 86] width 230 height 15
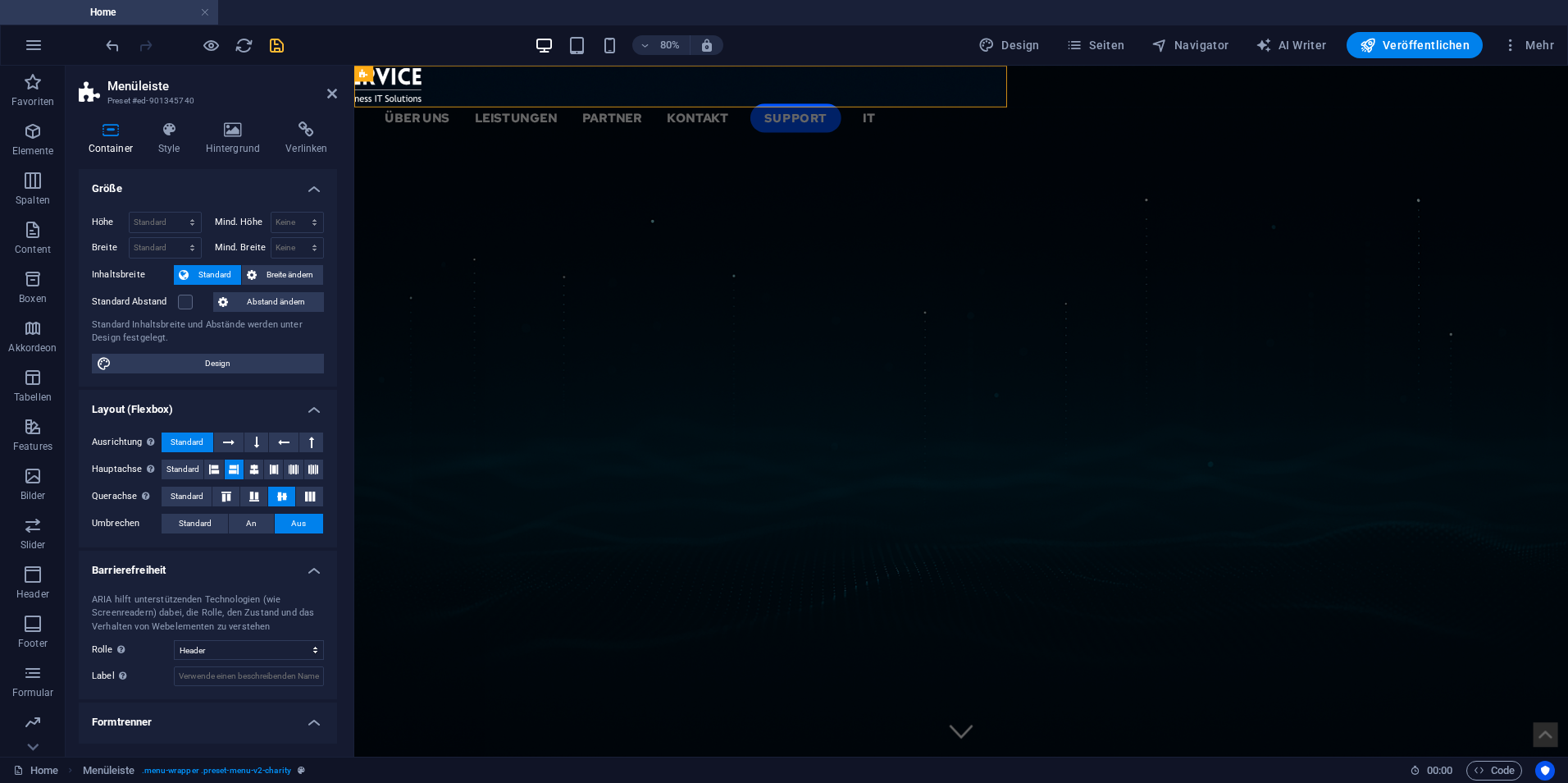
click at [337, 96] on aside "Menüleiste Preset #ed-901345740 Container Style Hintergrund Verlinken Größe Höh…" at bounding box center [210, 411] width 289 height 691
click at [330, 94] on icon at bounding box center [332, 93] width 10 height 13
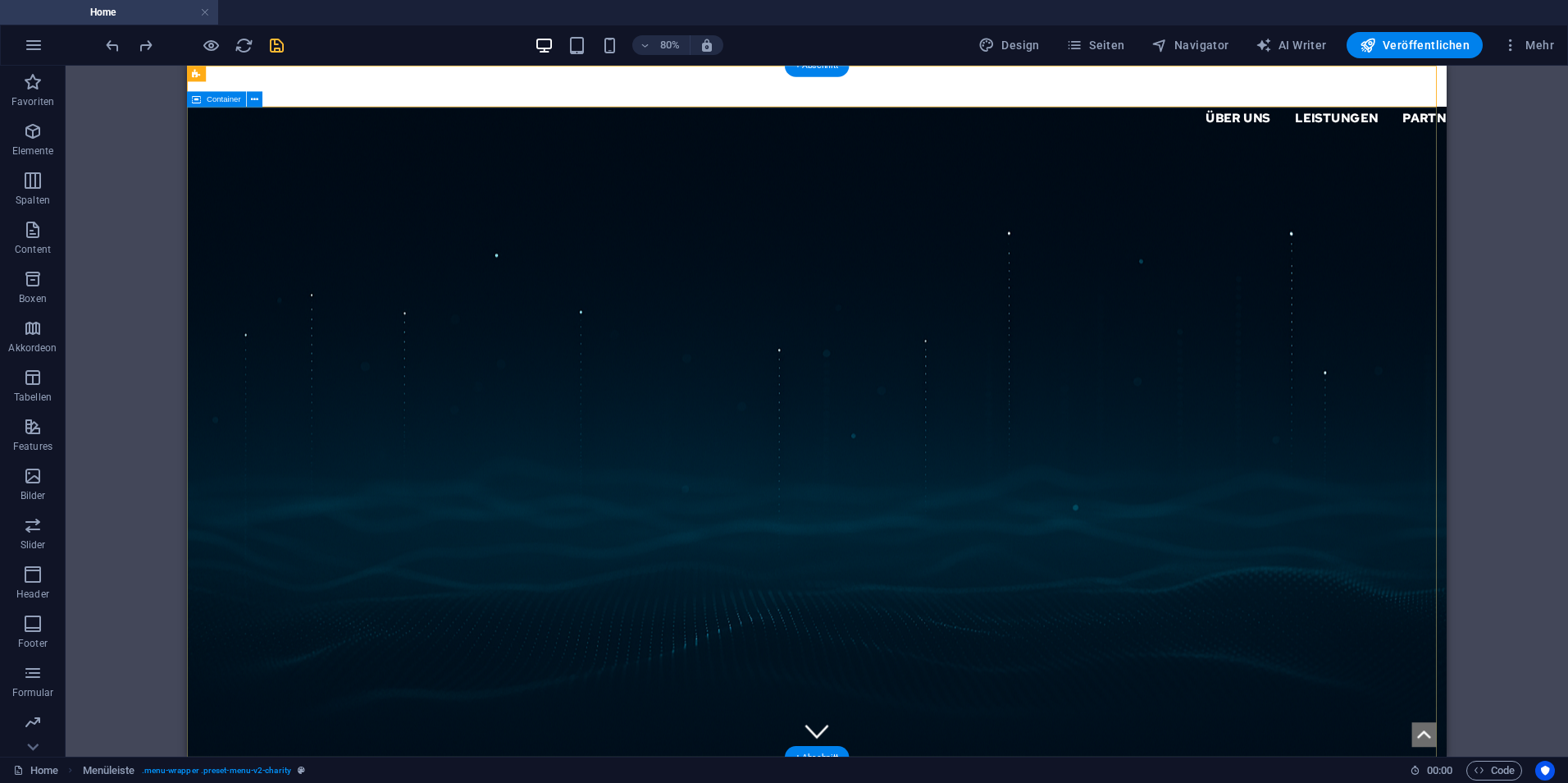
click at [1463, 370] on div "H1 Banner Container Menüleiste Container H2 Text Menü Menüleiste Logo Menüleist…" at bounding box center [816, 411] width 1502 height 691
click at [1529, 379] on div "H1 Banner Container Menüleiste Container H2 Text Menü Menüleiste Logo Menüleist…" at bounding box center [816, 411] width 1502 height 691
click at [1010, 52] on span "Design" at bounding box center [1009, 45] width 61 height 17
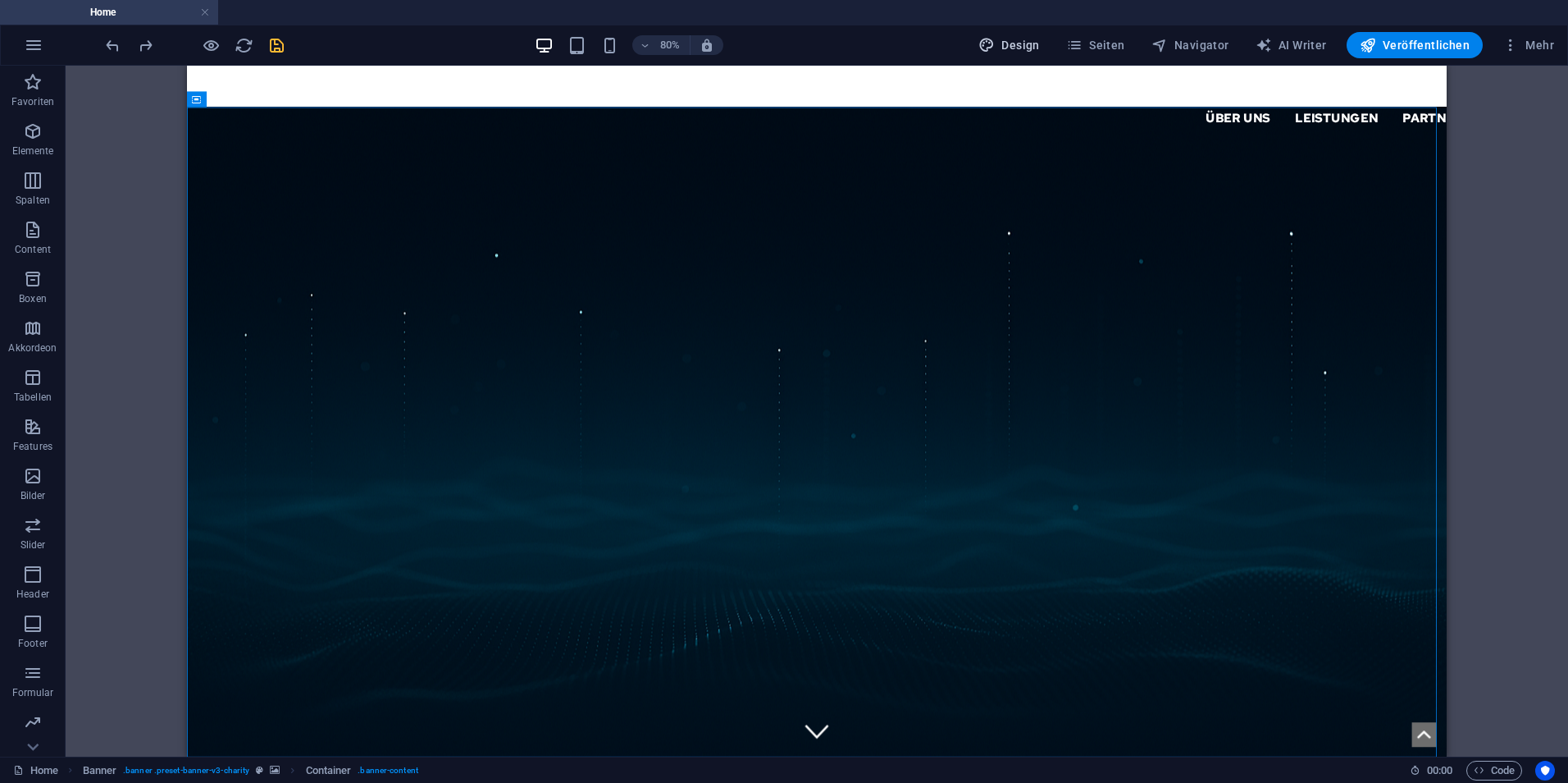
select select "px"
select select "500"
select select "px"
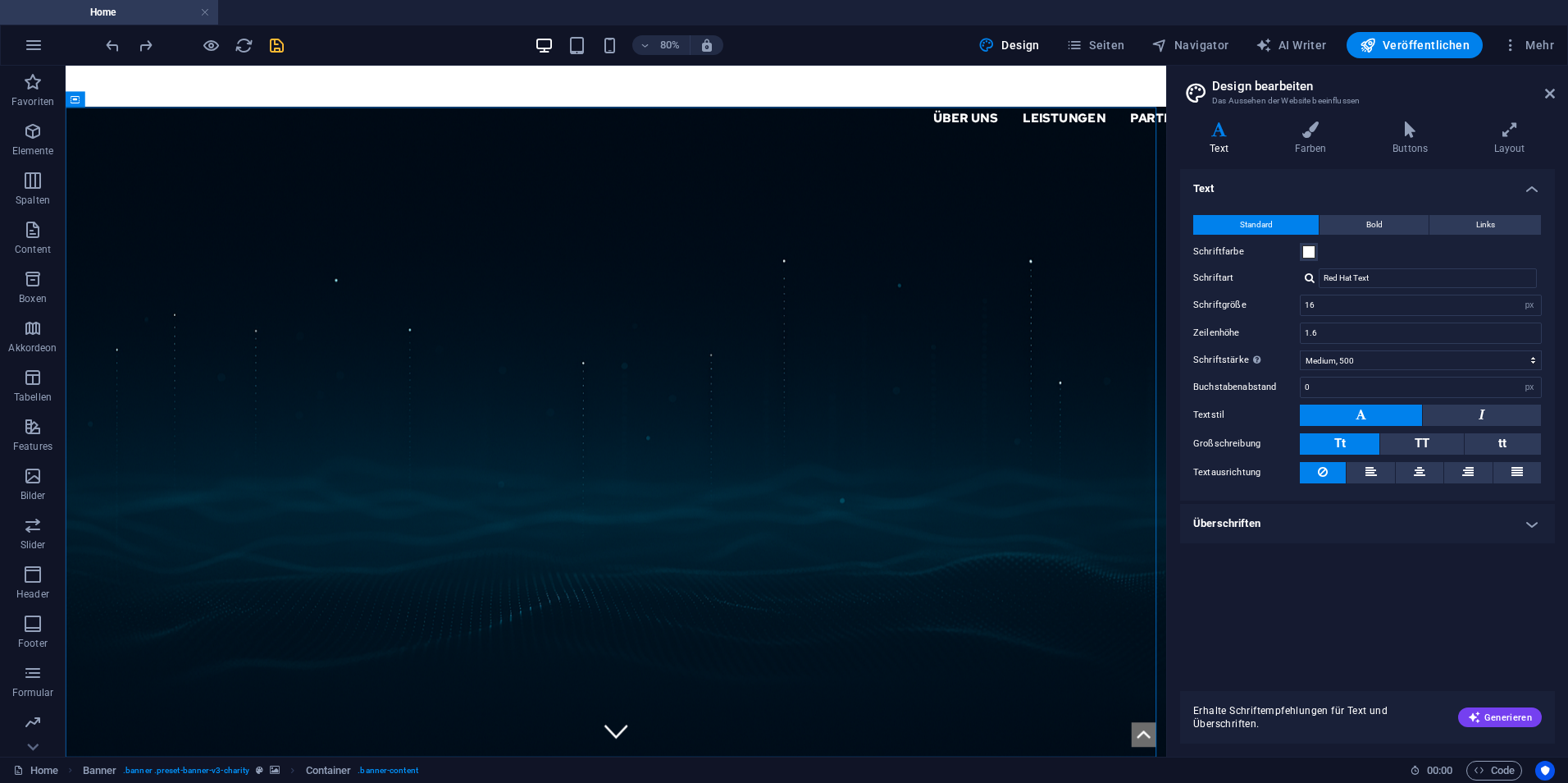
click at [1309, 159] on div "Text Farben Buttons Layout Text Standard Bold Links Schriftfarbe Schriftart Red…" at bounding box center [1367, 433] width 375 height 622
click at [1338, 140] on h4 "Farben" at bounding box center [1313, 139] width 98 height 35
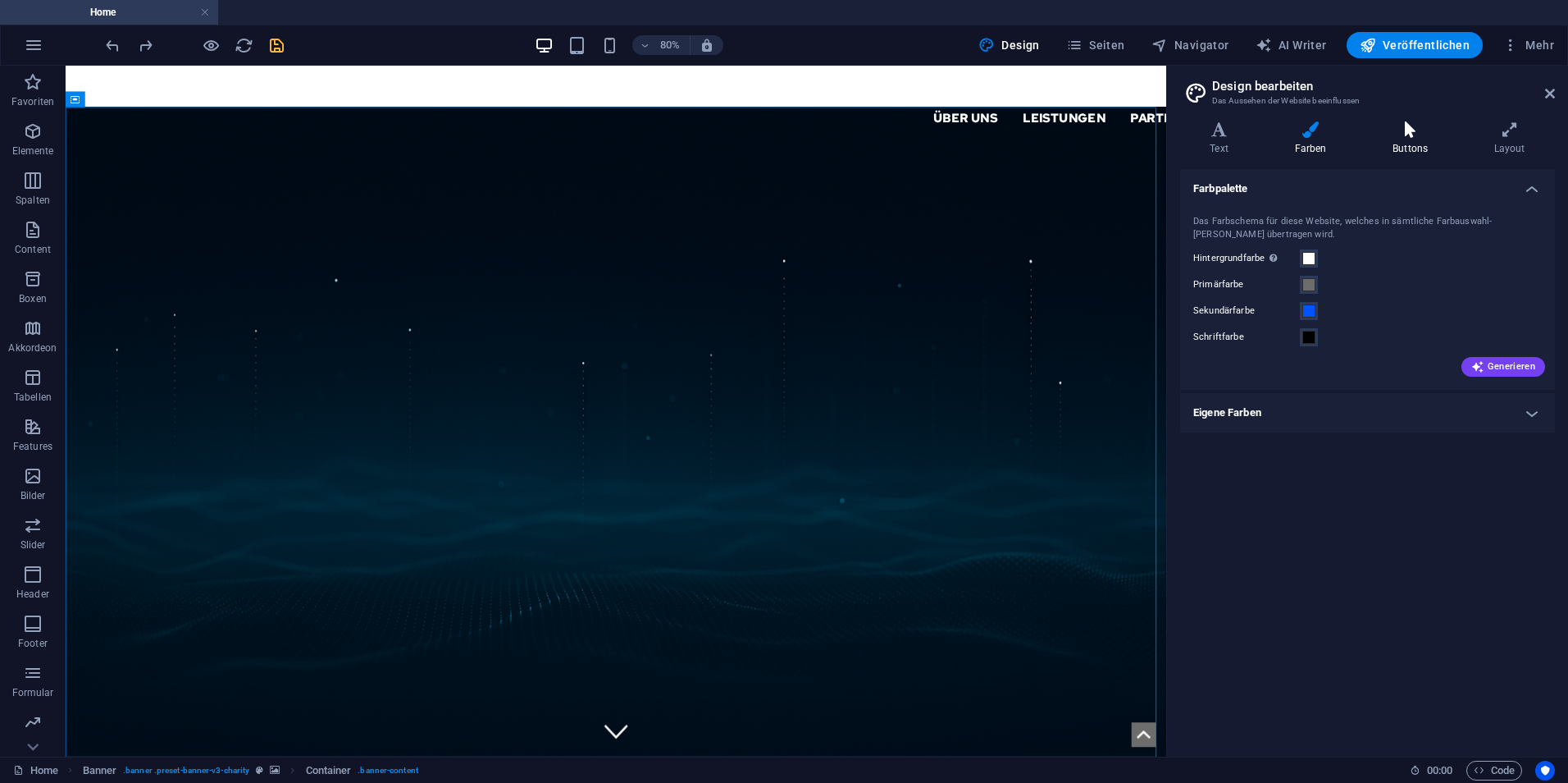
click at [1410, 146] on h4 "Buttons" at bounding box center [1413, 139] width 102 height 35
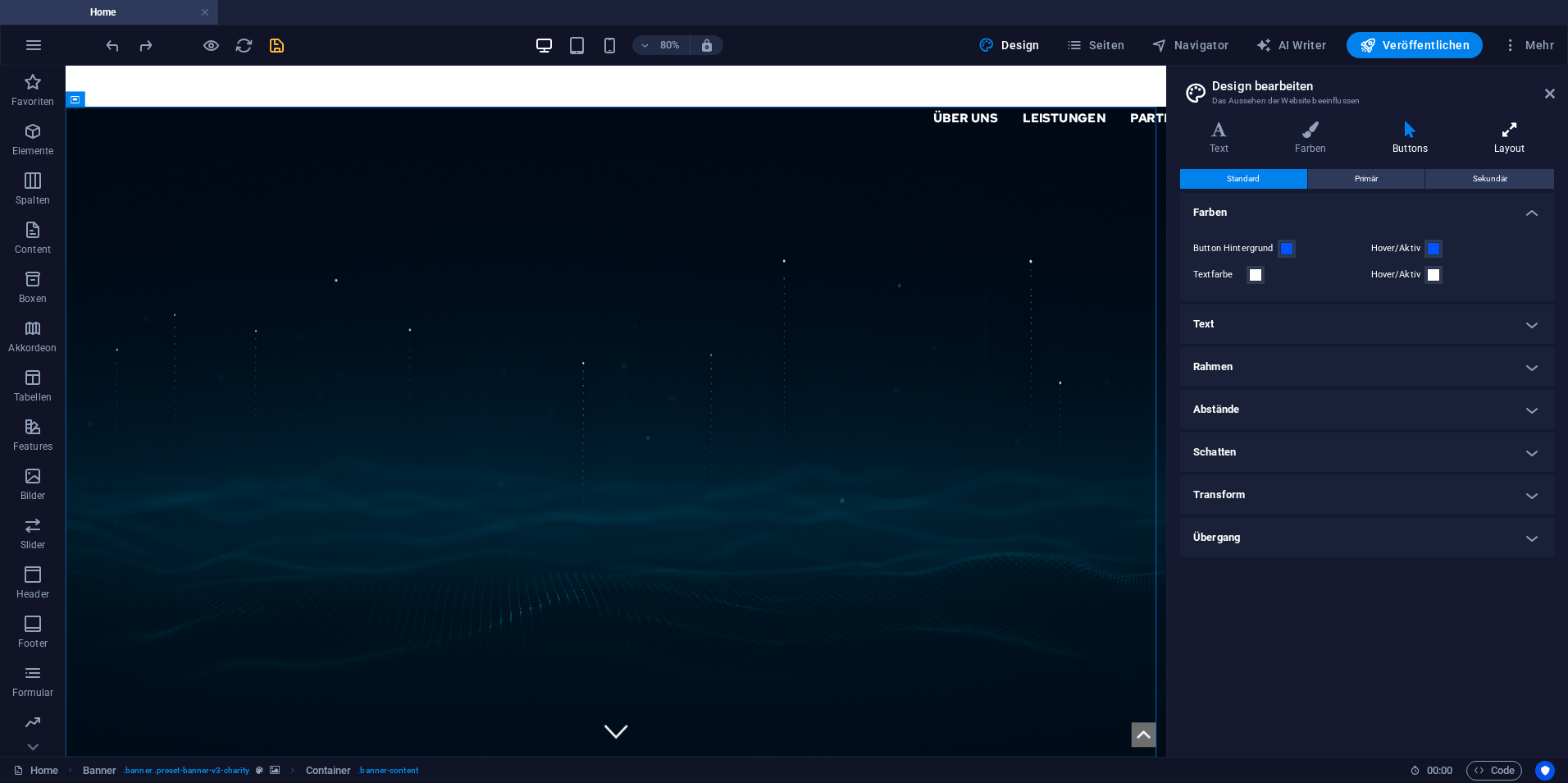
click at [1494, 141] on h4 "Layout" at bounding box center [1509, 139] width 91 height 35
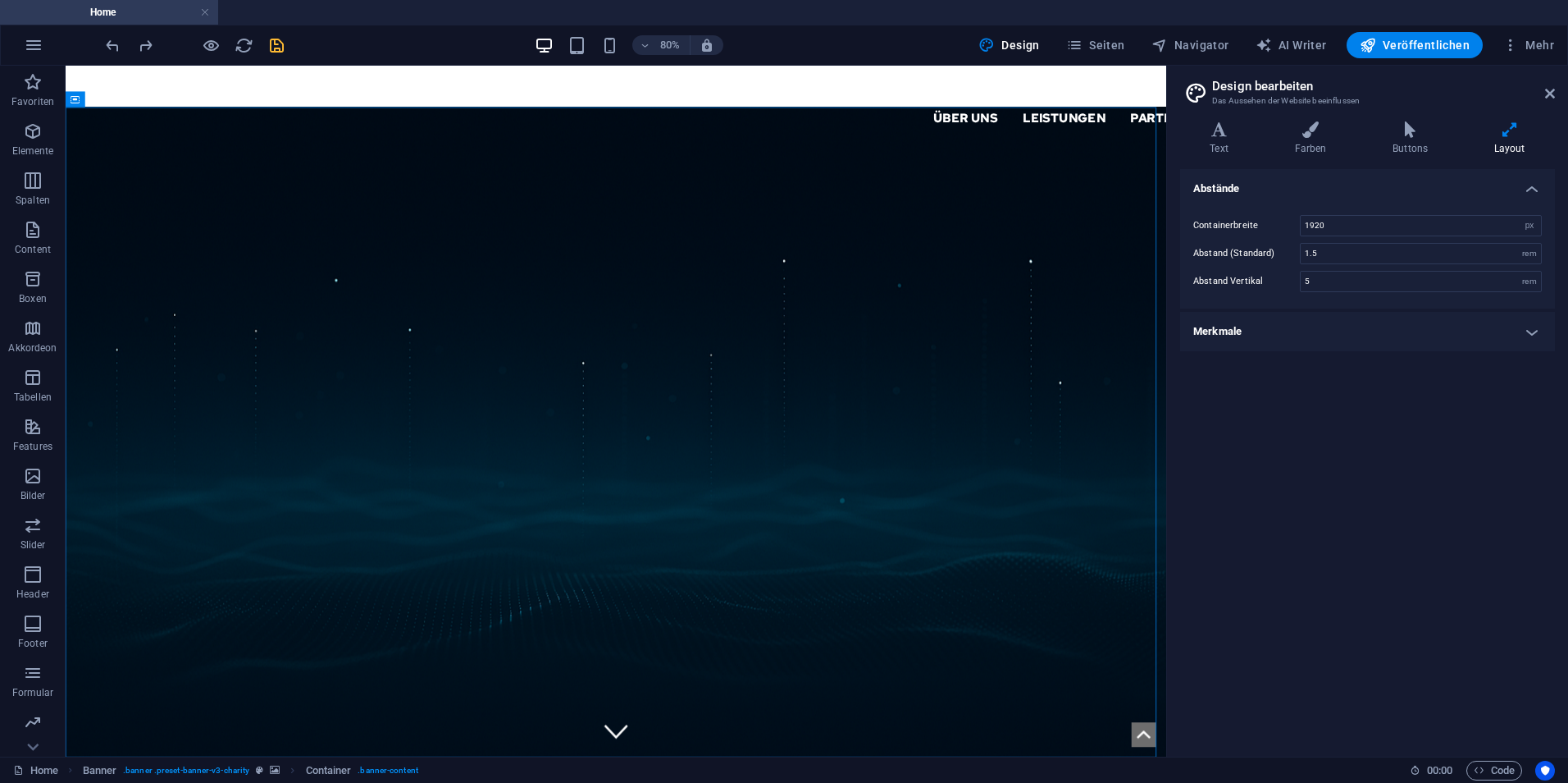
click at [1430, 319] on h4 "Merkmale" at bounding box center [1367, 332] width 375 height 40
click at [1379, 283] on input "5" at bounding box center [1420, 281] width 240 height 20
click at [1379, 262] on input "1.5" at bounding box center [1420, 253] width 240 height 20
click at [1531, 225] on select "rem px" at bounding box center [1528, 226] width 23 height 20
select select "rem"
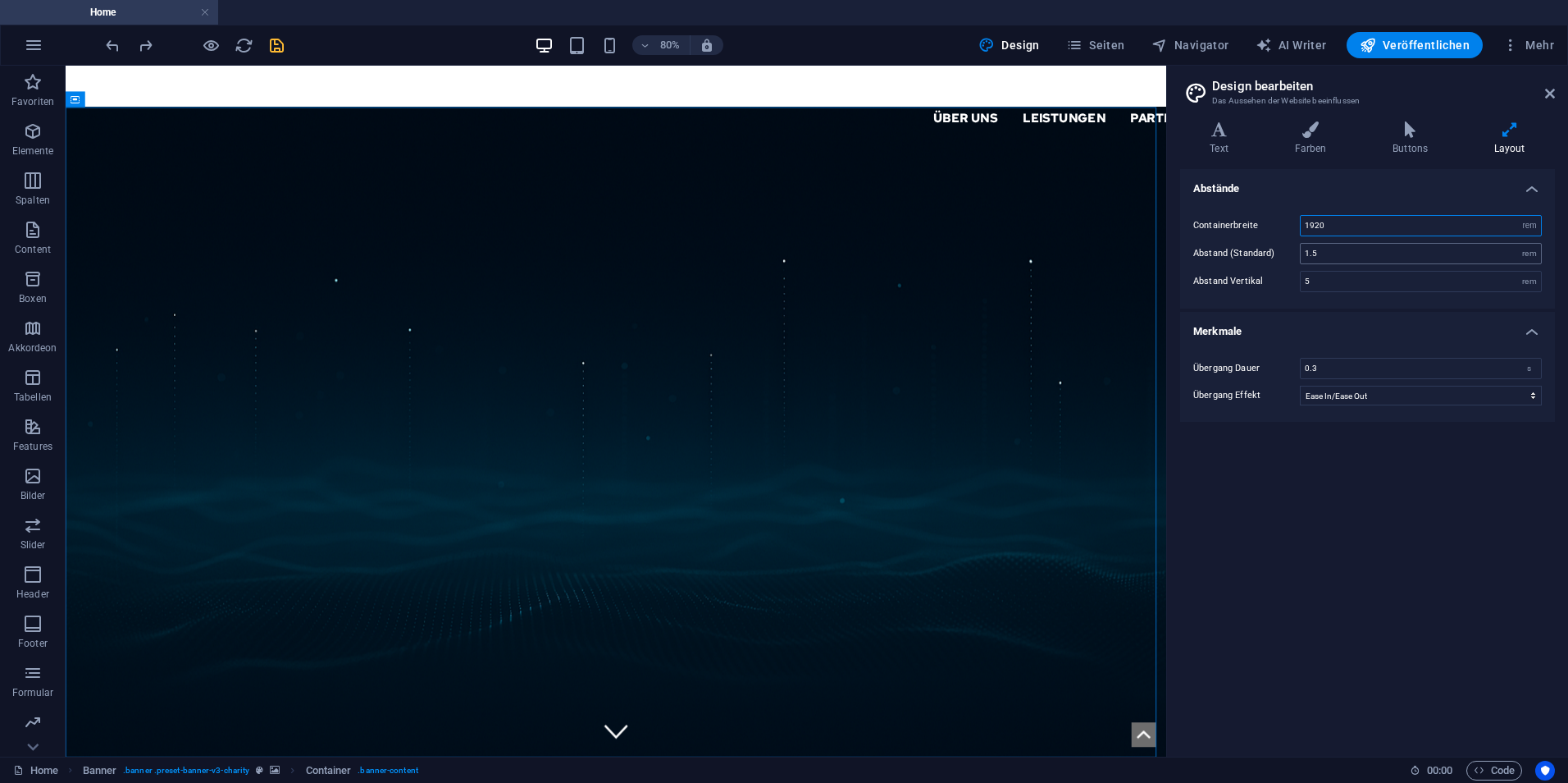
click at [1518, 216] on select "rem px" at bounding box center [1528, 226] width 23 height 20
type input "120"
click at [1544, 96] on icon at bounding box center [1549, 93] width 10 height 13
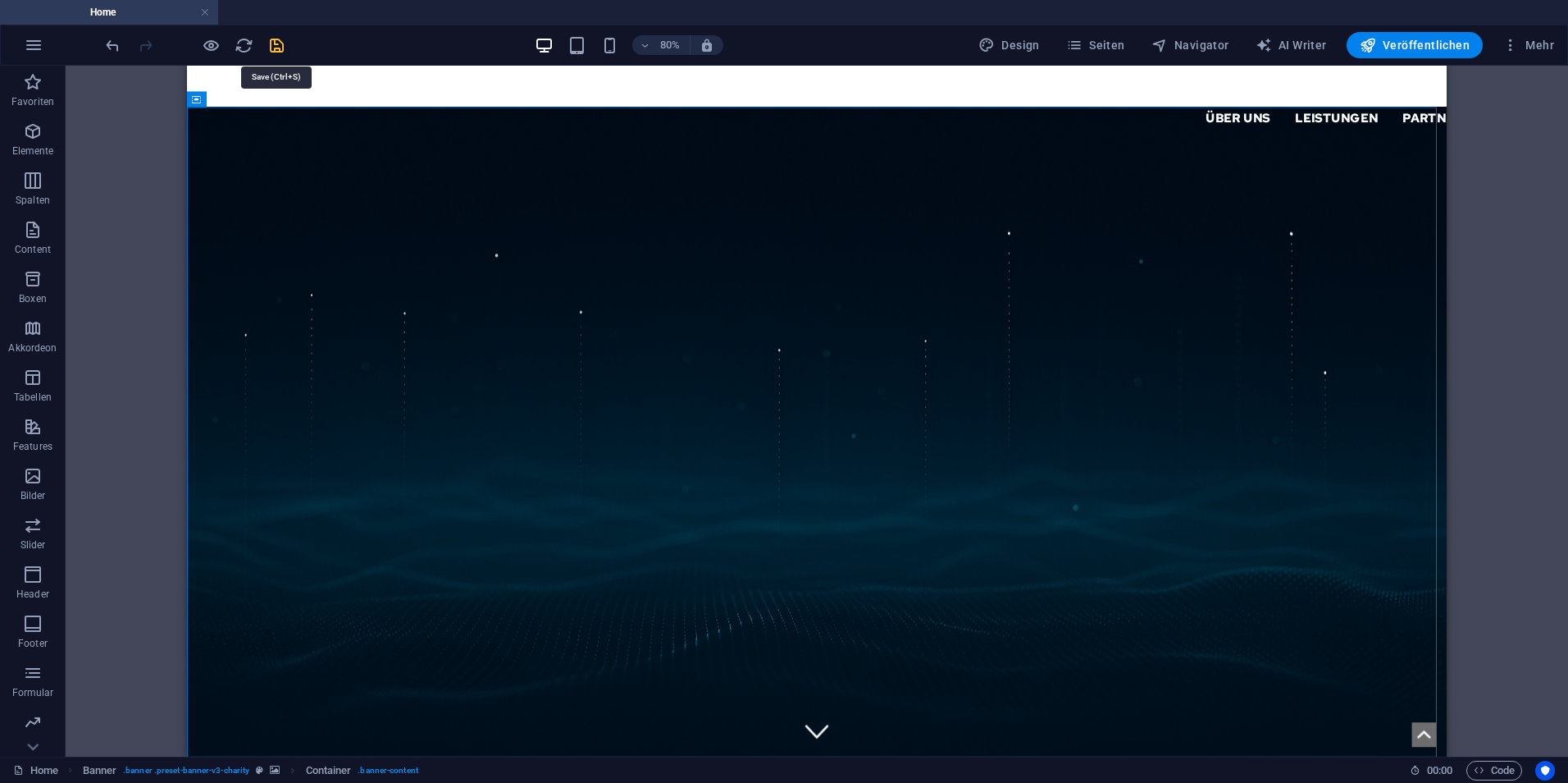
click at [278, 45] on icon "save" at bounding box center [276, 45] width 19 height 19
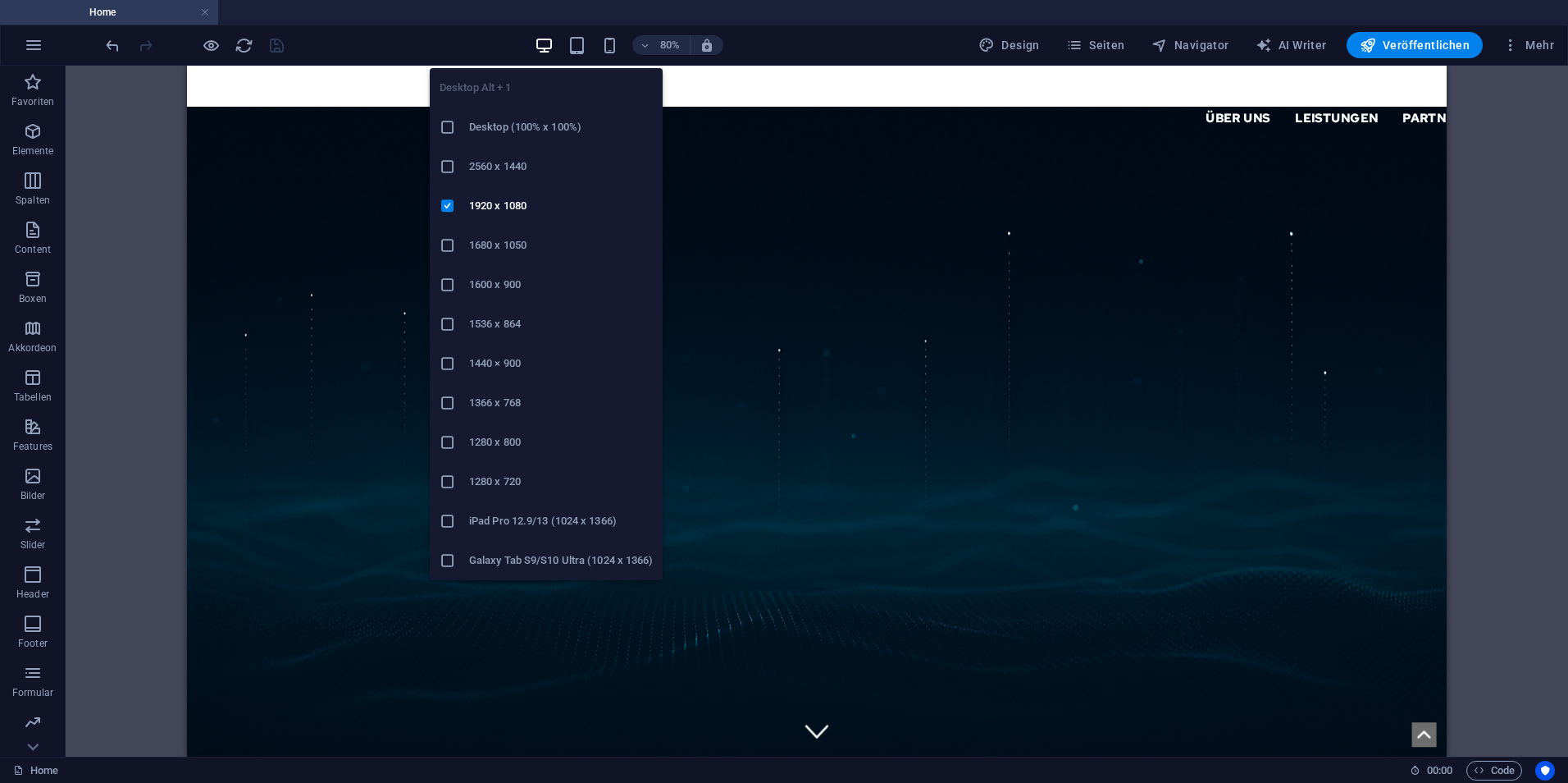
click at [454, 361] on icon at bounding box center [447, 363] width 17 height 17
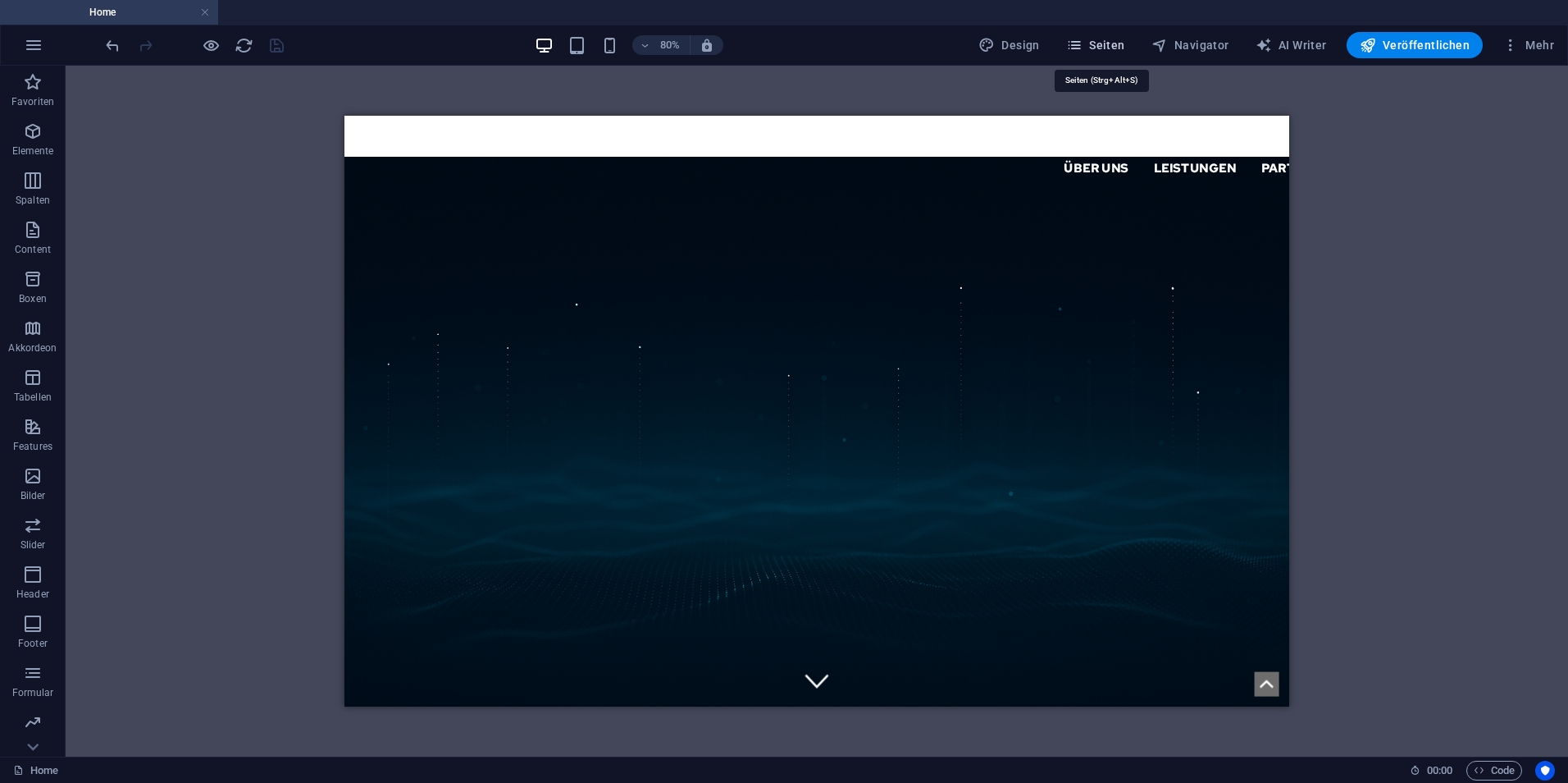
click at [1080, 40] on icon "button" at bounding box center [1073, 45] width 17 height 17
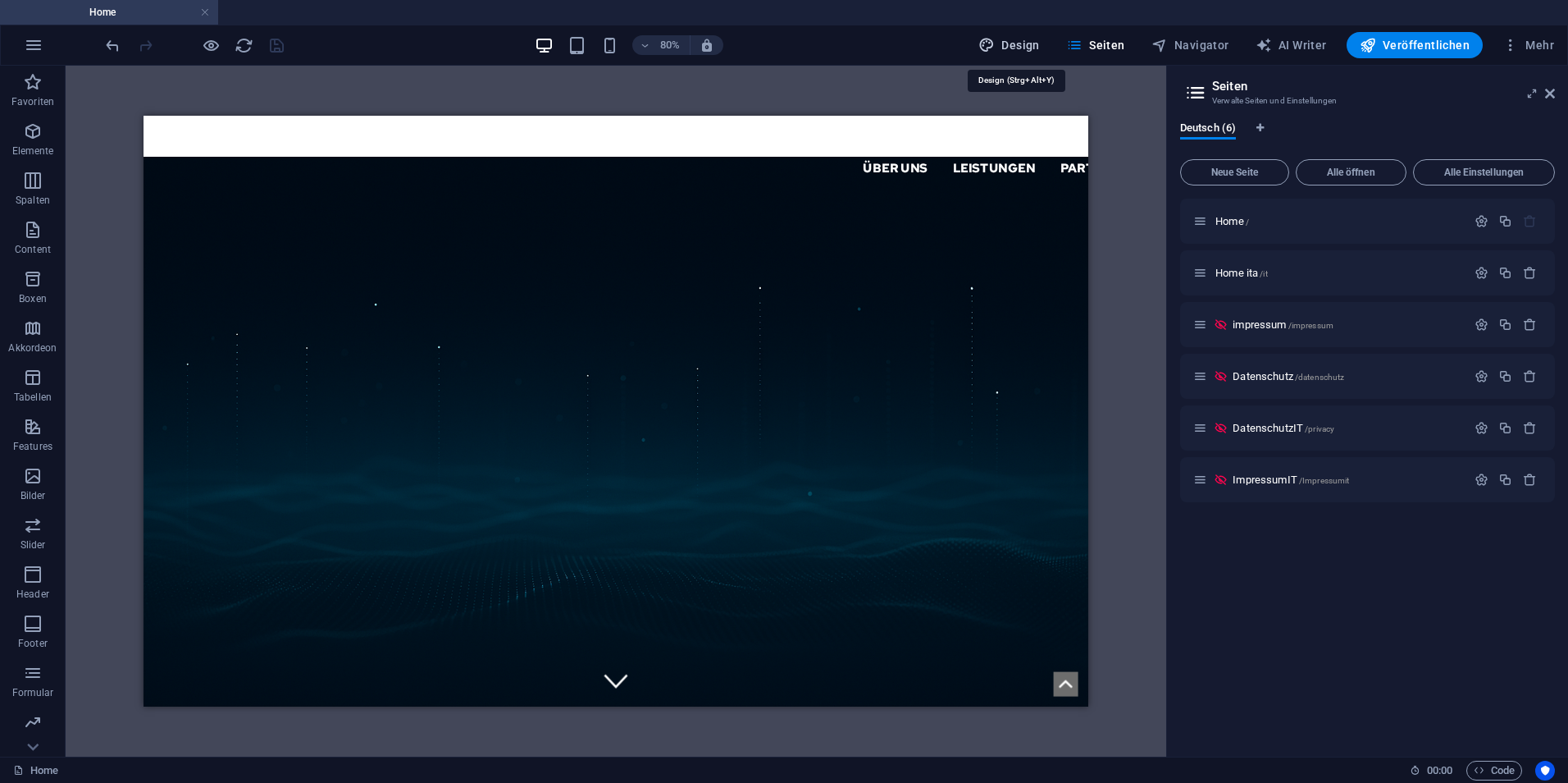
select select "rem"
select select "ease-in-out"
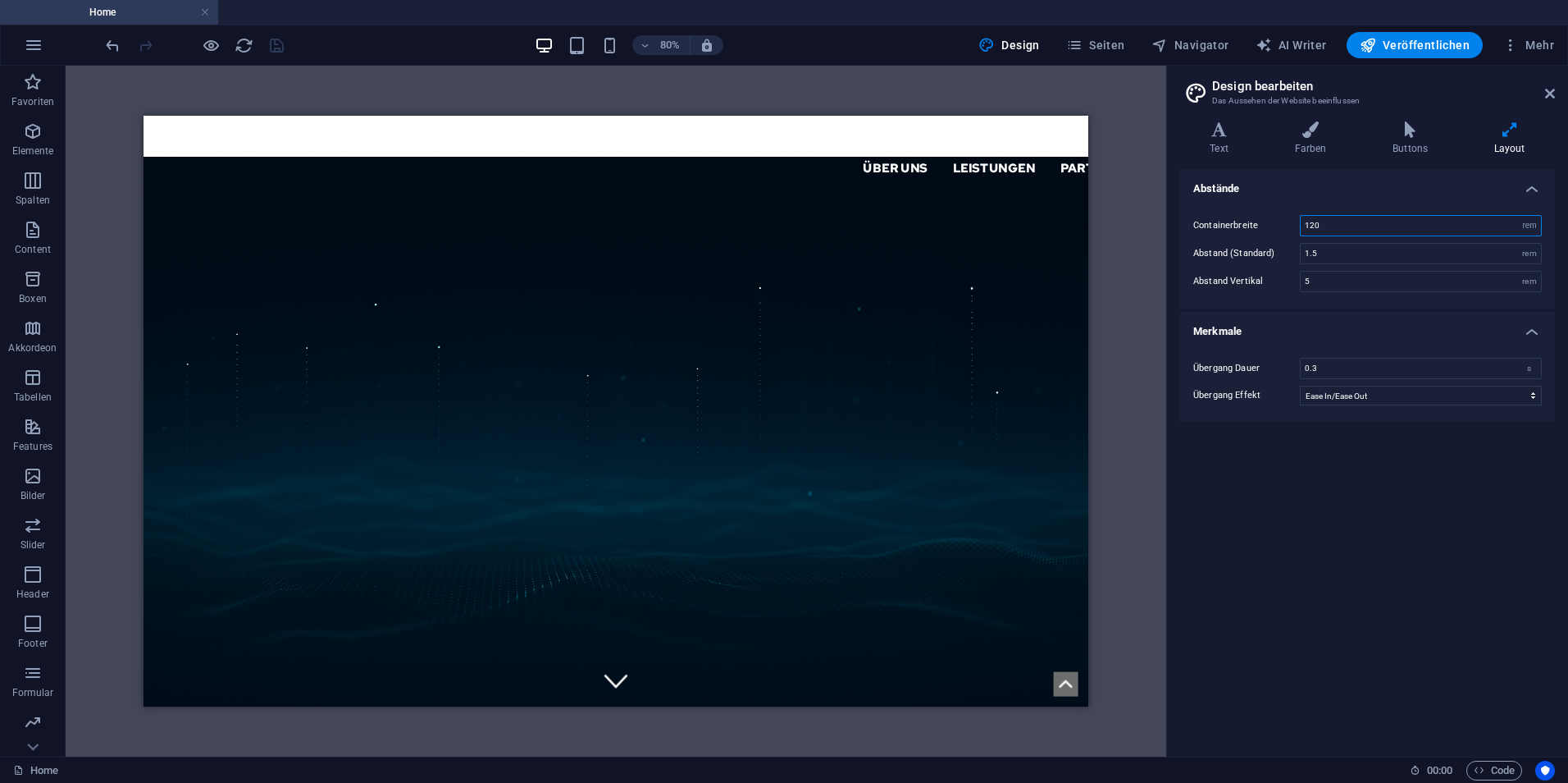
click at [1397, 225] on input "120" at bounding box center [1420, 226] width 240 height 20
click at [1529, 230] on select "rem px" at bounding box center [1528, 226] width 23 height 20
click at [1518, 216] on select "rem px" at bounding box center [1528, 226] width 23 height 20
click at [1549, 93] on icon at bounding box center [1549, 93] width 10 height 13
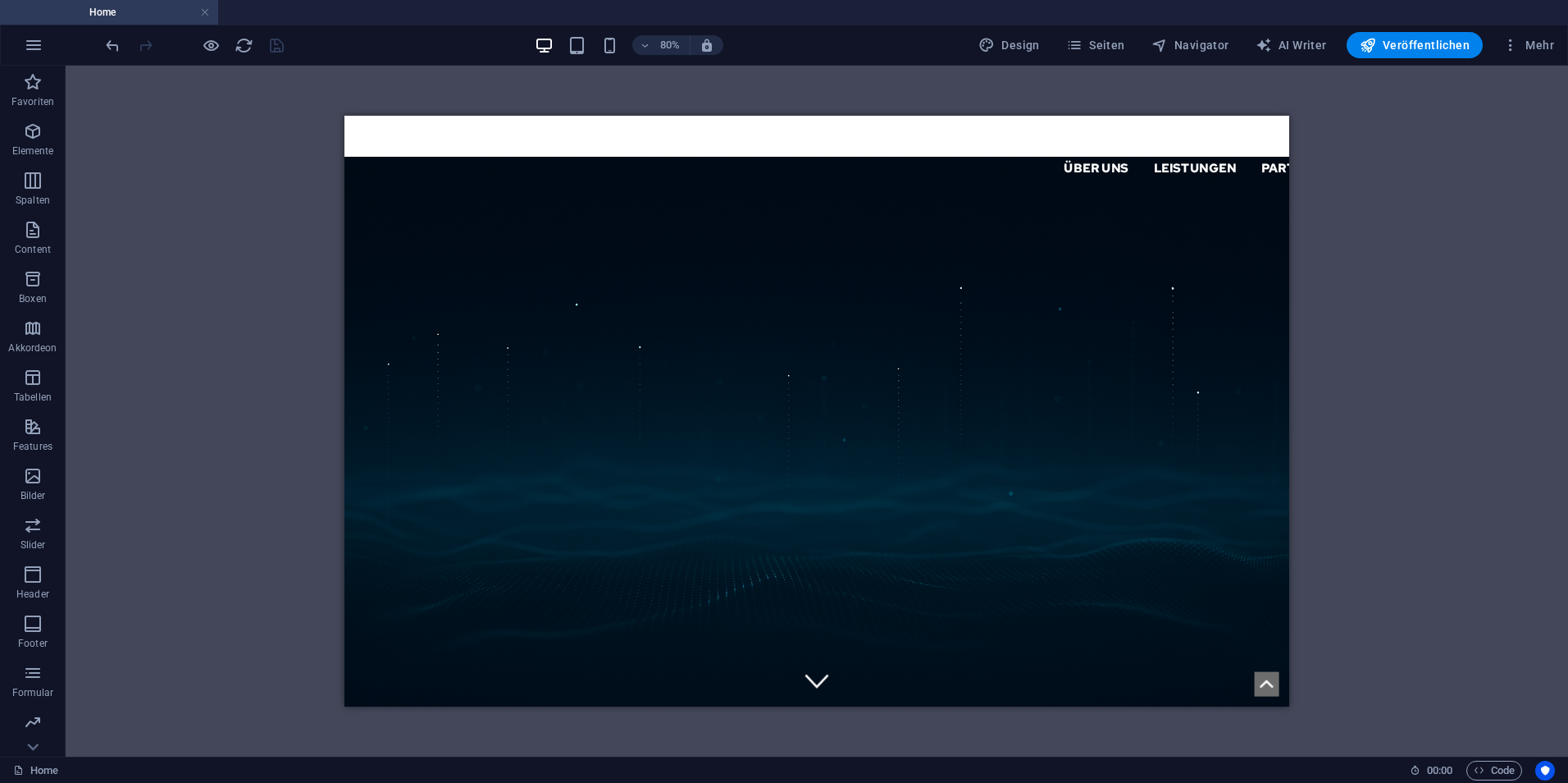
click at [1453, 140] on div "H1 Banner Container Menüleiste Container H2 Text Menü Logo Menüleiste Logo Menü" at bounding box center [816, 411] width 1502 height 691
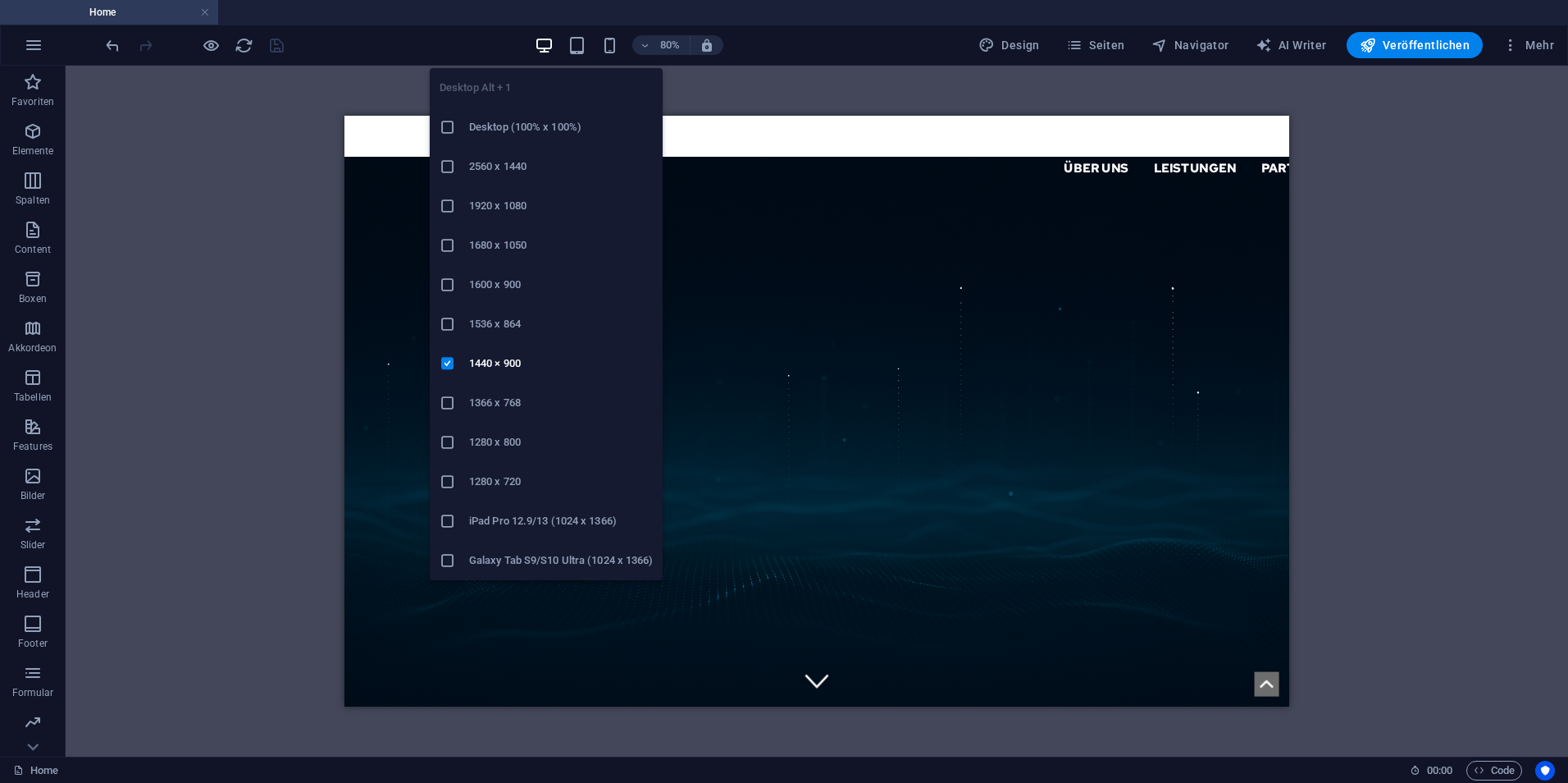
click at [455, 201] on icon at bounding box center [447, 206] width 17 height 17
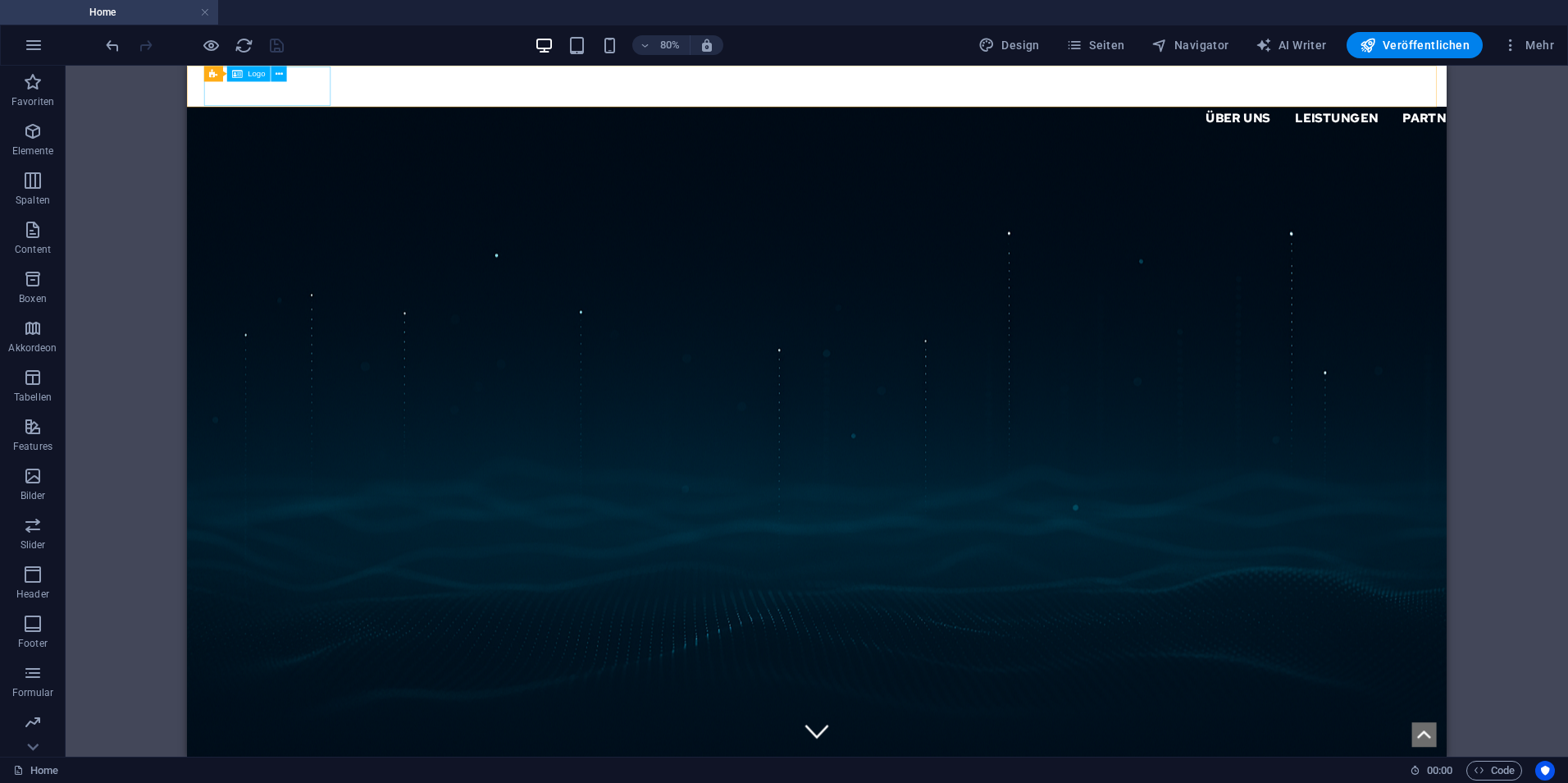
click at [319, 104] on div at bounding box center [637, 89] width 1968 height 49
select select "px"
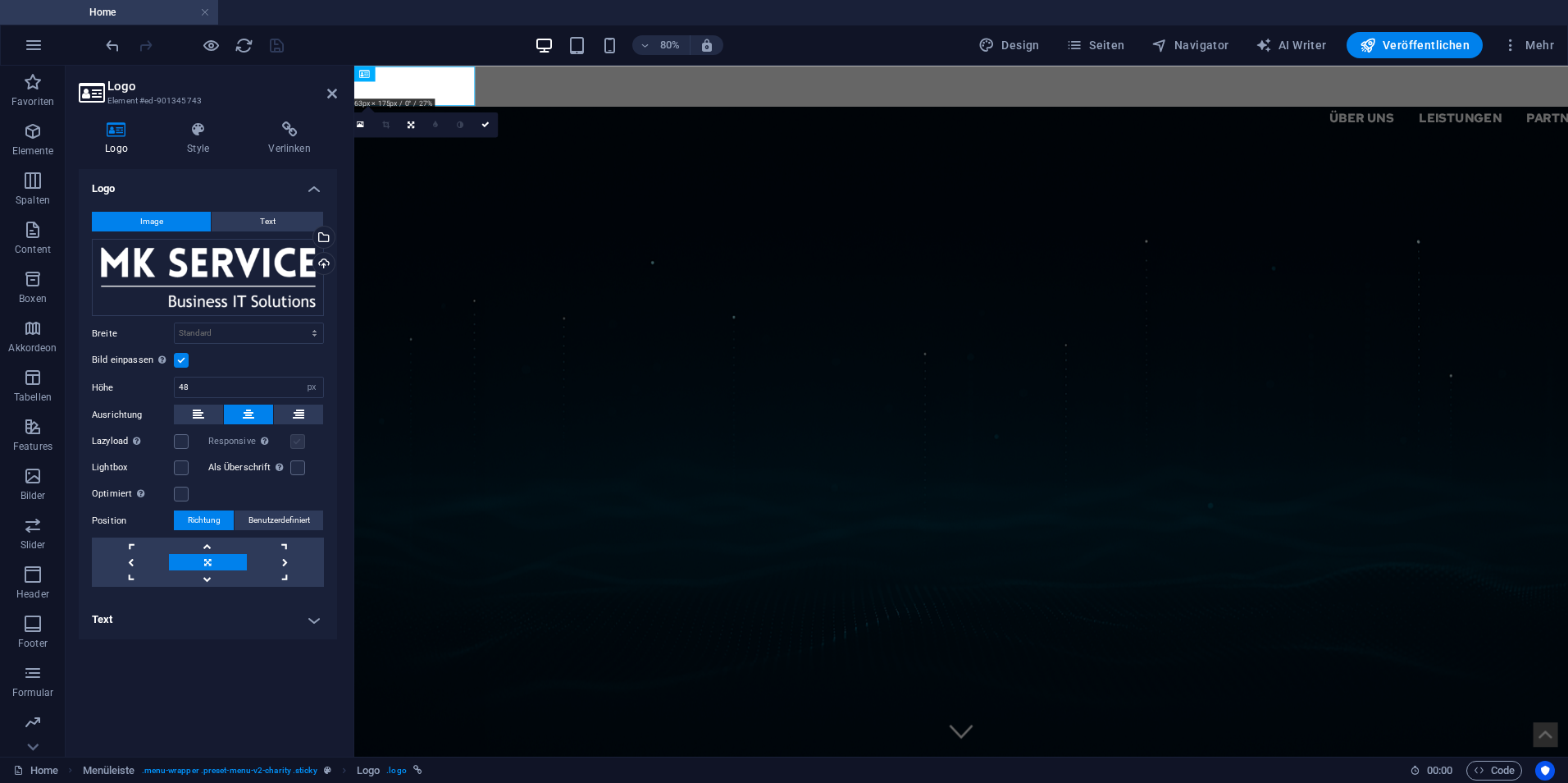
click at [295, 437] on label at bounding box center [297, 440] width 15 height 15
click at [305, 618] on h4 "Text" at bounding box center [208, 620] width 258 height 40
drag, startPoint x: 305, startPoint y: 618, endPoint x: 285, endPoint y: 426, distance: 193.0
click at [305, 617] on h4 "Text" at bounding box center [208, 615] width 258 height 30
click at [192, 147] on h4 "Style" at bounding box center [201, 139] width 81 height 35
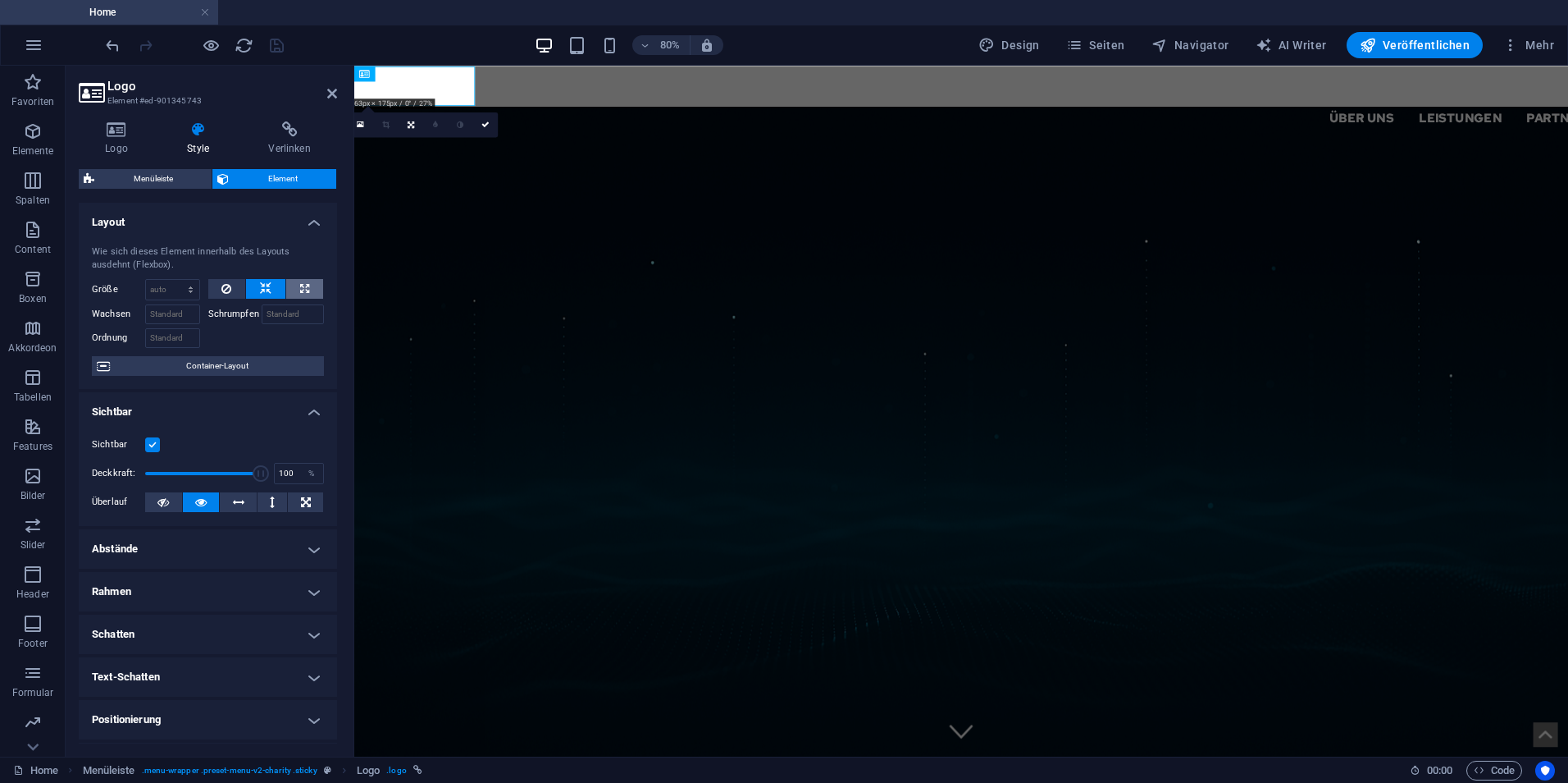
click at [301, 286] on icon at bounding box center [304, 289] width 9 height 20
type input "100"
select select "%"
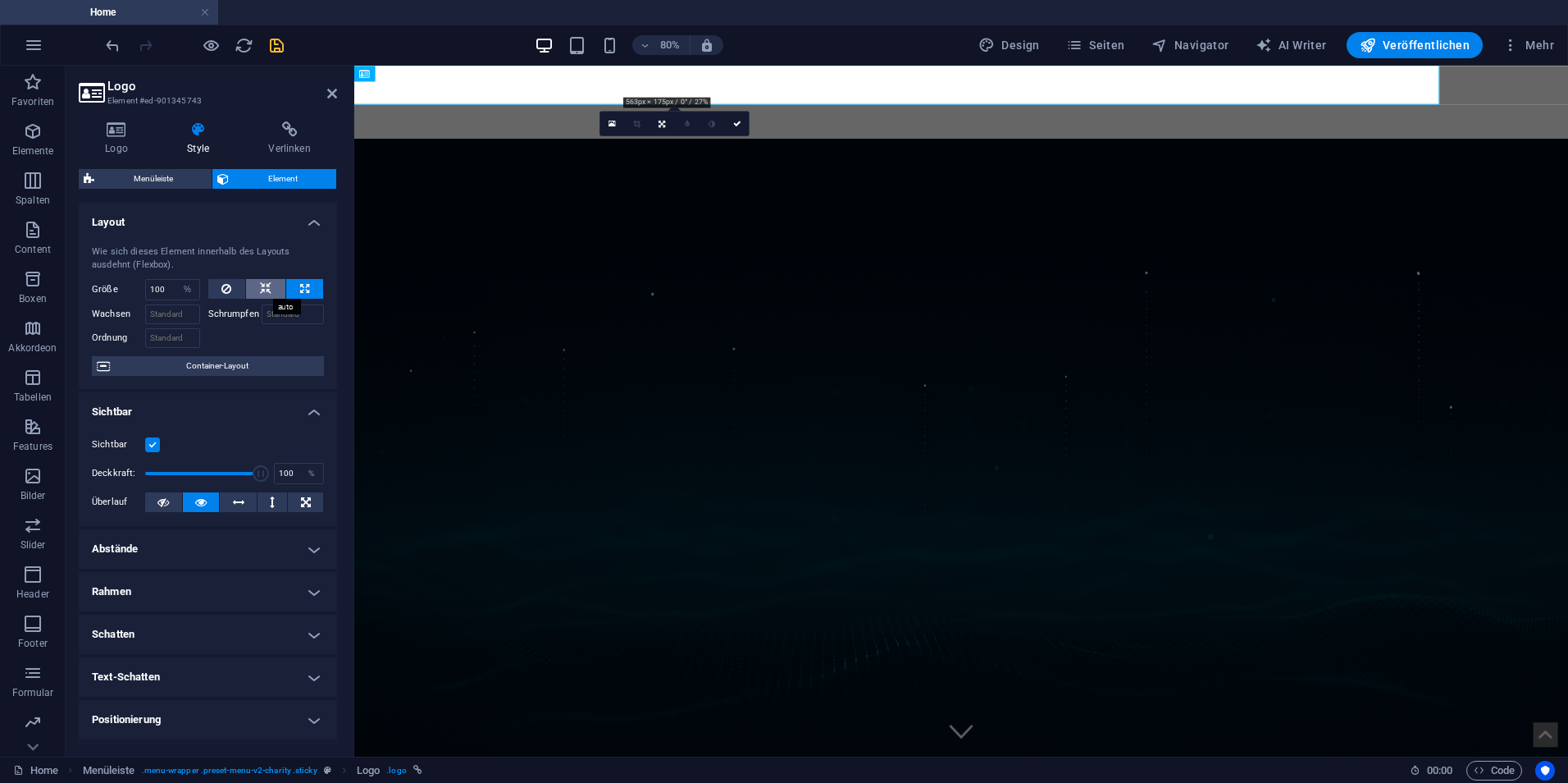
click at [263, 287] on icon at bounding box center [266, 289] width 12 height 20
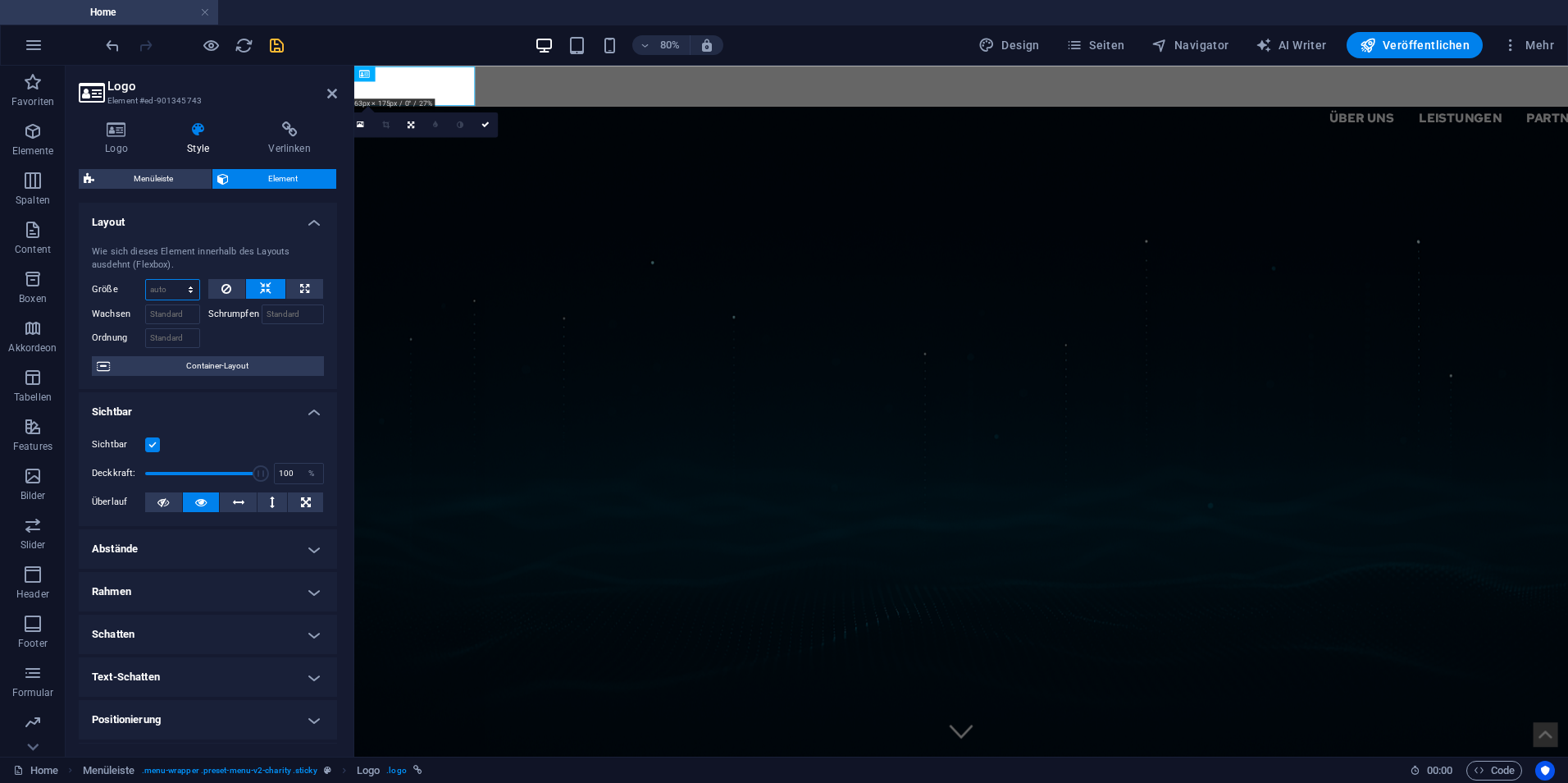
click at [184, 285] on select "Standard auto px % 1/1 1/2 1/3 1/4 1/5 1/6 1/7 1/8 1/9 1/10" at bounding box center [173, 290] width 53 height 20
click at [146, 280] on select "Standard auto px % 1/1 1/2 1/3 1/4 1/5 1/6 1/7 1/8 1/9 1/10" at bounding box center [173, 290] width 53 height 20
select select "DISABLED_OPTION_VALUE"
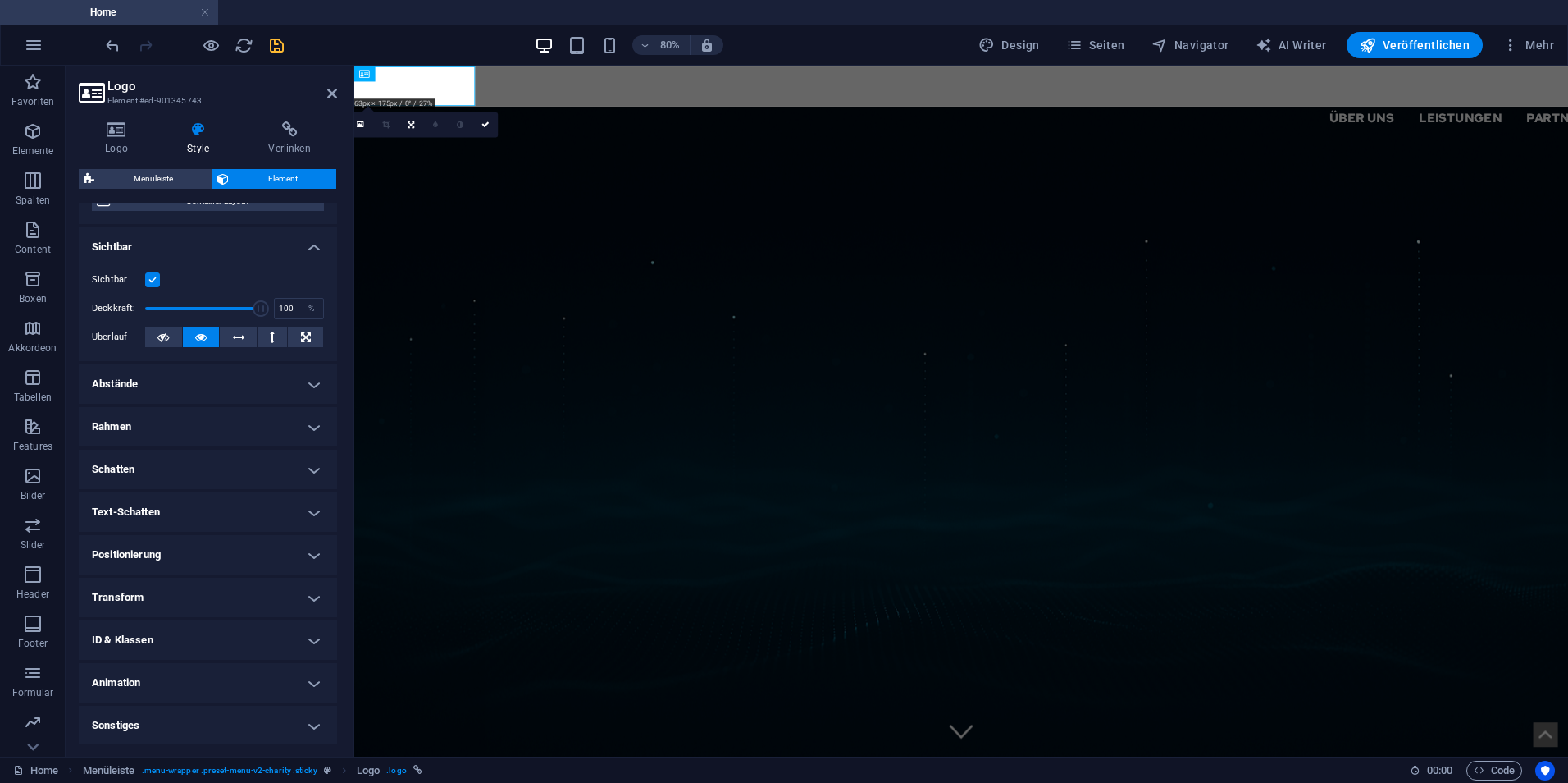
scroll to position [166, 0]
click at [172, 539] on h4 "Positionierung" at bounding box center [208, 553] width 258 height 40
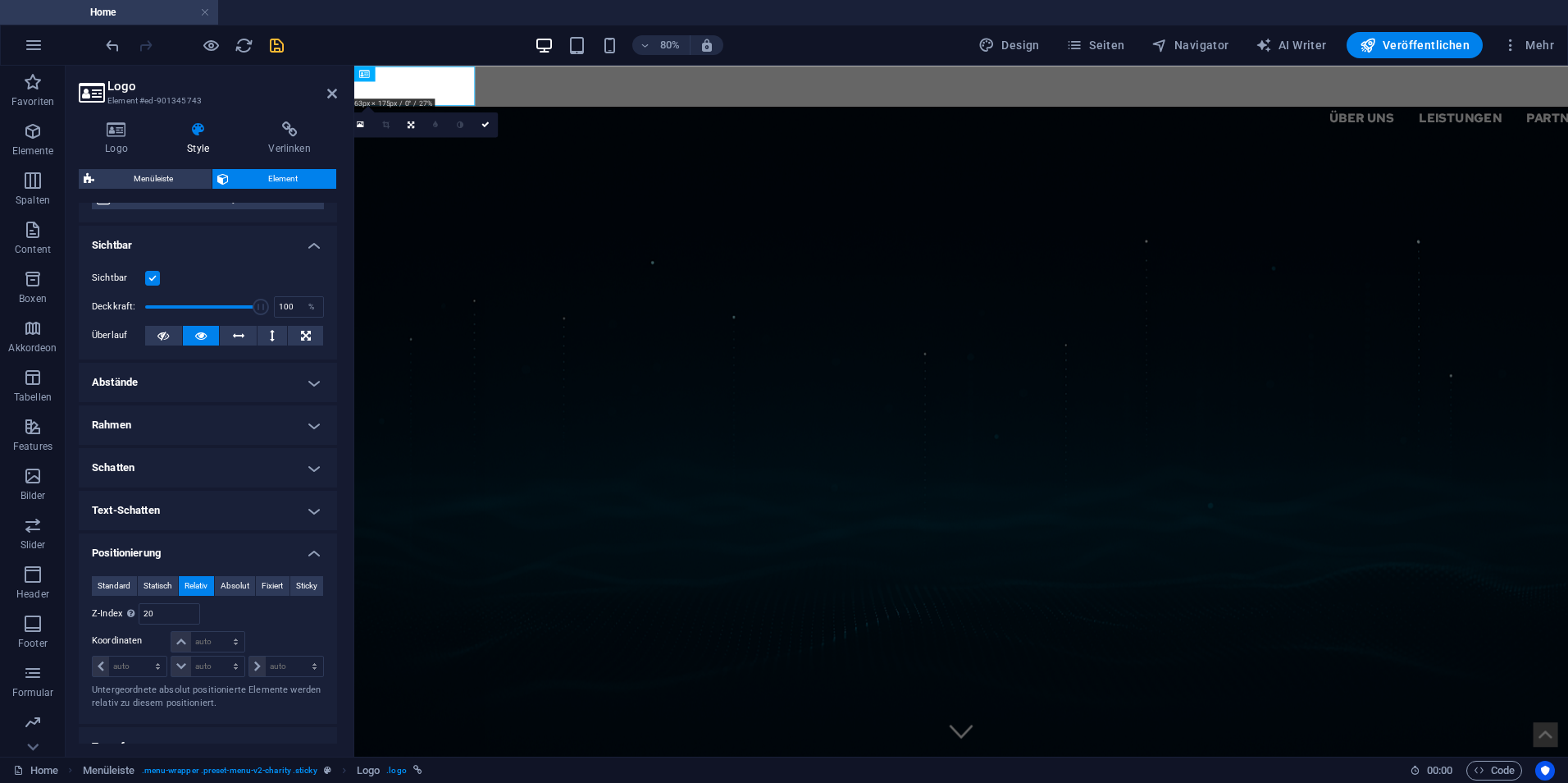
scroll to position [318, 0]
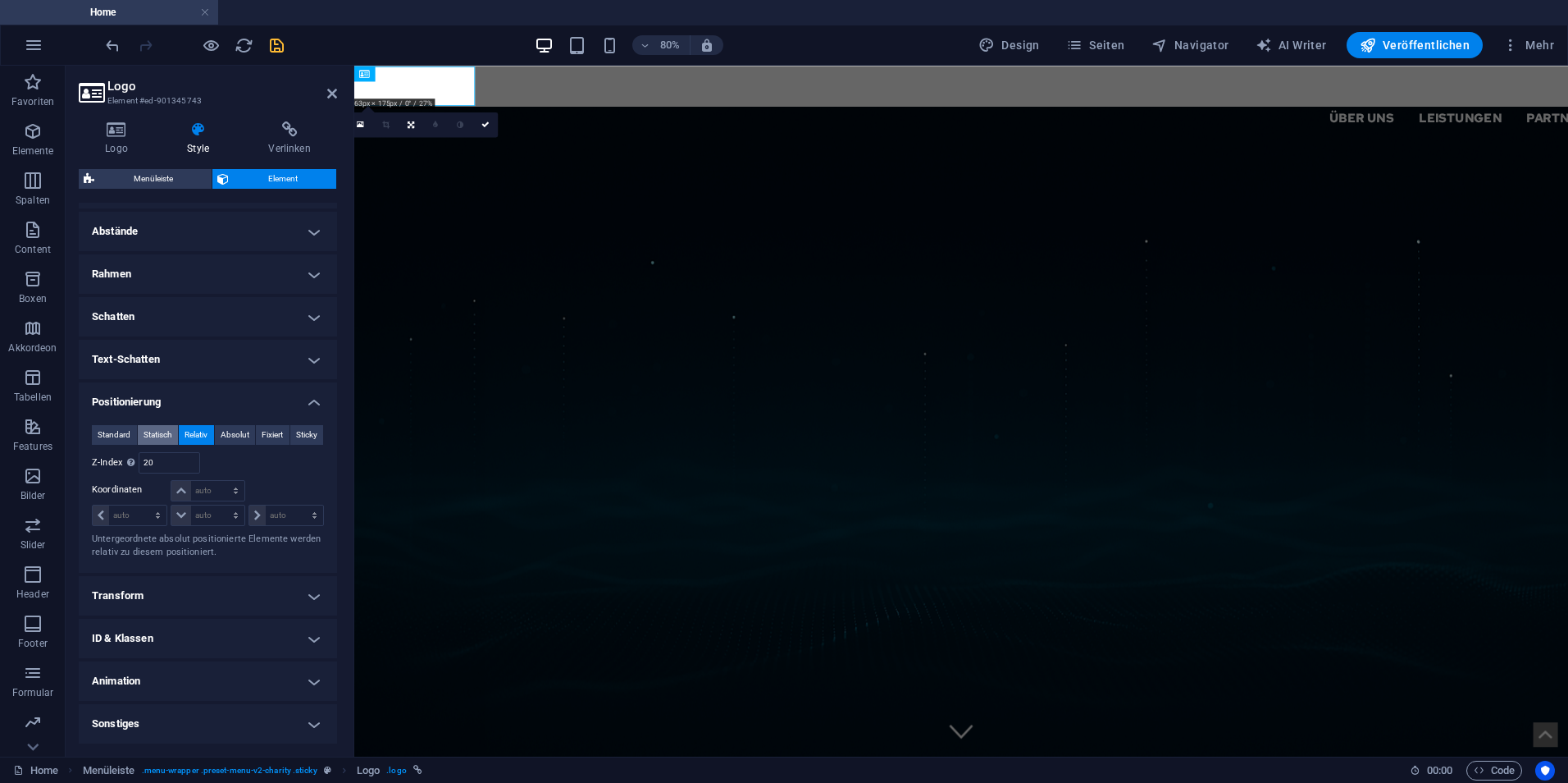
click at [168, 434] on span "Statisch" at bounding box center [157, 435] width 29 height 20
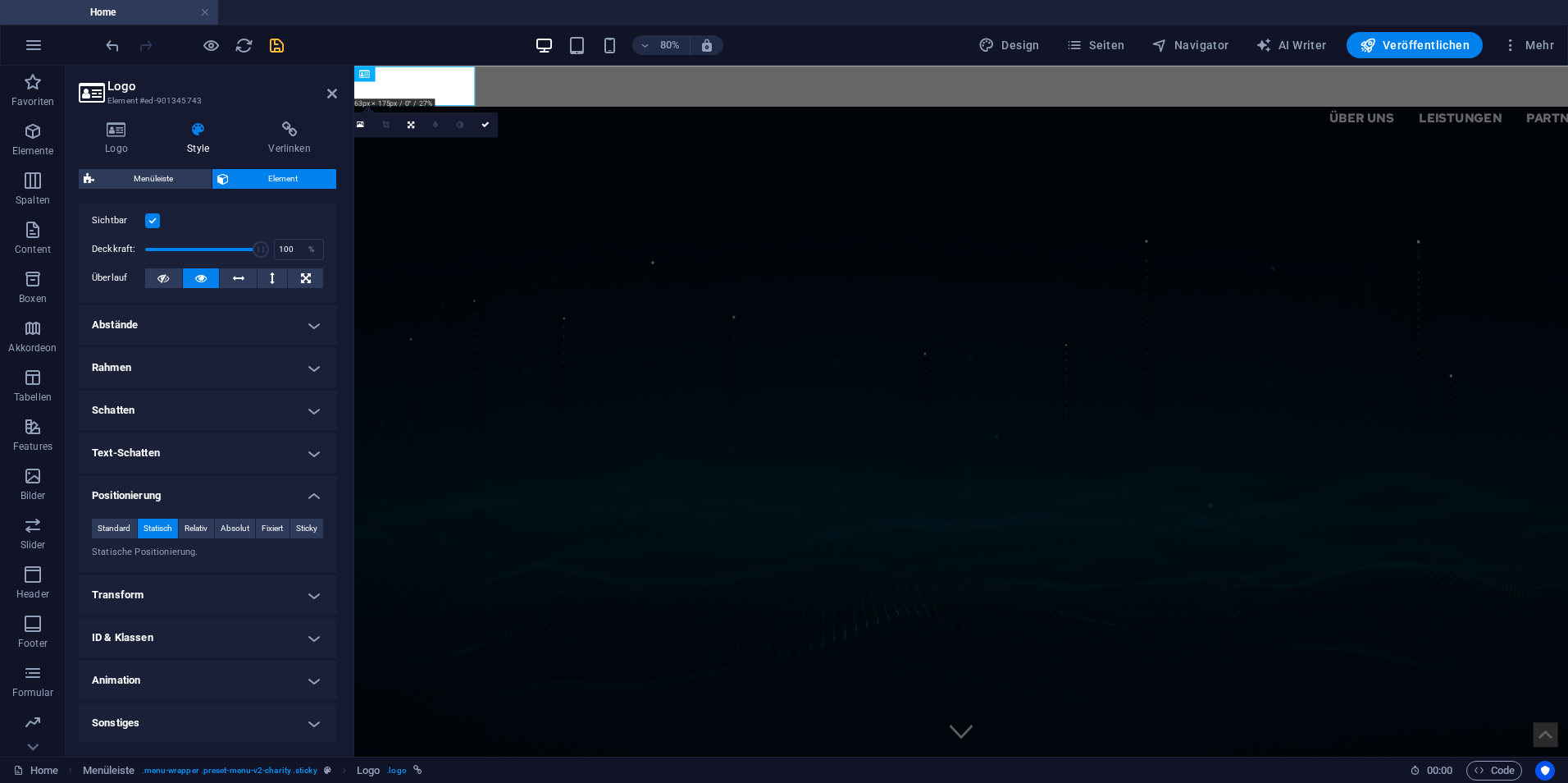
click at [339, 91] on aside "Logo Element #ed-901345743 Logo Style Verlinken Logo Image Text Ziehe Dateien z…" at bounding box center [210, 411] width 289 height 691
click at [332, 93] on icon at bounding box center [332, 93] width 10 height 13
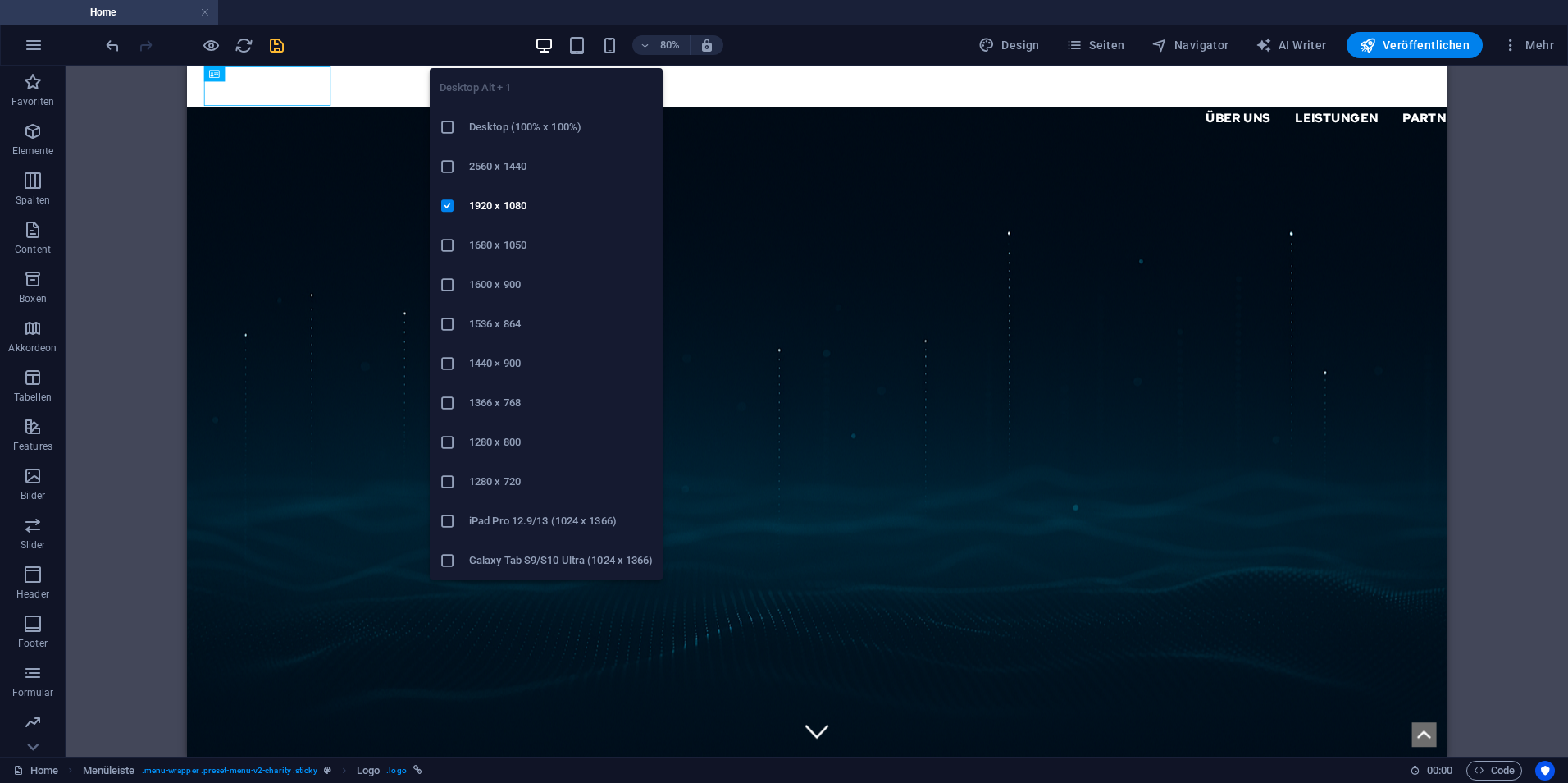
click at [443, 361] on icon at bounding box center [447, 363] width 17 height 17
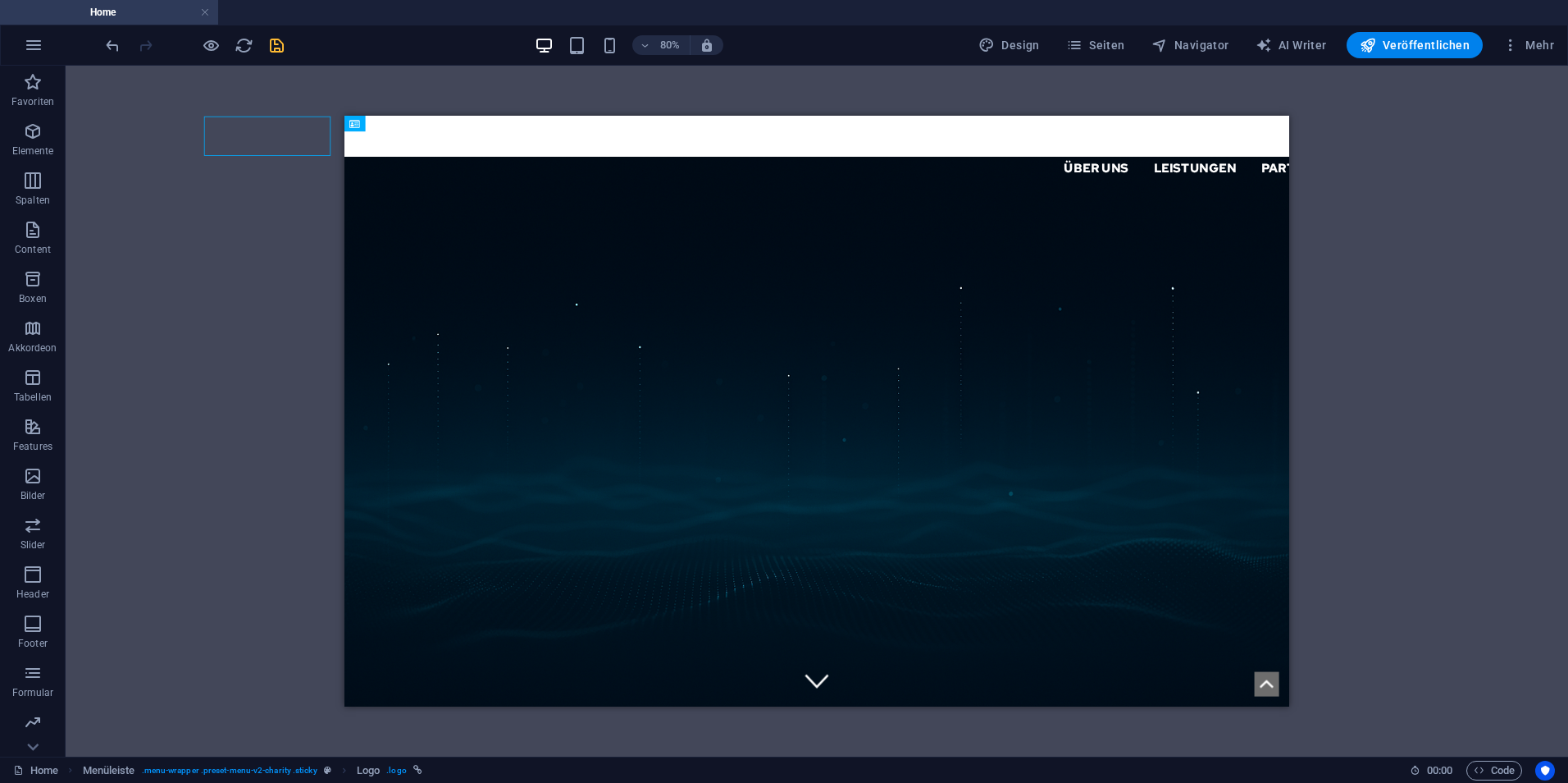
click at [237, 352] on div "H1 Banner Container Menüleiste Container H2 Text Menü Menüleiste Logo Menüleist…" at bounding box center [816, 411] width 1502 height 691
click at [1435, 406] on div "H1 Banner Container Menüleiste Container H2 Text Menü Logo Menüleiste Logo Menü" at bounding box center [816, 411] width 1502 height 691
click at [36, 141] on icon "button" at bounding box center [33, 132] width 20 height 20
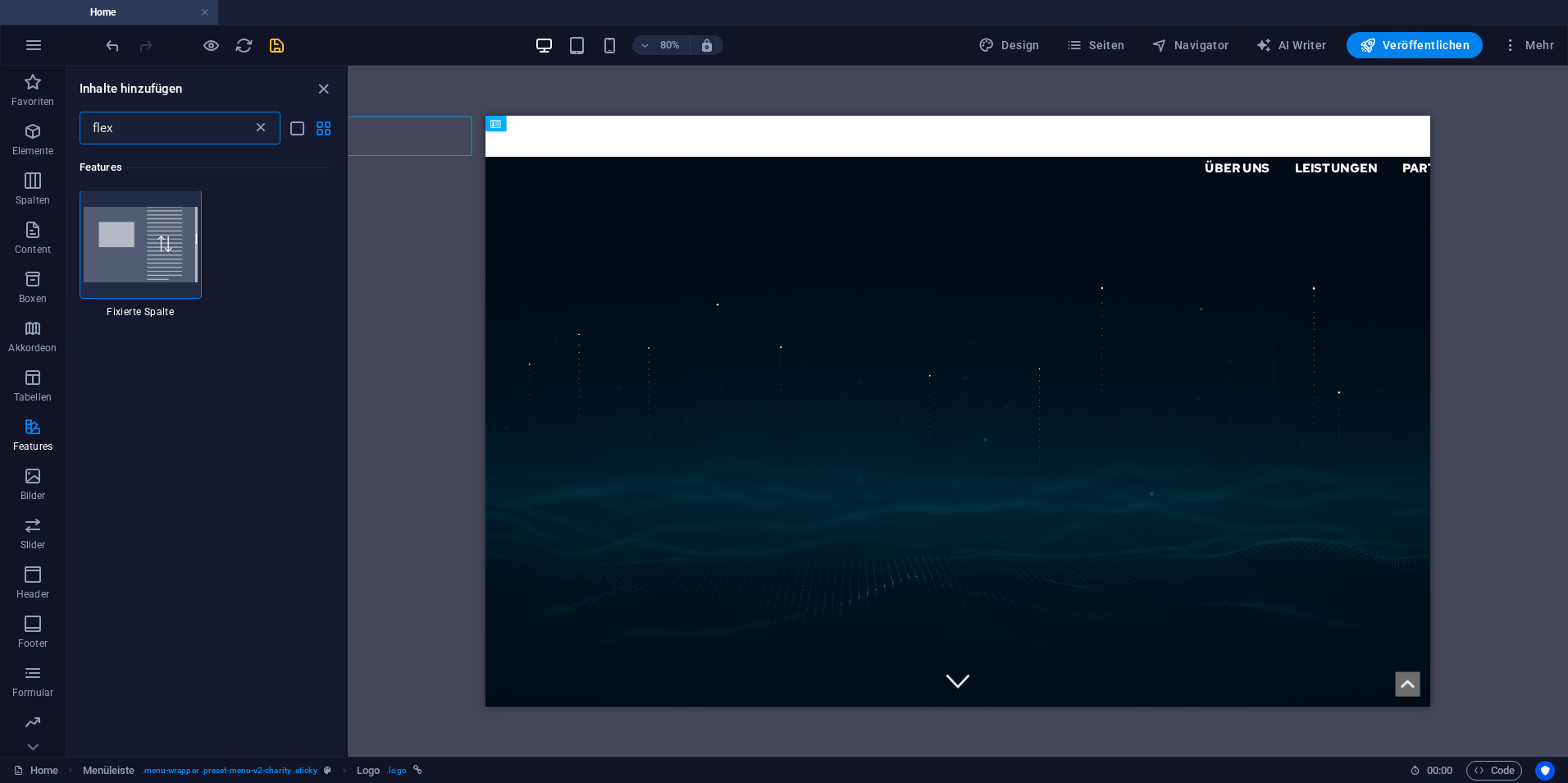
scroll to position [0, 0]
type input "flex"
click at [323, 82] on icon "close panel" at bounding box center [323, 88] width 19 height 19
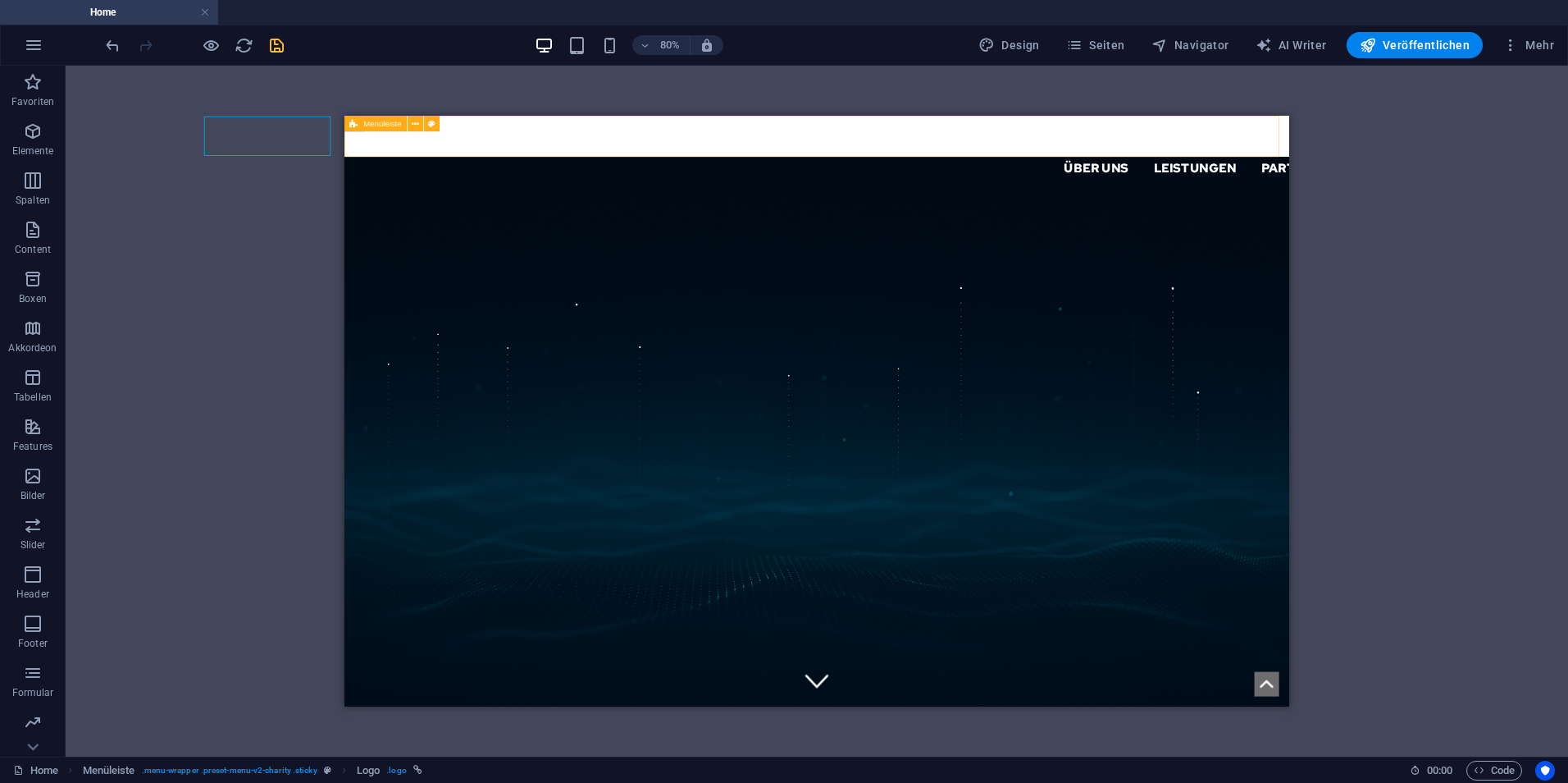
select select "header"
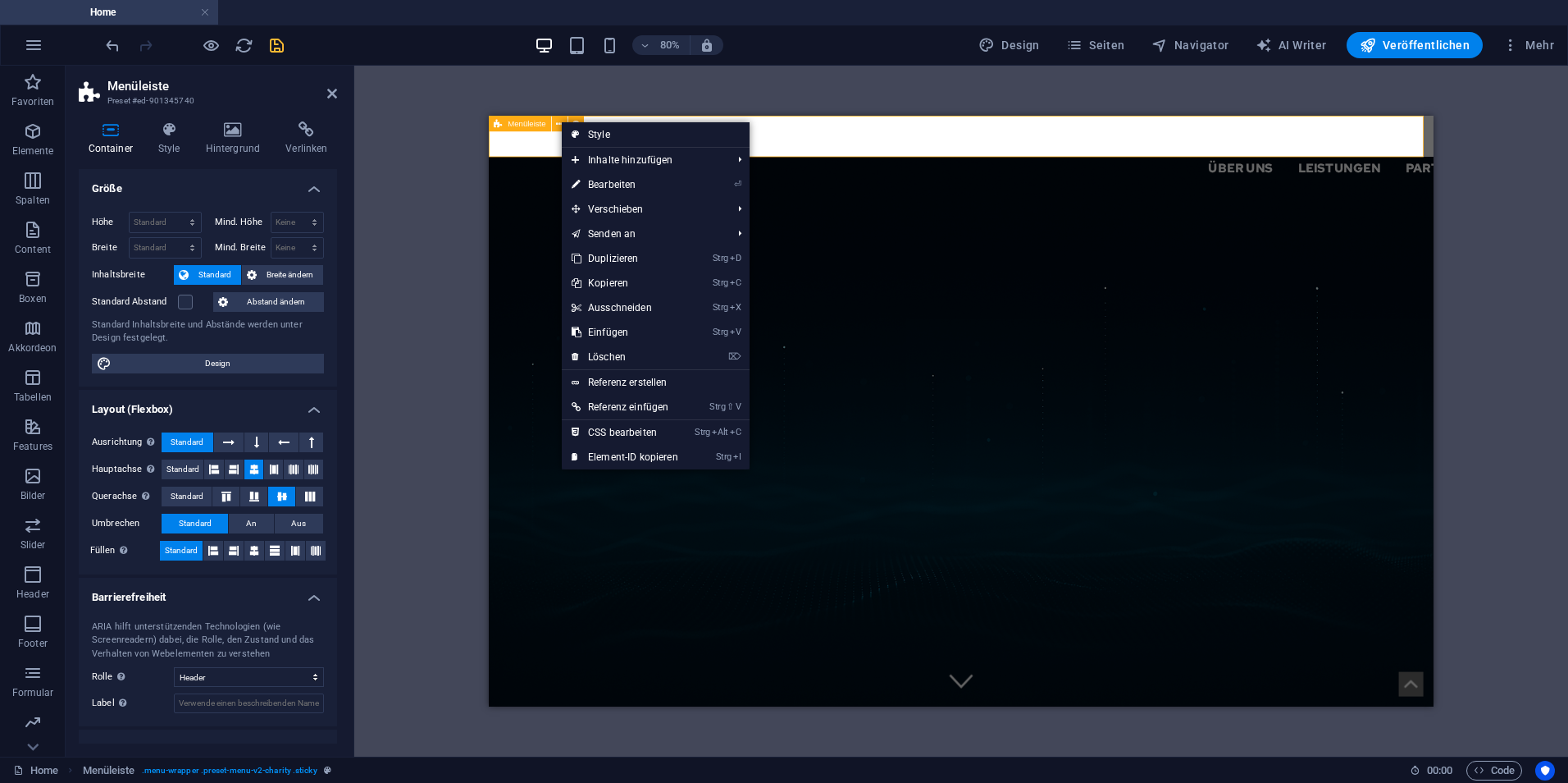
click at [572, 96] on div "H1 Banner Container Menüleiste Container H2 Text Menü Logo Menüleiste Logo Menü" at bounding box center [961, 411] width 1214 height 691
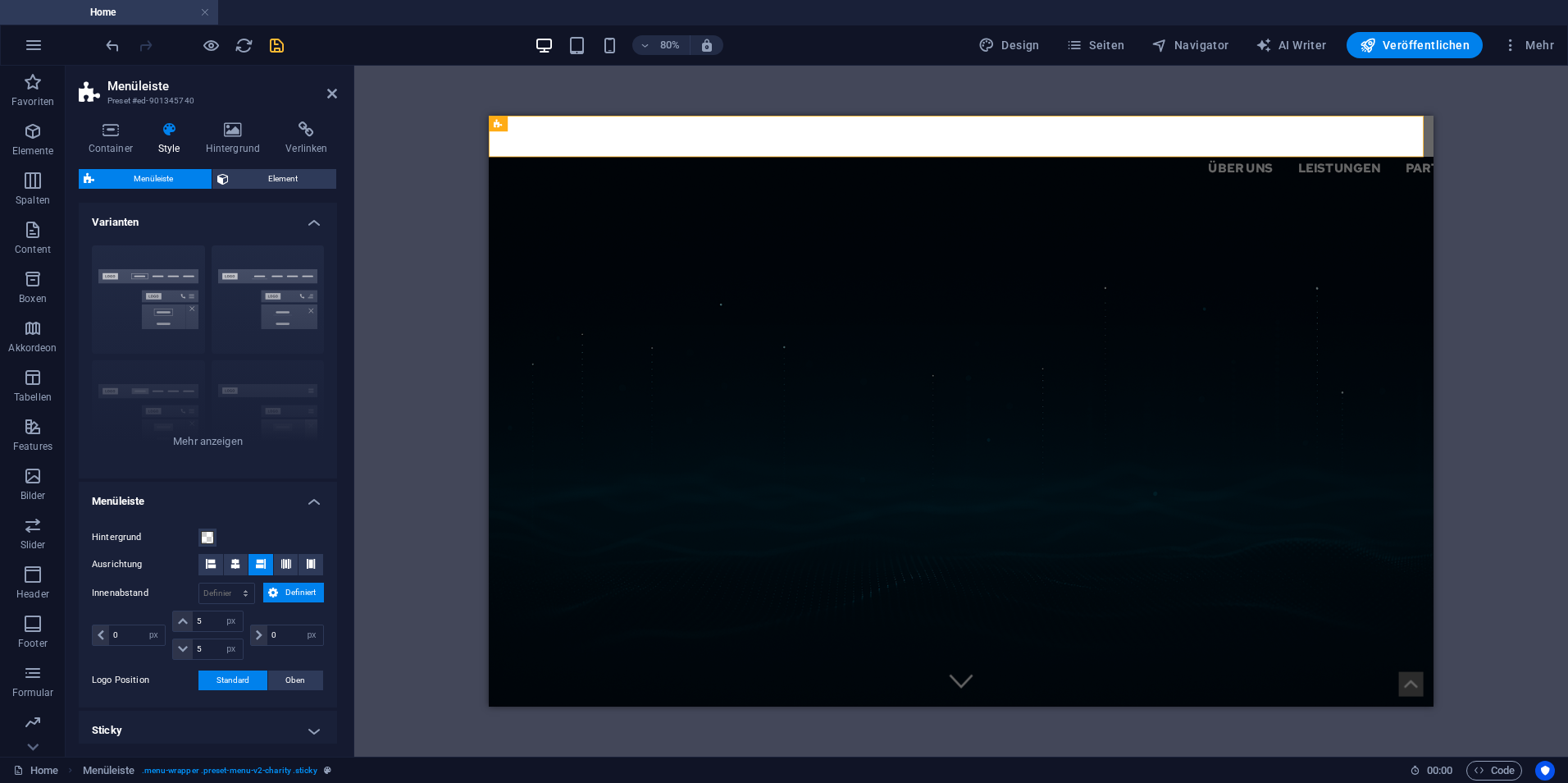
click at [329, 91] on icon at bounding box center [332, 93] width 10 height 13
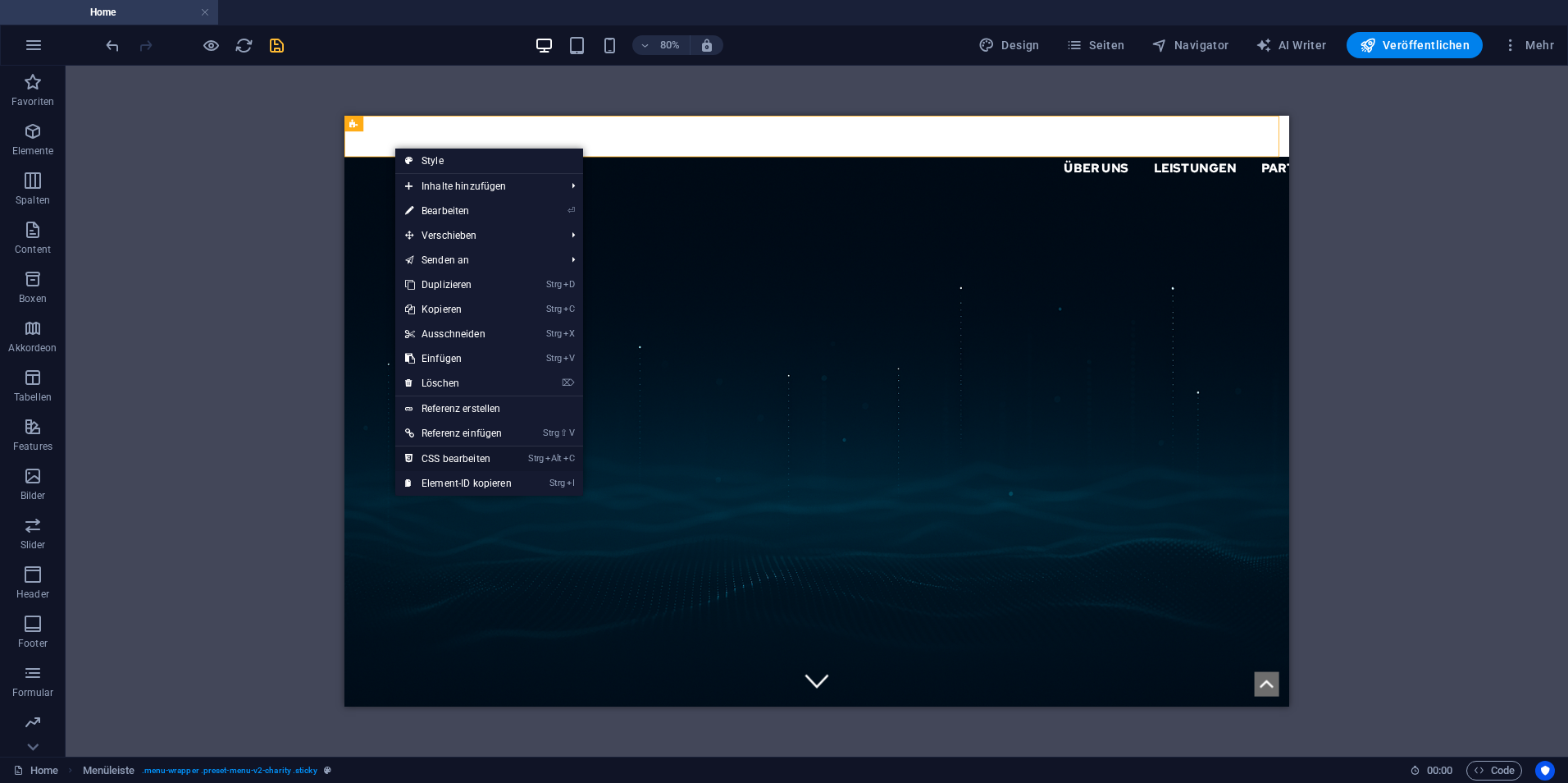
click at [524, 457] on li "Strg Alt C CSS bearbeiten" at bounding box center [489, 458] width 188 height 25
click at [465, 457] on link "Strg Alt C CSS bearbeiten" at bounding box center [458, 458] width 127 height 25
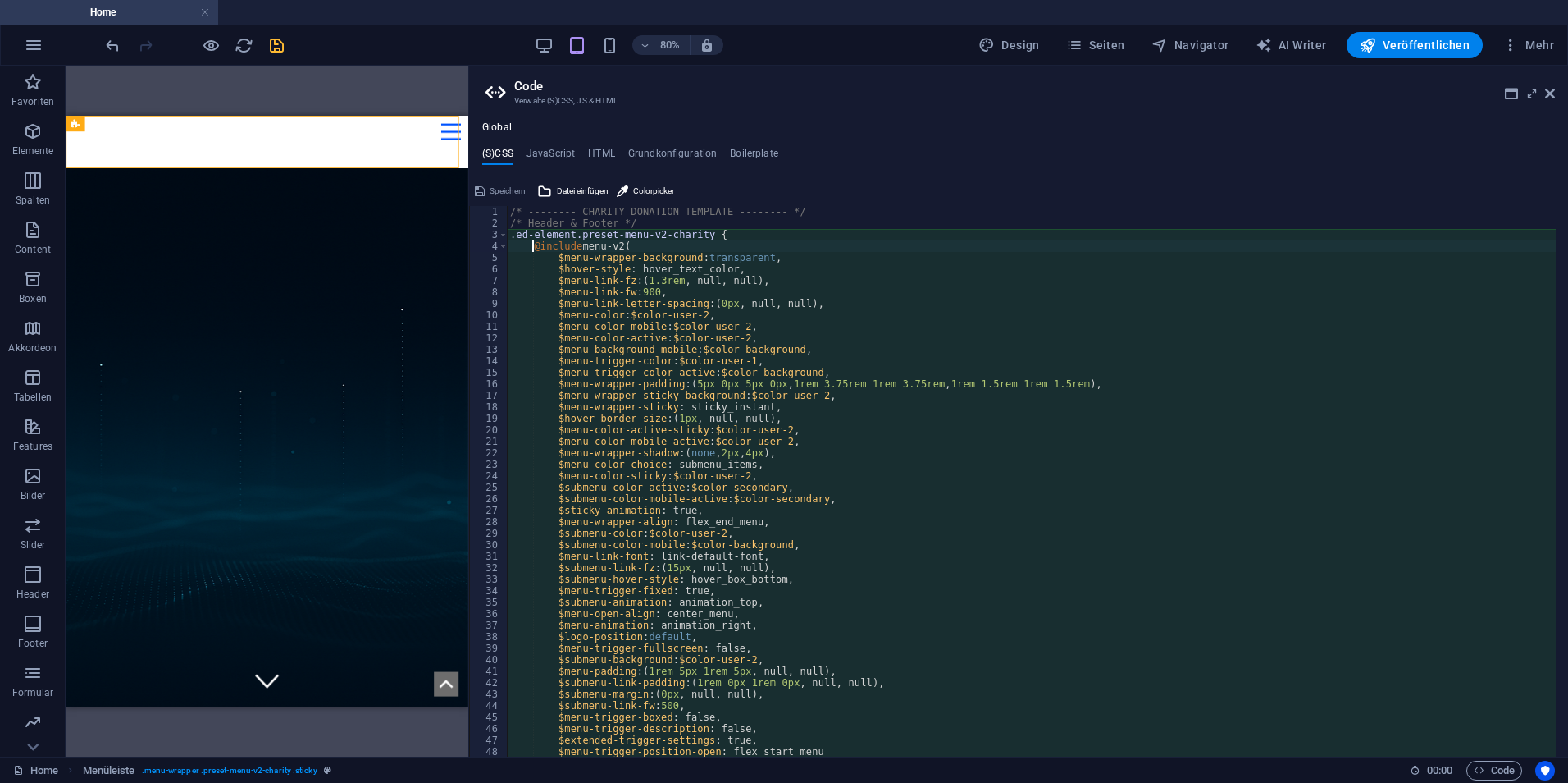
type textarea "@include menu-v2(); }"
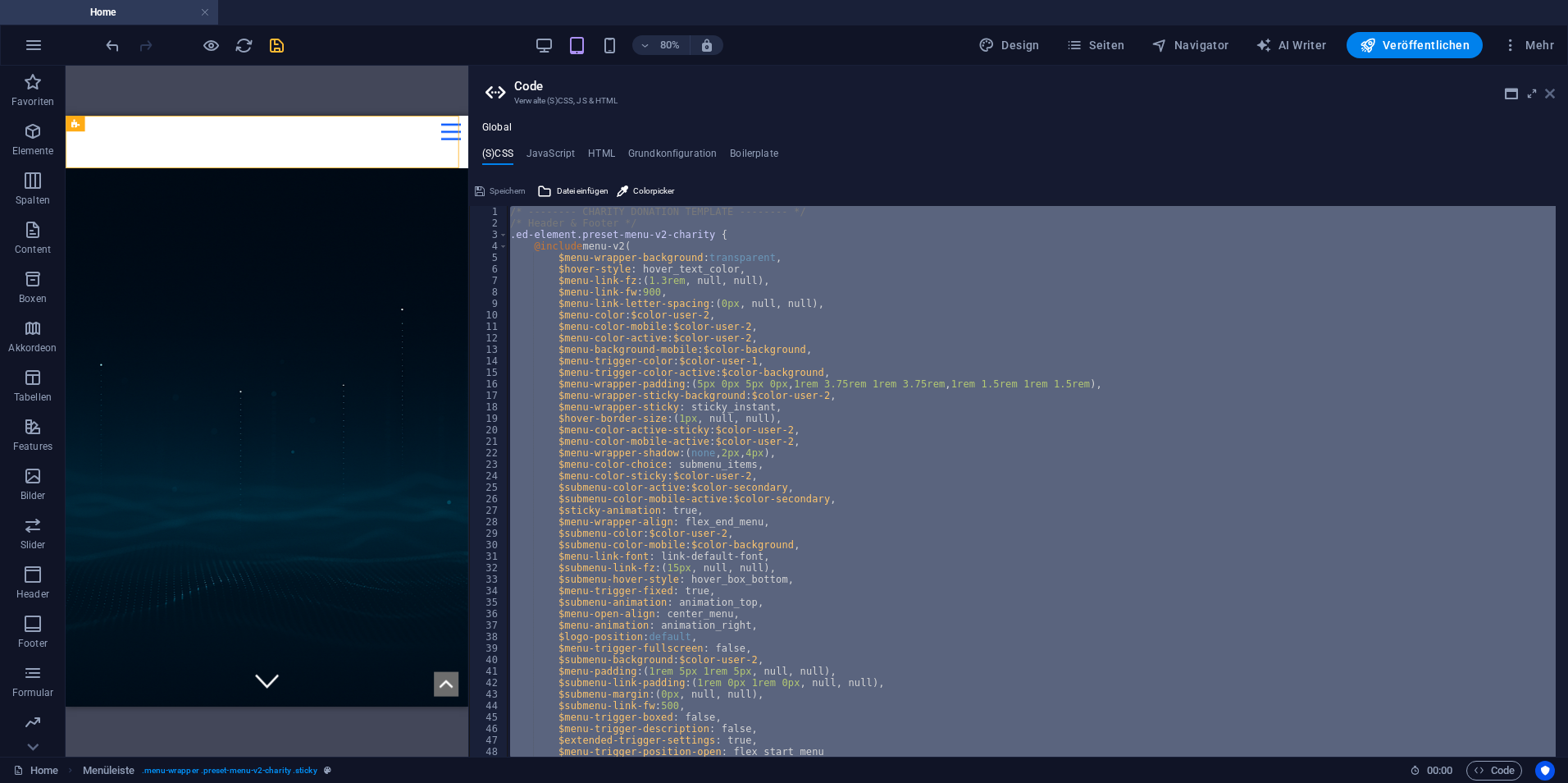
click at [1543, 97] on header "Code Verwalte (S)CSS, JS & HTML" at bounding box center [1020, 86] width 1069 height 43
click at [1549, 92] on icon at bounding box center [1549, 93] width 10 height 13
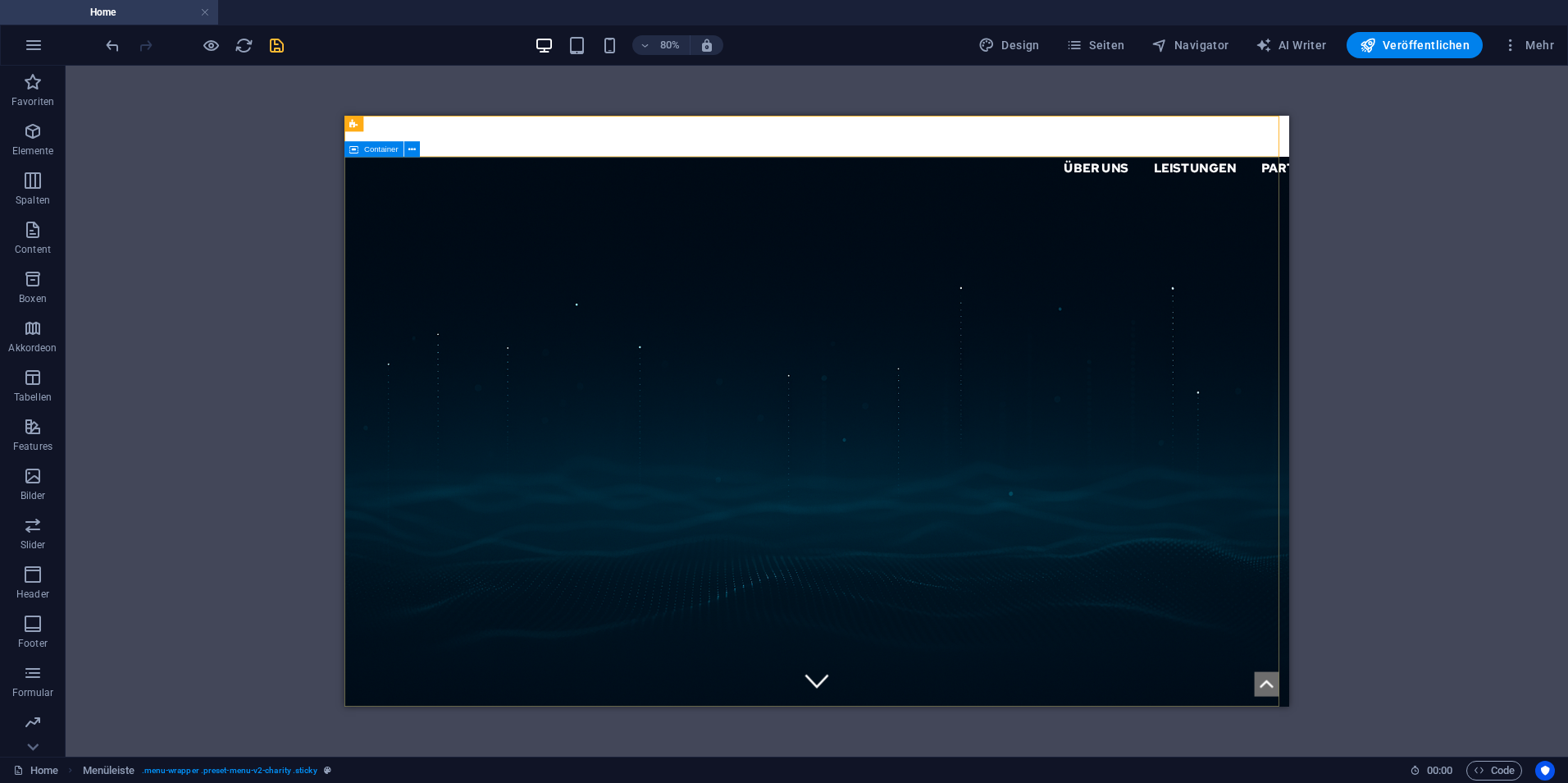
click at [477, 145] on div "Über uns Leistungen Partner Kontakt Support IT" at bounding box center [934, 161] width 1180 height 91
drag, startPoint x: 477, startPoint y: 145, endPoint x: 787, endPoint y: 254, distance: 328.6
click at [477, 145] on div "Über uns Leistungen Partner Kontakt Support IT" at bounding box center [934, 161] width 1180 height 91
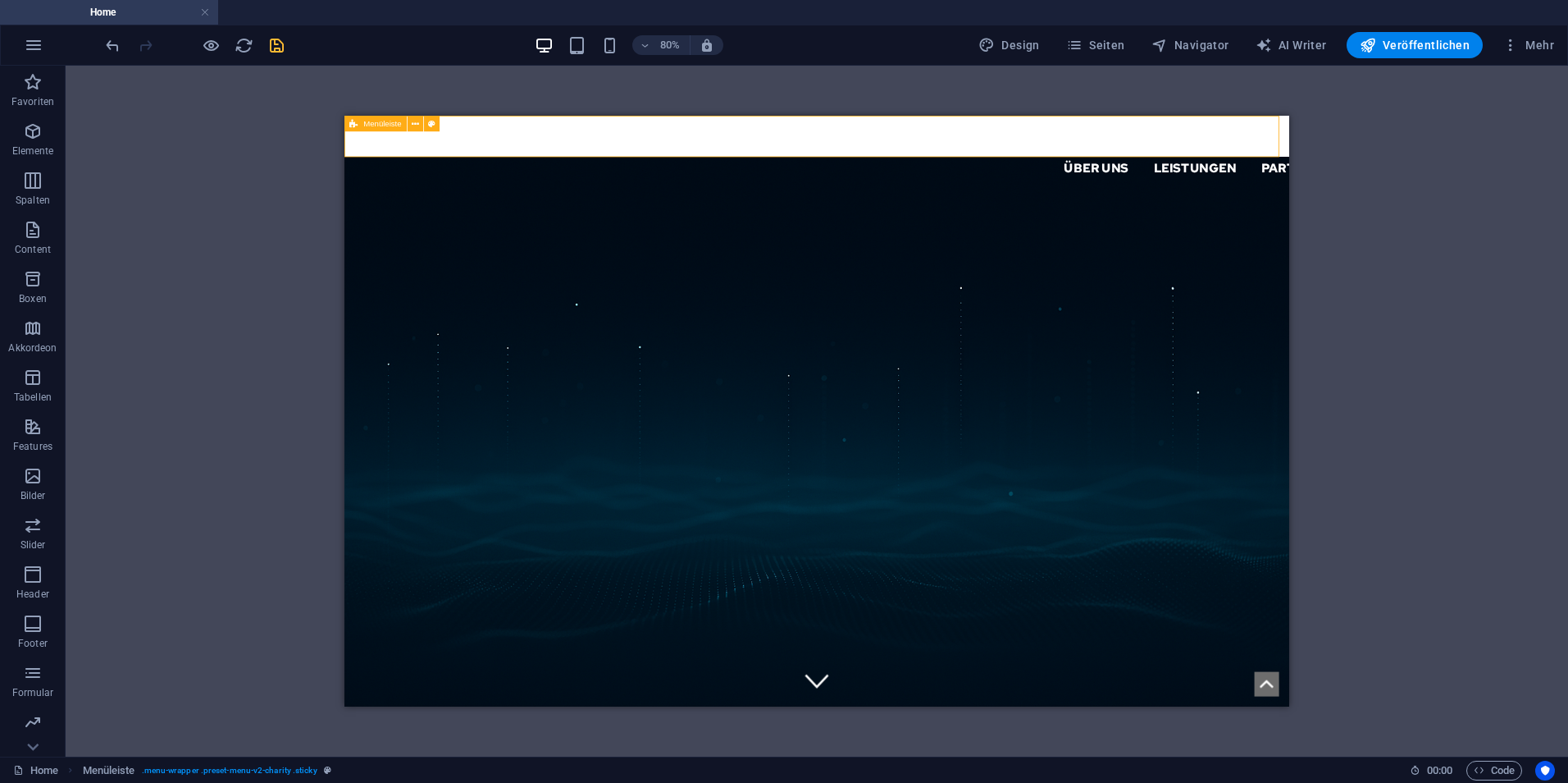
select select "px"
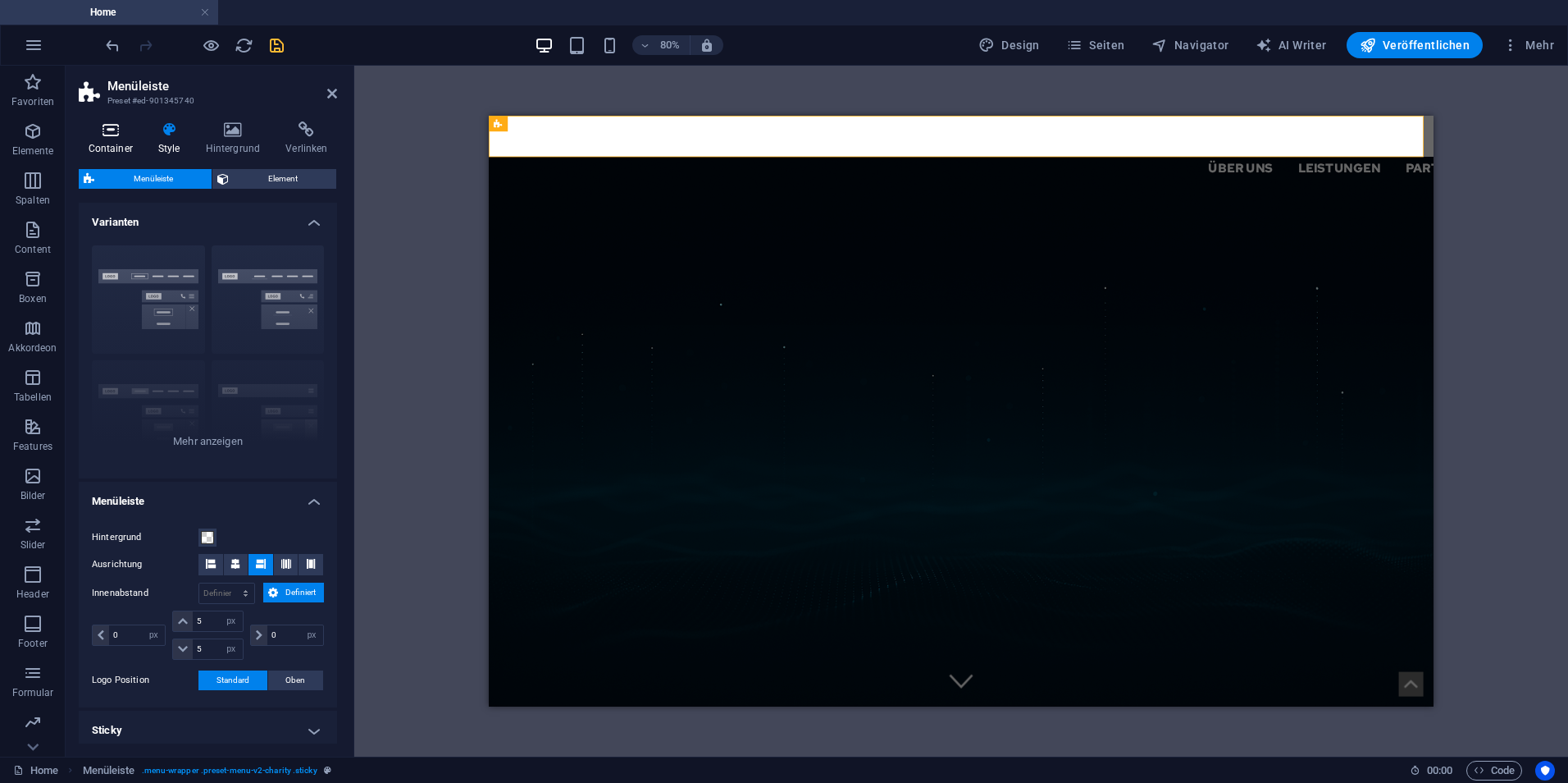
click at [115, 140] on h4 "Container" at bounding box center [114, 139] width 69 height 35
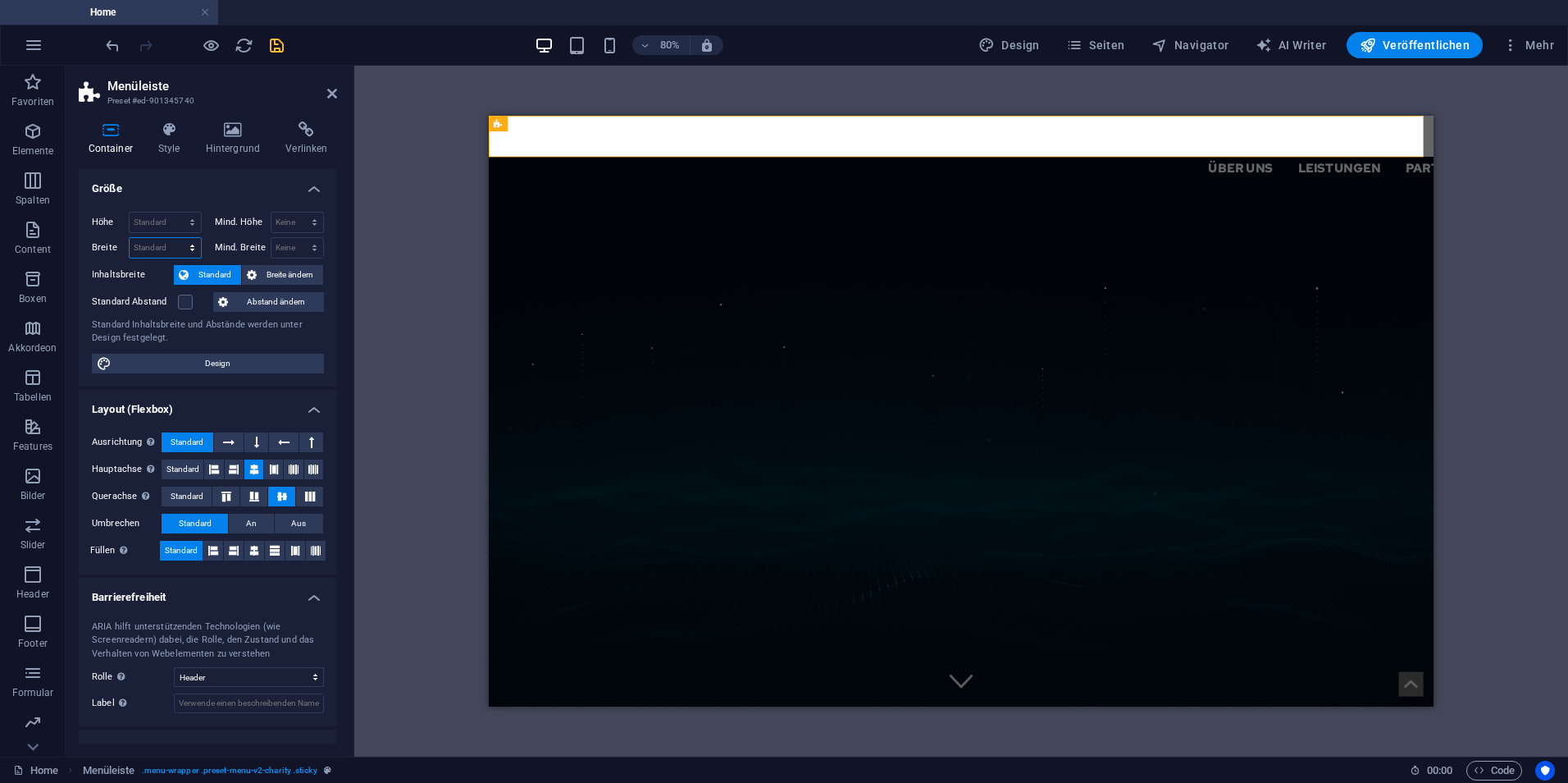
click at [178, 238] on select "Standard px rem % em vh vw" at bounding box center [165, 247] width 71 height 20
select select "%"
click at [175, 238] on select "Standard px rem % em vh vw" at bounding box center [165, 247] width 71 height 20
type input "100"
click at [216, 180] on h4 "Größe" at bounding box center [208, 184] width 258 height 30
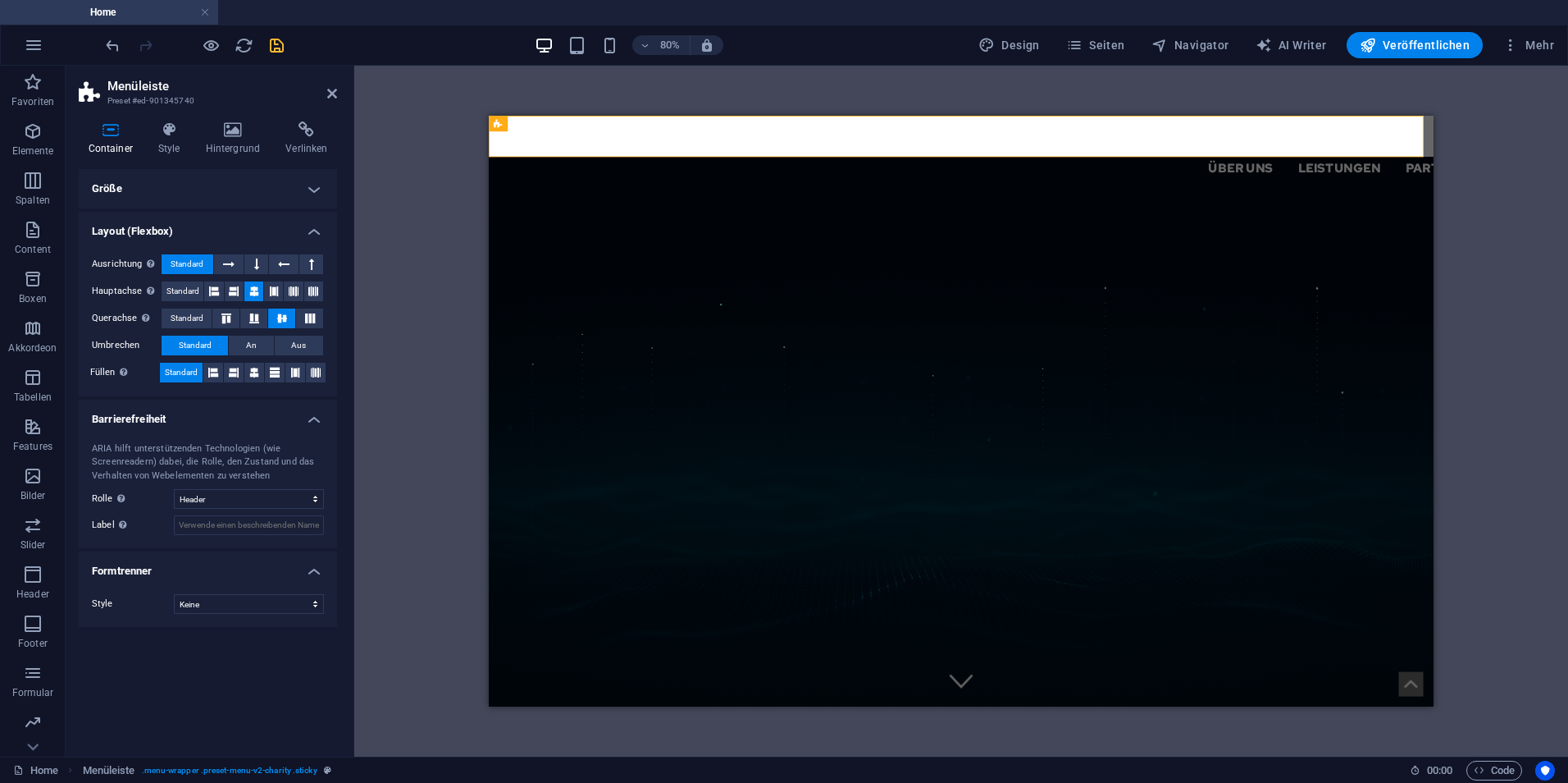
click at [218, 181] on h4 "Größe" at bounding box center [208, 189] width 258 height 40
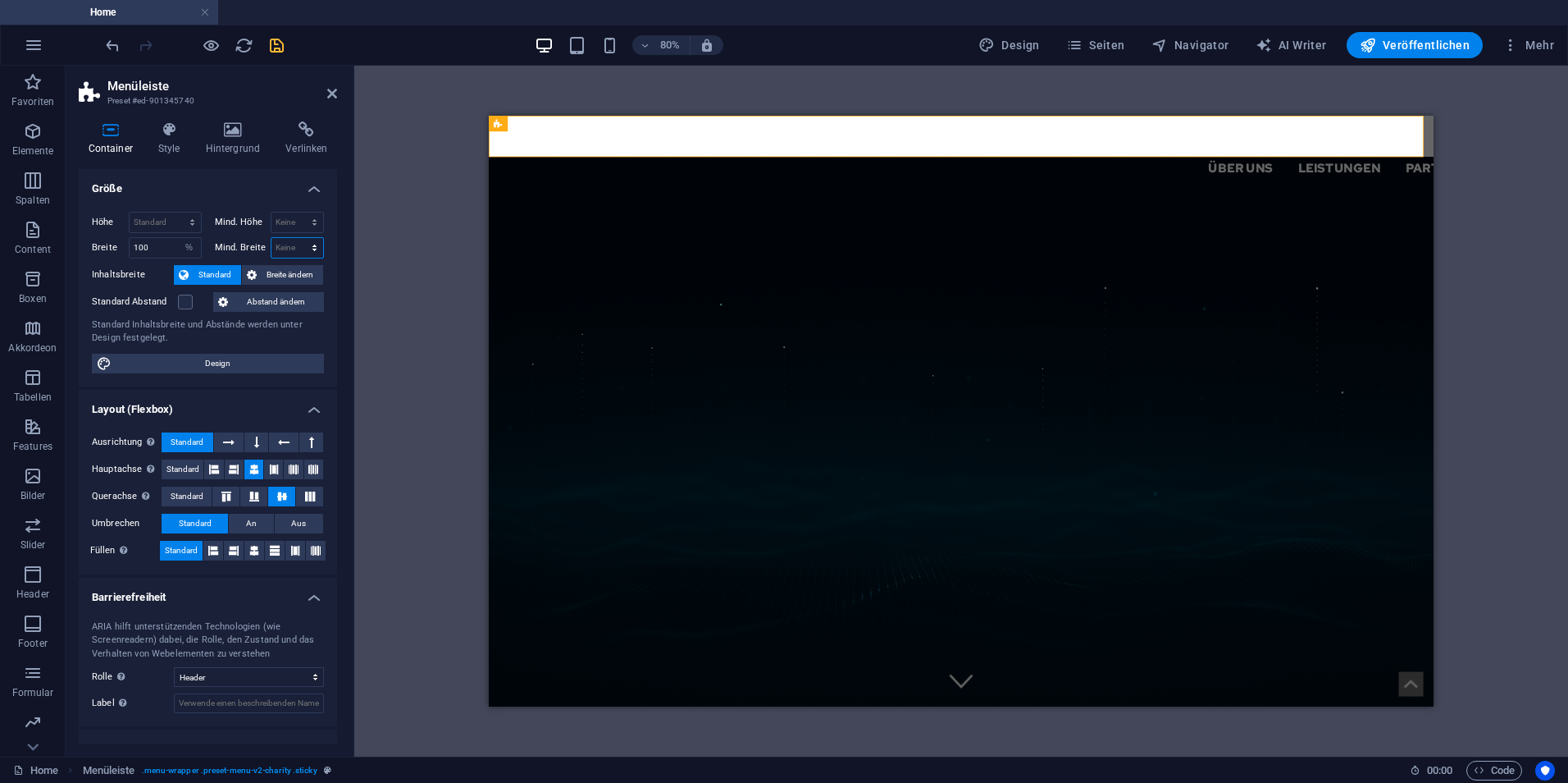
click at [299, 246] on select "Keine px rem % vh vw" at bounding box center [297, 247] width 52 height 20
select select "%"
click at [297, 238] on select "Keine px rem % vh vw" at bounding box center [297, 247] width 52 height 20
type input "100"
click at [213, 194] on h4 "Größe" at bounding box center [208, 184] width 258 height 30
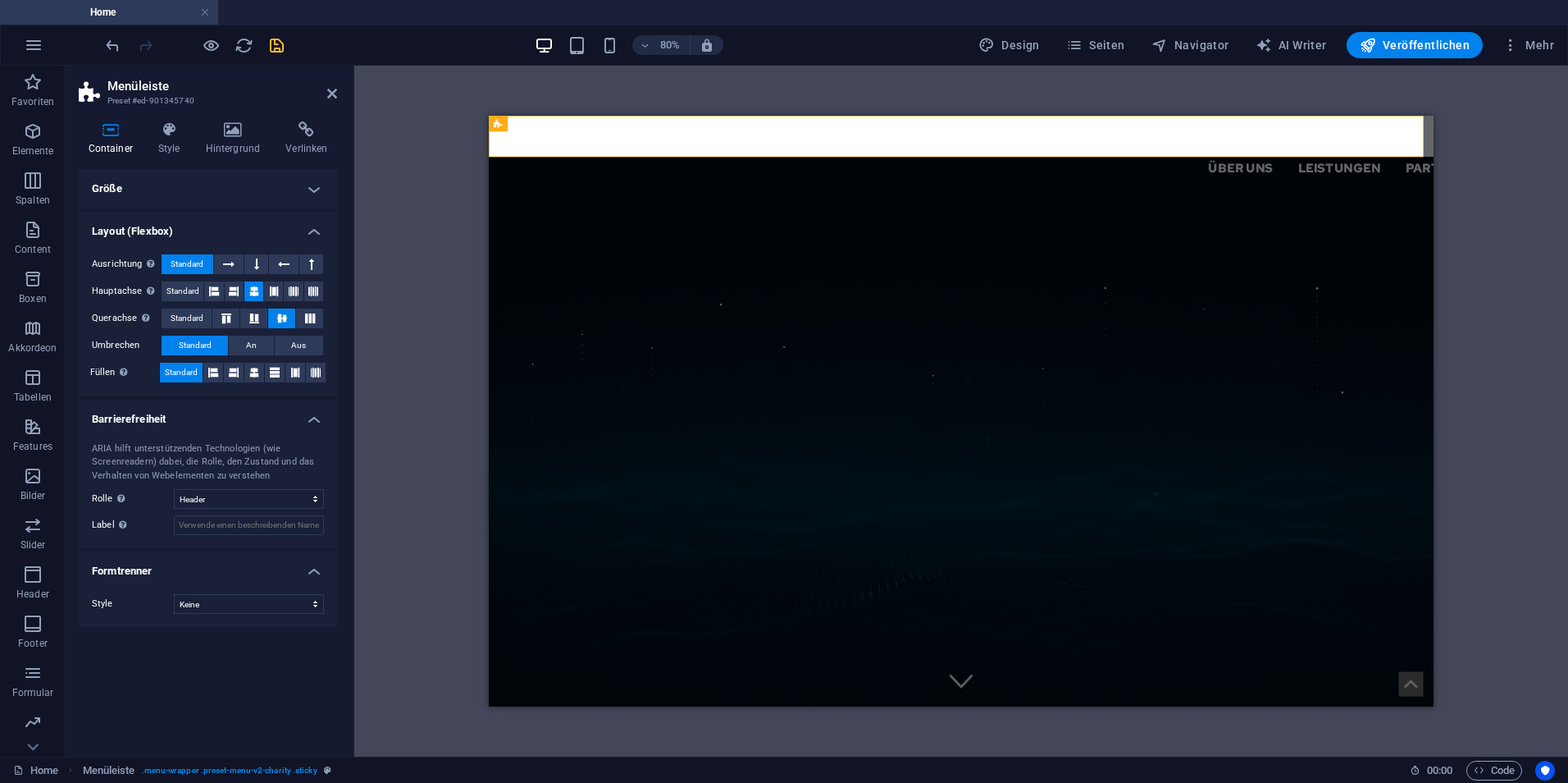
click at [232, 185] on h4 "Größe" at bounding box center [208, 189] width 258 height 40
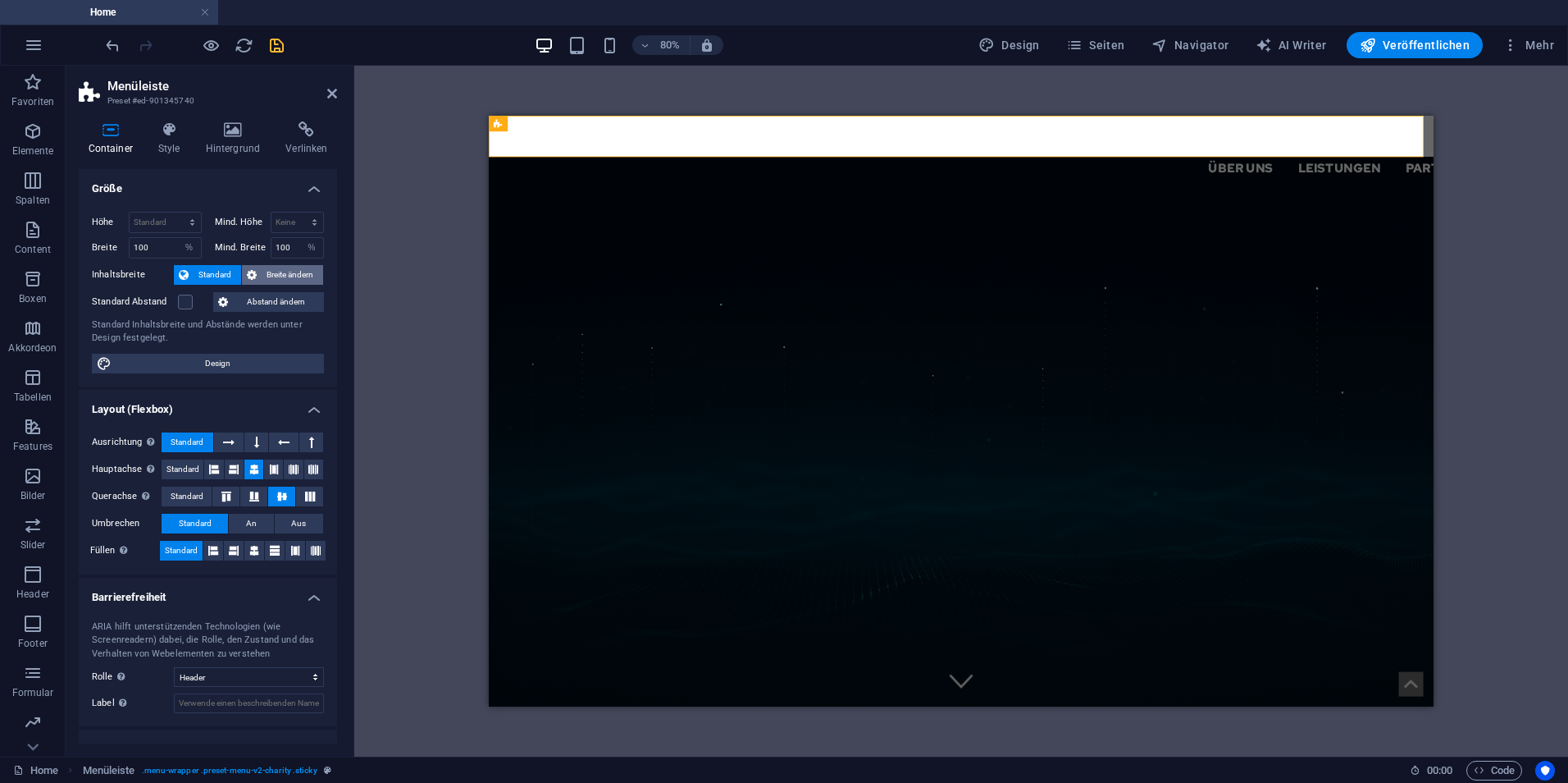
click at [261, 279] on span "Breite ändern" at bounding box center [289, 275] width 56 height 20
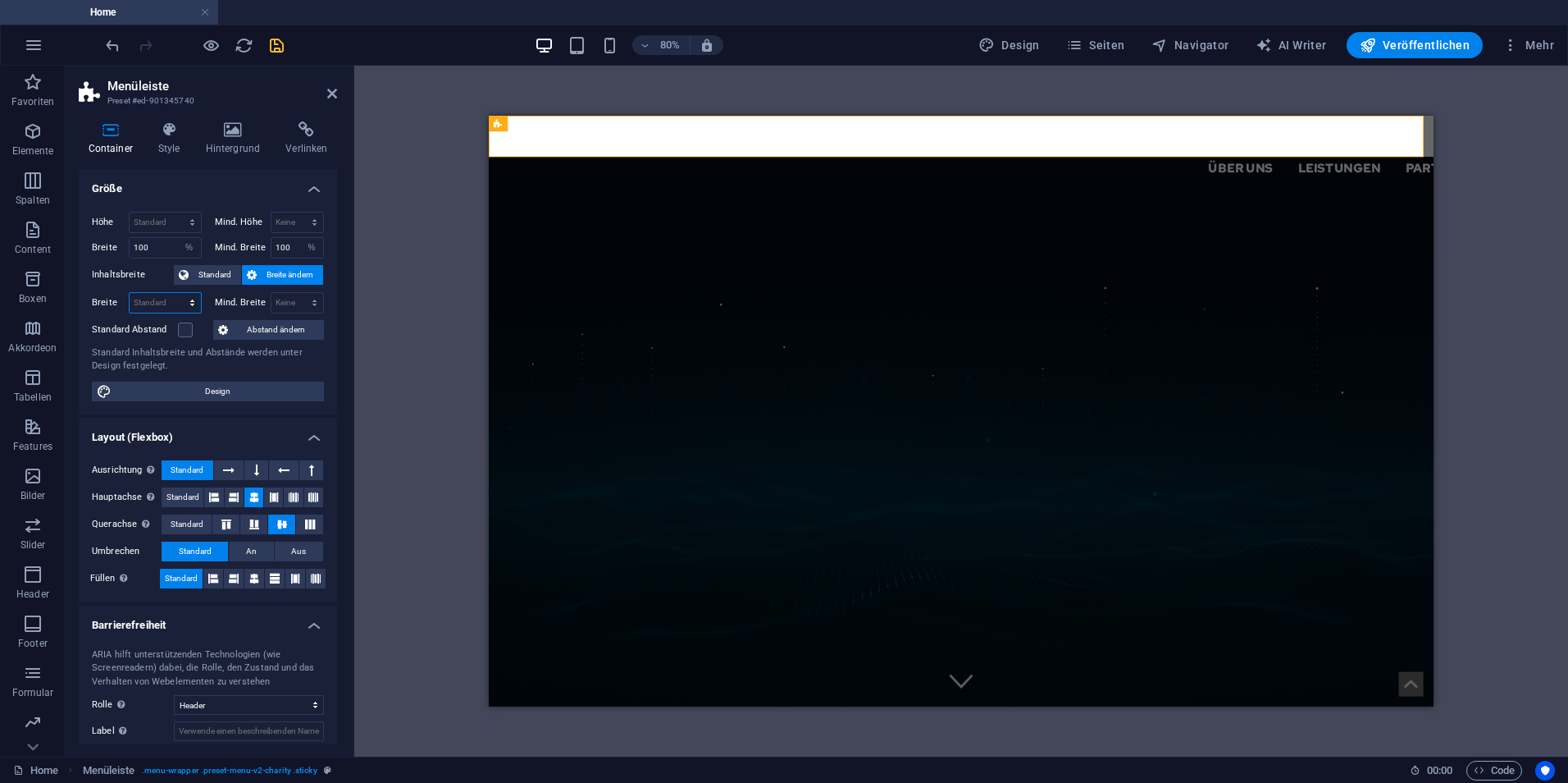
click at [189, 295] on select "Standard px rem % em vh vw" at bounding box center [165, 303] width 71 height 20
select select "%"
click at [175, 293] on select "Standard px rem % em vh vw" at bounding box center [165, 303] width 71 height 20
type input "100"
click at [290, 299] on select "Keine px rem % vh vw" at bounding box center [297, 303] width 52 height 20
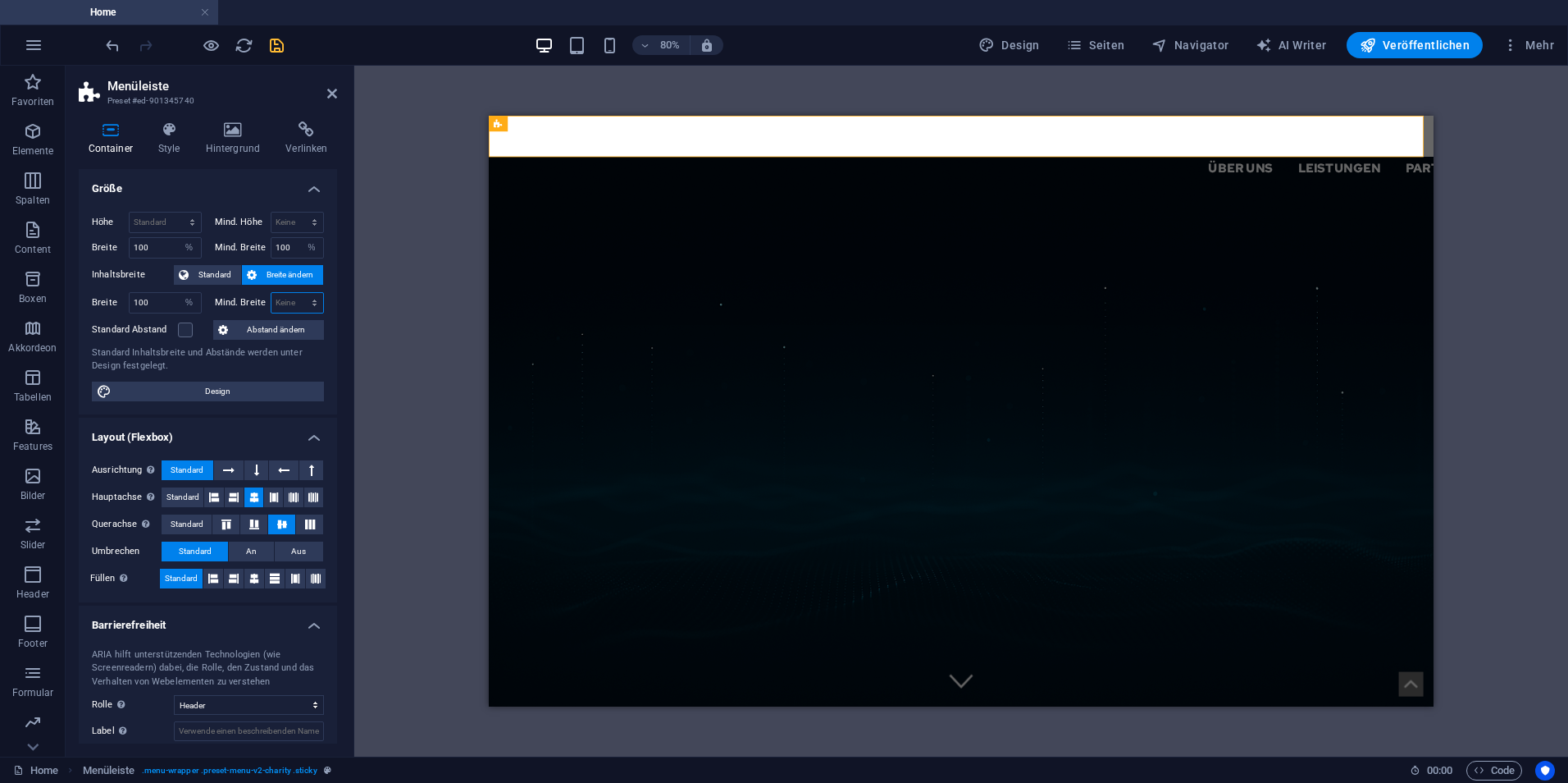
select select "%"
click at [297, 293] on select "Keine px rem % vh vw" at bounding box center [297, 303] width 52 height 20
type input "100"
click at [146, 349] on div "Standard Inhaltsbreite und Abstände werden unter Design festgelegt." at bounding box center [208, 359] width 232 height 27
click at [323, 95] on header "Menüleiste Preset #ed-901345740" at bounding box center [208, 86] width 258 height 43
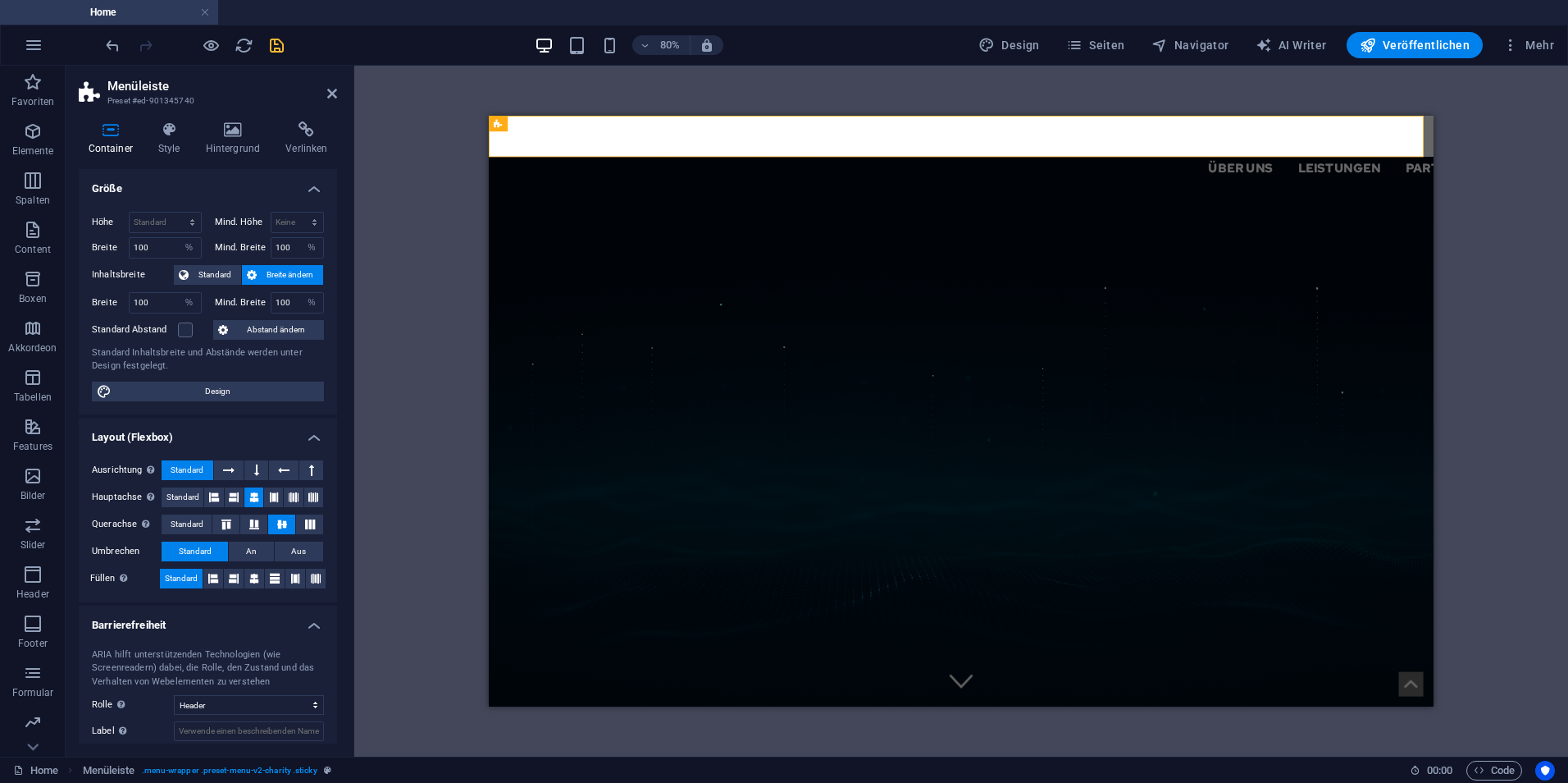
click at [324, 92] on h2 "Menüleiste" at bounding box center [223, 86] width 230 height 15
click at [332, 89] on icon at bounding box center [332, 93] width 10 height 13
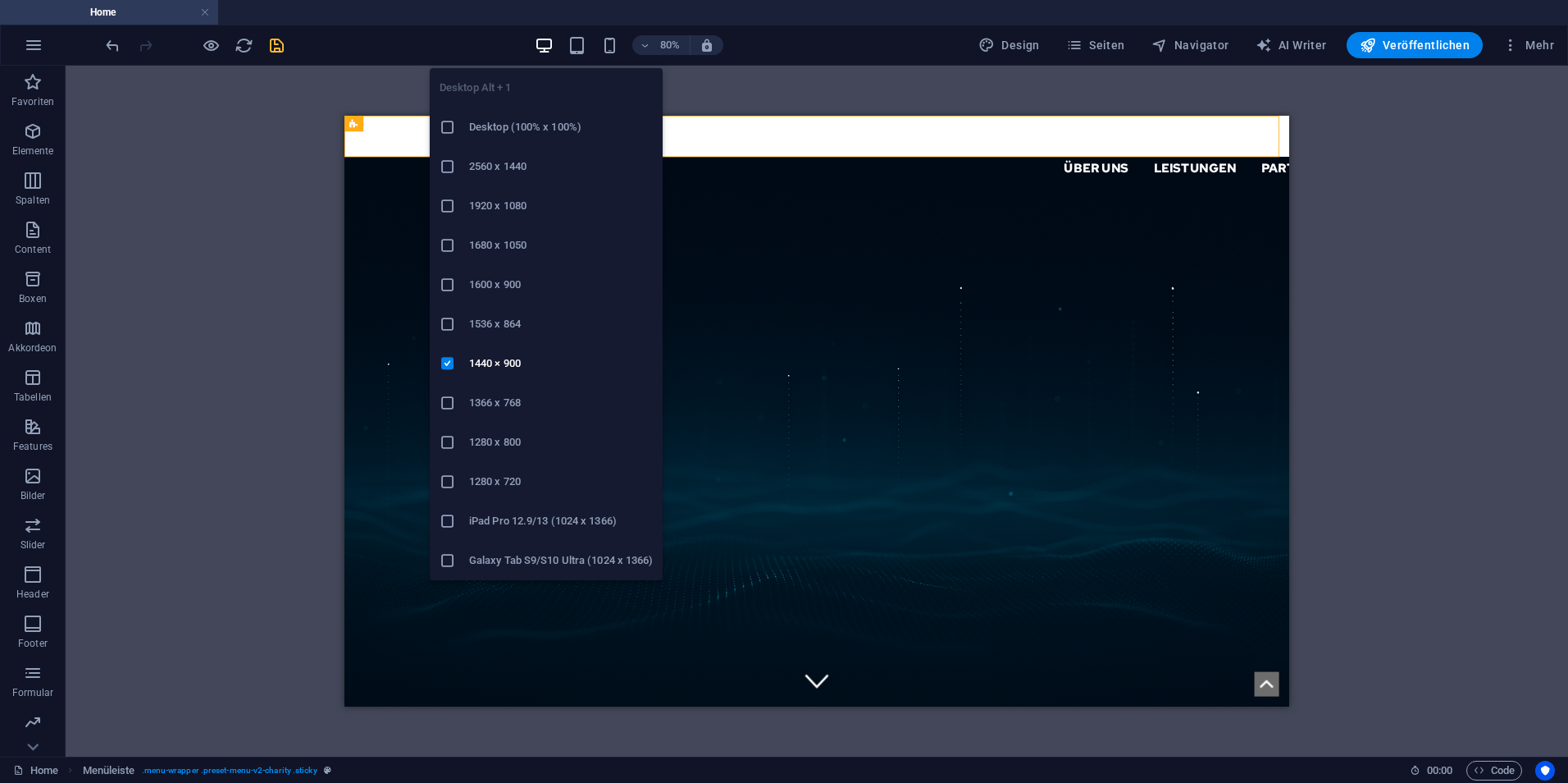
click at [455, 203] on icon at bounding box center [447, 206] width 17 height 17
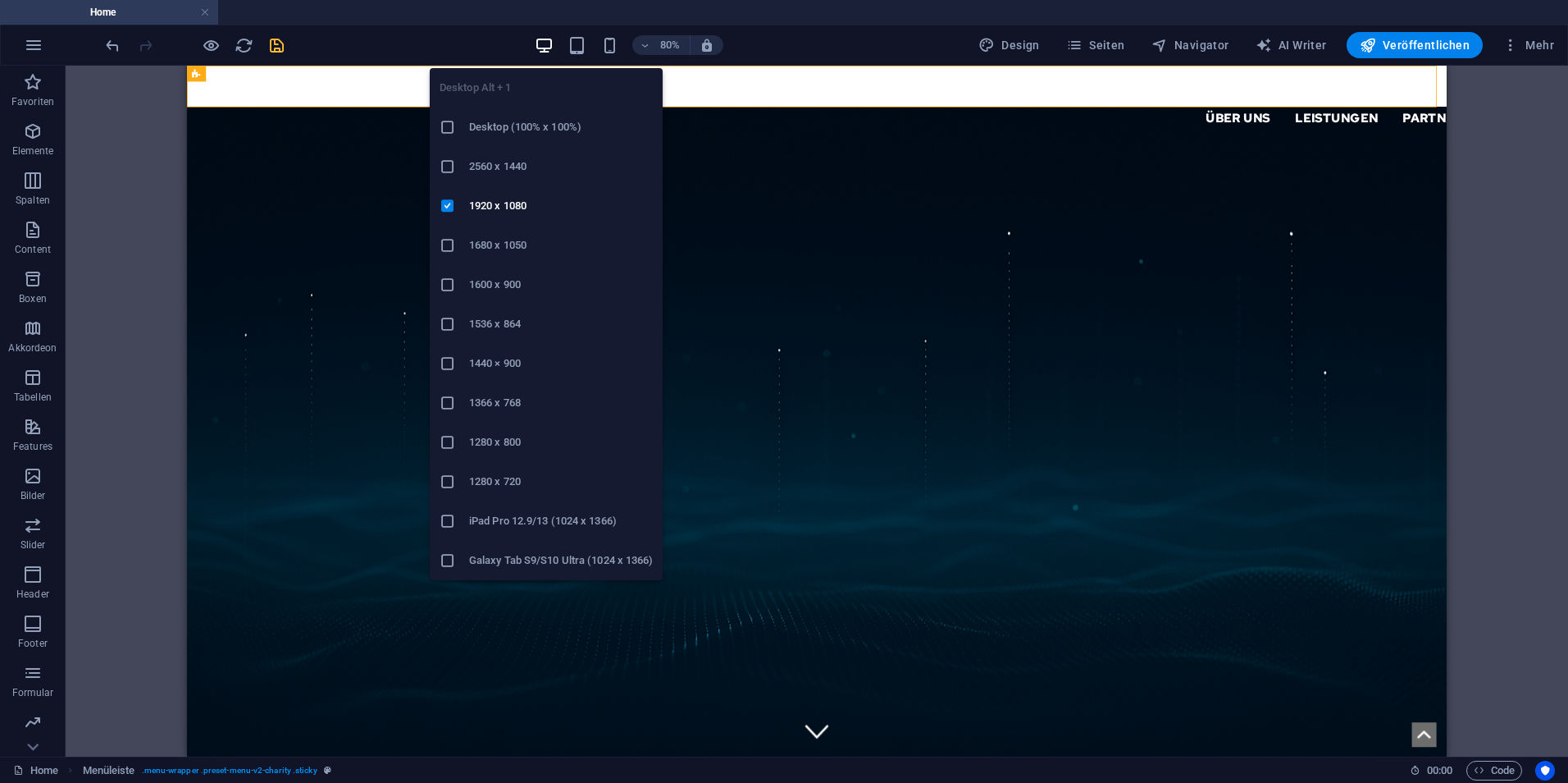
click at [441, 358] on icon at bounding box center [447, 363] width 17 height 17
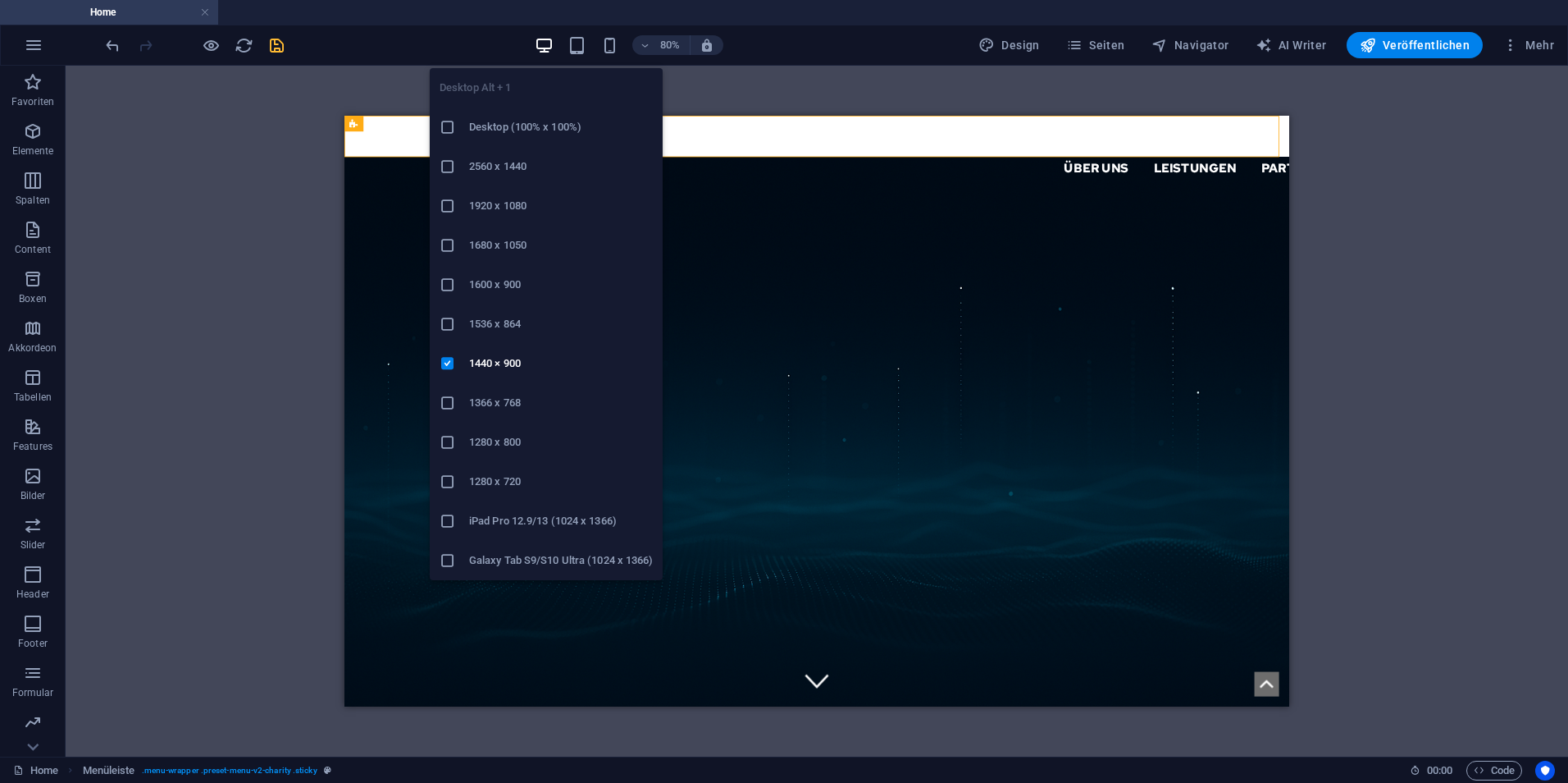
click at [443, 204] on icon at bounding box center [447, 206] width 17 height 17
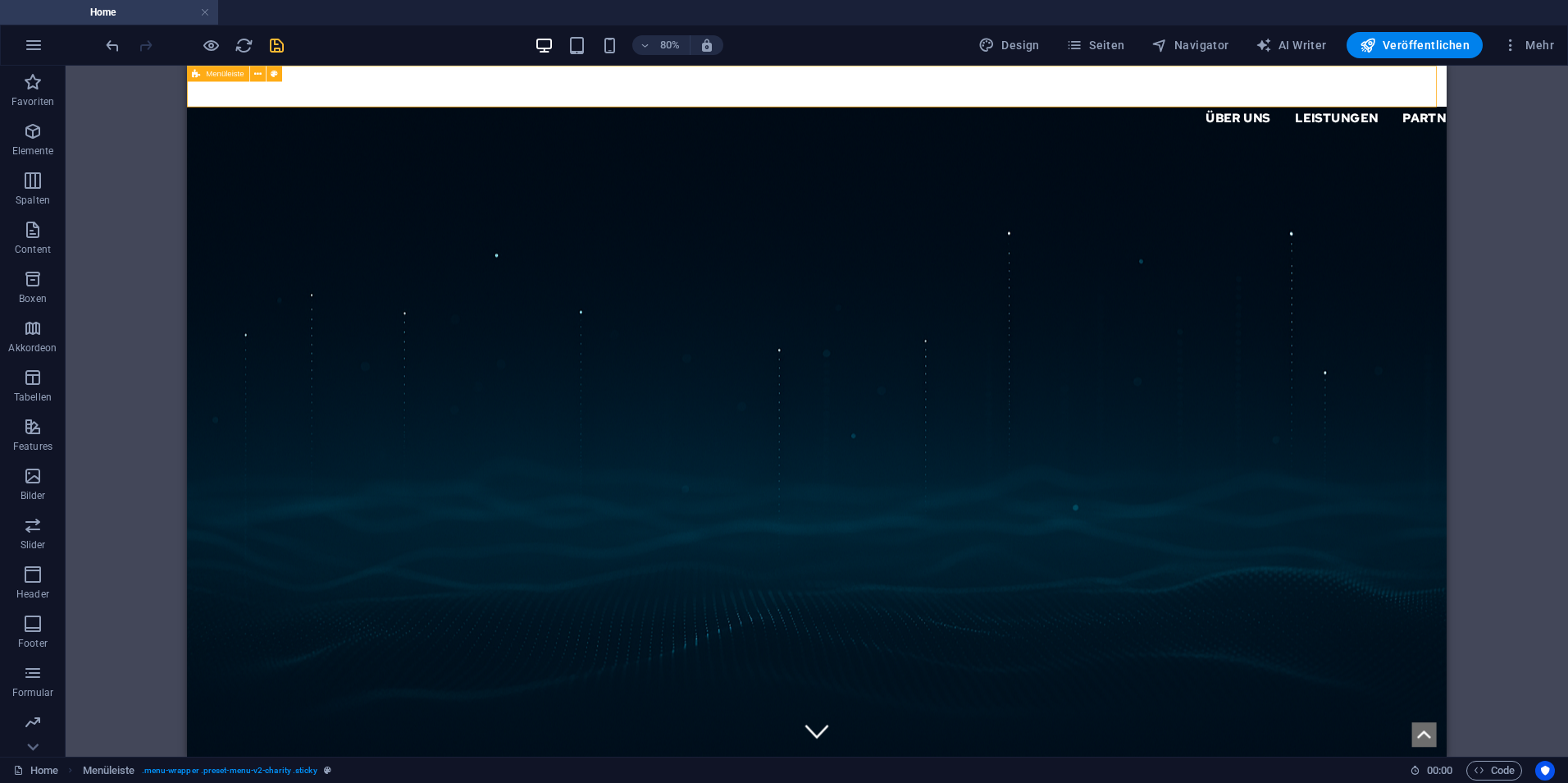
click at [452, 94] on div "Über uns Leistungen Partner Kontakt Support IT" at bounding box center [973, 111] width 1574 height 91
select select "%"
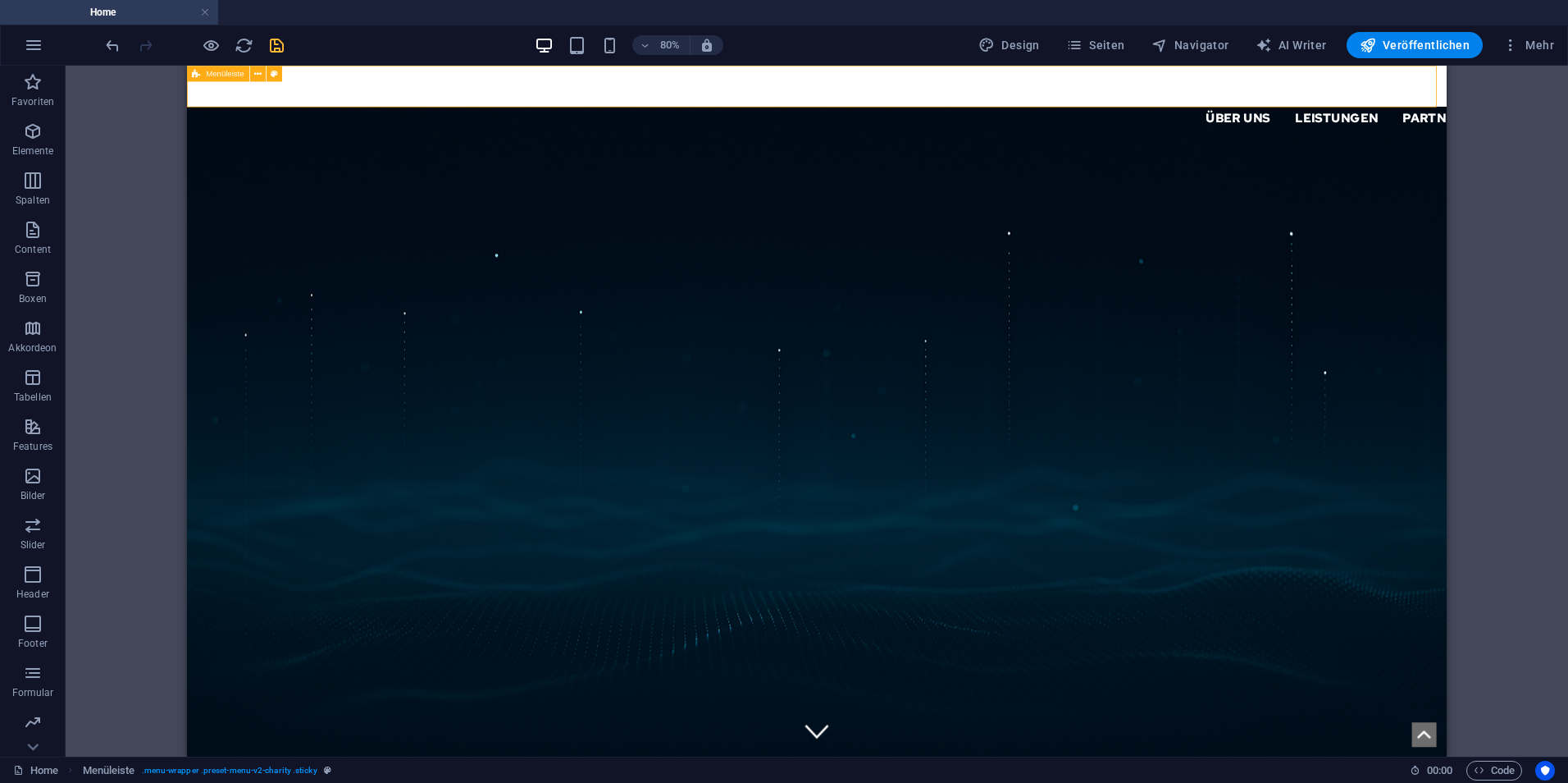
select select "%"
select select "header"
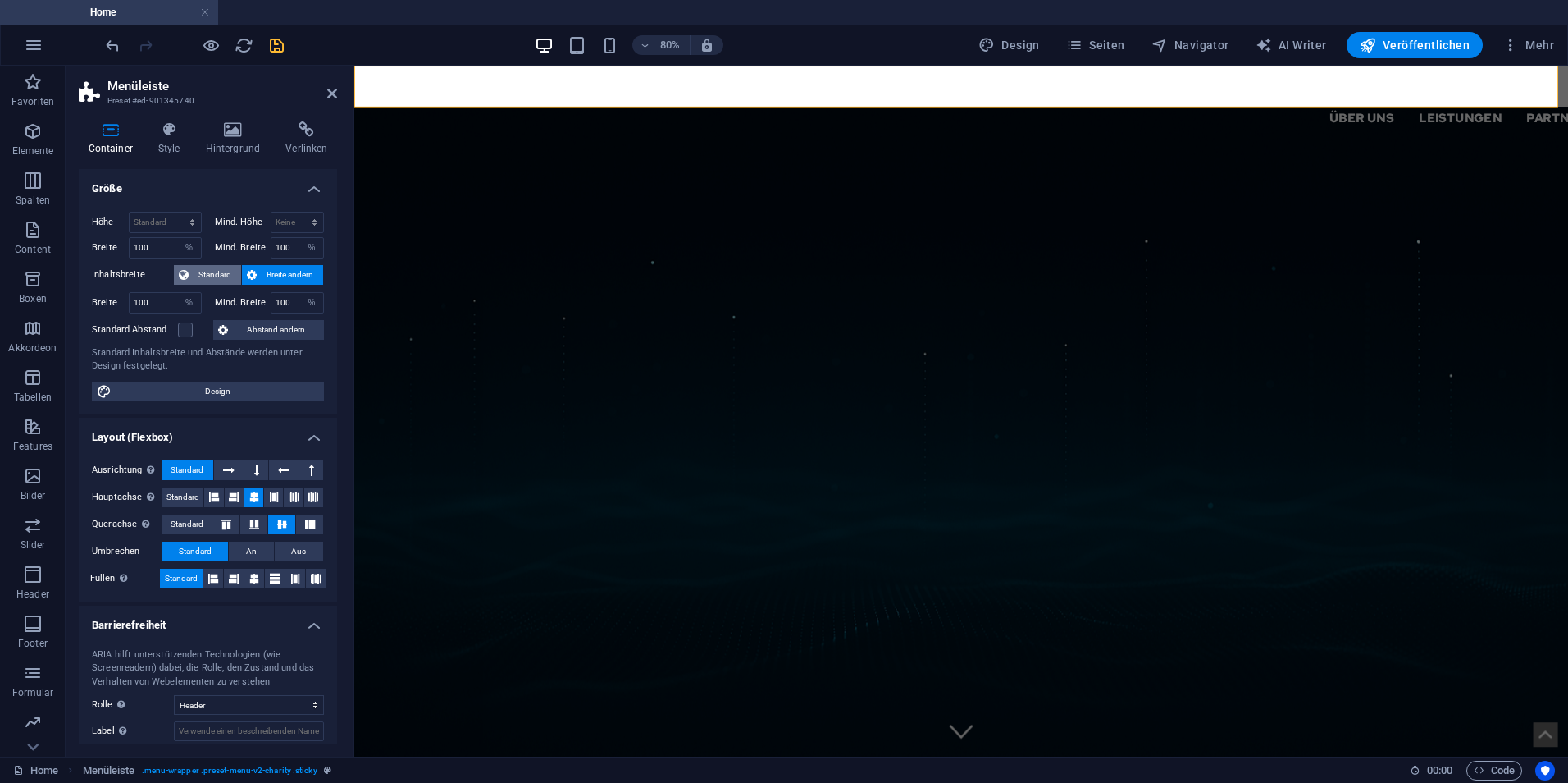
click at [226, 278] on span "Standard" at bounding box center [215, 275] width 43 height 20
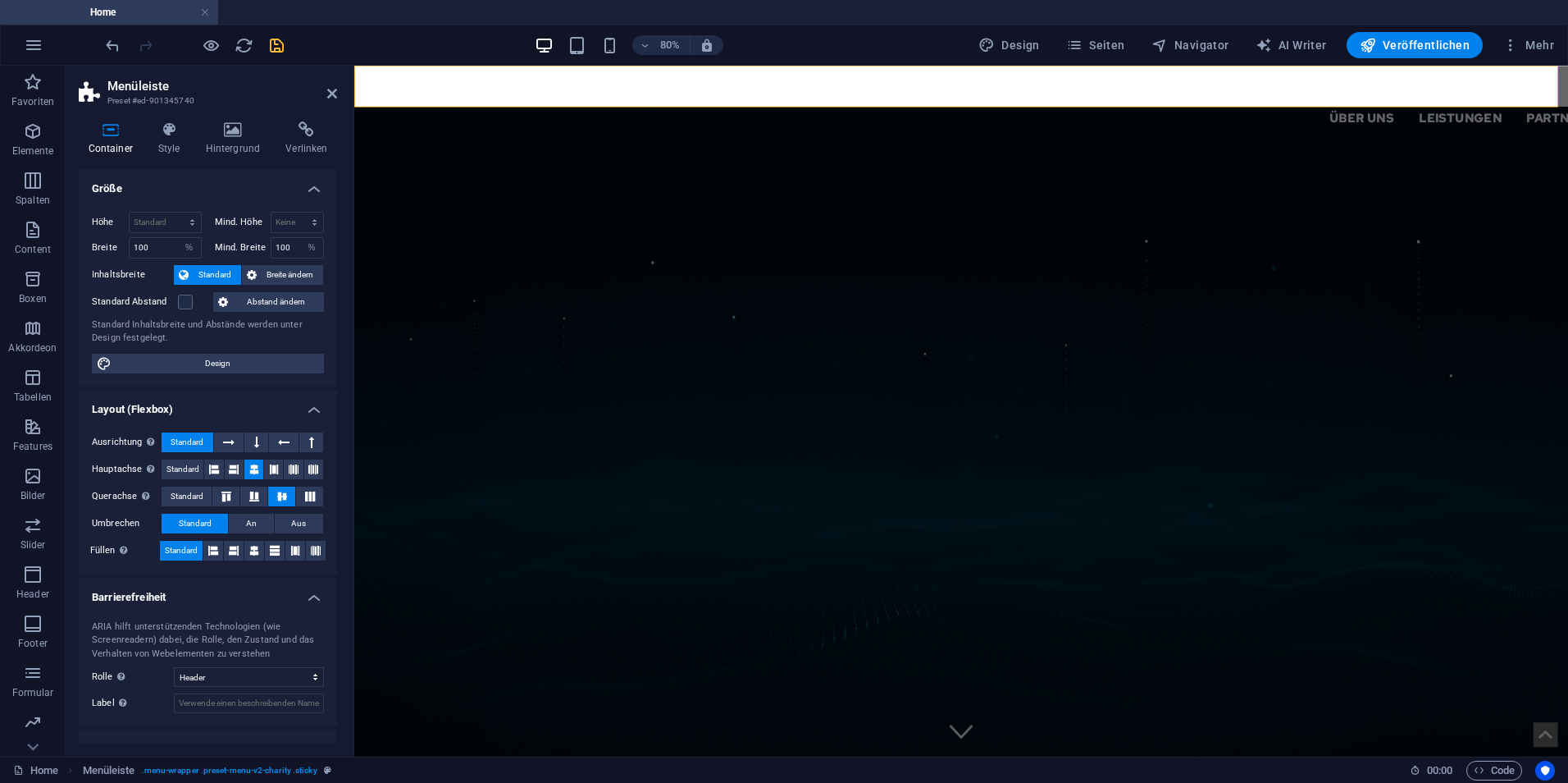
click at [232, 342] on div "Standard Inhaltsbreite und Abstände werden unter Design festgelegt." at bounding box center [208, 332] width 232 height 27
drag, startPoint x: 228, startPoint y: 336, endPoint x: 172, endPoint y: 343, distance: 56.4
click at [172, 346] on div "Höhe Standard px rem % vh vw Mind. Höhe Keine px rem % vh vw Breite 100 Standar…" at bounding box center [208, 293] width 258 height 188
click at [175, 332] on div "Standard Inhaltsbreite und Abstände werden unter Design festgelegt." at bounding box center [208, 332] width 232 height 27
drag, startPoint x: 175, startPoint y: 331, endPoint x: 160, endPoint y: 321, distance: 18.0
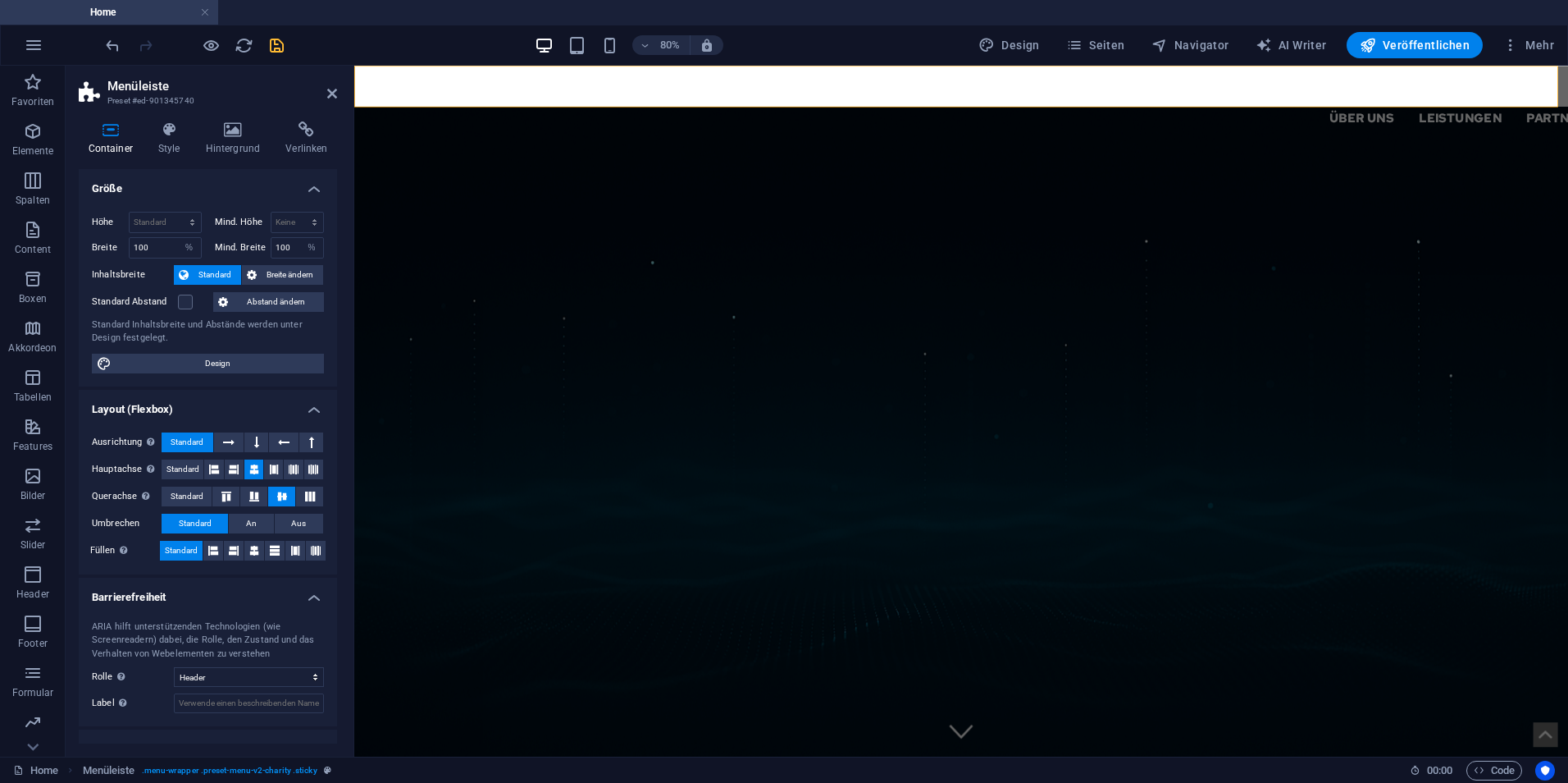
click at [161, 322] on div "Standard Inhaltsbreite und Abstände werden unter Design festgelegt." at bounding box center [208, 332] width 232 height 27
click at [152, 324] on div "Standard Inhaltsbreite und Abstände werden unter Design festgelegt." at bounding box center [208, 332] width 232 height 27
click at [153, 325] on div "Standard Inhaltsbreite und Abstände werden unter Design festgelegt." at bounding box center [208, 332] width 232 height 27
click at [195, 456] on div "Ausrichtung Bestimmt, in welche Richtung das Spaltenverhalten Auswirkungen habe…" at bounding box center [208, 497] width 258 height 155
click at [195, 467] on span "Standard" at bounding box center [182, 469] width 33 height 20
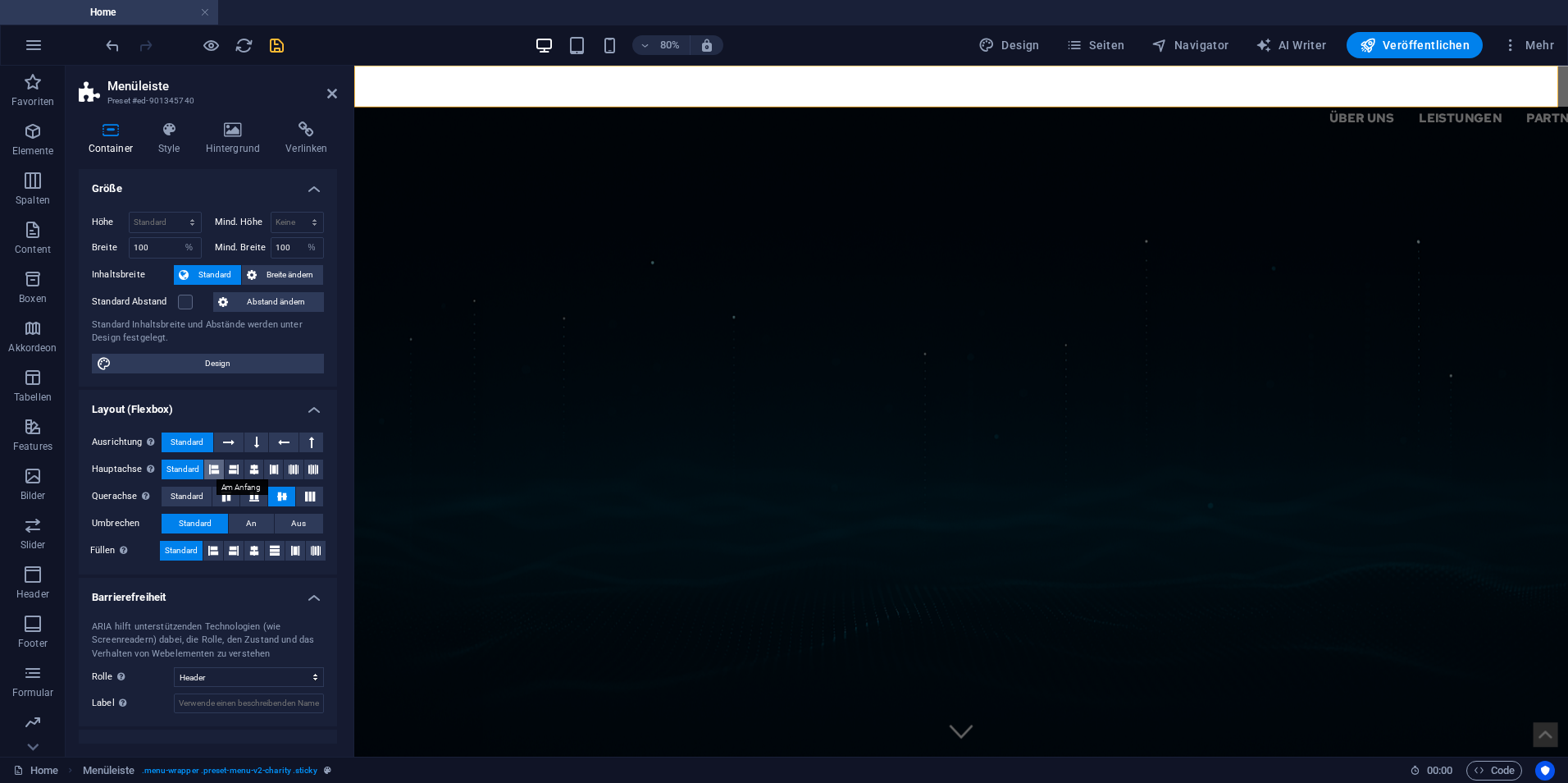
click at [217, 467] on icon at bounding box center [214, 469] width 10 height 20
click at [232, 476] on icon at bounding box center [233, 469] width 10 height 20
click at [251, 468] on icon at bounding box center [254, 469] width 10 height 20
click at [231, 471] on icon at bounding box center [233, 469] width 10 height 20
click at [256, 474] on icon at bounding box center [254, 469] width 10 height 20
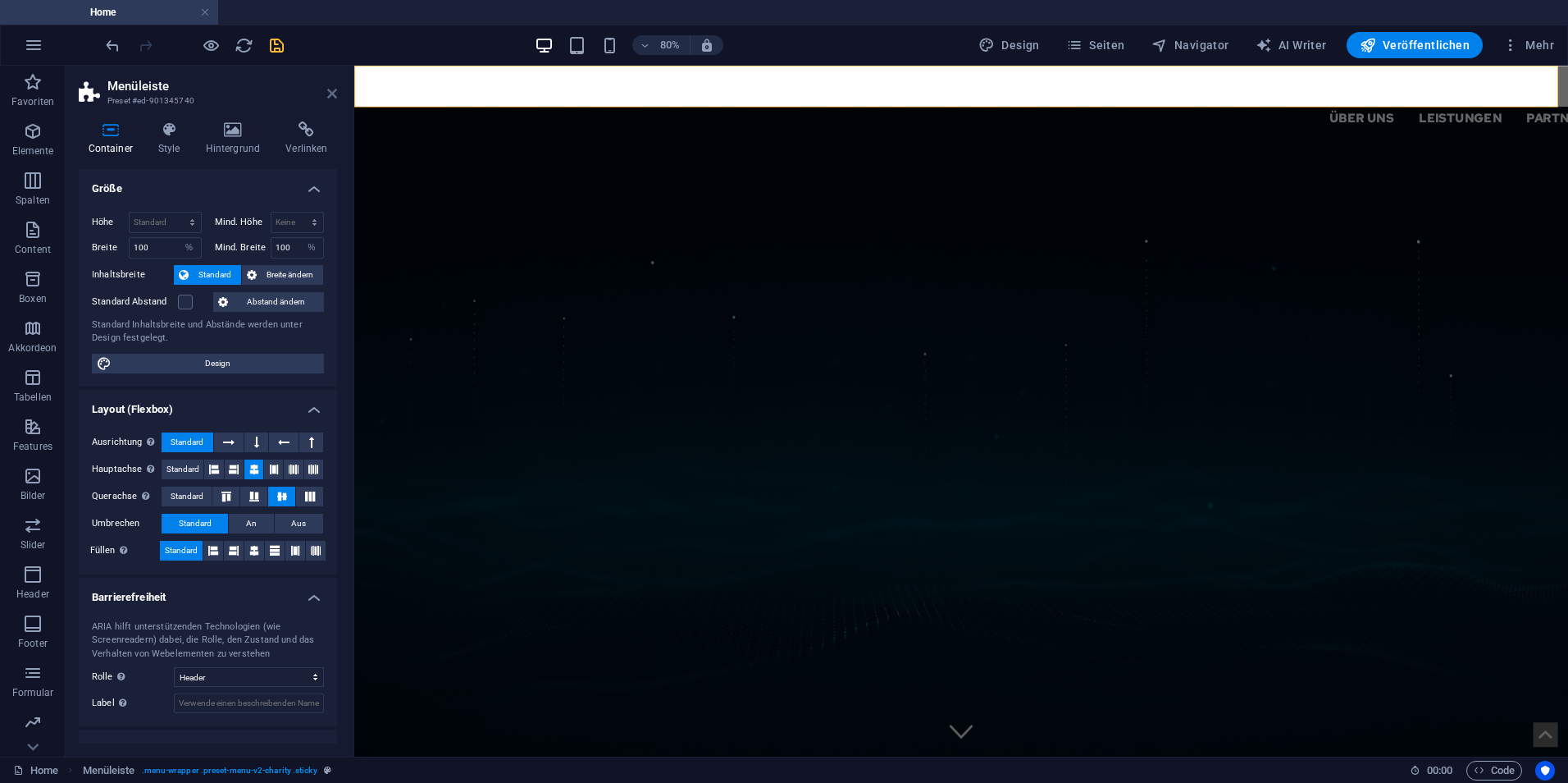
click at [332, 98] on icon at bounding box center [332, 93] width 10 height 13
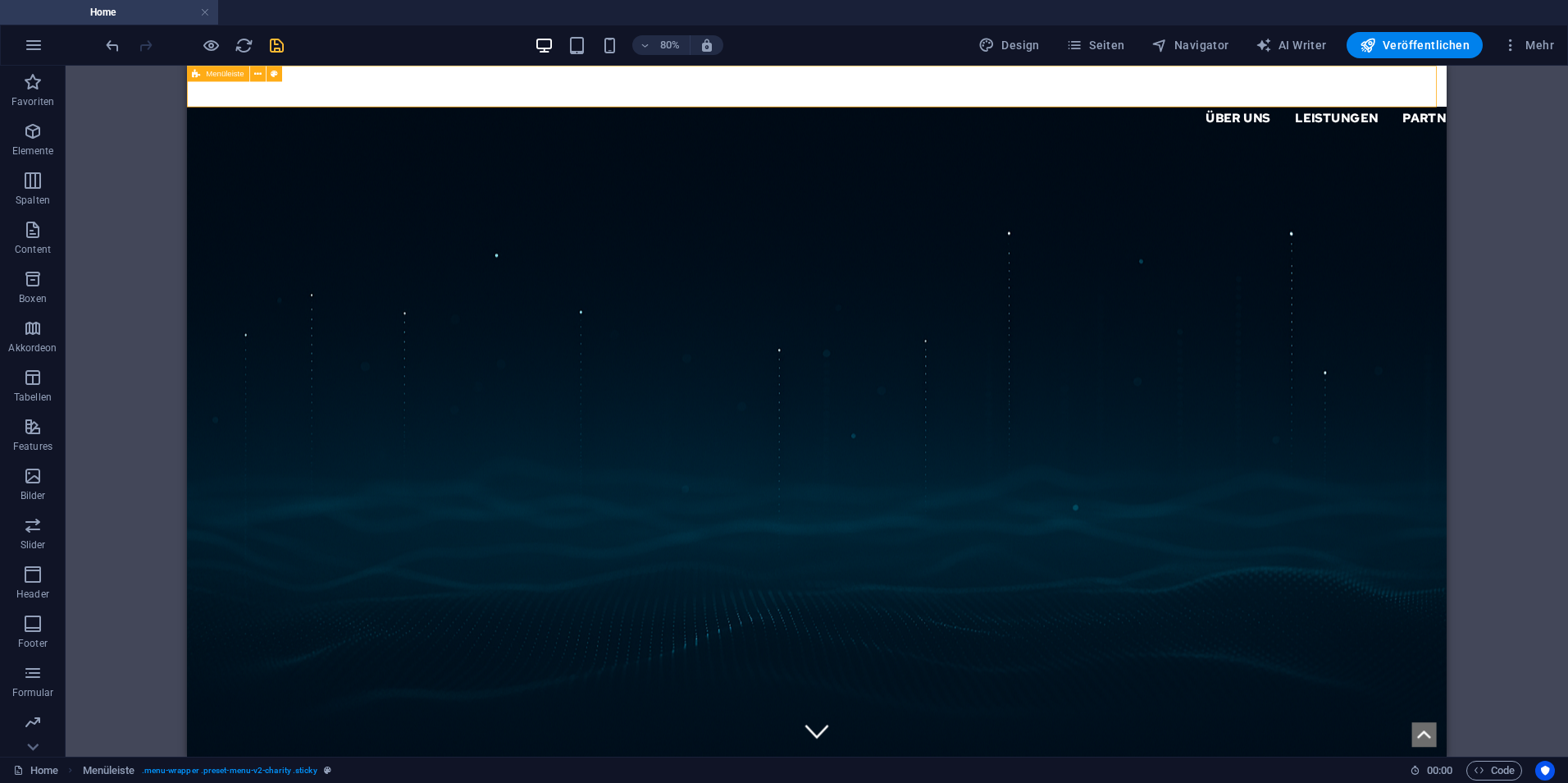
click at [464, 103] on div "Über uns Leistungen Partner Kontakt Support IT" at bounding box center [973, 111] width 1574 height 91
select select "%"
select select "header"
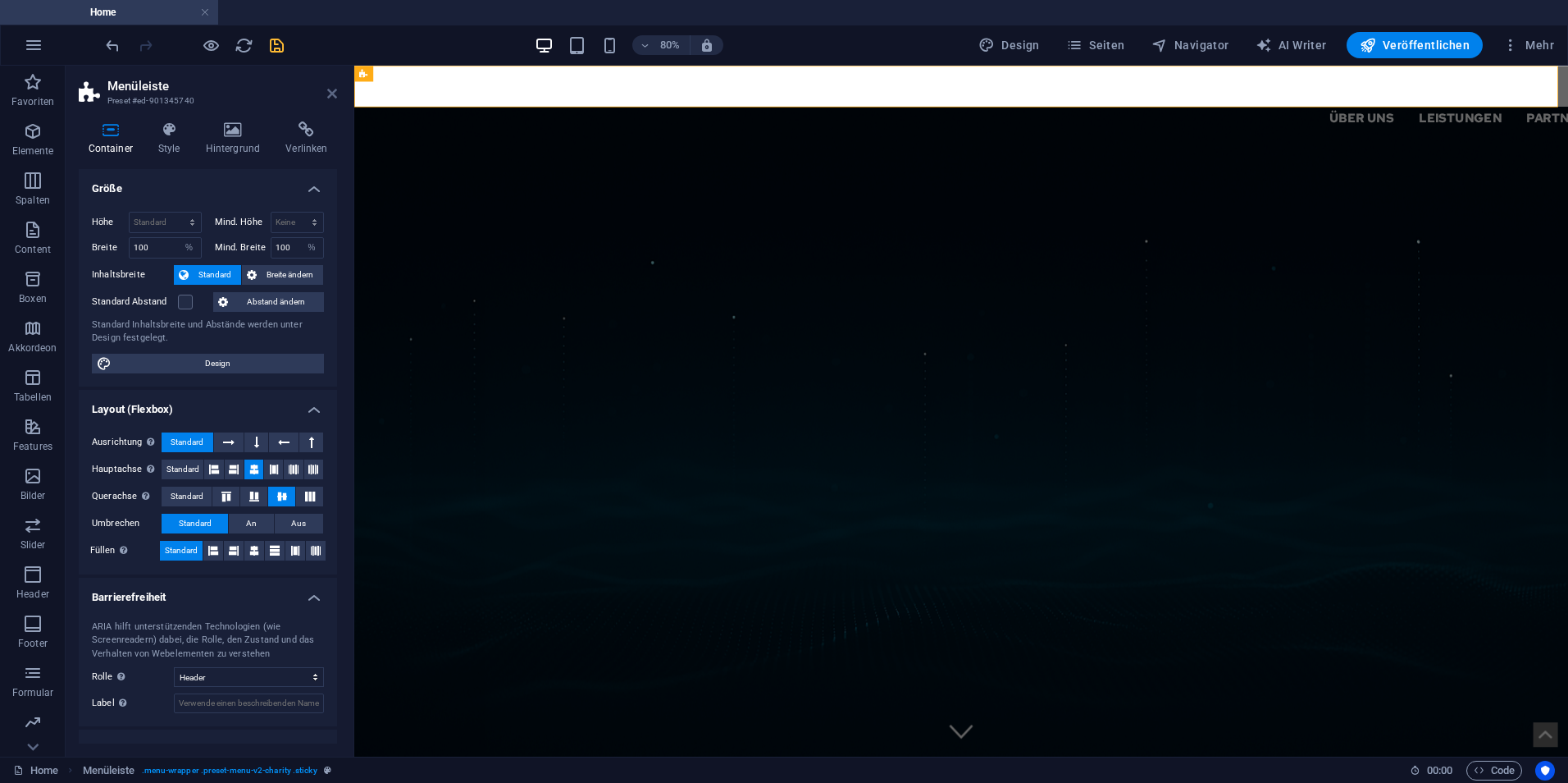
click at [336, 92] on icon at bounding box center [332, 93] width 10 height 13
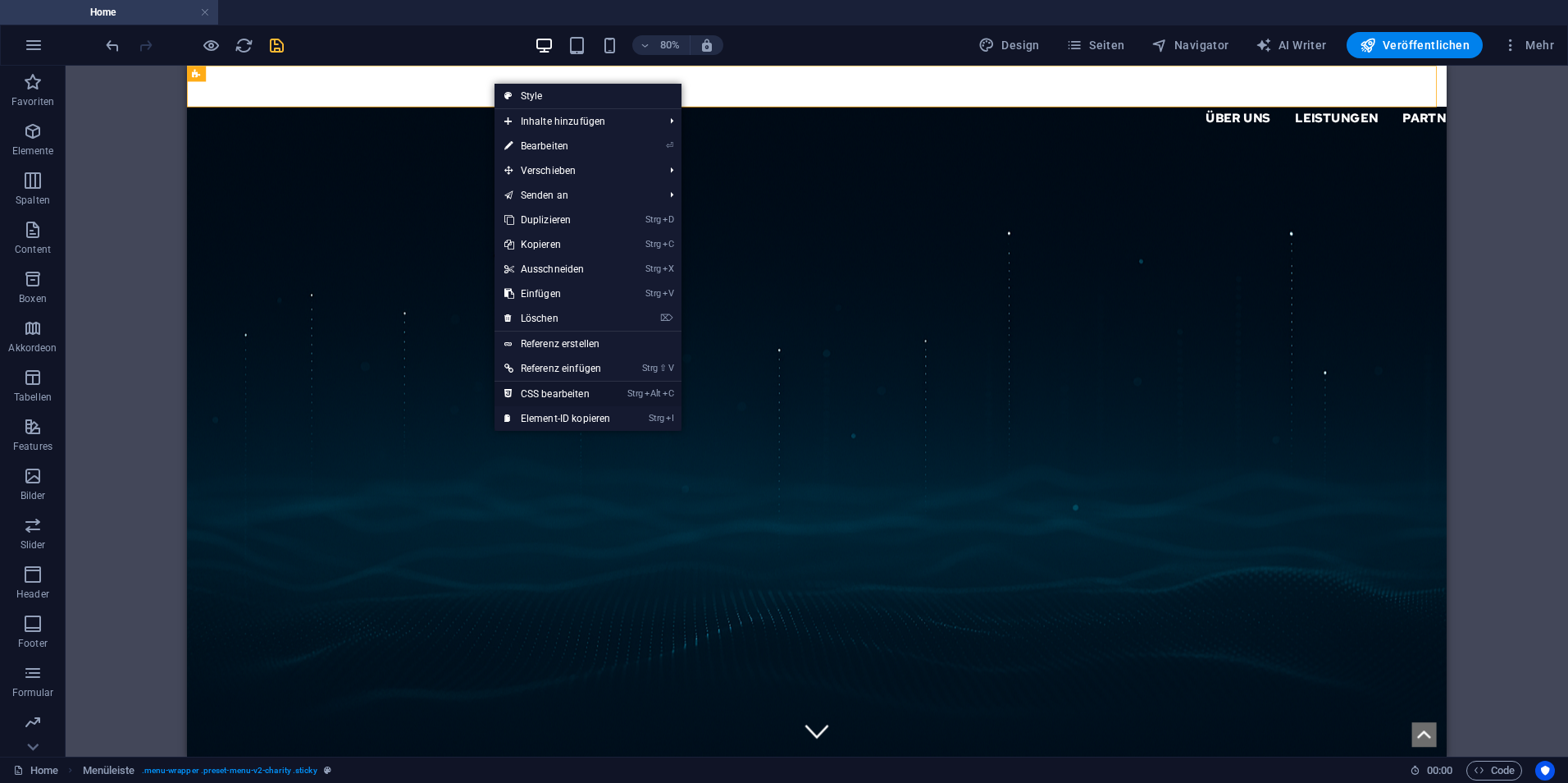
click at [568, 386] on link "Strg Alt C CSS bearbeiten" at bounding box center [558, 393] width 127 height 25
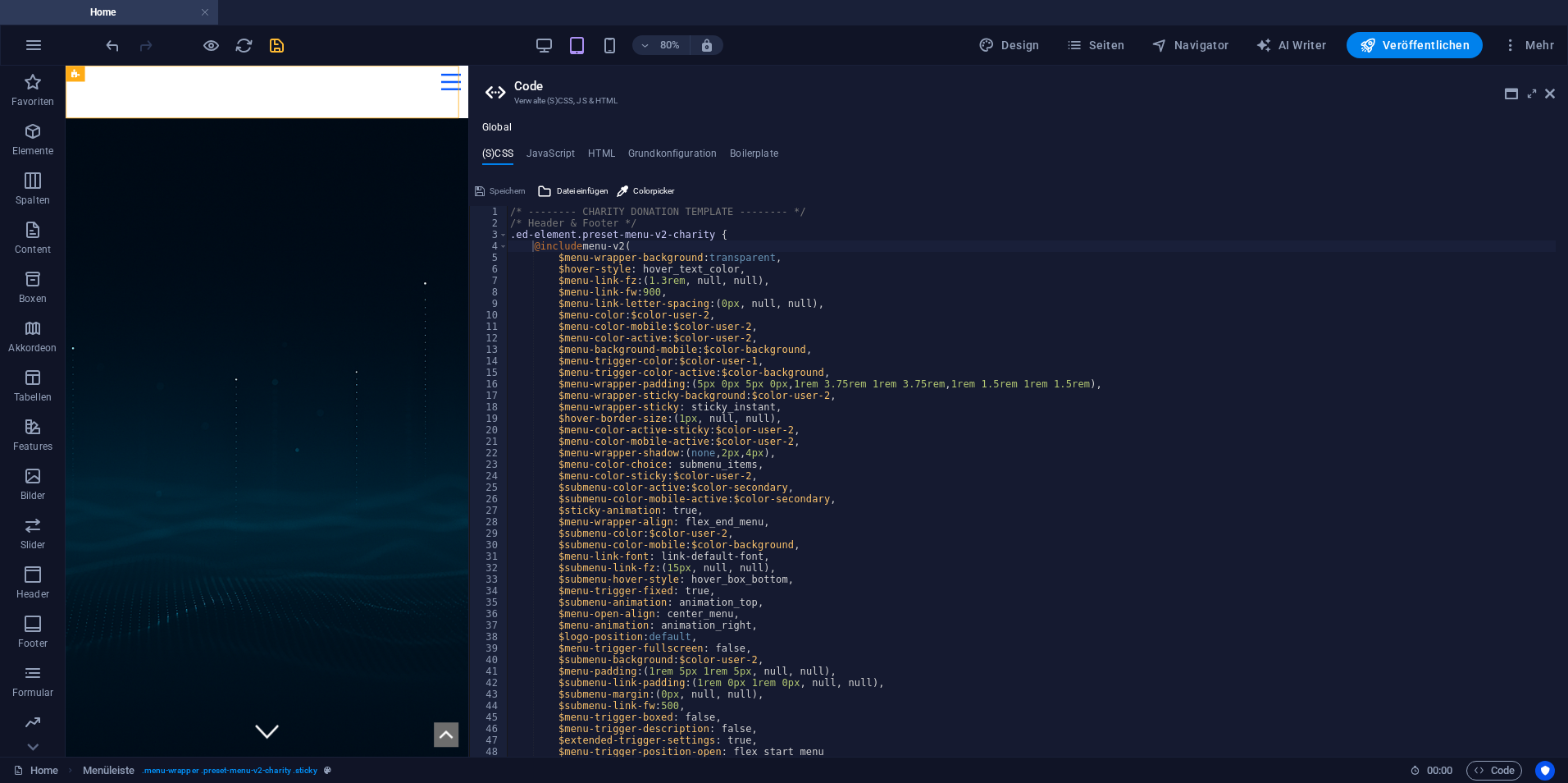
type textarea "@include menu-v2(); }"
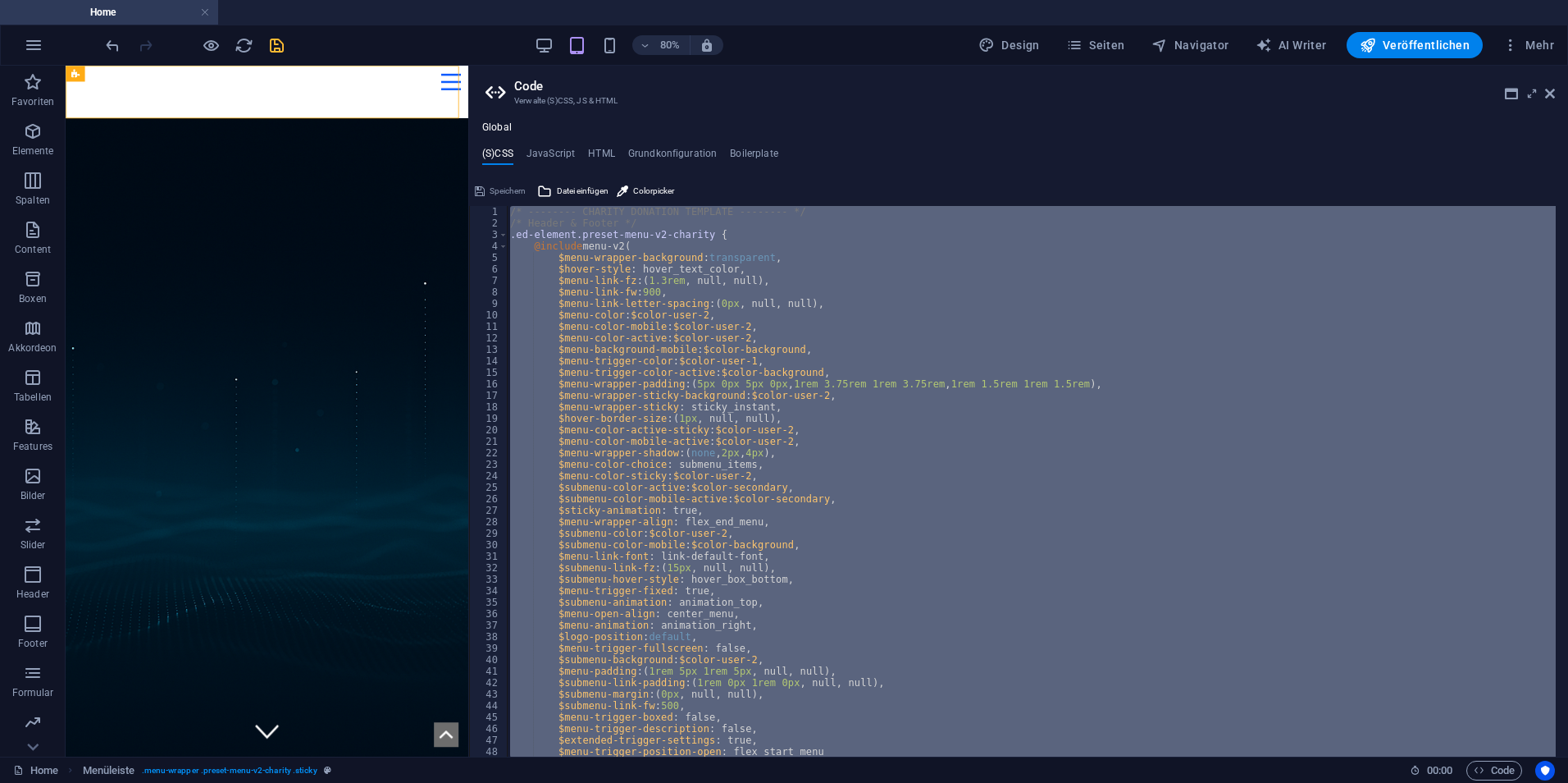
paste textarea
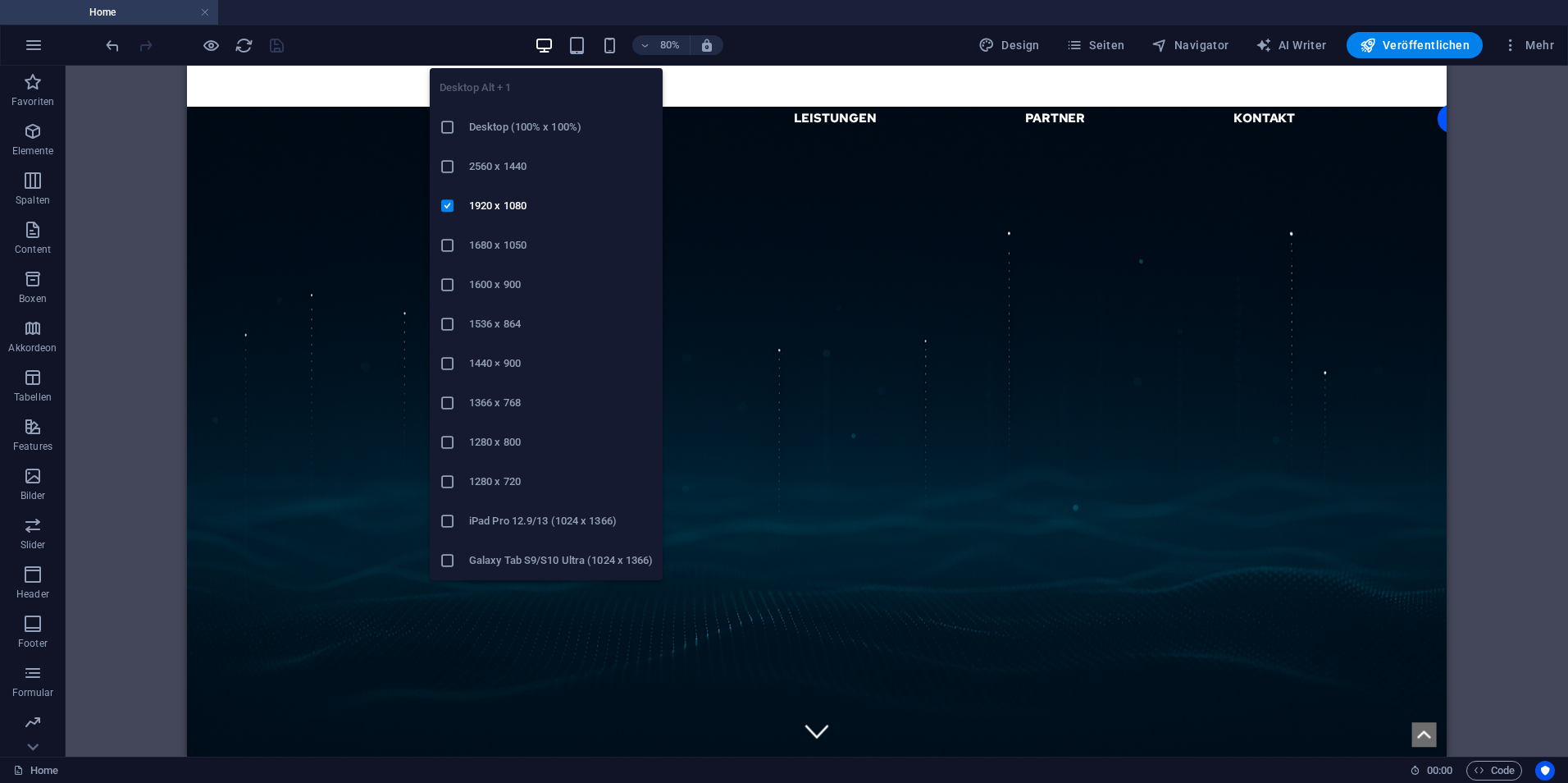
click at [449, 358] on icon at bounding box center [447, 363] width 17 height 17
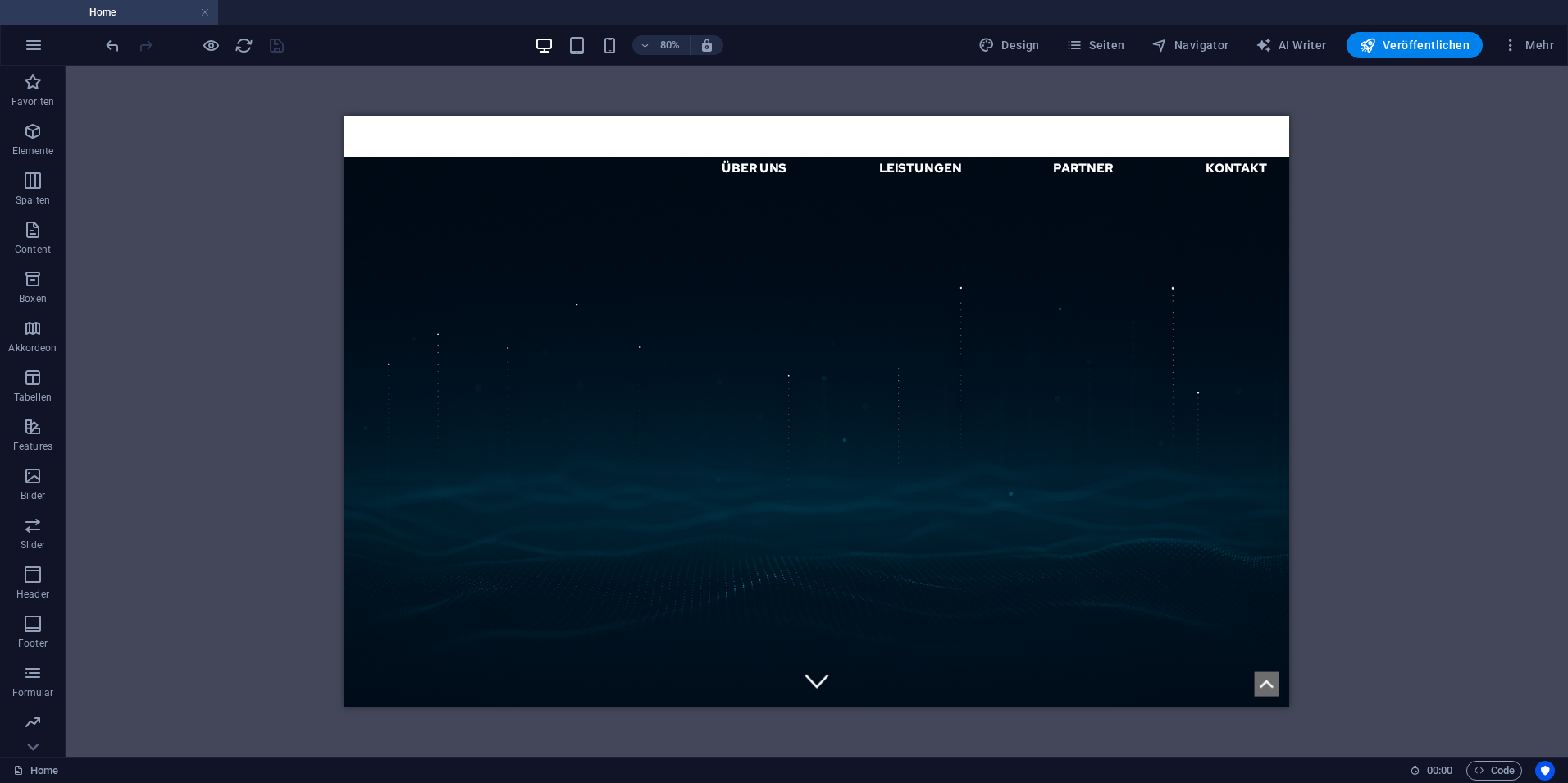
click at [147, 409] on div "H1 Banner Container Menüleiste Container H2 Text Menü Logo Menüleiste Logo Menü" at bounding box center [816, 411] width 1502 height 691
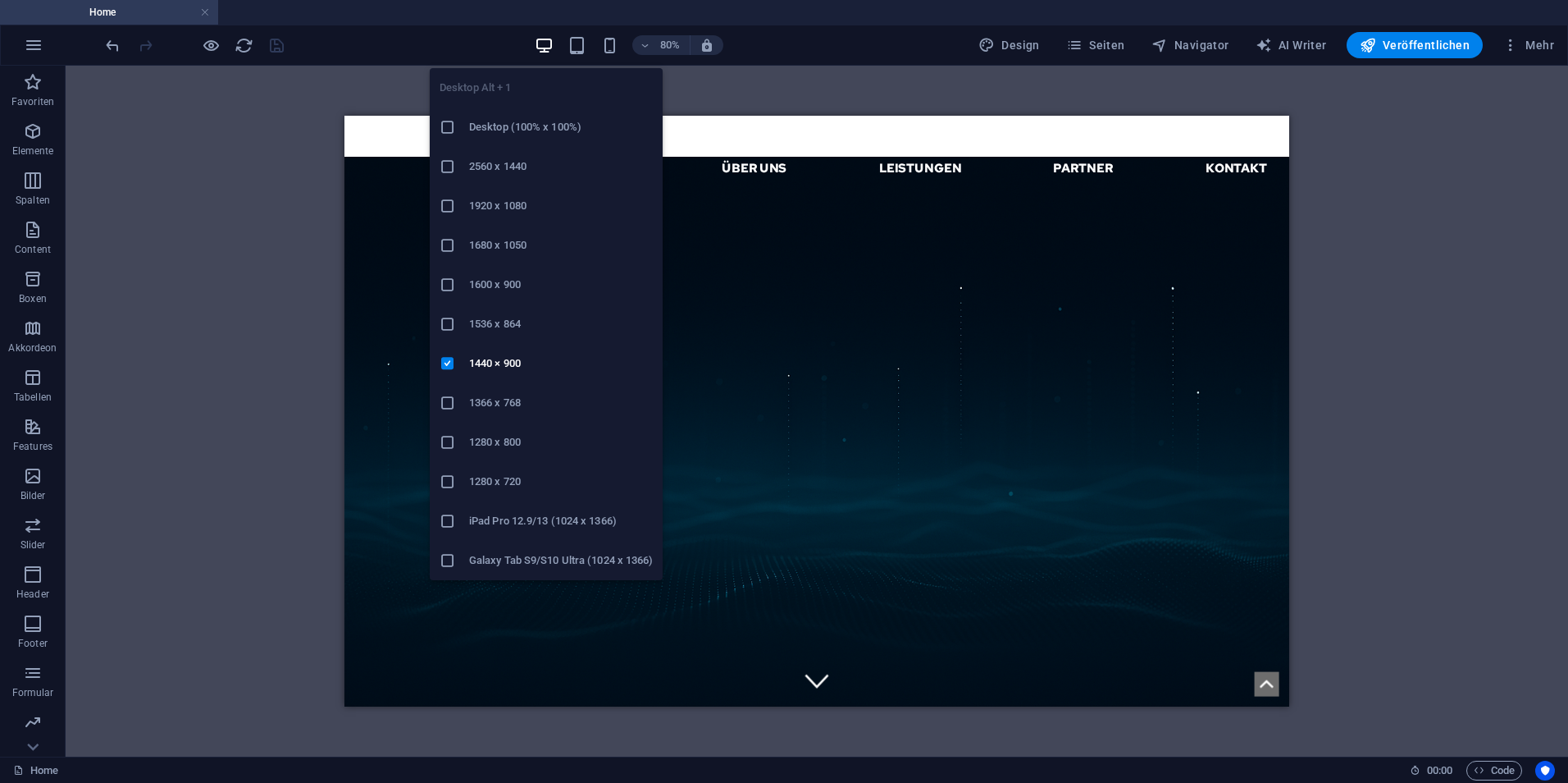
click at [448, 203] on icon at bounding box center [447, 206] width 17 height 17
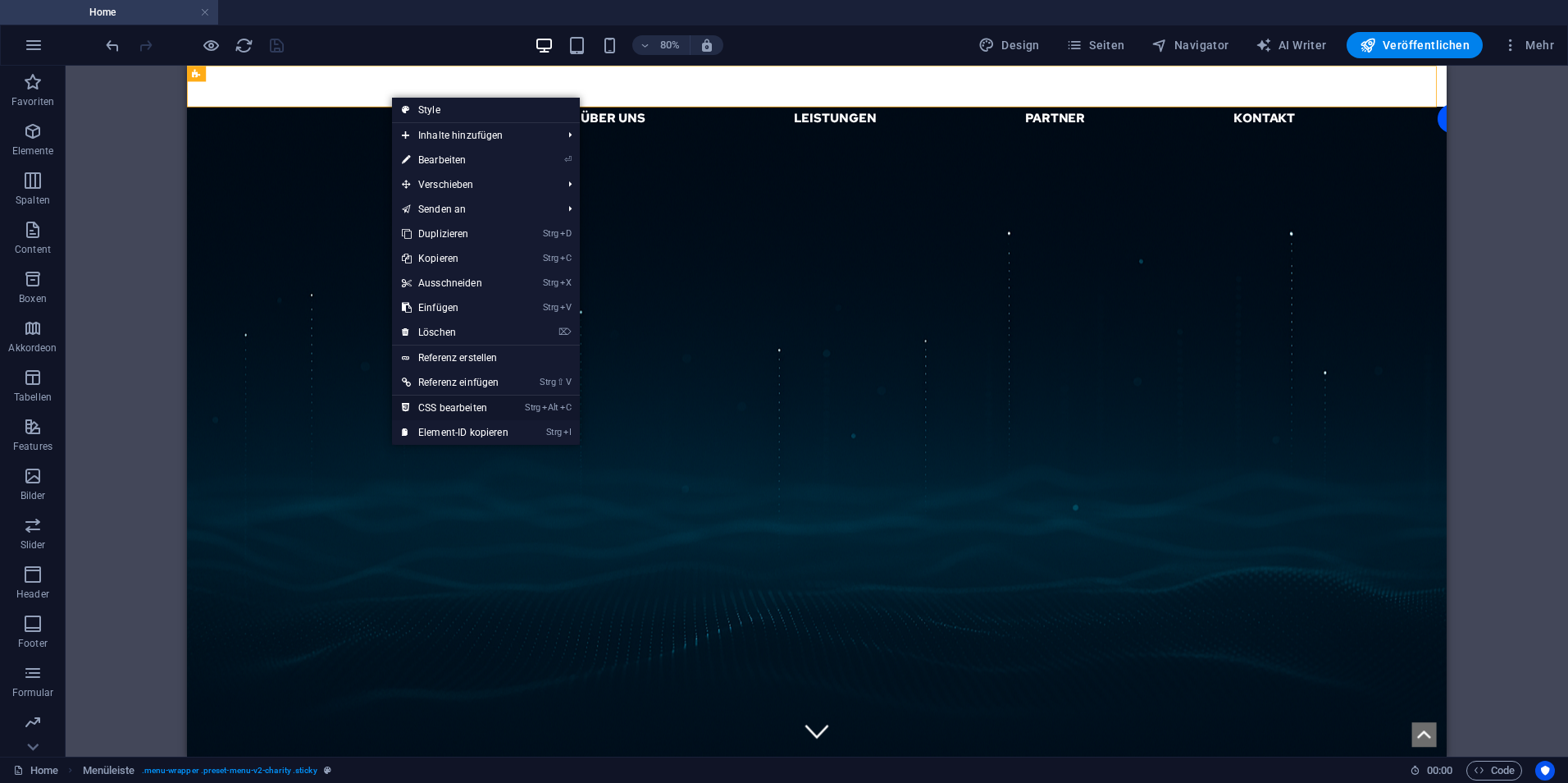
click at [485, 399] on link "Strg Alt C CSS bearbeiten" at bounding box center [455, 407] width 127 height 25
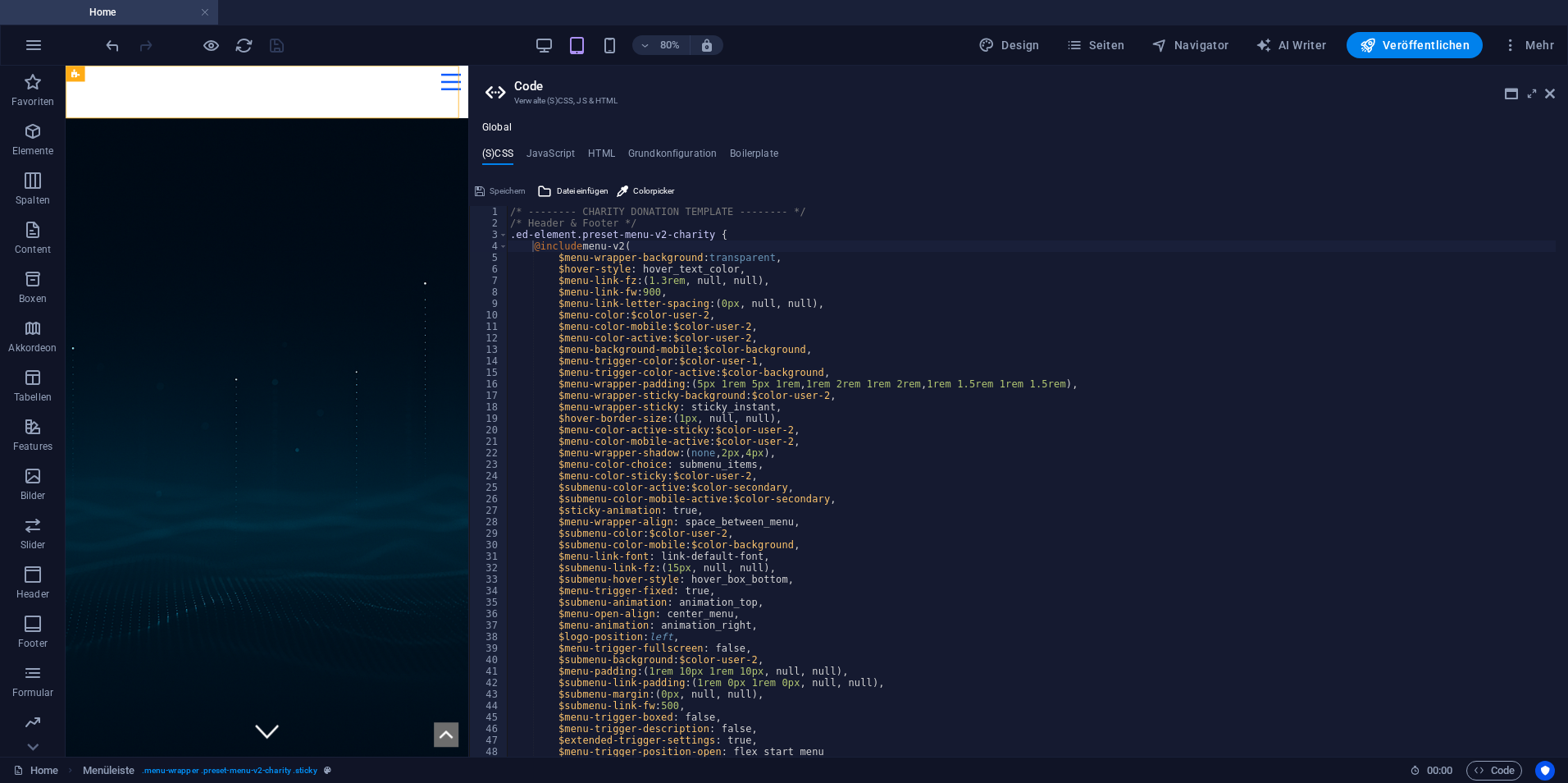
click at [816, 358] on div "/* -------- CHARITY DONATION TEMPLATE -------- */ /* Header & Footer */ .ed-ele…" at bounding box center [1031, 492] width 1049 height 573
type textarea "}"
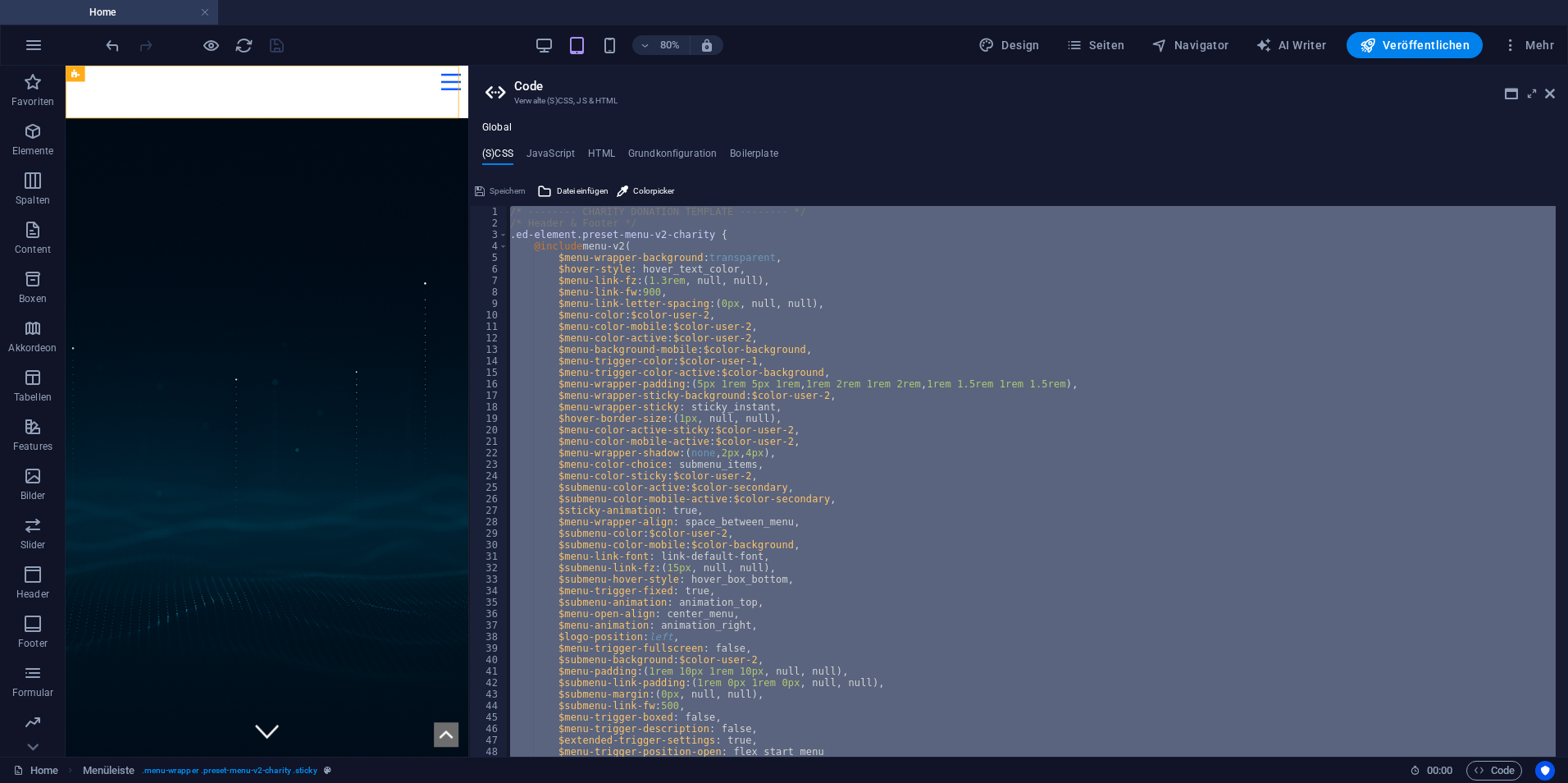
paste textarea
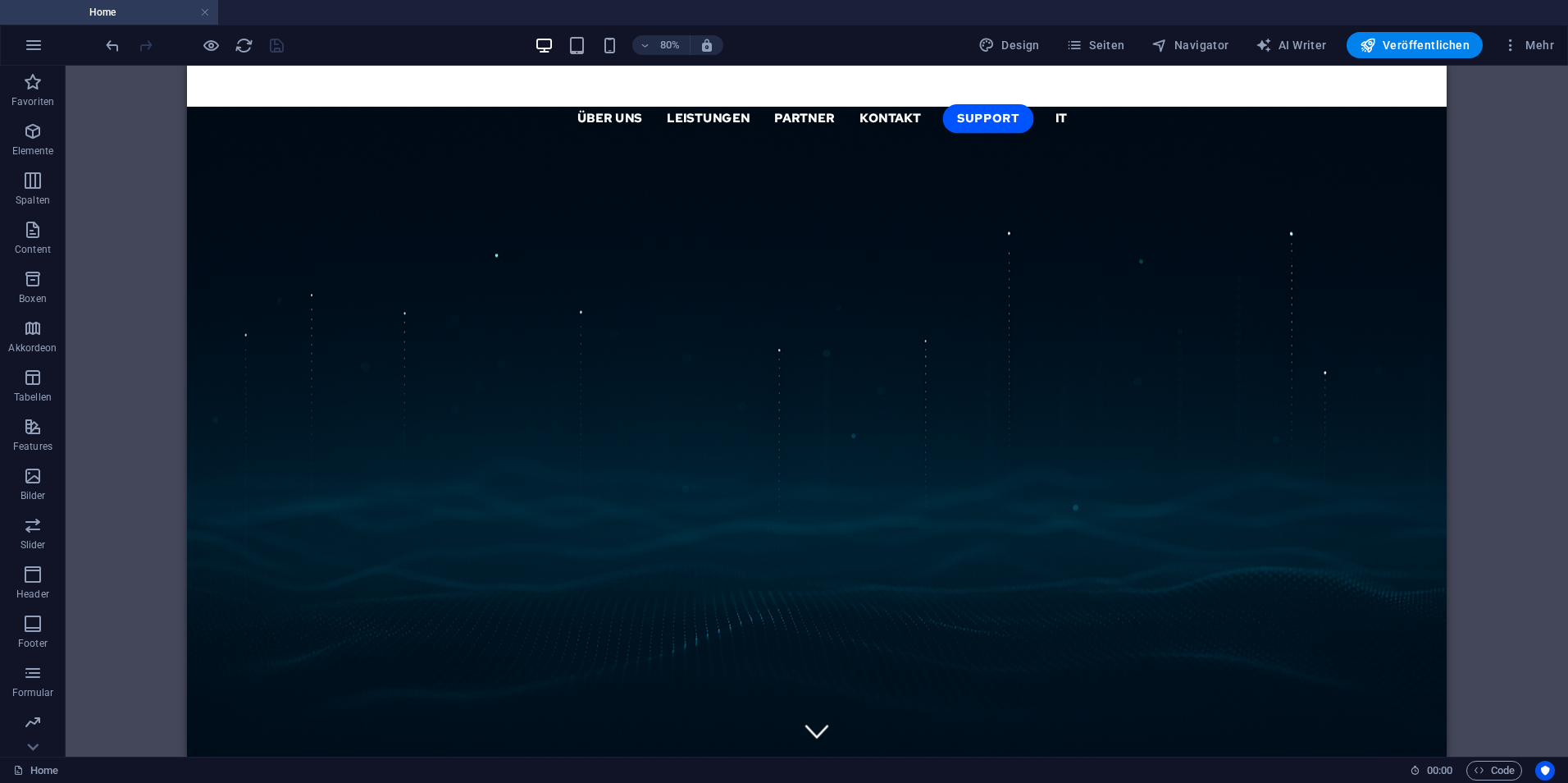
click at [95, 206] on div "H1 Banner Container Menüleiste Container H2 Text Menü Logo Menüleiste Logo Menü" at bounding box center [816, 411] width 1502 height 691
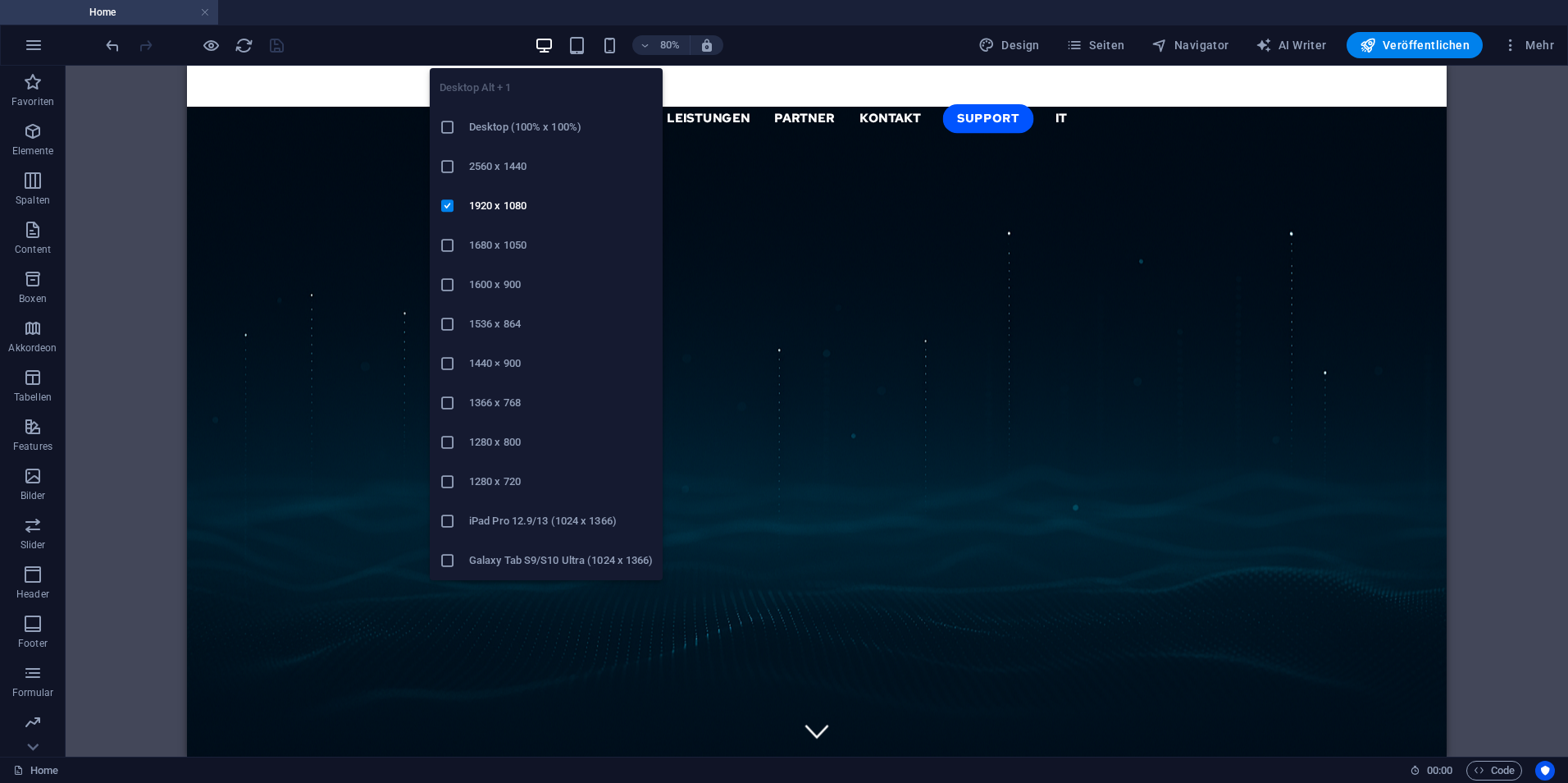
click at [451, 360] on icon at bounding box center [447, 363] width 17 height 17
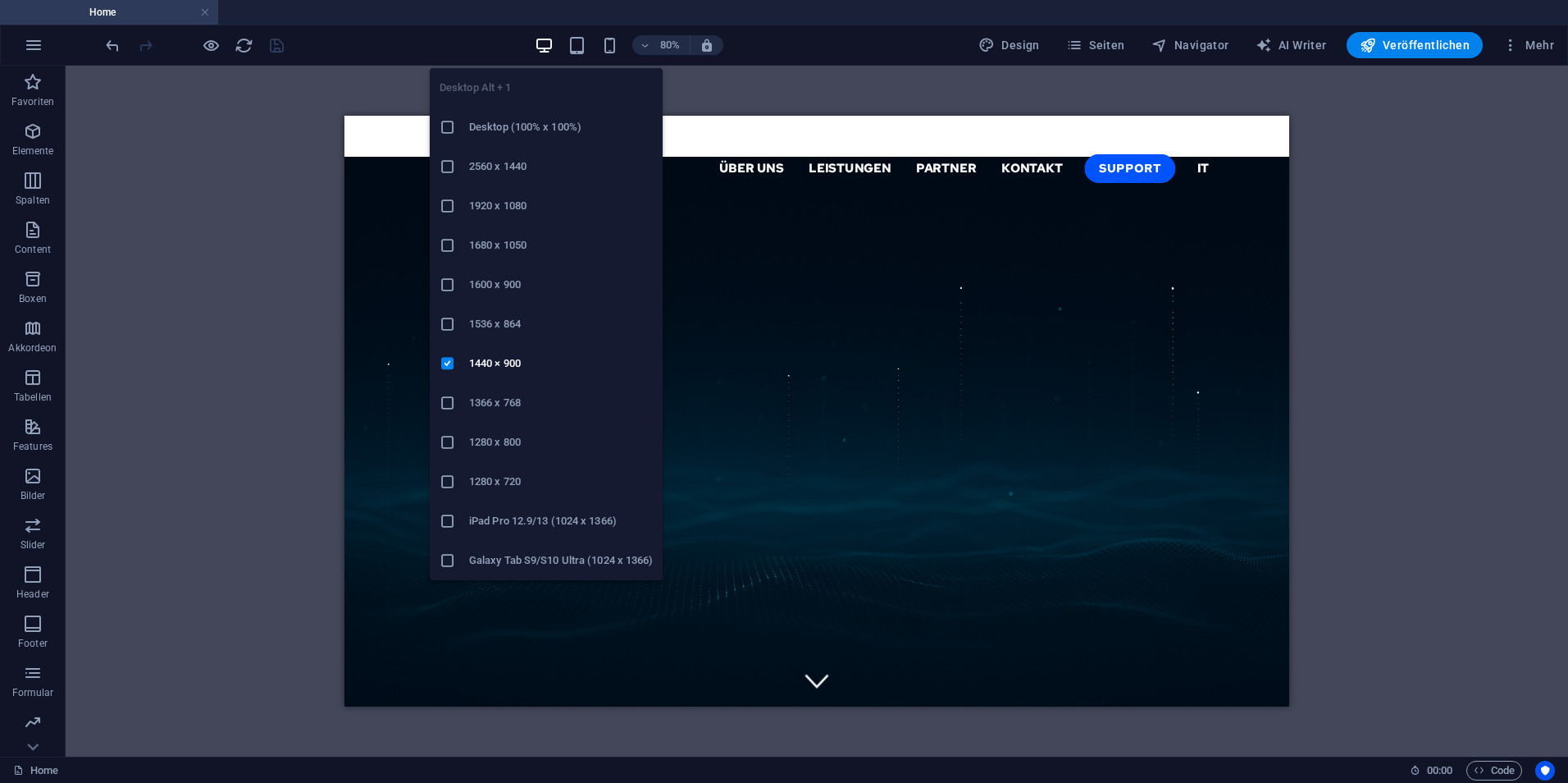
click at [446, 212] on icon at bounding box center [447, 206] width 17 height 17
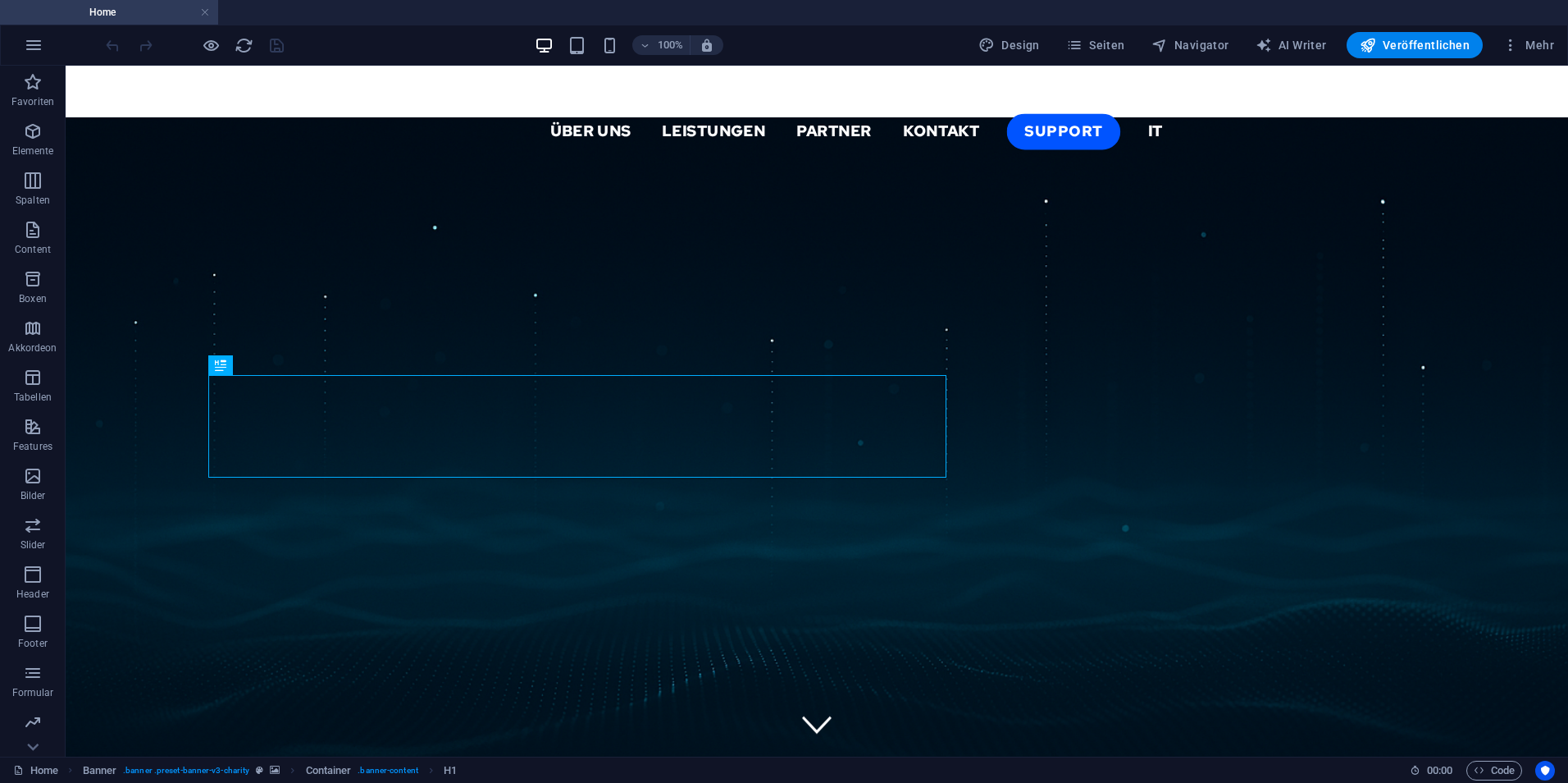
click at [24, 42] on icon "button" at bounding box center [34, 46] width 20 height 20
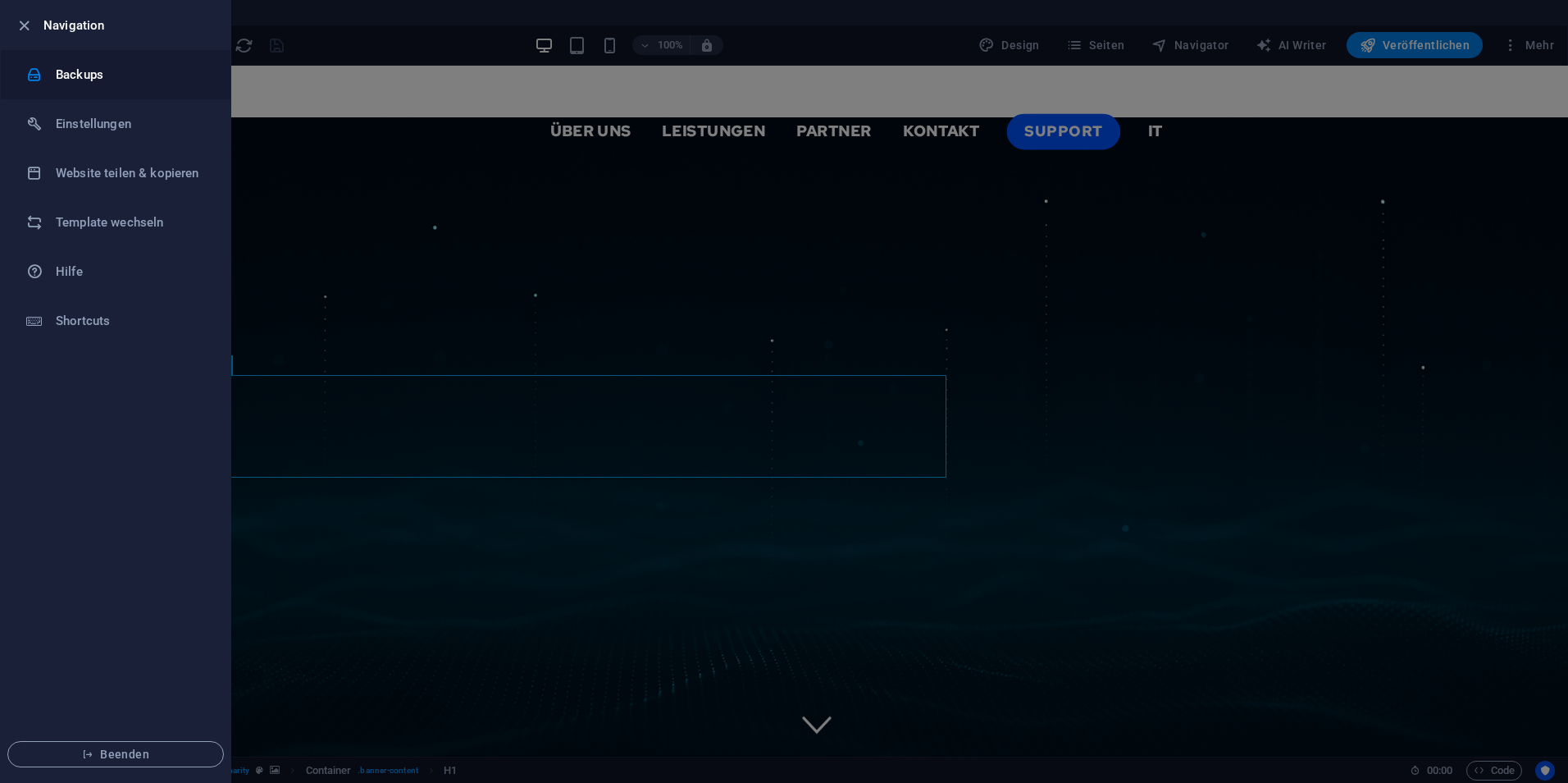
click at [108, 87] on li "Backups" at bounding box center [116, 75] width 230 height 49
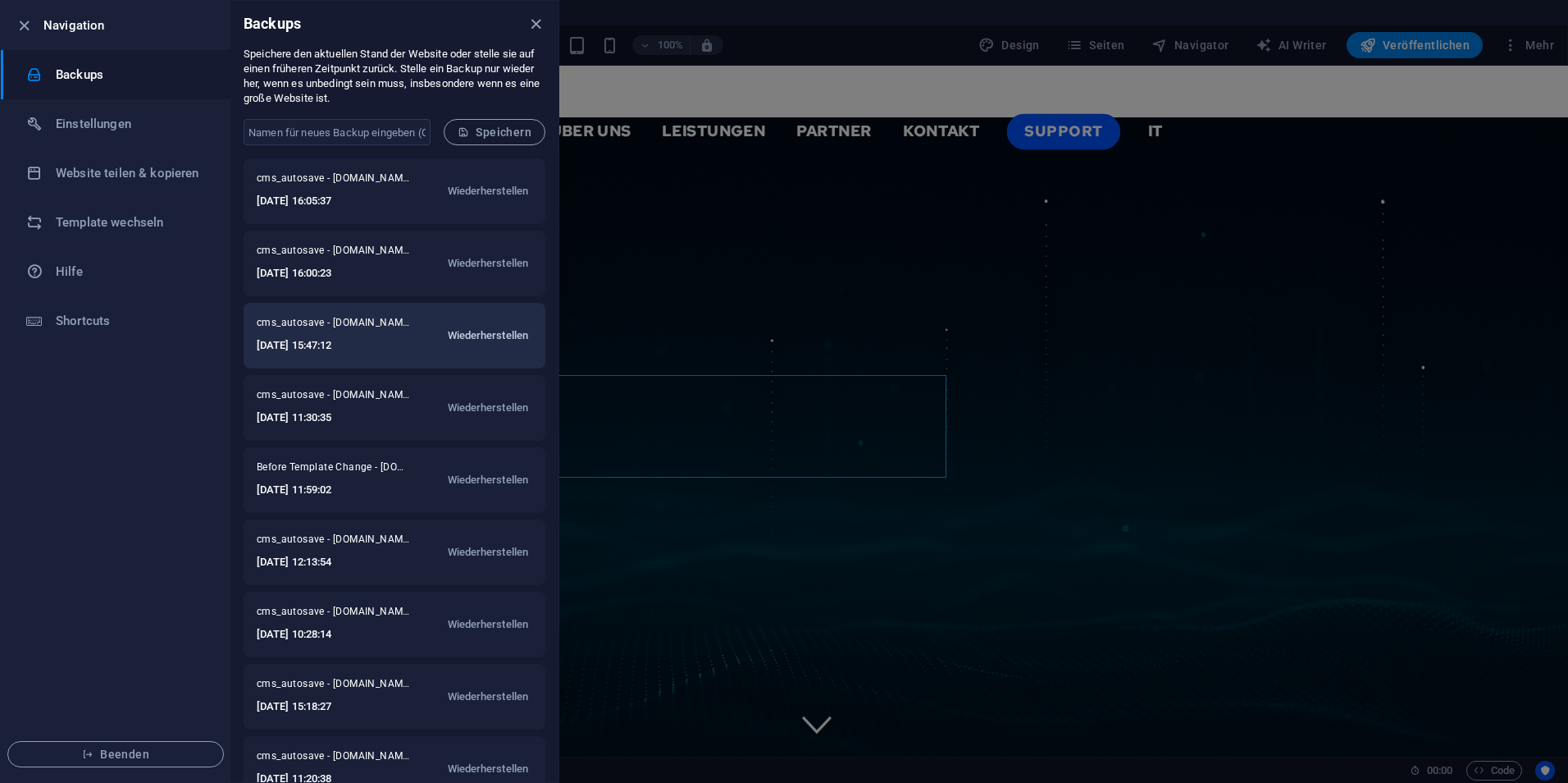
click at [482, 336] on span "Wiederherstellen" at bounding box center [489, 336] width 81 height 20
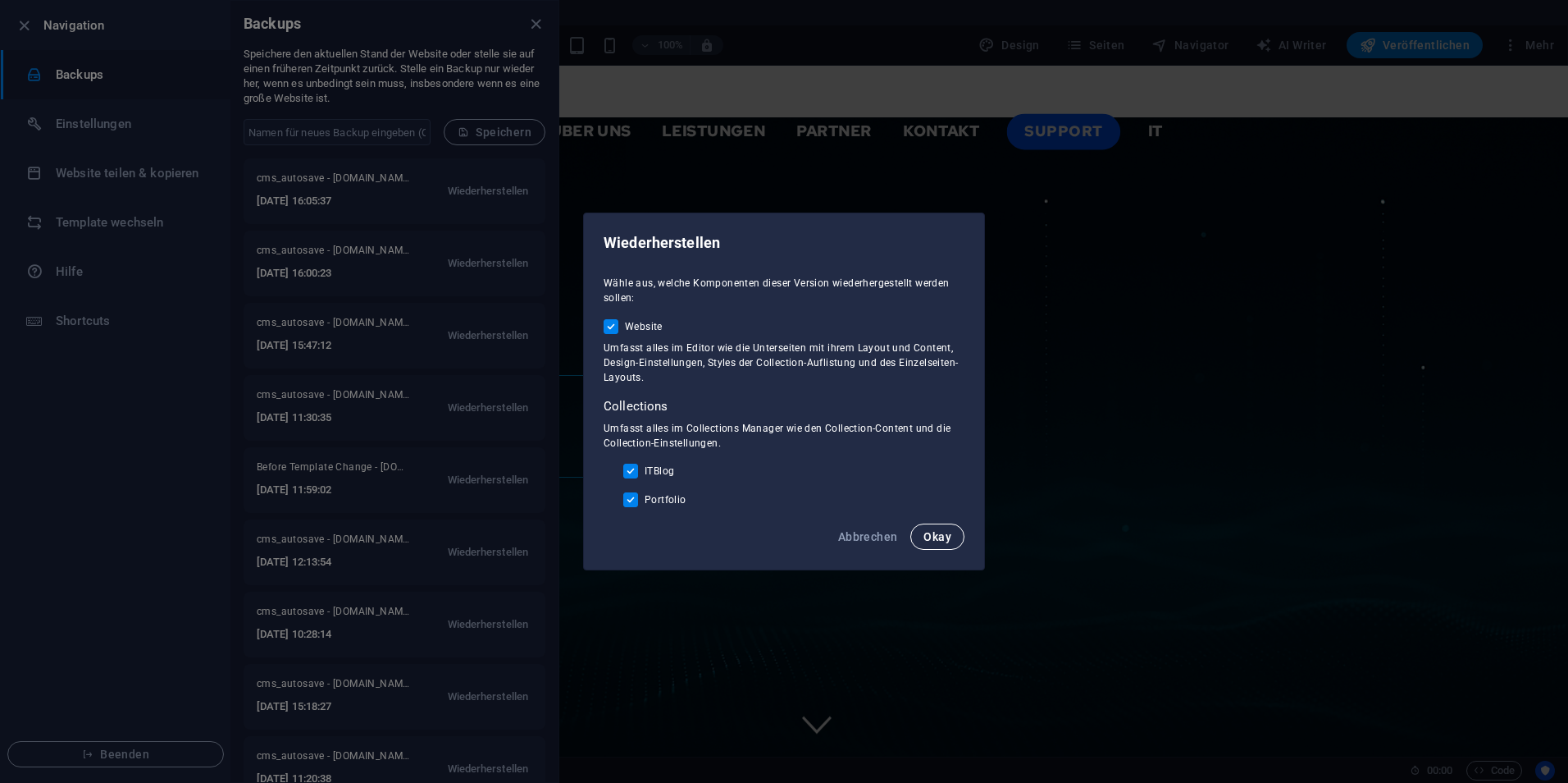
click at [944, 539] on span "Okay" at bounding box center [937, 536] width 28 height 13
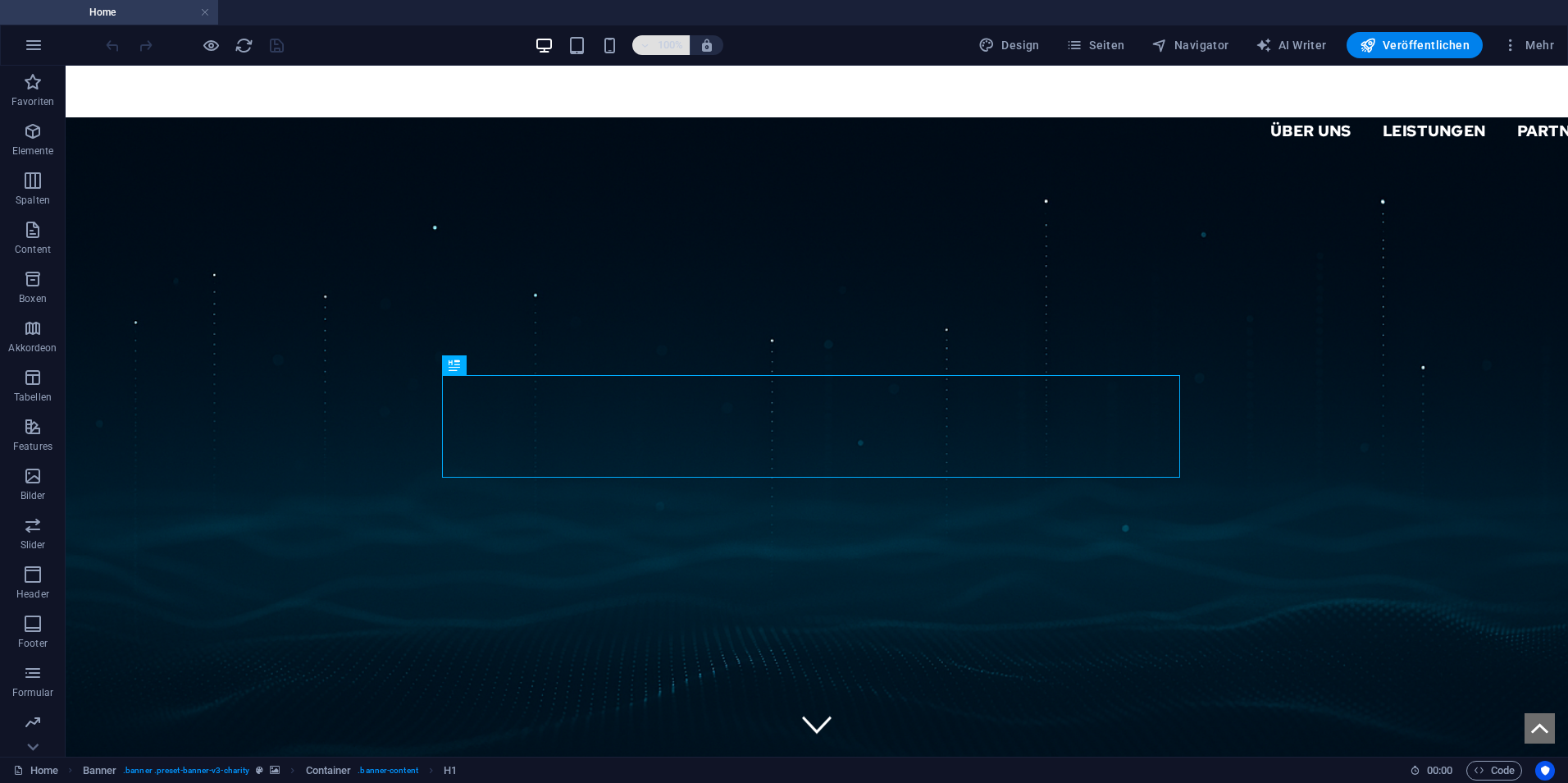
click at [736, 644] on h6 "100%" at bounding box center [751, 659] width 30 height 30
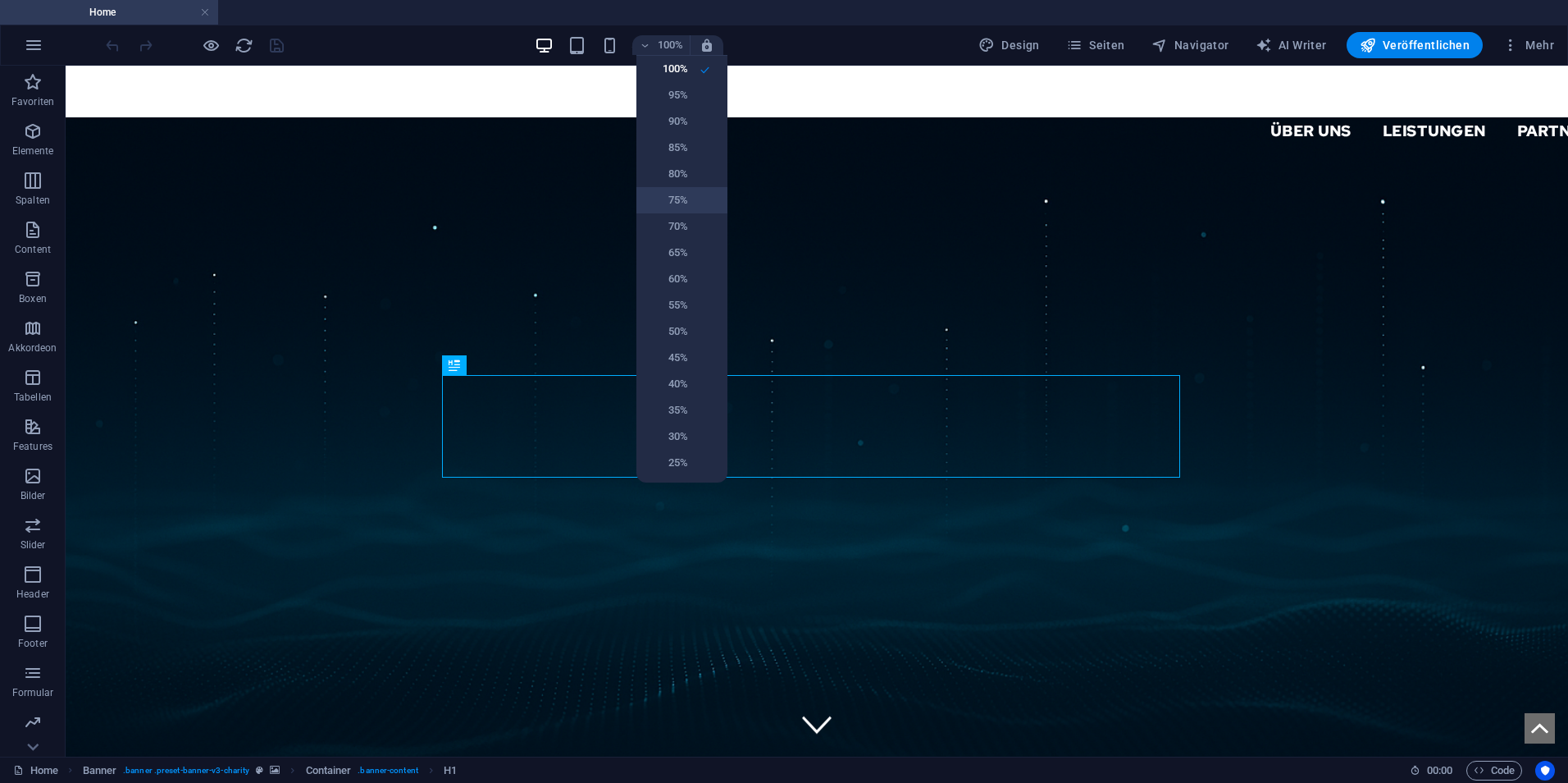
click at [683, 199] on h6 "75%" at bounding box center [667, 200] width 42 height 20
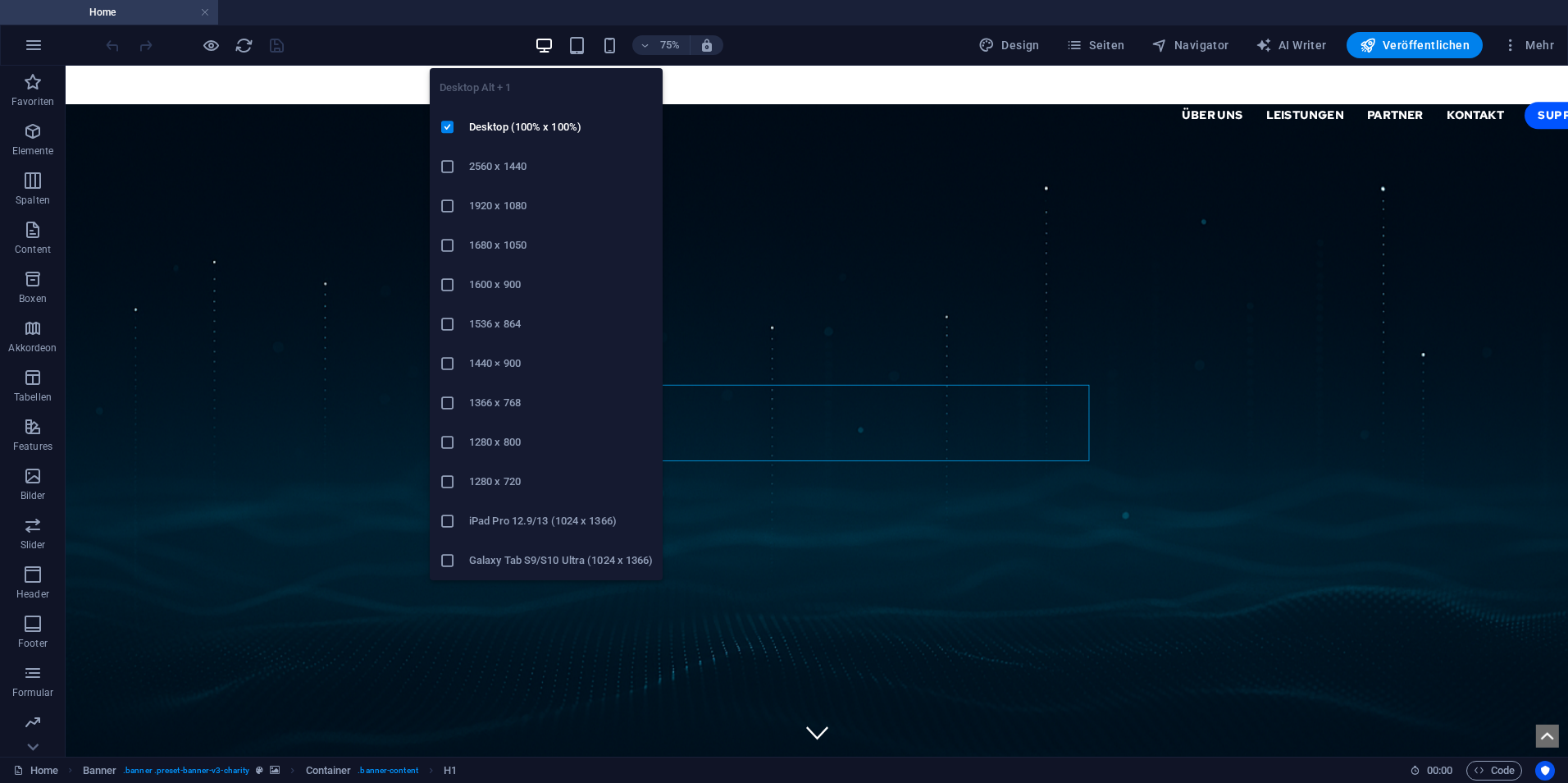
click at [458, 202] on div at bounding box center [454, 206] width 30 height 17
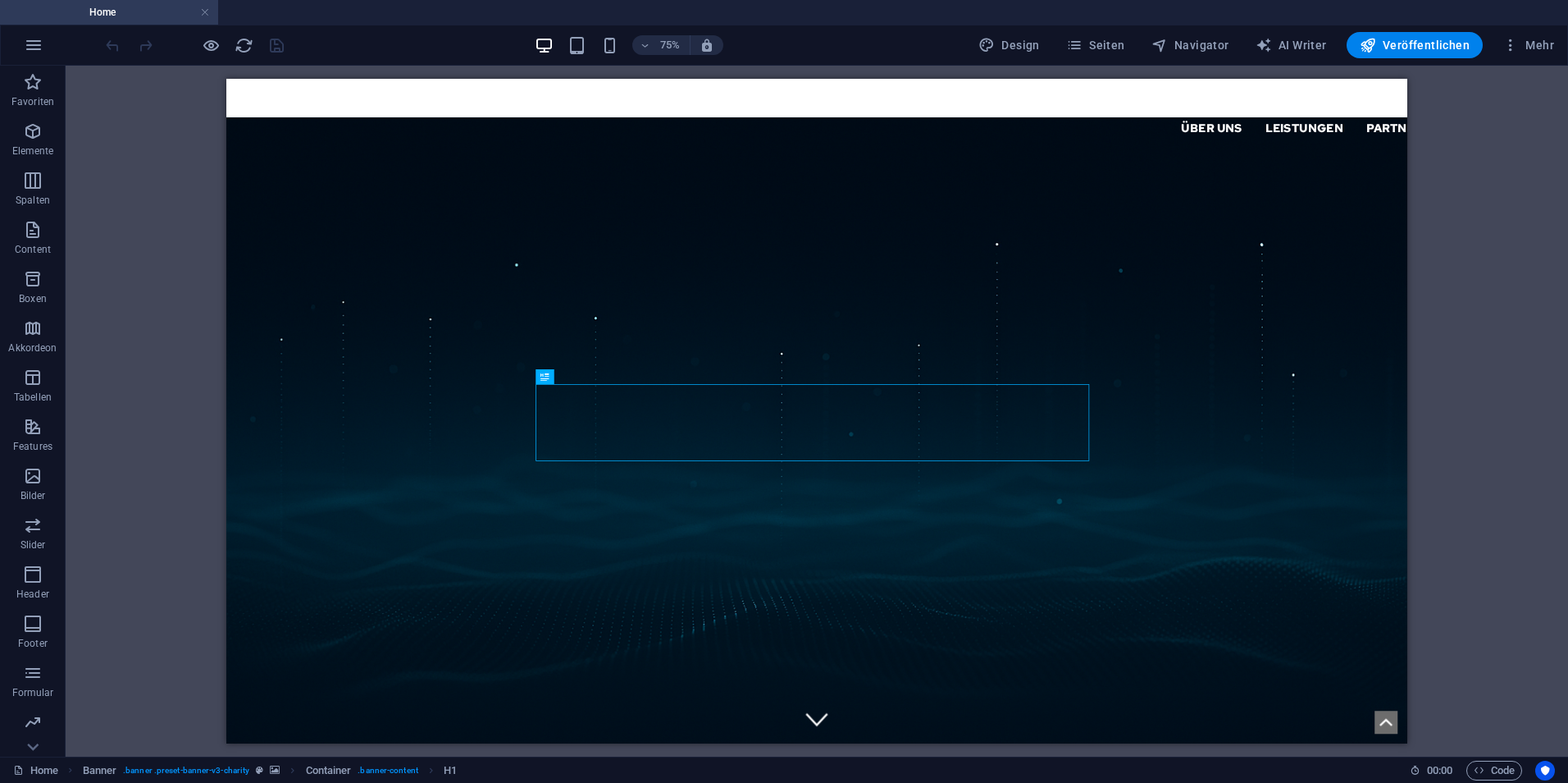
click at [116, 261] on div "Ziehe hier rein, um den vorhandenen Inhalt zu ersetzen. Drücke "Strg", wenn du …" at bounding box center [816, 411] width 1502 height 691
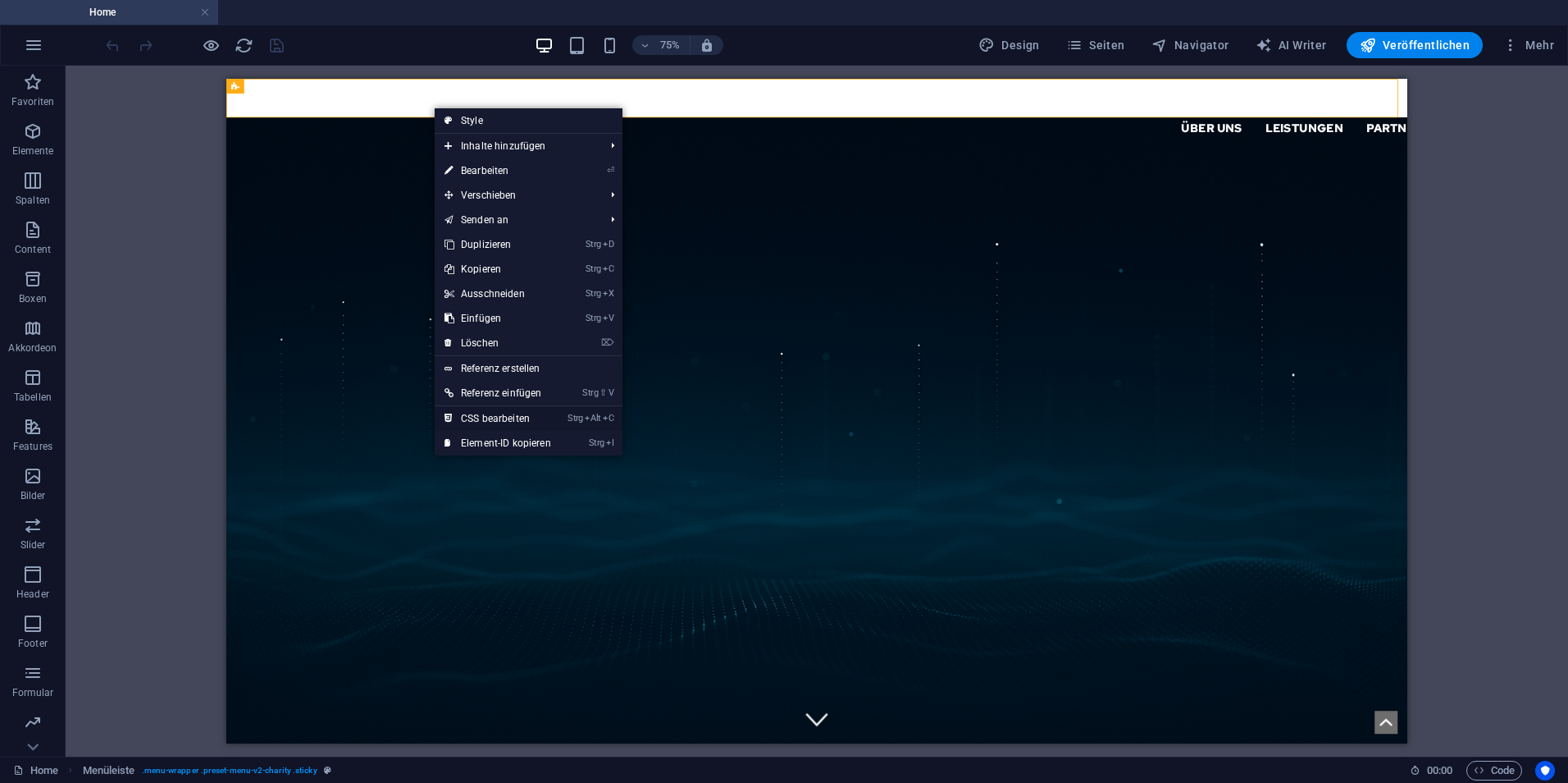
click at [507, 420] on link "Strg Alt C CSS bearbeiten" at bounding box center [498, 418] width 127 height 25
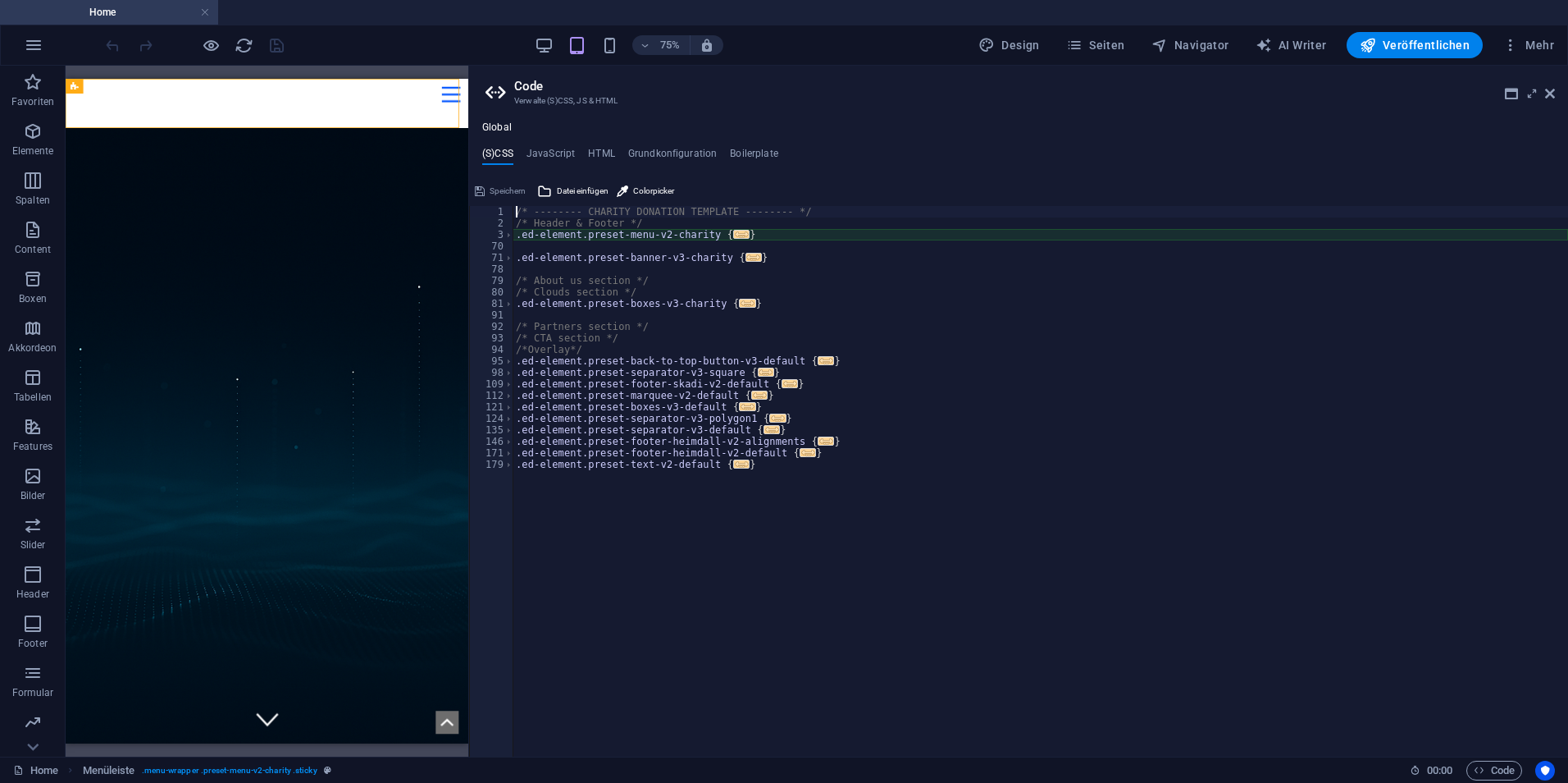
type textarea "@include menu-v2("
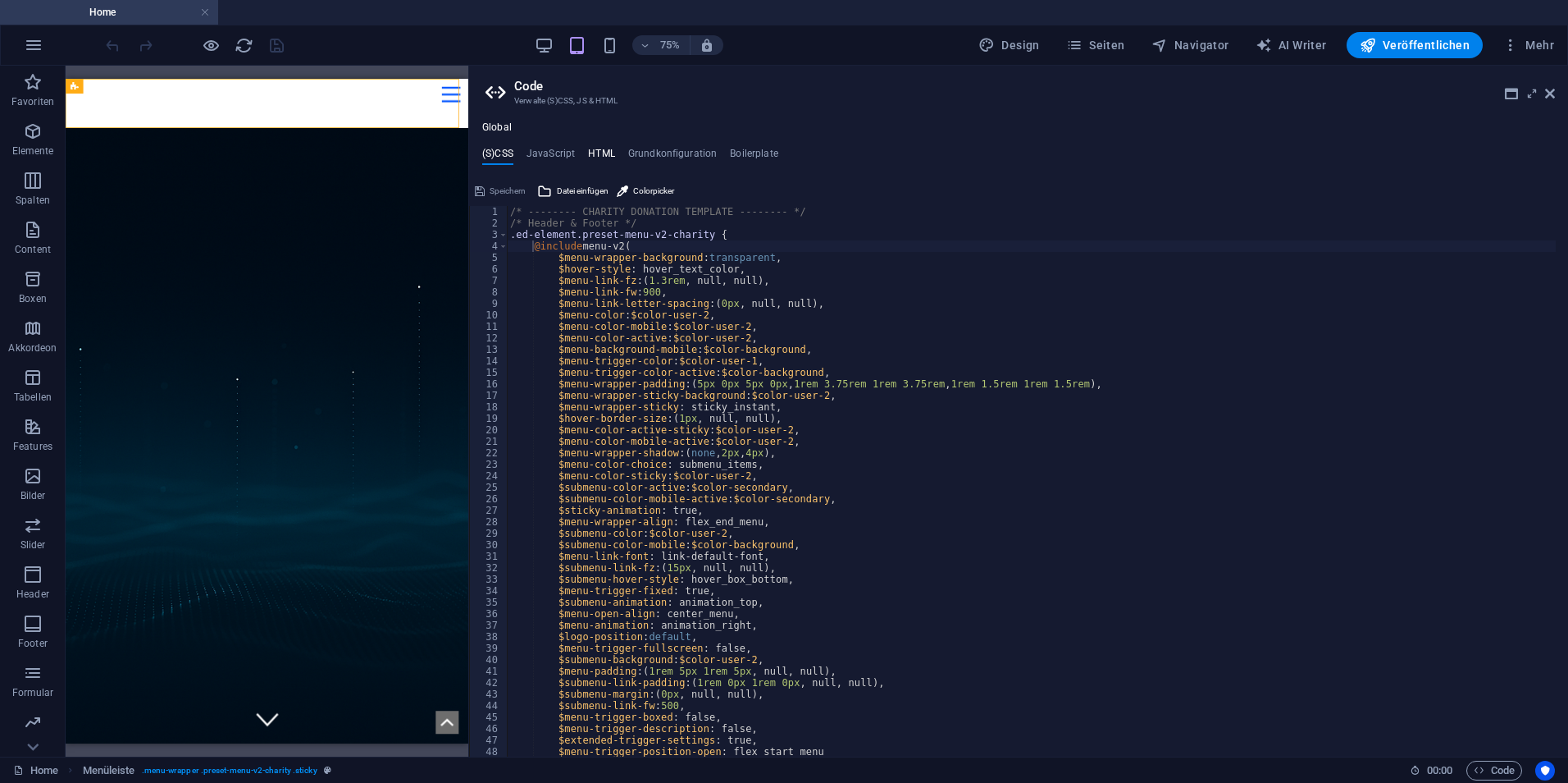
click at [610, 152] on h4 "HTML" at bounding box center [600, 156] width 27 height 18
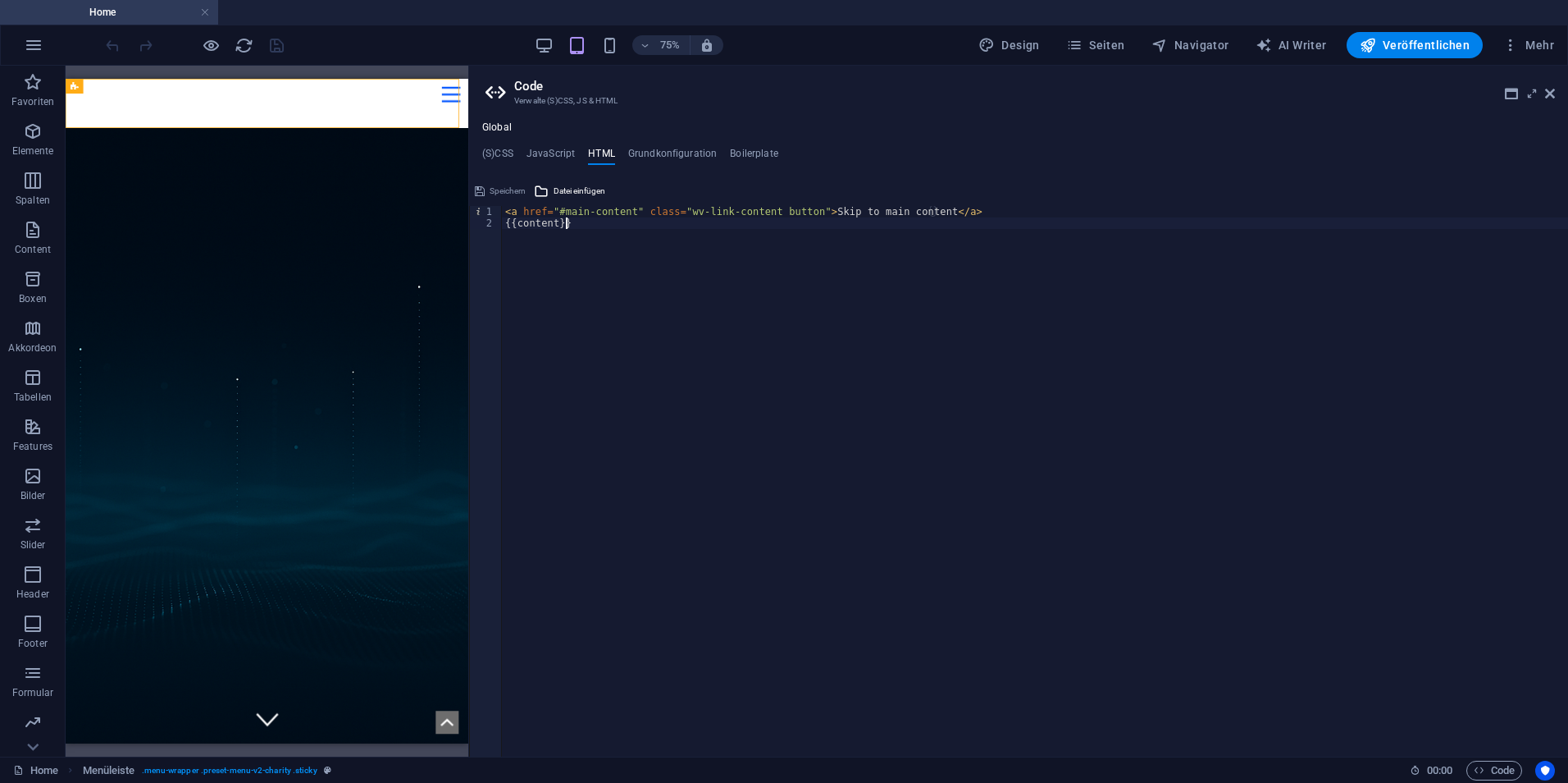
click at [677, 324] on div "< a href = "#main-content" class = "wv-link-content button" > Skip to main cont…" at bounding box center [1034, 492] width 1065 height 573
type textarea "{{content}}"
click at [658, 148] on h4 "Grundkonfiguration" at bounding box center [673, 156] width 89 height 18
type textarea "$color-background: #ffffff;"
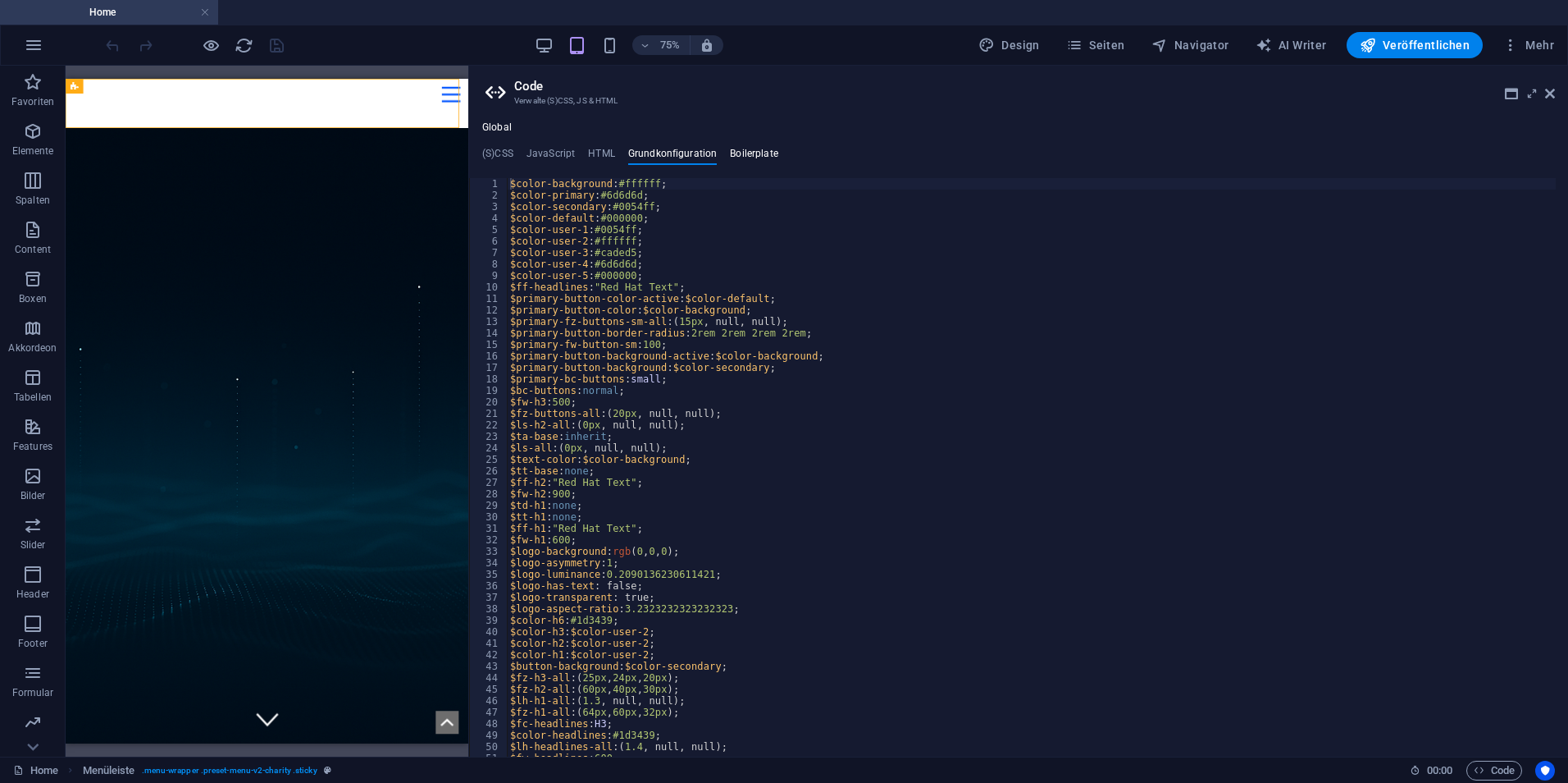
click at [751, 163] on h4 "Boilerplate" at bounding box center [754, 156] width 48 height 18
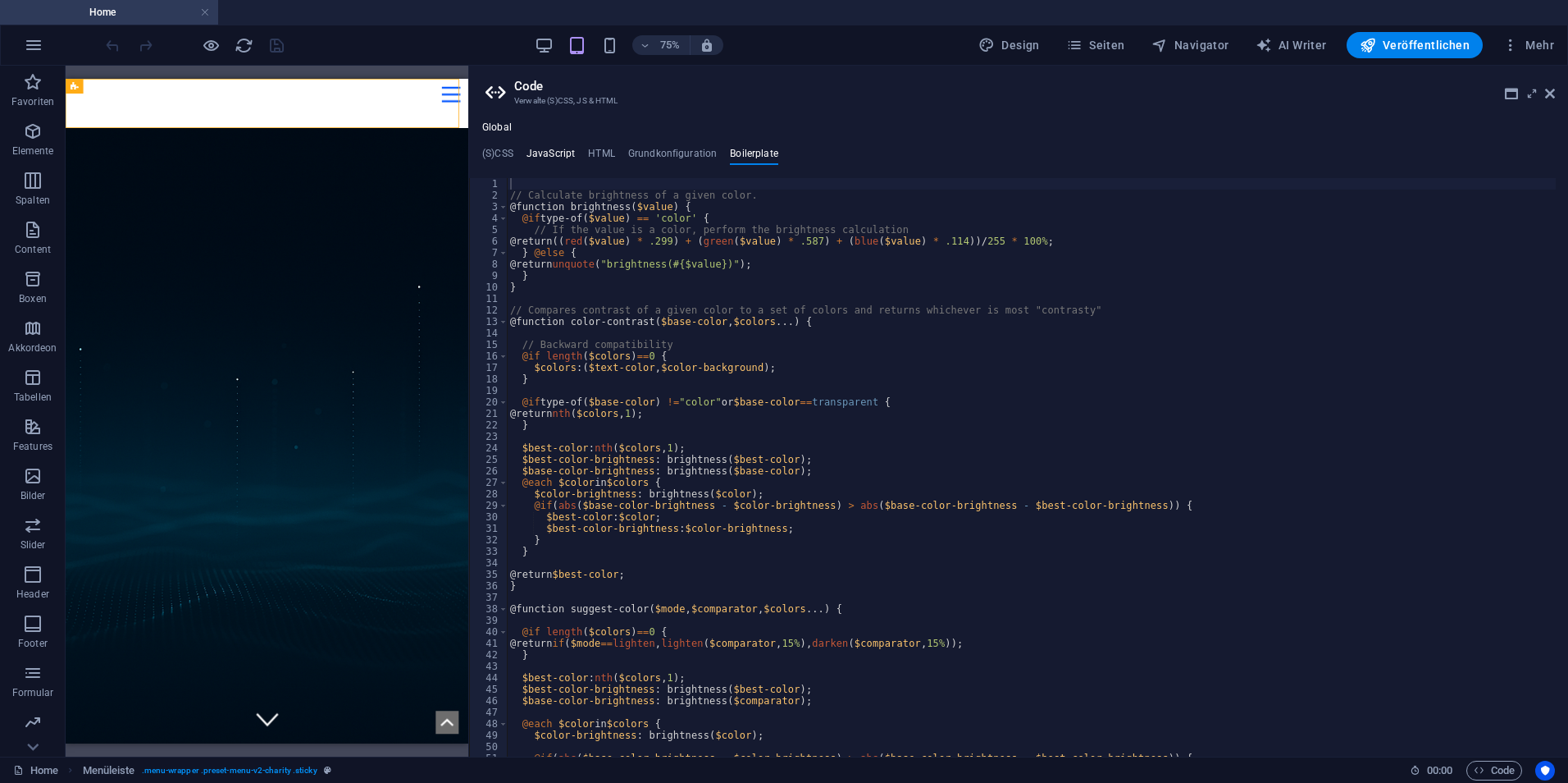
click at [558, 153] on h4 "JavaScript" at bounding box center [550, 156] width 48 height 18
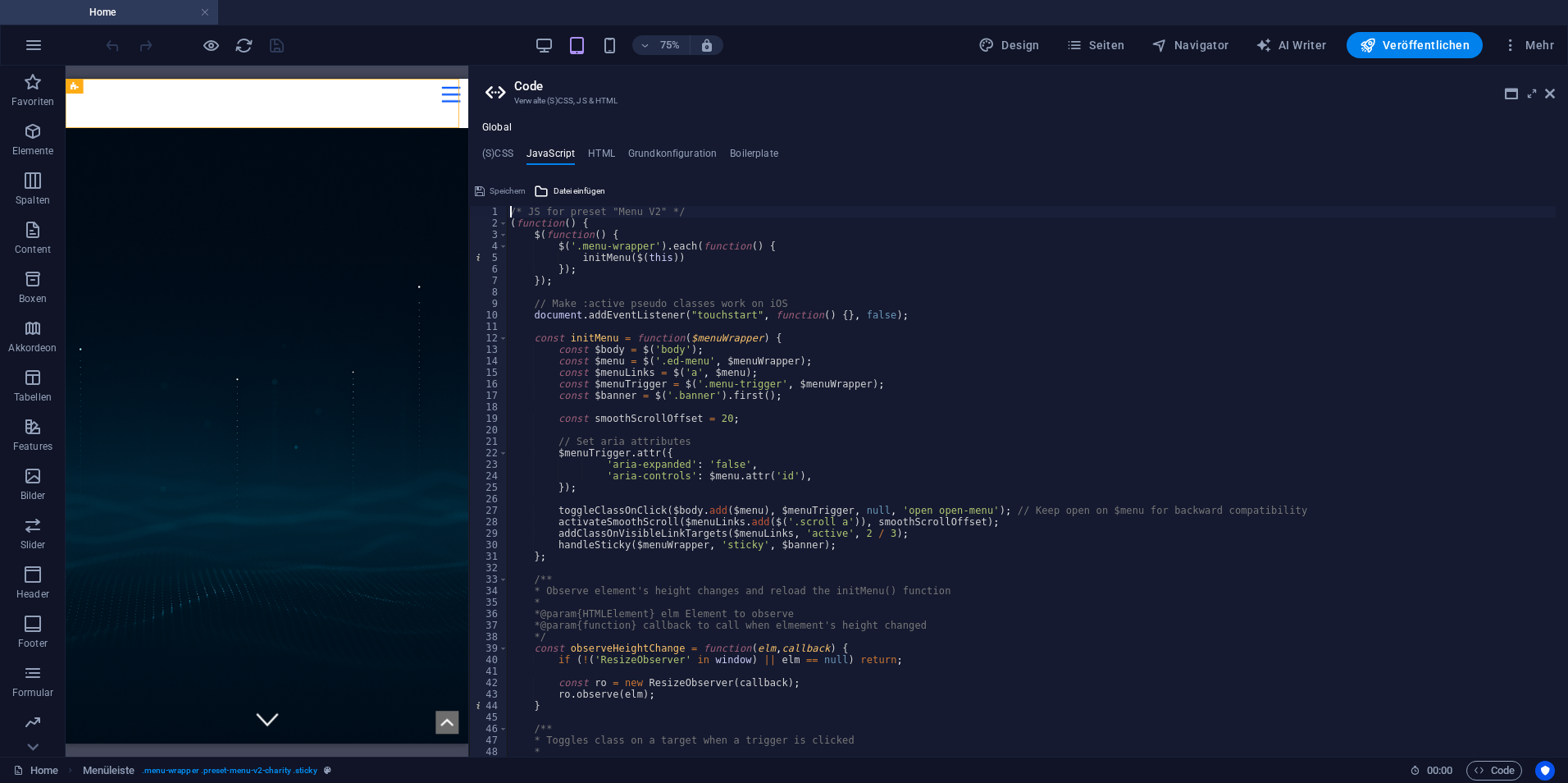
type textarea "}); /* End JS for preset "Marquee V2" */"
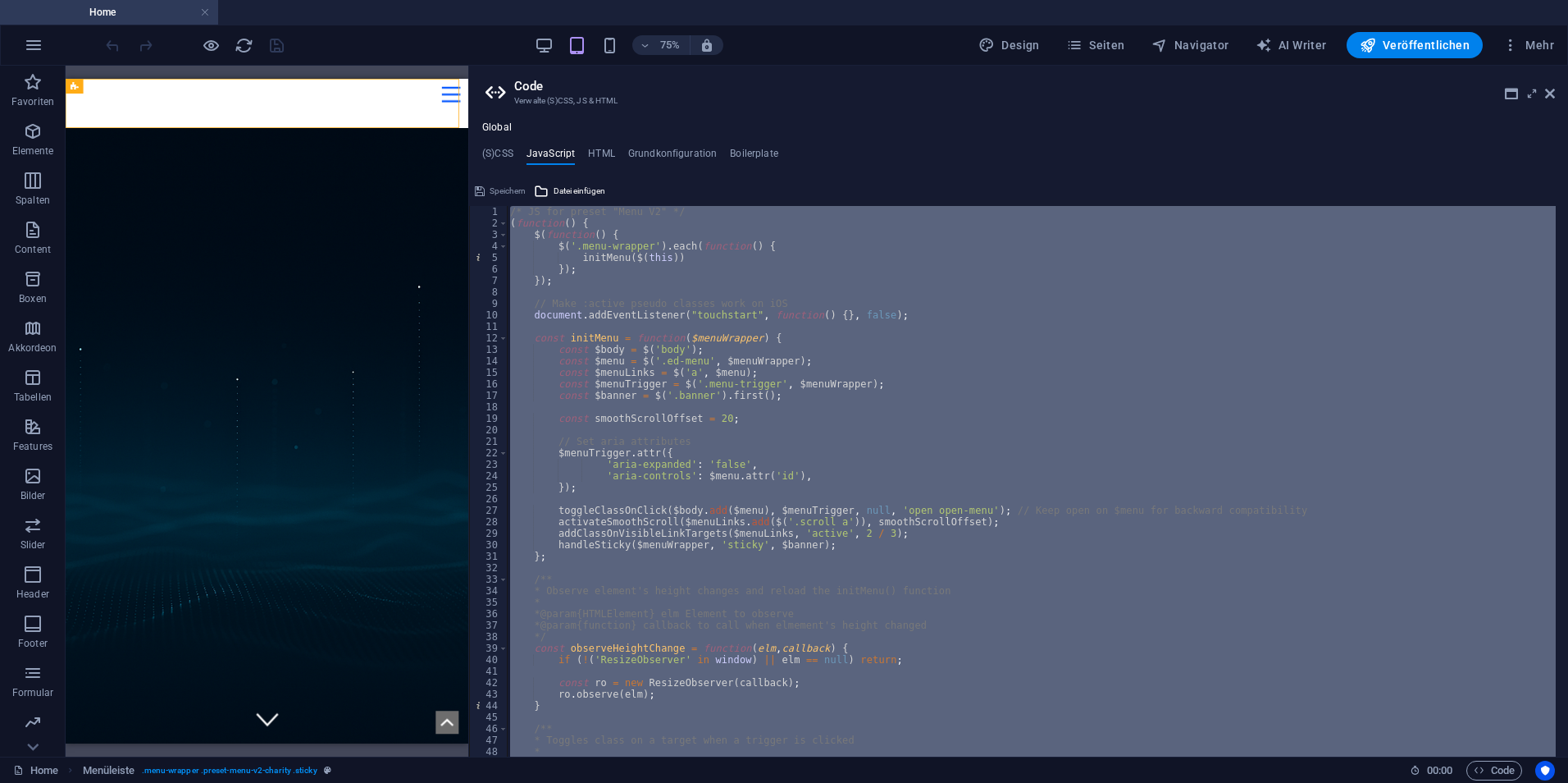
click at [1549, 89] on icon at bounding box center [1549, 93] width 10 height 13
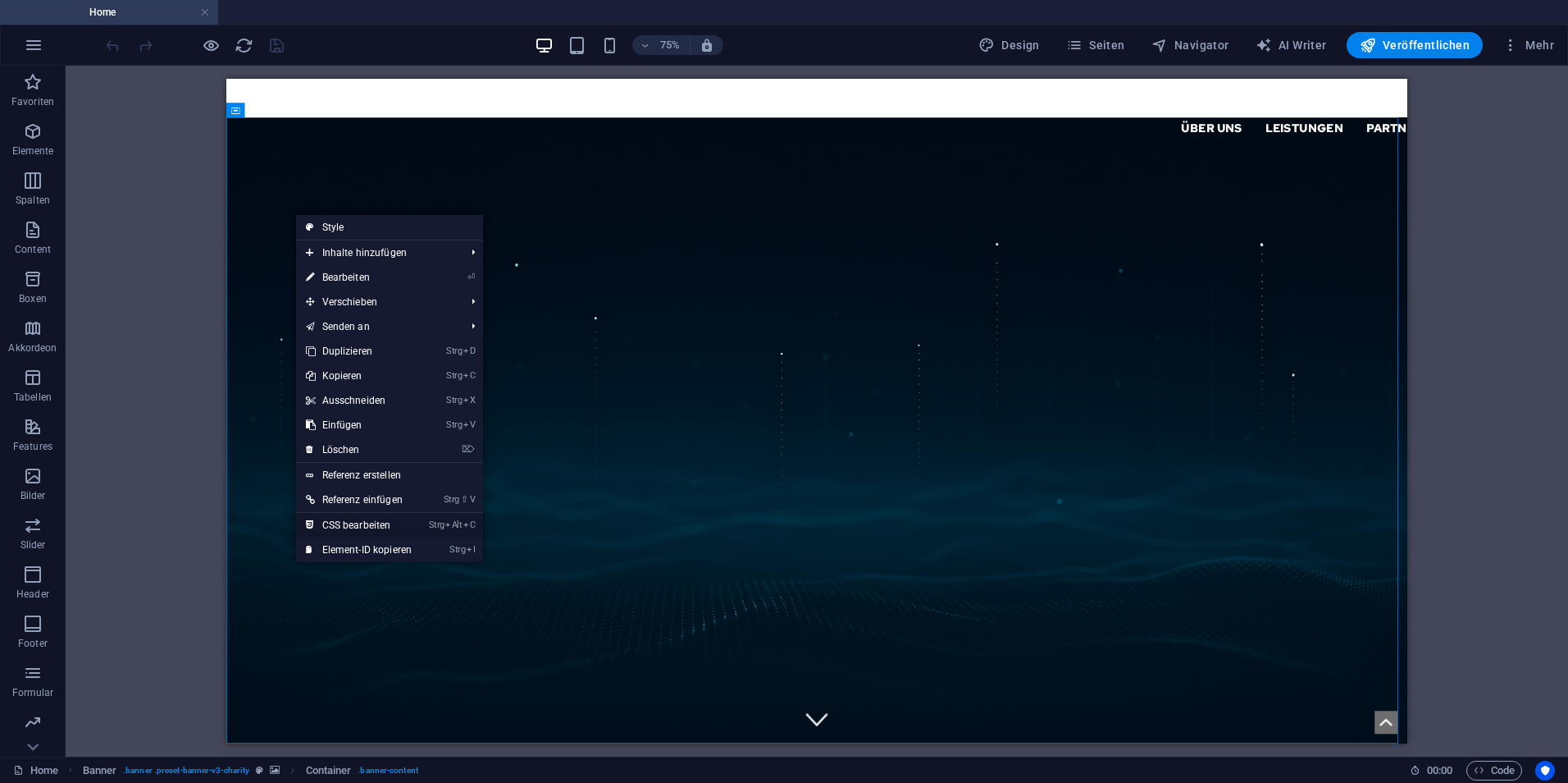
click at [347, 528] on link "Strg Alt C CSS bearbeiten" at bounding box center [359, 525] width 127 height 25
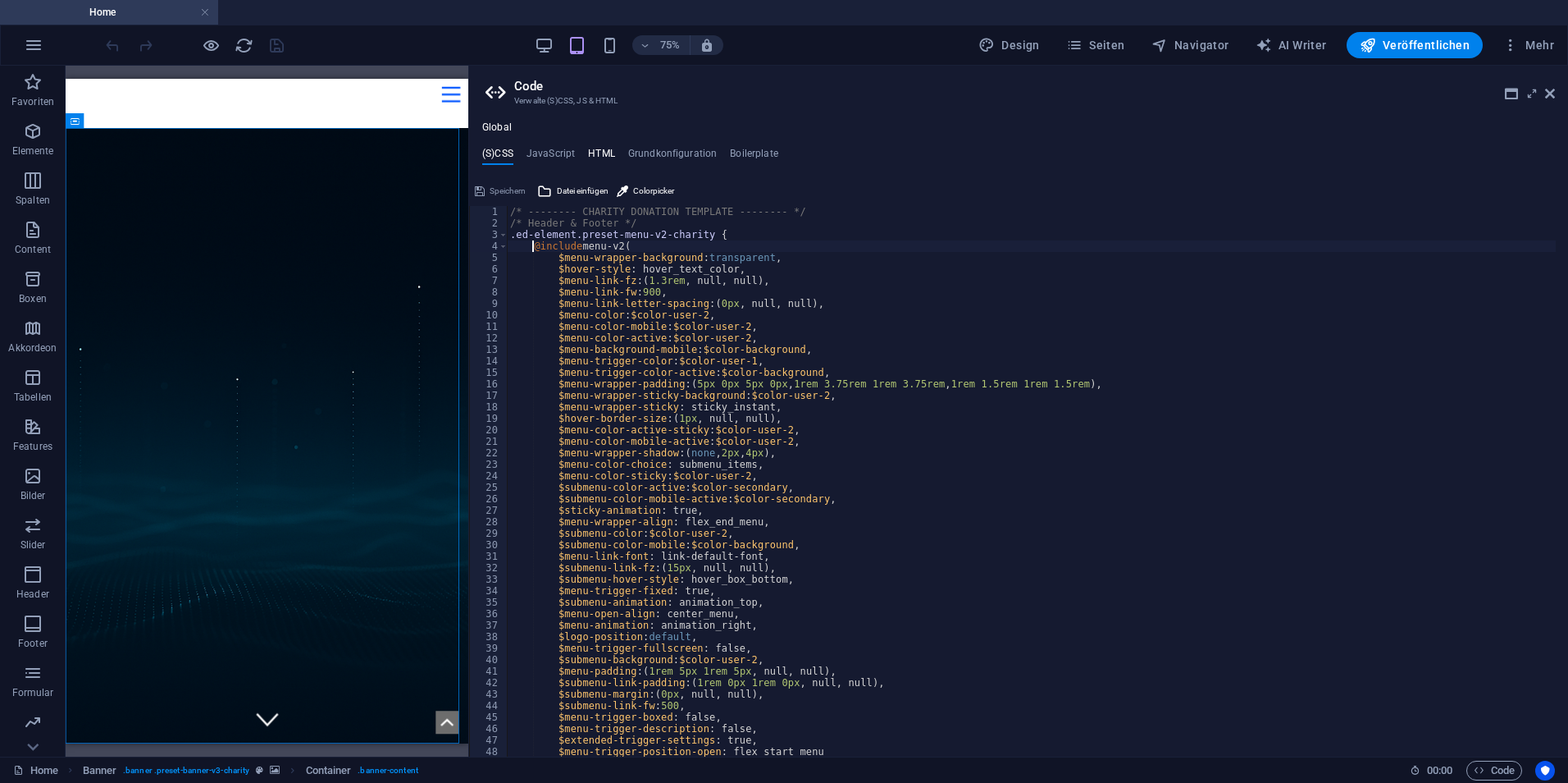
click at [601, 149] on h4 "HTML" at bounding box center [600, 156] width 27 height 18
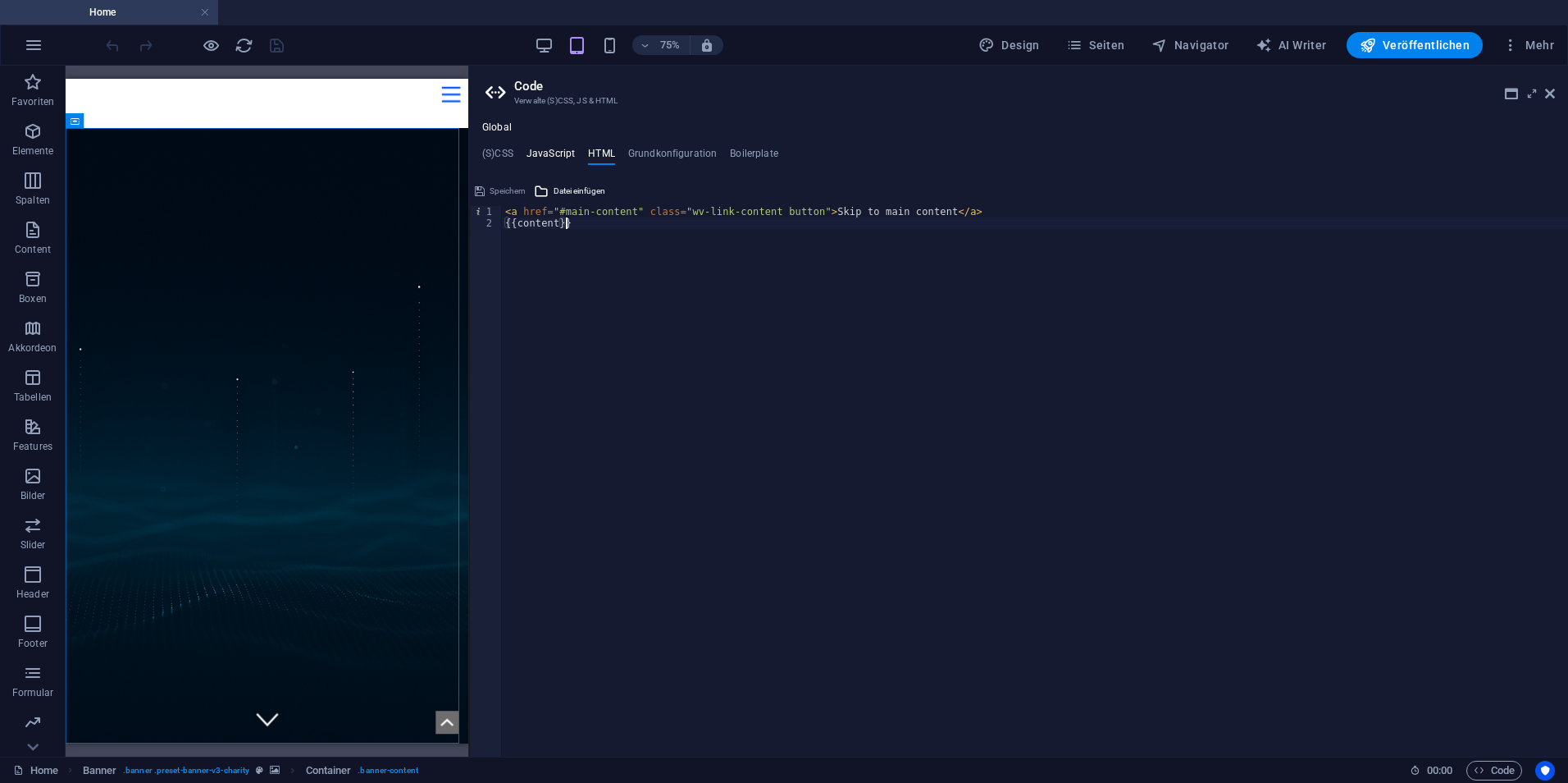
click at [568, 150] on h4 "JavaScript" at bounding box center [550, 156] width 48 height 18
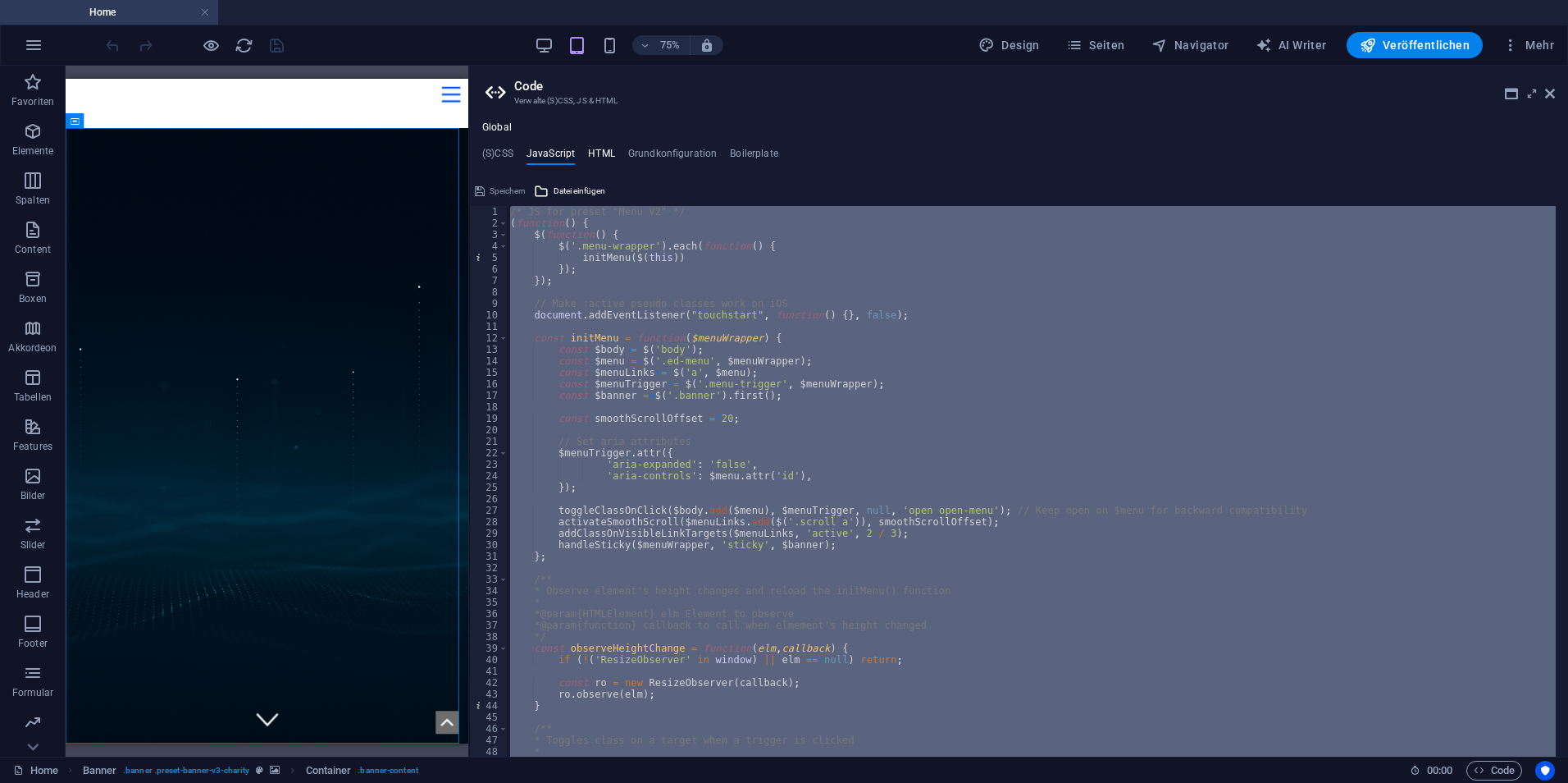
click at [603, 148] on h4 "HTML" at bounding box center [600, 156] width 27 height 18
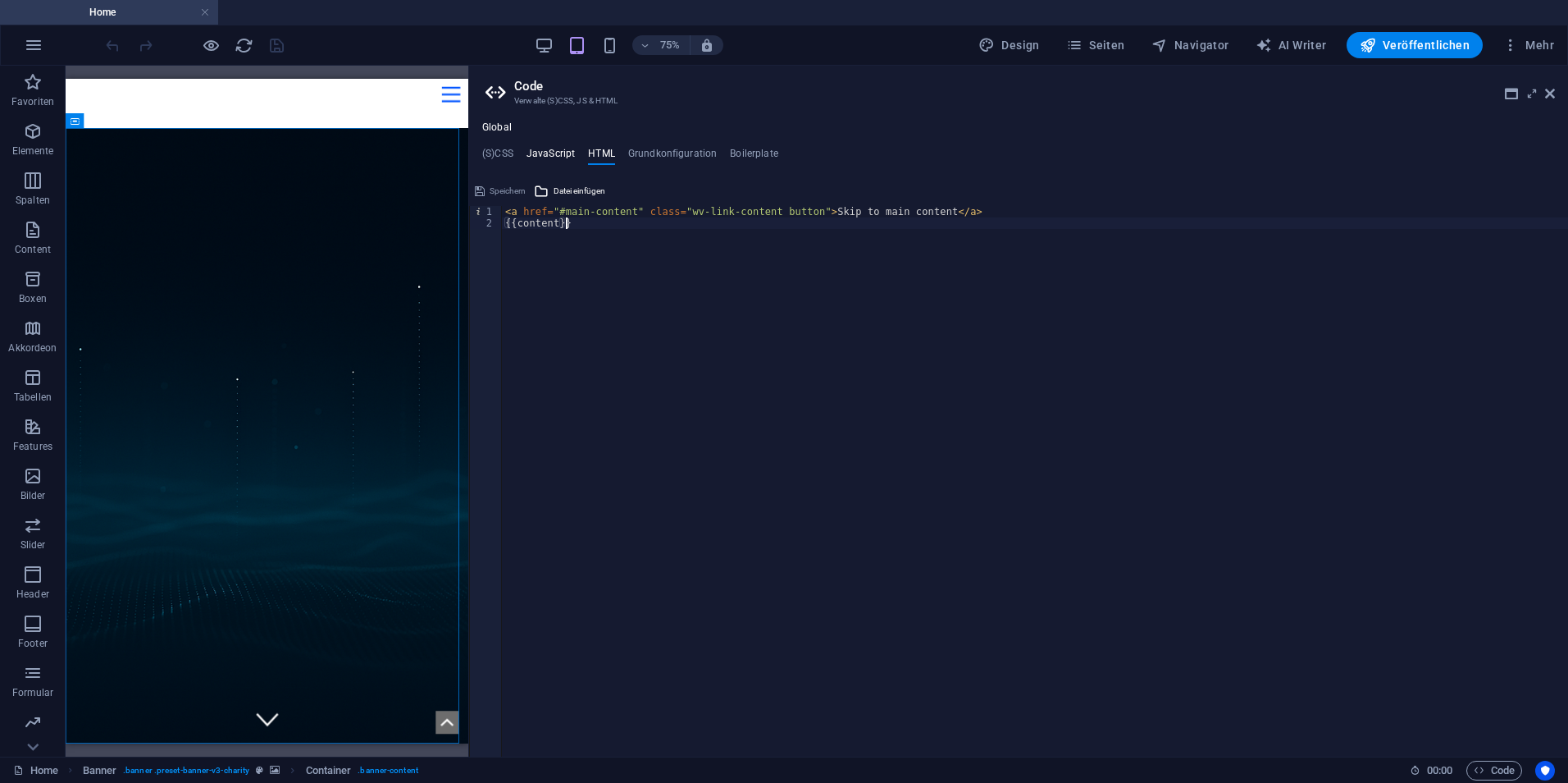
click at [550, 149] on h4 "JavaScript" at bounding box center [550, 156] width 48 height 18
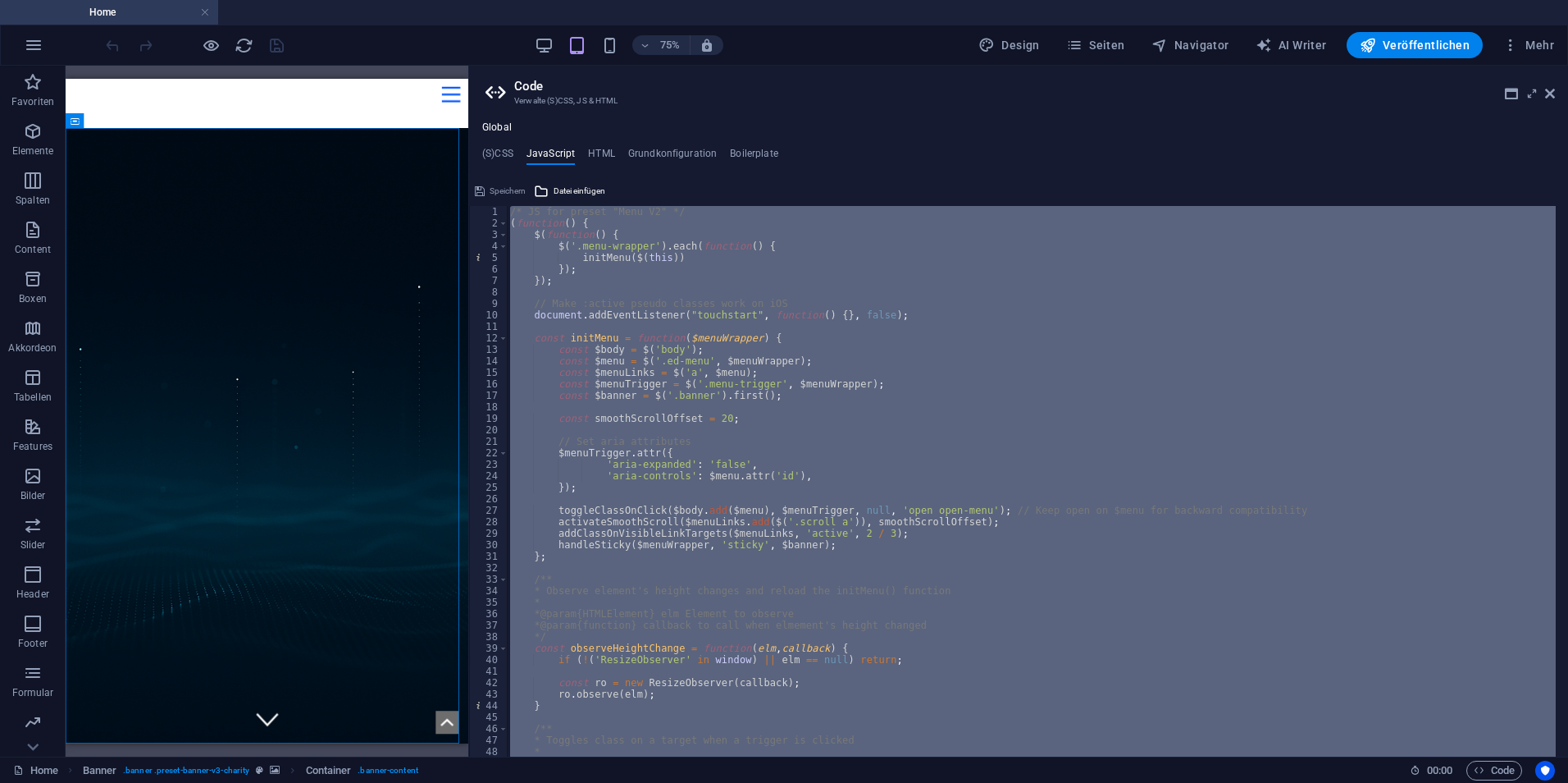
click at [1556, 89] on aside "Code Verwalte (S)CSS, JS & HTML Global (S)CSS JavaScript HTML Grundkonfiguratio…" at bounding box center [1017, 411] width 1099 height 691
click at [1554, 89] on icon at bounding box center [1549, 93] width 10 height 13
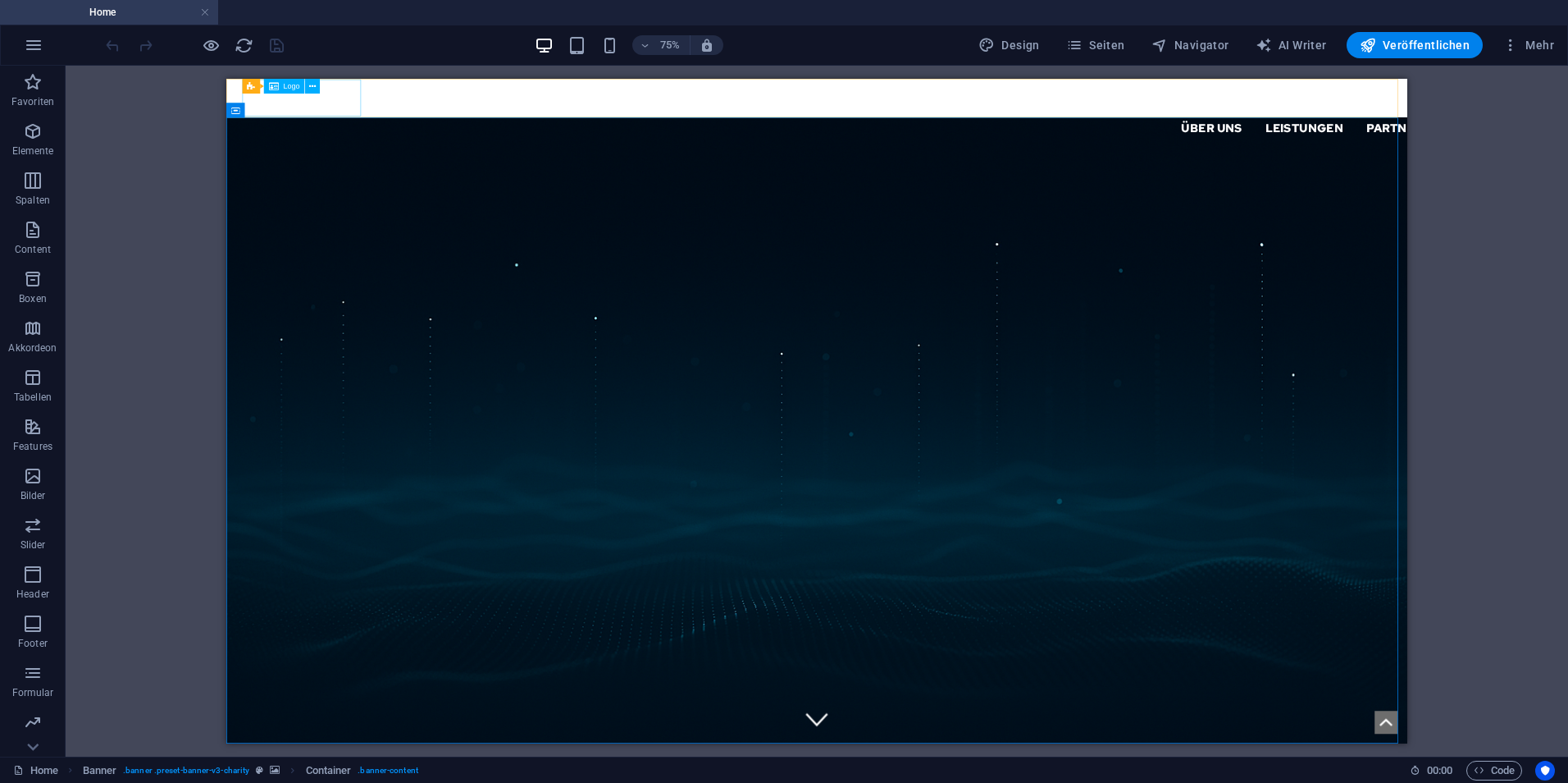
click at [378, 113] on div at bounding box center [677, 103] width 1968 height 49
select select "px"
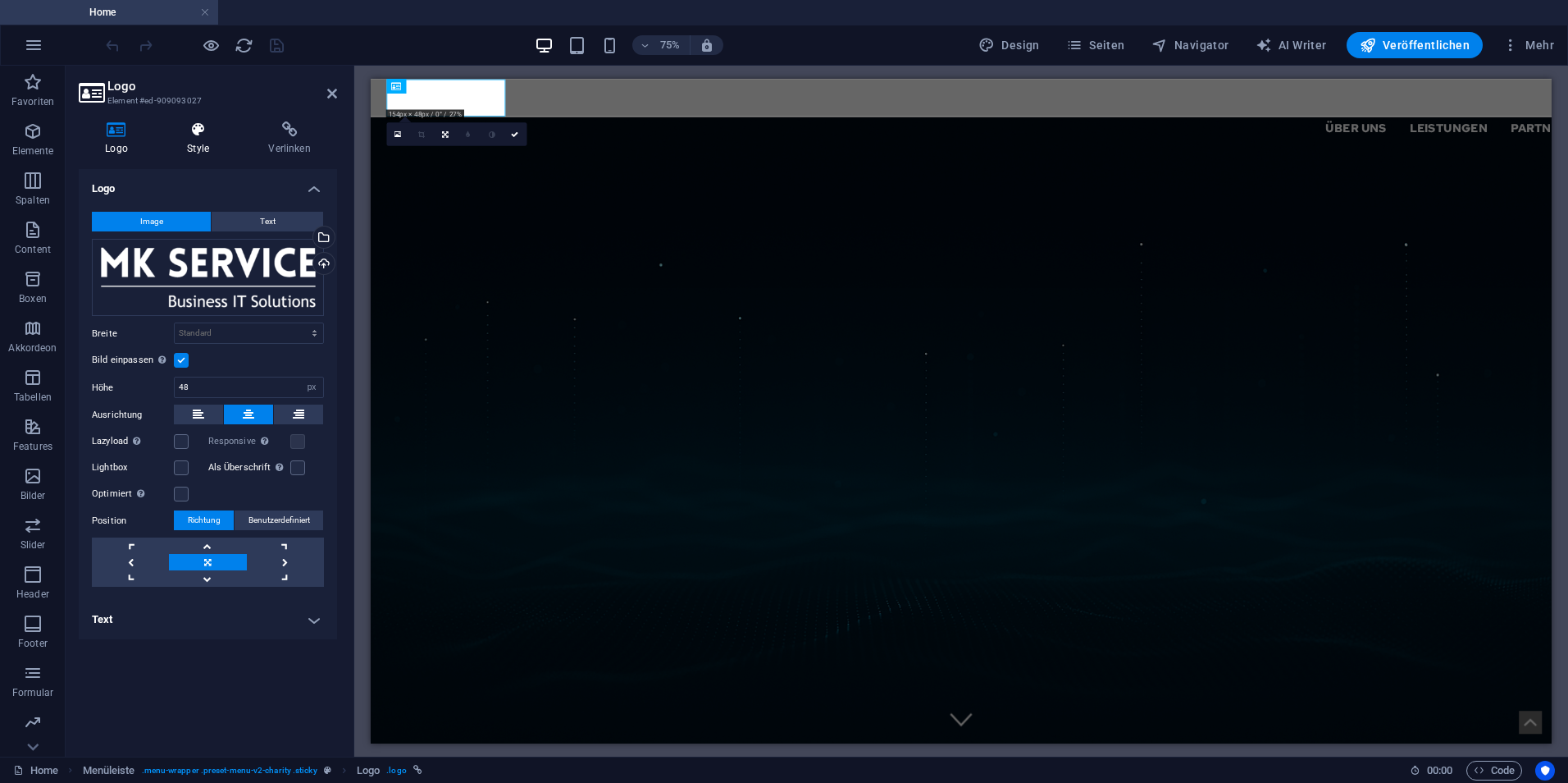
click at [213, 136] on icon at bounding box center [197, 130] width 74 height 17
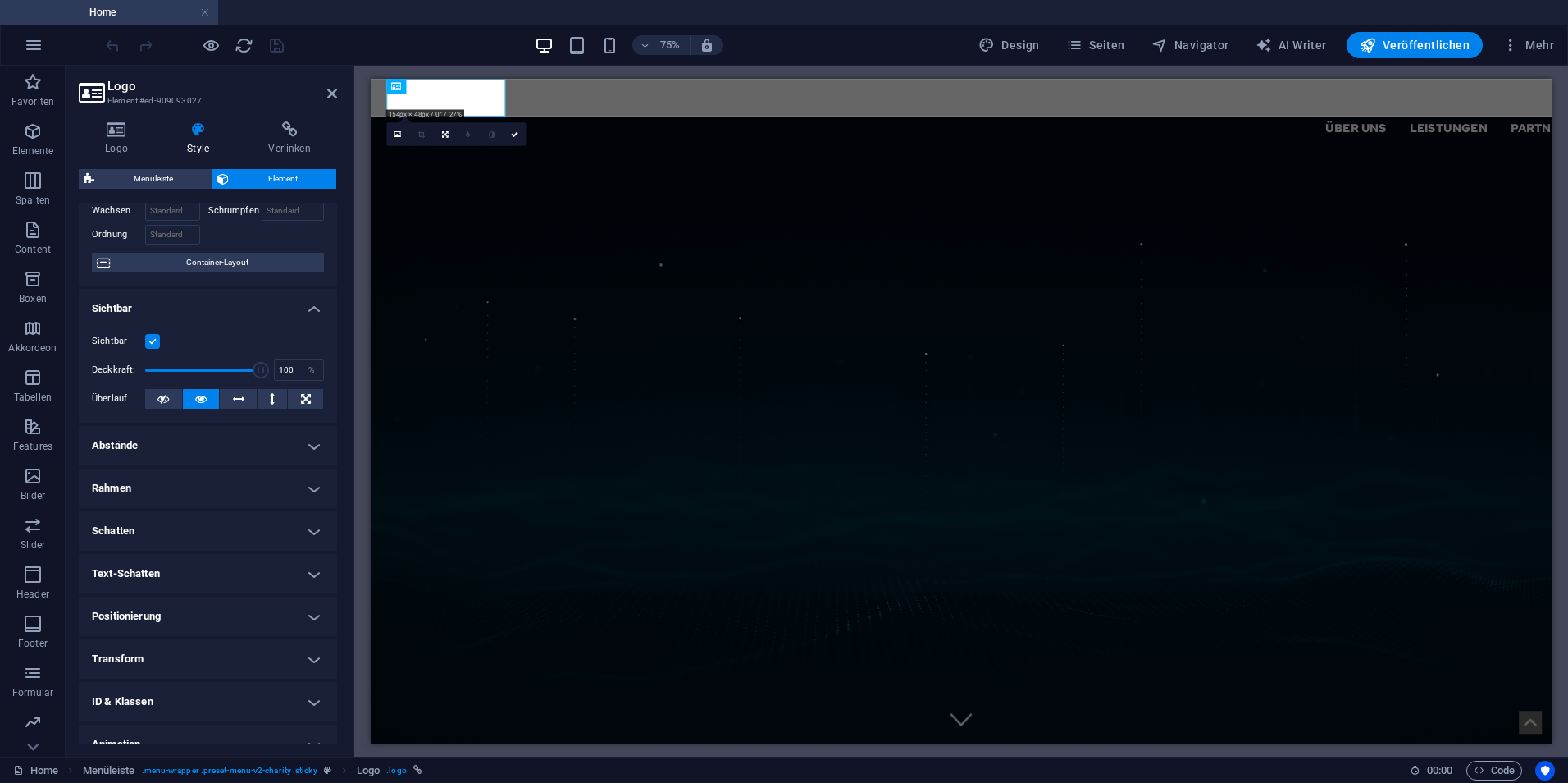
scroll to position [166, 0]
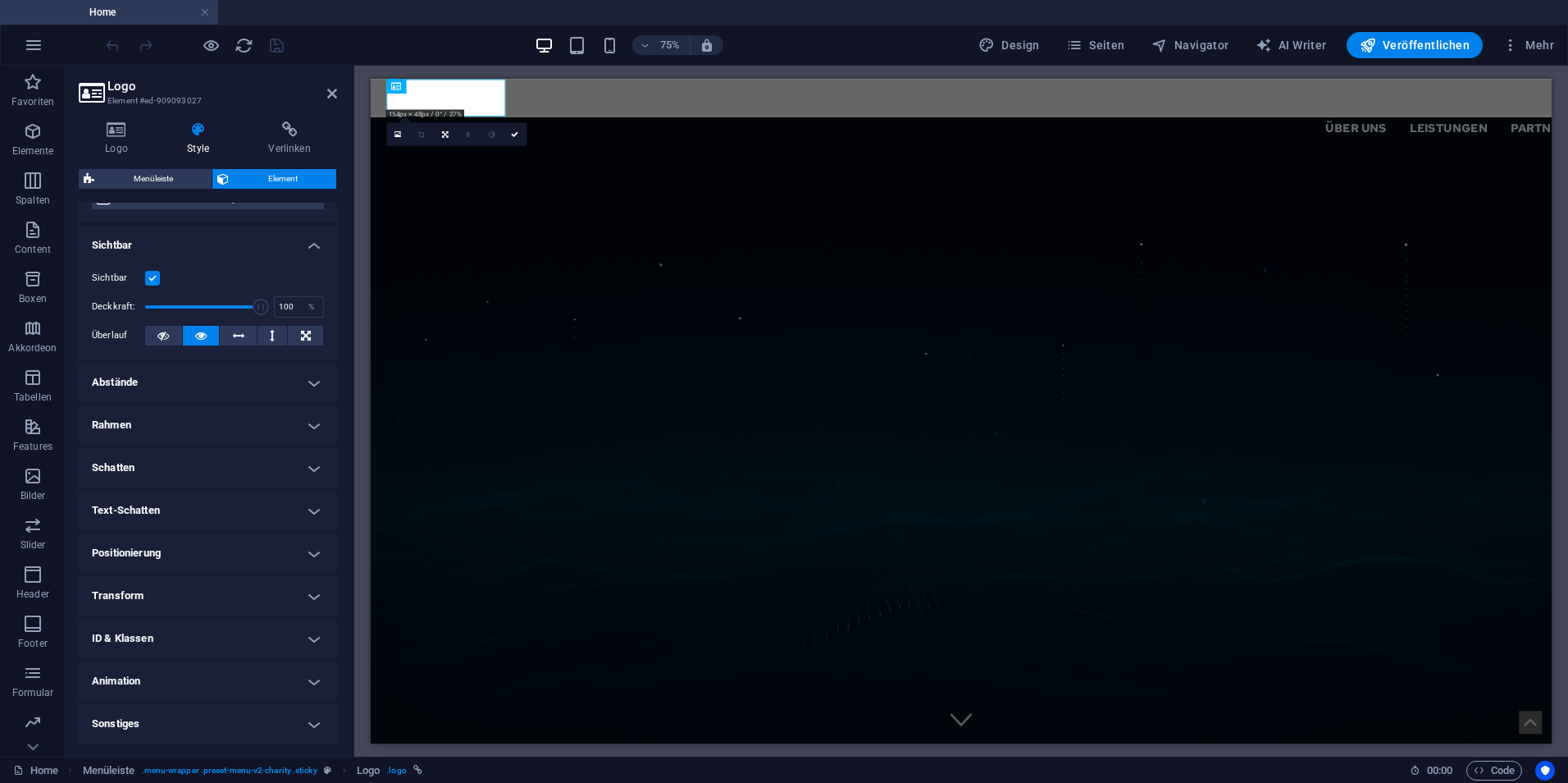
click at [204, 543] on h4 "Positionierung" at bounding box center [208, 553] width 258 height 40
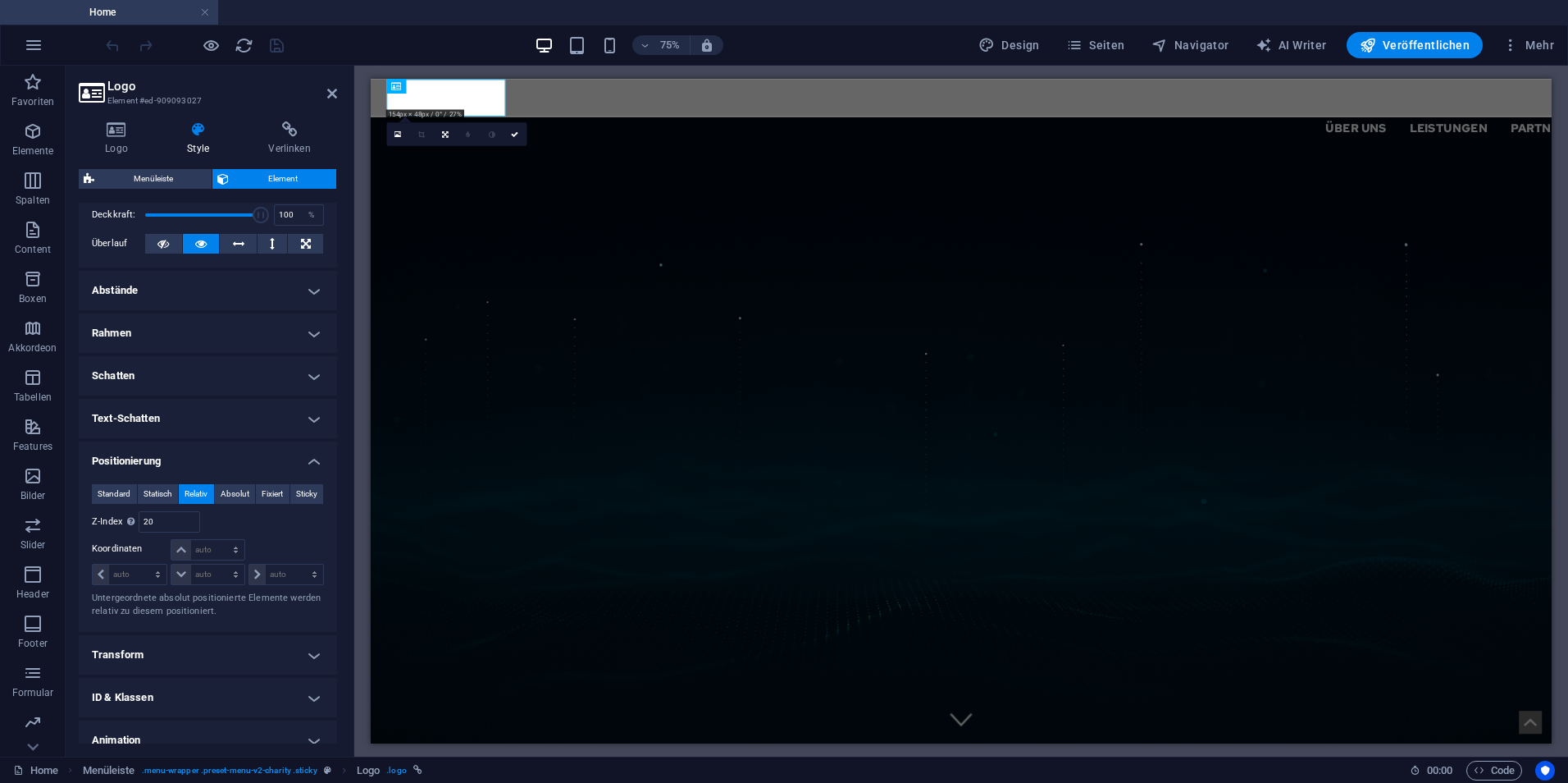
scroll to position [318, 0]
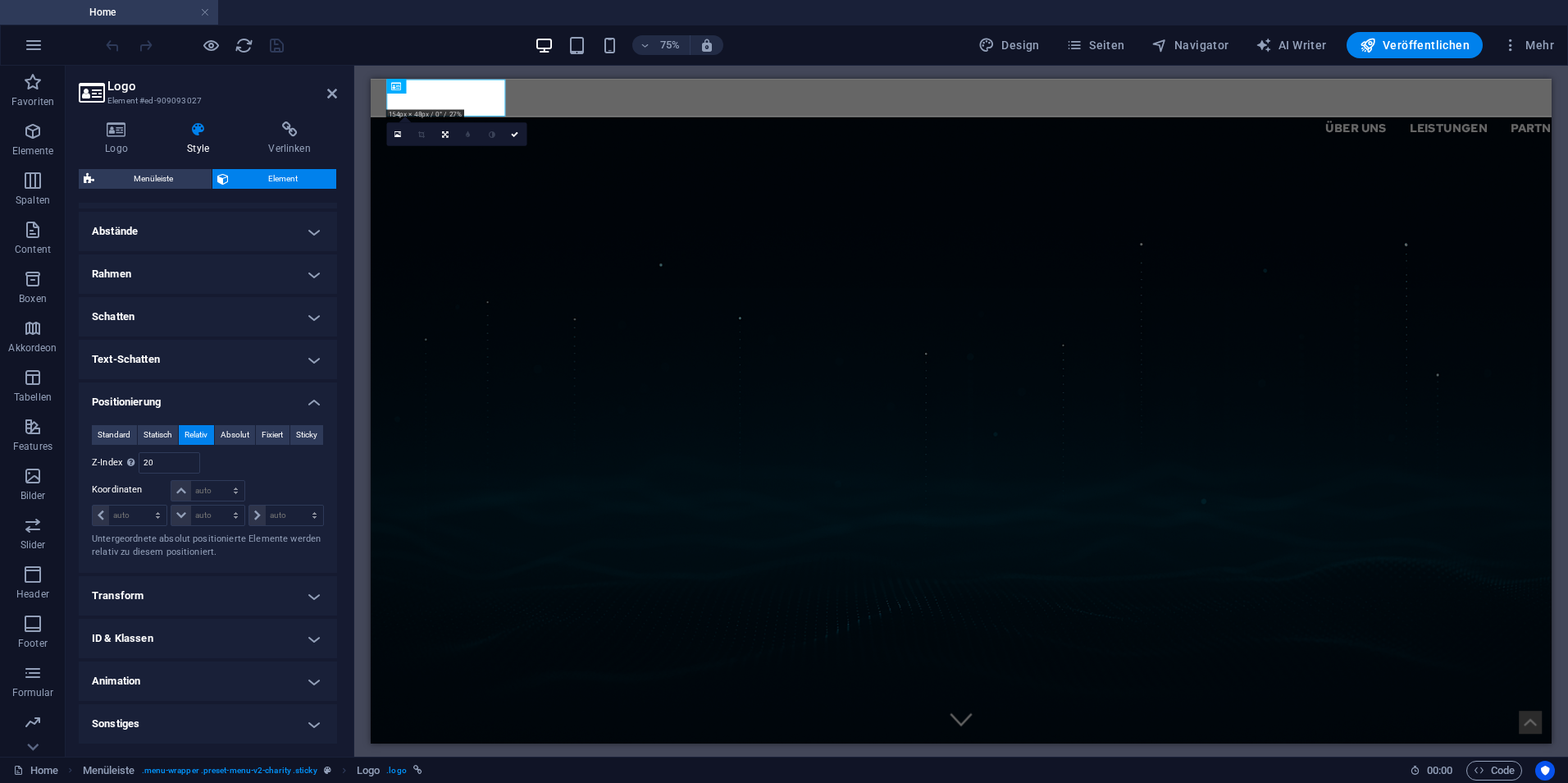
click at [190, 606] on h4 "Transform" at bounding box center [208, 596] width 258 height 40
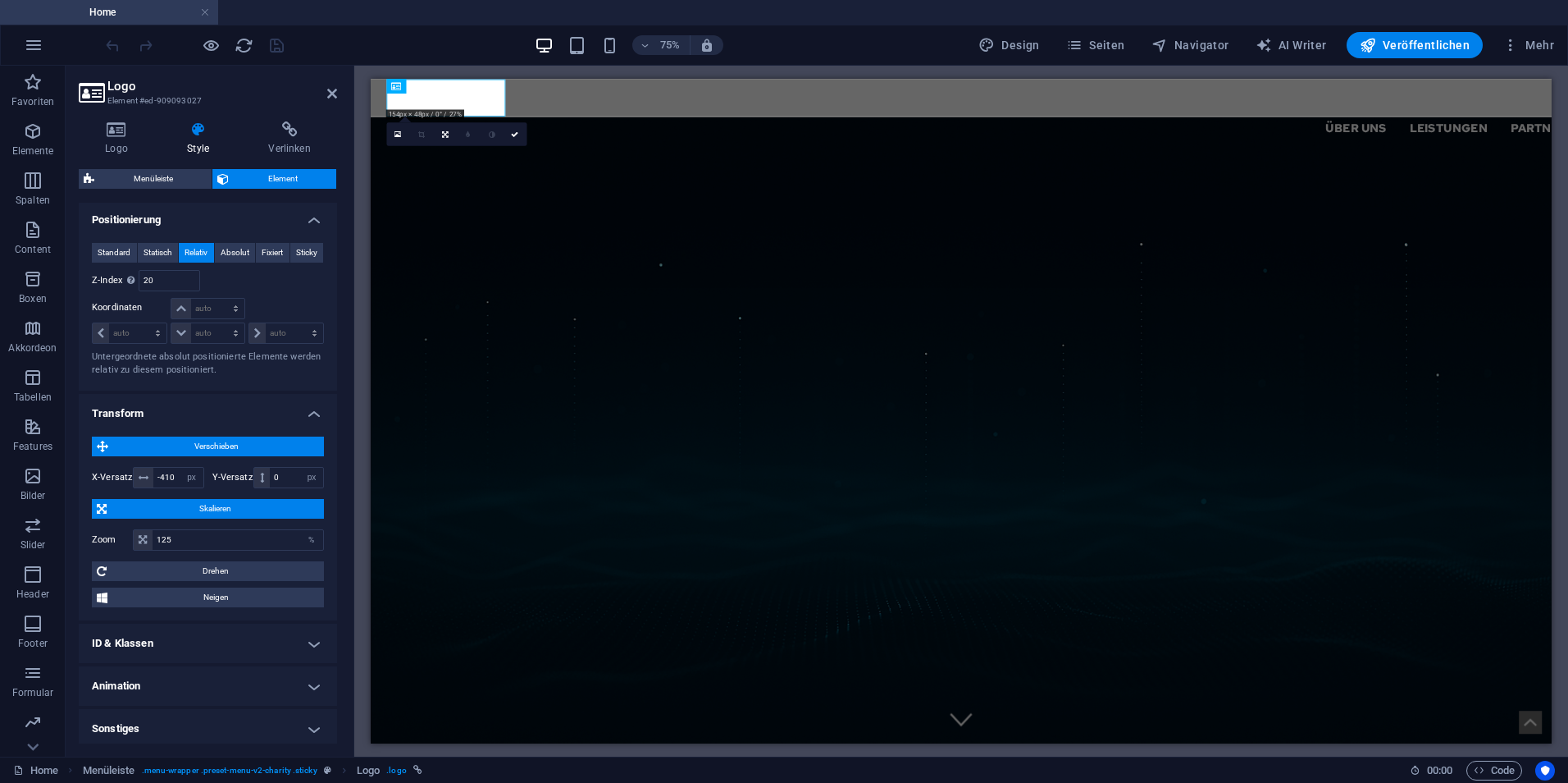
scroll to position [505, 0]
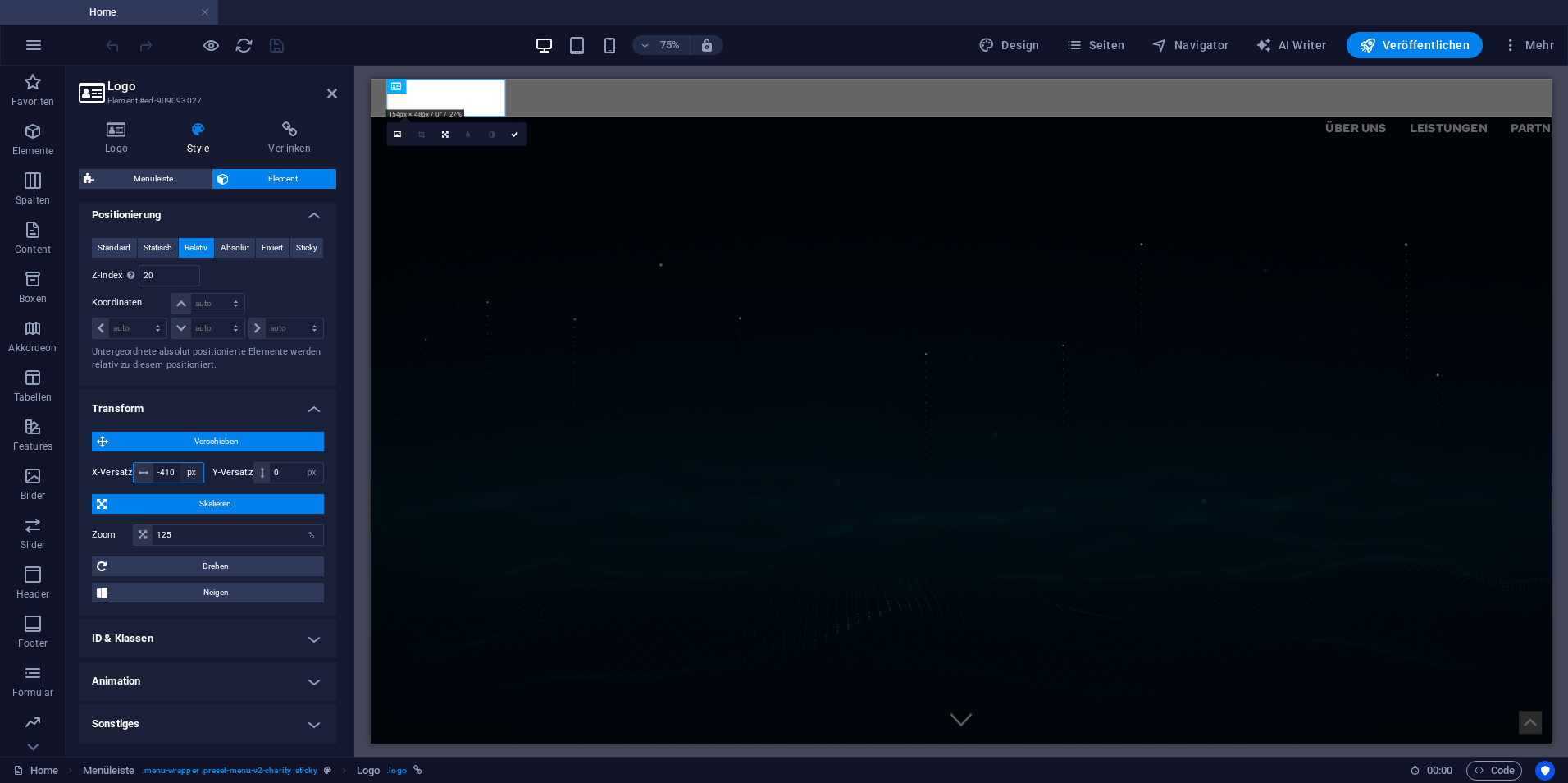
click at [189, 469] on select "px rem % em vh vw" at bounding box center [191, 472] width 23 height 20
select select "%"
click at [180, 462] on select "px rem % em vh vw" at bounding box center [191, 472] width 23 height 20
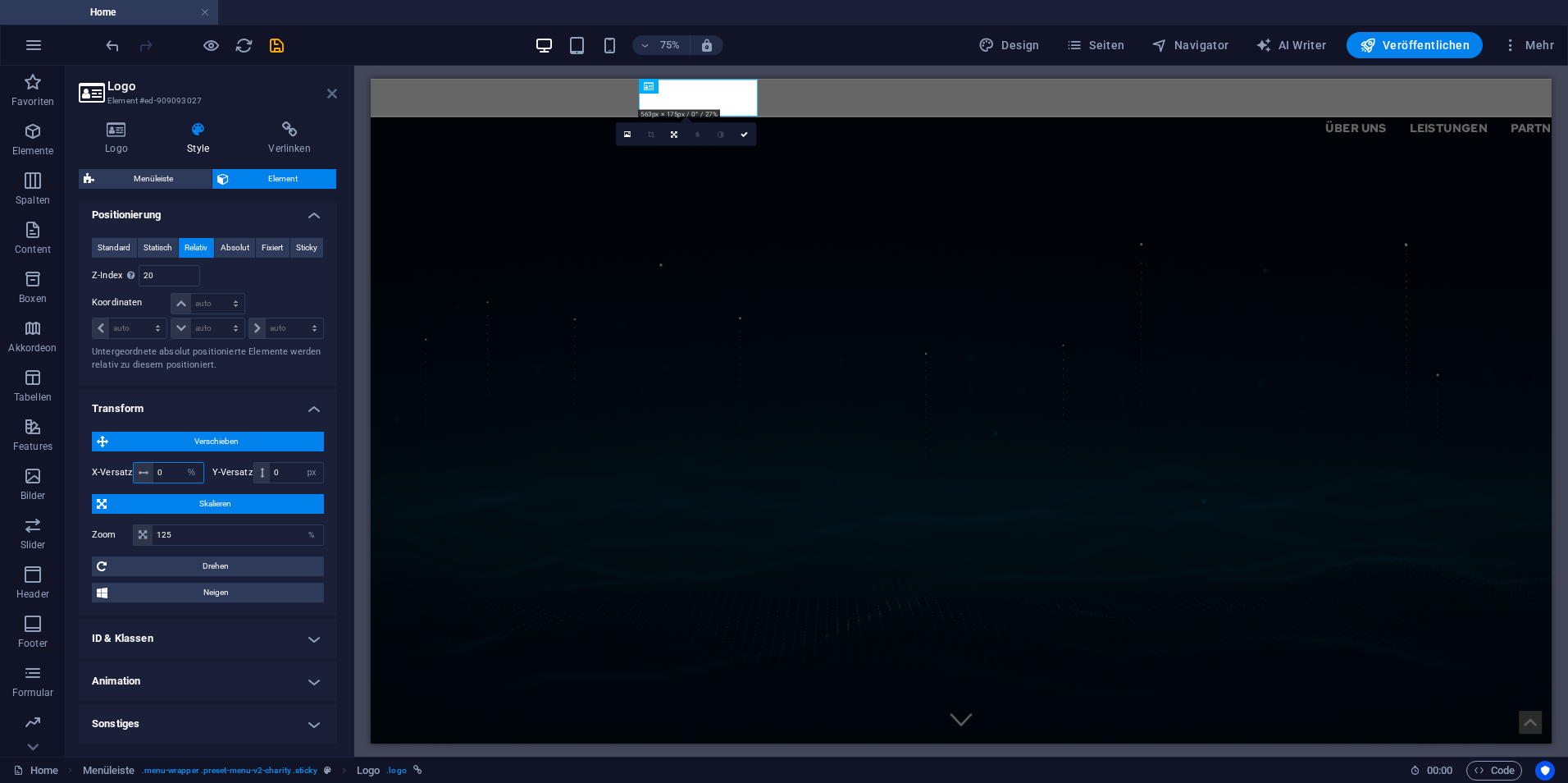
type input "0"
drag, startPoint x: 335, startPoint y: 94, endPoint x: 144, endPoint y: 21, distance: 204.5
click at [335, 94] on icon at bounding box center [332, 93] width 10 height 13
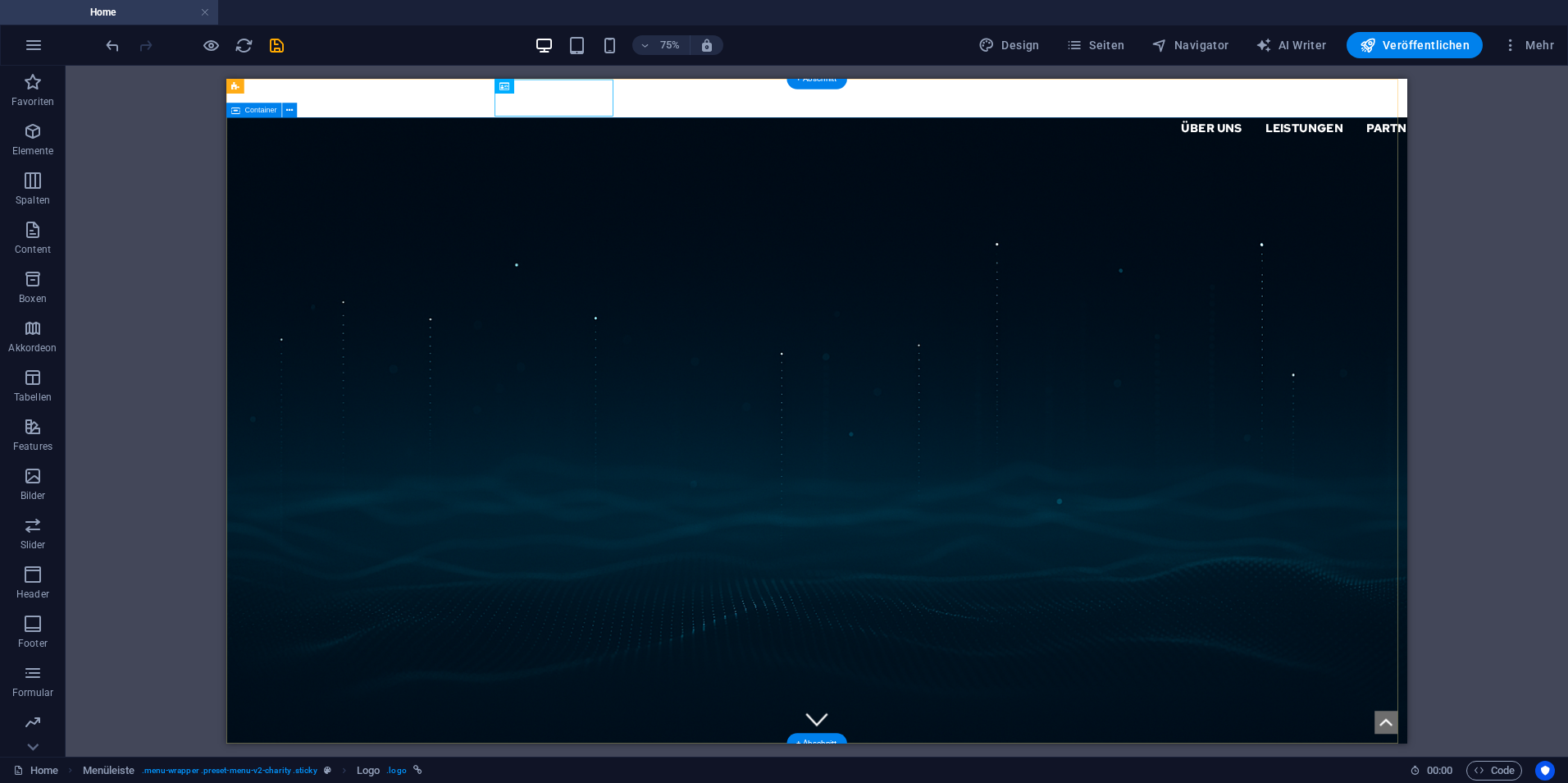
click at [1210, 126] on nav "Über uns Leistungen Partner Kontakt Support IT" at bounding box center [1407, 146] width 1417 height 40
select select "primary"
select select "1"
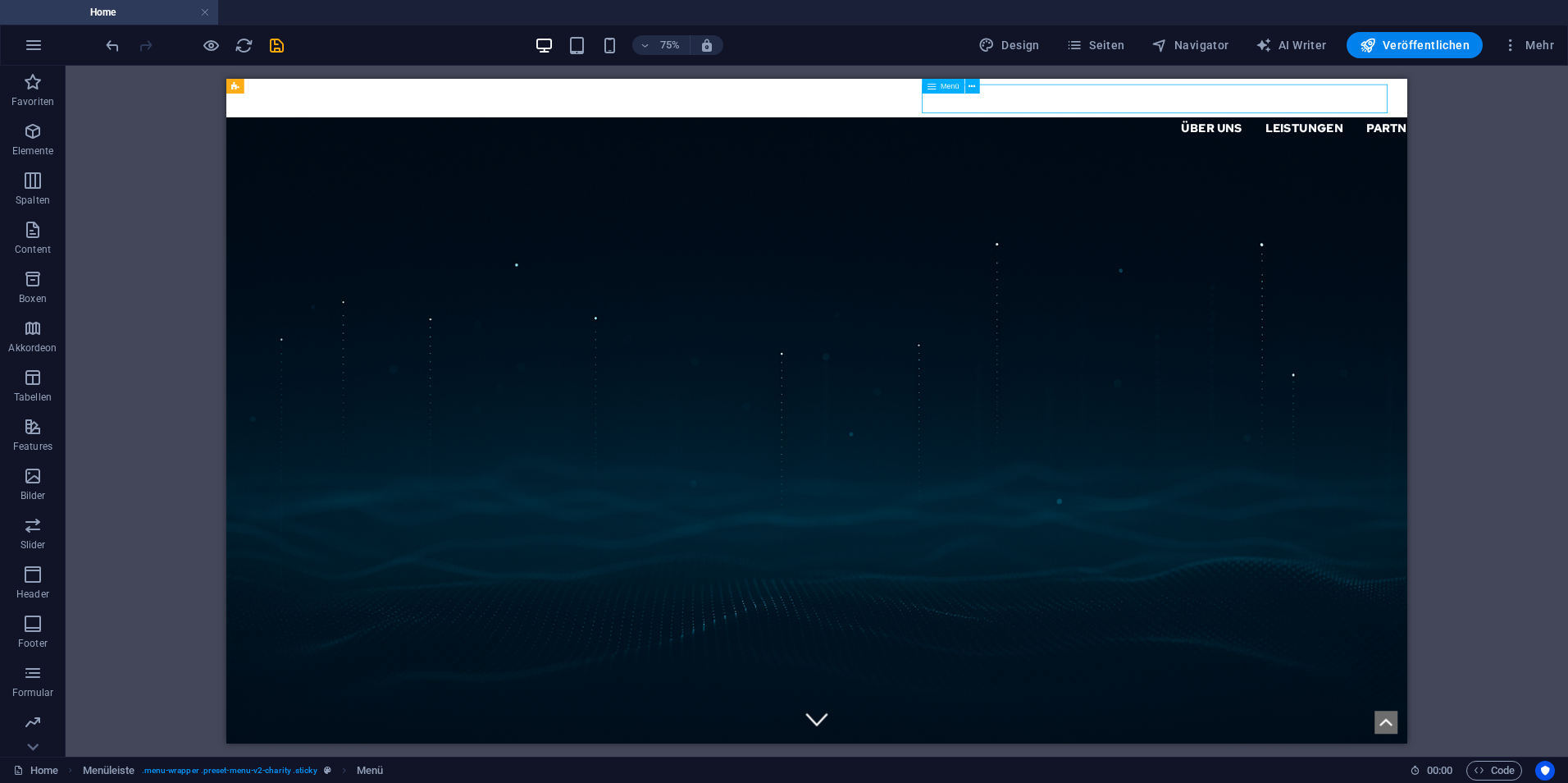
select select
select select "px"
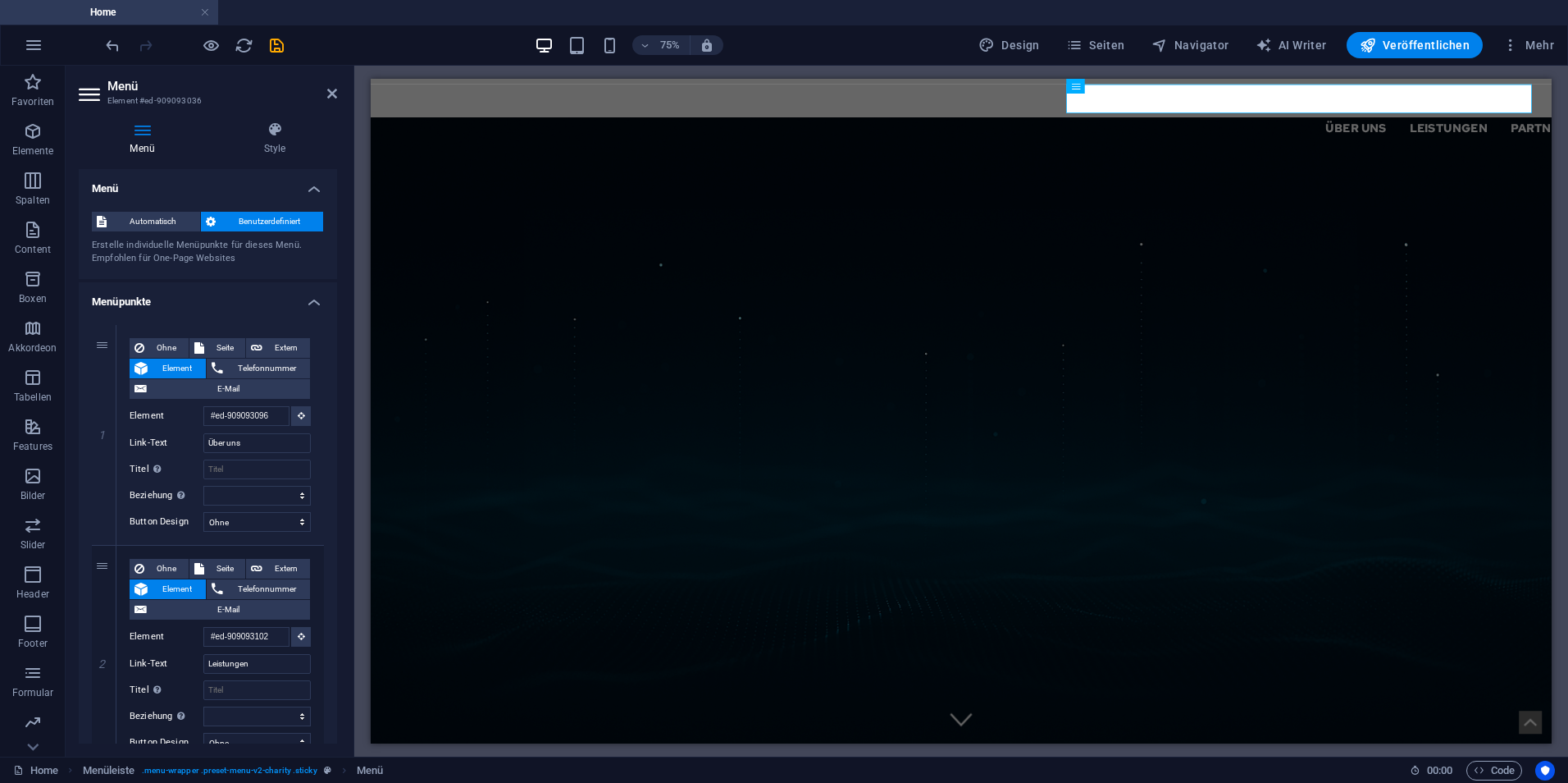
click at [285, 102] on h3 "Element #ed-909093036" at bounding box center [206, 100] width 197 height 15
click at [280, 131] on icon at bounding box center [275, 130] width 125 height 17
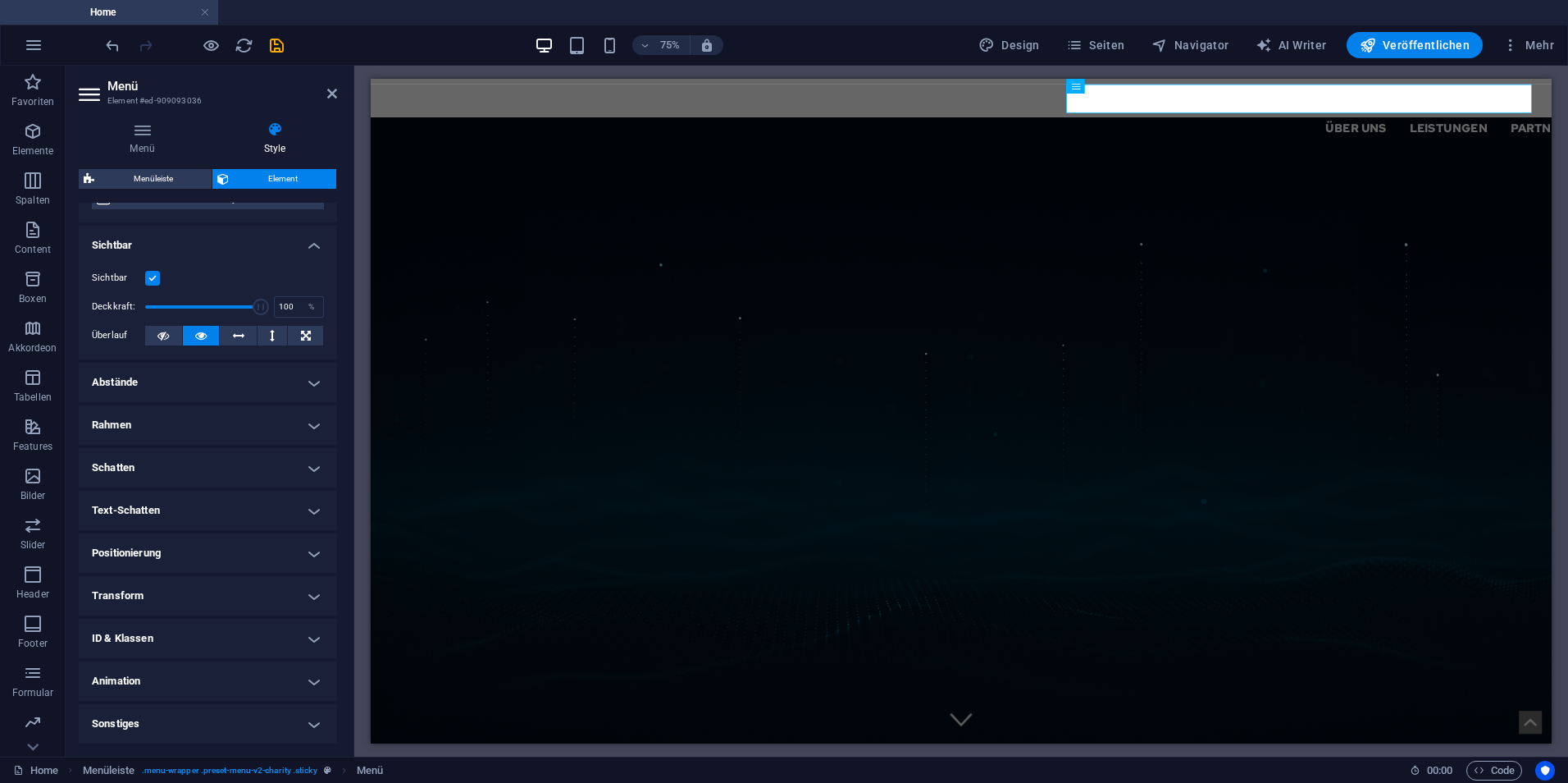
click at [178, 600] on h4 "Transform" at bounding box center [208, 596] width 258 height 40
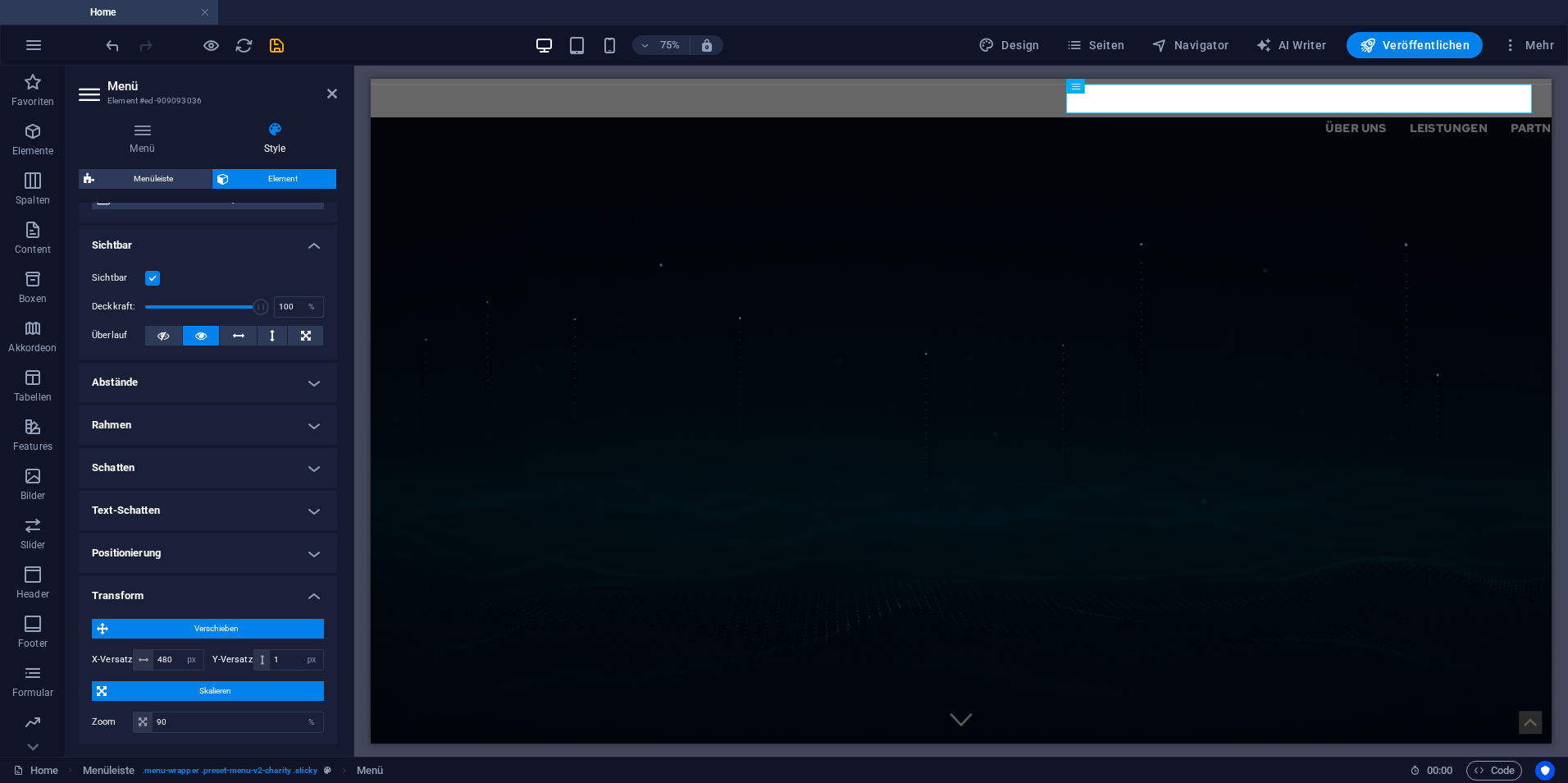
scroll to position [353, 0]
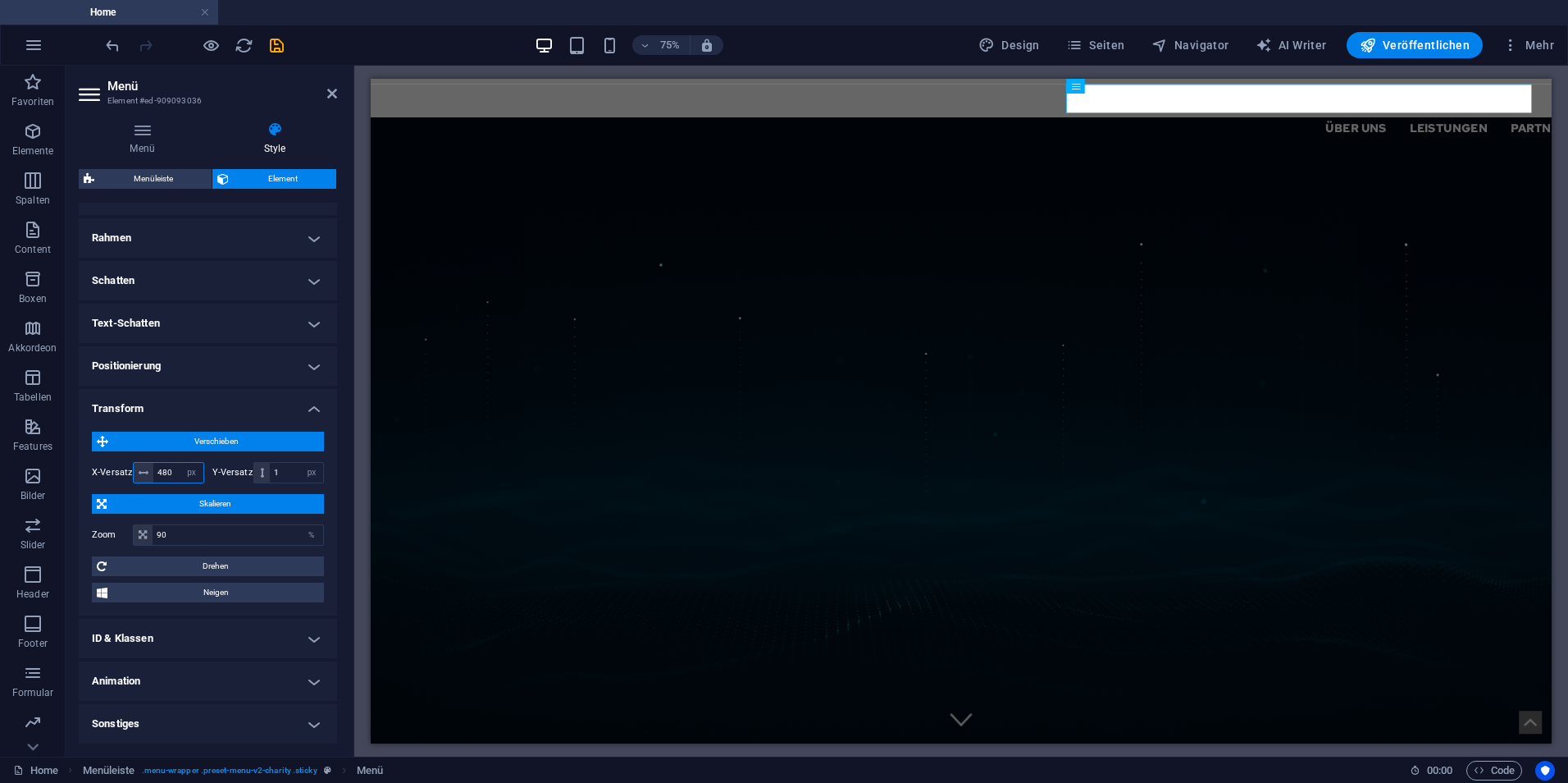
drag, startPoint x: 174, startPoint y: 476, endPoint x: 149, endPoint y: 475, distance: 25.0
click at [149, 475] on div "480 px rem % em vh vw" at bounding box center [168, 473] width 71 height 22
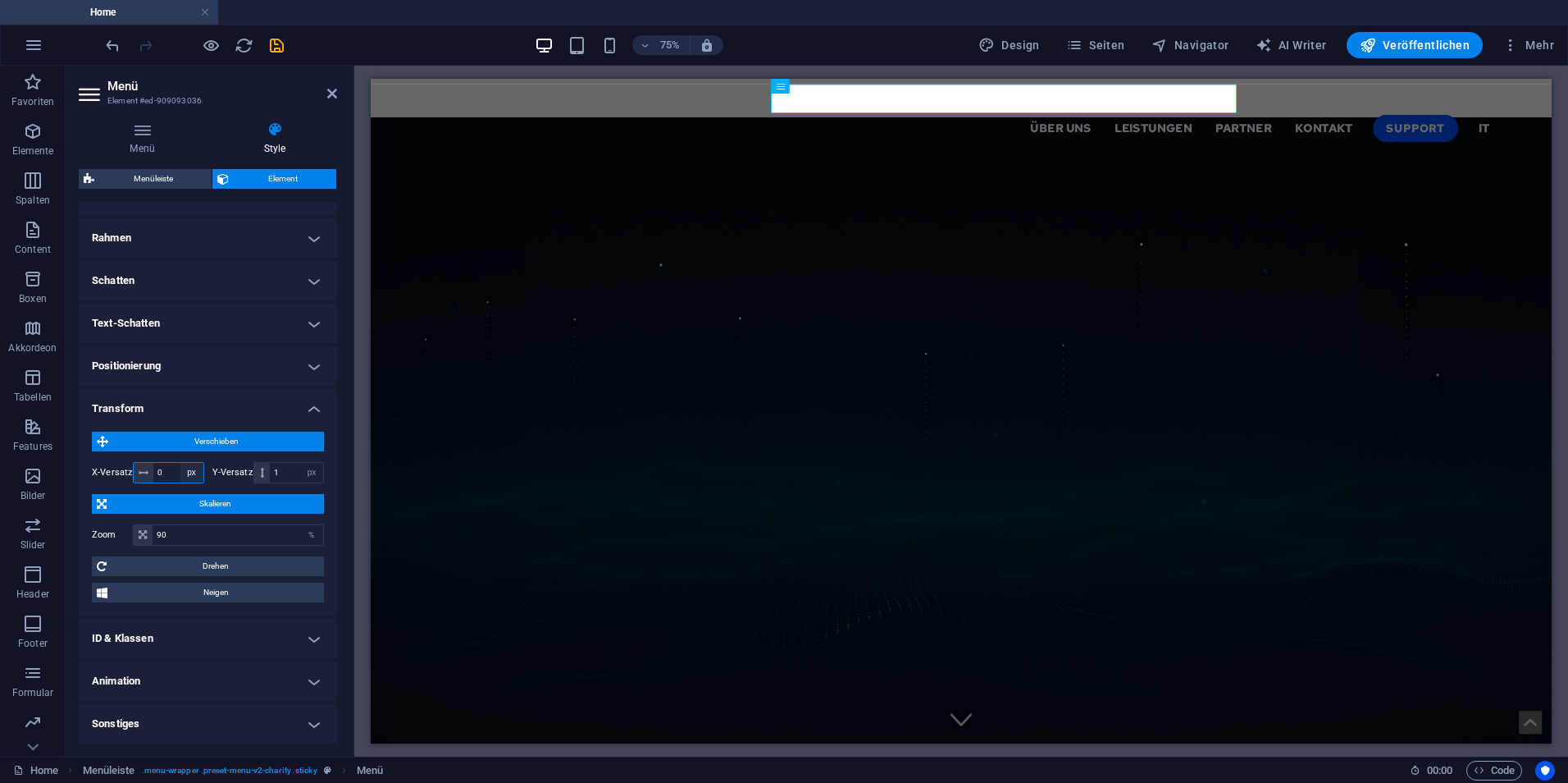
type input "0"
click at [194, 477] on select "px rem % em vh vw" at bounding box center [191, 472] width 23 height 20
select select "%"
click at [180, 462] on select "px rem % em vh vw" at bounding box center [191, 472] width 23 height 20
type input "0"
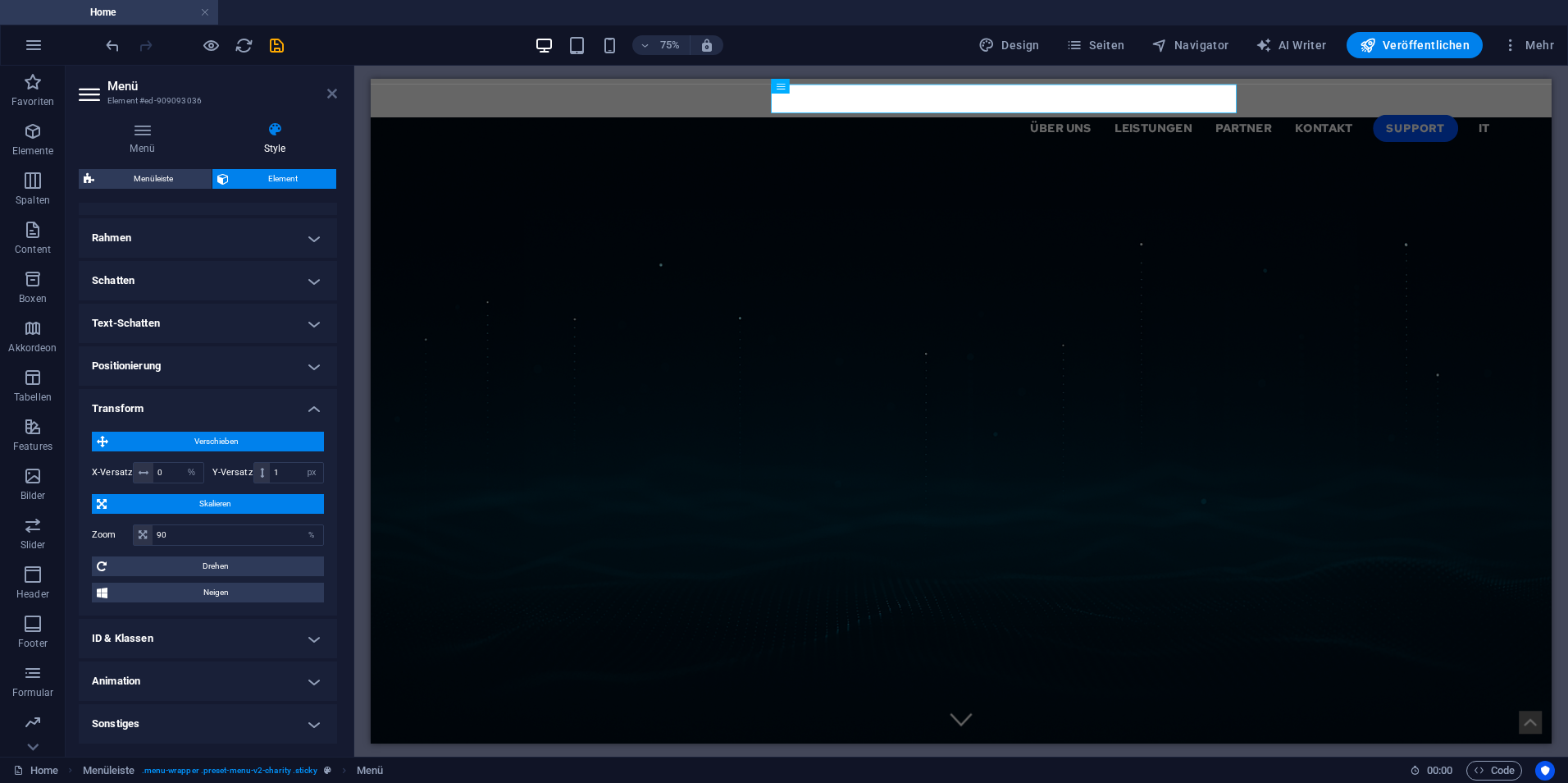
click at [328, 99] on icon at bounding box center [332, 93] width 10 height 13
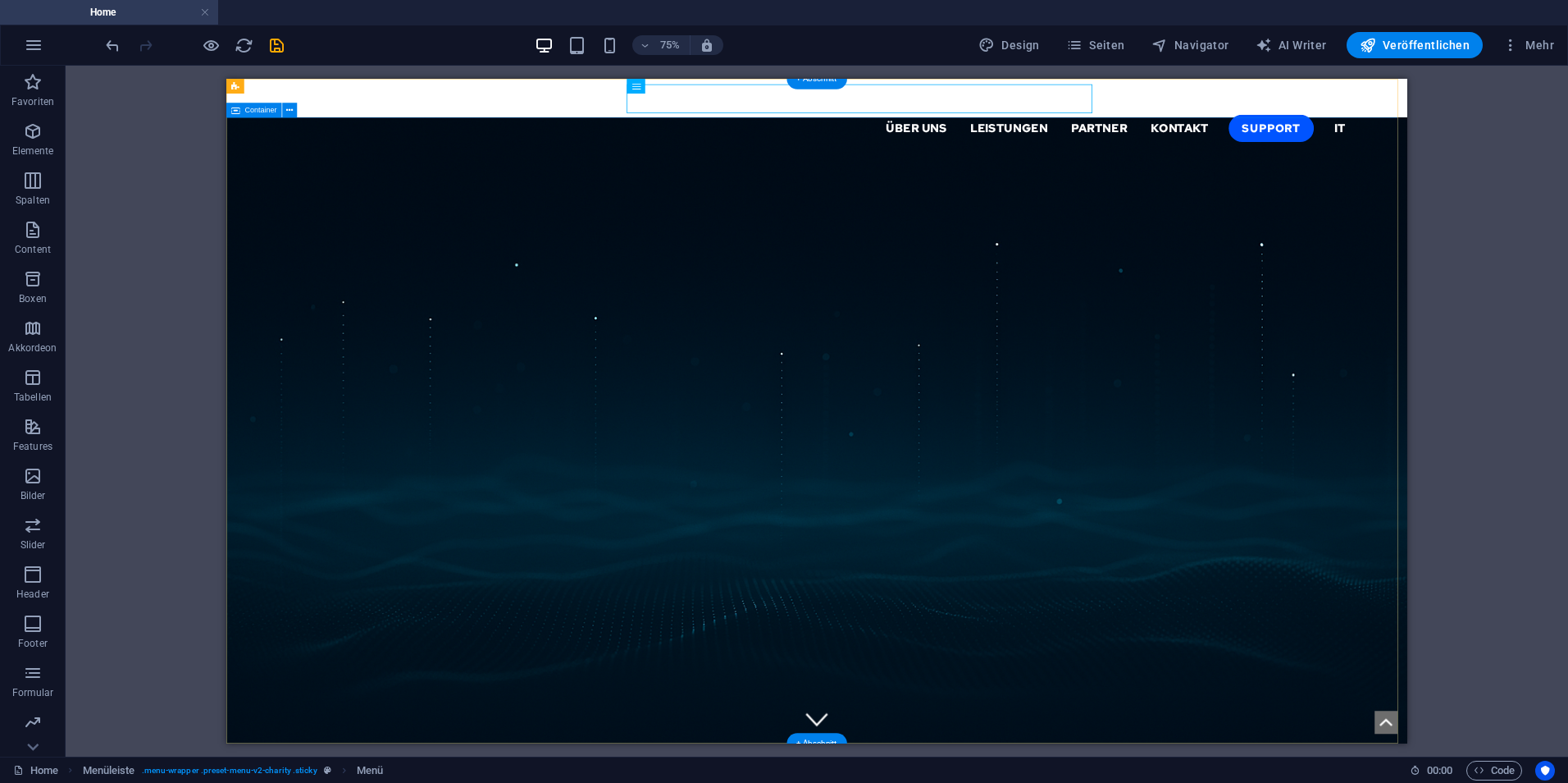
click at [147, 302] on div "H1 Banner Container Menüleiste Menü Logo" at bounding box center [816, 411] width 1502 height 691
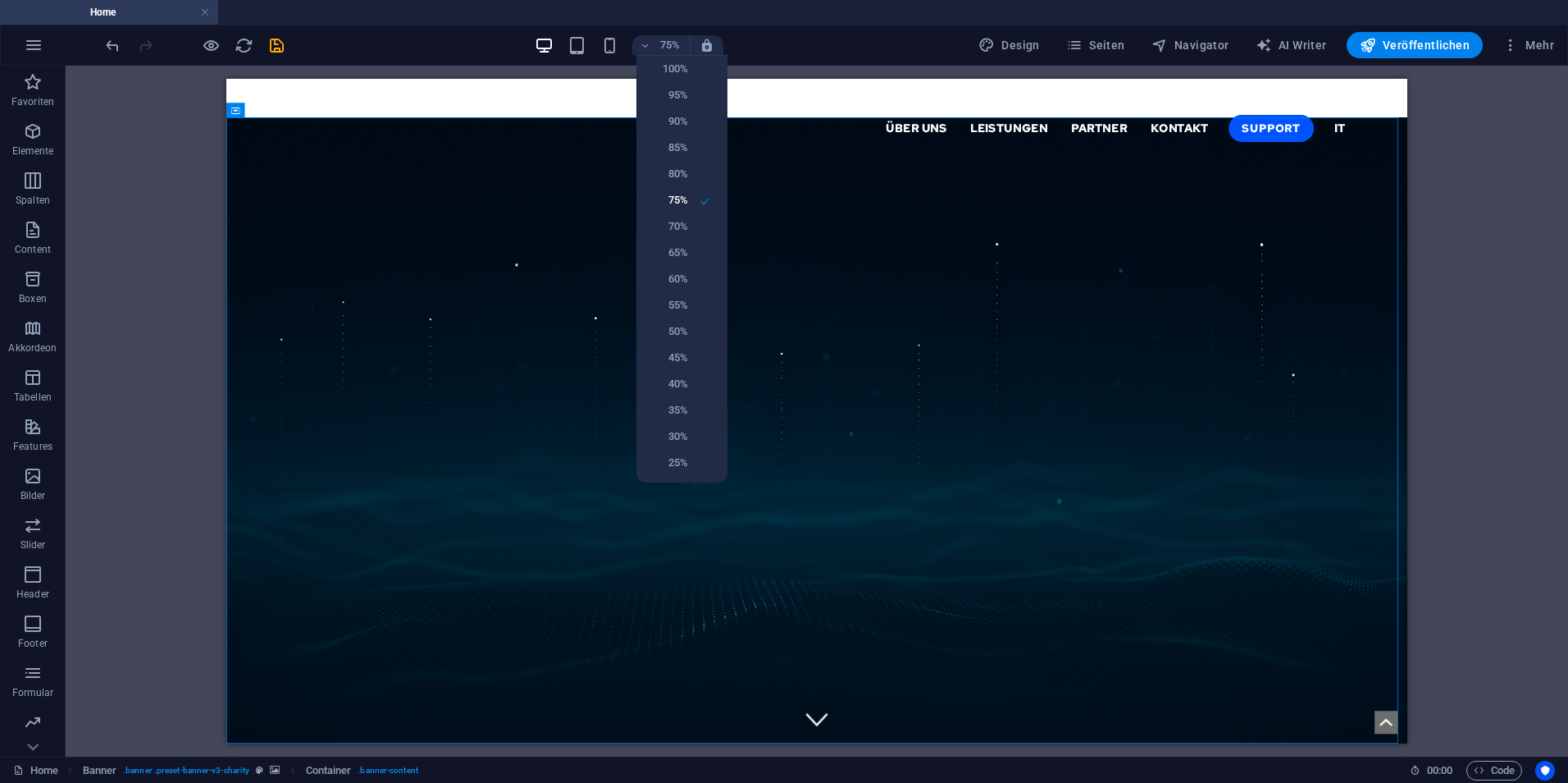
click at [550, 48] on div at bounding box center [784, 391] width 1568 height 783
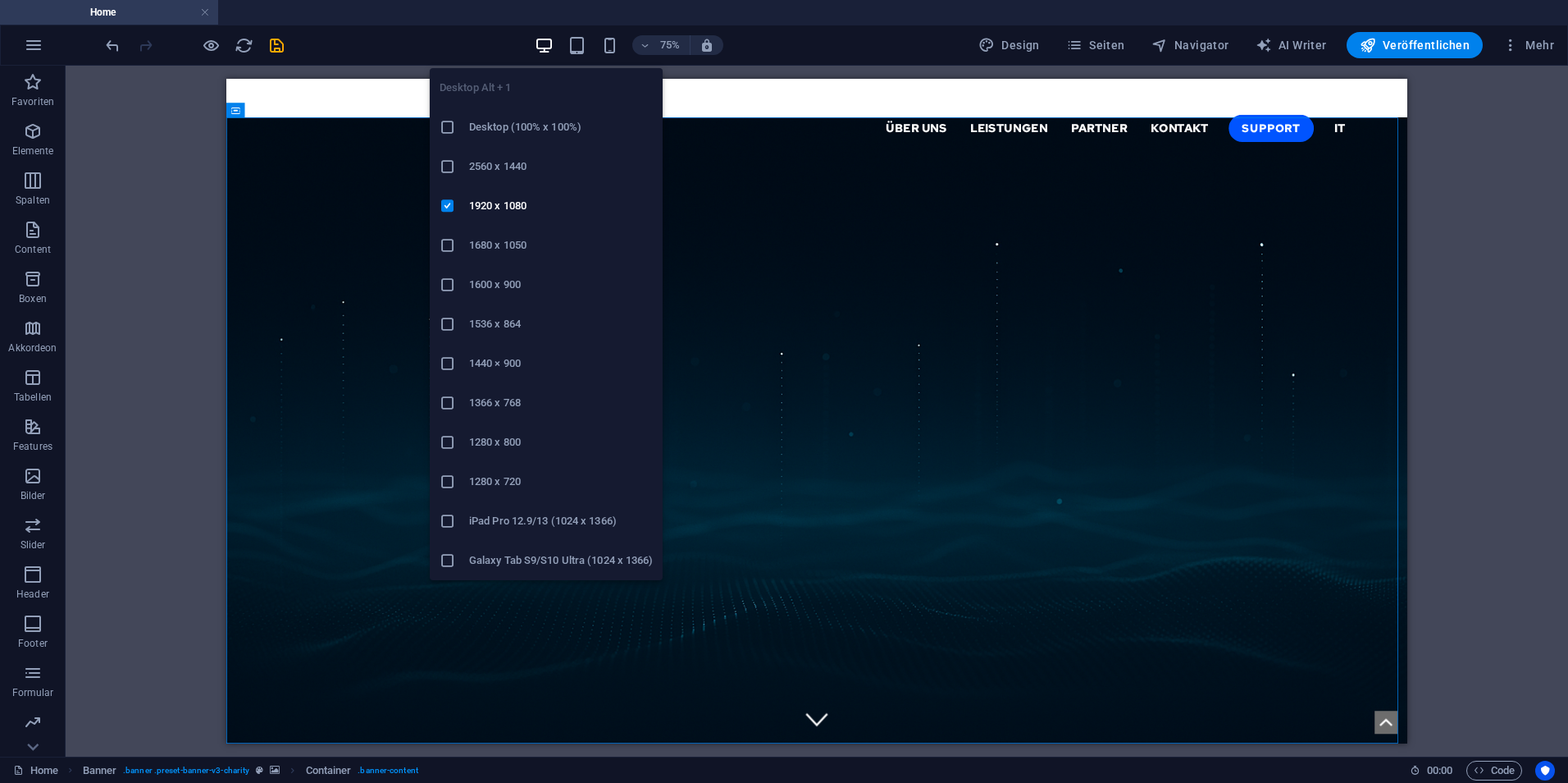
click at [477, 367] on h6 "1440 × 900" at bounding box center [561, 363] width 184 height 20
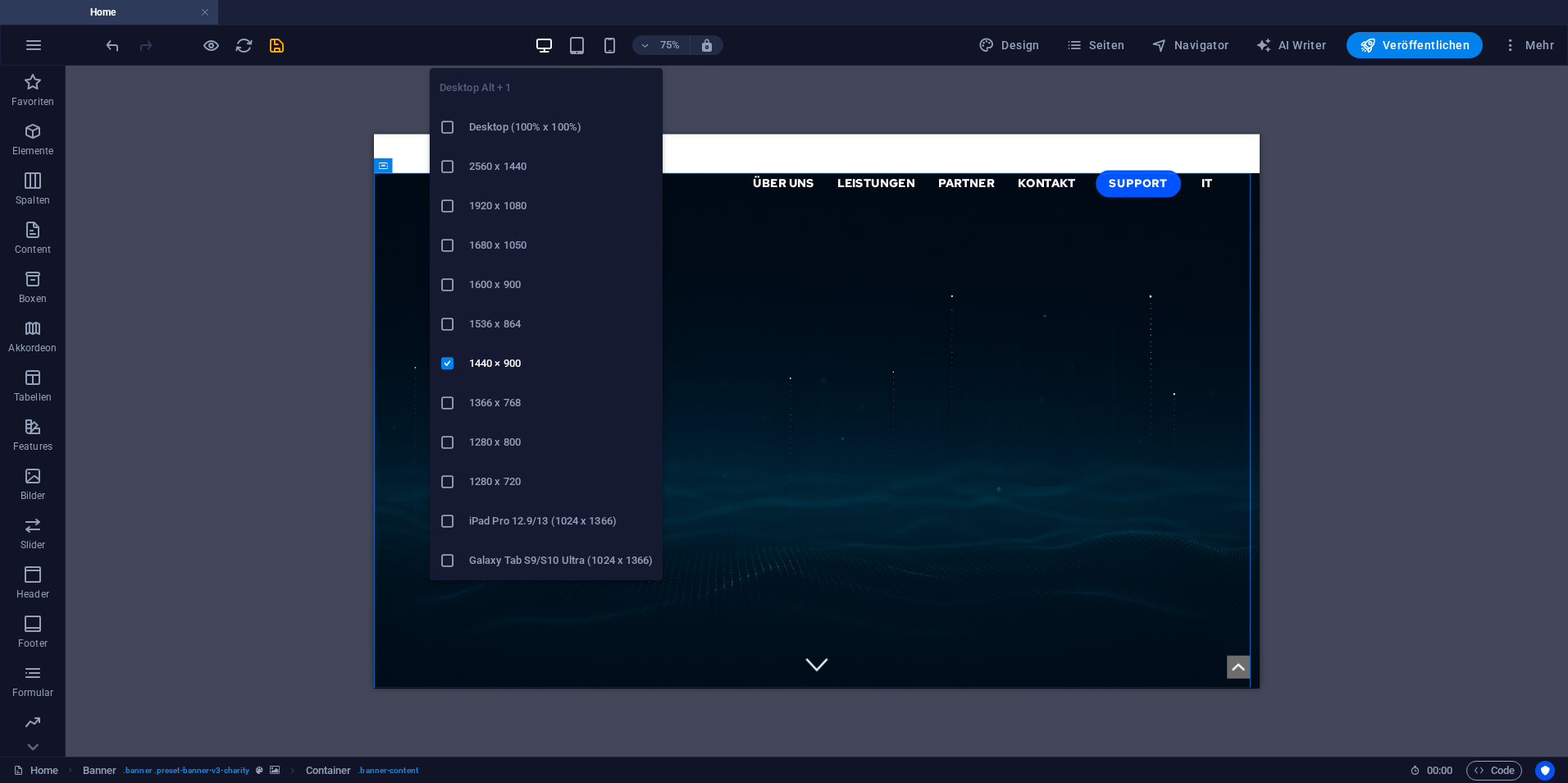
click at [457, 213] on div at bounding box center [454, 206] width 30 height 17
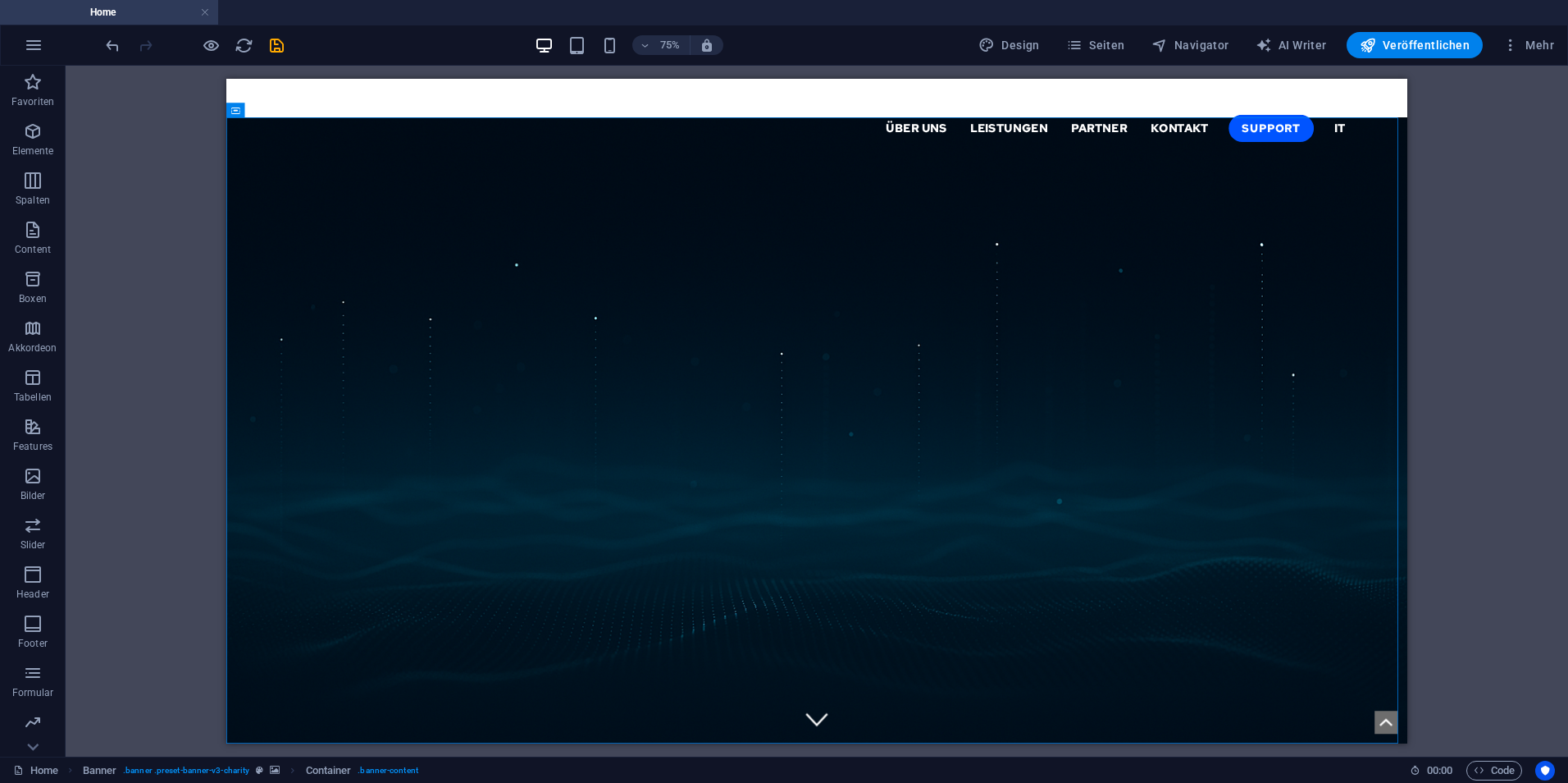
click at [118, 323] on div "H1 Banner Container Menüleiste Menü Logo" at bounding box center [816, 411] width 1502 height 691
click at [719, 107] on div at bounding box center [1013, 103] width 1968 height 49
click at [718, 107] on div at bounding box center [1013, 103] width 1968 height 49
select select "%"
select select "px"
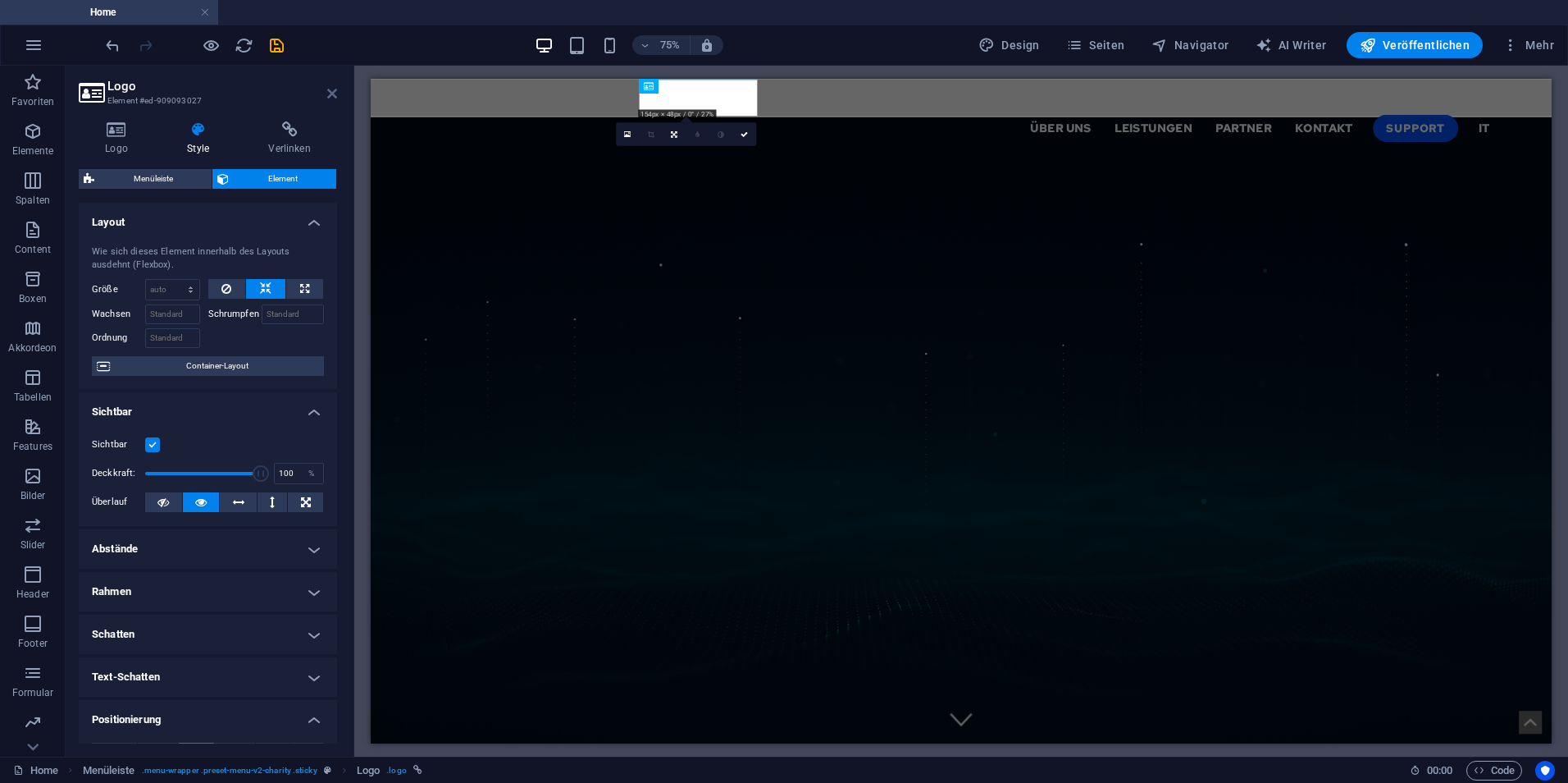
click at [335, 90] on icon at bounding box center [332, 93] width 10 height 13
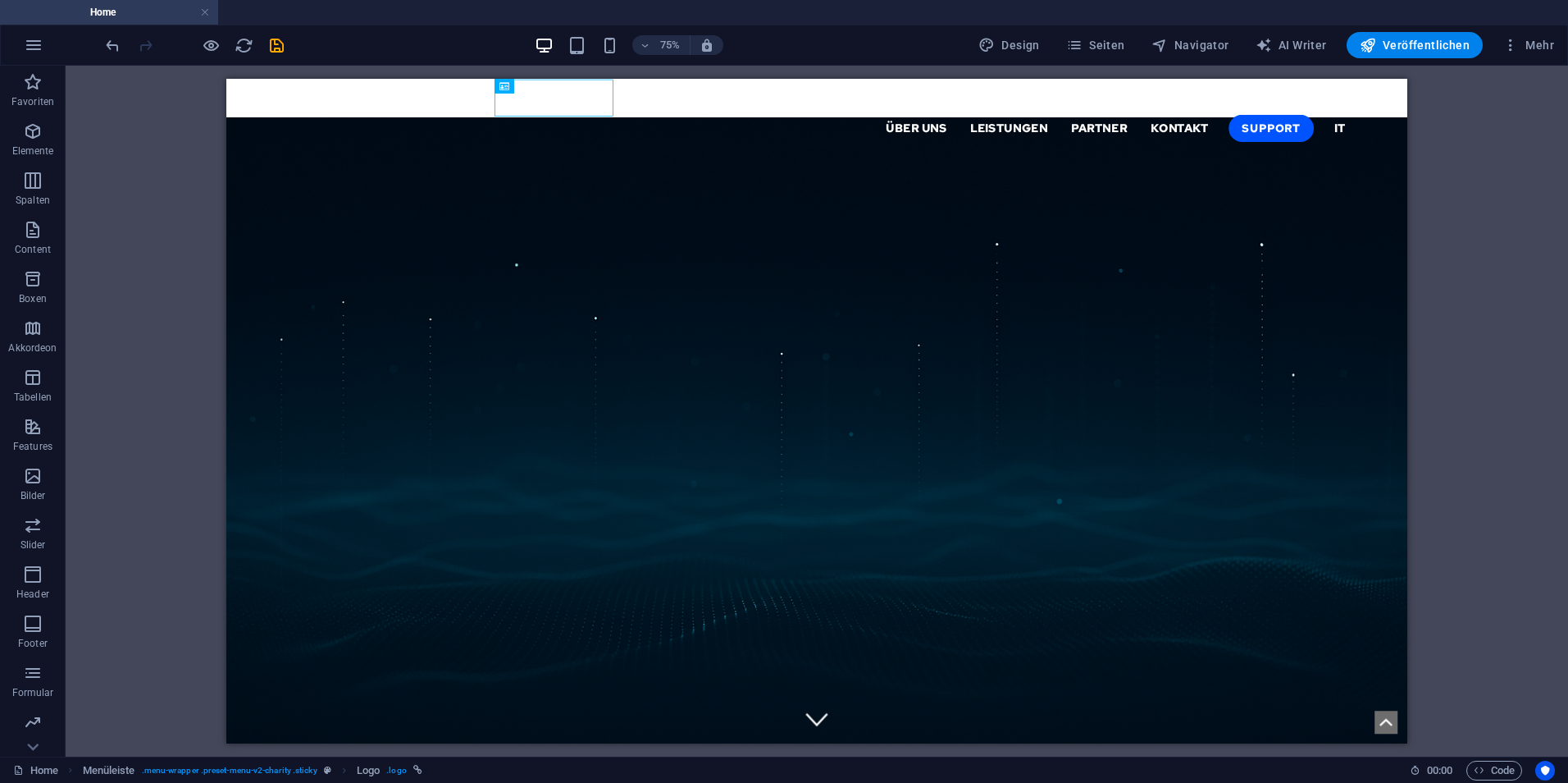
click at [118, 408] on div "H1 Banner Container Menüleiste Menü Logo" at bounding box center [816, 411] width 1502 height 691
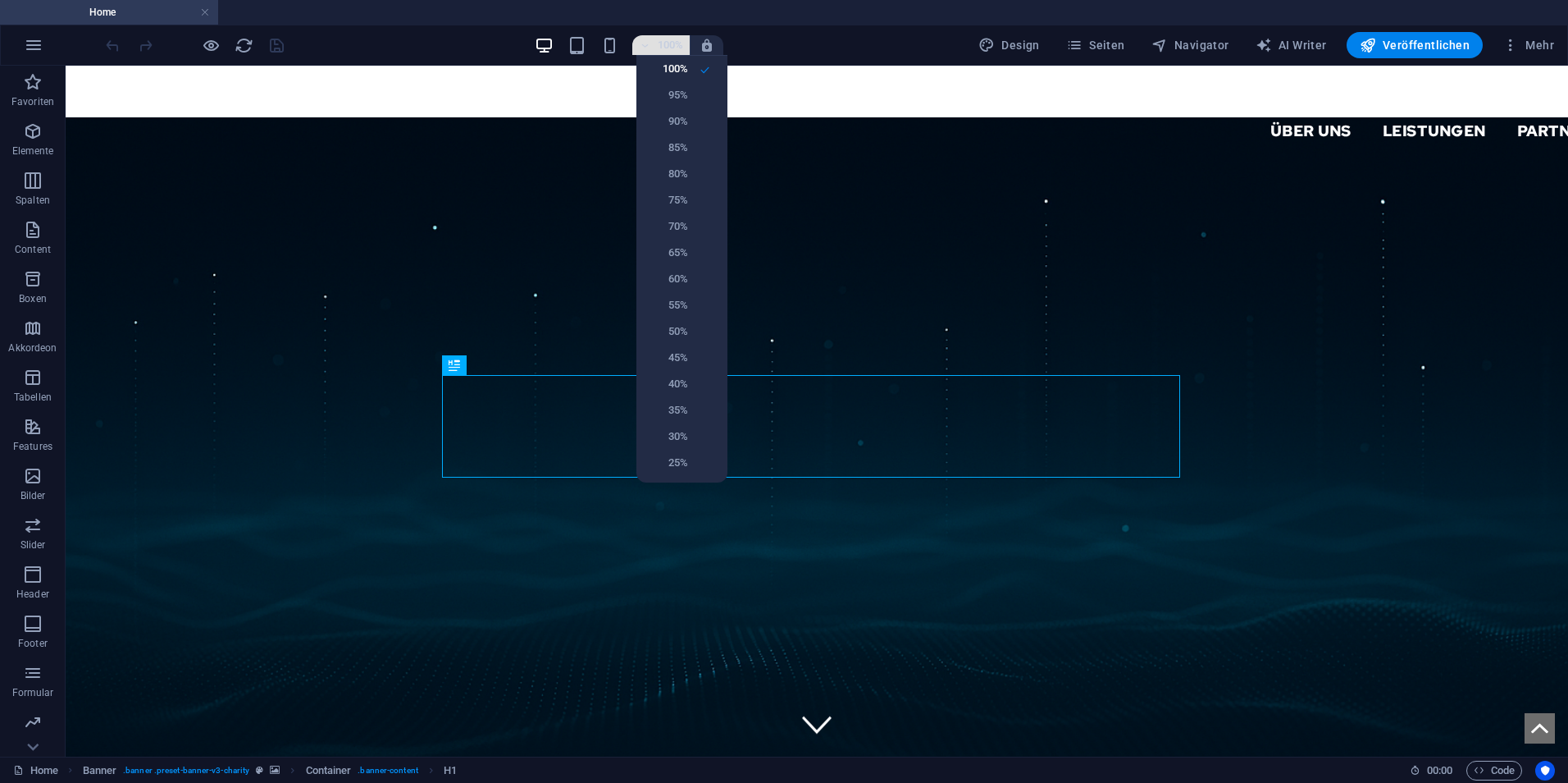
click at [682, 43] on div at bounding box center [784, 391] width 1568 height 783
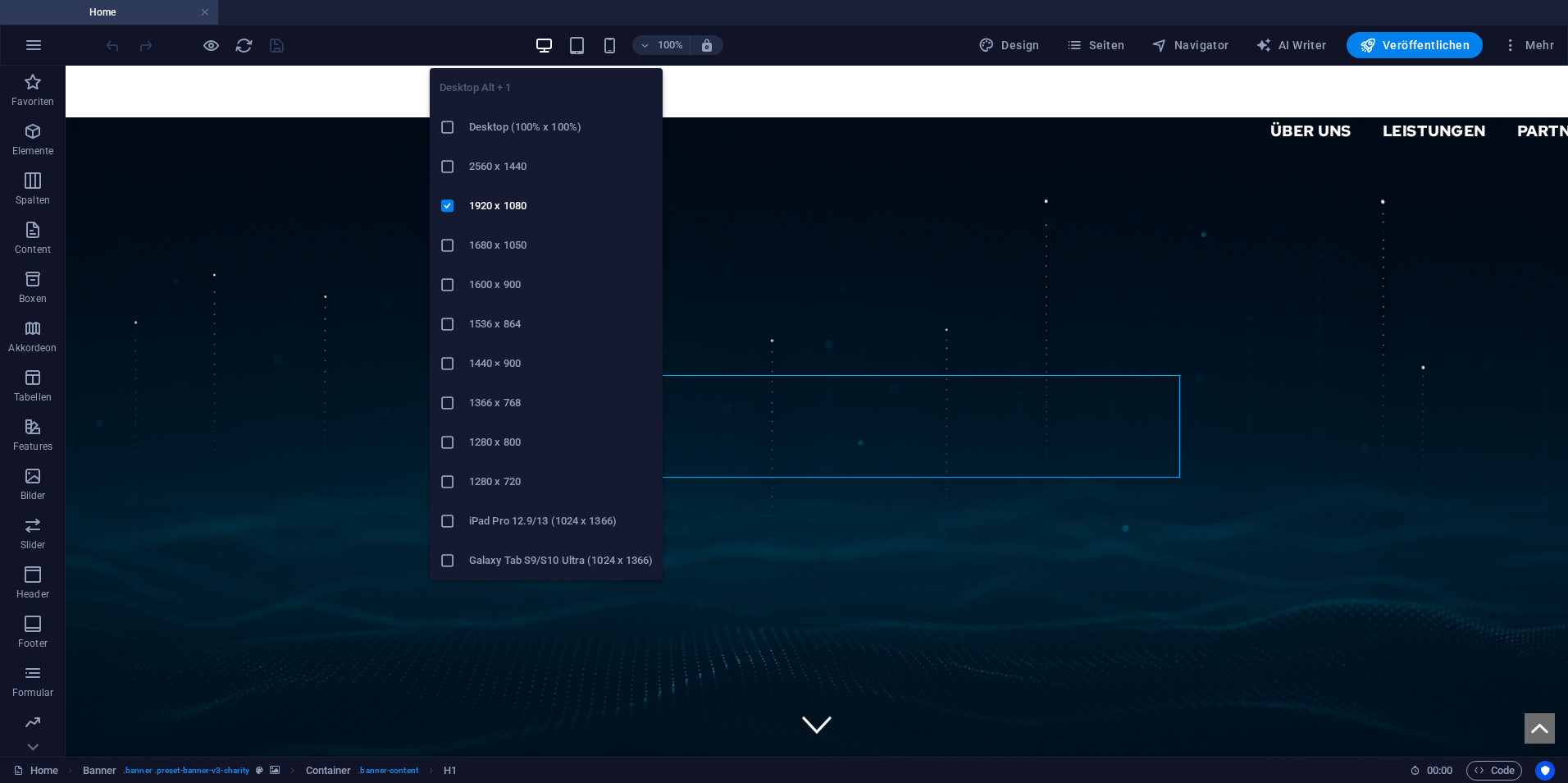
click at [452, 370] on icon at bounding box center [447, 363] width 17 height 17
